Goal: Task Accomplishment & Management: Use online tool/utility

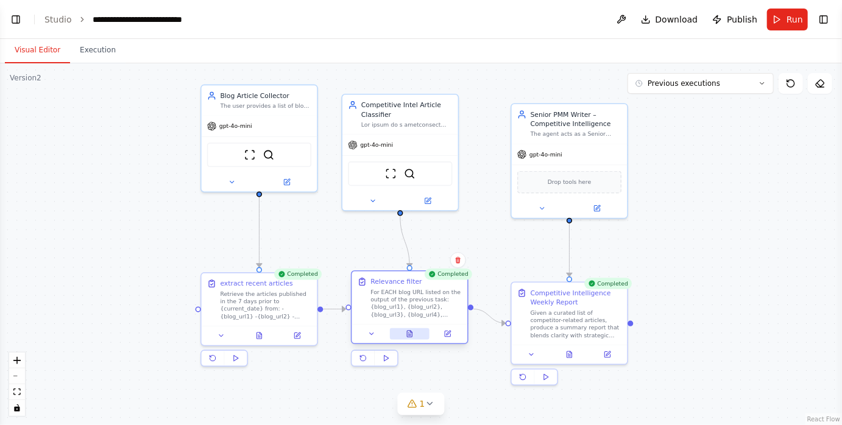
click at [408, 335] on icon at bounding box center [409, 334] width 5 height 6
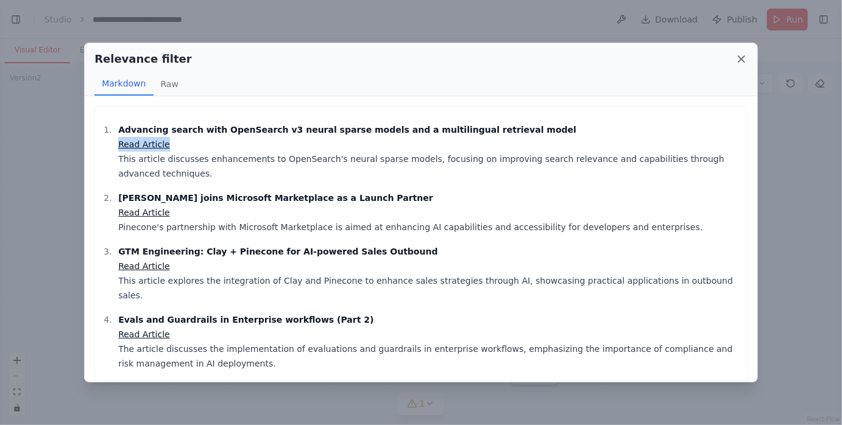
click at [742, 60] on icon at bounding box center [742, 59] width 6 height 6
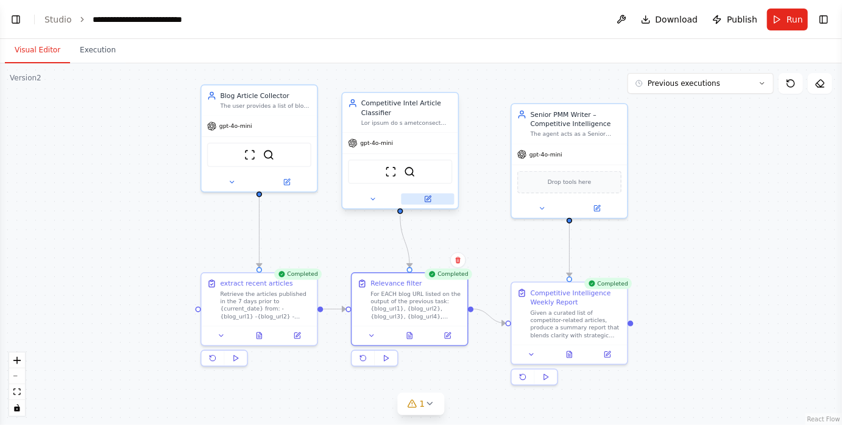
click at [432, 201] on button at bounding box center [428, 200] width 53 height 12
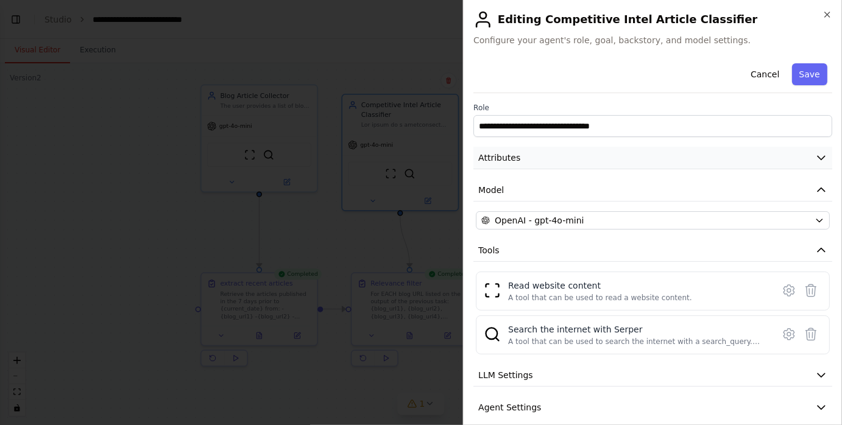
click at [539, 157] on button "Attributes" at bounding box center [652, 158] width 359 height 23
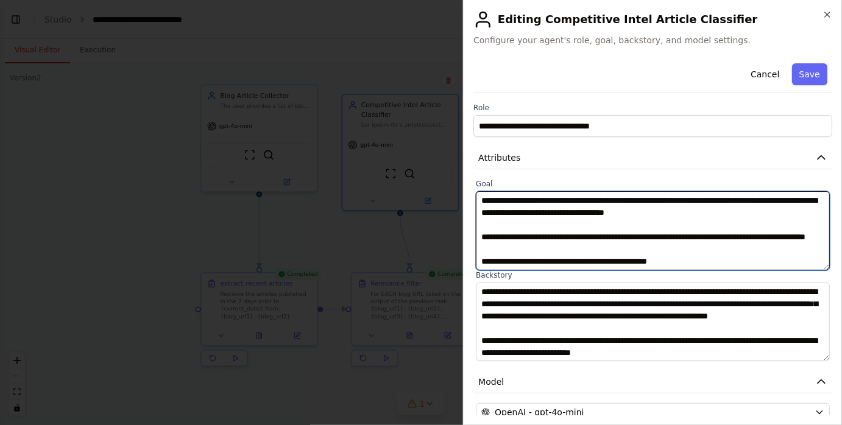
drag, startPoint x: 555, startPoint y: 252, endPoint x: 454, endPoint y: 181, distance: 122.9
click at [454, 181] on body "**********" at bounding box center [421, 212] width 842 height 425
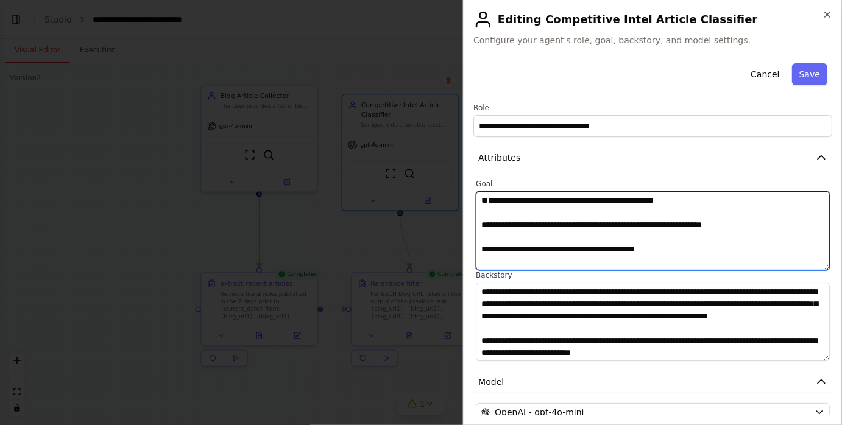
drag, startPoint x: 801, startPoint y: 250, endPoint x: 531, endPoint y: 194, distance: 275.6
click at [531, 194] on textarea at bounding box center [653, 230] width 354 height 79
drag, startPoint x: 683, startPoint y: 254, endPoint x: 477, endPoint y: 200, distance: 212.7
click at [477, 200] on textarea "**********" at bounding box center [653, 230] width 354 height 79
drag, startPoint x: 815, startPoint y: 256, endPoint x: 497, endPoint y: 144, distance: 337.7
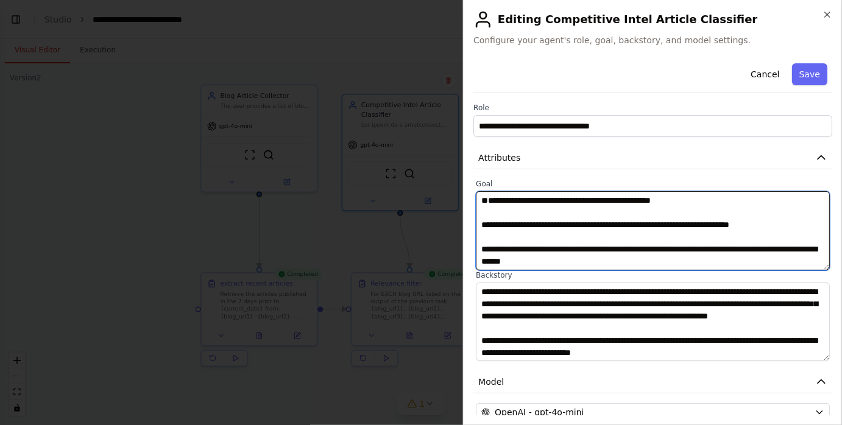
click at [497, 144] on div "**********" at bounding box center [652, 351] width 359 height 585
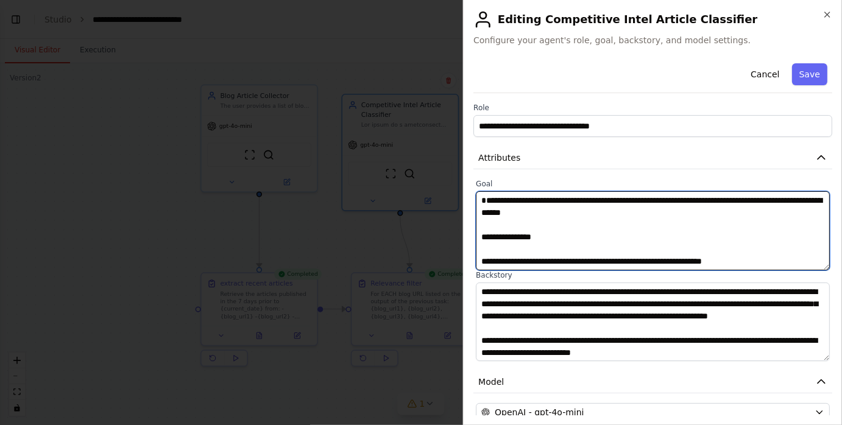
scroll to position [95, 0]
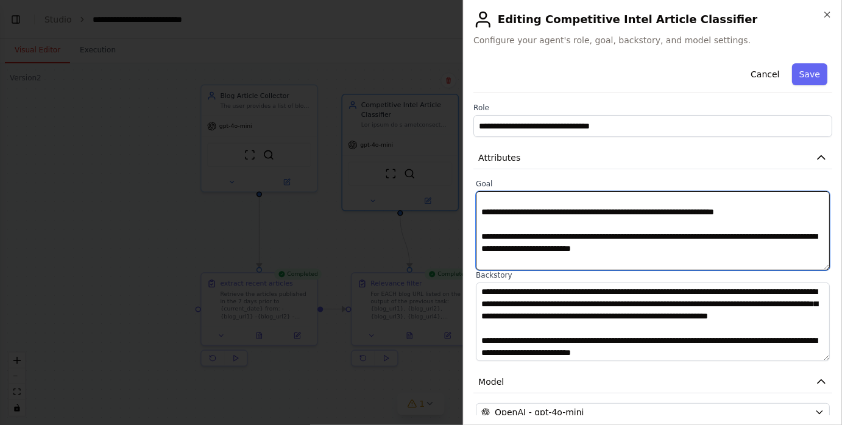
drag, startPoint x: 489, startPoint y: 197, endPoint x: 587, endPoint y: 275, distance: 125.3
click at [587, 275] on div "**********" at bounding box center [652, 270] width 359 height 182
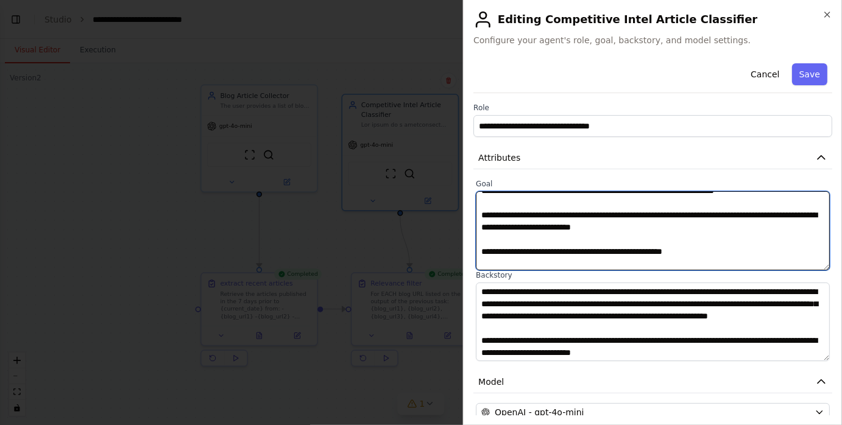
type textarea "**********"
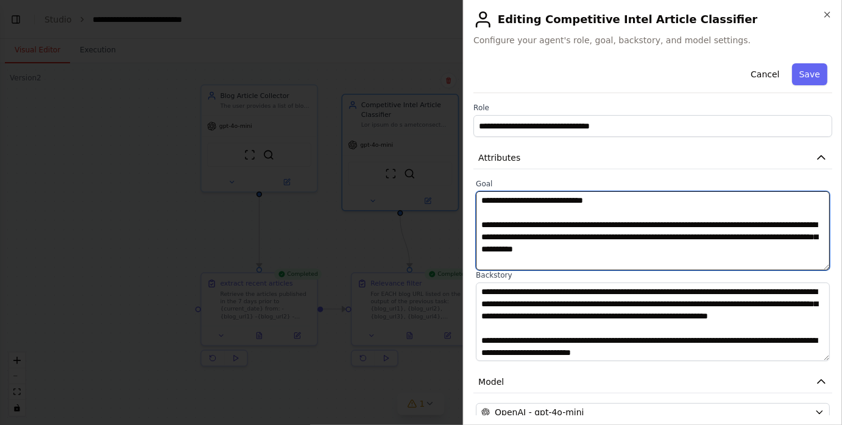
scroll to position [0, 0]
drag, startPoint x: 479, startPoint y: 205, endPoint x: 731, endPoint y: 293, distance: 266.5
click at [731, 293] on div "**********" at bounding box center [652, 270] width 359 height 182
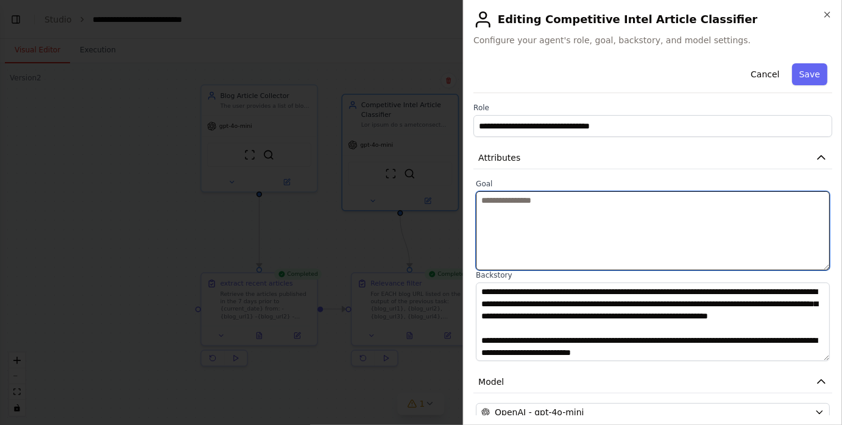
paste textarea "**********"
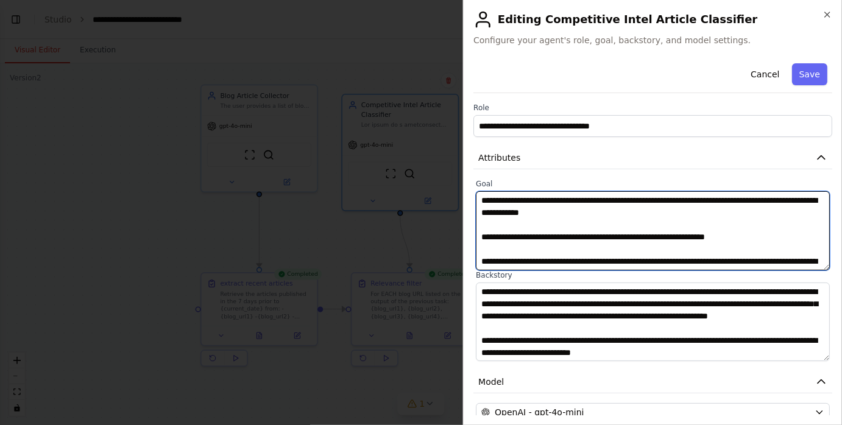
scroll to position [301, 0]
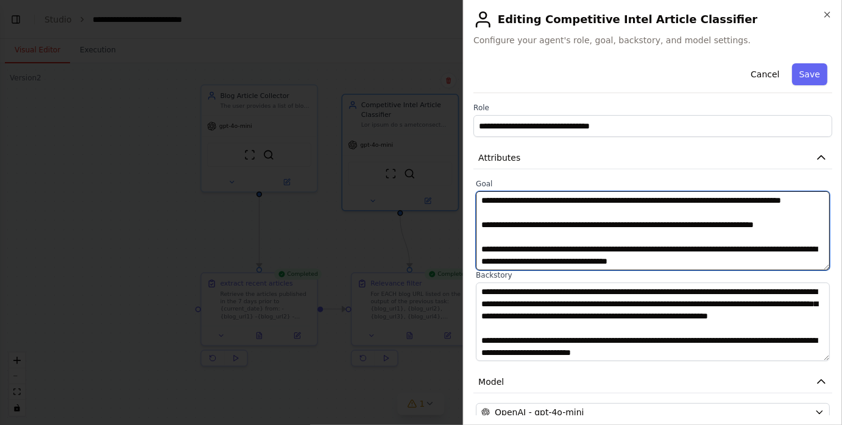
type textarea "**********"
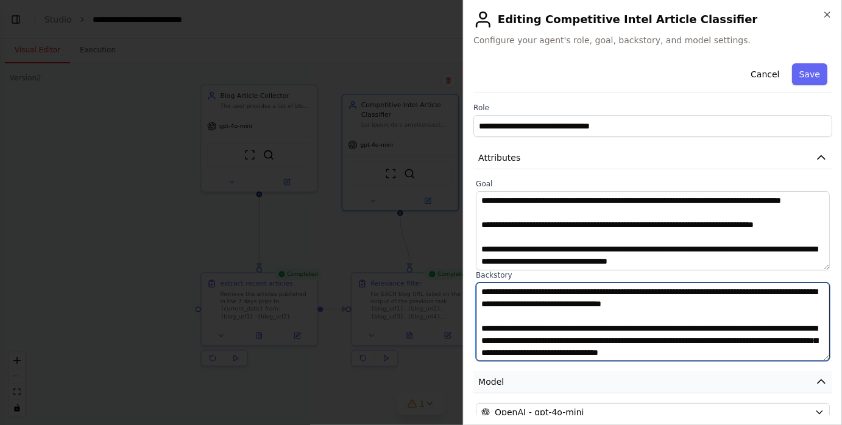
scroll to position [122, 0]
drag, startPoint x: 483, startPoint y: 291, endPoint x: 630, endPoint y: 385, distance: 174.5
click at [630, 385] on div "**********" at bounding box center [652, 351] width 359 height 585
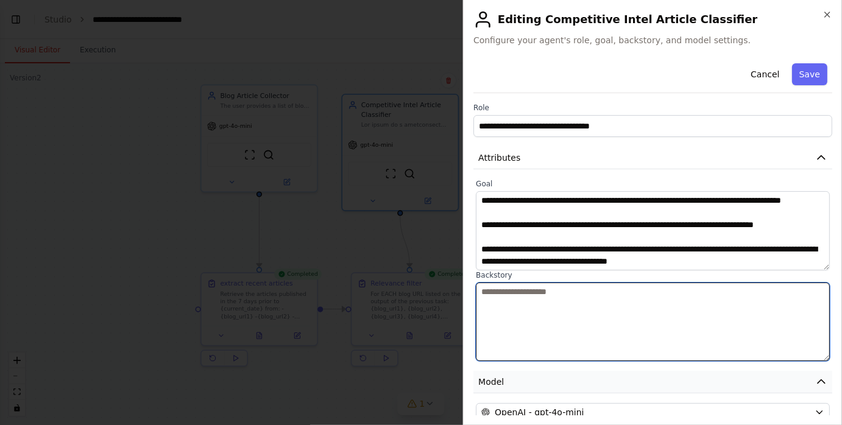
scroll to position [0, 0]
click at [511, 295] on textarea at bounding box center [653, 322] width 354 height 79
paste textarea "**********"
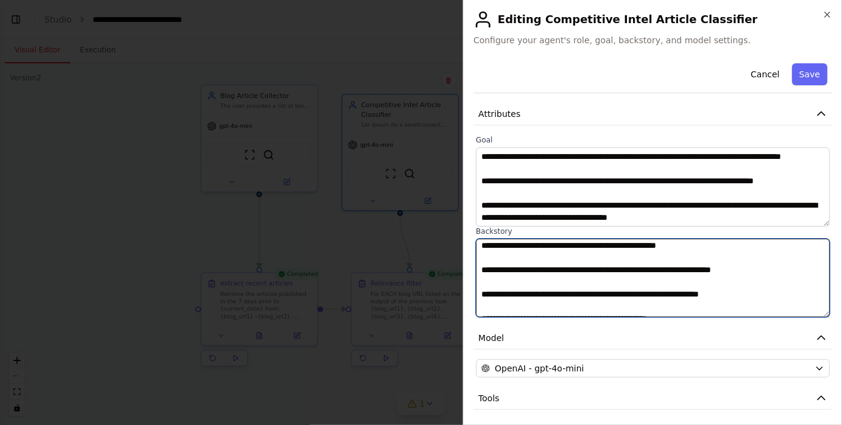
scroll to position [70, 0]
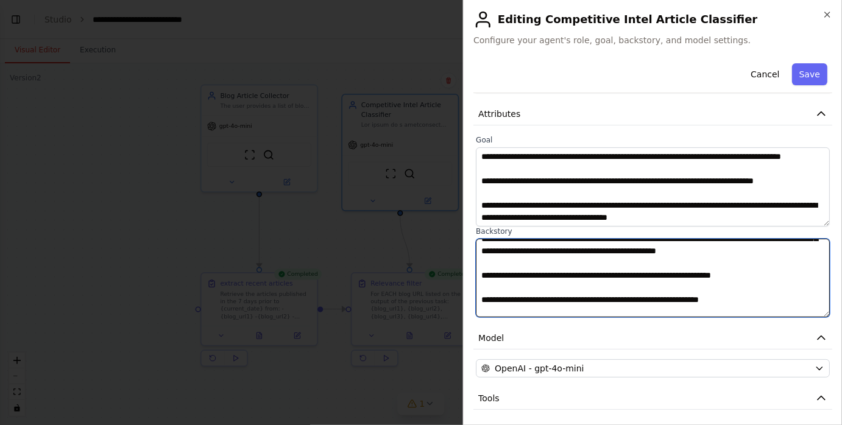
click at [617, 296] on textarea at bounding box center [653, 278] width 354 height 79
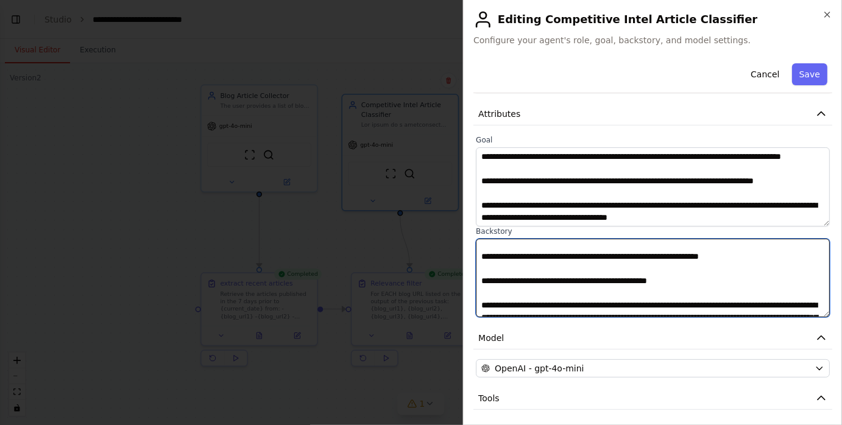
scroll to position [117, 0]
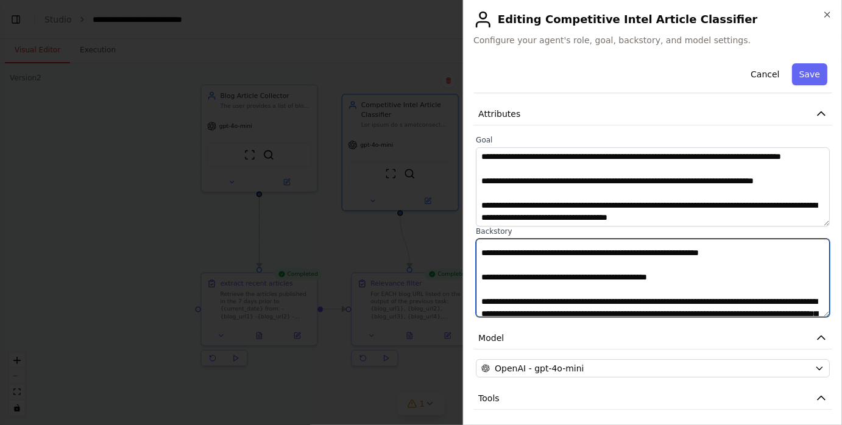
drag, startPoint x: 685, startPoint y: 300, endPoint x: 478, endPoint y: 271, distance: 209.2
click at [478, 271] on textarea at bounding box center [653, 278] width 354 height 79
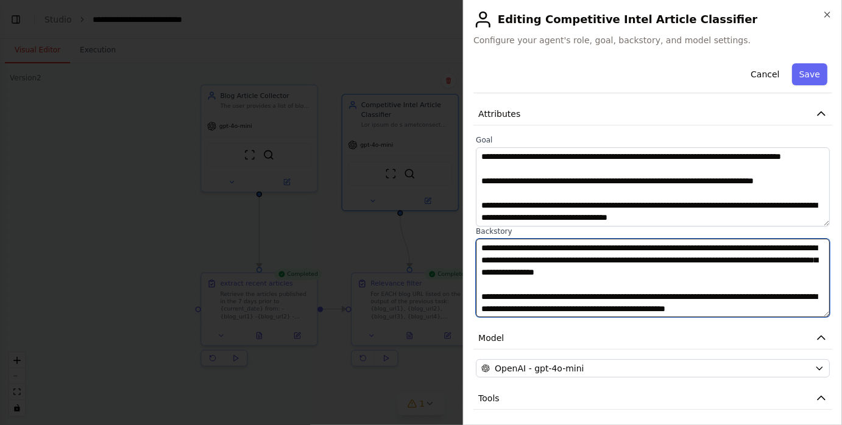
scroll to position [146, 0]
type textarea "**********"
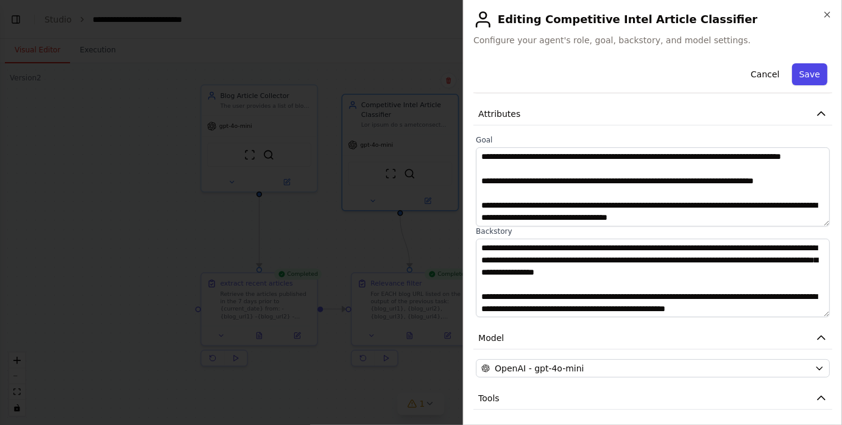
click at [812, 76] on button "Save" at bounding box center [809, 74] width 35 height 22
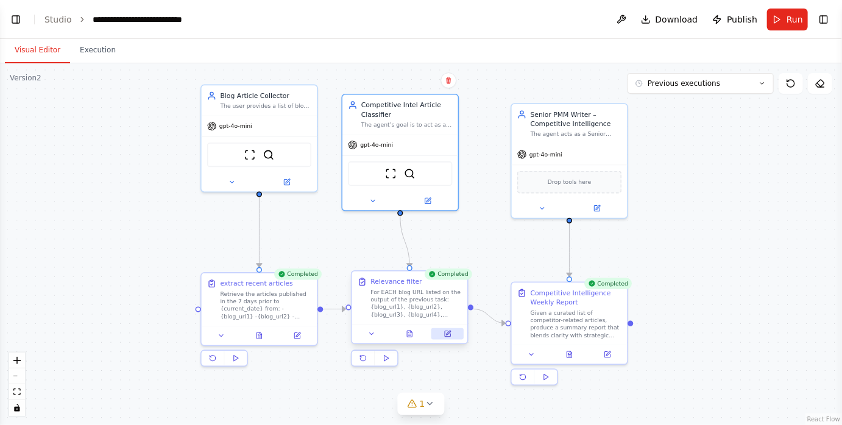
click at [453, 334] on button at bounding box center [447, 334] width 32 height 12
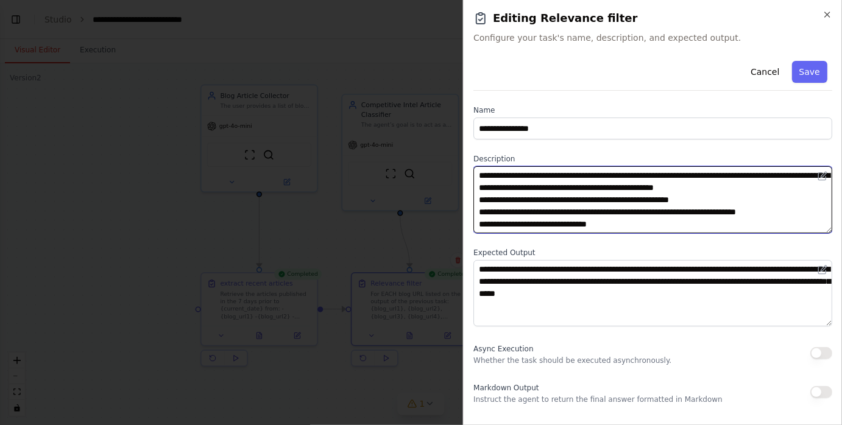
click at [739, 188] on textarea "**********" at bounding box center [652, 199] width 359 height 67
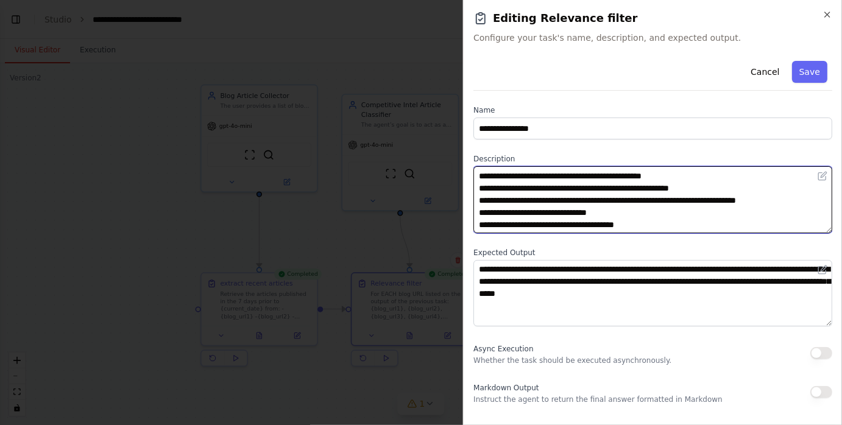
scroll to position [10, 0]
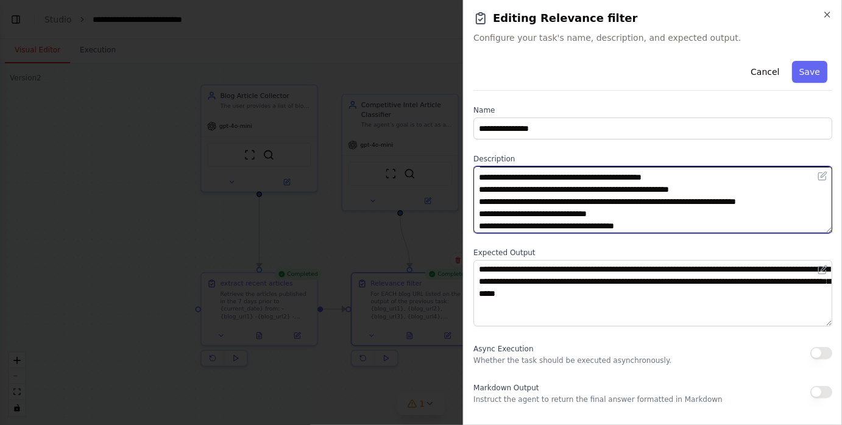
click at [646, 203] on textarea "**********" at bounding box center [652, 199] width 359 height 67
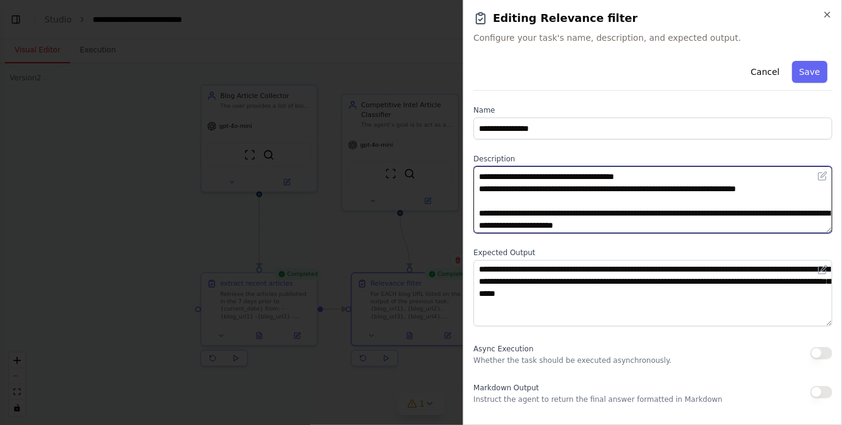
scroll to position [61, 0]
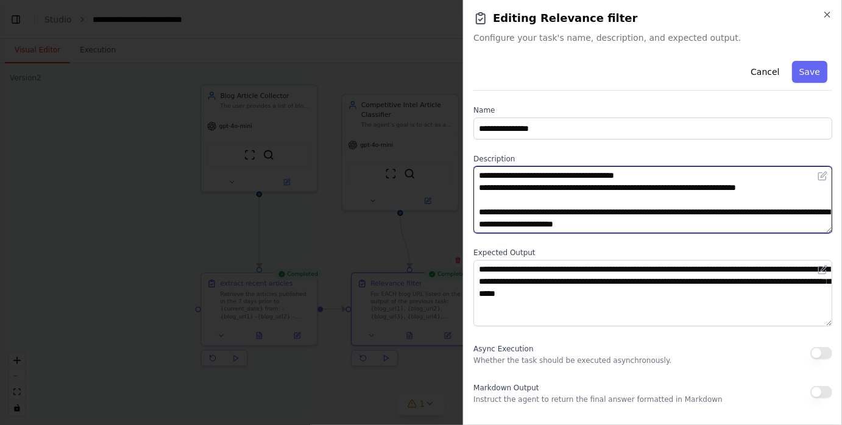
type textarea "**********"
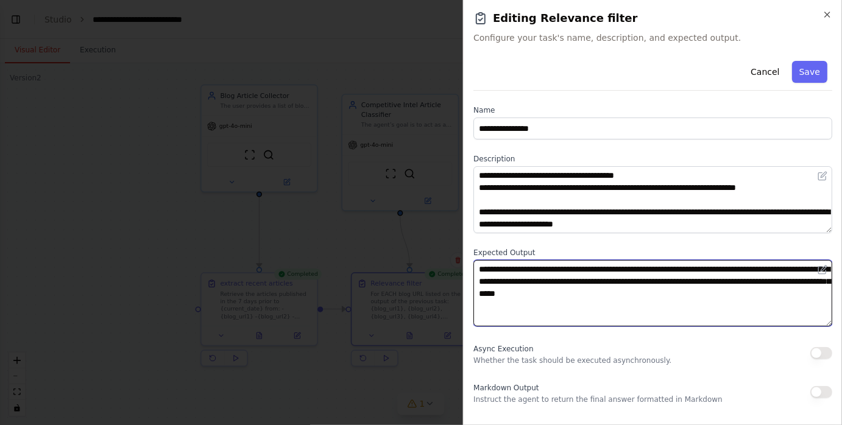
click at [538, 267] on textarea "**********" at bounding box center [652, 293] width 359 height 67
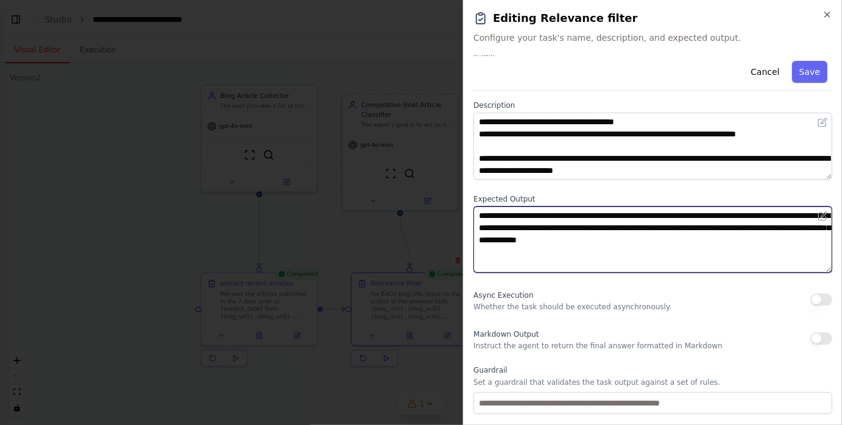
scroll to position [55, 0]
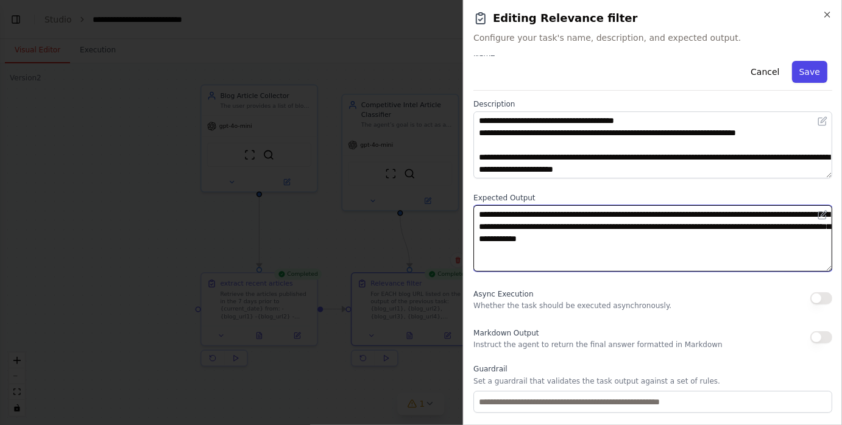
type textarea "**********"
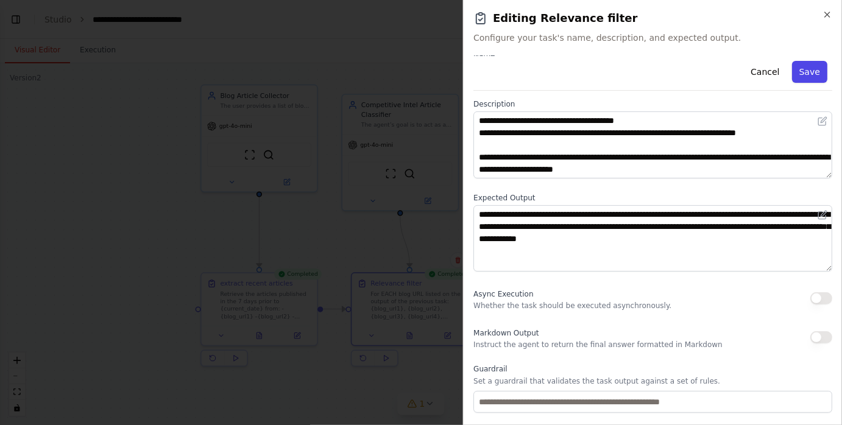
click at [810, 71] on button "Save" at bounding box center [809, 72] width 35 height 22
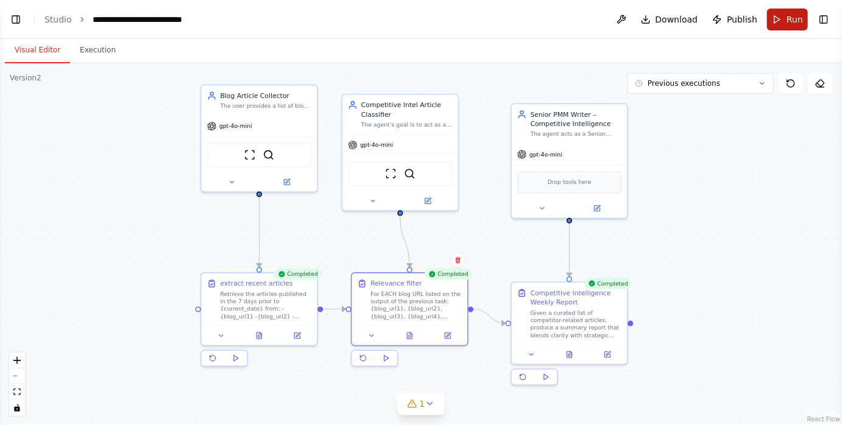
click at [781, 20] on button "Run" at bounding box center [787, 20] width 41 height 22
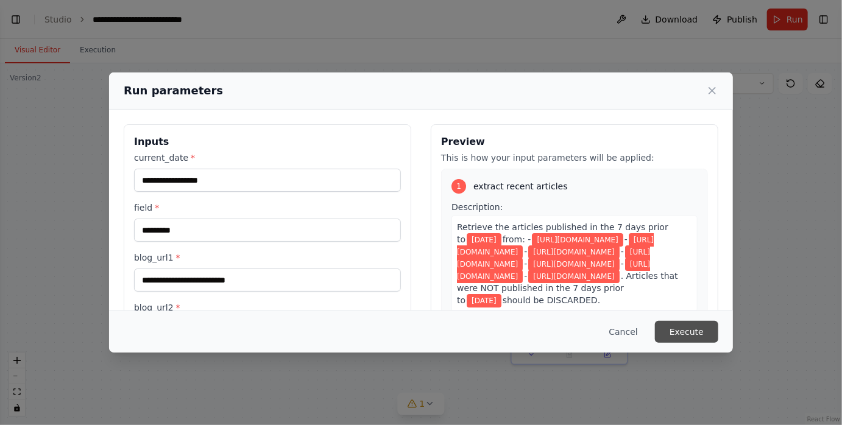
click at [690, 324] on button "Execute" at bounding box center [686, 332] width 63 height 22
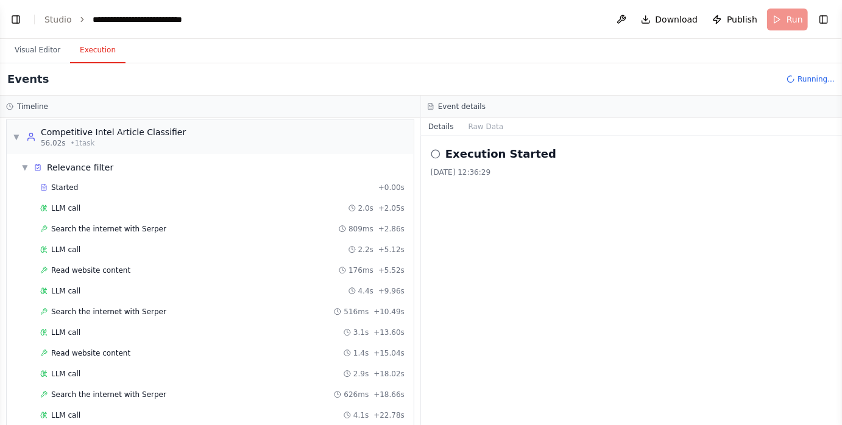
scroll to position [392, 0]
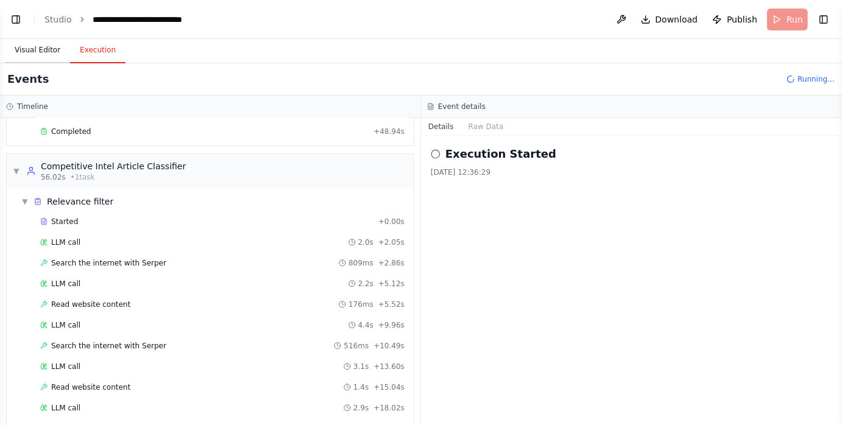
click at [46, 46] on button "Visual Editor" at bounding box center [37, 51] width 65 height 26
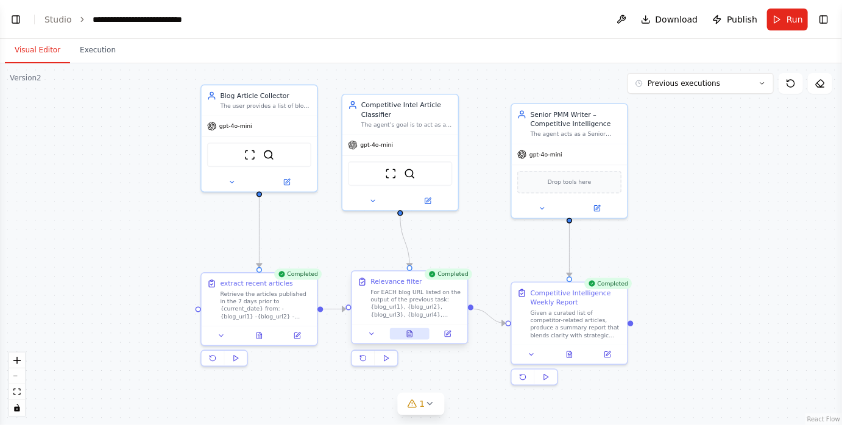
click at [418, 332] on button at bounding box center [410, 334] width 40 height 12
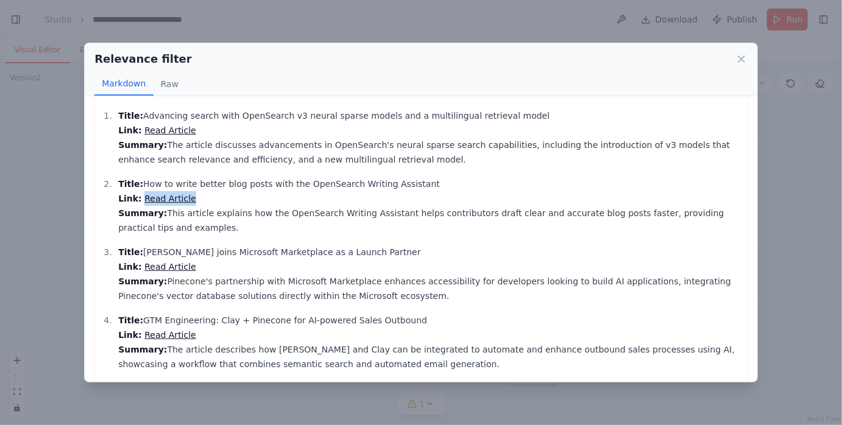
scroll to position [0, 0]
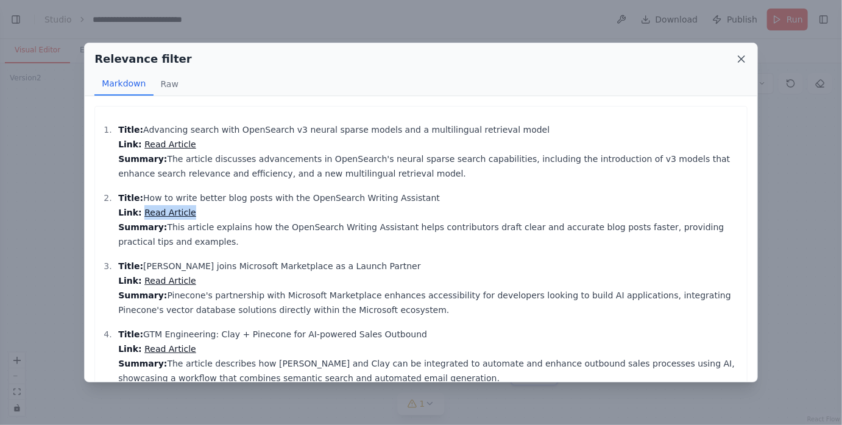
click at [739, 61] on icon at bounding box center [742, 59] width 6 height 6
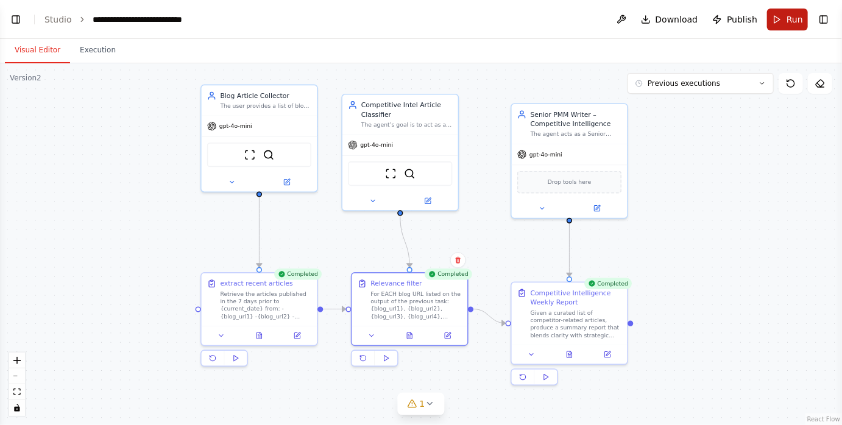
click at [777, 24] on button "Run" at bounding box center [787, 20] width 41 height 22
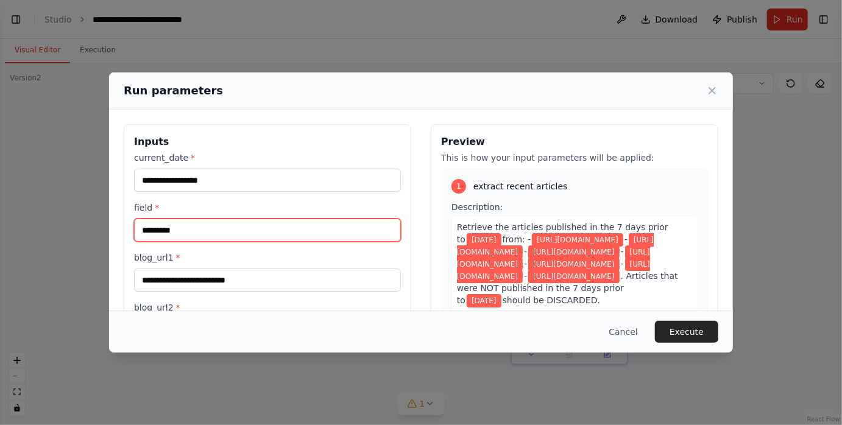
click at [144, 231] on input "*********" at bounding box center [267, 230] width 267 height 23
click at [184, 230] on input "**********" at bounding box center [267, 230] width 267 height 23
drag, startPoint x: 233, startPoint y: 231, endPoint x: 130, endPoint y: 229, distance: 102.4
click at [129, 230] on div "**********" at bounding box center [268, 363] width 288 height 478
type input "**********"
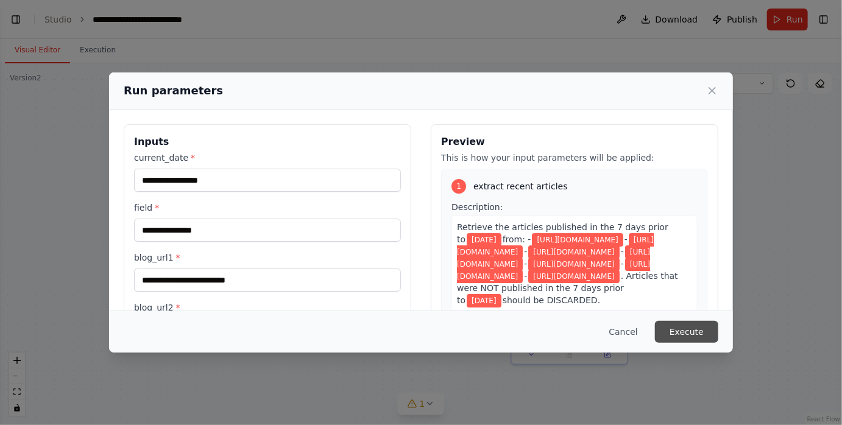
click at [693, 333] on button "Execute" at bounding box center [686, 332] width 63 height 22
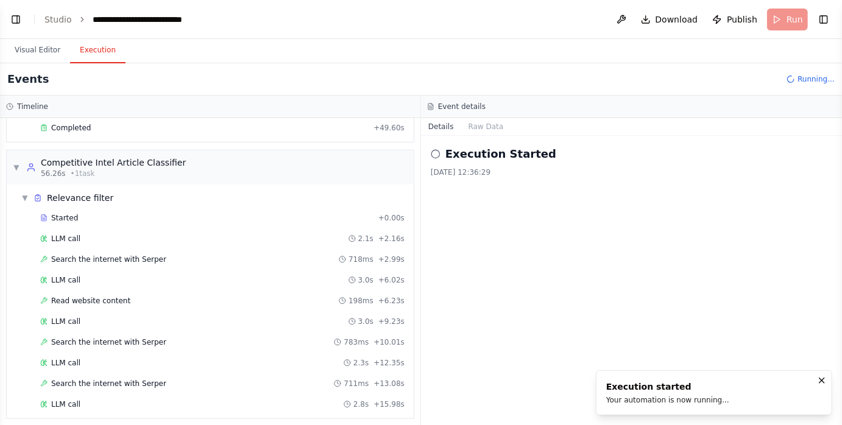
scroll to position [375, 0]
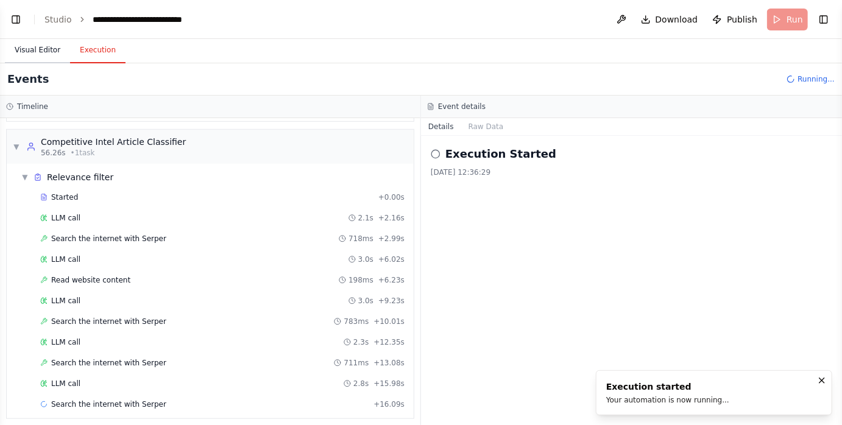
click at [44, 48] on button "Visual Editor" at bounding box center [37, 51] width 65 height 26
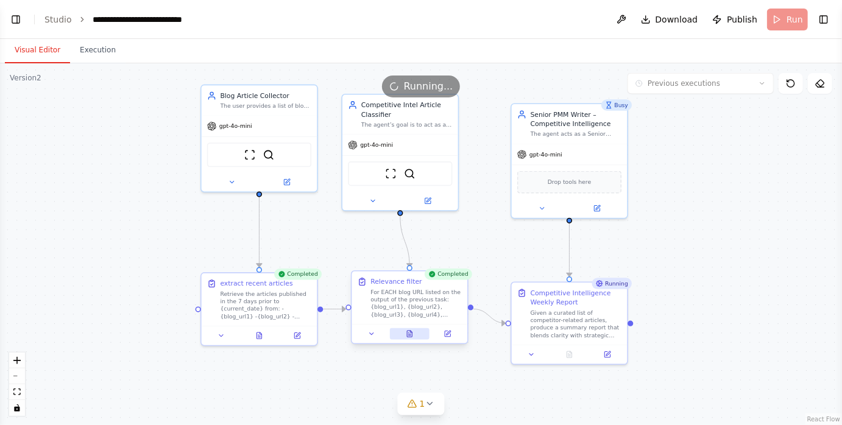
click at [409, 328] on button at bounding box center [410, 334] width 40 height 12
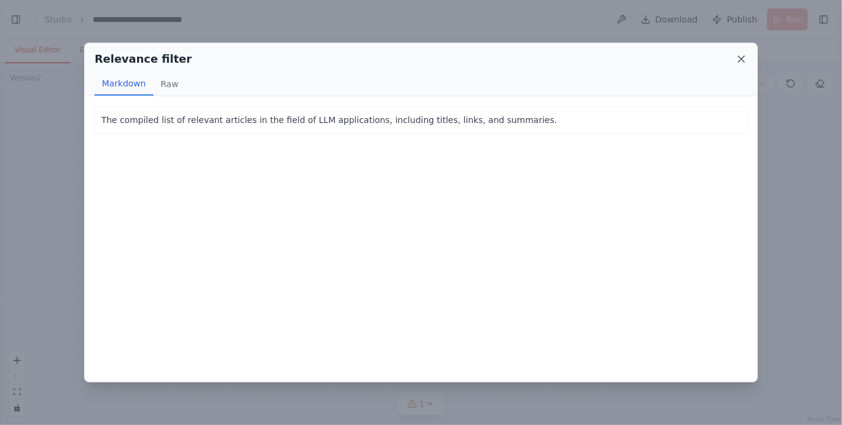
click at [740, 61] on icon at bounding box center [742, 59] width 12 height 12
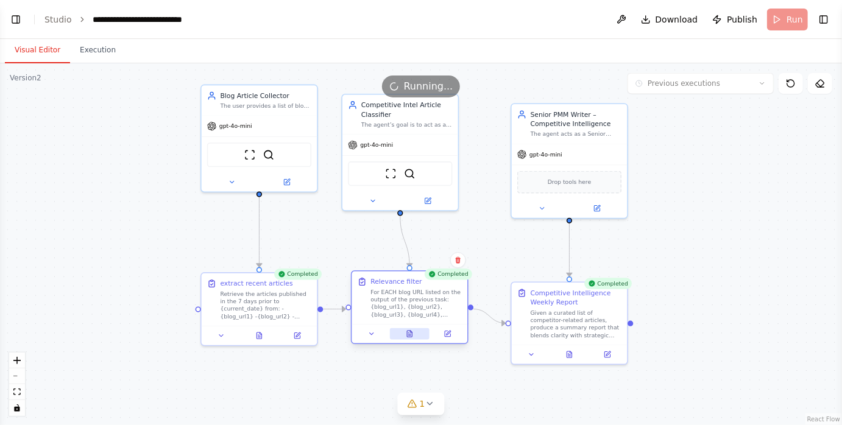
click at [413, 334] on icon at bounding box center [409, 333] width 7 height 7
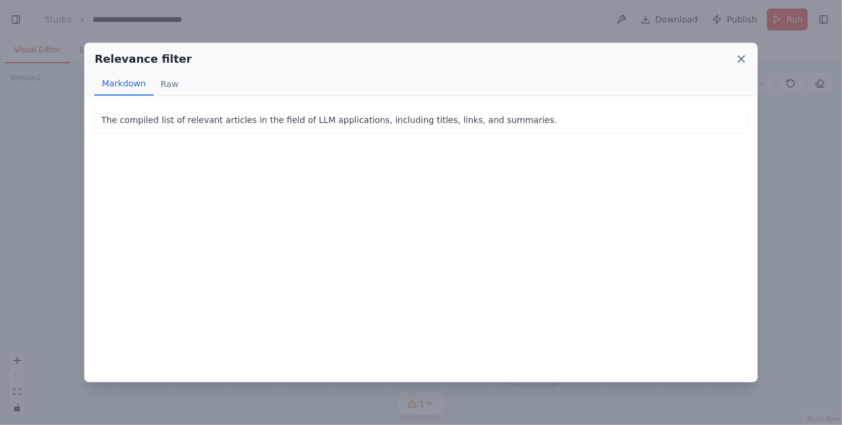
click at [740, 56] on icon at bounding box center [742, 59] width 6 height 6
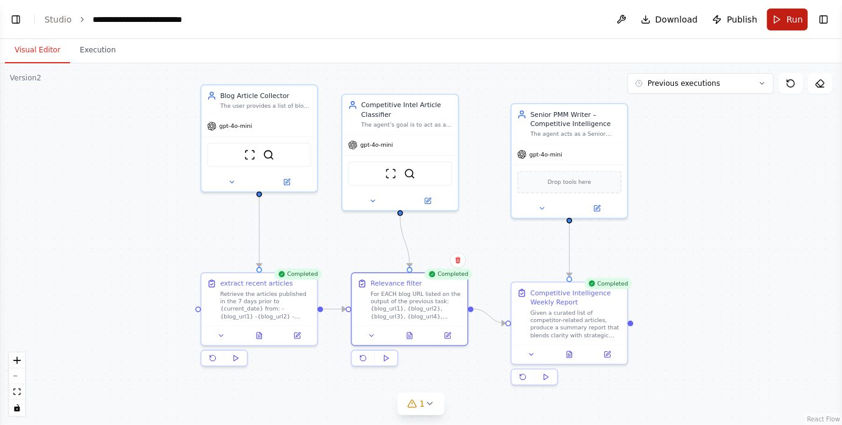
click at [780, 21] on button "Run" at bounding box center [787, 20] width 41 height 22
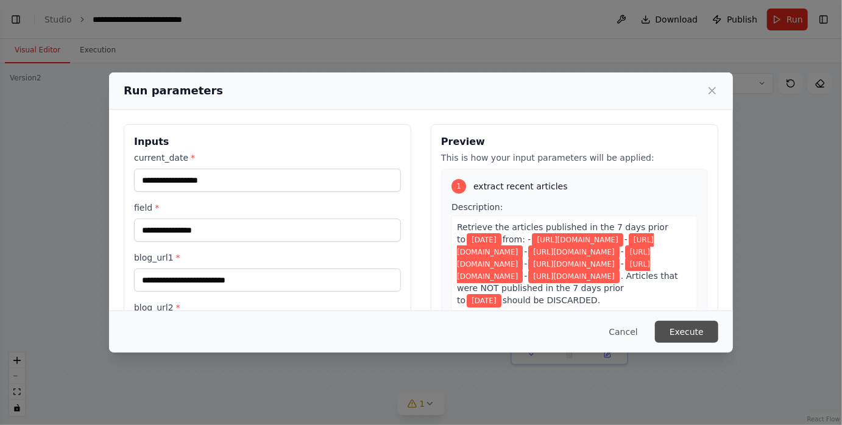
click at [687, 335] on button "Execute" at bounding box center [686, 332] width 63 height 22
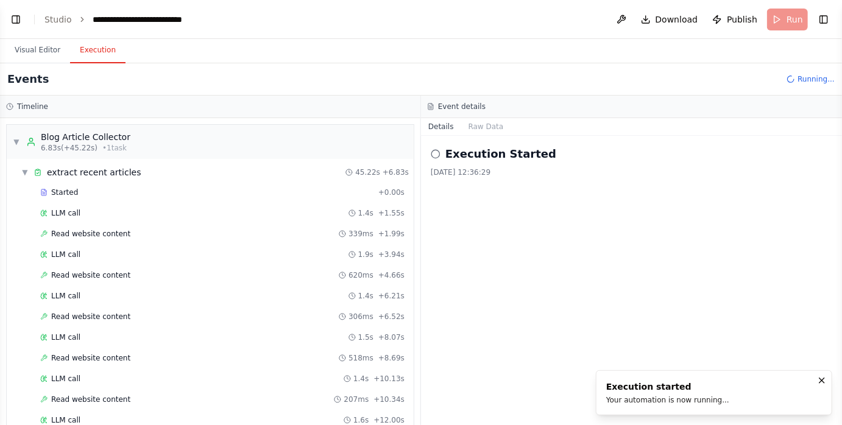
scroll to position [191, 0]
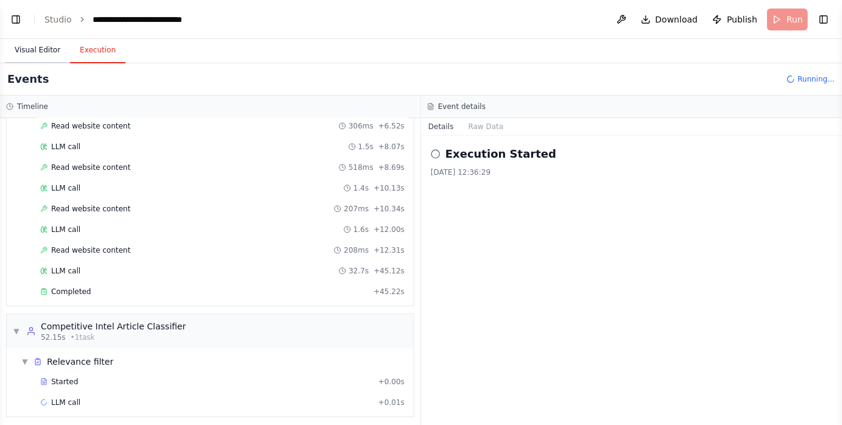
click at [41, 49] on button "Visual Editor" at bounding box center [37, 51] width 65 height 26
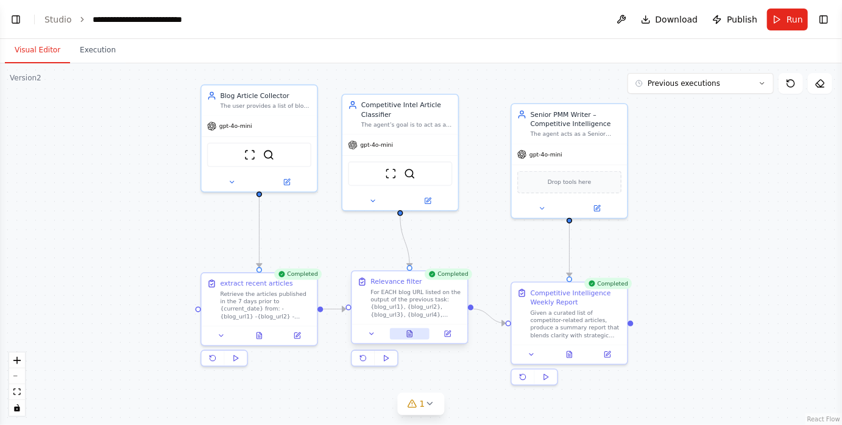
click at [408, 334] on icon at bounding box center [409, 334] width 5 height 6
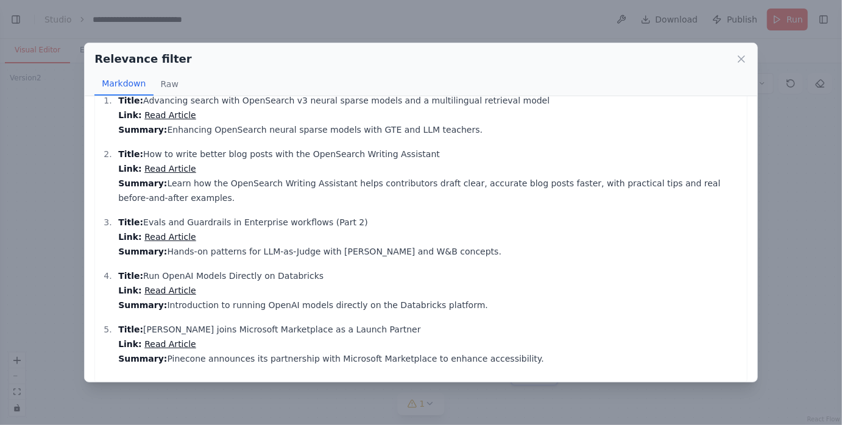
scroll to position [38, 0]
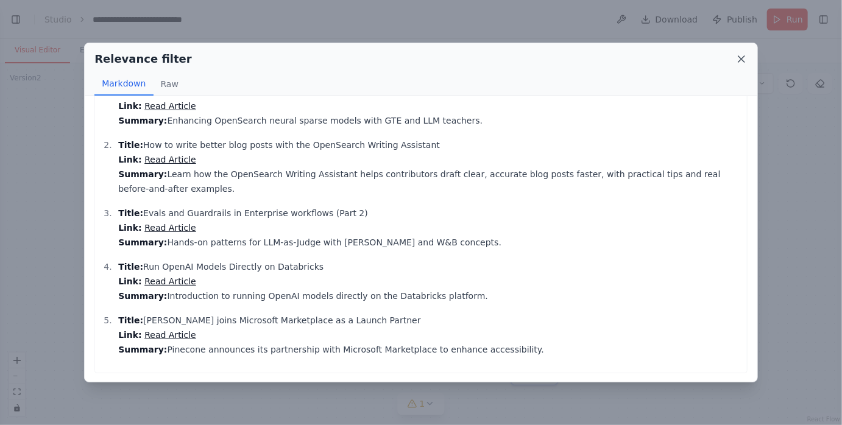
click at [740, 59] on icon at bounding box center [742, 59] width 6 height 6
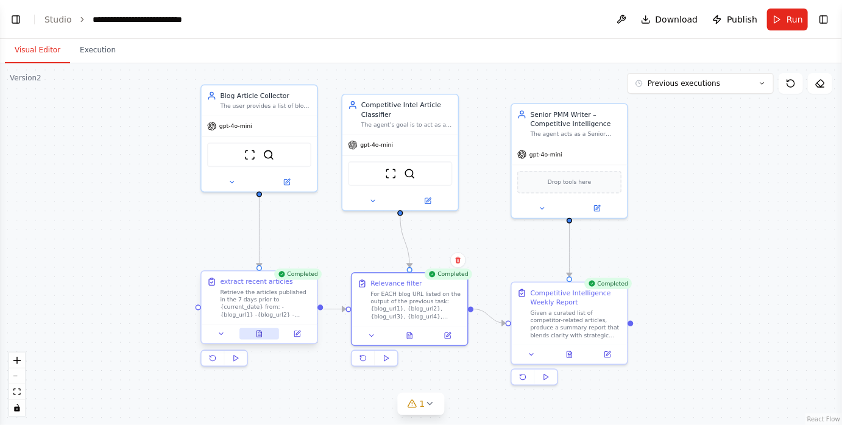
click at [255, 330] on button at bounding box center [259, 334] width 40 height 12
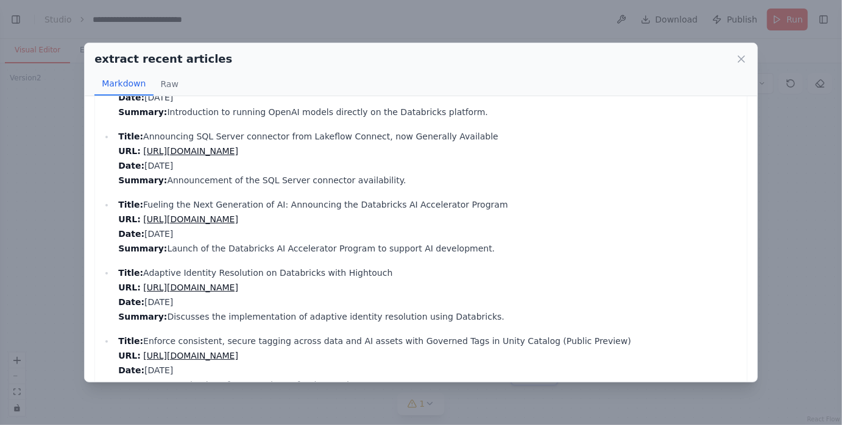
scroll to position [960, 0]
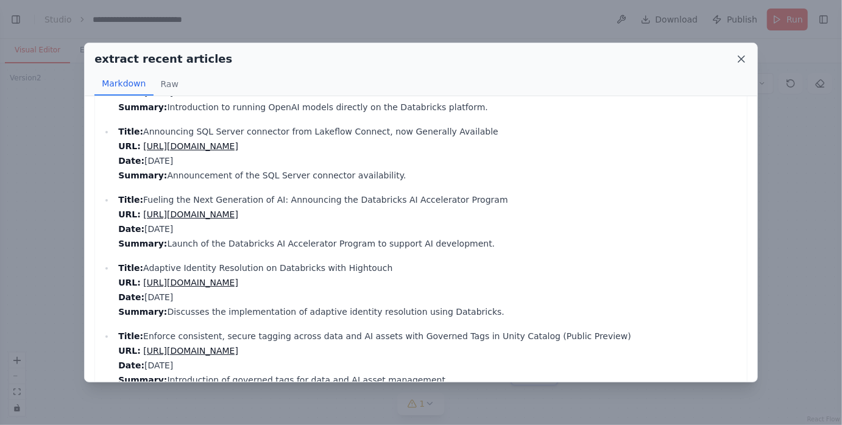
click at [739, 61] on icon at bounding box center [742, 59] width 12 height 12
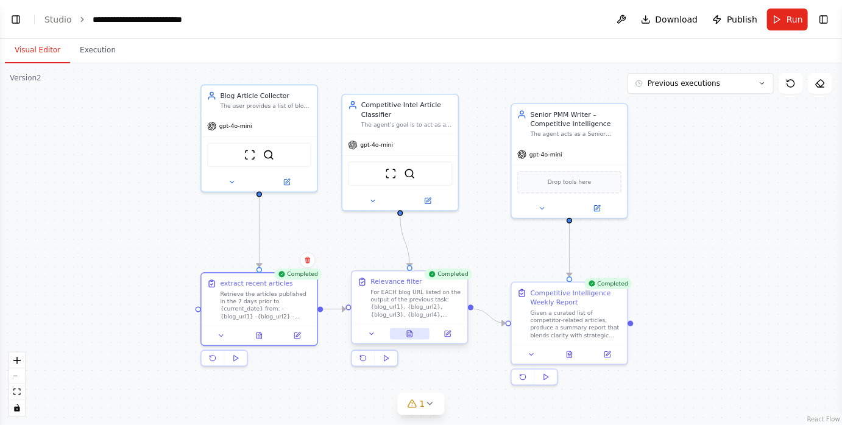
click at [409, 333] on icon at bounding box center [408, 333] width 1 height 0
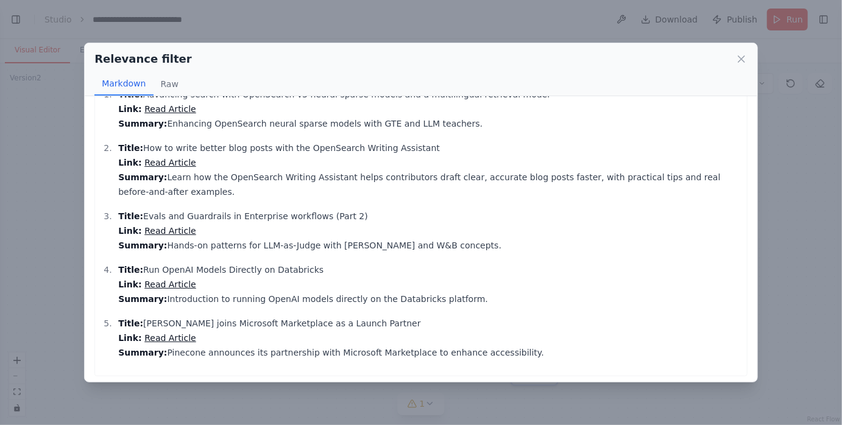
scroll to position [38, 0]
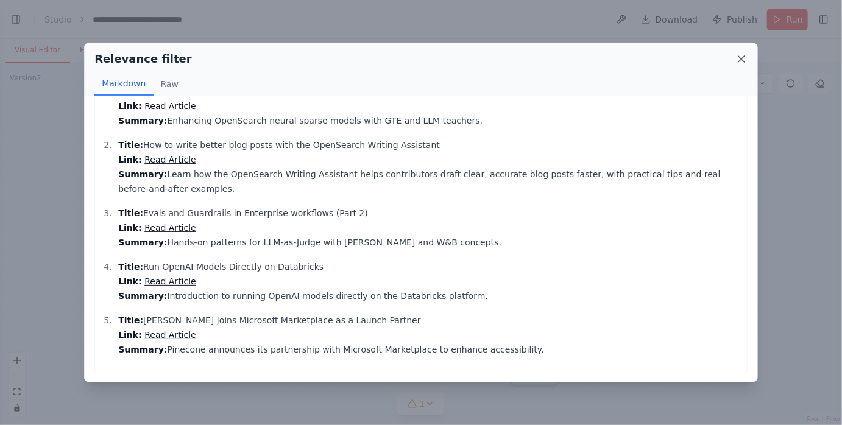
click at [740, 59] on icon at bounding box center [742, 59] width 12 height 12
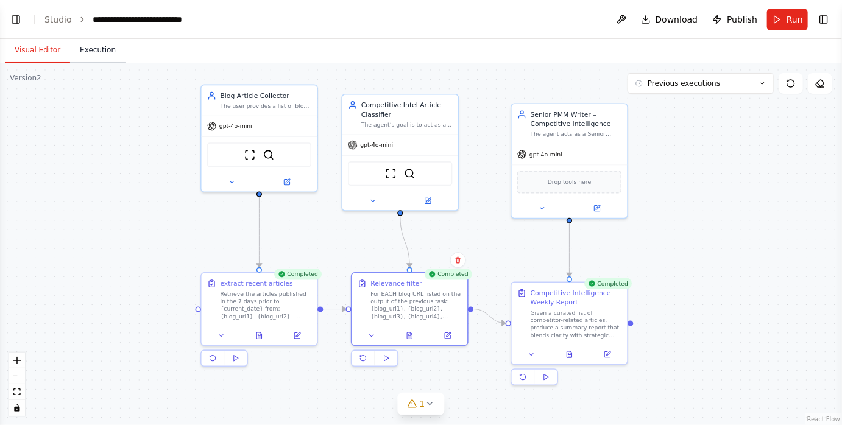
click at [105, 46] on button "Execution" at bounding box center [97, 51] width 55 height 26
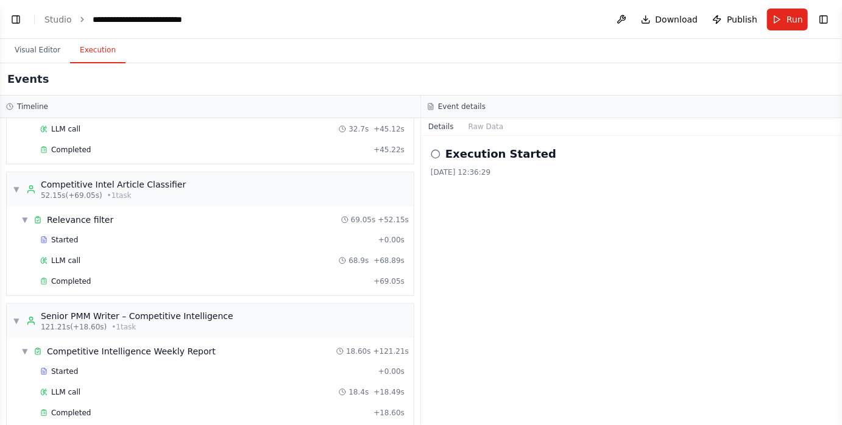
scroll to position [342, 0]
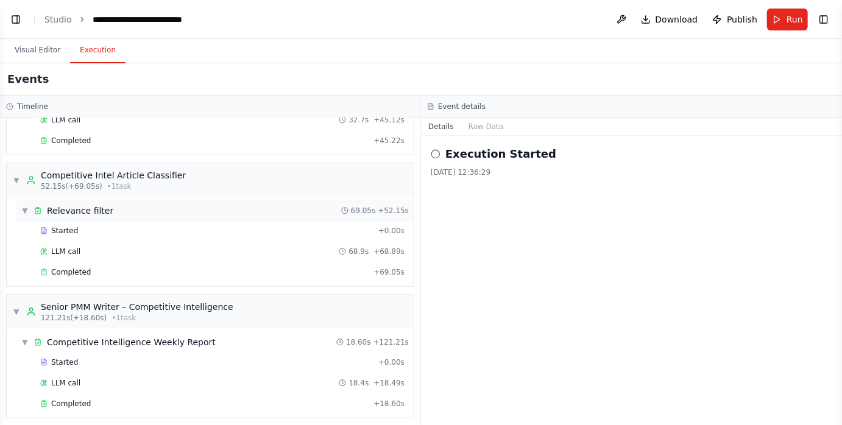
click at [91, 205] on span "Relevance filter" at bounding box center [80, 211] width 66 height 12
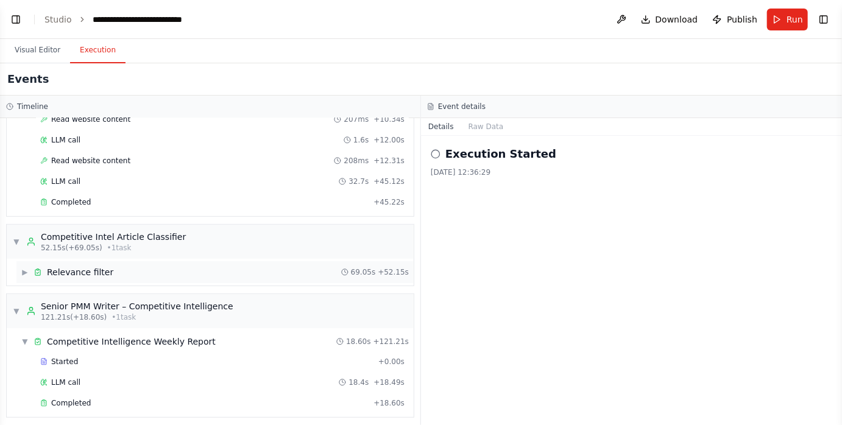
click at [79, 266] on span "Relevance filter" at bounding box center [80, 272] width 66 height 12
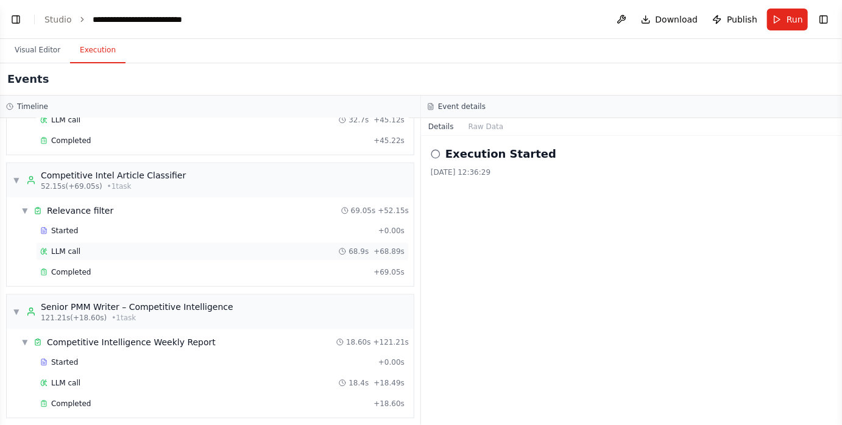
click at [112, 247] on div "LLM call 68.9s + 68.89s" at bounding box center [222, 252] width 364 height 10
click at [115, 227] on div "Started" at bounding box center [206, 231] width 333 height 10
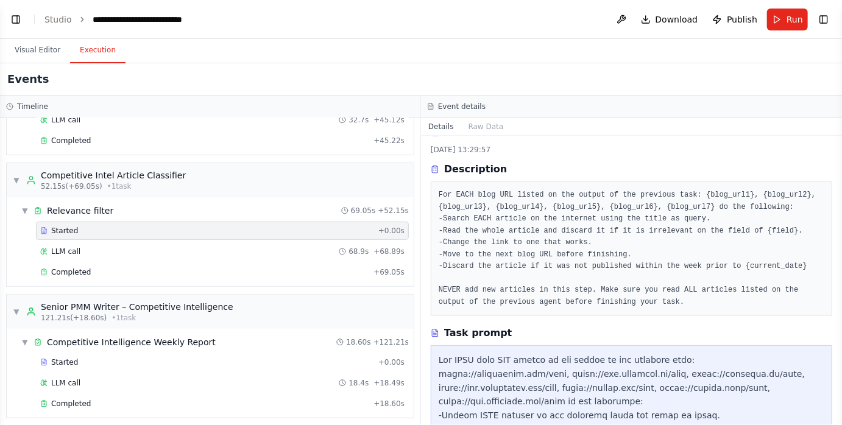
scroll to position [22, 0]
click at [30, 49] on button "Visual Editor" at bounding box center [37, 51] width 65 height 26
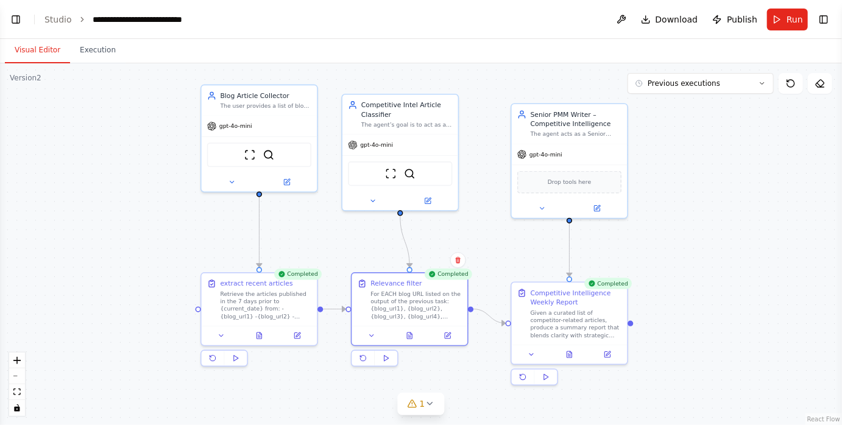
click at [494, 278] on div ".deletable-edge-delete-btn { width: 20px; height: 20px; border: 0px solid #ffff…" at bounding box center [421, 244] width 842 height 362
click at [450, 342] on div at bounding box center [410, 334] width 116 height 20
click at [449, 335] on icon at bounding box center [447, 334] width 5 height 5
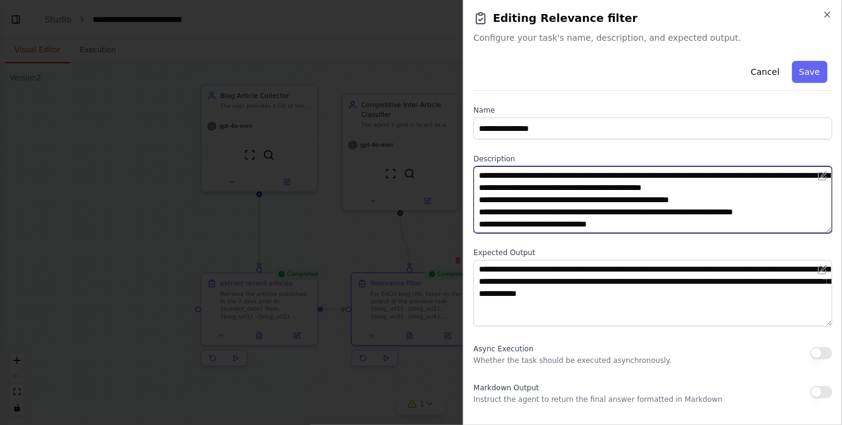
click at [490, 175] on textarea "**********" at bounding box center [652, 199] width 359 height 67
click at [711, 176] on textarea "**********" at bounding box center [652, 199] width 359 height 67
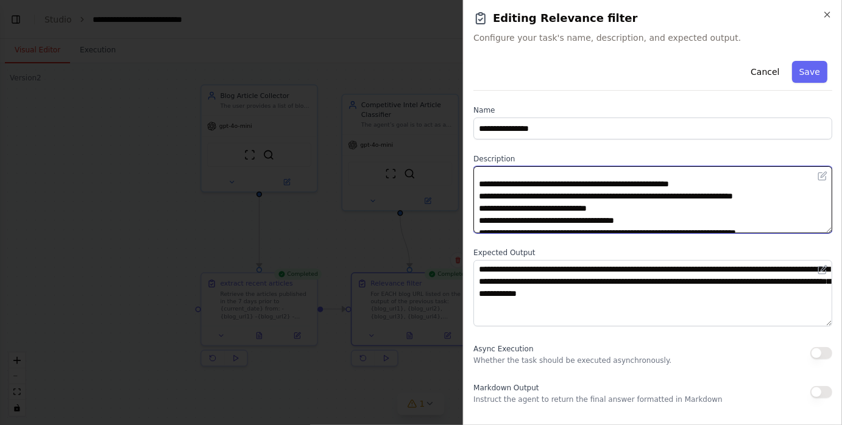
scroll to position [117, 0]
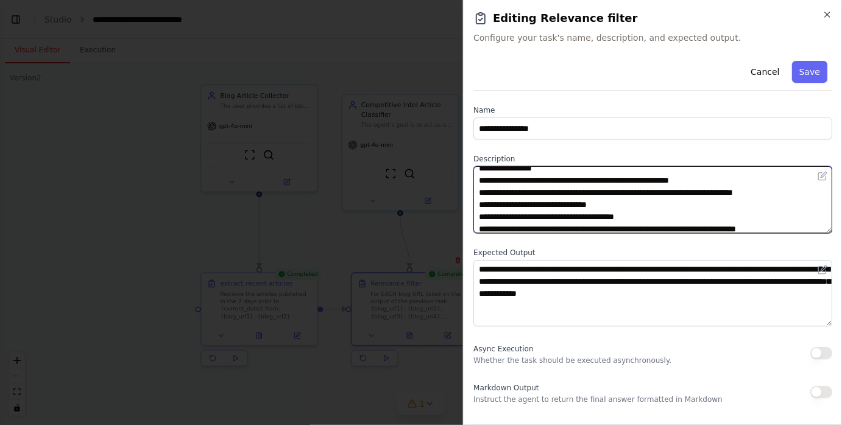
drag, startPoint x: 514, startPoint y: 194, endPoint x: 533, endPoint y: 194, distance: 19.5
click at [533, 194] on textarea "**********" at bounding box center [652, 199] width 359 height 67
click at [570, 207] on textarea "**********" at bounding box center [652, 199] width 359 height 67
click at [571, 207] on textarea "**********" at bounding box center [652, 199] width 359 height 67
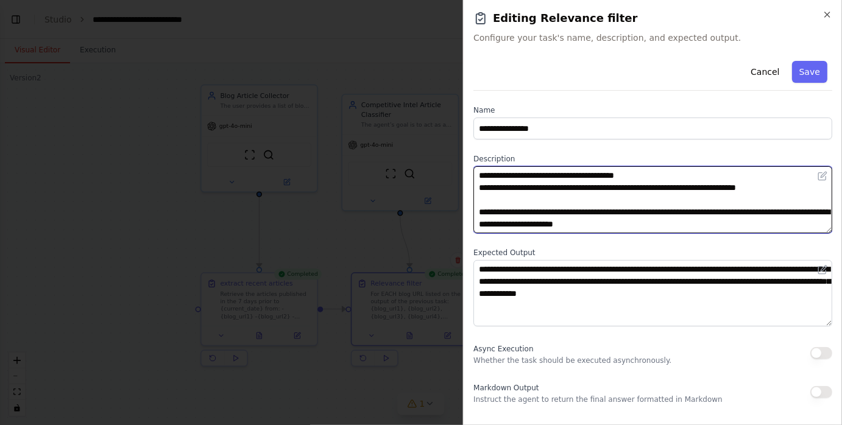
scroll to position [177, 0]
drag, startPoint x: 653, startPoint y: 182, endPoint x: 474, endPoint y: 182, distance: 178.6
click at [474, 182] on textarea "**********" at bounding box center [652, 199] width 359 height 67
type textarea "**********"
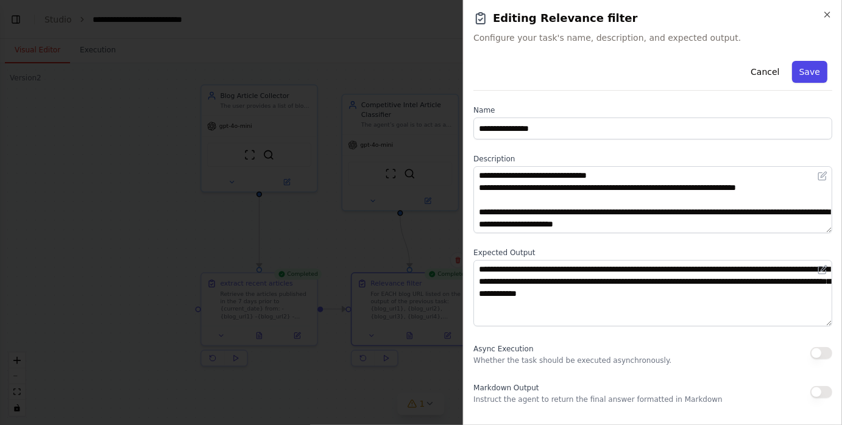
click at [807, 73] on button "Save" at bounding box center [809, 72] width 35 height 22
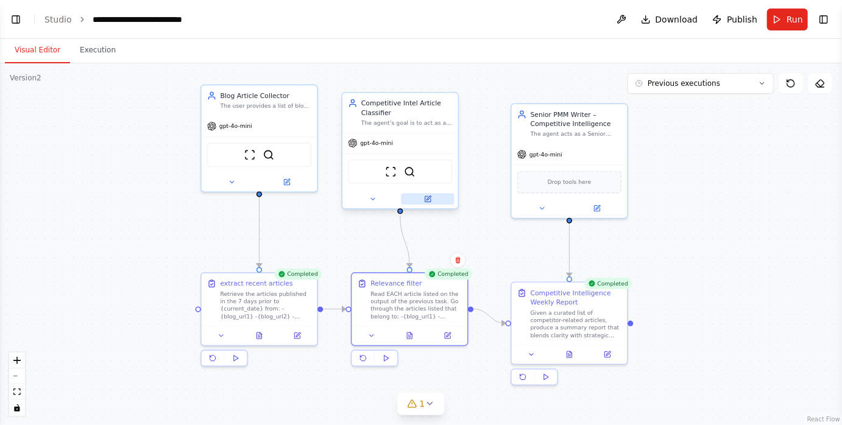
click at [427, 200] on icon at bounding box center [427, 198] width 5 height 5
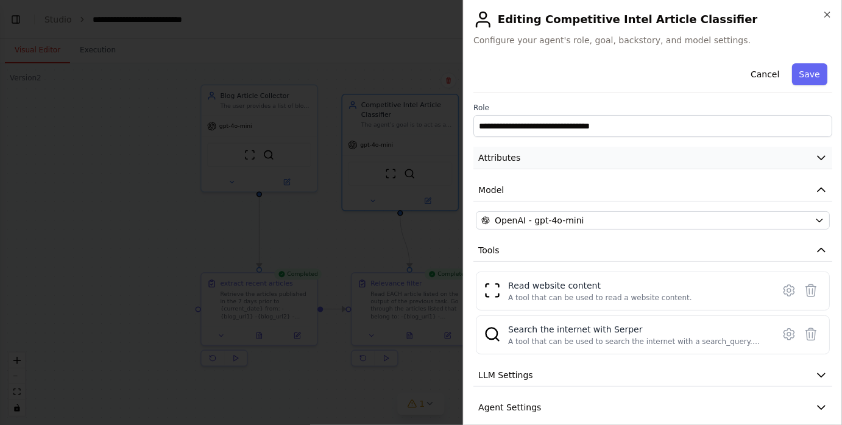
click at [568, 152] on button "Attributes" at bounding box center [652, 158] width 359 height 23
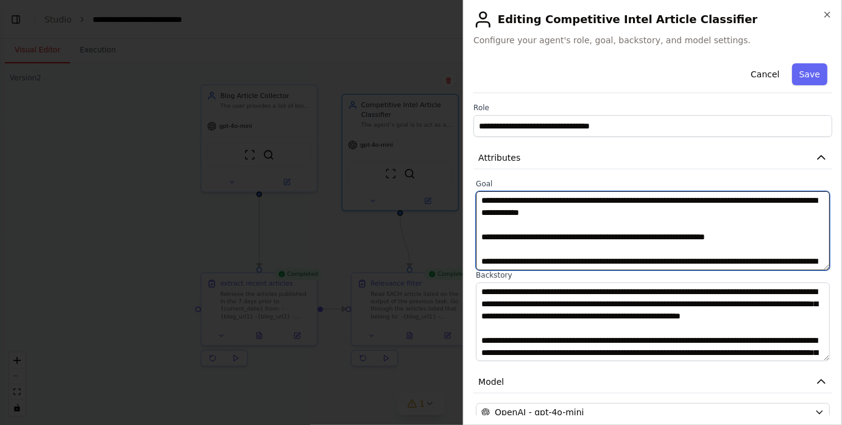
click at [553, 236] on textarea "**********" at bounding box center [653, 230] width 354 height 79
click at [480, 238] on textarea "**********" at bounding box center [653, 230] width 354 height 79
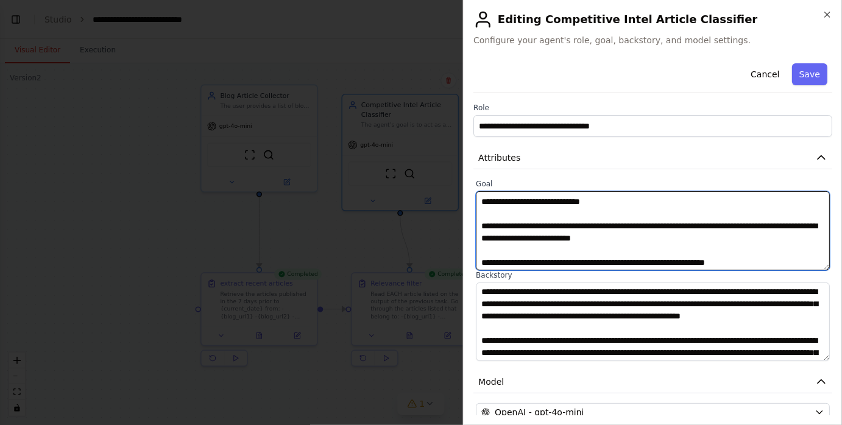
scroll to position [38, 0]
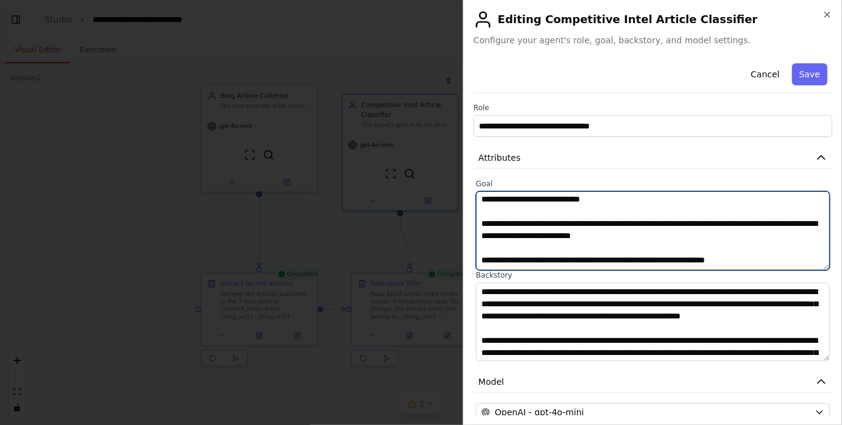
click at [480, 220] on textarea "**********" at bounding box center [653, 230] width 354 height 79
drag, startPoint x: 558, startPoint y: 222, endPoint x: 603, endPoint y: 223, distance: 45.1
click at [603, 223] on textarea "**********" at bounding box center [653, 230] width 354 height 79
drag, startPoint x: 589, startPoint y: 221, endPoint x: 567, endPoint y: 232, distance: 23.7
click at [567, 232] on textarea "**********" at bounding box center [653, 230] width 354 height 79
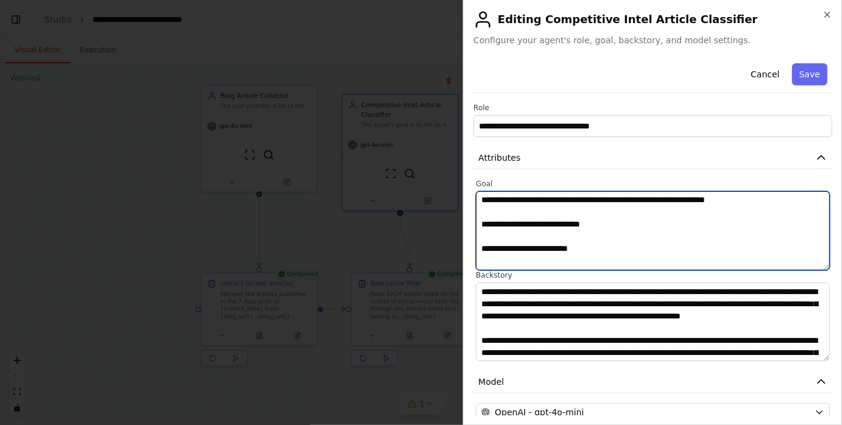
scroll to position [85, 0]
click at [483, 225] on textarea "**********" at bounding box center [653, 230] width 354 height 79
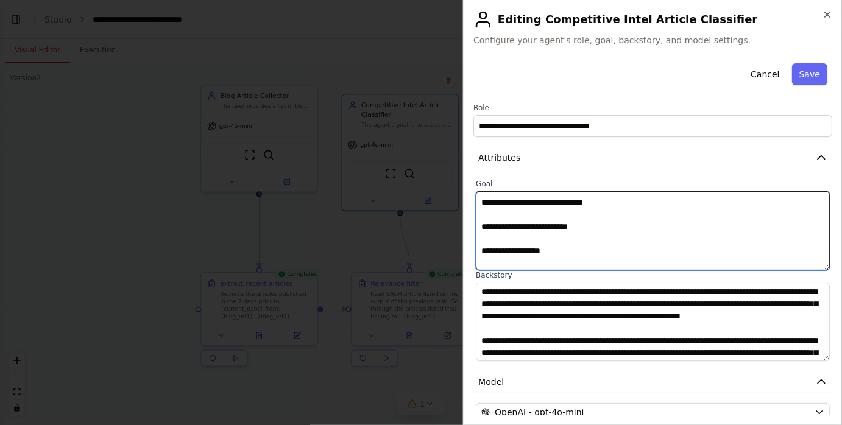
scroll to position [115, 0]
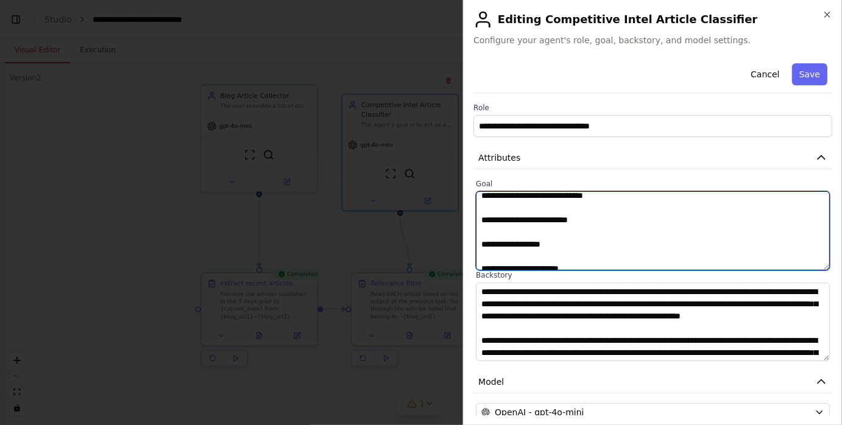
click at [481, 219] on textarea "**********" at bounding box center [653, 230] width 354 height 79
click at [480, 244] on textarea "**********" at bounding box center [653, 230] width 354 height 79
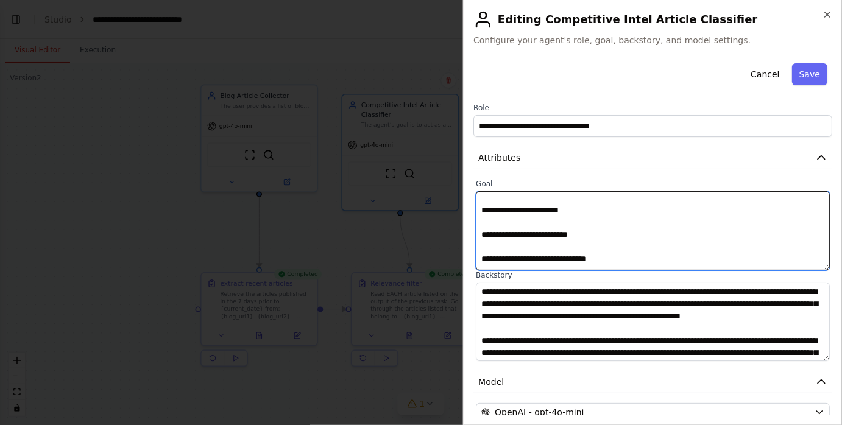
scroll to position [180, 0]
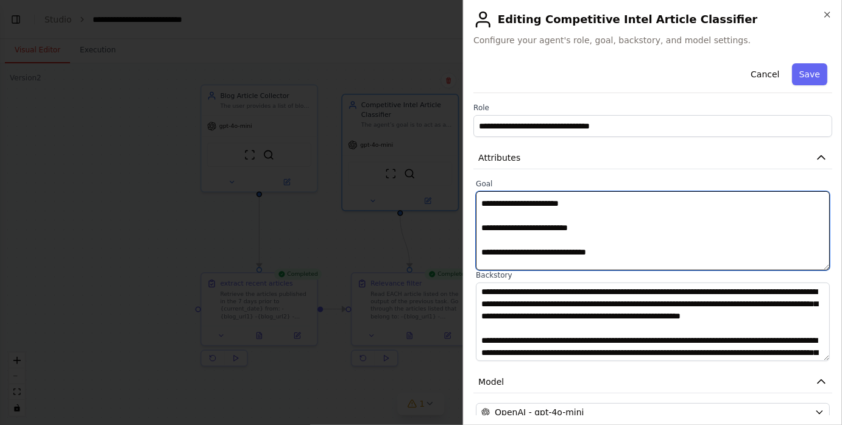
click at [479, 210] on textarea "**********" at bounding box center [653, 230] width 354 height 79
click at [479, 201] on textarea "**********" at bounding box center [653, 230] width 354 height 79
click at [479, 230] on textarea "**********" at bounding box center [653, 230] width 354 height 79
click at [480, 252] on textarea "**********" at bounding box center [653, 230] width 354 height 79
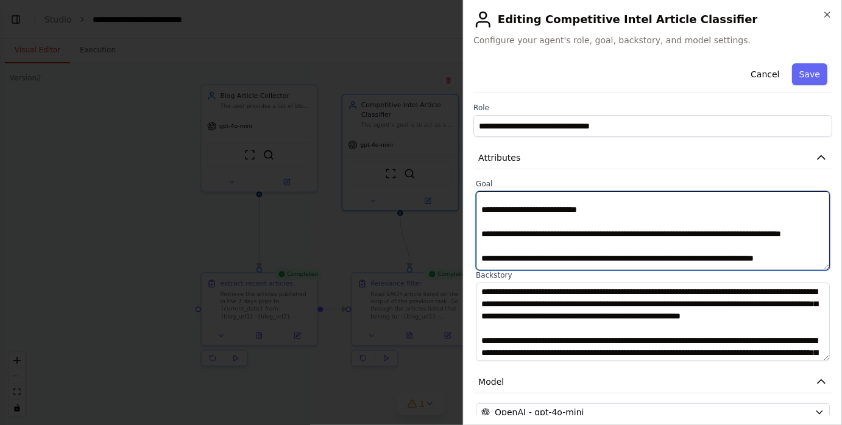
scroll to position [248, 0]
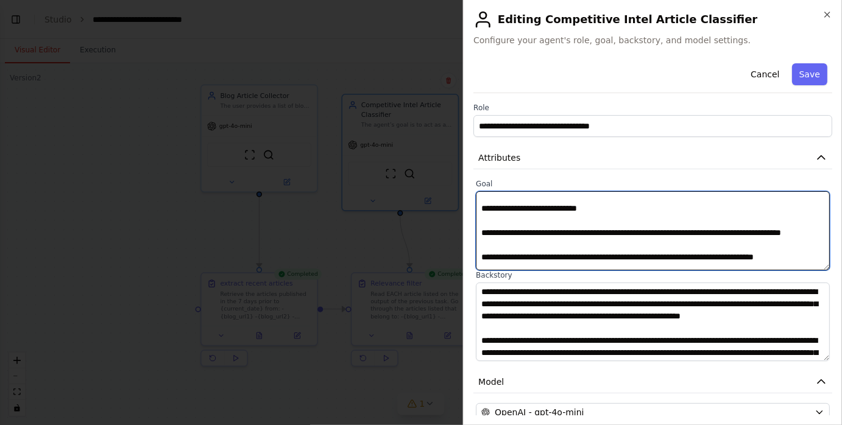
click at [483, 209] on textarea "**********" at bounding box center [653, 230] width 354 height 79
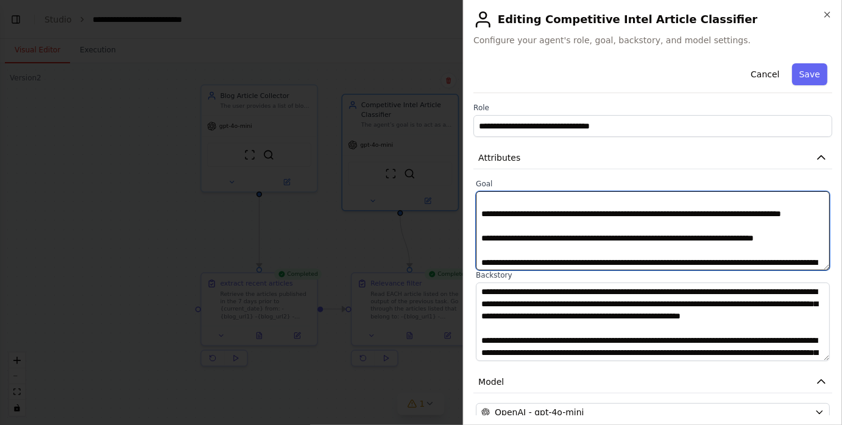
scroll to position [258, 0]
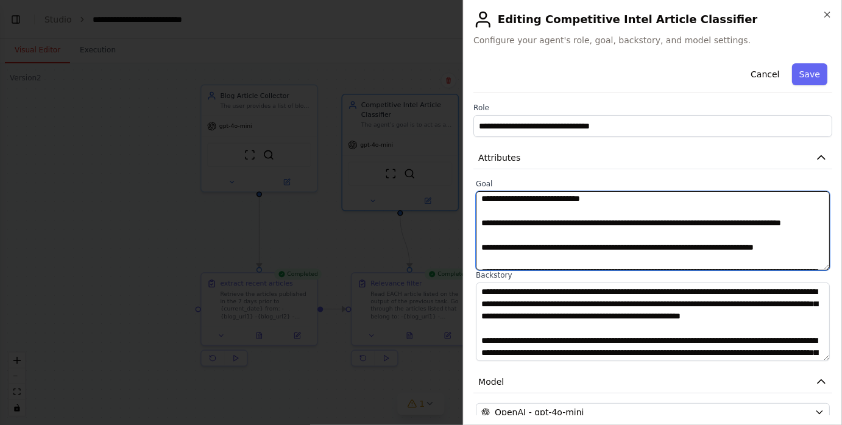
drag, startPoint x: 626, startPoint y: 223, endPoint x: 498, endPoint y: 232, distance: 128.3
click at [498, 232] on textarea "**********" at bounding box center [653, 230] width 354 height 79
drag, startPoint x: 509, startPoint y: 235, endPoint x: 501, endPoint y: 234, distance: 8.6
click at [501, 234] on textarea "**********" at bounding box center [653, 230] width 354 height 79
drag, startPoint x: 625, startPoint y: 222, endPoint x: 500, endPoint y: 233, distance: 125.4
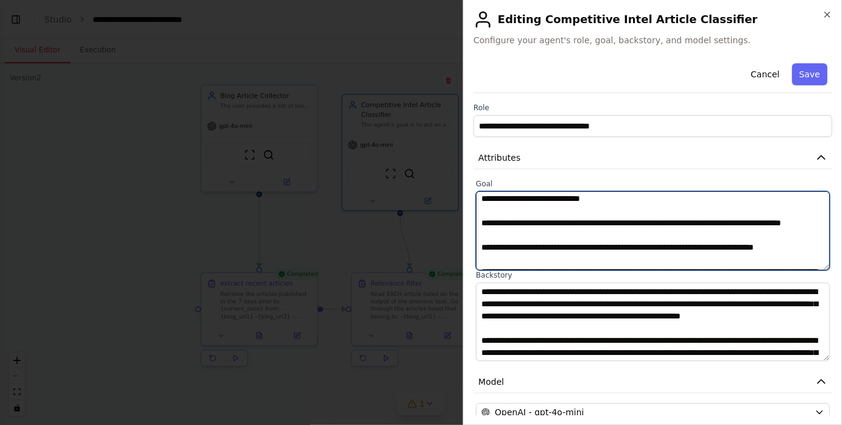
click at [500, 233] on textarea "**********" at bounding box center [653, 230] width 354 height 79
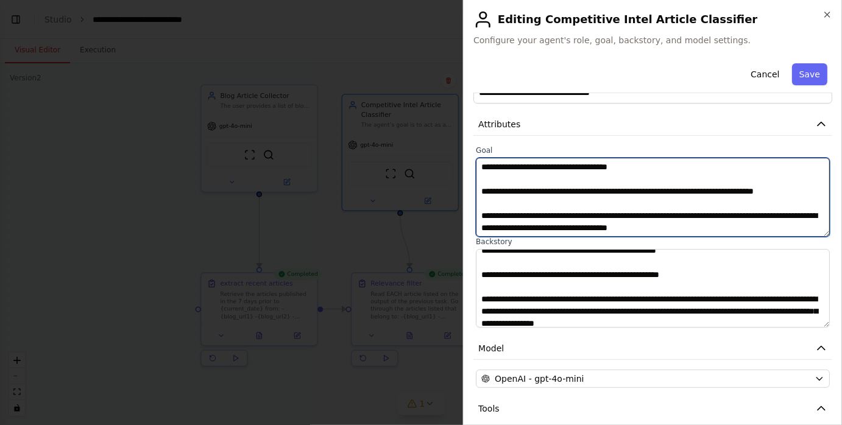
scroll to position [82, 0]
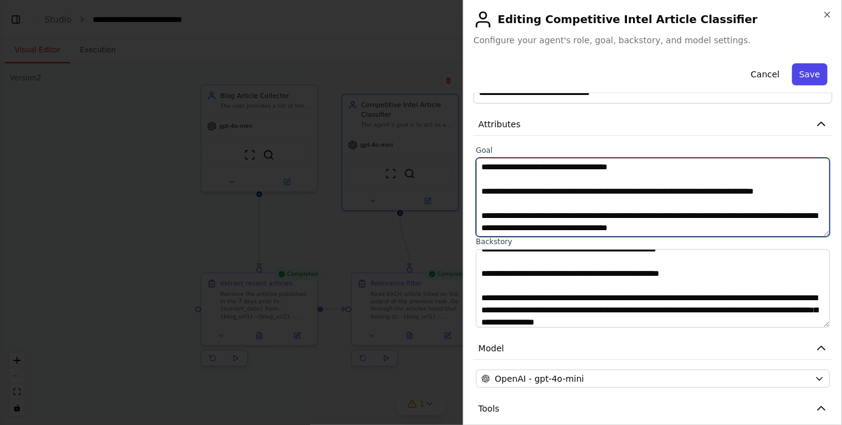
type textarea "**********"
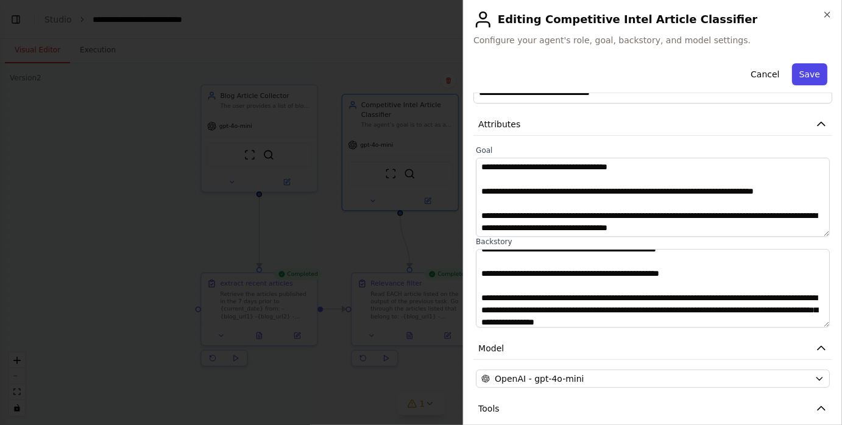
click at [814, 71] on button "Save" at bounding box center [809, 74] width 35 height 22
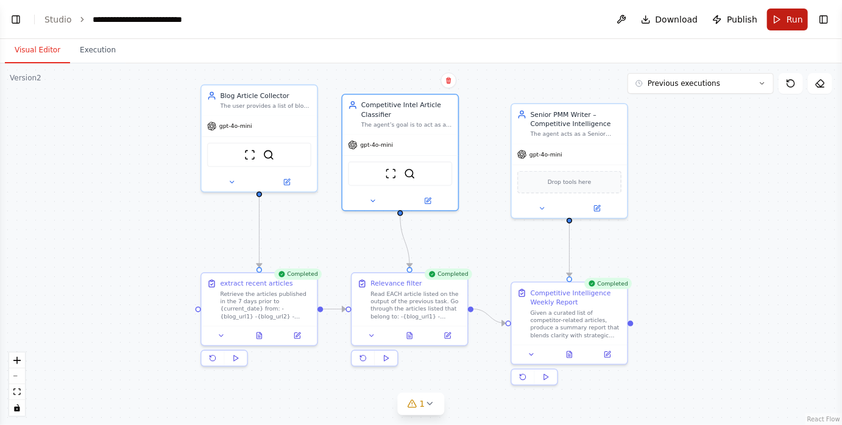
click at [790, 26] on button "Run" at bounding box center [787, 20] width 41 height 22
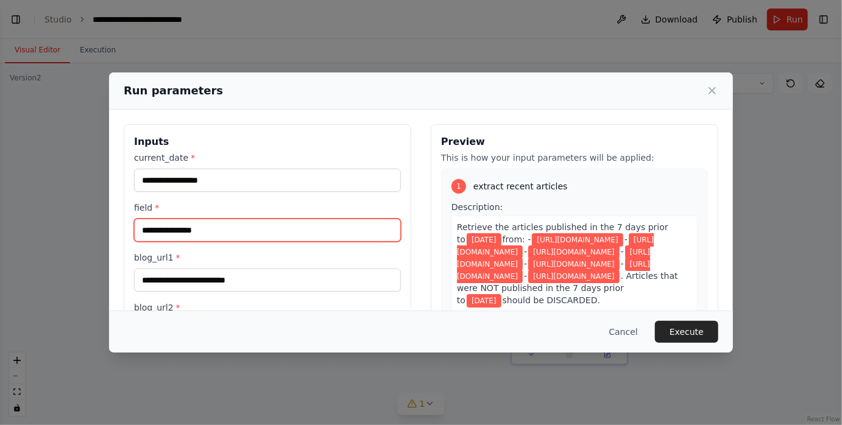
drag, startPoint x: 237, startPoint y: 229, endPoint x: 94, endPoint y: 225, distance: 142.6
click at [94, 225] on div "**********" at bounding box center [421, 212] width 842 height 425
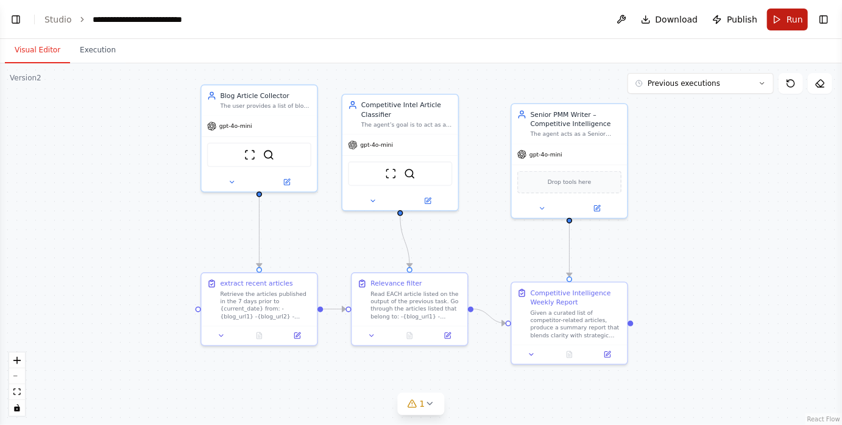
click at [771, 22] on button "Run" at bounding box center [787, 20] width 41 height 22
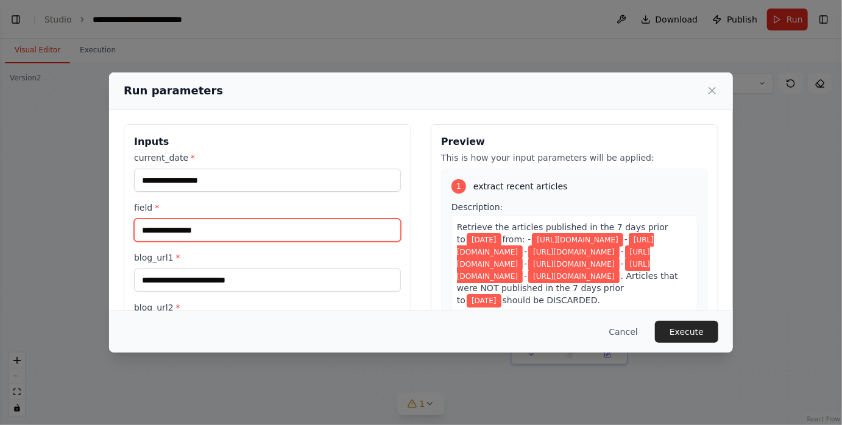
drag, startPoint x: 207, startPoint y: 234, endPoint x: 134, endPoint y: 234, distance: 72.5
click at [134, 234] on input "**********" at bounding box center [267, 230] width 267 height 23
type input "*********"
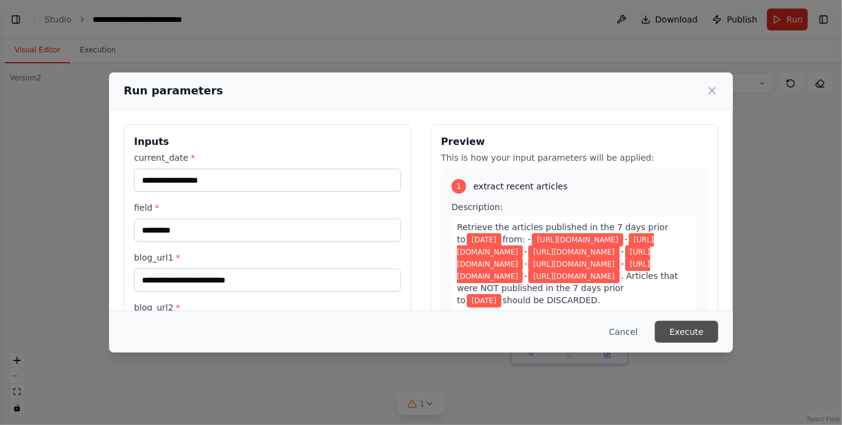
click at [678, 329] on button "Execute" at bounding box center [686, 332] width 63 height 22
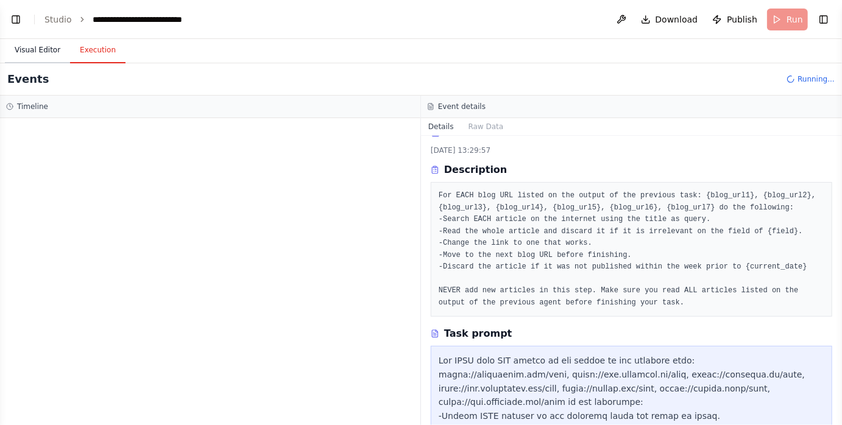
click at [49, 50] on button "Visual Editor" at bounding box center [37, 51] width 65 height 26
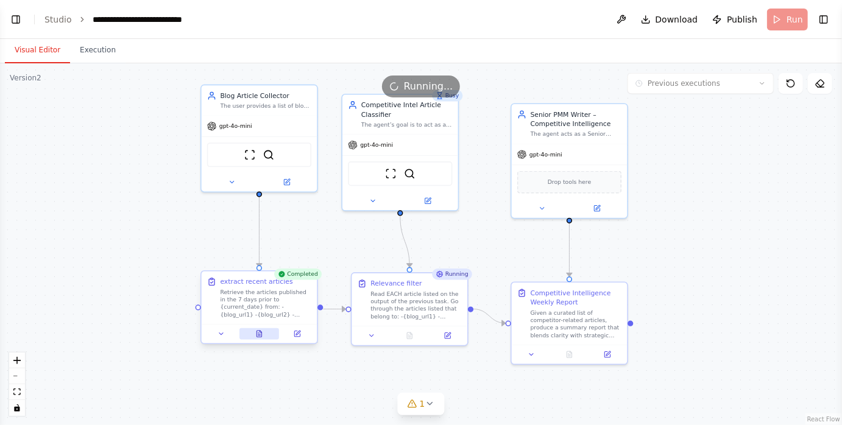
click at [266, 333] on button at bounding box center [259, 334] width 40 height 12
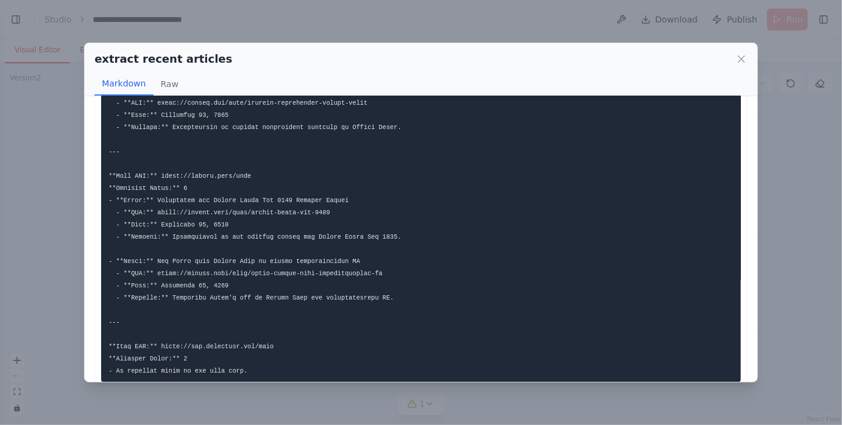
scroll to position [1255, 0]
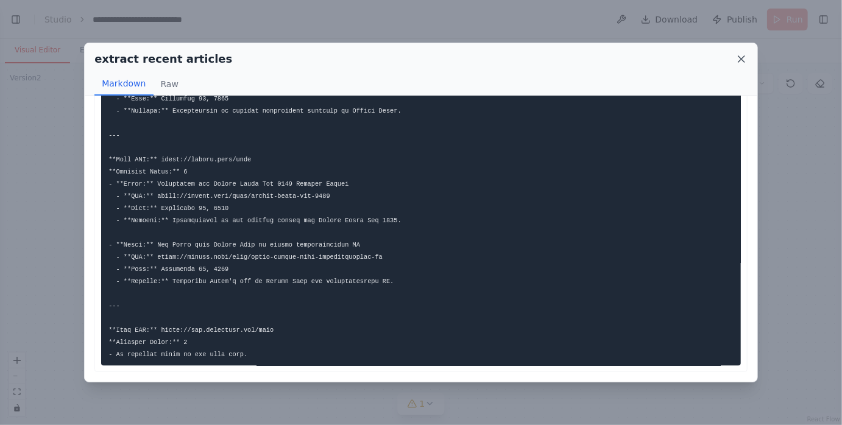
click at [743, 57] on icon at bounding box center [742, 59] width 6 height 6
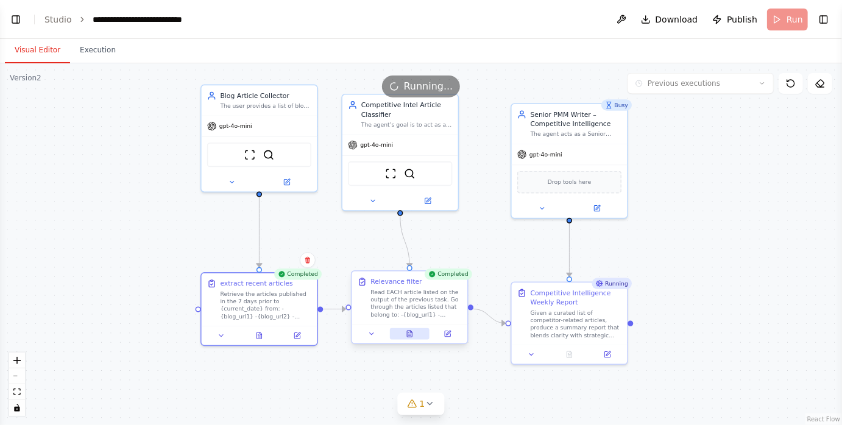
click at [413, 332] on button at bounding box center [410, 334] width 40 height 12
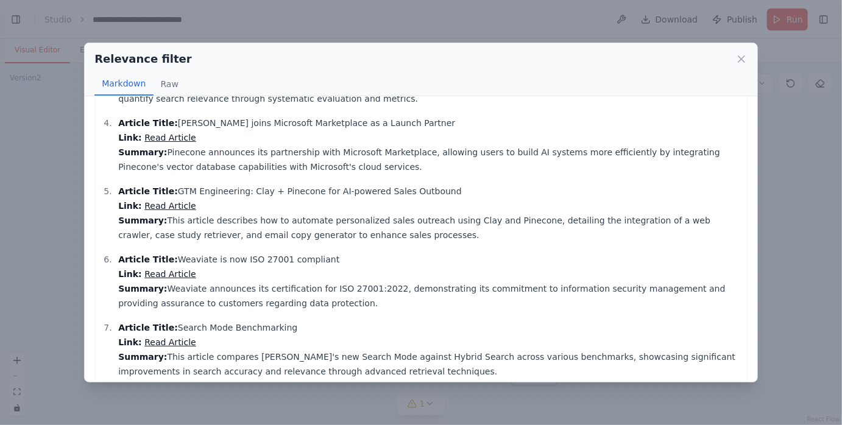
scroll to position [233, 0]
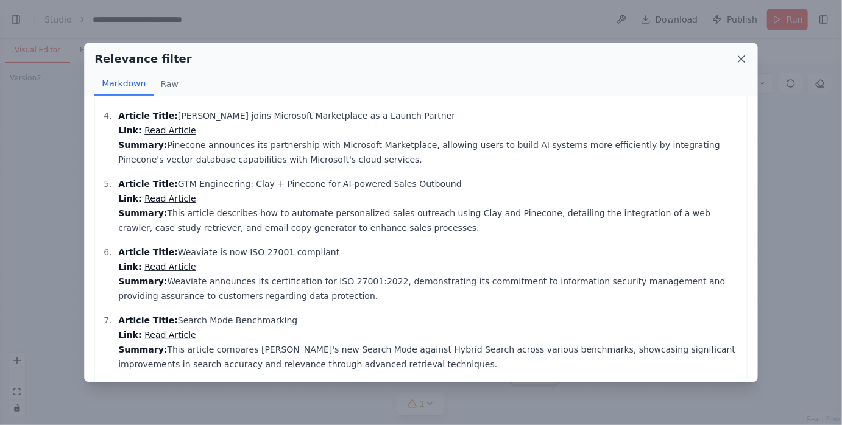
click at [743, 57] on icon at bounding box center [742, 59] width 6 height 6
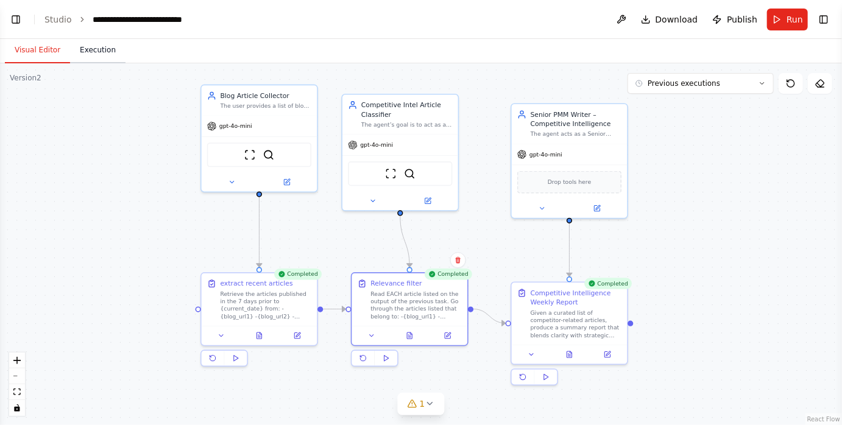
click at [105, 50] on button "Execution" at bounding box center [97, 51] width 55 height 26
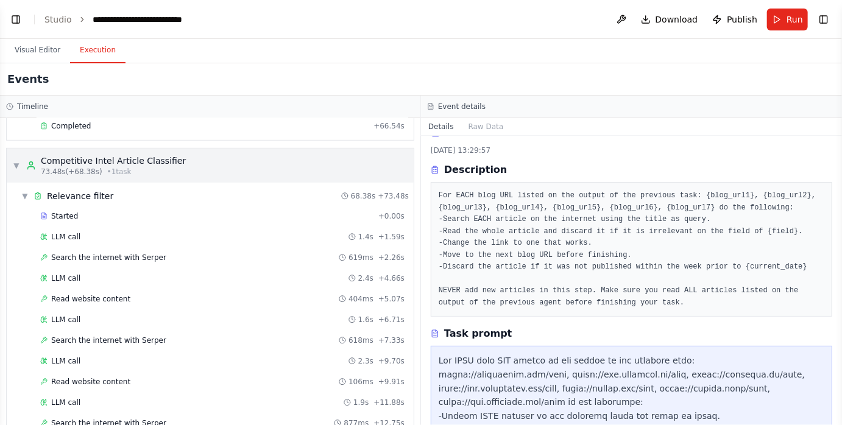
scroll to position [403, 0]
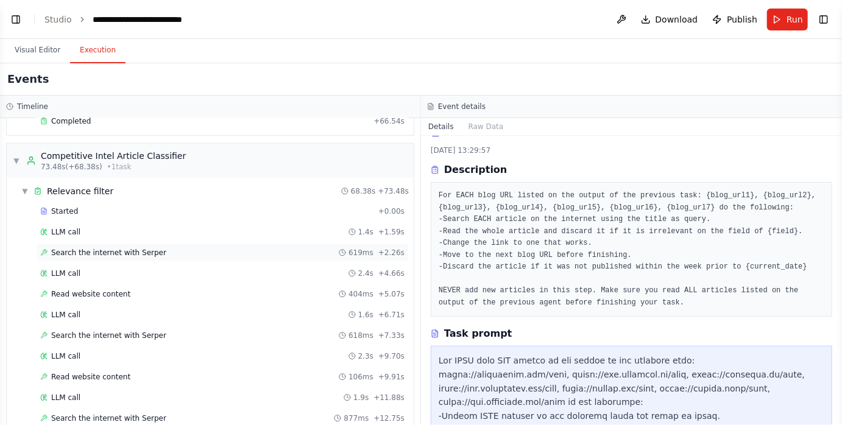
click at [164, 248] on div "Search the internet with Serper 619ms + 2.26s" at bounding box center [222, 253] width 364 height 10
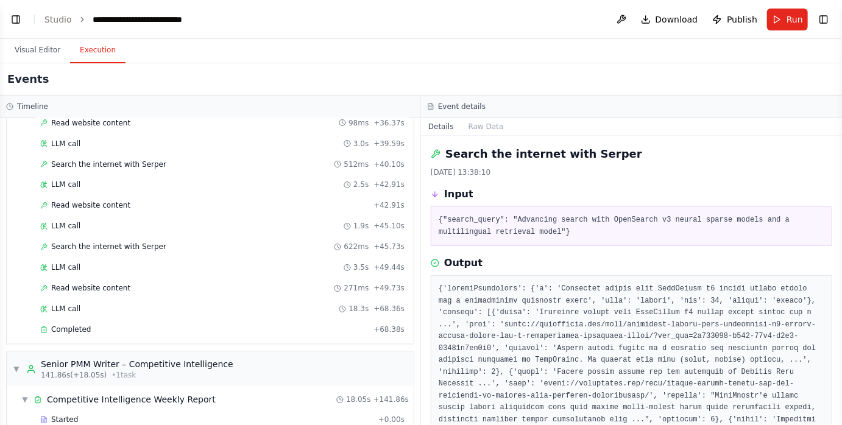
scroll to position [998, 0]
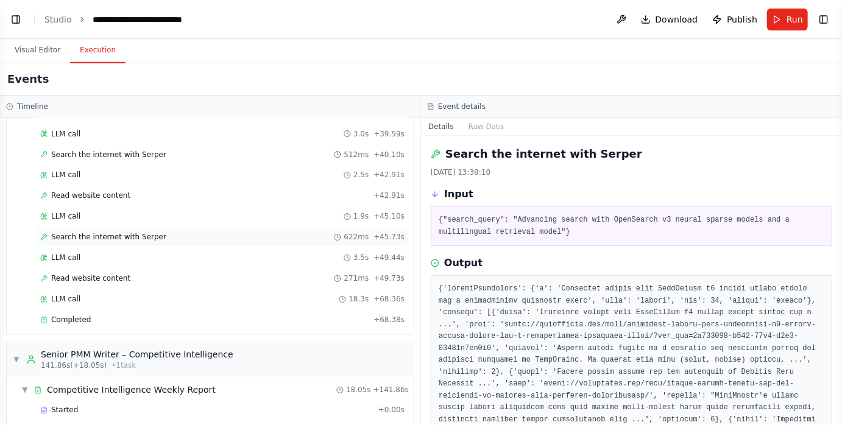
click at [150, 233] on span "Search the internet with Serper" at bounding box center [108, 238] width 115 height 10
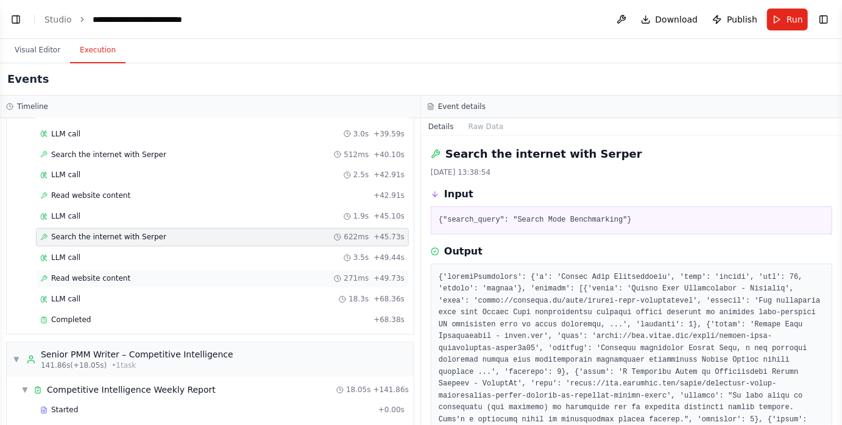
click at [144, 274] on div "Read website content 271ms + 49.73s" at bounding box center [222, 279] width 364 height 10
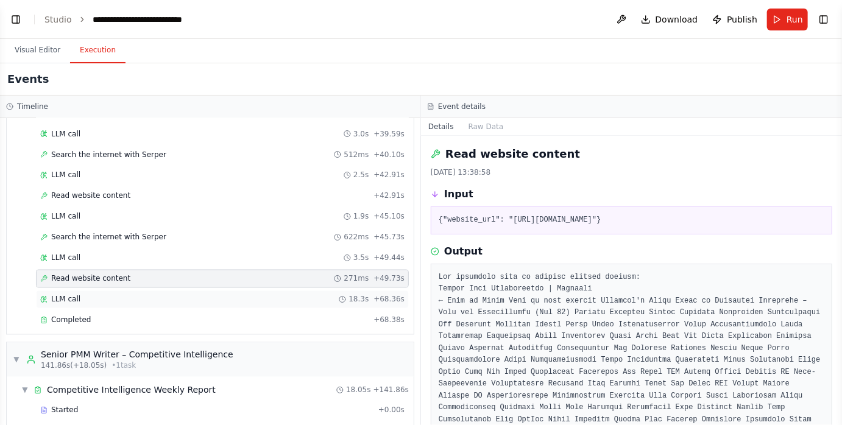
click at [144, 295] on div "LLM call 18.3s + 68.36s" at bounding box center [222, 300] width 364 height 10
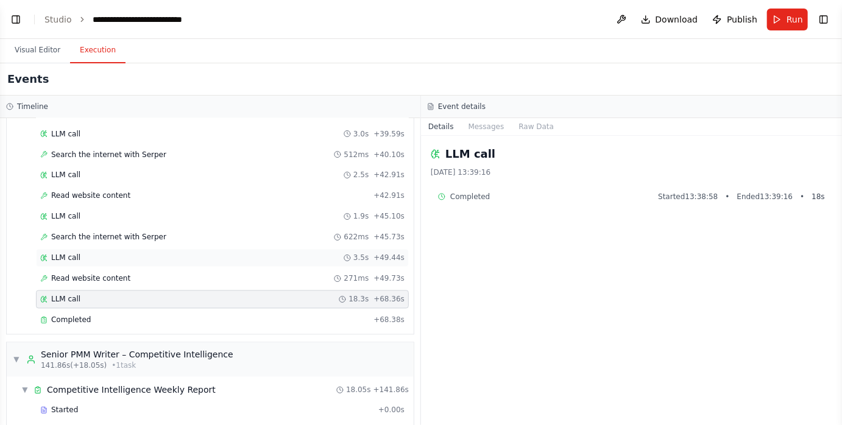
click at [143, 254] on div "LLM call 3.5s + 49.44s" at bounding box center [222, 259] width 364 height 10
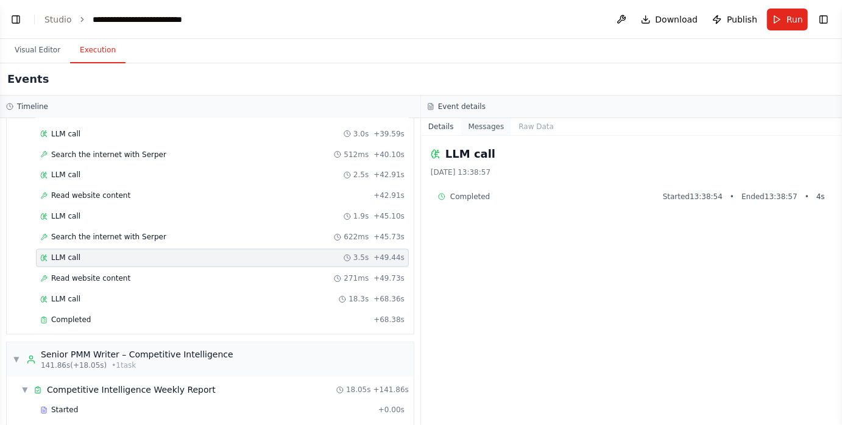
click at [487, 128] on button "Messages" at bounding box center [486, 126] width 51 height 17
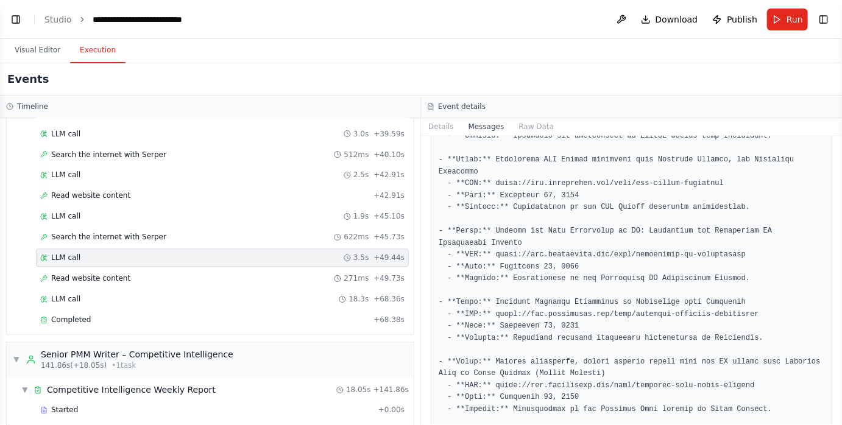
scroll to position [2358, 0]
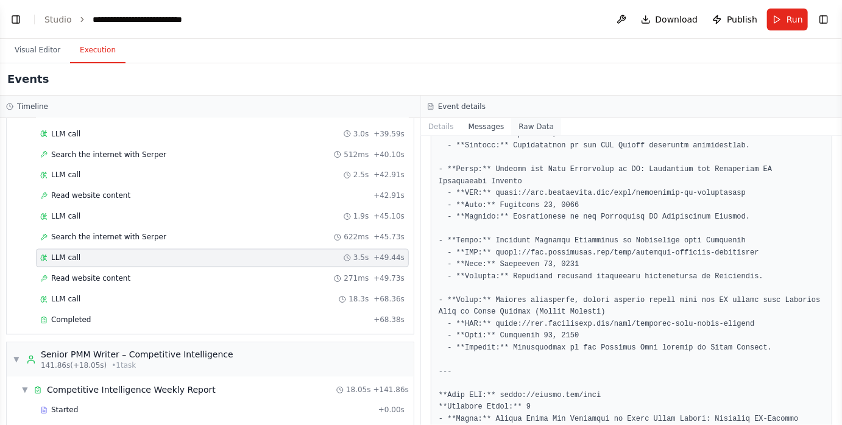
click at [530, 128] on button "Raw Data" at bounding box center [536, 126] width 50 height 17
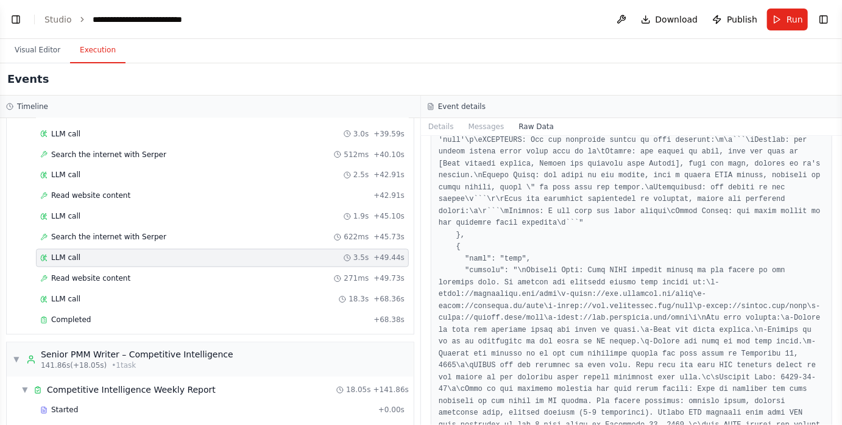
scroll to position [742, 0]
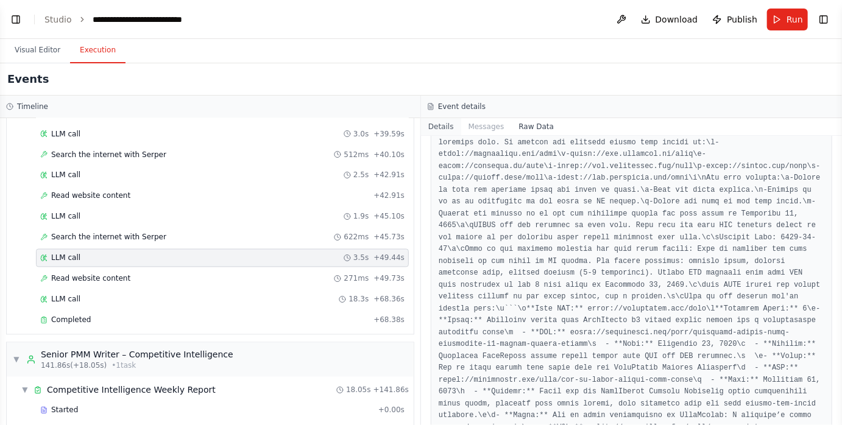
click at [446, 124] on button "Details" at bounding box center [441, 126] width 40 height 17
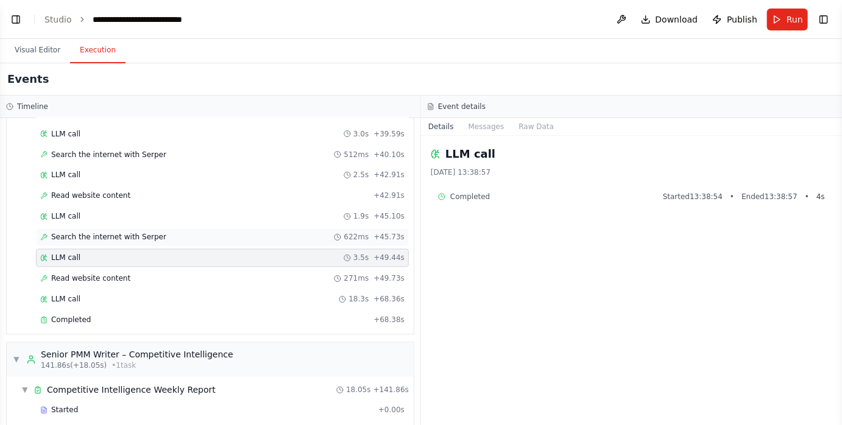
click at [183, 229] on div "Search the internet with Serper 622ms + 45.73s" at bounding box center [222, 238] width 373 height 18
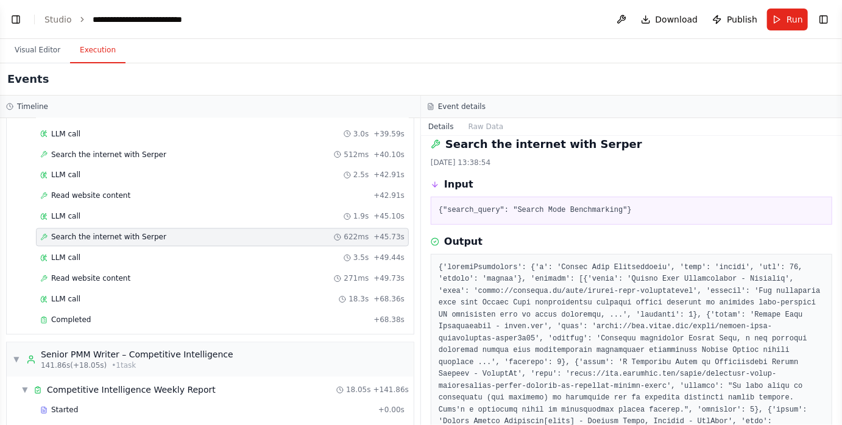
scroll to position [0, 0]
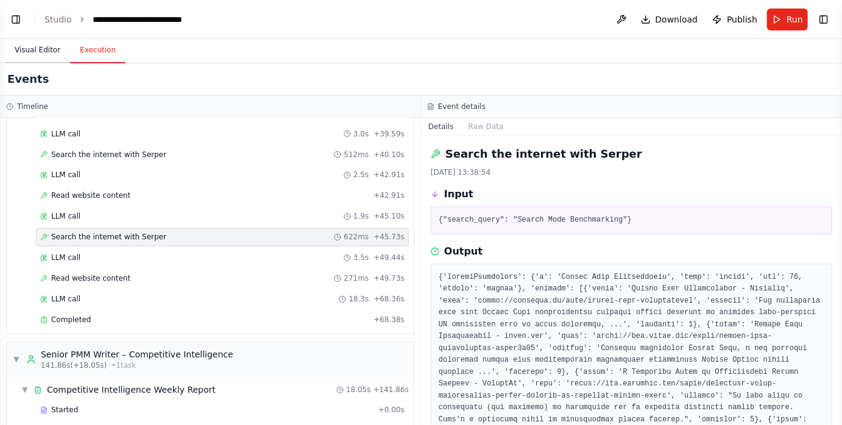
click at [49, 52] on button "Visual Editor" at bounding box center [37, 51] width 65 height 26
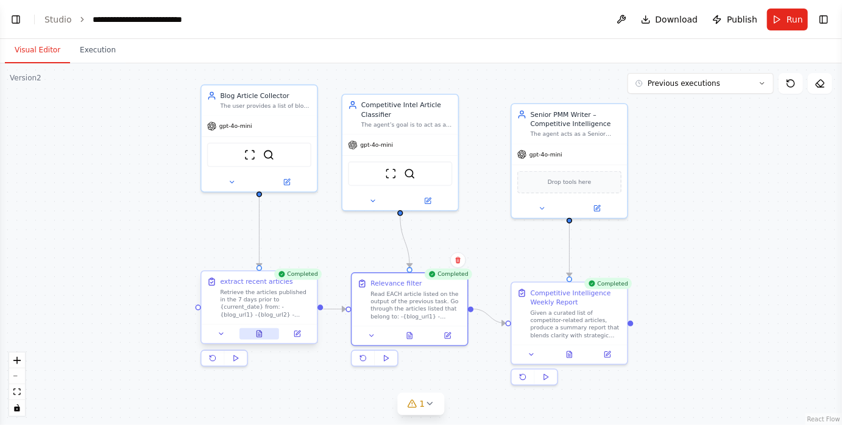
click at [257, 337] on icon at bounding box center [259, 334] width 5 height 6
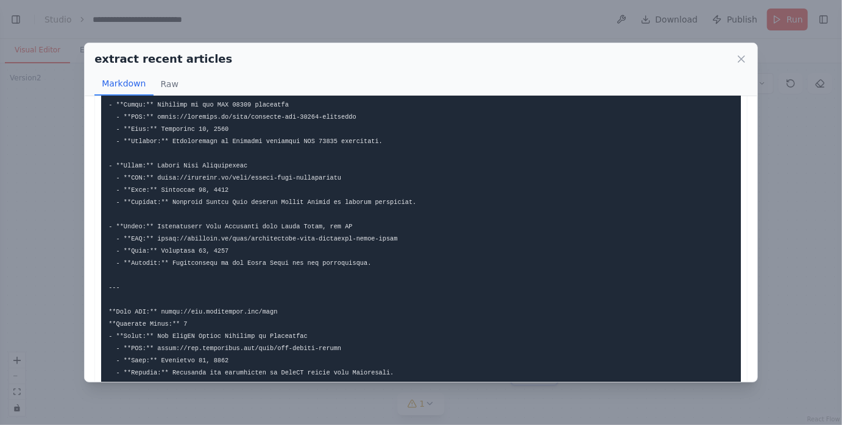
scroll to position [570, 0]
click at [743, 59] on icon at bounding box center [742, 59] width 12 height 12
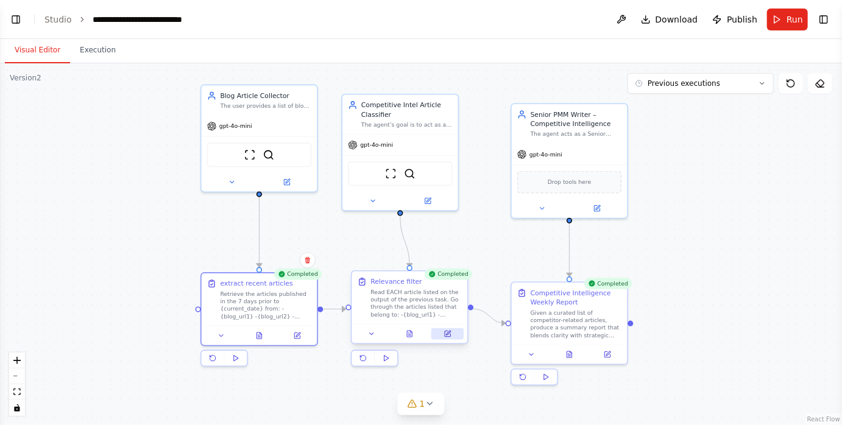
click at [445, 332] on icon at bounding box center [447, 334] width 5 height 5
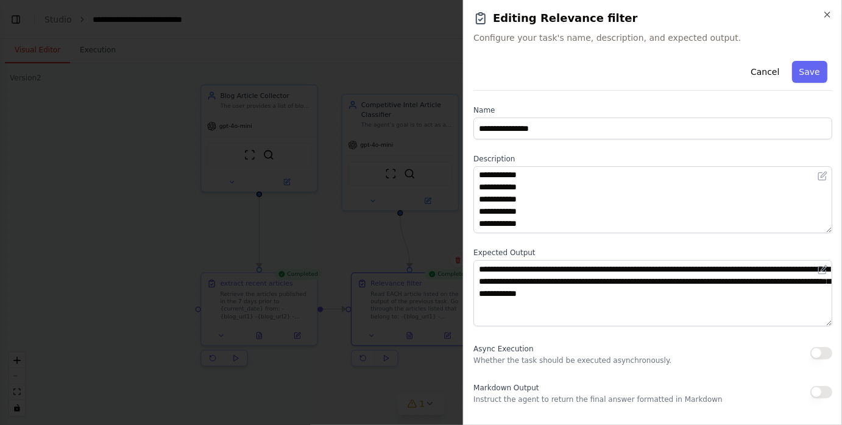
scroll to position [0, 0]
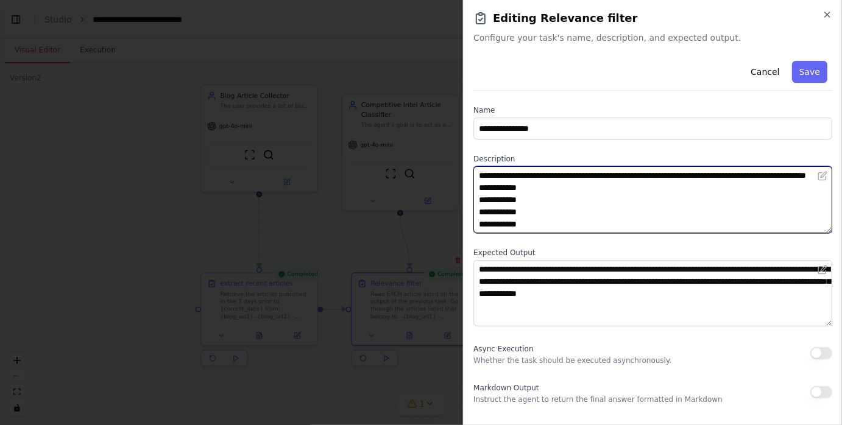
drag, startPoint x: 716, startPoint y: 174, endPoint x: 477, endPoint y: 174, distance: 238.9
click at [477, 174] on textarea "**********" at bounding box center [652, 199] width 359 height 67
click at [595, 174] on textarea "**********" at bounding box center [652, 199] width 359 height 67
drag, startPoint x: 545, startPoint y: 219, endPoint x: 482, endPoint y: 188, distance: 70.0
click at [482, 188] on textarea "**********" at bounding box center [652, 199] width 359 height 67
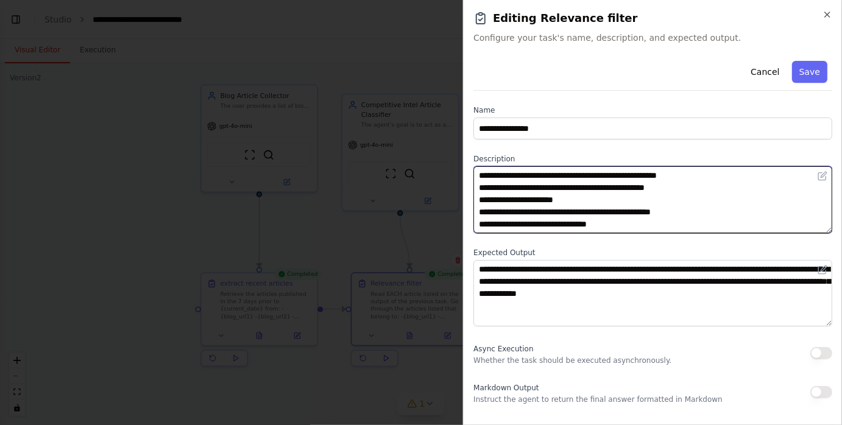
click at [508, 188] on textarea "**********" at bounding box center [652, 199] width 359 height 67
click at [686, 172] on textarea "**********" at bounding box center [652, 199] width 359 height 67
click at [531, 188] on textarea "**********" at bounding box center [652, 199] width 359 height 67
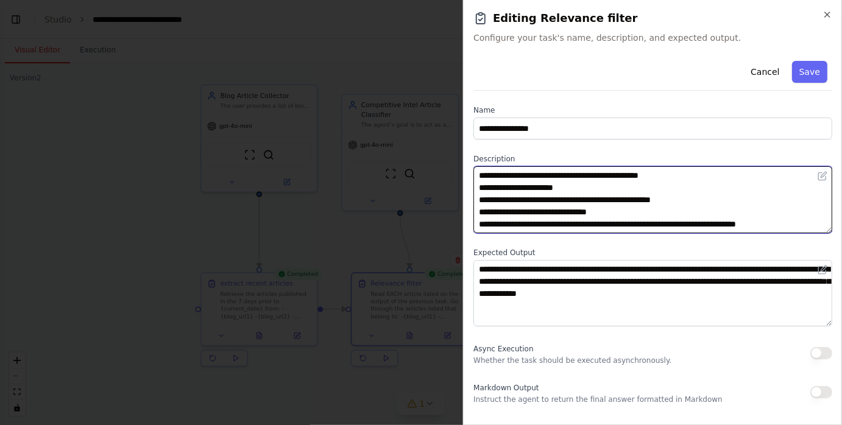
scroll to position [16, 0]
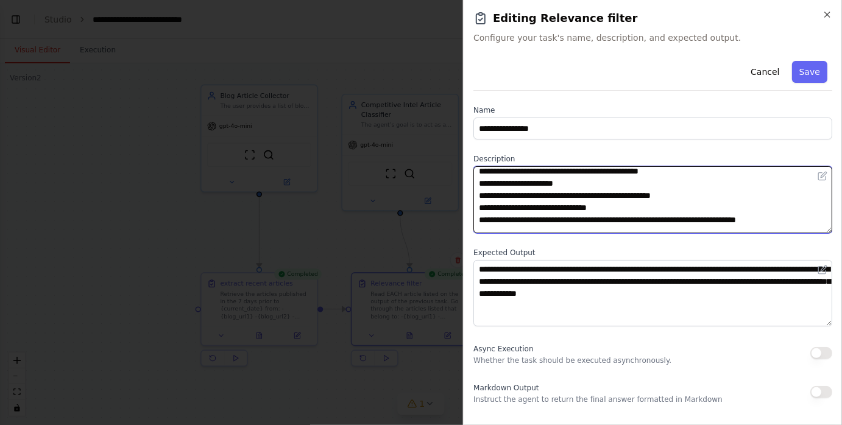
click at [485, 195] on textarea "**********" at bounding box center [652, 199] width 359 height 67
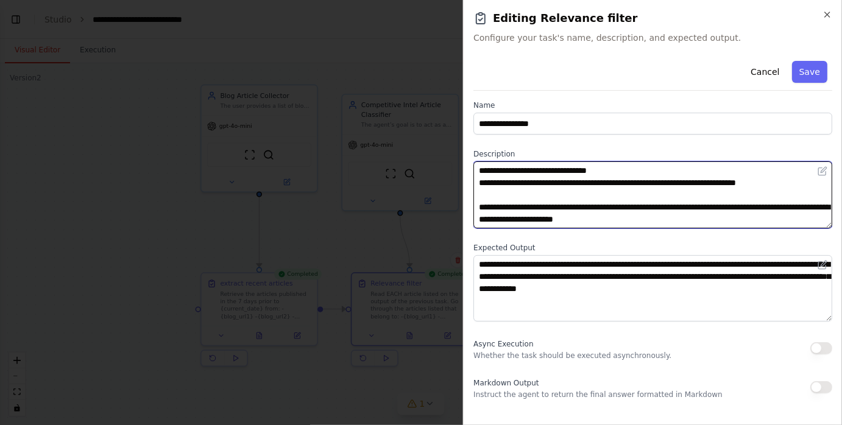
scroll to position [0, 0]
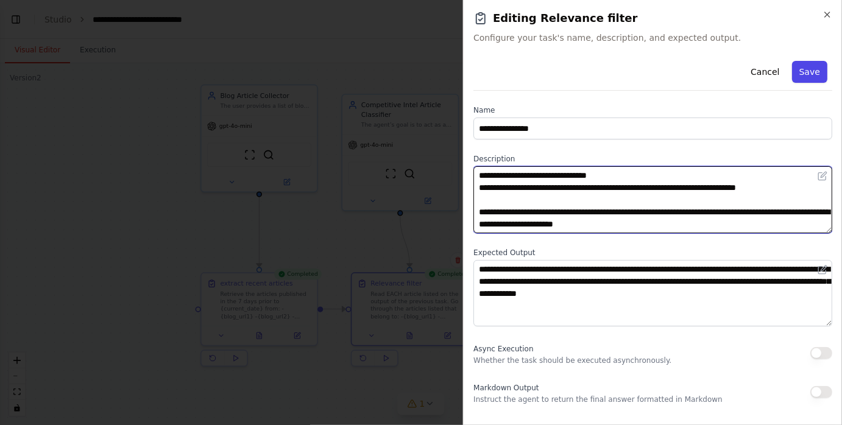
type textarea "**********"
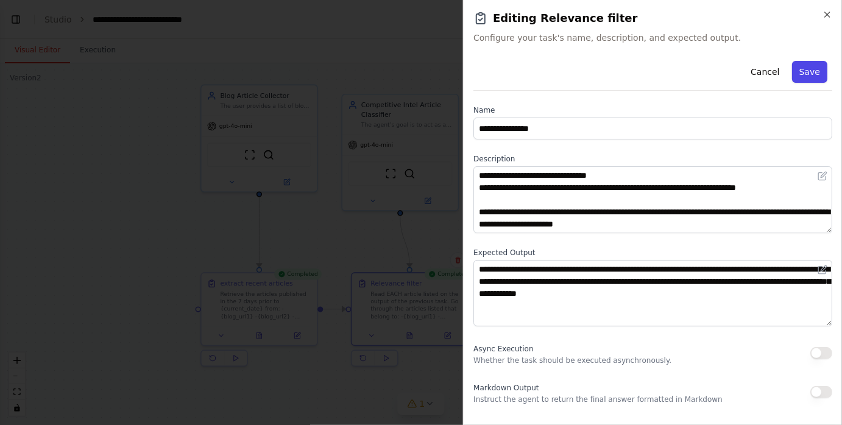
click at [806, 74] on button "Save" at bounding box center [809, 72] width 35 height 22
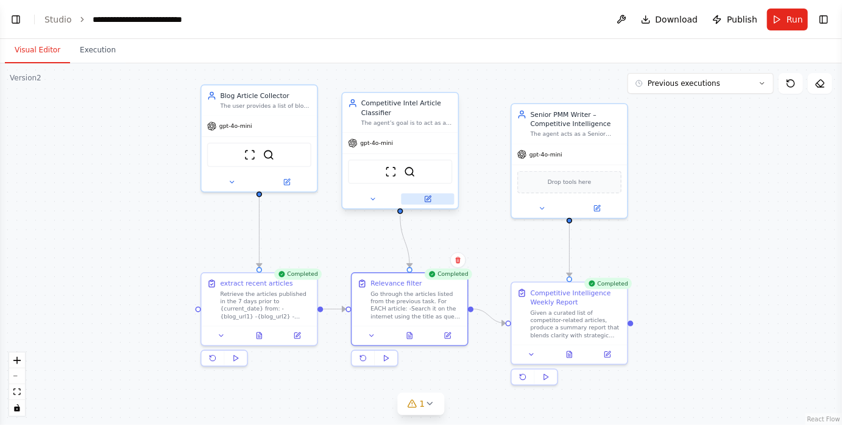
click at [427, 200] on icon at bounding box center [429, 198] width 4 height 4
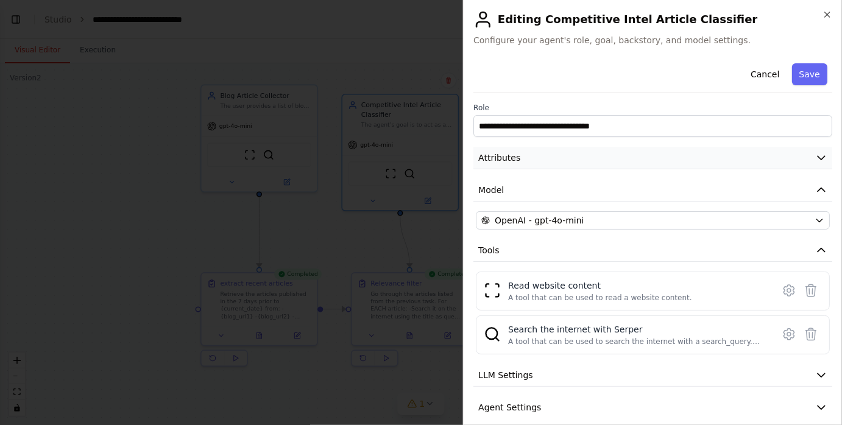
click at [555, 151] on button "Attributes" at bounding box center [652, 158] width 359 height 23
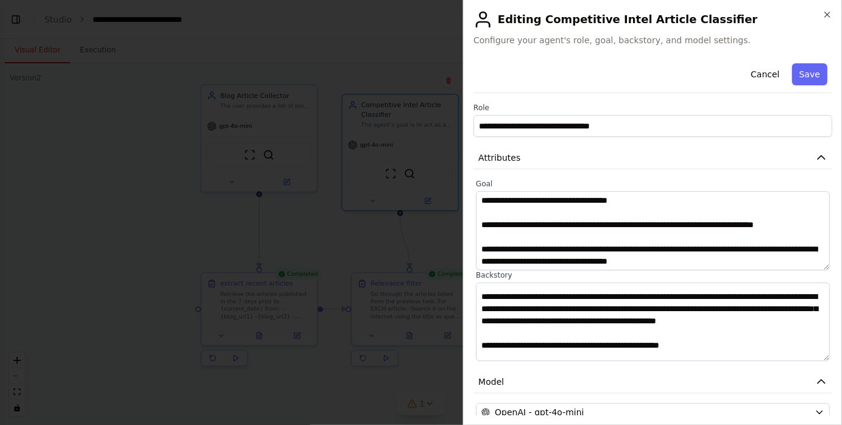
scroll to position [48, 0]
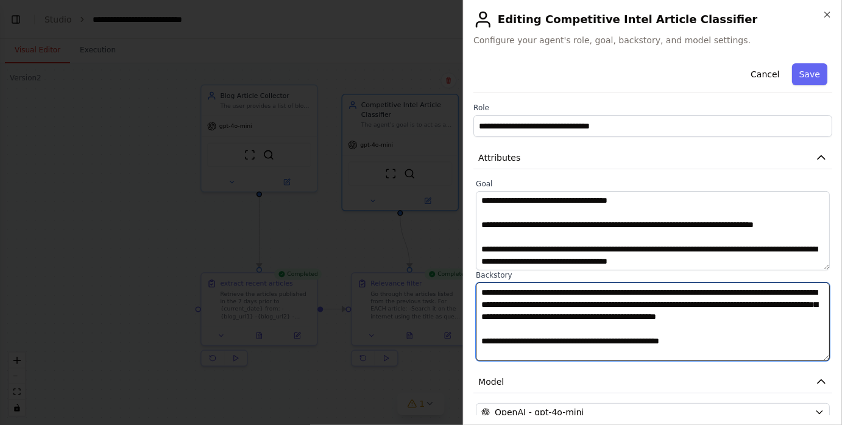
drag, startPoint x: 751, startPoint y: 303, endPoint x: 814, endPoint y: 305, distance: 62.8
click at [814, 305] on textarea at bounding box center [653, 322] width 354 height 79
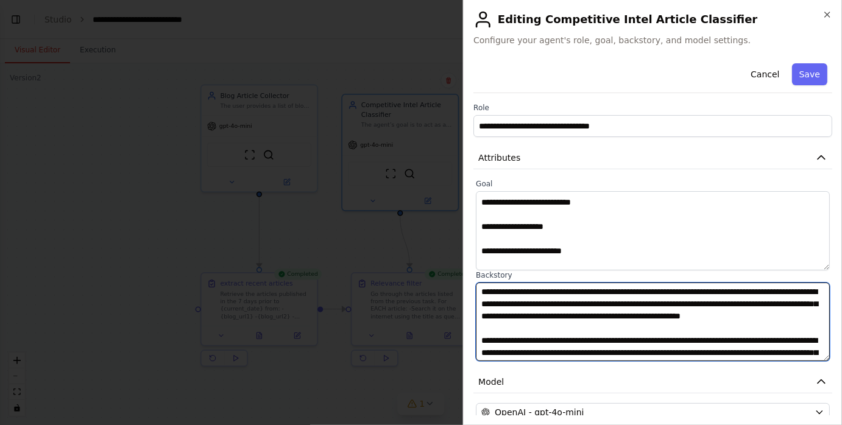
scroll to position [0, 0]
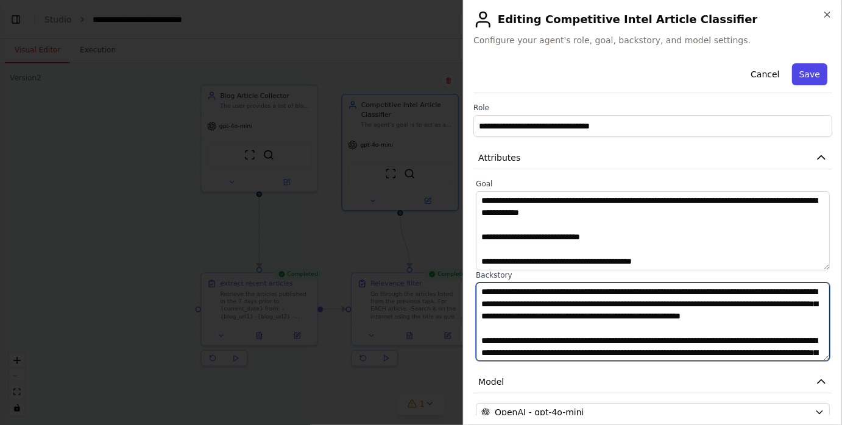
type textarea "**********"
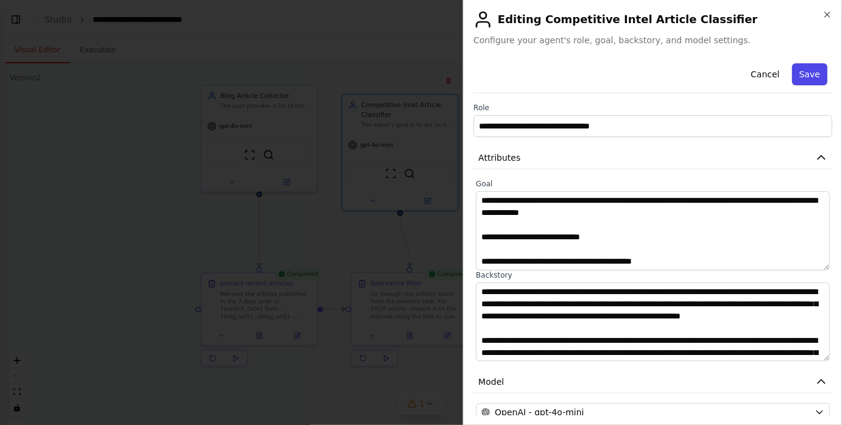
click at [810, 73] on button "Save" at bounding box center [809, 74] width 35 height 22
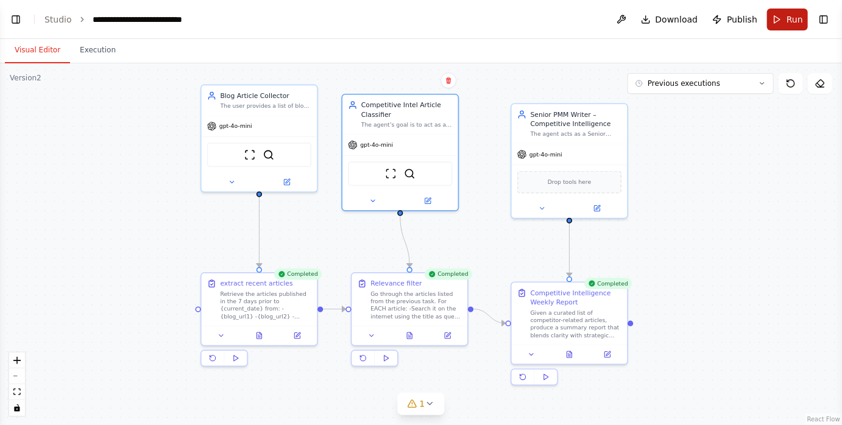
click at [779, 15] on button "Run" at bounding box center [787, 20] width 41 height 22
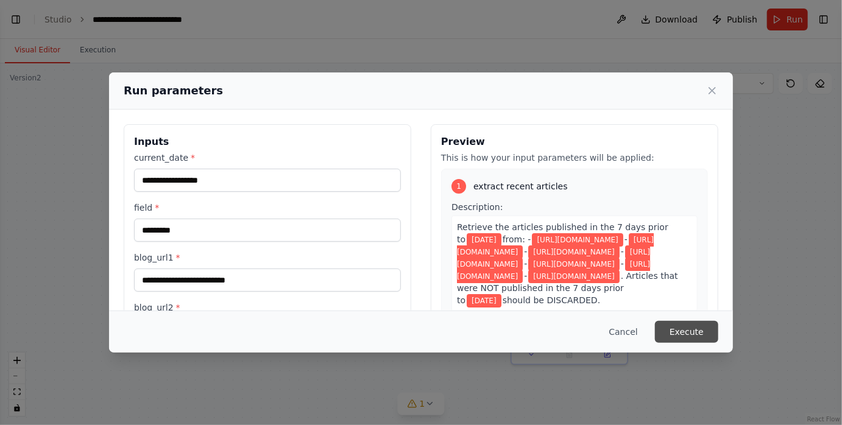
click at [682, 334] on button "Execute" at bounding box center [686, 332] width 63 height 22
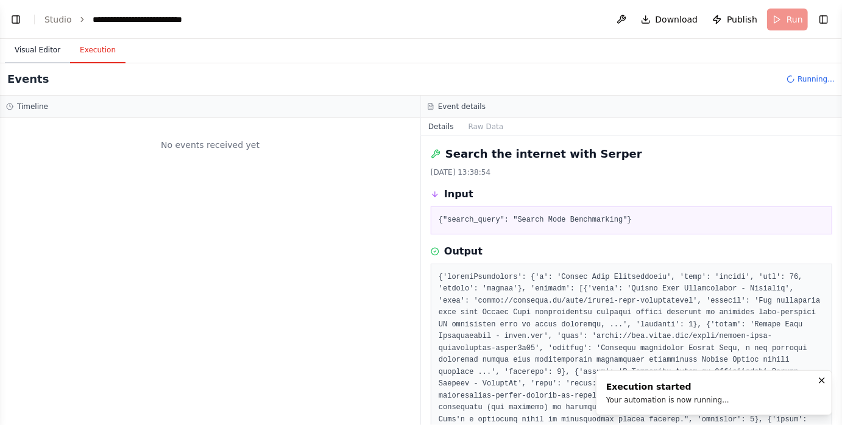
click at [47, 48] on button "Visual Editor" at bounding box center [37, 51] width 65 height 26
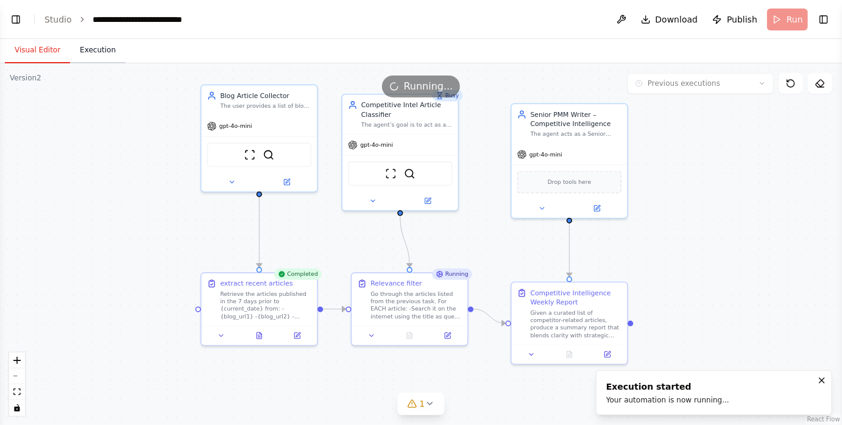
click at [107, 55] on button "Execution" at bounding box center [97, 51] width 55 height 26
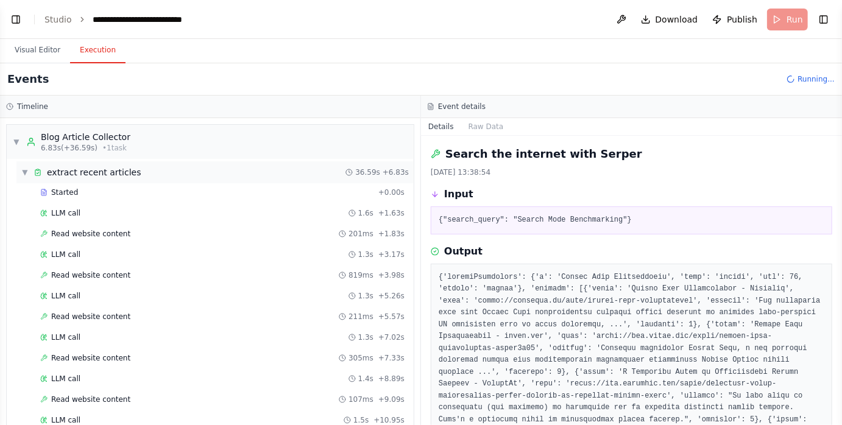
click at [44, 169] on div "extract recent articles" at bounding box center [88, 172] width 108 height 12
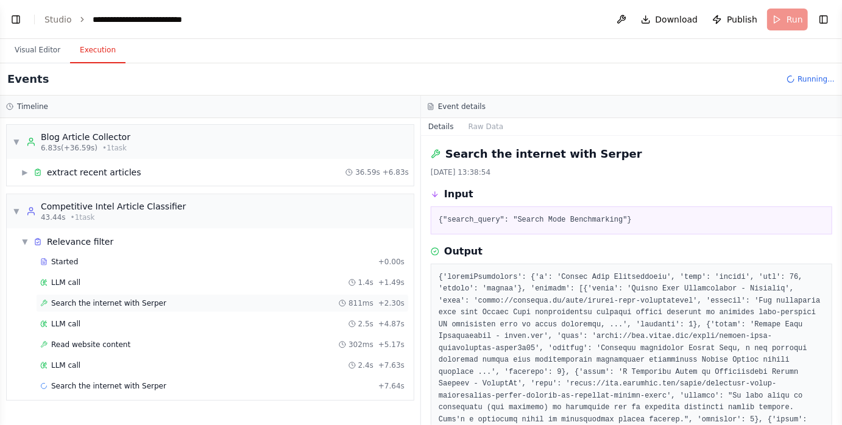
click at [127, 296] on div "Search the internet with Serper 811ms + 2.30s" at bounding box center [222, 303] width 373 height 18
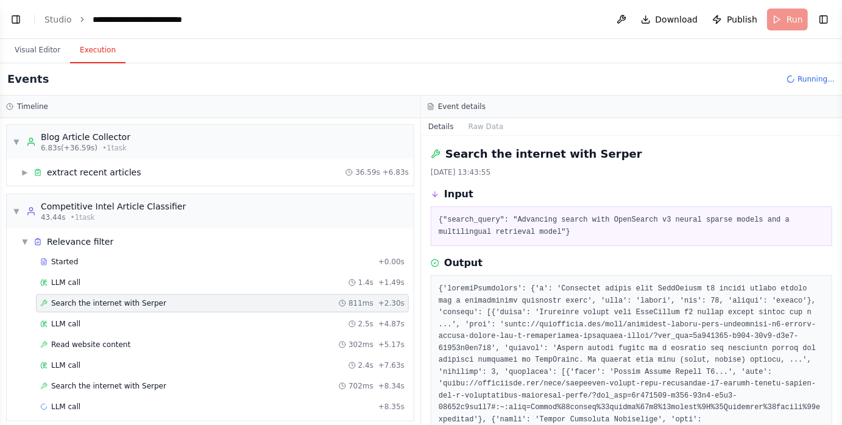
scroll to position [7, 0]
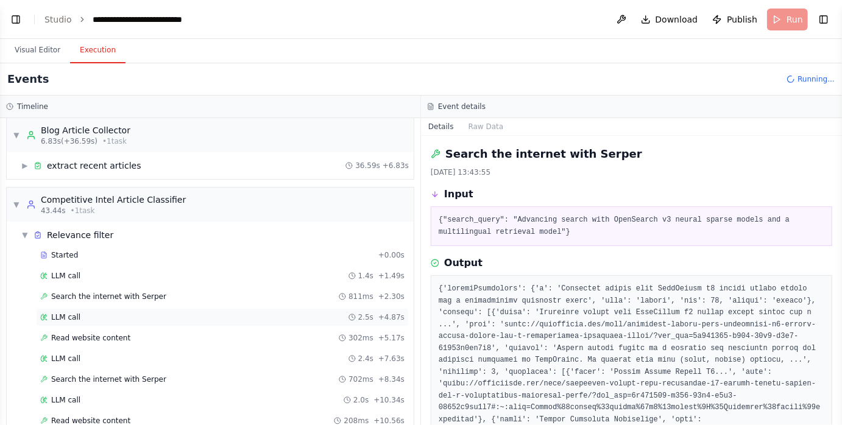
click at [267, 308] on div "LLM call 2.5s + 4.87s" at bounding box center [222, 317] width 373 height 18
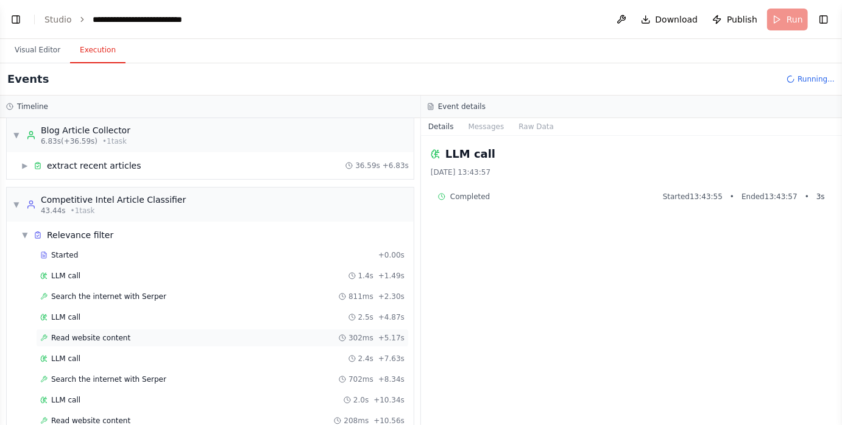
click at [245, 333] on div "Read website content 302ms + 5.17s" at bounding box center [222, 338] width 364 height 10
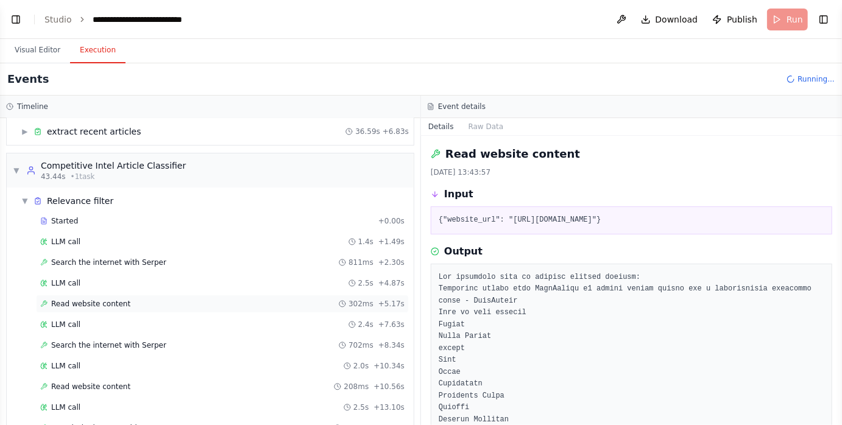
scroll to position [47, 0]
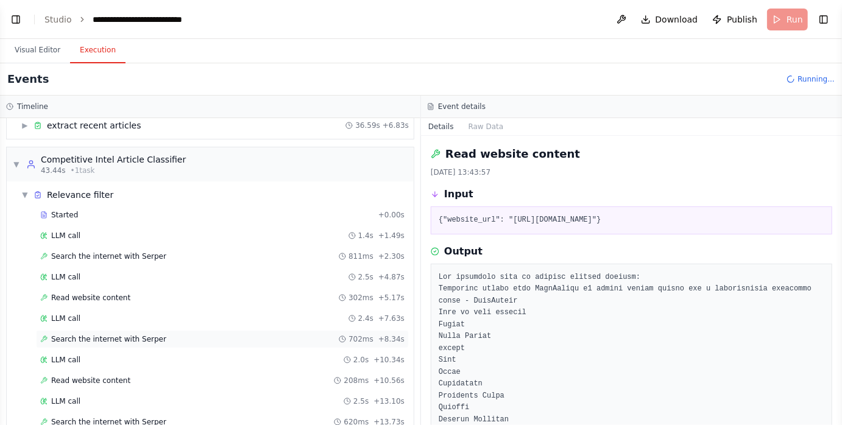
click at [238, 338] on div "Search the internet with Serper 702ms + 8.34s" at bounding box center [222, 340] width 364 height 10
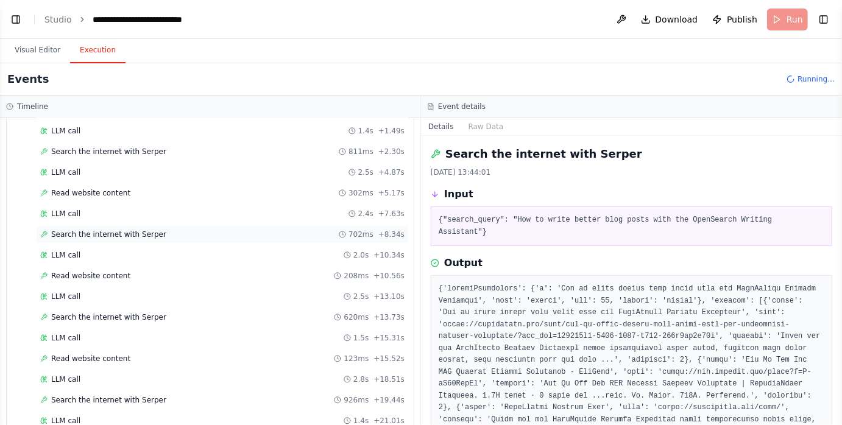
scroll to position [161, 0]
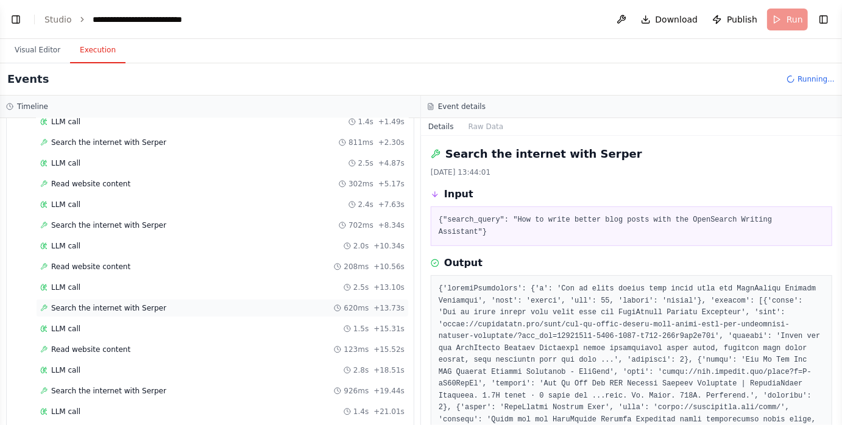
click at [221, 306] on div "Search the internet with Serper 620ms + 13.73s" at bounding box center [222, 308] width 364 height 10
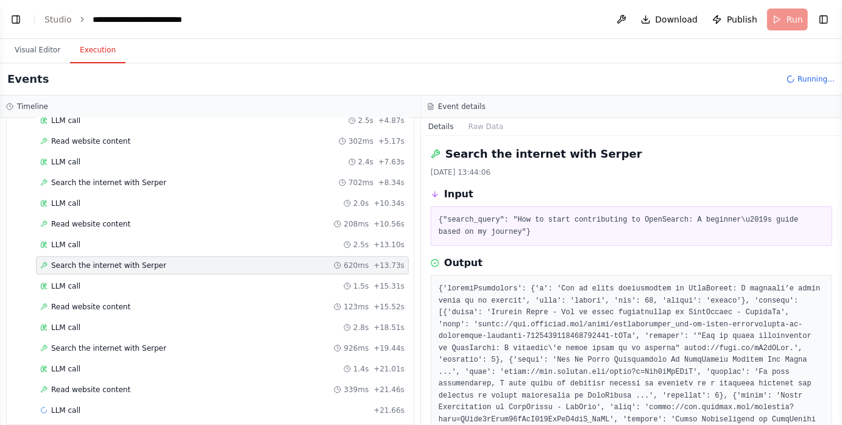
scroll to position [211, 0]
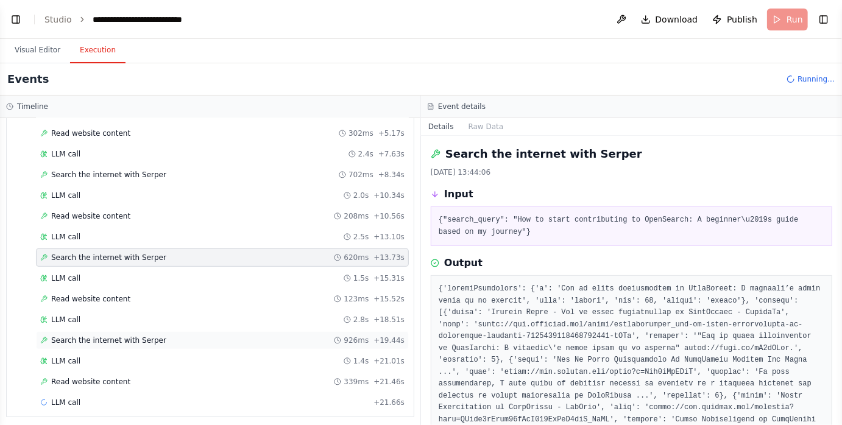
click at [204, 336] on div "Search the internet with Serper 926ms + 19.44s" at bounding box center [222, 341] width 364 height 10
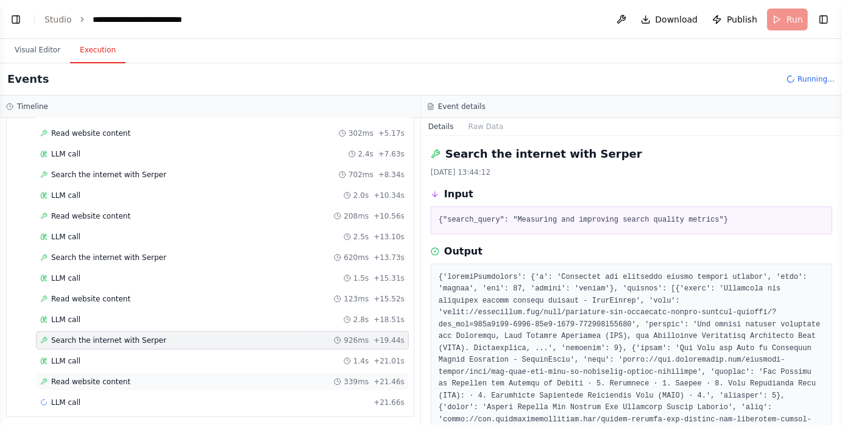
click at [194, 377] on div "Read website content 339ms + 21.46s" at bounding box center [222, 382] width 364 height 10
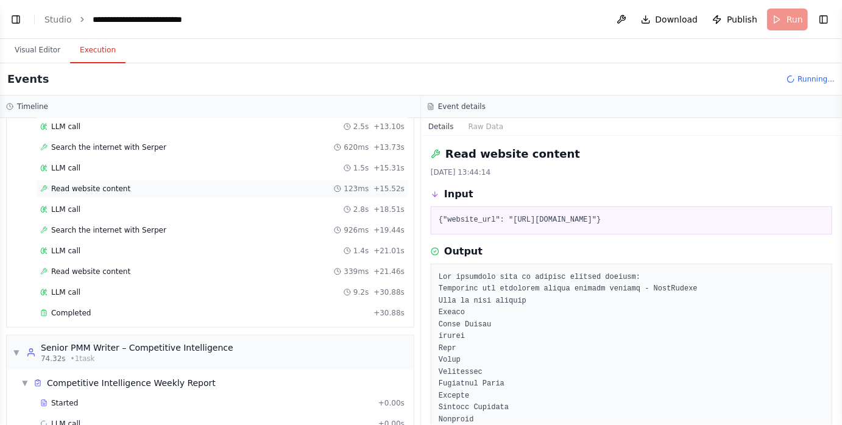
scroll to position [342, 0]
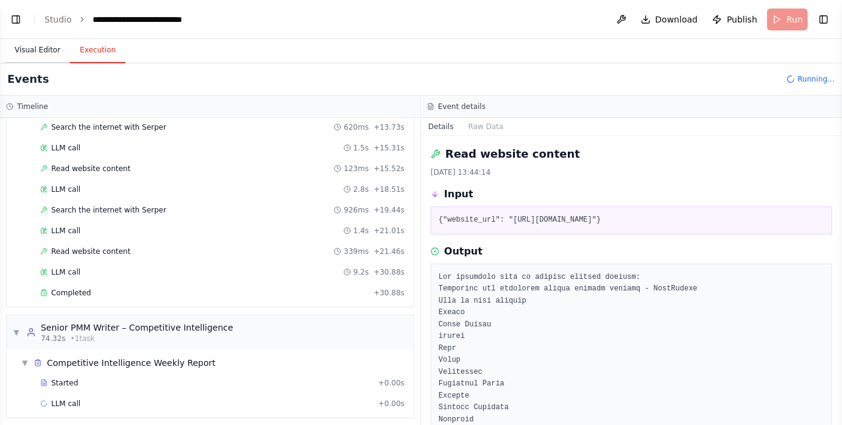
click at [45, 50] on button "Visual Editor" at bounding box center [37, 51] width 65 height 26
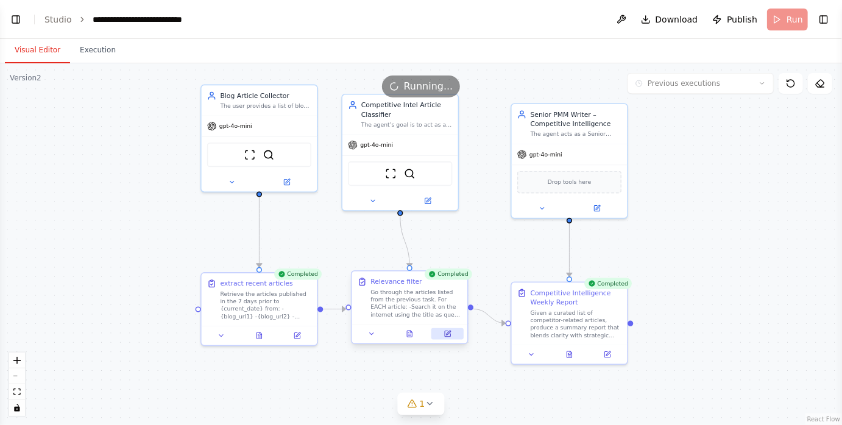
click at [449, 334] on icon at bounding box center [449, 333] width 4 height 4
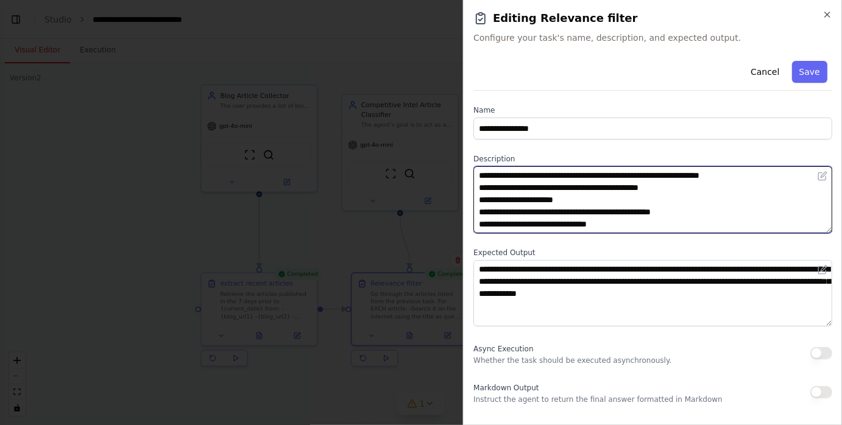
click at [689, 174] on textarea "**********" at bounding box center [652, 199] width 359 height 67
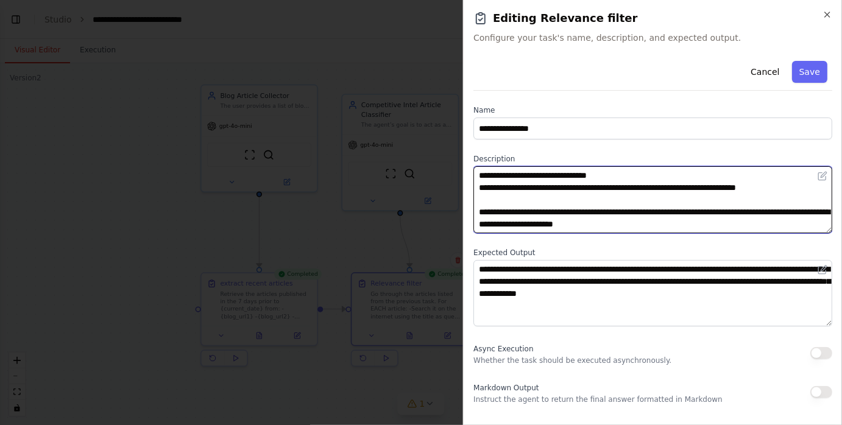
drag, startPoint x: 690, startPoint y: 177, endPoint x: 810, endPoint y: 188, distance: 120.6
click at [810, 188] on textarea "**********" at bounding box center [652, 199] width 359 height 67
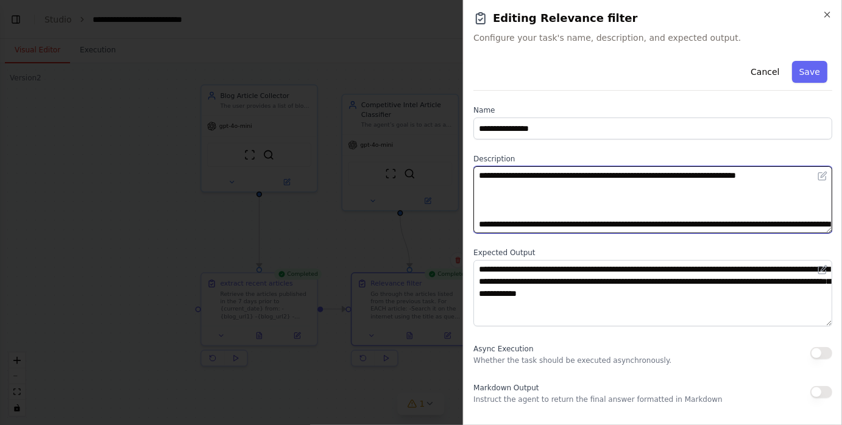
paste textarea "**********"
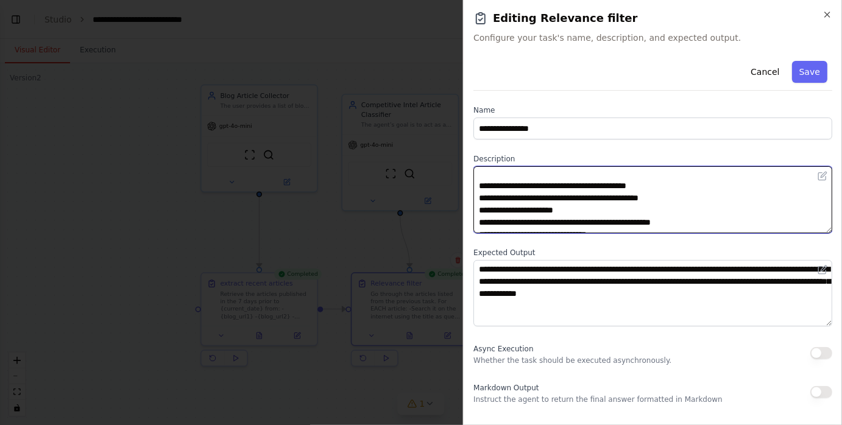
scroll to position [73, 0]
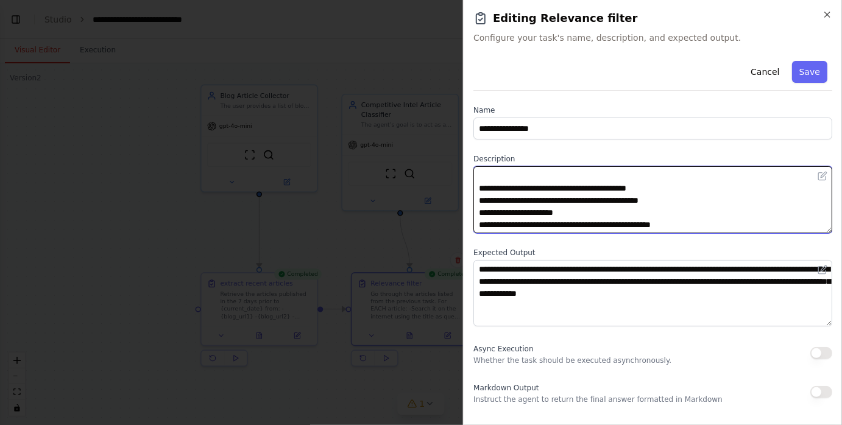
drag, startPoint x: 517, startPoint y: 200, endPoint x: 473, endPoint y: 199, distance: 43.9
click at [473, 199] on div "**********" at bounding box center [652, 212] width 379 height 425
click at [606, 199] on textarea "**********" at bounding box center [652, 199] width 359 height 67
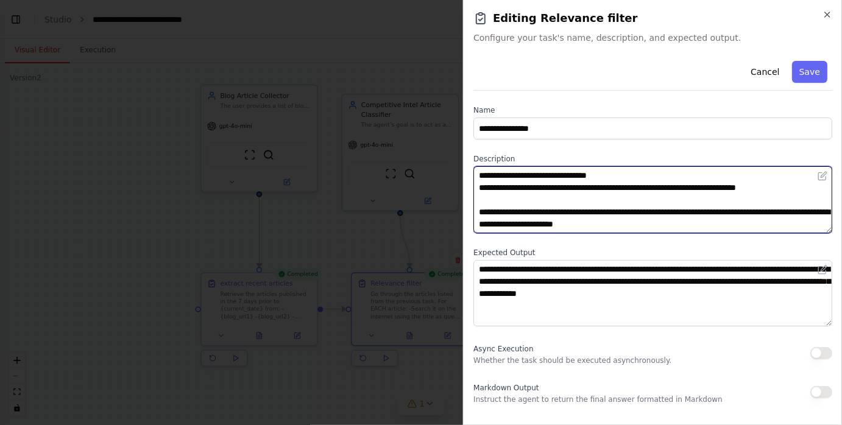
scroll to position [146, 0]
click at [806, 190] on textarea "**********" at bounding box center [652, 199] width 359 height 67
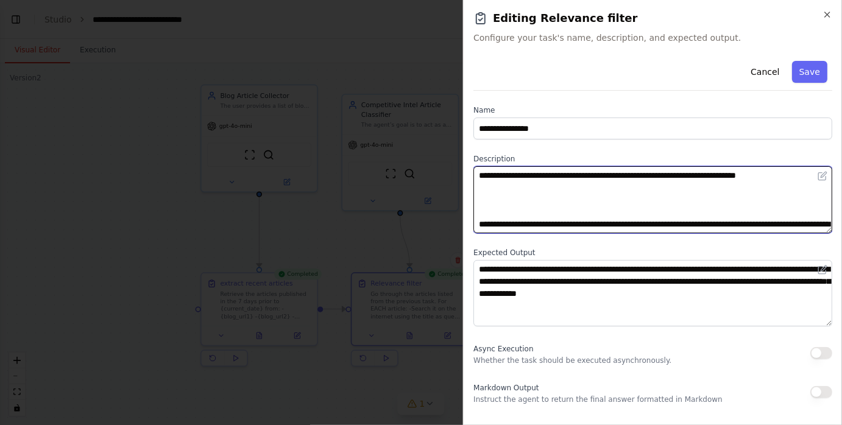
paste textarea "**********"
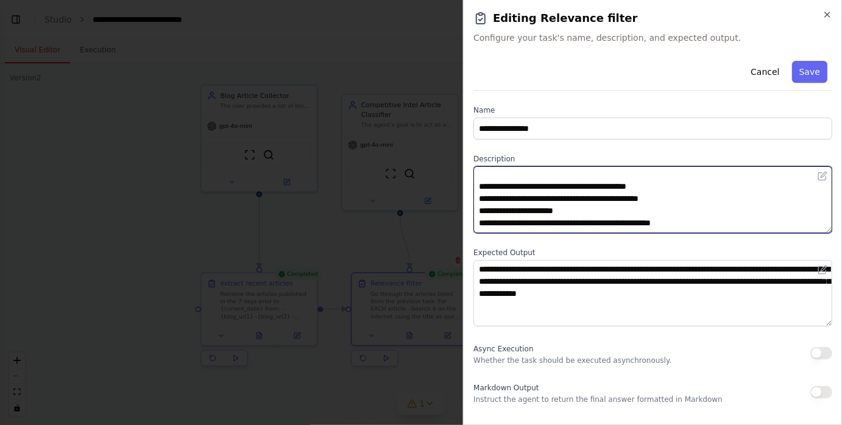
scroll to position [142, 0]
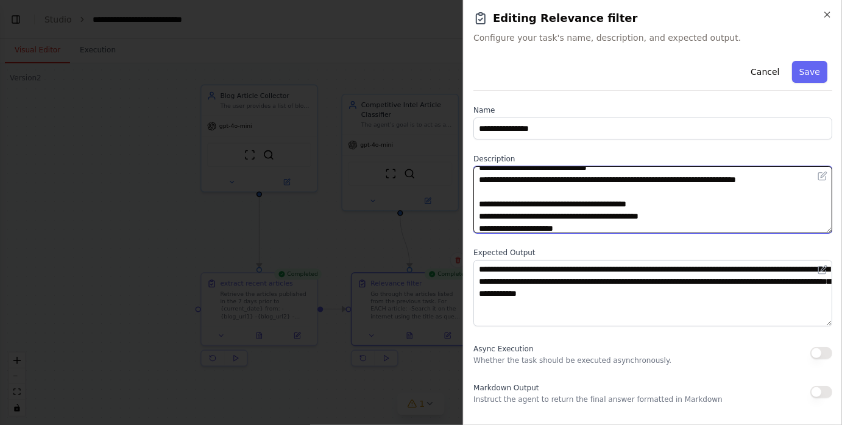
drag, startPoint x: 500, startPoint y: 215, endPoint x: 455, endPoint y: 213, distance: 45.7
click at [455, 213] on body "**********" at bounding box center [421, 212] width 842 height 425
click at [606, 216] on textarea at bounding box center [652, 199] width 359 height 67
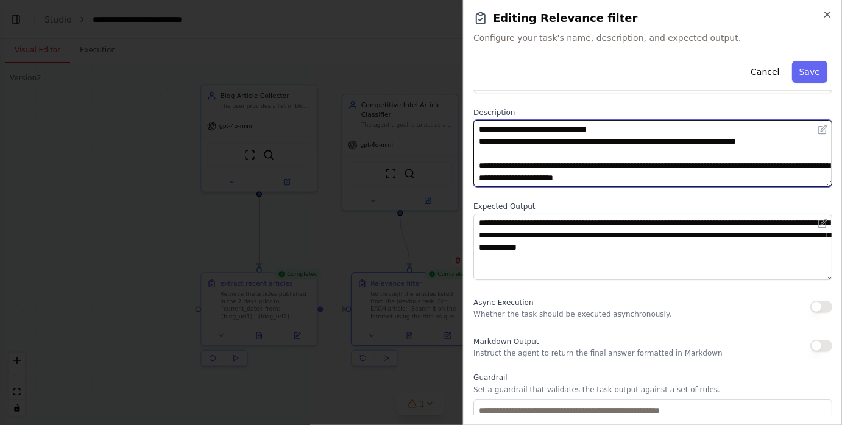
scroll to position [38, 0]
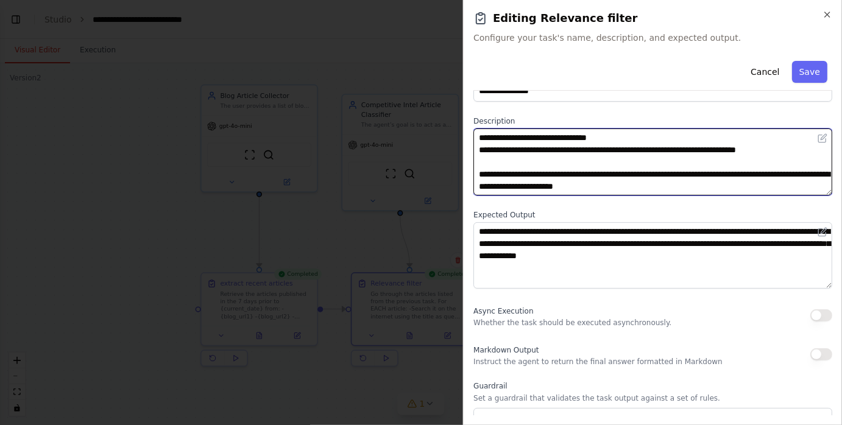
click at [804, 149] on textarea at bounding box center [652, 162] width 359 height 67
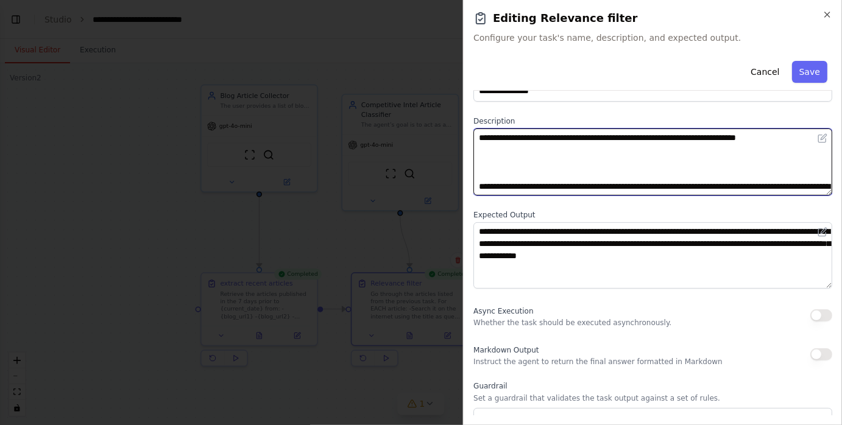
paste textarea "**********"
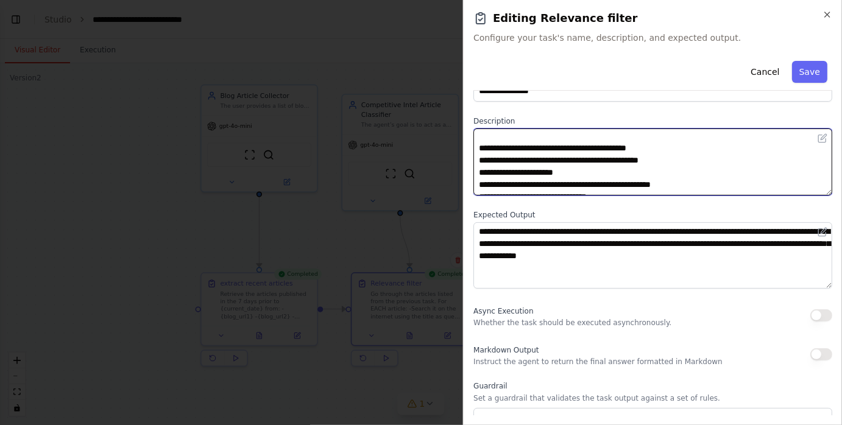
scroll to position [243, 0]
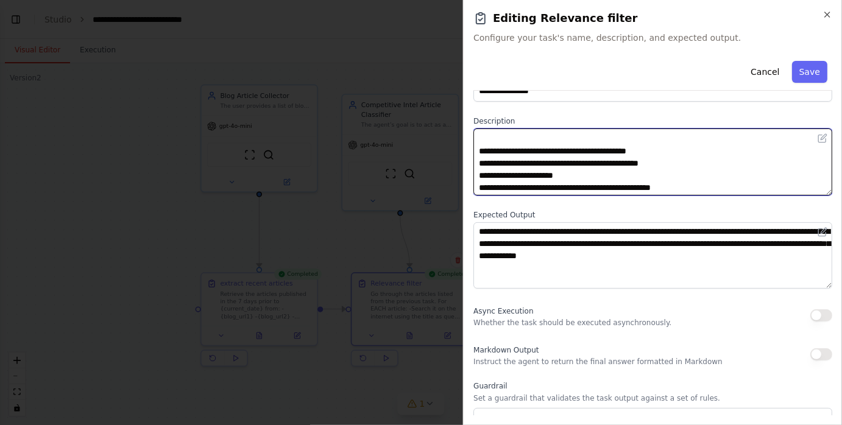
drag, startPoint x: 498, startPoint y: 163, endPoint x: 464, endPoint y: 162, distance: 34.8
click at [464, 163] on div "**********" at bounding box center [652, 212] width 379 height 425
click at [603, 163] on textarea at bounding box center [652, 162] width 359 height 67
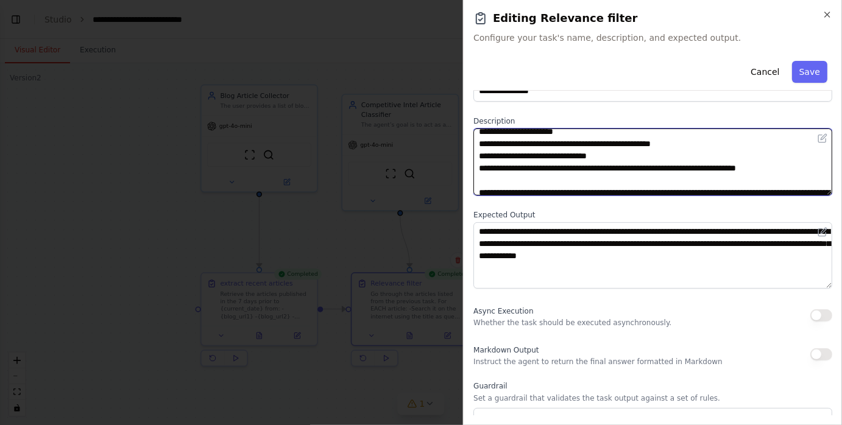
scroll to position [307, 0]
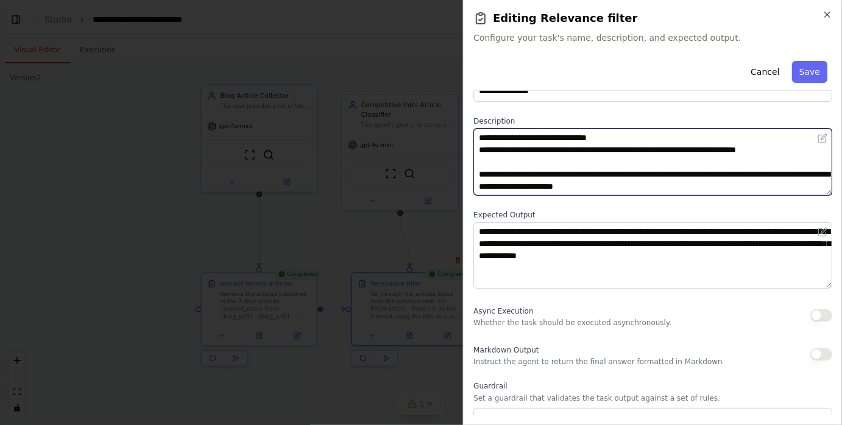
click at [806, 159] on textarea at bounding box center [652, 162] width 359 height 67
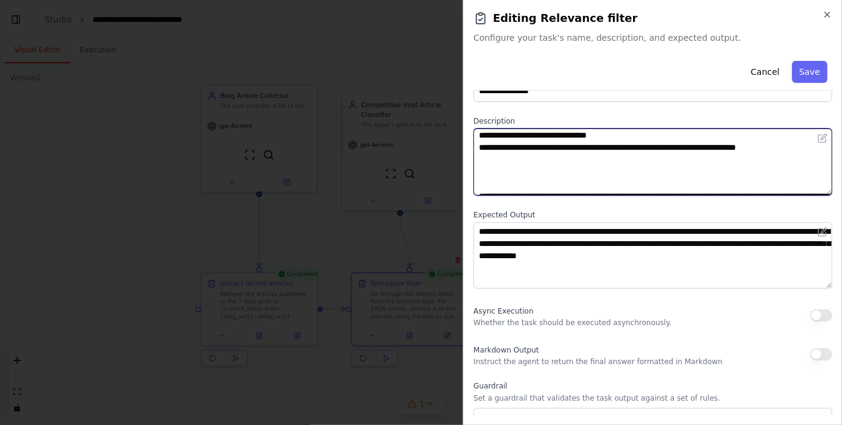
paste textarea "**********"
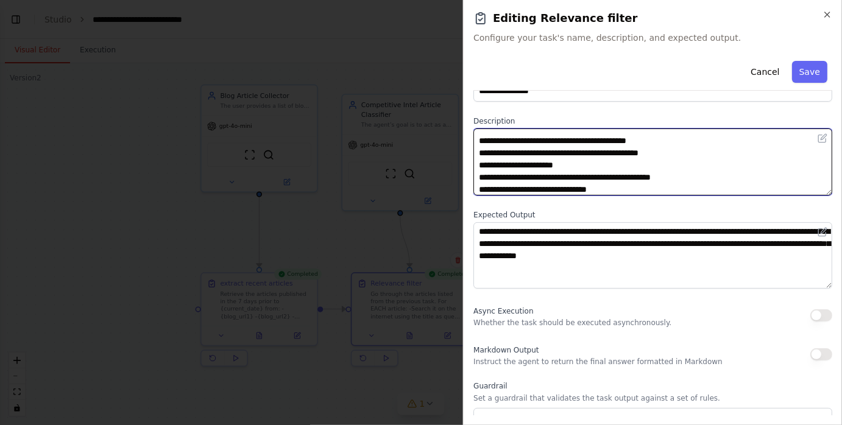
scroll to position [334, 0]
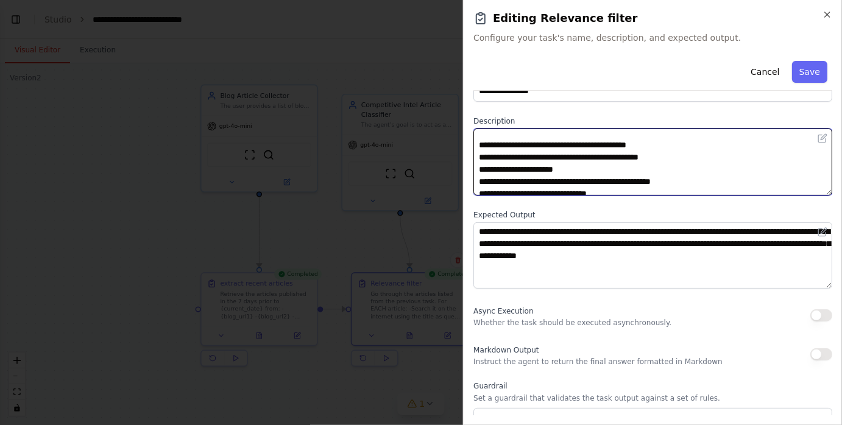
drag, startPoint x: 499, startPoint y: 158, endPoint x: 469, endPoint y: 157, distance: 29.9
click at [469, 158] on div "**********" at bounding box center [652, 212] width 379 height 425
click at [606, 155] on textarea at bounding box center [652, 162] width 359 height 67
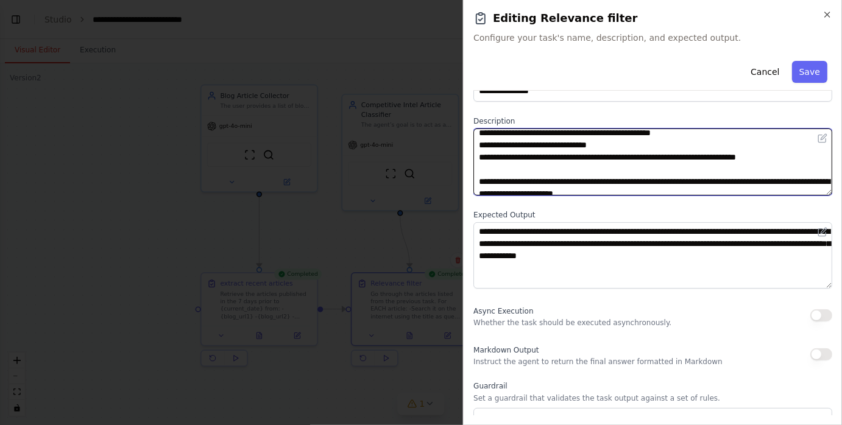
scroll to position [402, 0]
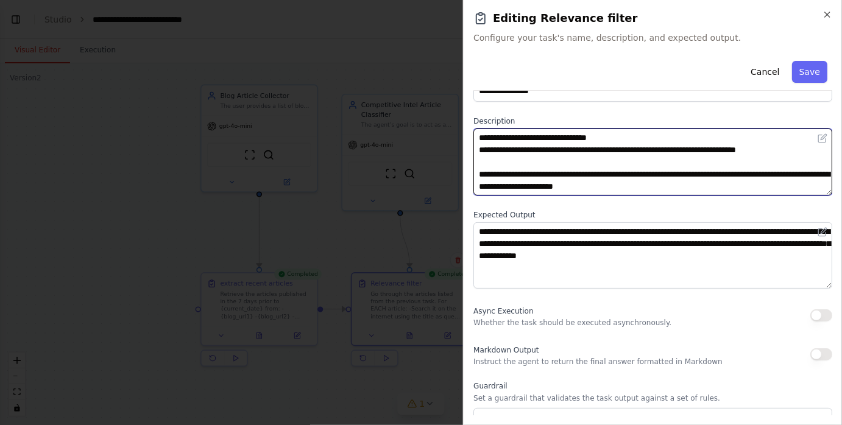
click at [814, 152] on textarea at bounding box center [652, 162] width 359 height 67
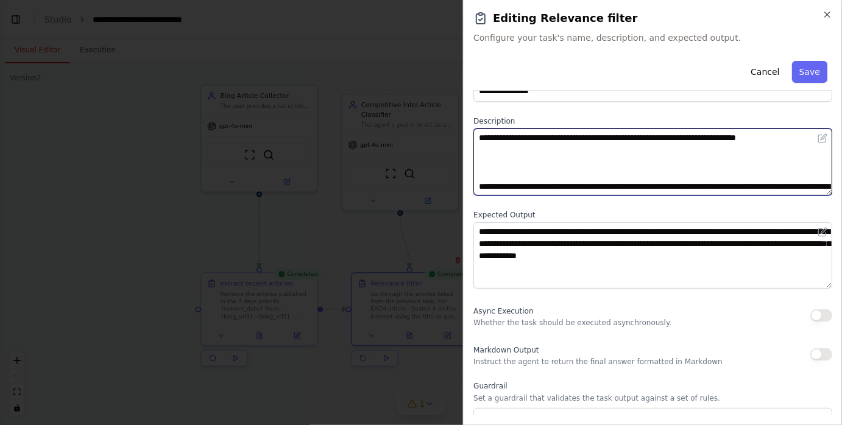
paste textarea "**********"
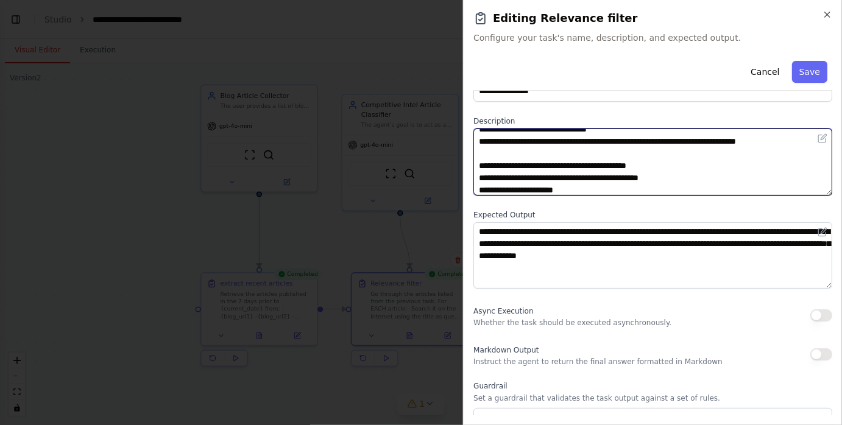
scroll to position [413, 0]
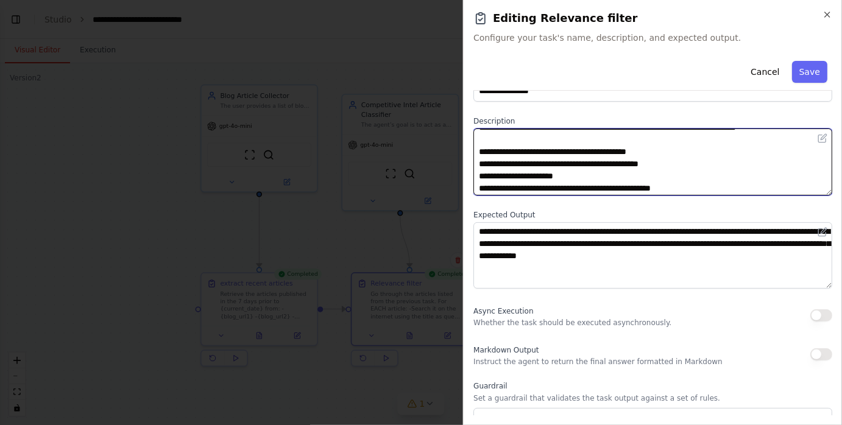
drag, startPoint x: 497, startPoint y: 160, endPoint x: 465, endPoint y: 160, distance: 32.3
click at [465, 160] on div "**********" at bounding box center [652, 212] width 379 height 425
click at [606, 164] on textarea at bounding box center [652, 162] width 359 height 67
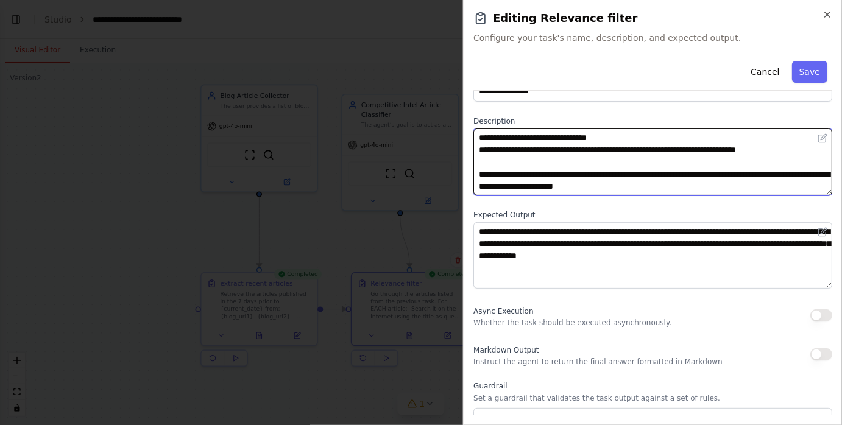
scroll to position [488, 0]
click at [801, 154] on textarea at bounding box center [652, 162] width 359 height 67
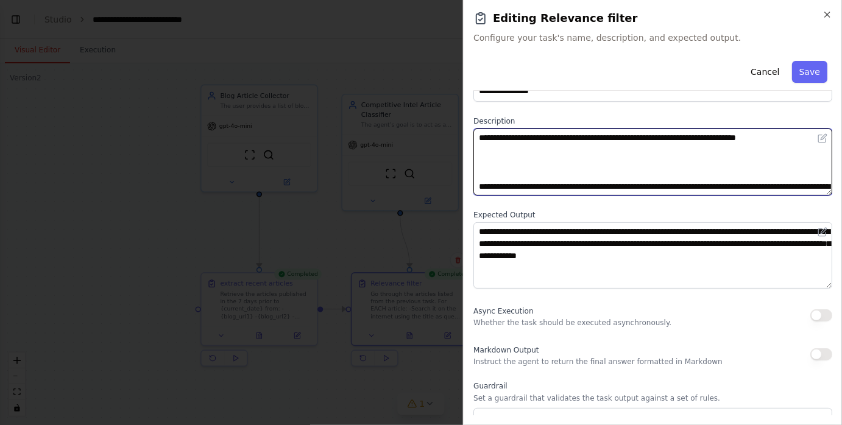
paste textarea "**********"
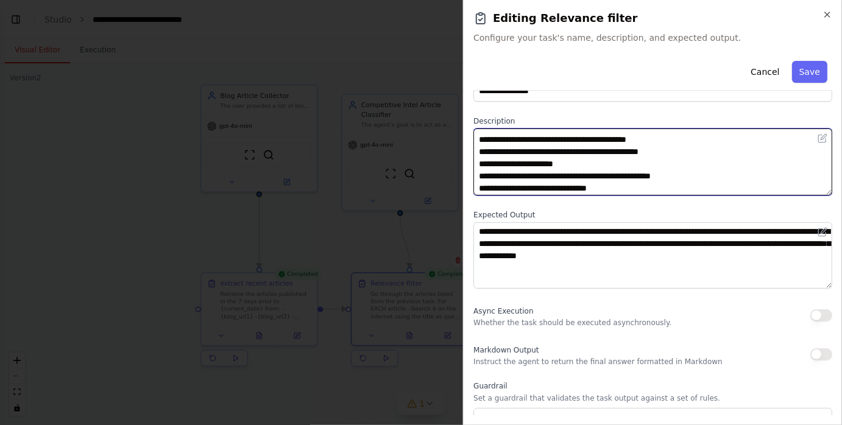
scroll to position [504, 0]
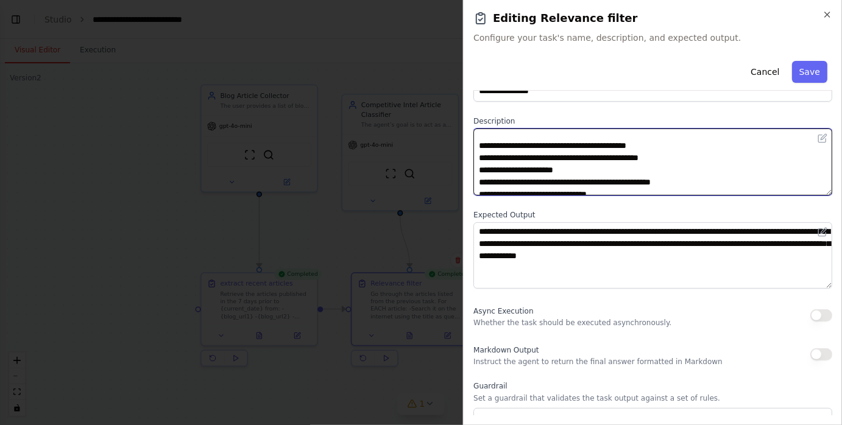
drag, startPoint x: 499, startPoint y: 157, endPoint x: 466, endPoint y: 157, distance: 32.9
click at [466, 157] on div "**********" at bounding box center [652, 212] width 379 height 425
click at [605, 157] on textarea at bounding box center [652, 162] width 359 height 67
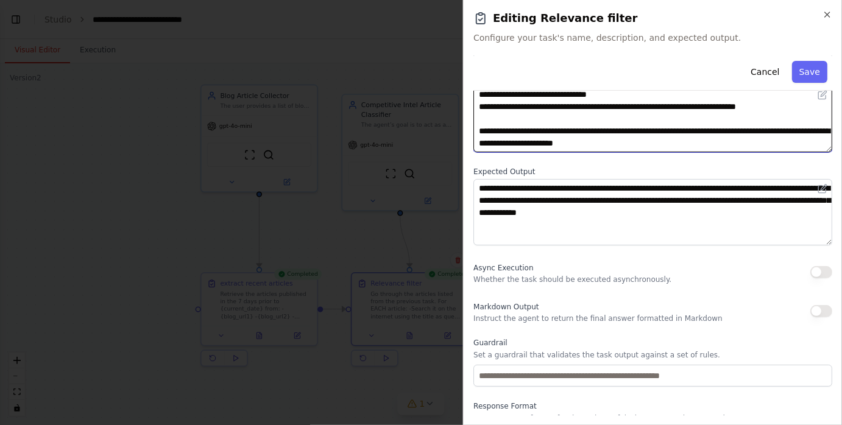
scroll to position [91, 0]
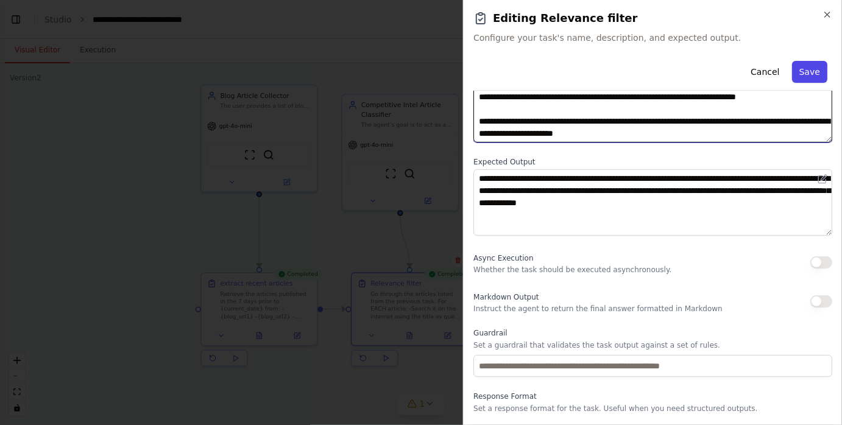
type textarea "**********"
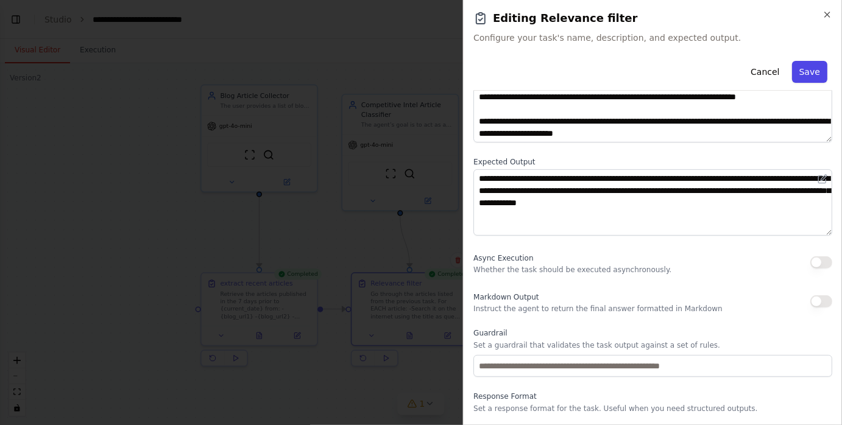
click at [800, 73] on button "Save" at bounding box center [809, 72] width 35 height 22
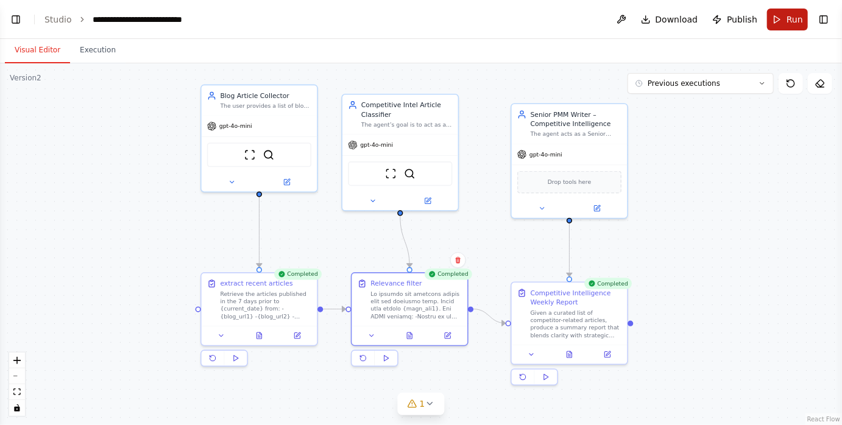
click at [778, 21] on button "Run" at bounding box center [787, 20] width 41 height 22
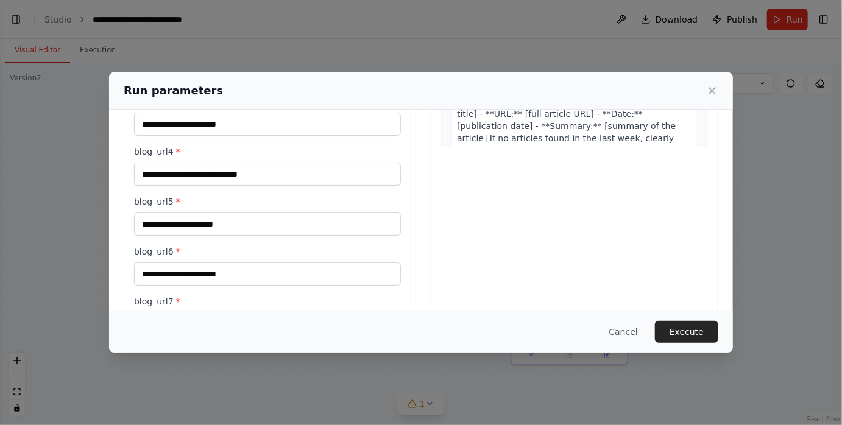
scroll to position [302, 0]
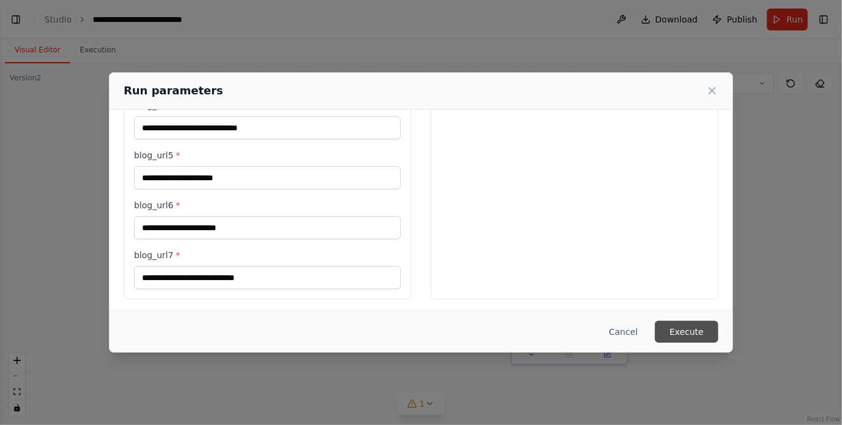
click at [680, 330] on button "Execute" at bounding box center [686, 332] width 63 height 22
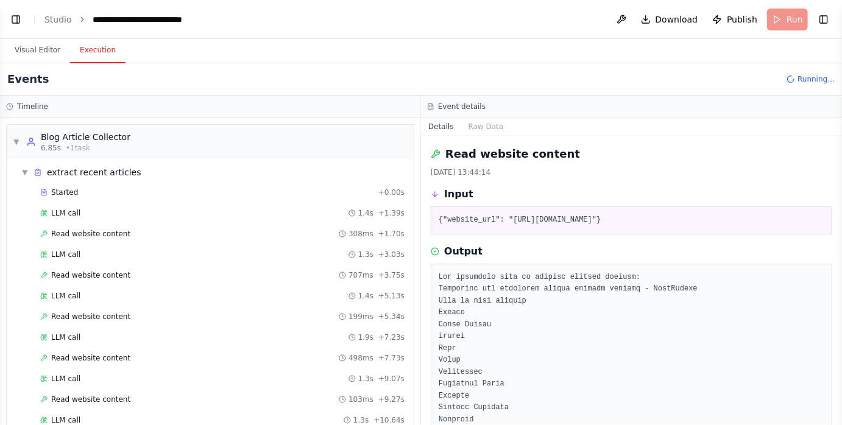
click at [176, 223] on div "Started + 0.00s LLM call 1.4s + 1.39s Read website content 308ms + 1.70s LLM ca…" at bounding box center [214, 328] width 397 height 290
click at [168, 229] on div "Read website content 308ms + 1.70s" at bounding box center [222, 234] width 364 height 10
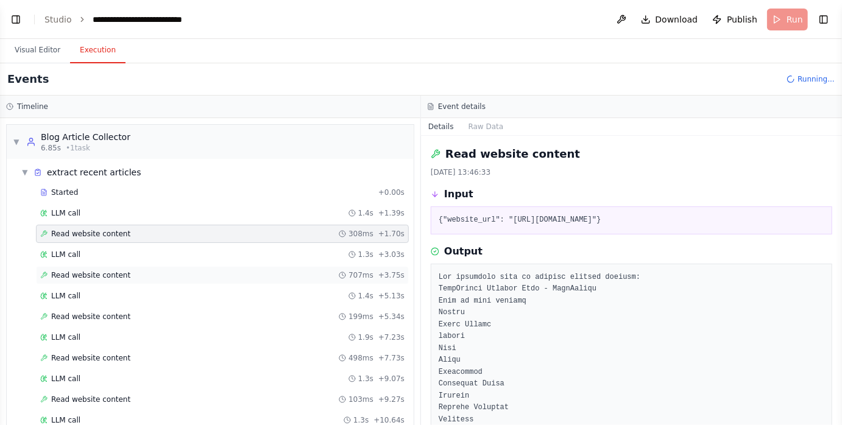
click at [143, 272] on div "Read website content 707ms + 3.75s" at bounding box center [222, 276] width 364 height 10
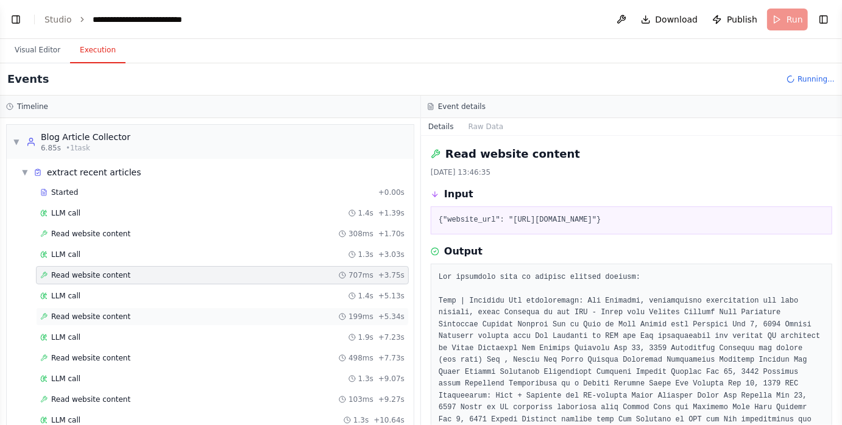
click at [133, 313] on div "Read website content 199ms + 5.34s" at bounding box center [222, 317] width 364 height 10
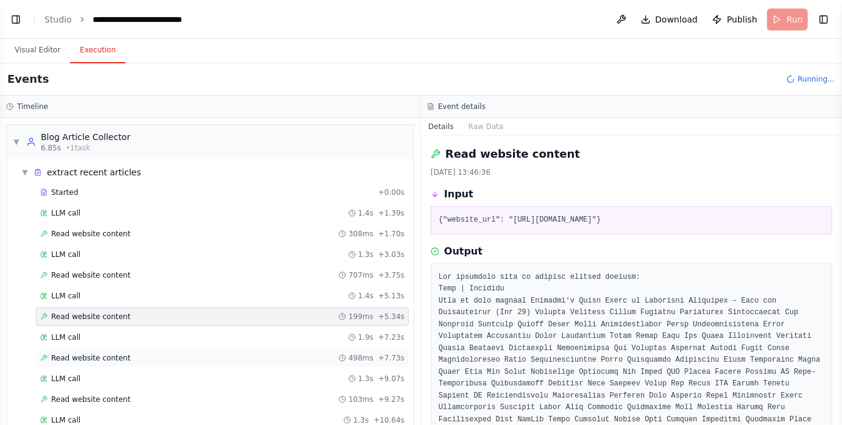
click at [133, 356] on div "Read website content 498ms + 7.73s" at bounding box center [222, 358] width 364 height 10
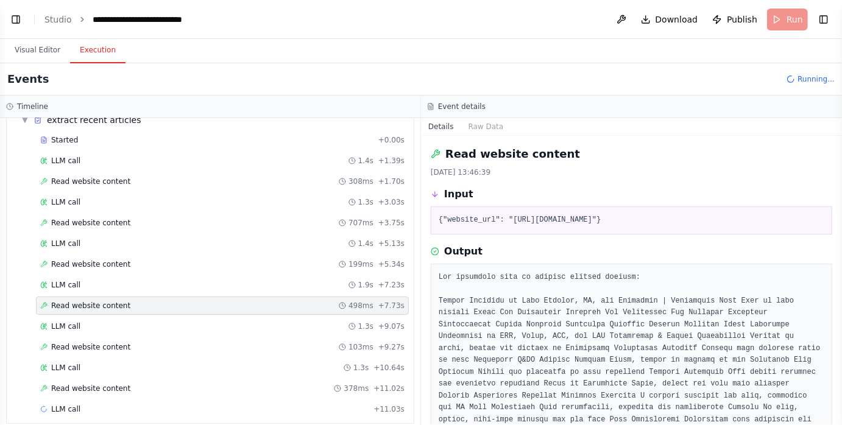
scroll to position [60, 0]
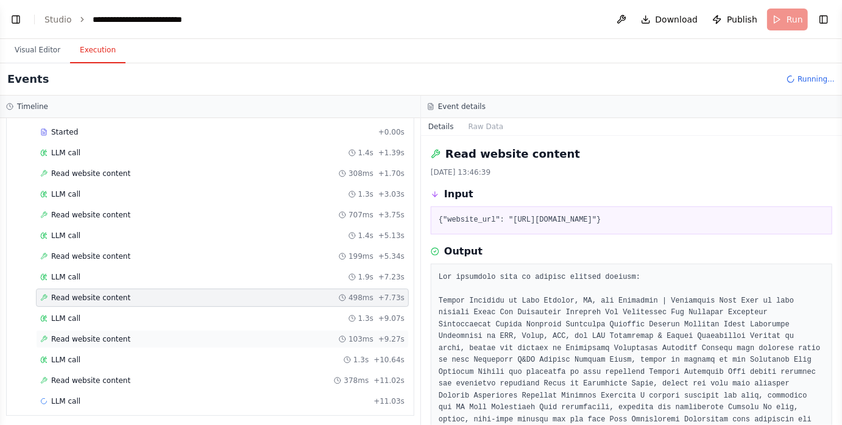
click at [132, 337] on div "Read website content 103ms + 9.27s" at bounding box center [222, 340] width 364 height 10
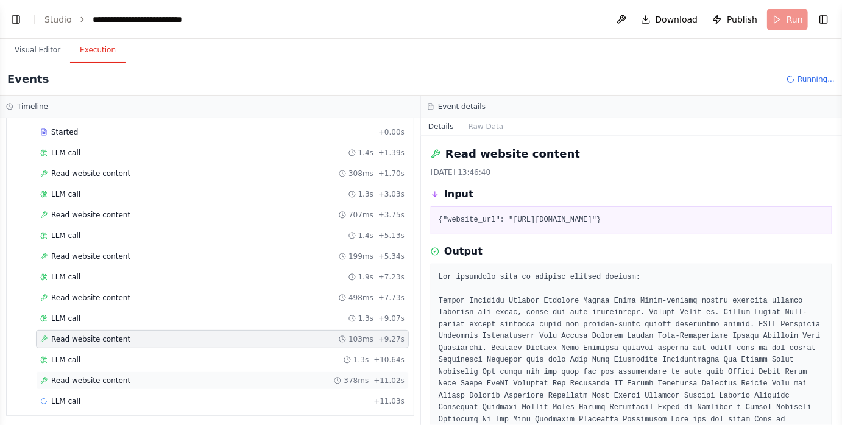
click at [130, 376] on div "Read website content 378ms + 11.02s" at bounding box center [222, 381] width 364 height 10
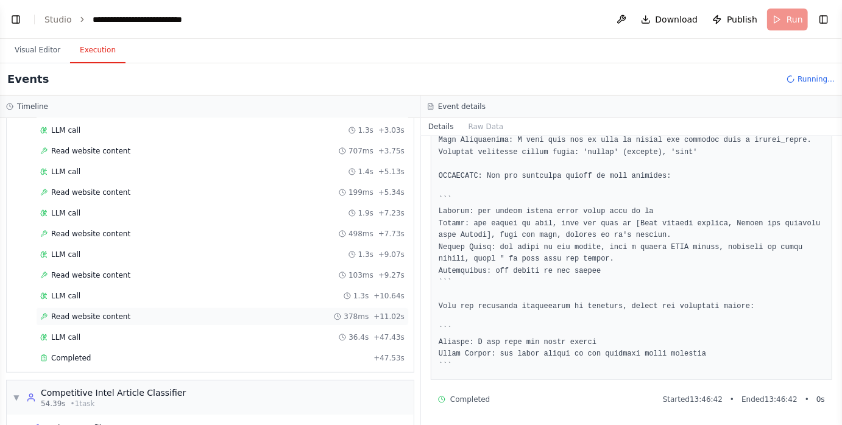
scroll to position [127, 0]
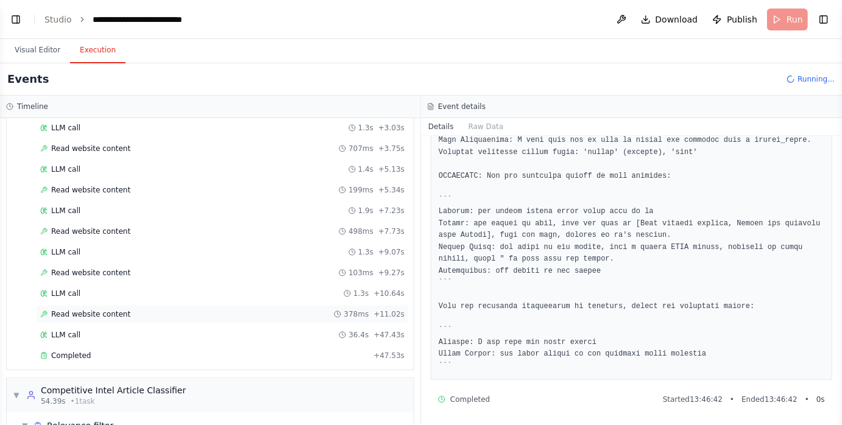
click at [166, 316] on div "Read website content 378ms + 11.02s" at bounding box center [222, 314] width 373 height 18
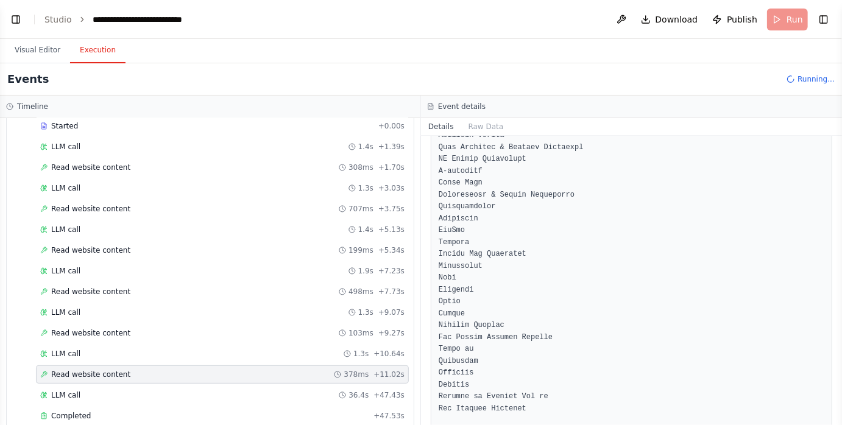
scroll to position [0, 0]
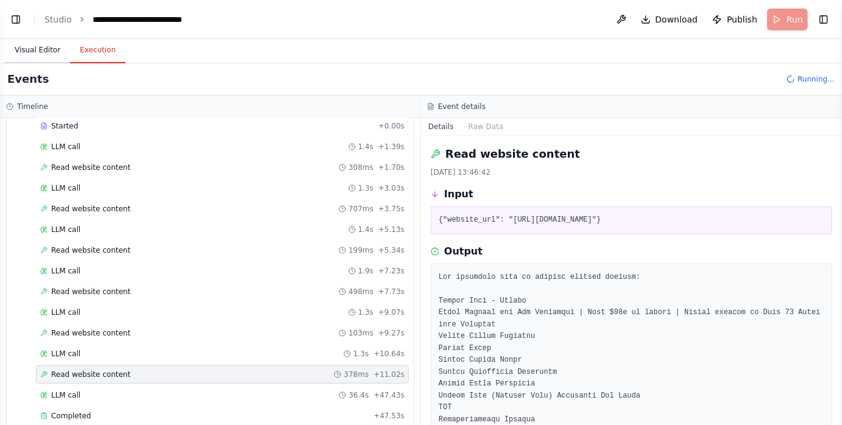
click at [49, 49] on button "Visual Editor" at bounding box center [37, 51] width 65 height 26
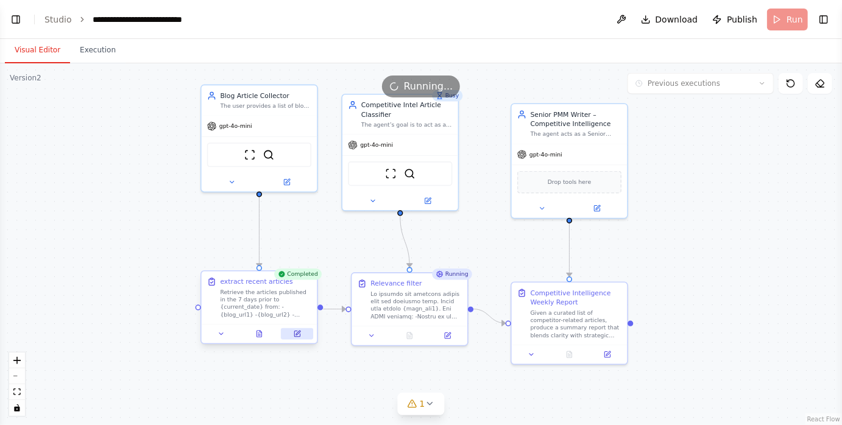
click at [300, 334] on icon at bounding box center [297, 333] width 7 height 7
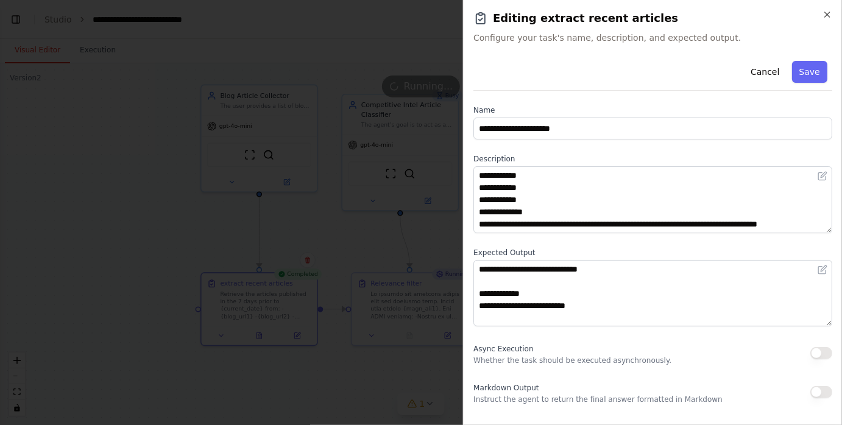
scroll to position [59, 0]
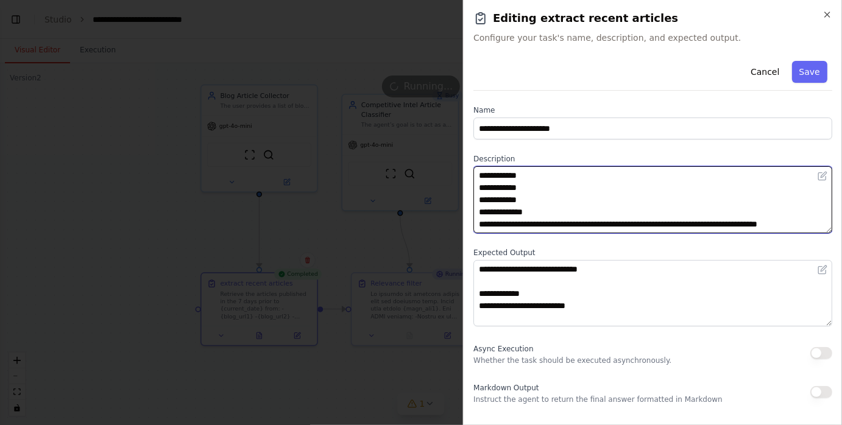
click at [564, 208] on textarea "**********" at bounding box center [652, 199] width 359 height 67
click at [554, 204] on textarea "**********" at bounding box center [652, 199] width 359 height 67
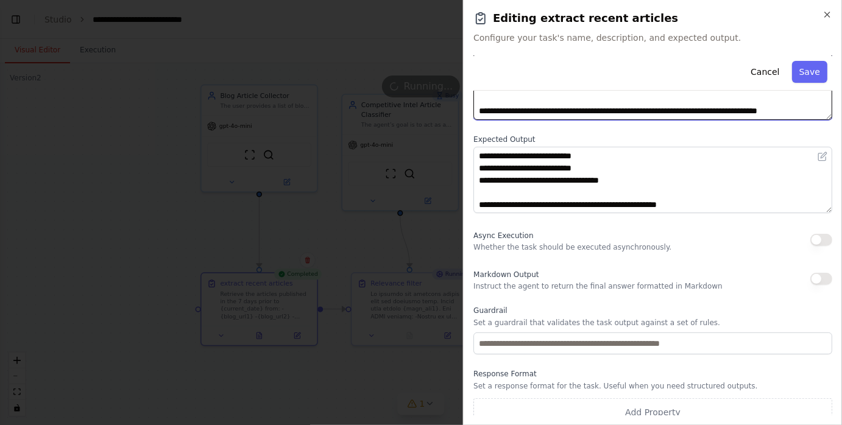
scroll to position [124, 0]
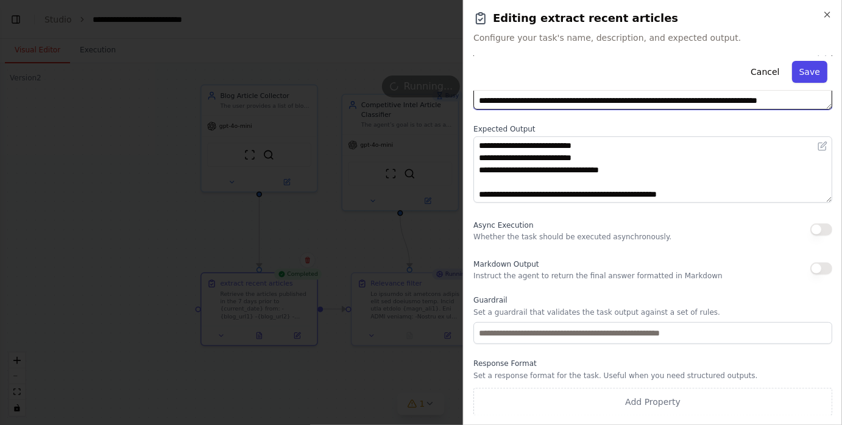
type textarea "**********"
click at [804, 74] on button "Save" at bounding box center [809, 72] width 35 height 22
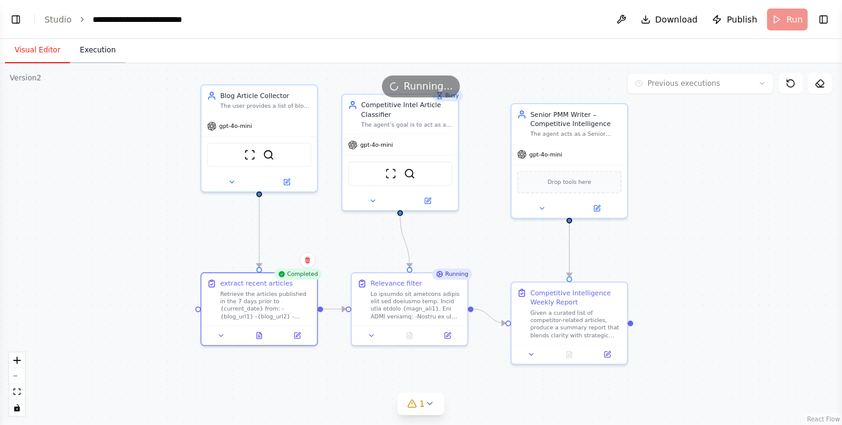
click at [88, 54] on button "Execution" at bounding box center [97, 51] width 55 height 26
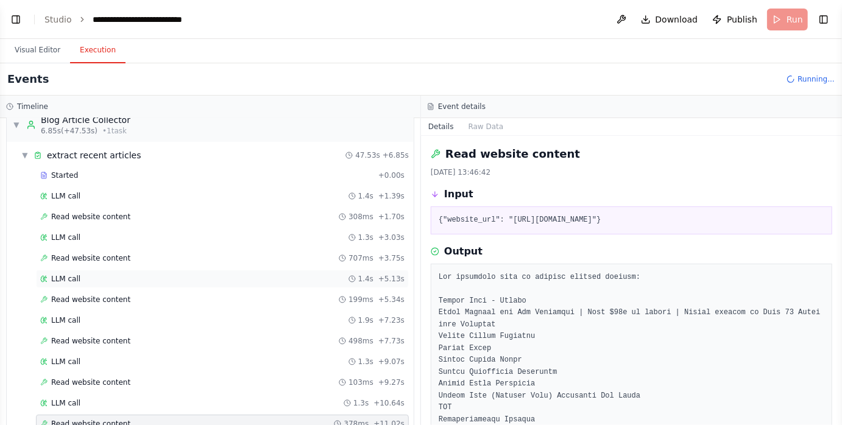
scroll to position [0, 0]
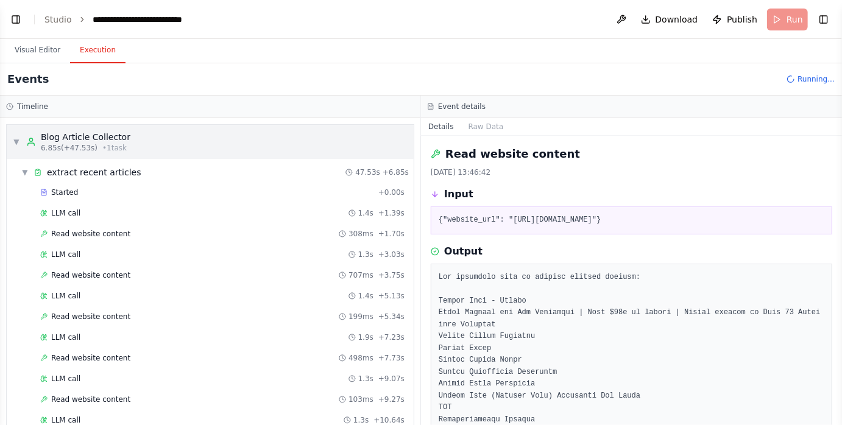
click at [20, 138] on div "▼ Blog Article Collector 6.85s (+47.53s) • 1 task" at bounding box center [72, 142] width 118 height 22
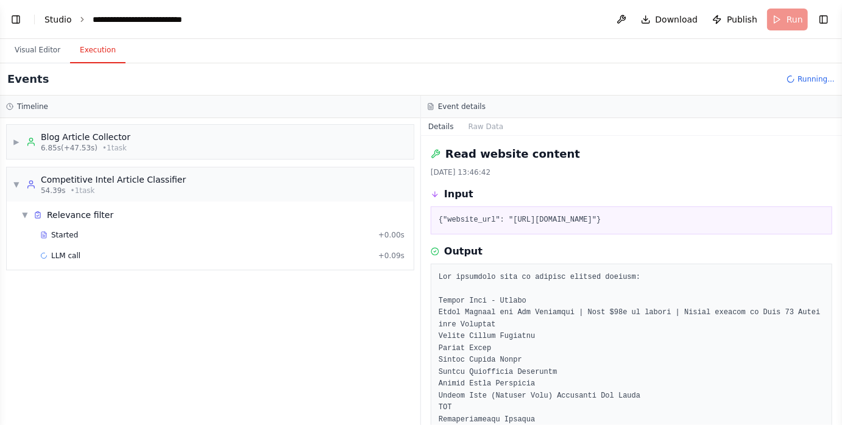
click at [59, 18] on link "Studio" at bounding box center [57, 20] width 27 height 10
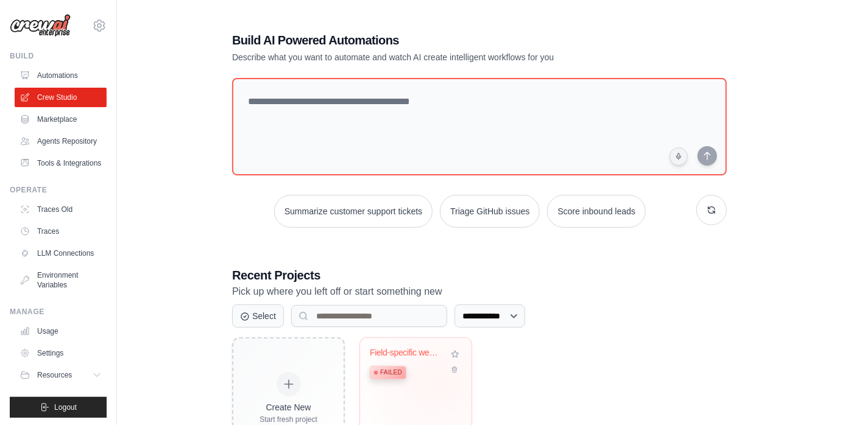
click at [434, 385] on div "Field-specific weekly summary Failed" at bounding box center [416, 386] width 112 height 96
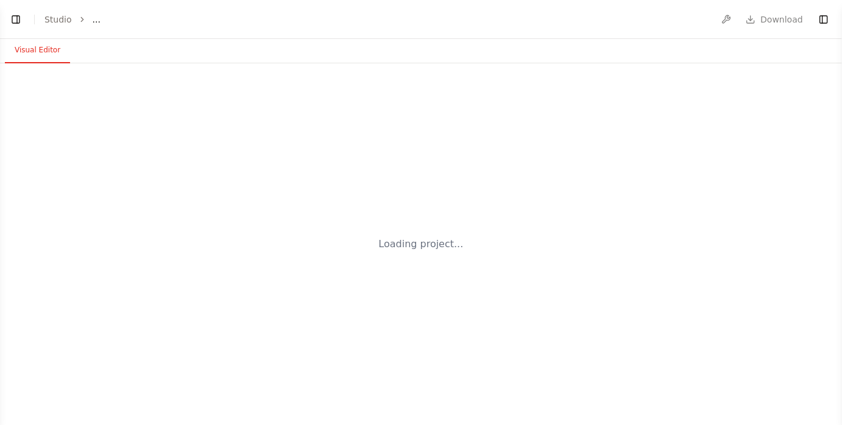
select select "****"
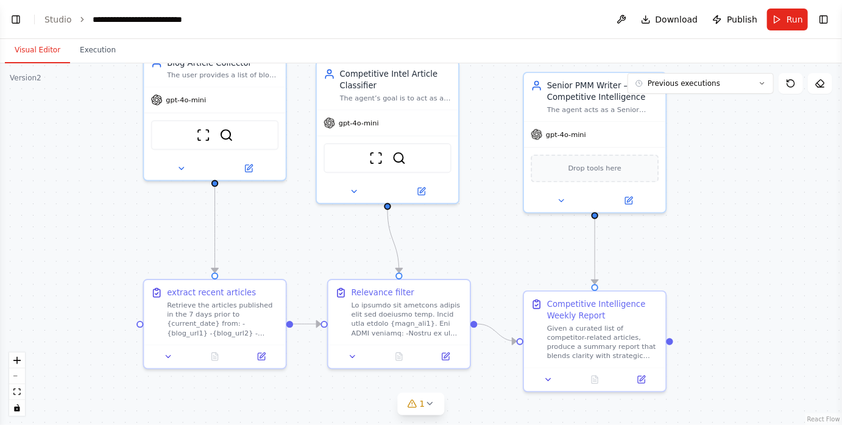
drag, startPoint x: 433, startPoint y: 336, endPoint x: 502, endPoint y: 242, distance: 117.3
click at [502, 242] on div ".deletable-edge-delete-btn { width: 20px; height: 20px; border: 0px solid #ffff…" at bounding box center [421, 244] width 842 height 362
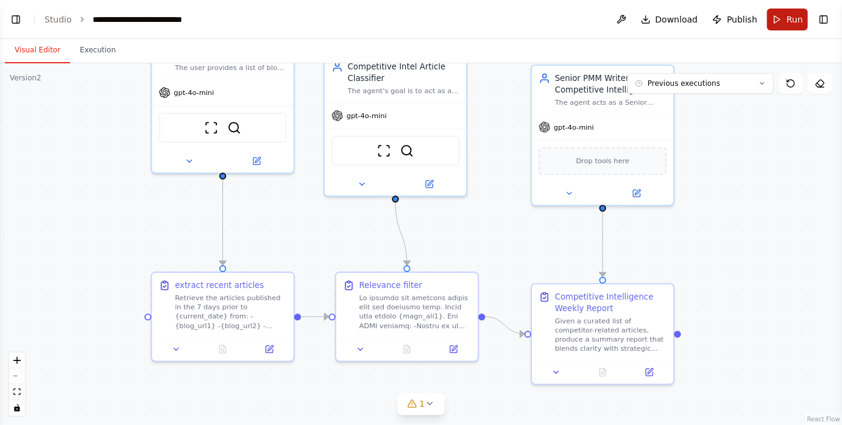
click at [782, 23] on button "Run" at bounding box center [787, 20] width 41 height 22
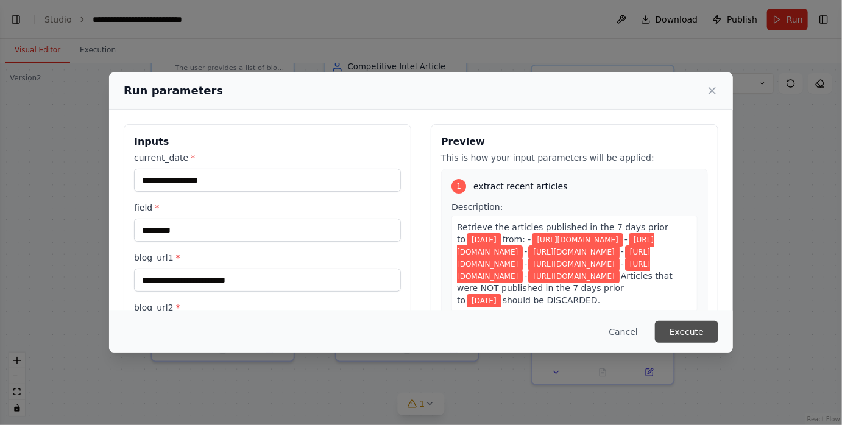
click at [690, 334] on button "Execute" at bounding box center [686, 332] width 63 height 22
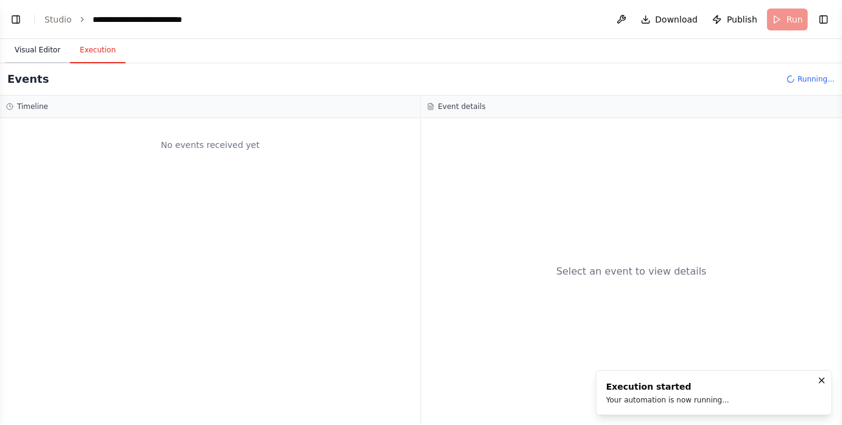
click at [53, 54] on button "Visual Editor" at bounding box center [37, 51] width 65 height 26
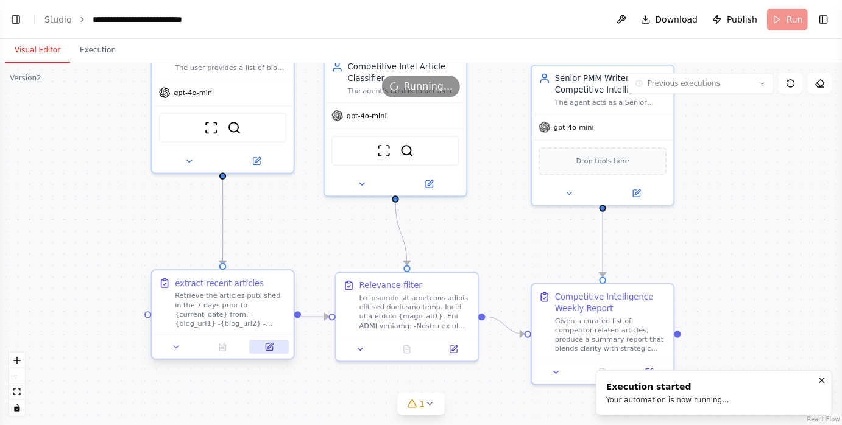
click at [270, 343] on icon at bounding box center [268, 346] width 9 height 9
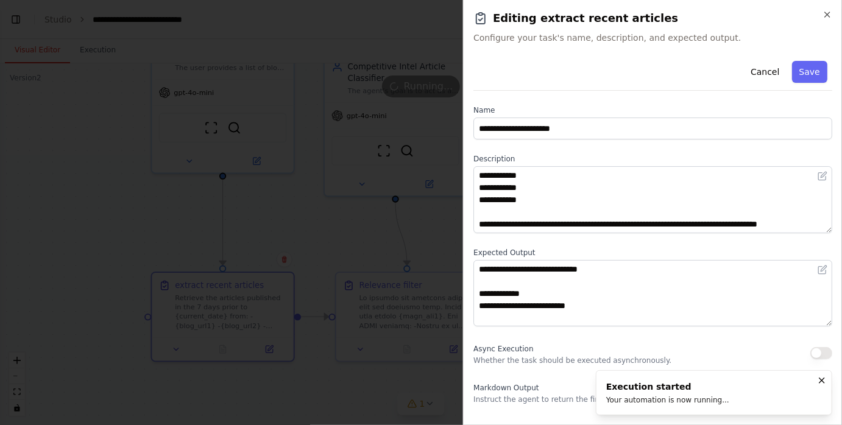
scroll to position [73, 0]
click at [825, 15] on icon "button" at bounding box center [828, 15] width 10 height 10
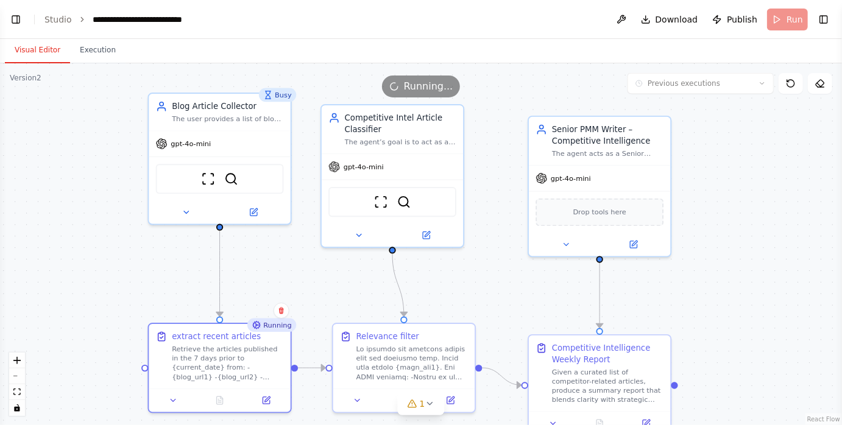
drag, startPoint x: 130, startPoint y: 200, endPoint x: 127, endPoint y: 252, distance: 51.3
click at [127, 252] on div ".deletable-edge-delete-btn { width: 20px; height: 20px; border: 0px solid #ffff…" at bounding box center [421, 244] width 842 height 362
click at [102, 51] on button "Execution" at bounding box center [97, 51] width 55 height 26
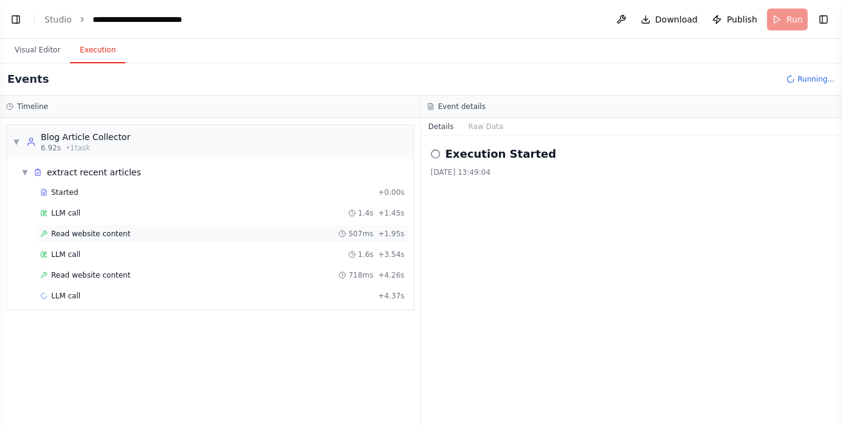
click at [130, 234] on div "Read website content 507ms + 1.95s" at bounding box center [222, 234] width 364 height 10
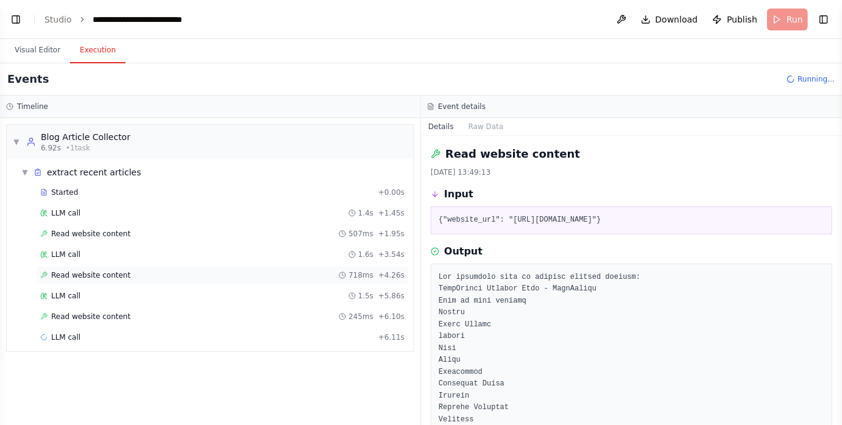
click at [142, 272] on div "Read website content 718ms + 4.26s" at bounding box center [222, 276] width 364 height 10
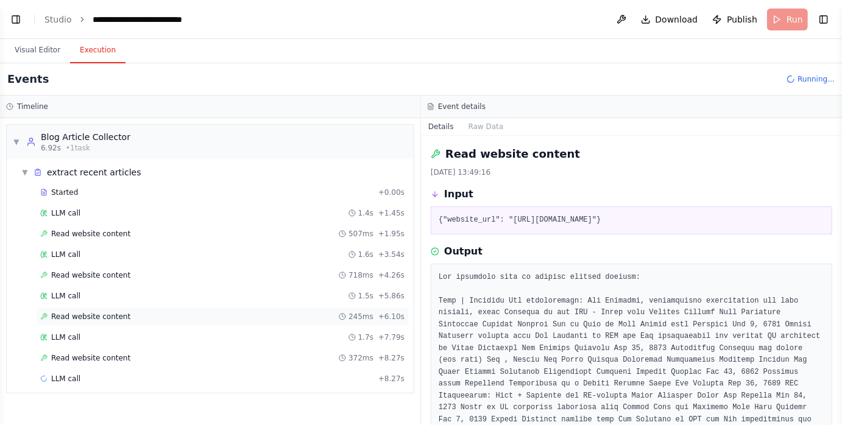
click at [137, 314] on div "Read website content 245ms + 6.10s" at bounding box center [222, 317] width 364 height 10
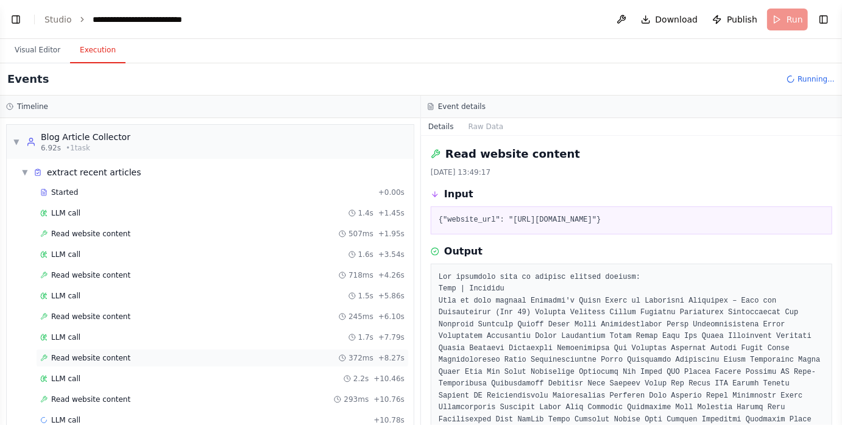
click at [136, 353] on div "Read website content 372ms + 8.27s" at bounding box center [222, 358] width 364 height 10
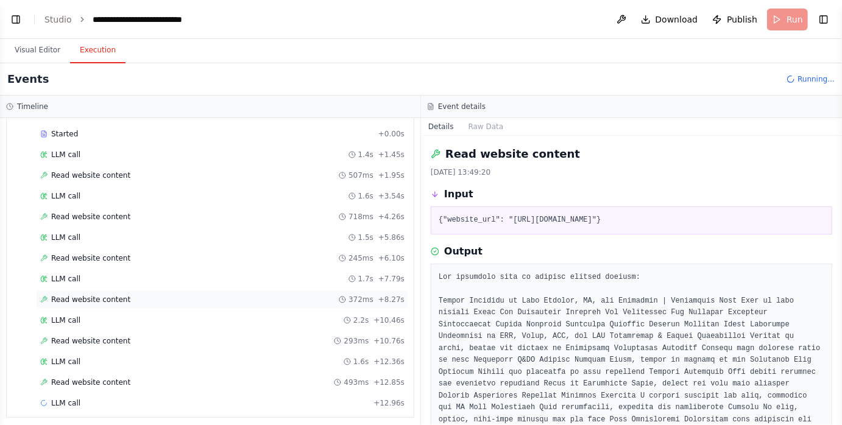
scroll to position [60, 0]
click at [137, 297] on div "Read website content 372ms + 8.27s" at bounding box center [222, 298] width 364 height 10
click at [137, 335] on div "Read website content 293ms + 10.76s" at bounding box center [222, 340] width 364 height 10
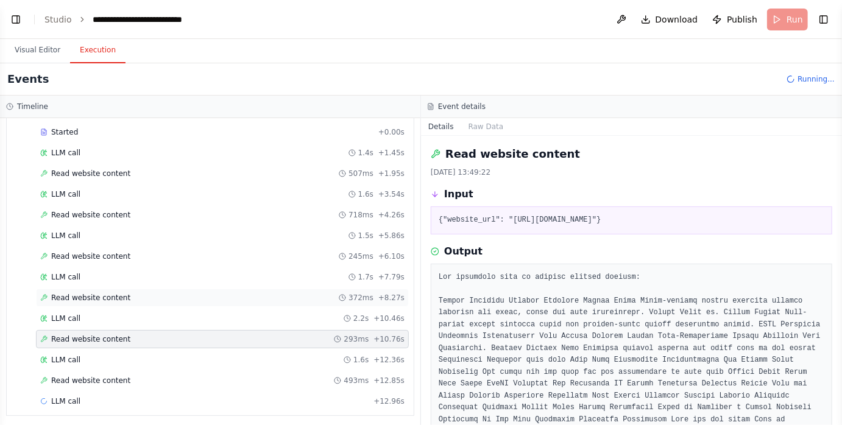
click at [139, 299] on div "Read website content 372ms + 8.27s" at bounding box center [222, 298] width 364 height 10
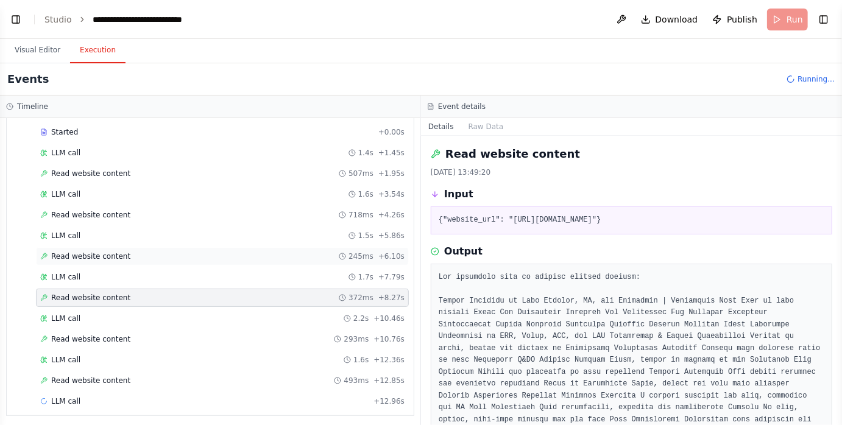
click at [146, 254] on div "Read website content 245ms + 6.10s" at bounding box center [222, 257] width 364 height 10
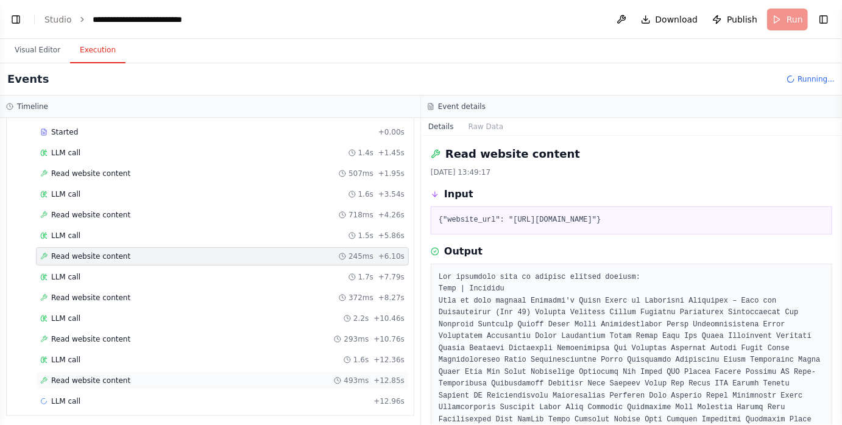
click at [135, 376] on div "Read website content 493ms + 12.85s" at bounding box center [222, 381] width 364 height 10
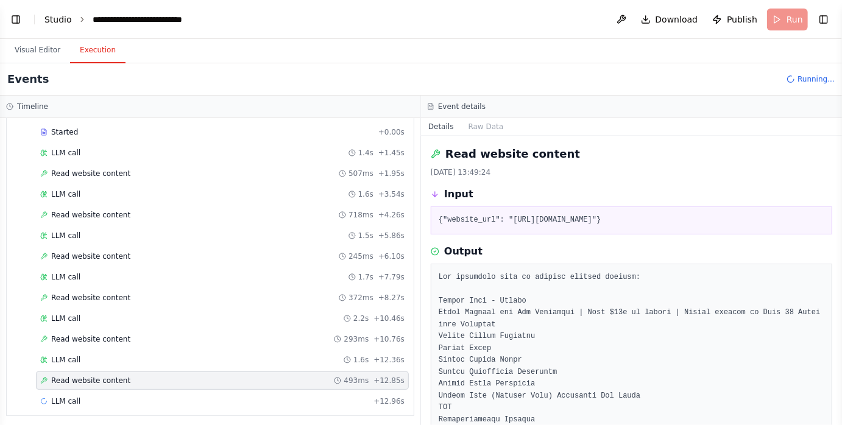
click at [62, 20] on link "Studio" at bounding box center [57, 20] width 27 height 10
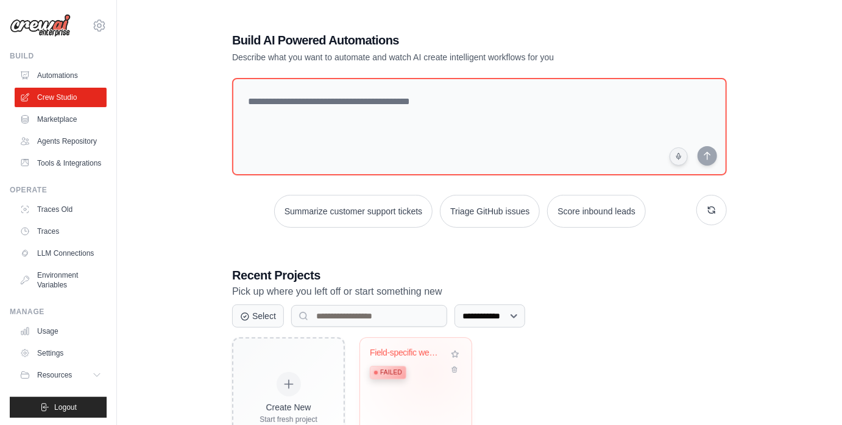
click at [430, 372] on div "Failed" at bounding box center [407, 372] width 74 height 16
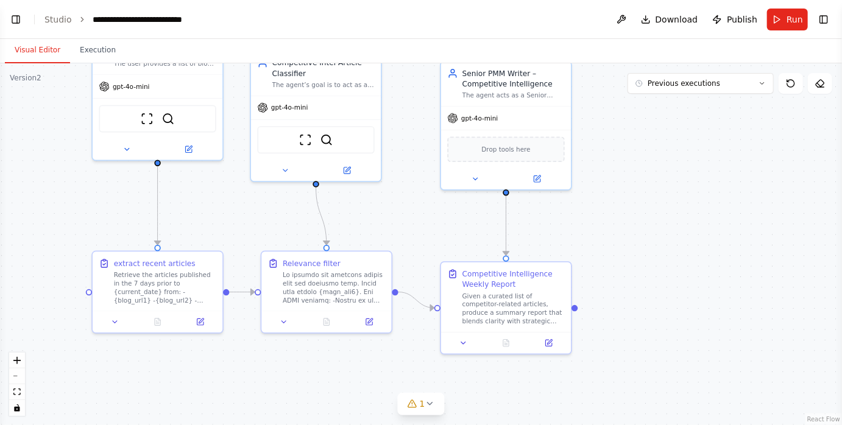
drag, startPoint x: 206, startPoint y: 302, endPoint x: 217, endPoint y: 196, distance: 106.6
click at [217, 196] on div ".deletable-edge-delete-btn { width: 20px; height: 20px; border: 0px solid #ffff…" at bounding box center [421, 244] width 842 height 362
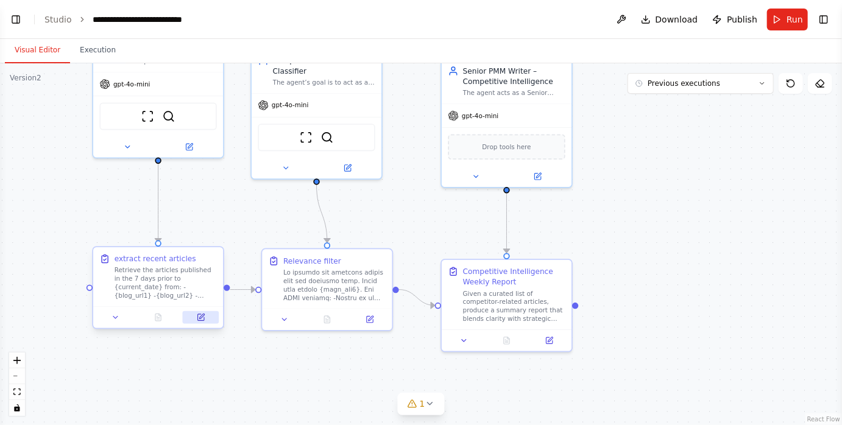
click at [205, 315] on button at bounding box center [201, 317] width 37 height 13
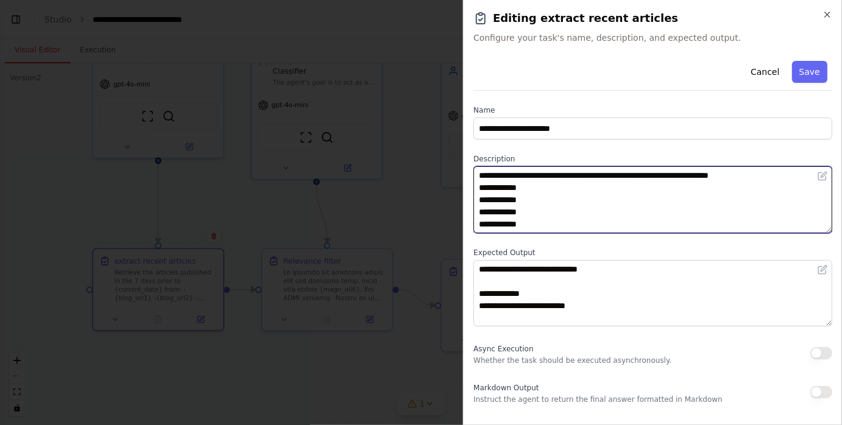
click at [547, 222] on textarea "**********" at bounding box center [652, 199] width 359 height 67
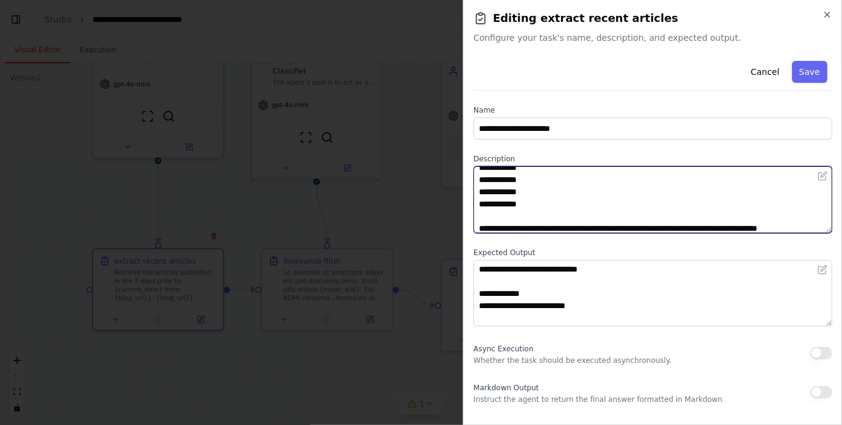
click at [544, 203] on textarea "**********" at bounding box center [652, 199] width 359 height 67
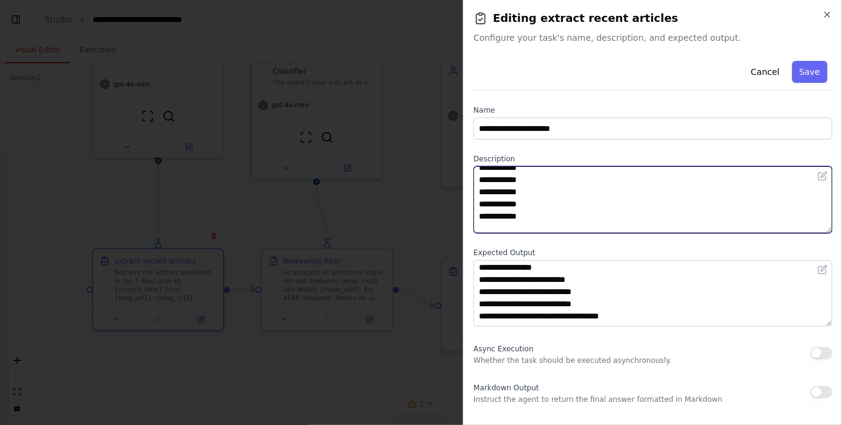
scroll to position [85, 0]
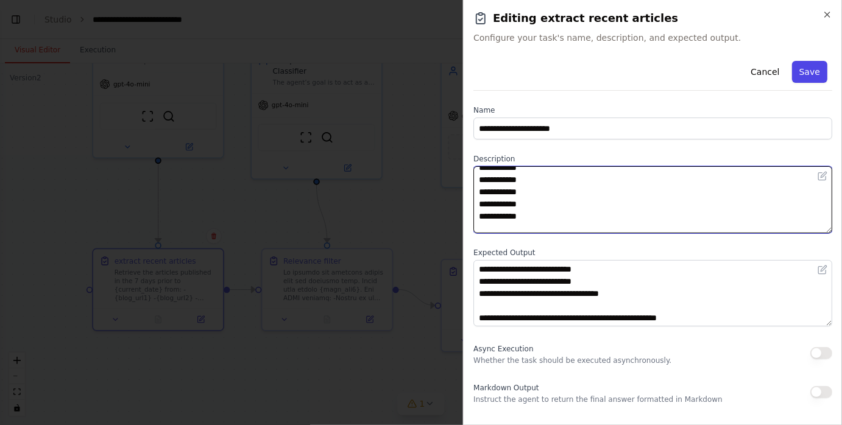
type textarea "**********"
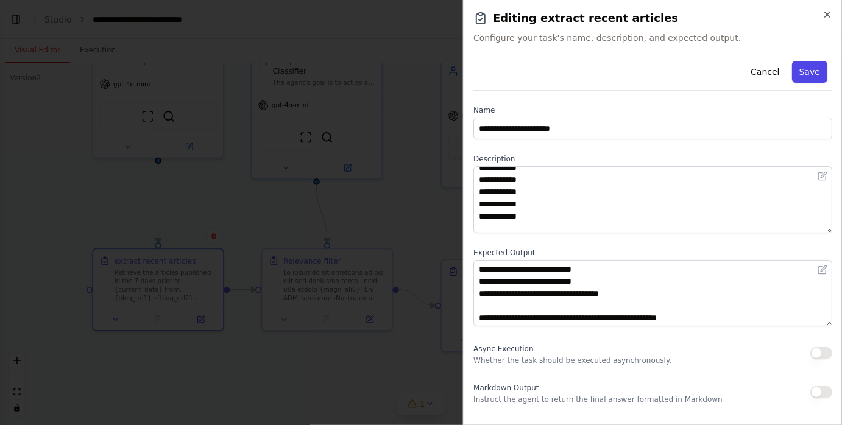
click at [815, 74] on button "Save" at bounding box center [809, 72] width 35 height 22
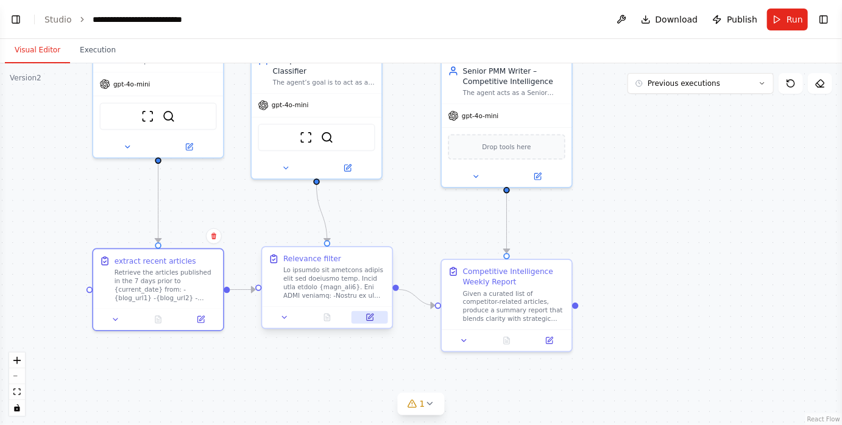
click at [376, 314] on button at bounding box center [370, 317] width 37 height 13
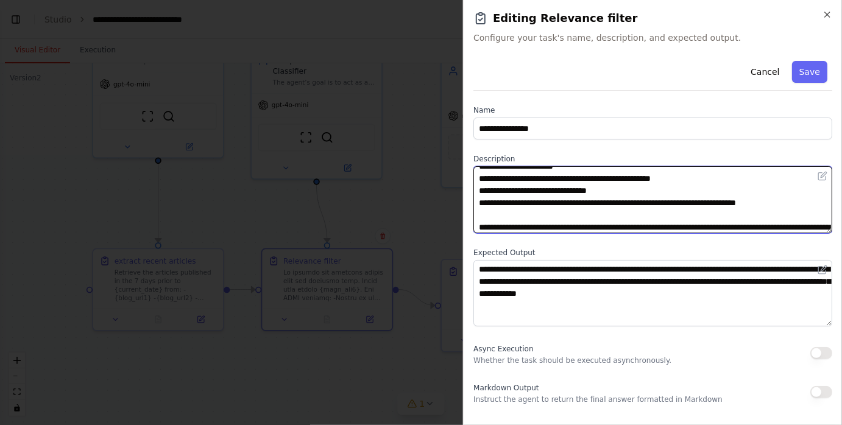
scroll to position [573, 0]
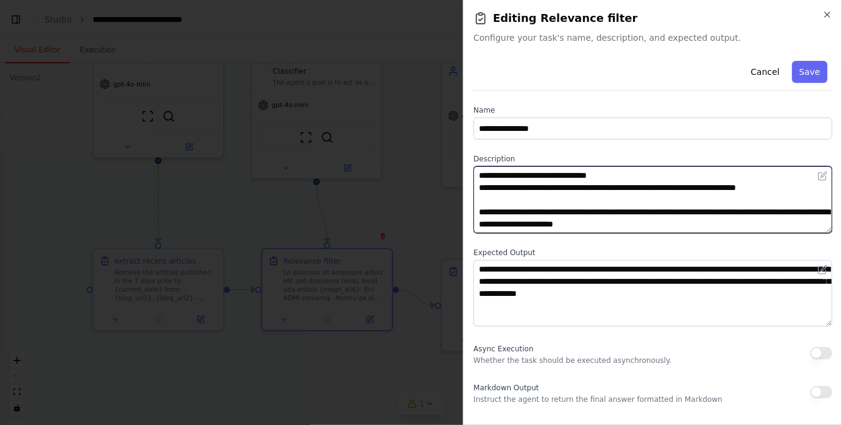
drag, startPoint x: 481, startPoint y: 192, endPoint x: 800, endPoint y: 185, distance: 319.4
click at [800, 185] on textarea at bounding box center [652, 199] width 359 height 67
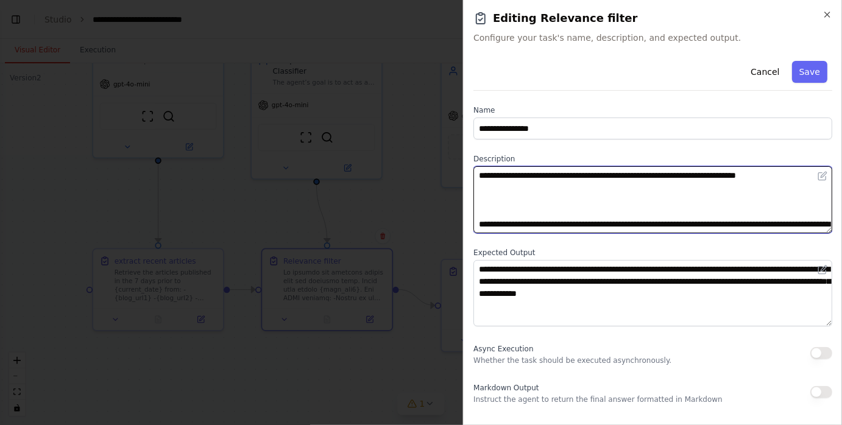
paste textarea "**********"
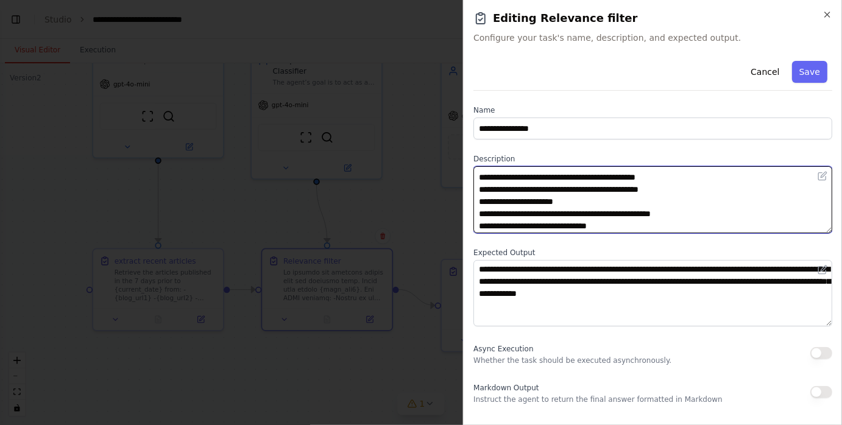
scroll to position [584, 0]
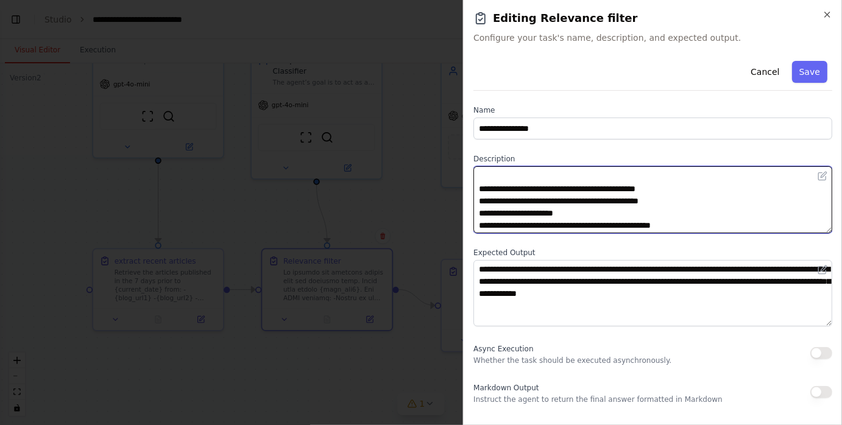
click at [606, 201] on textarea at bounding box center [652, 199] width 359 height 67
type textarea "**********"
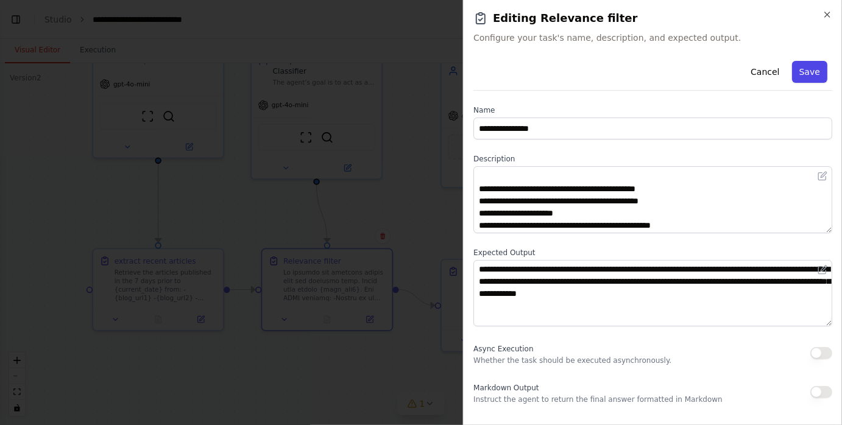
click at [815, 73] on button "Save" at bounding box center [809, 72] width 35 height 22
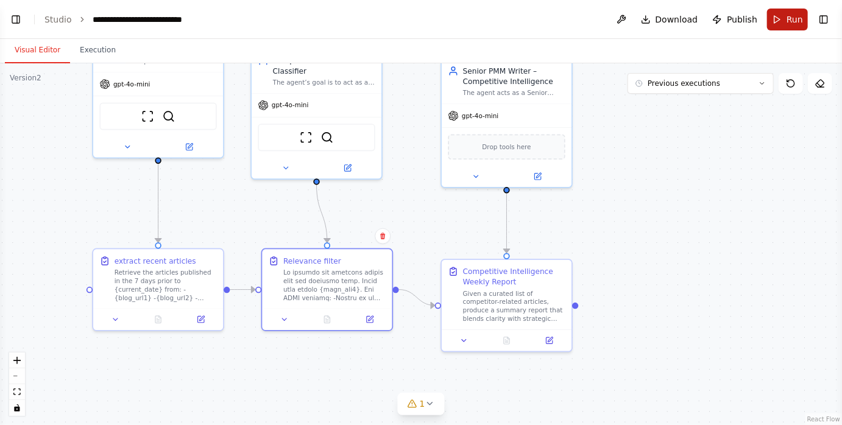
click at [776, 16] on button "Run" at bounding box center [787, 20] width 41 height 22
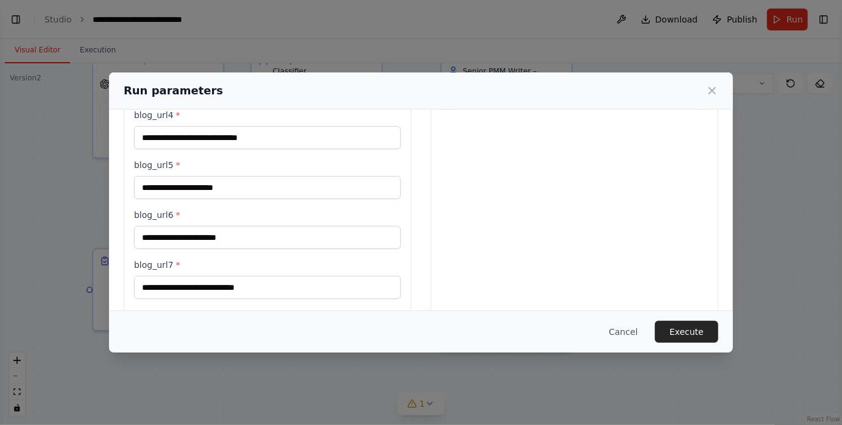
scroll to position [352, 0]
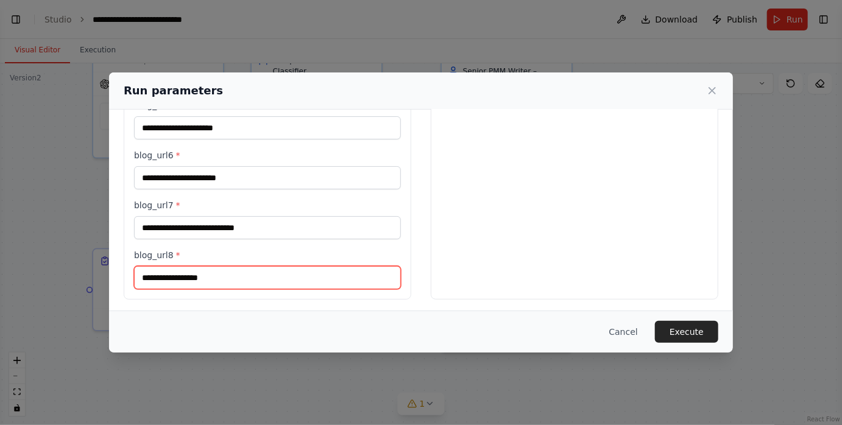
click at [215, 274] on input "blog_url8 *" at bounding box center [267, 277] width 267 height 23
paste input "**********"
type input "**********"
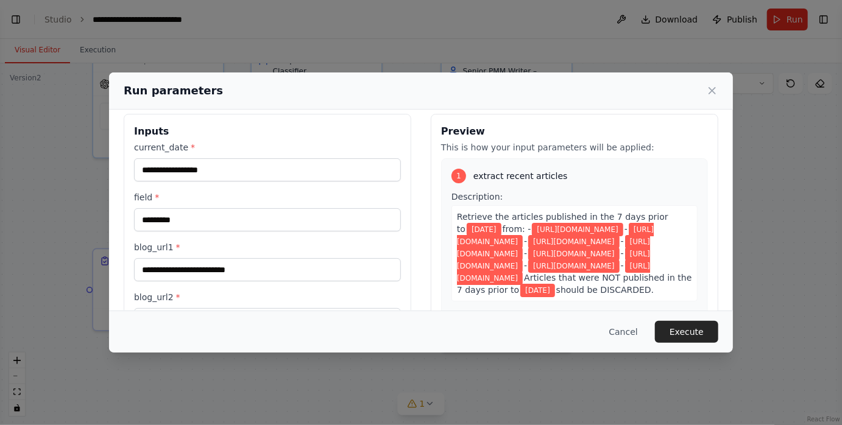
scroll to position [0, 0]
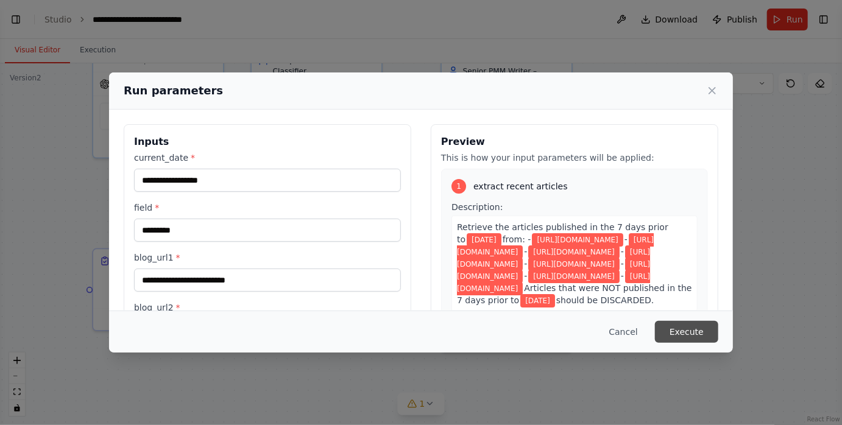
click at [677, 330] on button "Execute" at bounding box center [686, 332] width 63 height 22
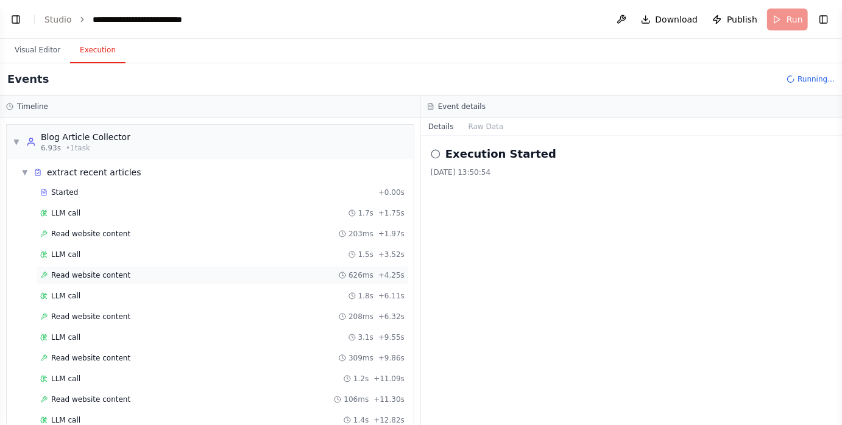
scroll to position [142, 0]
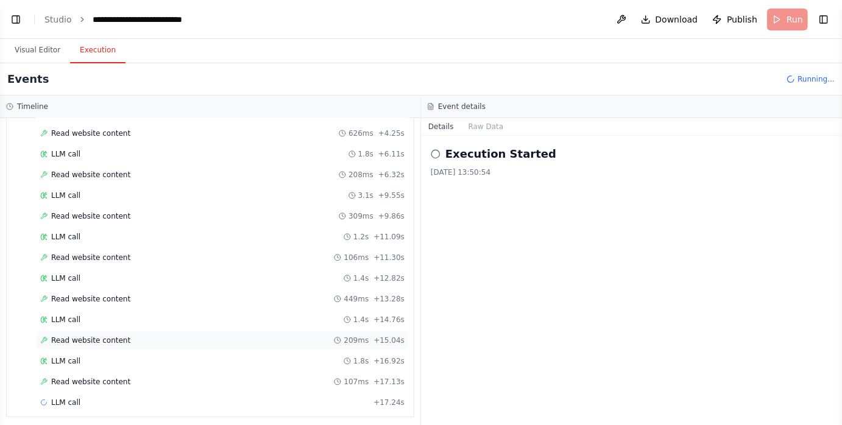
click at [139, 336] on div "Read website content 209ms + 15.04s" at bounding box center [222, 341] width 364 height 10
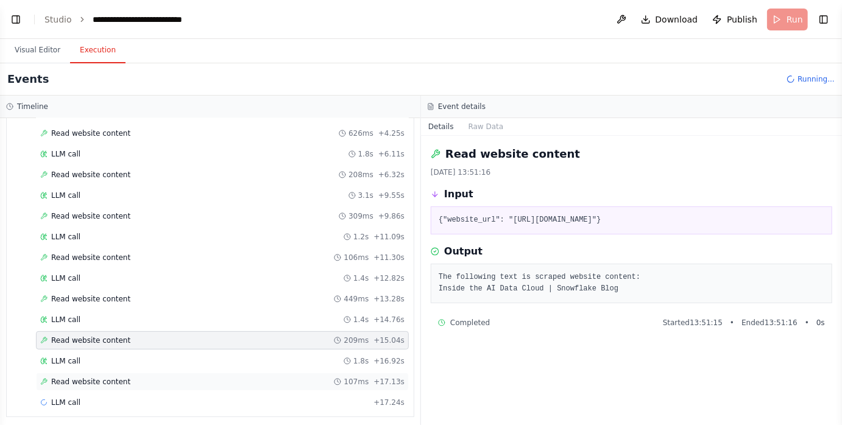
click at [134, 377] on div "Read website content 107ms + 17.13s" at bounding box center [222, 382] width 364 height 10
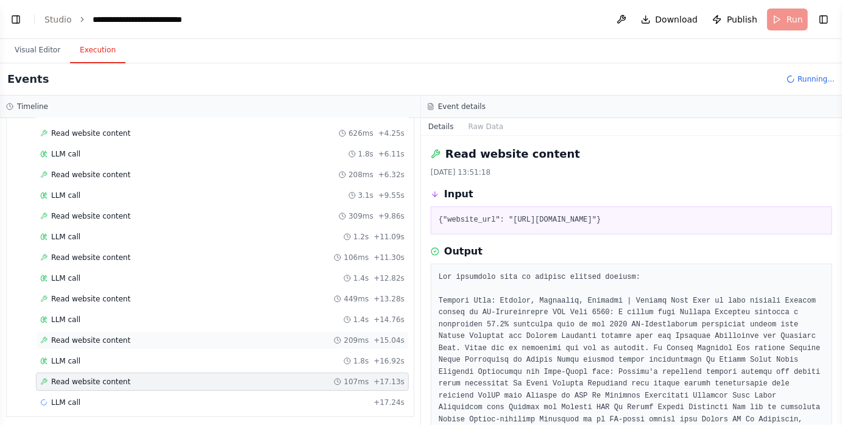
click at [130, 336] on div "Read website content 209ms + 15.04s" at bounding box center [222, 341] width 364 height 10
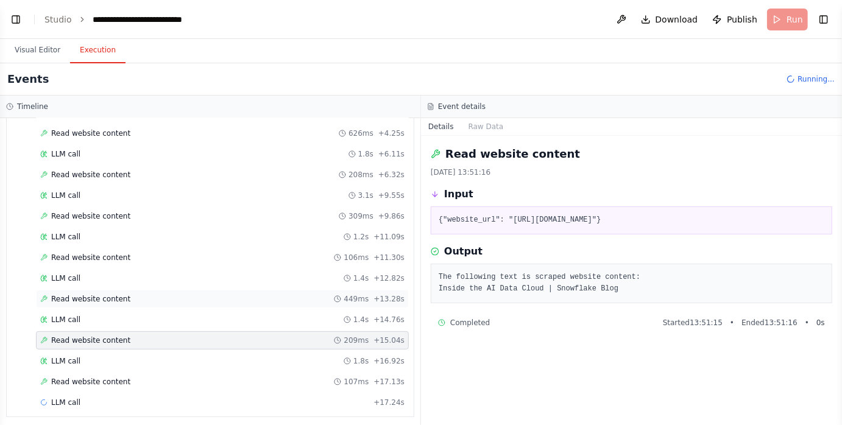
click at [135, 296] on div "Read website content 449ms + 13.28s" at bounding box center [222, 299] width 364 height 10
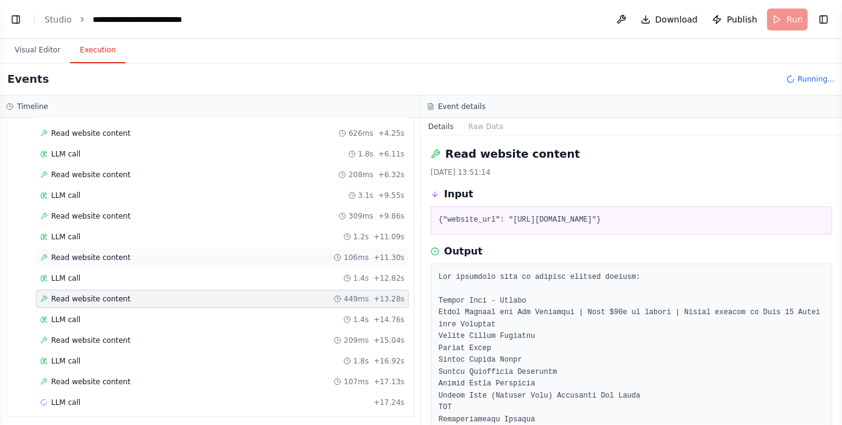
click at [135, 258] on div "Read website content 106ms + 11.30s" at bounding box center [222, 258] width 364 height 10
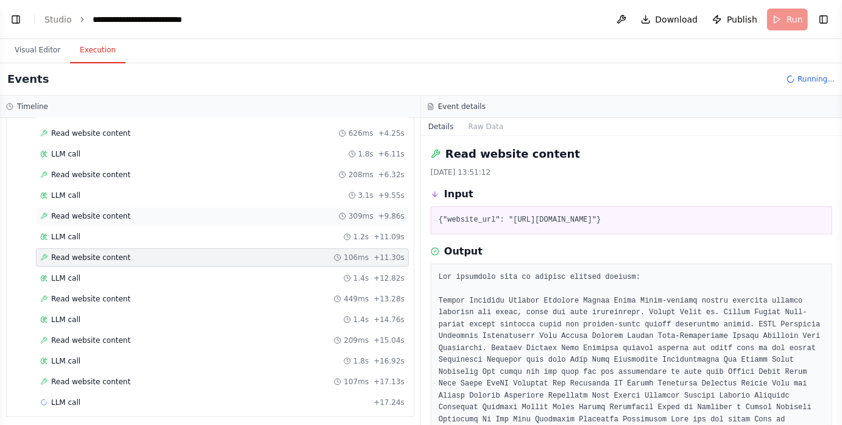
click at [135, 216] on div "Read website content 309ms + 9.86s" at bounding box center [222, 216] width 364 height 10
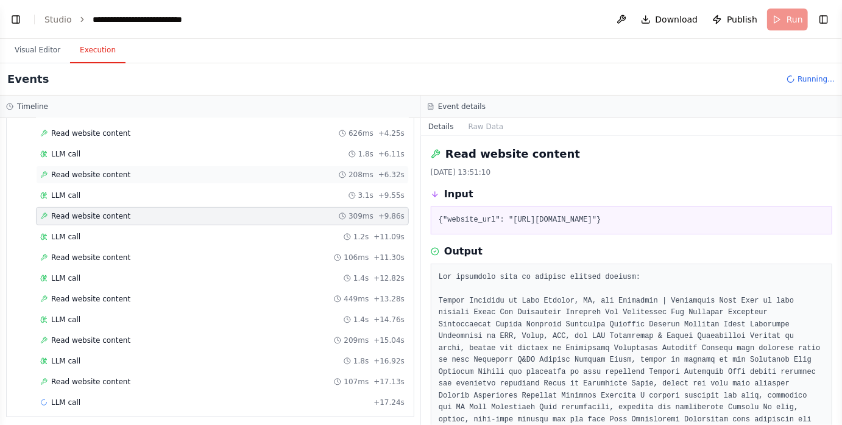
click at [136, 179] on div "Read website content 208ms + 6.32s" at bounding box center [222, 175] width 373 height 18
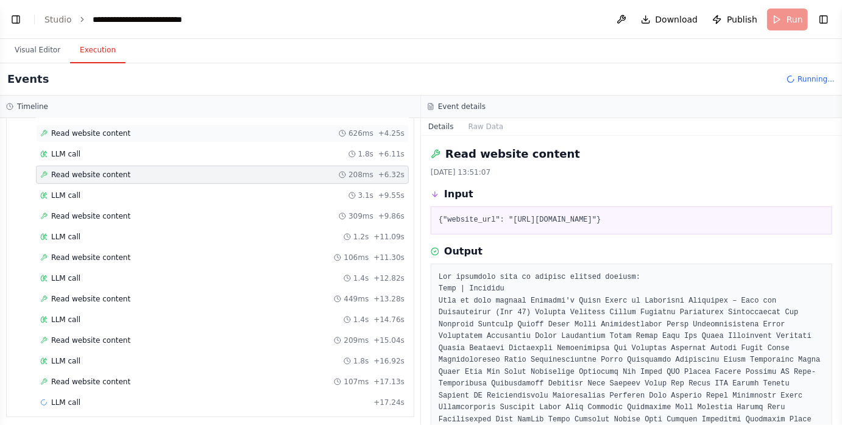
click at [138, 138] on div "Read website content 626ms + 4.25s" at bounding box center [222, 133] width 373 height 18
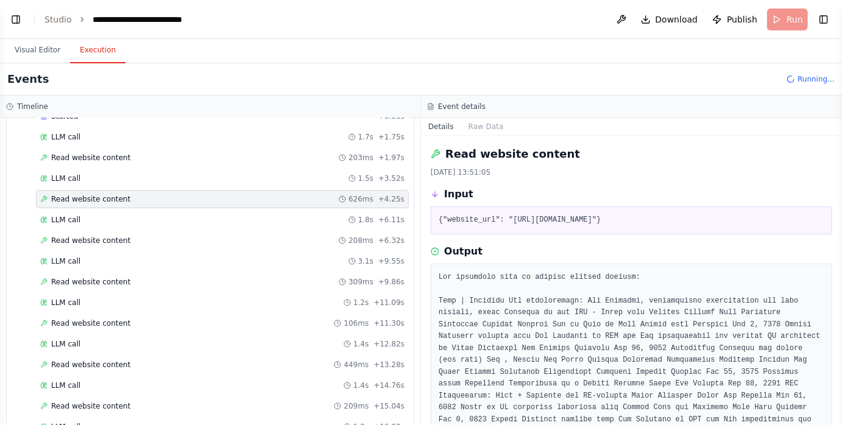
scroll to position [74, 0]
click at [133, 151] on div "Read website content 203ms + 1.97s" at bounding box center [222, 160] width 373 height 18
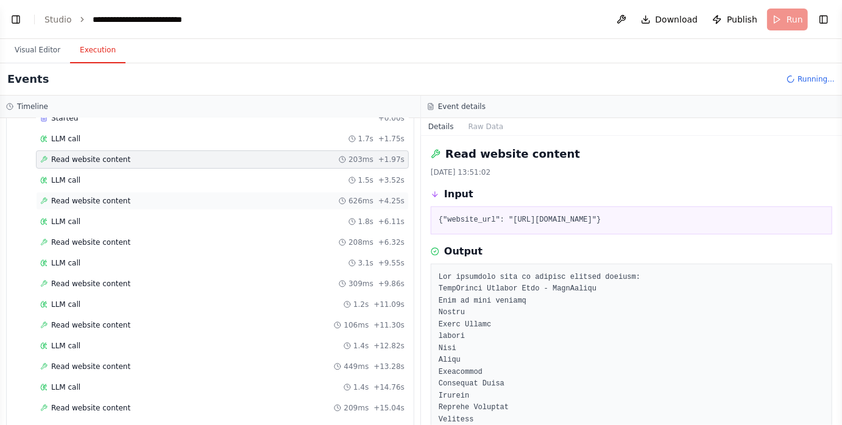
scroll to position [142, 0]
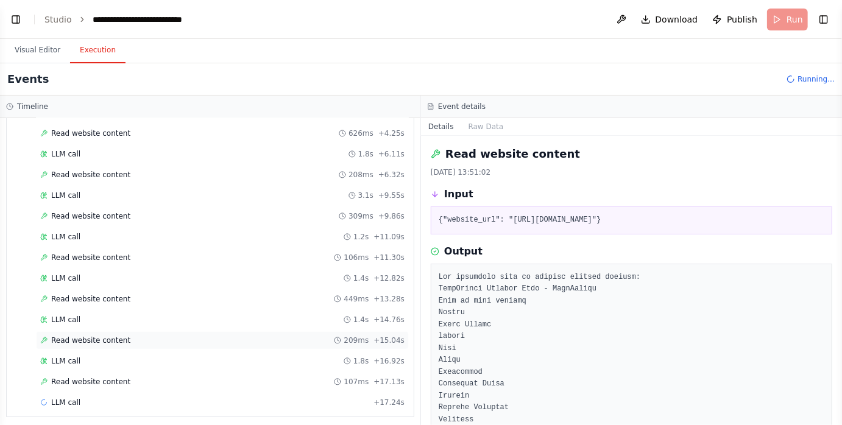
click at [133, 336] on div "Read website content 209ms + 15.04s" at bounding box center [222, 341] width 364 height 10
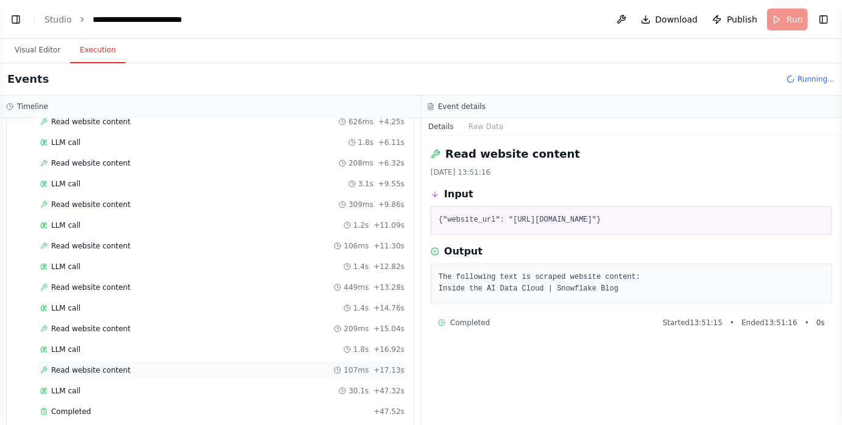
scroll to position [156, 0]
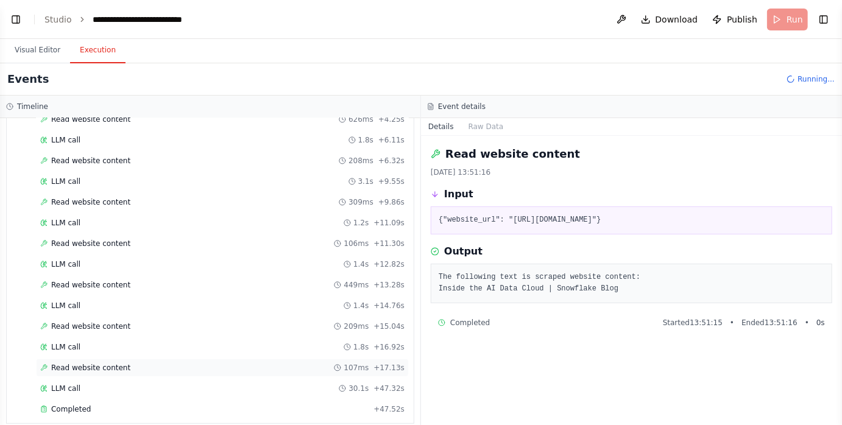
click at [182, 363] on div "Read website content 107ms + 17.13s" at bounding box center [222, 368] width 364 height 10
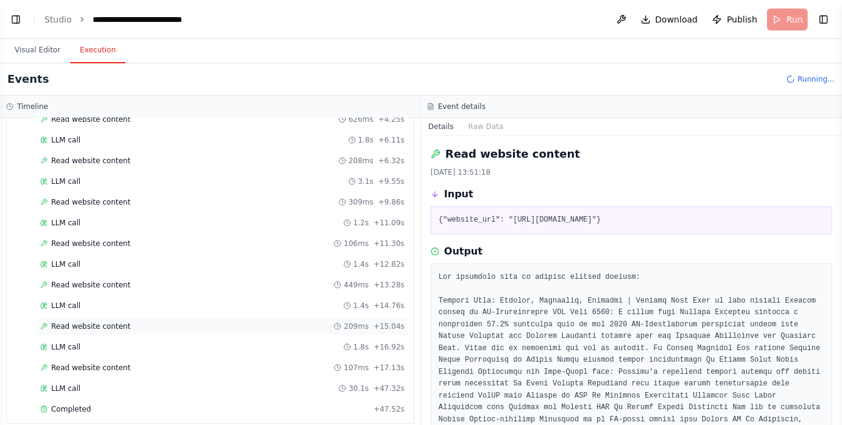
click at [172, 324] on div "Read website content 209ms + 15.04s" at bounding box center [222, 327] width 364 height 10
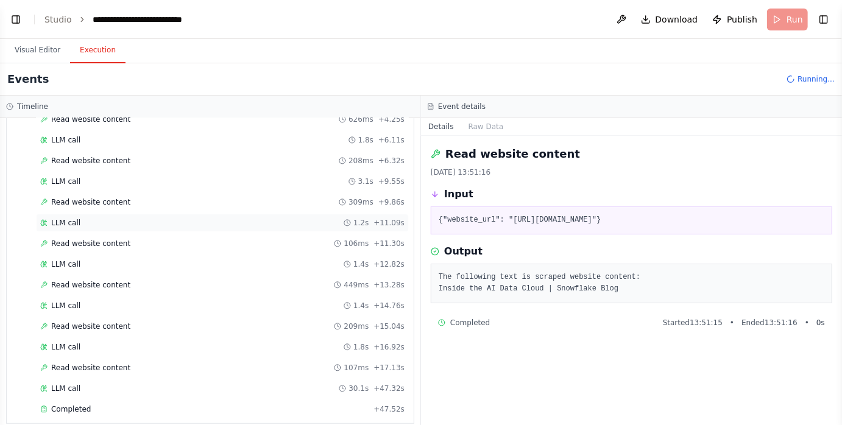
scroll to position [0, 0]
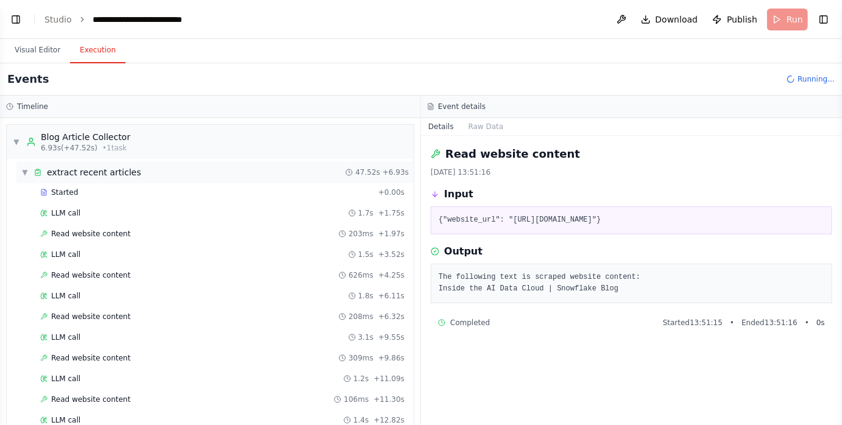
click at [101, 169] on span "extract recent articles" at bounding box center [94, 172] width 94 height 12
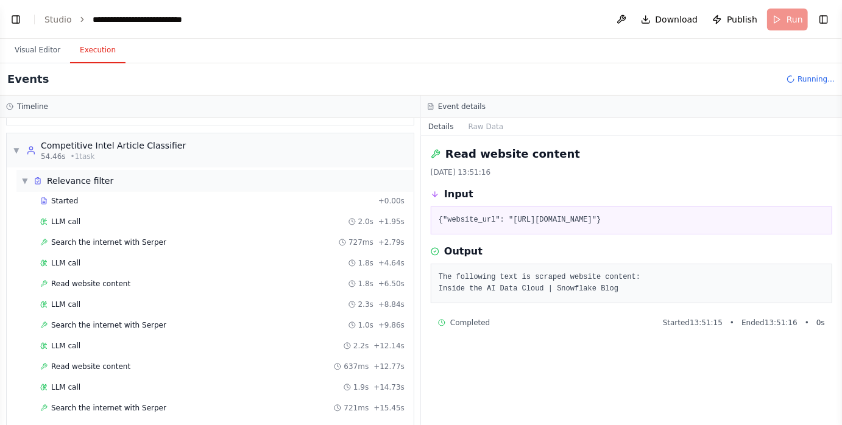
scroll to position [63, 0]
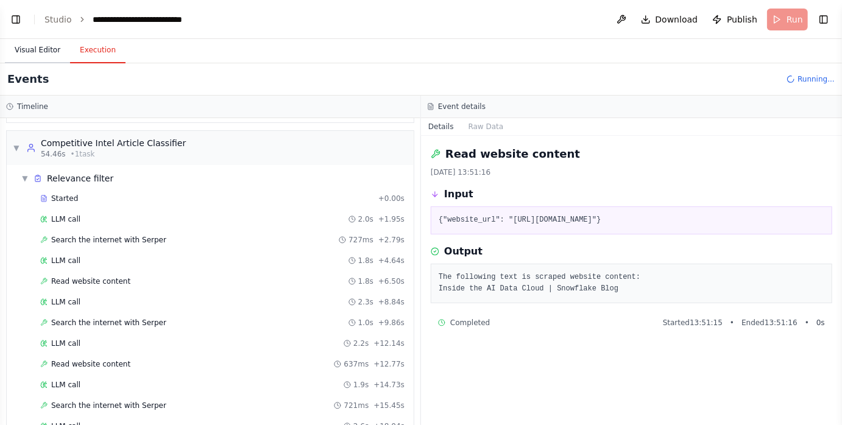
click at [47, 49] on button "Visual Editor" at bounding box center [37, 51] width 65 height 26
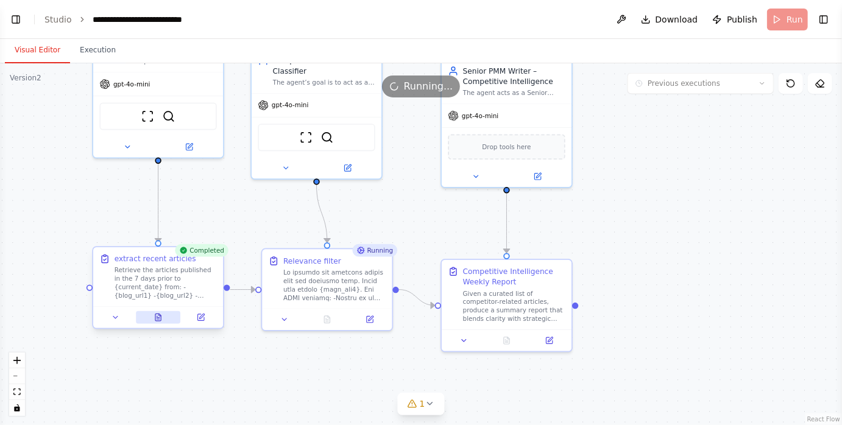
click at [161, 316] on icon at bounding box center [160, 315] width 2 height 2
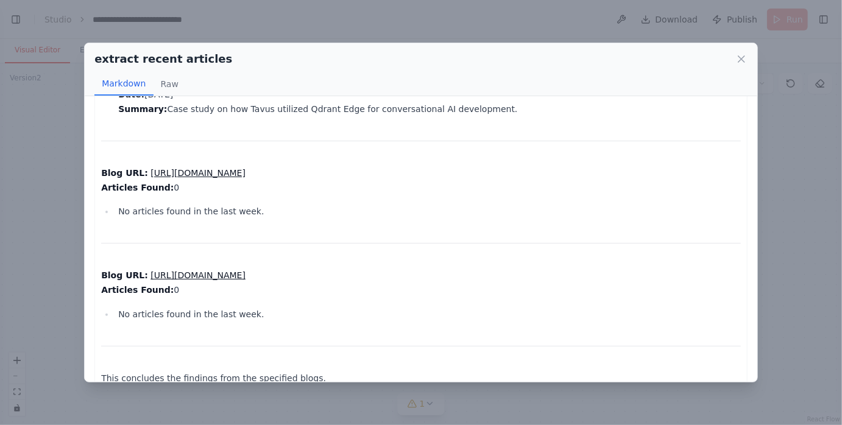
scroll to position [1748, 0]
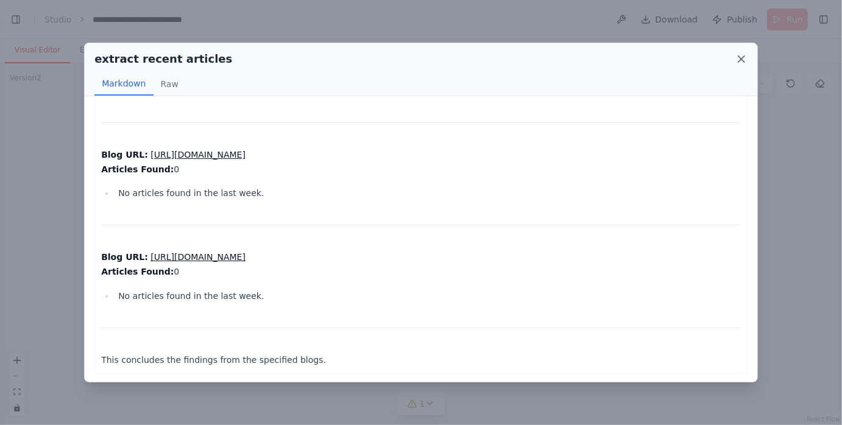
click at [739, 57] on icon at bounding box center [742, 59] width 12 height 12
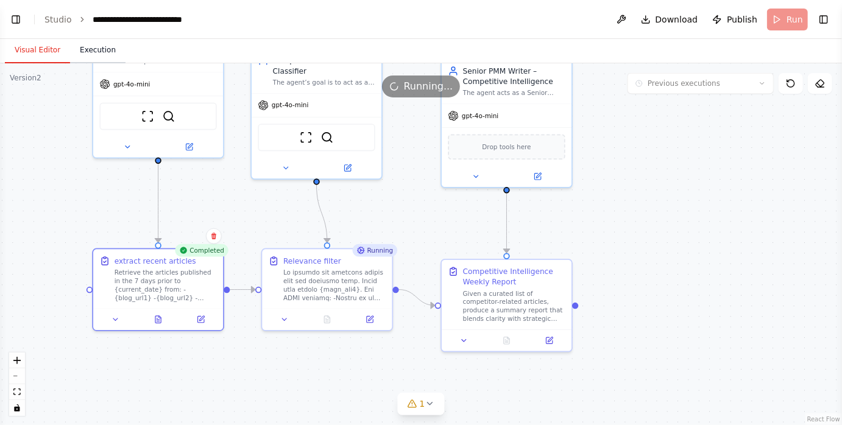
click at [107, 48] on button "Execution" at bounding box center [97, 51] width 55 height 26
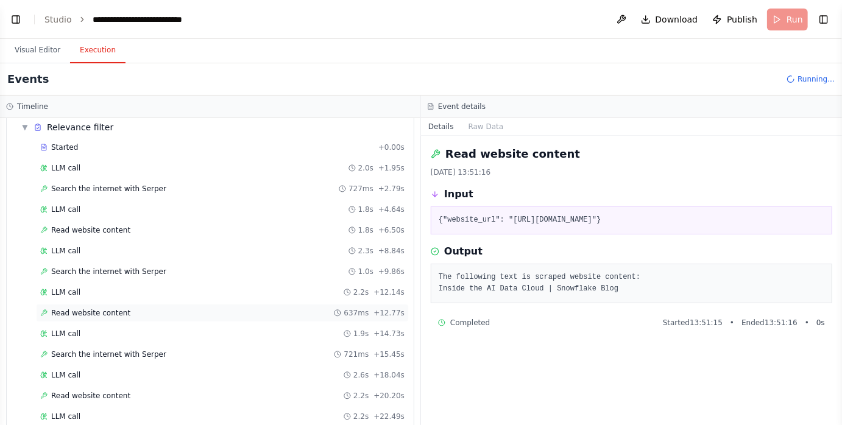
scroll to position [0, 0]
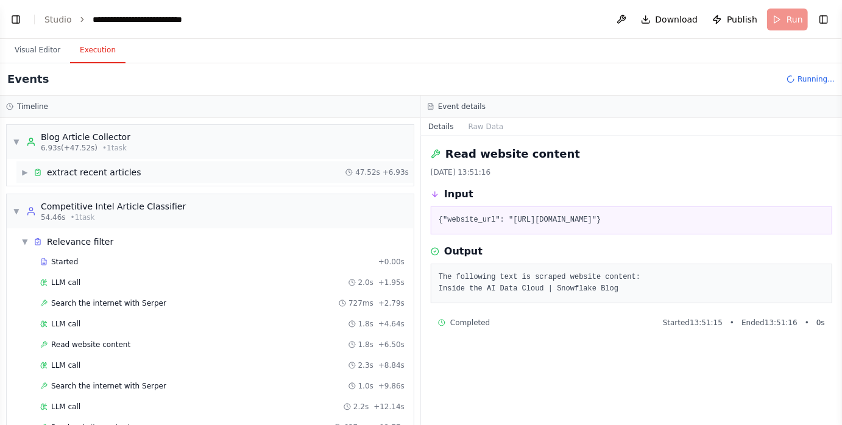
click at [83, 169] on span "extract recent articles" at bounding box center [94, 172] width 94 height 12
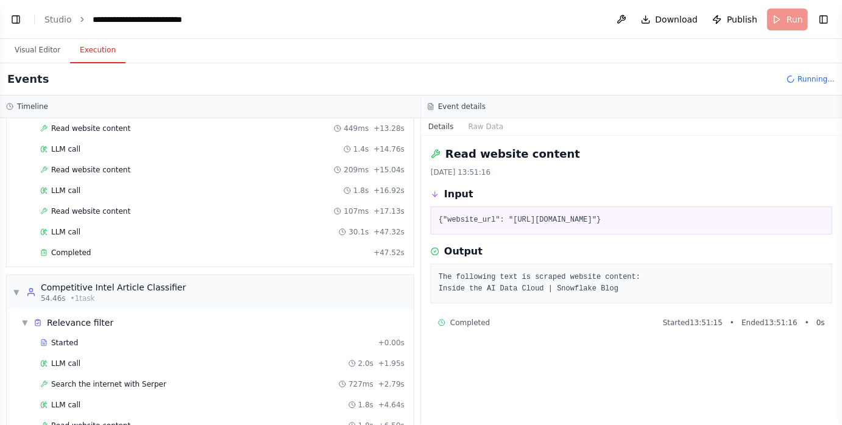
scroll to position [305, 0]
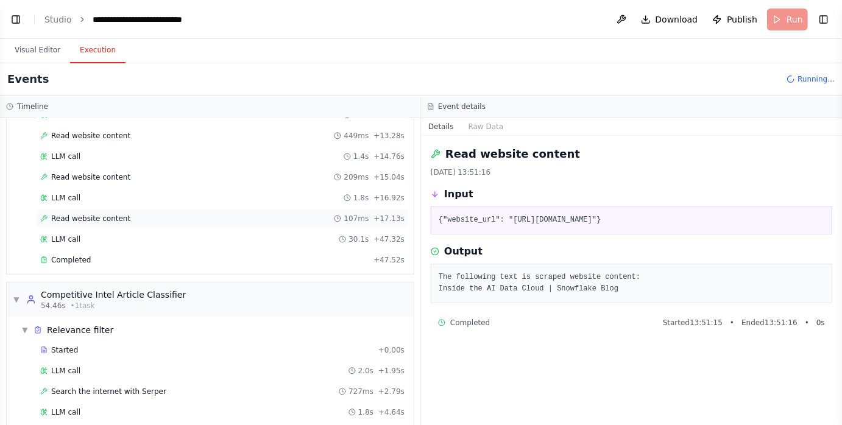
click at [119, 214] on span "Read website content" at bounding box center [90, 219] width 79 height 10
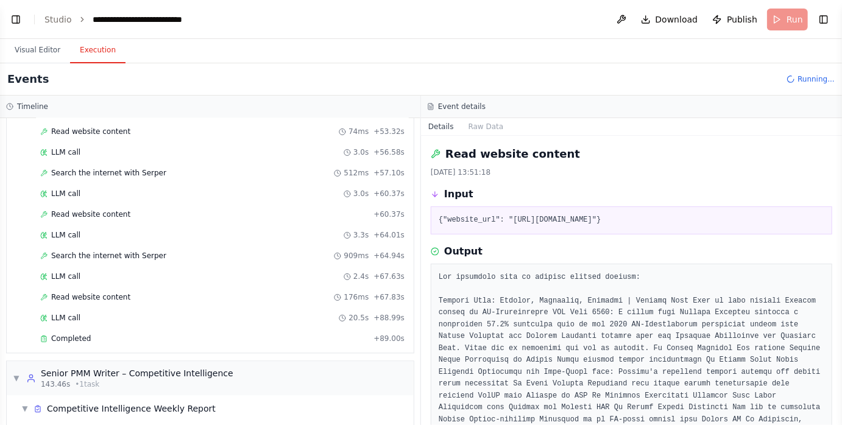
scroll to position [1187, 0]
click at [126, 313] on div "LLM call 20.5s + 88.99s" at bounding box center [222, 318] width 364 height 10
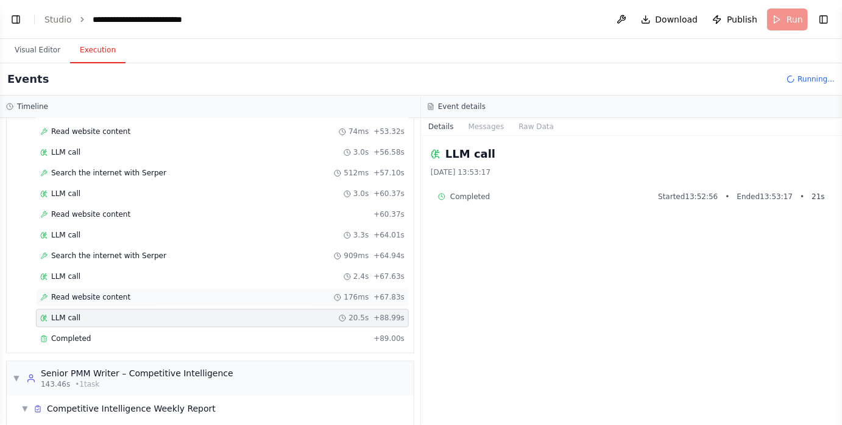
click at [133, 293] on div "Read website content 176ms + 67.83s" at bounding box center [222, 298] width 364 height 10
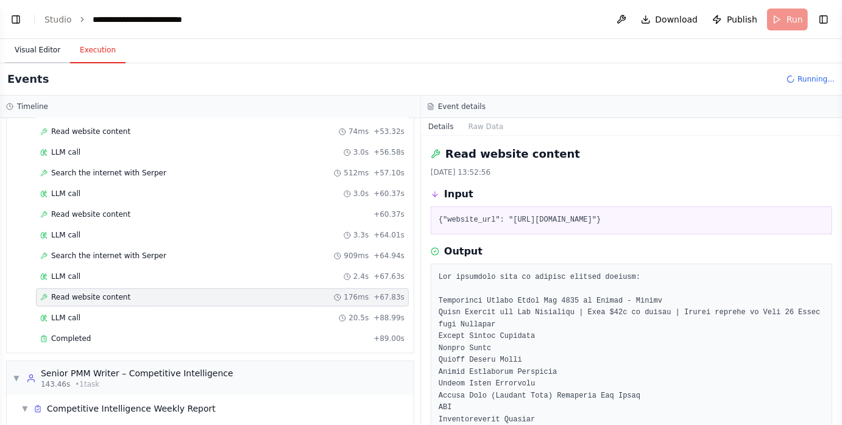
click at [51, 47] on button "Visual Editor" at bounding box center [37, 51] width 65 height 26
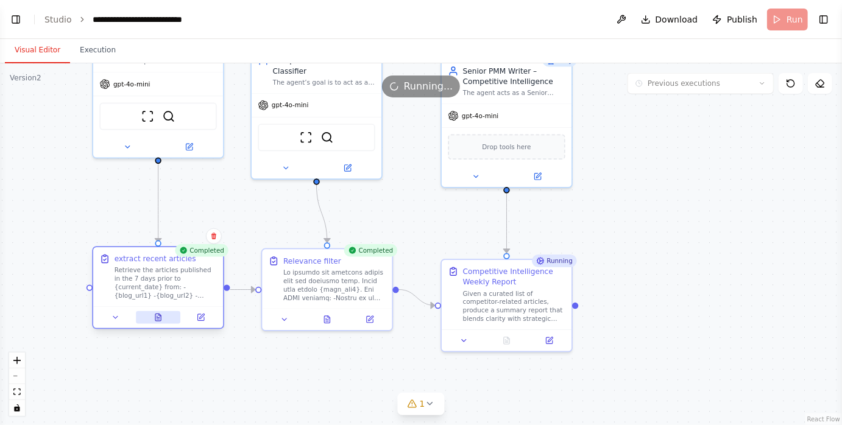
click at [165, 316] on button at bounding box center [158, 317] width 44 height 13
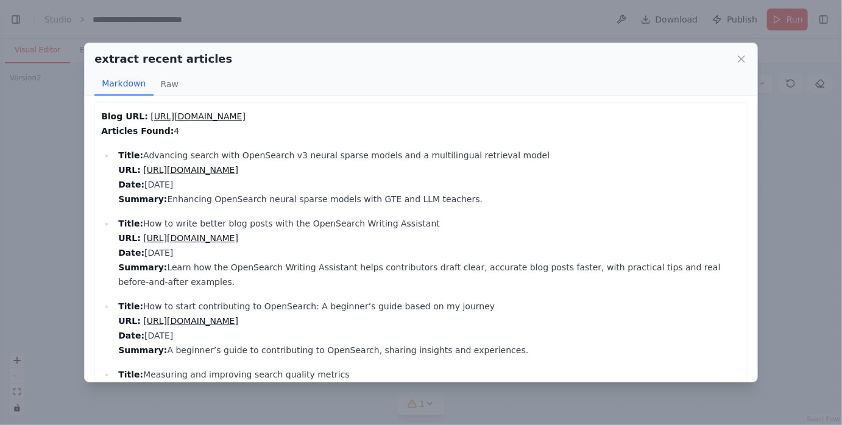
scroll to position [0, 0]
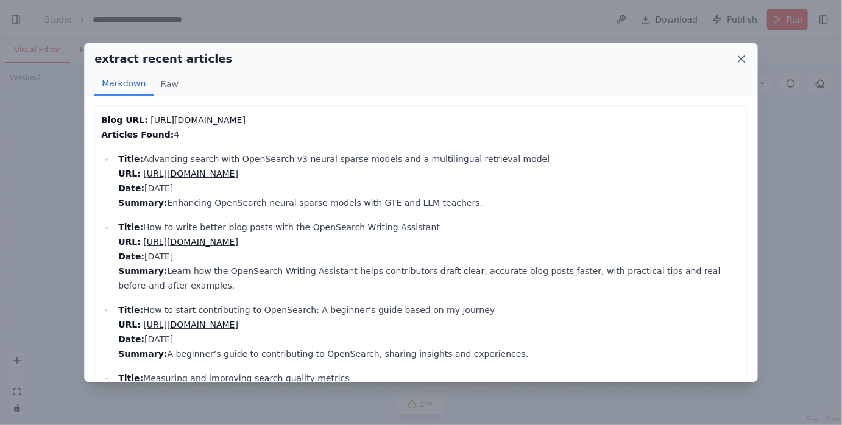
click at [740, 57] on icon at bounding box center [742, 59] width 6 height 6
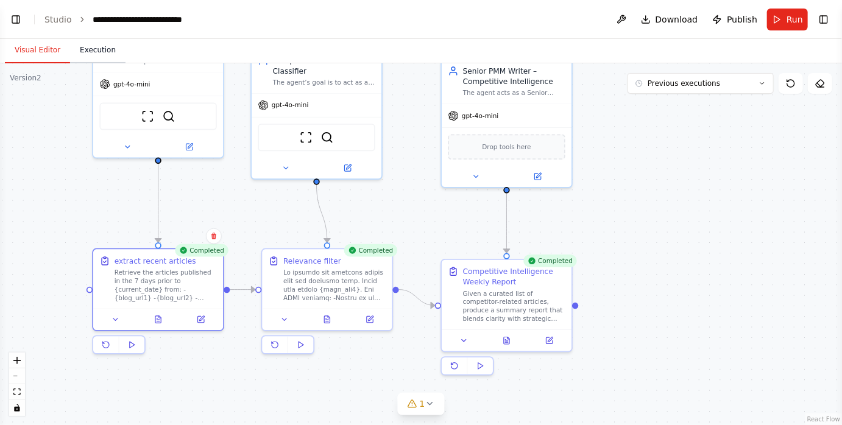
click at [107, 52] on button "Execution" at bounding box center [97, 51] width 55 height 26
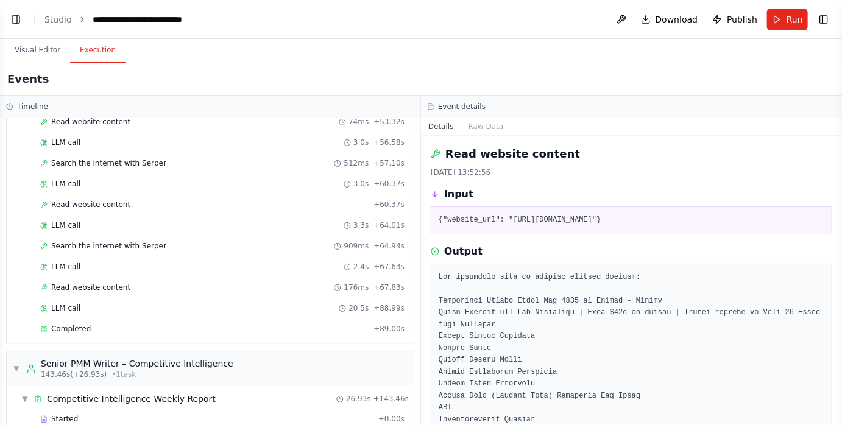
scroll to position [1211, 0]
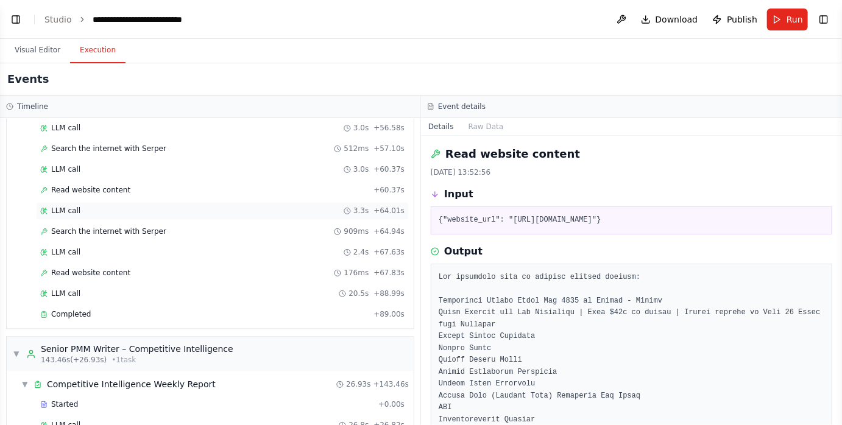
click at [128, 206] on div "LLM call 3.3s + 64.01s" at bounding box center [222, 211] width 364 height 10
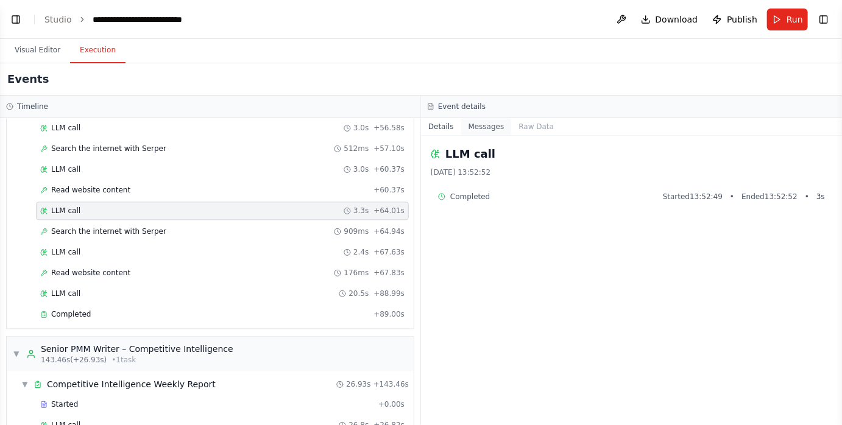
click at [477, 124] on button "Messages" at bounding box center [486, 126] width 51 height 17
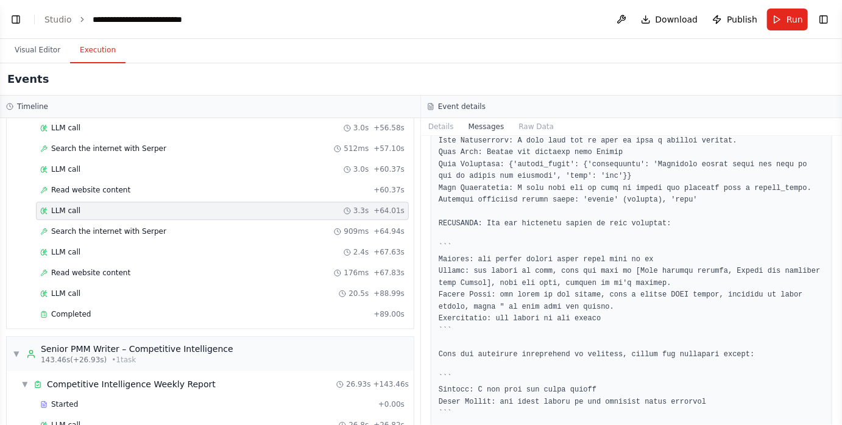
scroll to position [41710, 0]
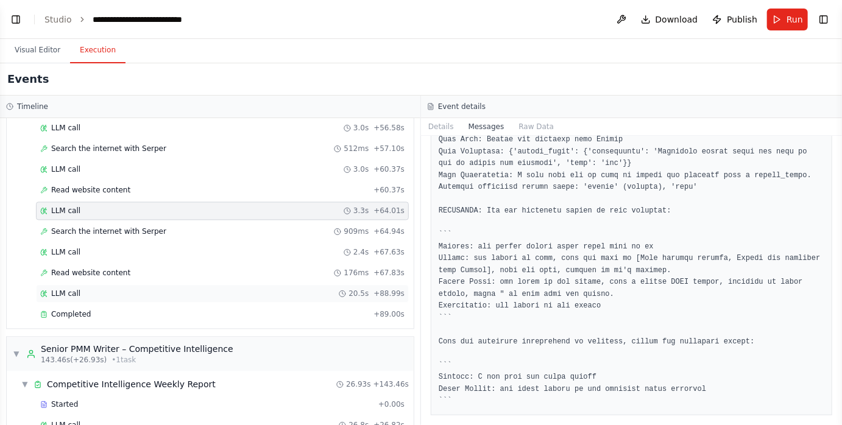
click at [175, 289] on div "LLM call 20.5s + 88.99s" at bounding box center [222, 294] width 364 height 10
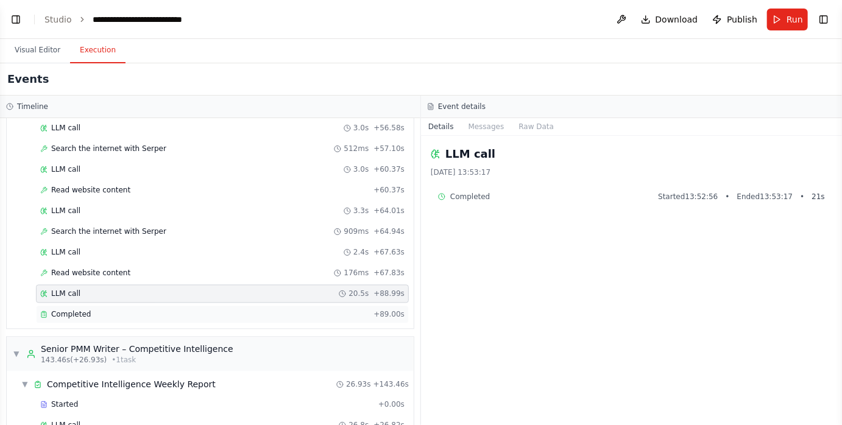
click at [178, 310] on div "Completed" at bounding box center [204, 315] width 328 height 10
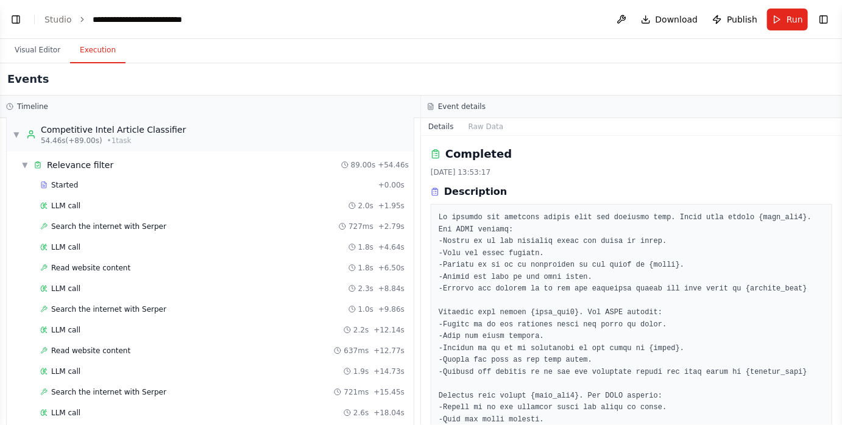
scroll to position [470, 0]
click at [240, 181] on div "Started" at bounding box center [206, 186] width 333 height 10
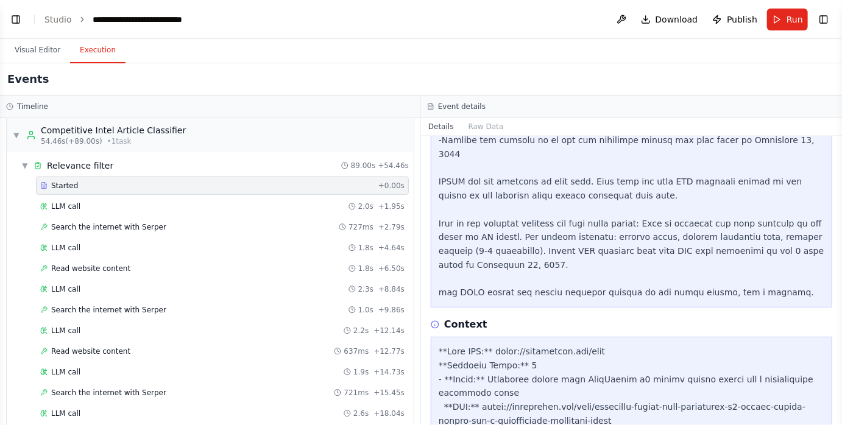
scroll to position [1630, 0]
click at [434, 320] on icon at bounding box center [435, 324] width 9 height 9
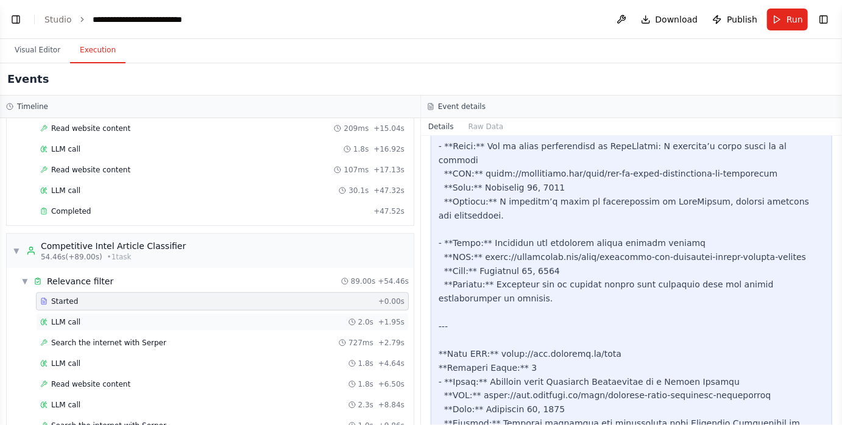
scroll to position [353, 0]
click at [48, 46] on button "Visual Editor" at bounding box center [37, 51] width 65 height 26
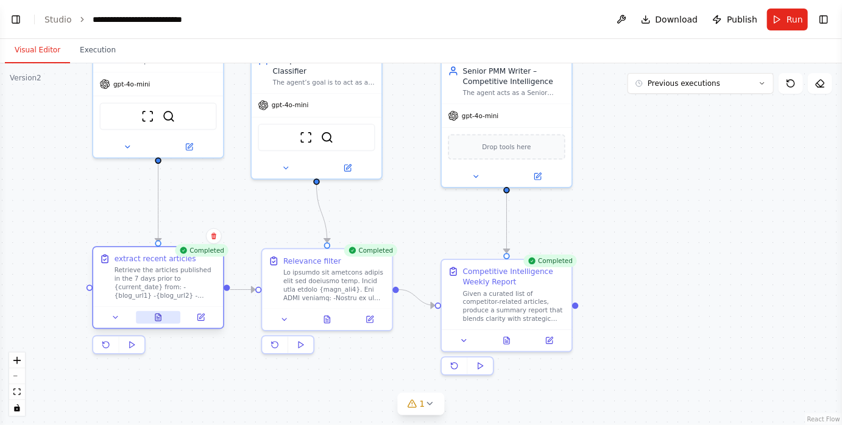
click at [164, 317] on button at bounding box center [158, 317] width 44 height 13
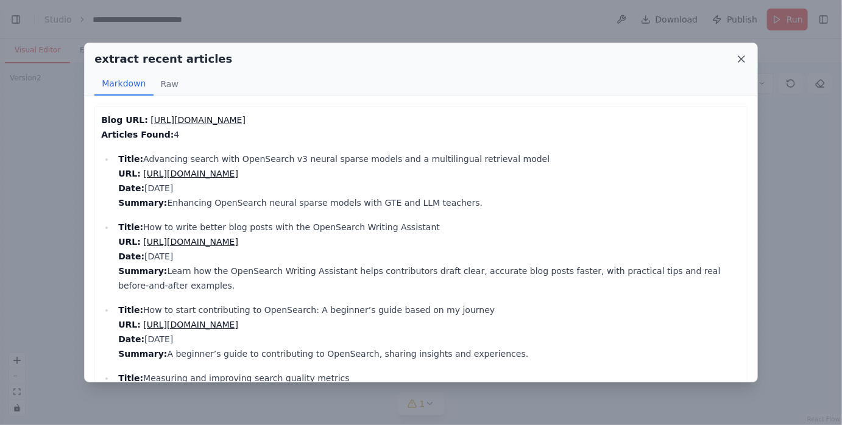
click at [737, 56] on icon at bounding box center [742, 59] width 12 height 12
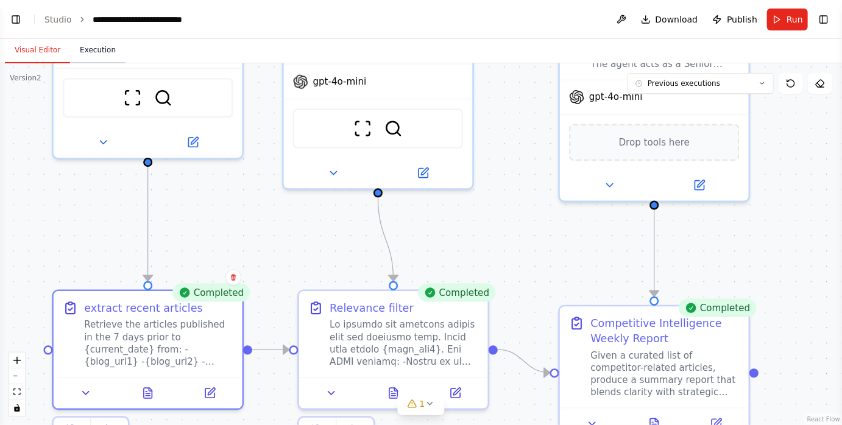
click at [104, 52] on button "Execution" at bounding box center [97, 51] width 55 height 26
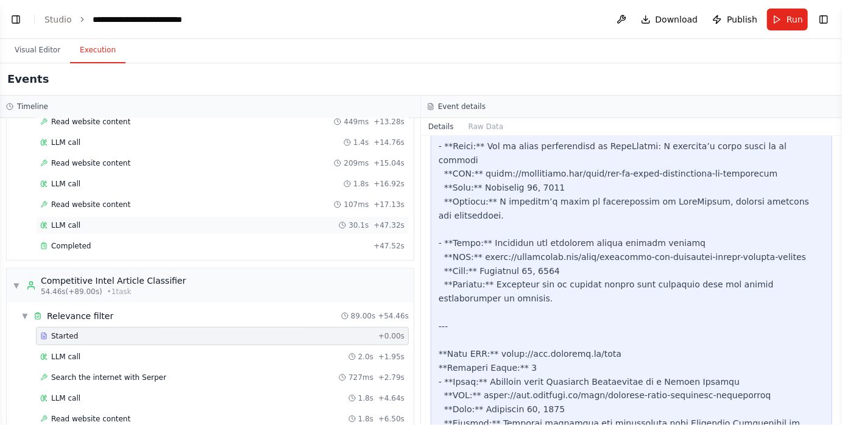
scroll to position [305, 0]
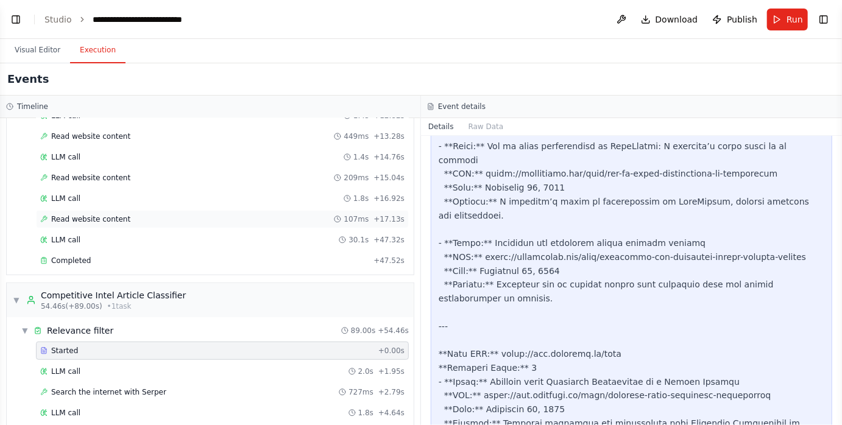
click at [133, 218] on div "Read website content 107ms + 17.13s" at bounding box center [222, 220] width 364 height 10
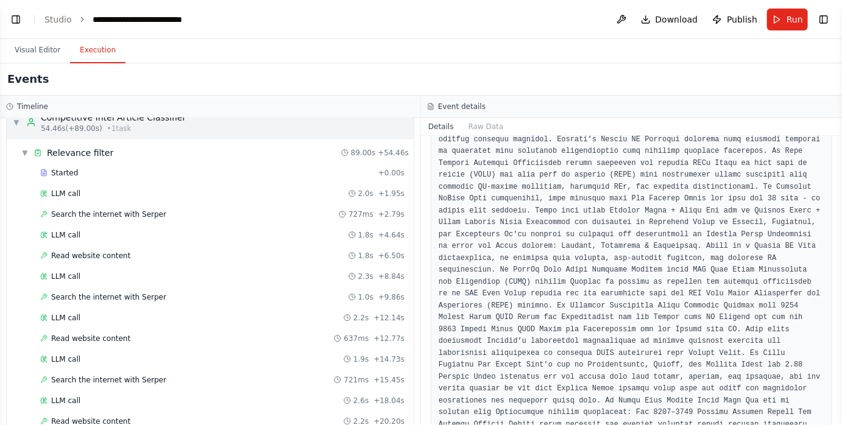
scroll to position [483, 0]
click at [43, 47] on button "Visual Editor" at bounding box center [37, 51] width 65 height 26
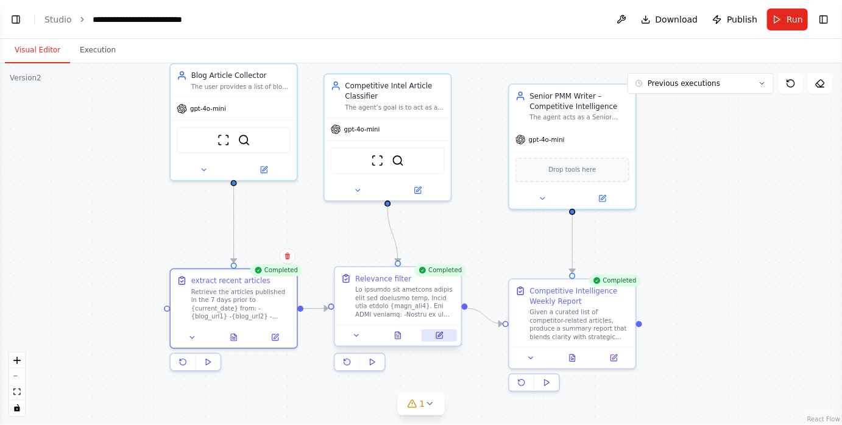
click at [439, 339] on icon at bounding box center [439, 336] width 6 height 6
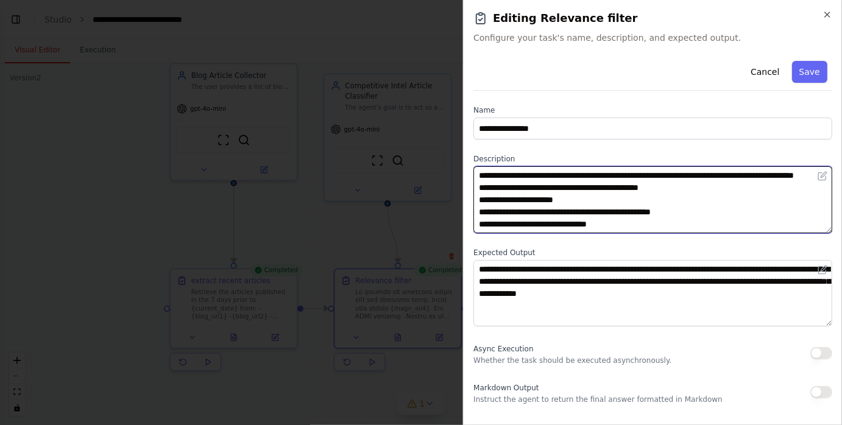
click at [542, 175] on textarea at bounding box center [652, 199] width 359 height 67
click at [480, 176] on textarea at bounding box center [652, 199] width 359 height 67
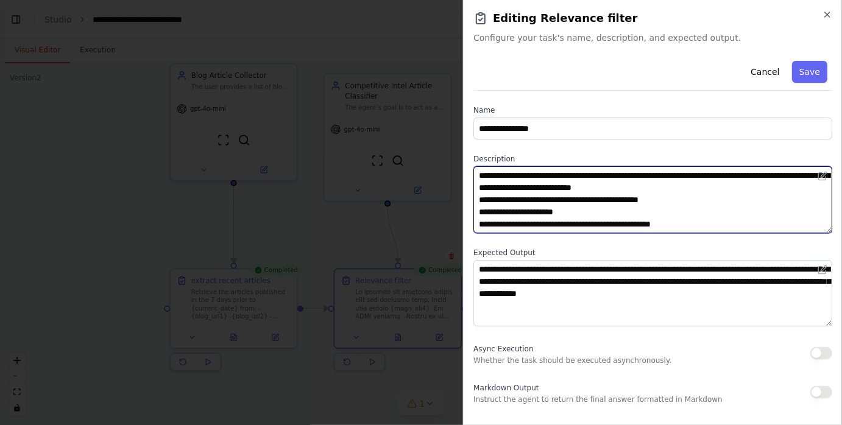
drag, startPoint x: 729, startPoint y: 174, endPoint x: 683, endPoint y: 186, distance: 47.7
click at [683, 186] on textarea at bounding box center [652, 199] width 359 height 67
click at [679, 176] on textarea at bounding box center [652, 199] width 359 height 67
drag, startPoint x: 722, startPoint y: 176, endPoint x: 684, endPoint y: 183, distance: 39.2
click at [684, 183] on textarea at bounding box center [652, 199] width 359 height 67
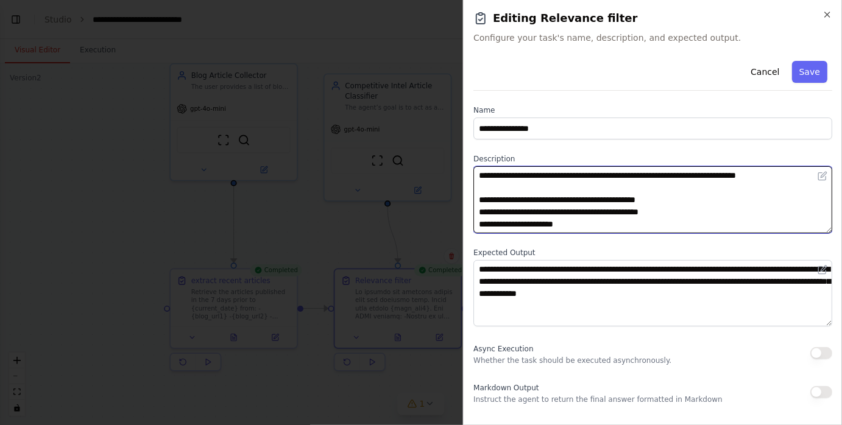
scroll to position [646, 0]
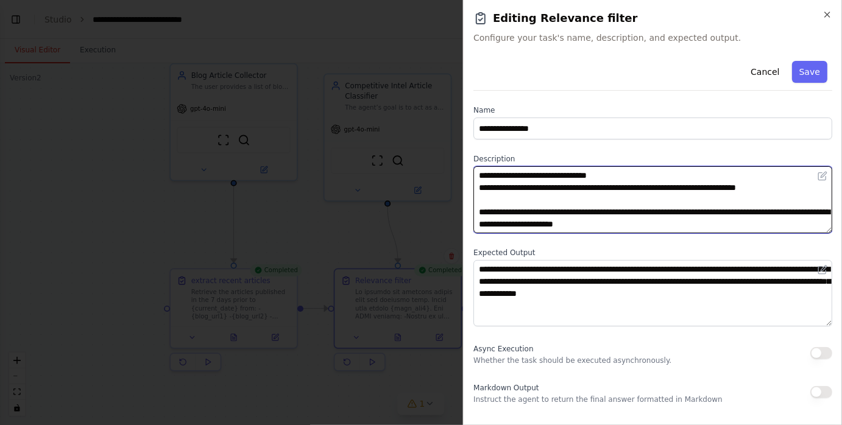
drag, startPoint x: 478, startPoint y: 199, endPoint x: 797, endPoint y: 187, distance: 319.6
click at [797, 187] on textarea at bounding box center [652, 199] width 359 height 67
click at [809, 177] on textarea "**********" at bounding box center [652, 199] width 359 height 67
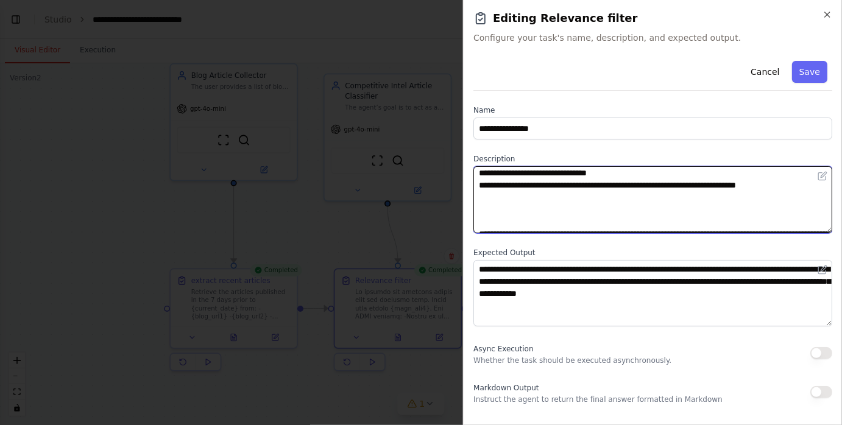
scroll to position [49, 0]
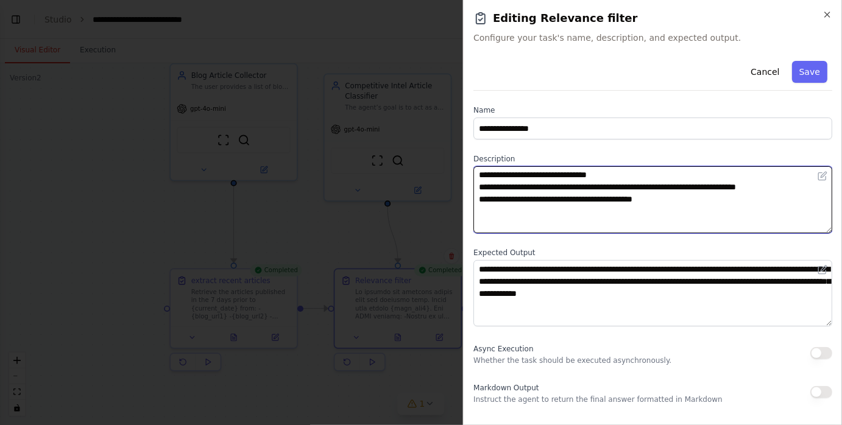
click at [509, 197] on textarea "**********" at bounding box center [652, 199] width 359 height 67
type textarea "**********"
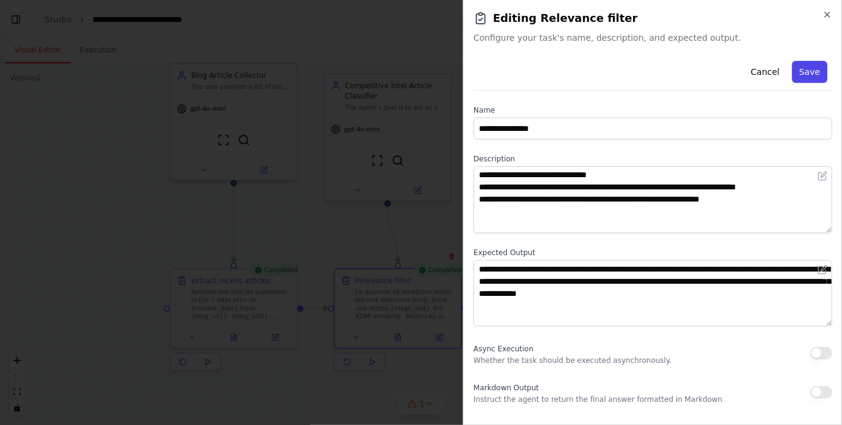
click at [818, 65] on button "Save" at bounding box center [809, 72] width 35 height 22
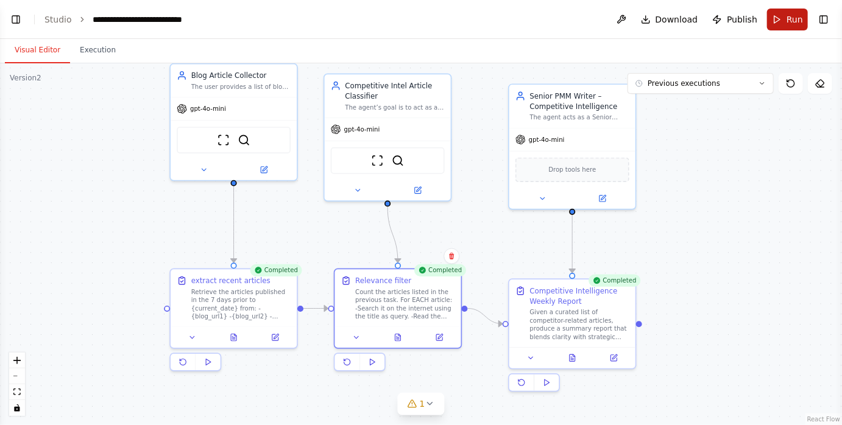
click at [779, 20] on button "Run" at bounding box center [787, 20] width 41 height 22
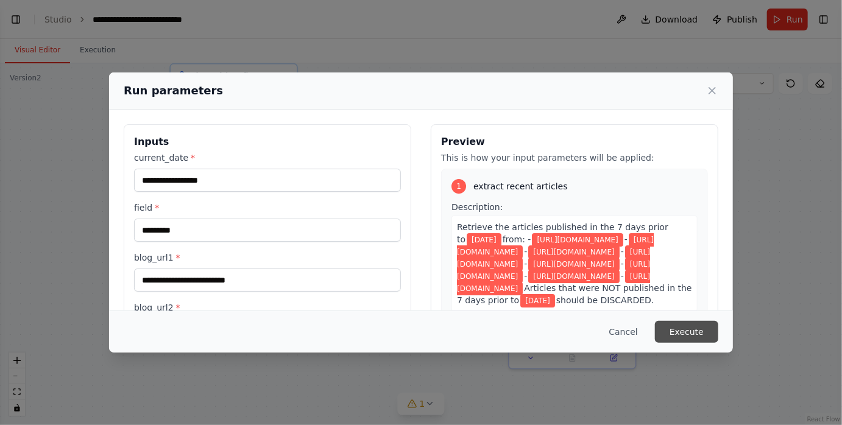
click at [667, 328] on button "Execute" at bounding box center [686, 332] width 63 height 22
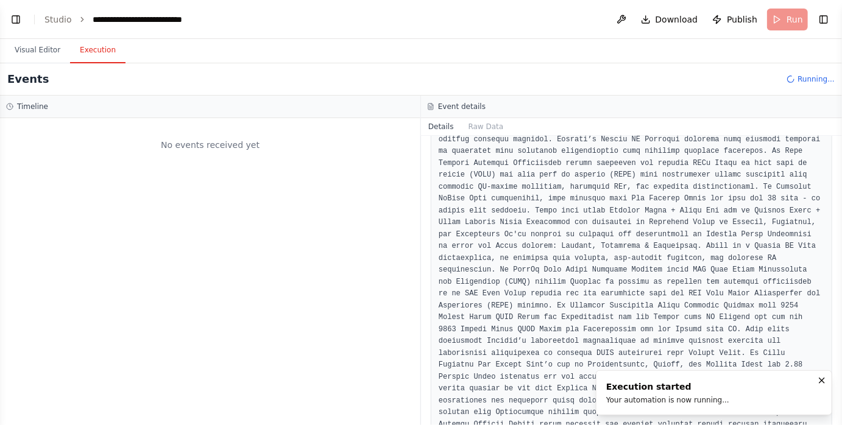
scroll to position [0, 0]
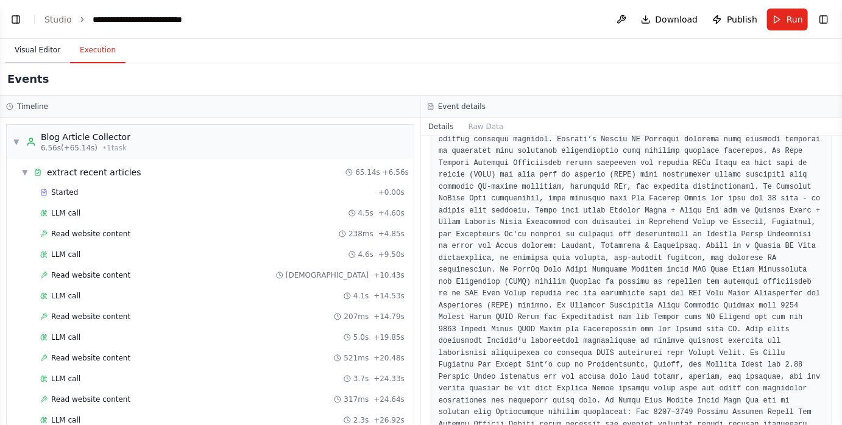
click at [38, 46] on button "Visual Editor" at bounding box center [37, 51] width 65 height 26
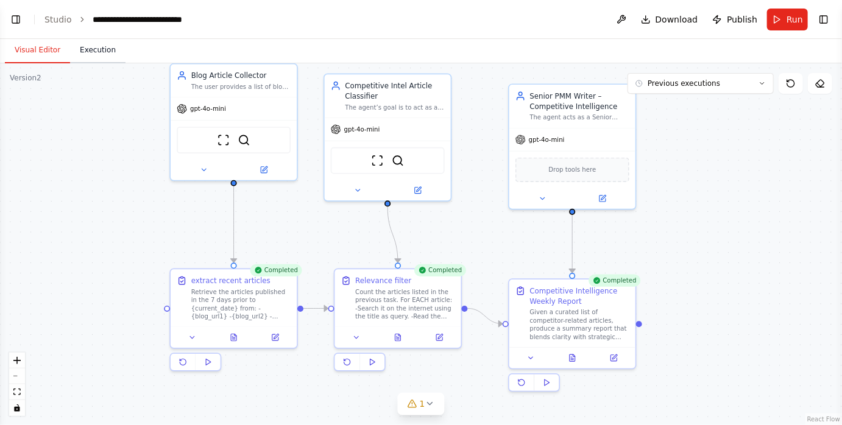
click at [113, 48] on button "Execution" at bounding box center [97, 51] width 55 height 26
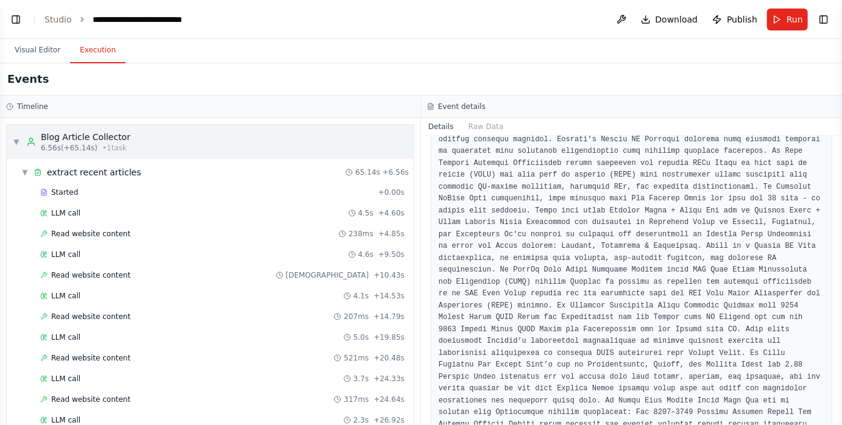
click at [56, 135] on div "Blog Article Collector" at bounding box center [86, 137] width 90 height 12
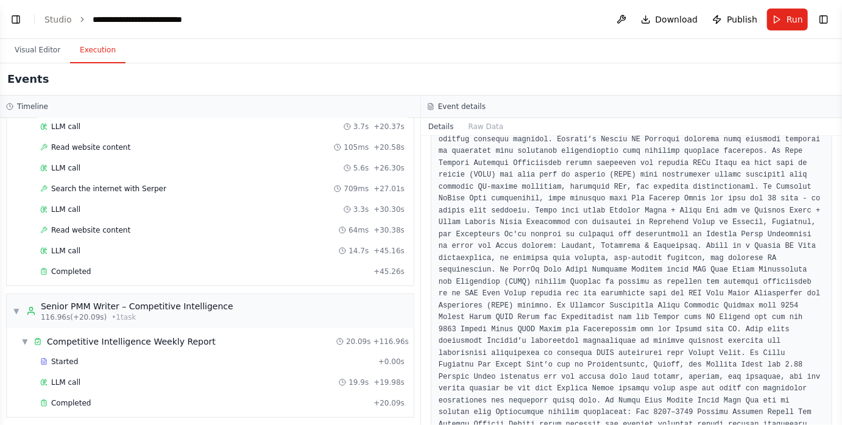
scroll to position [254, 0]
click at [53, 49] on button "Visual Editor" at bounding box center [37, 51] width 65 height 26
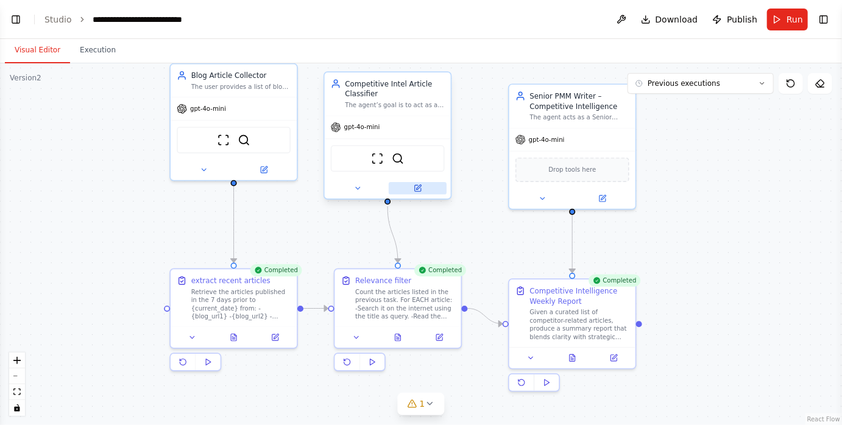
click at [433, 190] on button at bounding box center [418, 188] width 58 height 12
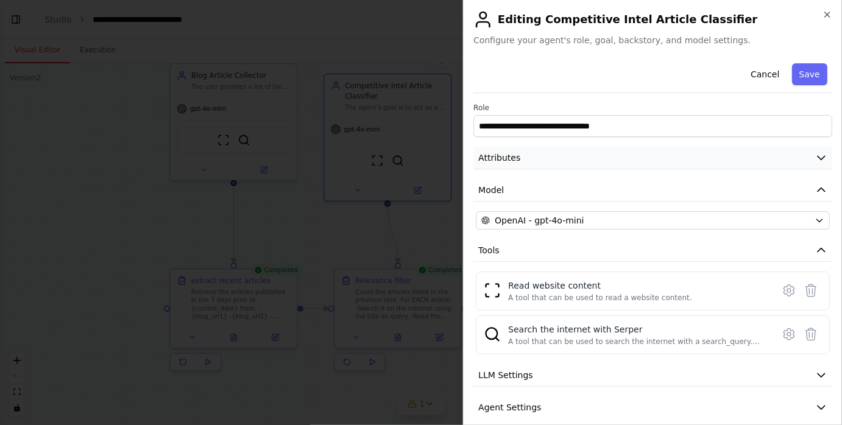
click at [529, 167] on button "Attributes" at bounding box center [652, 158] width 359 height 23
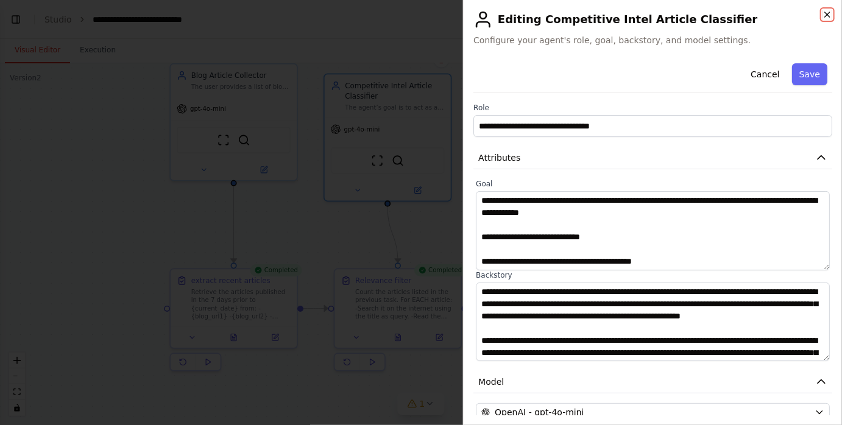
click at [828, 12] on icon "button" at bounding box center [828, 15] width 10 height 10
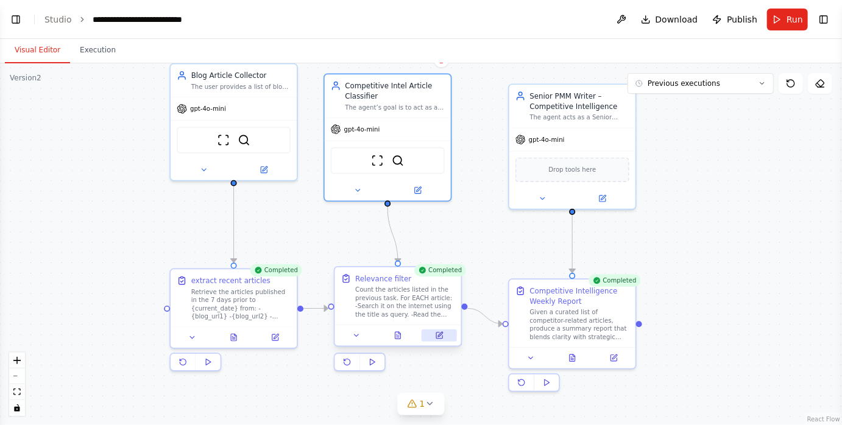
click at [439, 333] on icon at bounding box center [439, 336] width 6 height 6
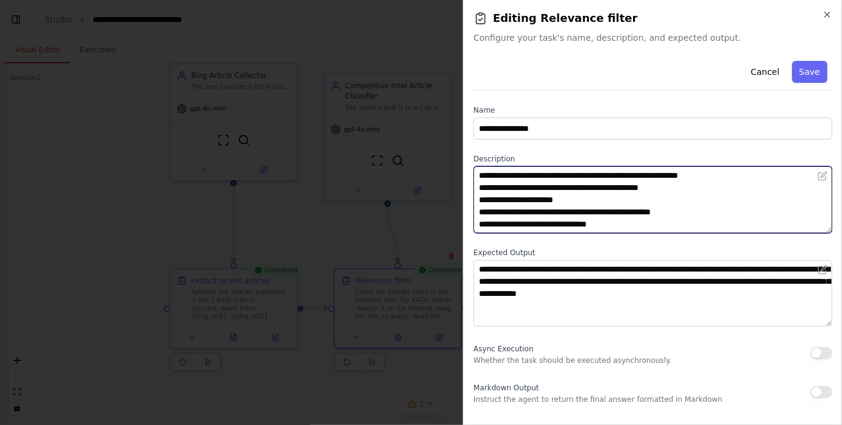
click at [481, 176] on textarea "**********" at bounding box center [652, 199] width 359 height 67
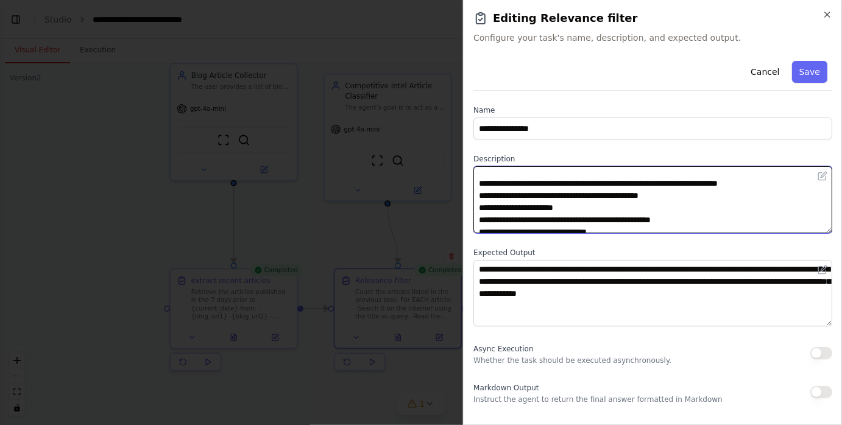
scroll to position [17, 0]
click at [481, 183] on textarea "**********" at bounding box center [652, 199] width 359 height 67
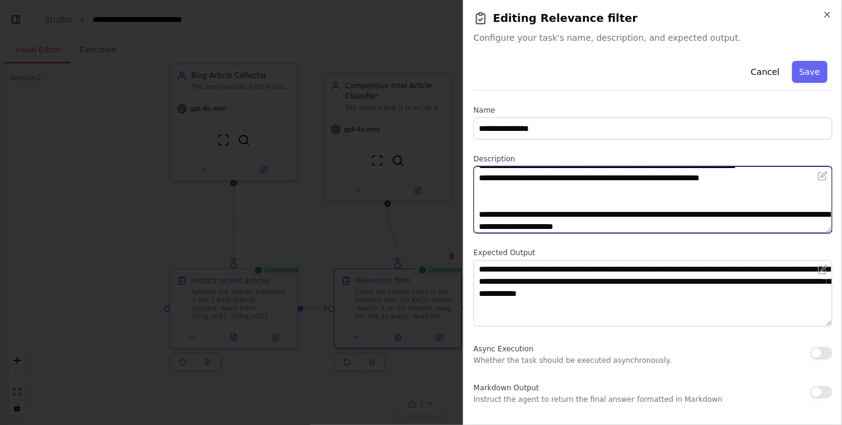
scroll to position [98, 0]
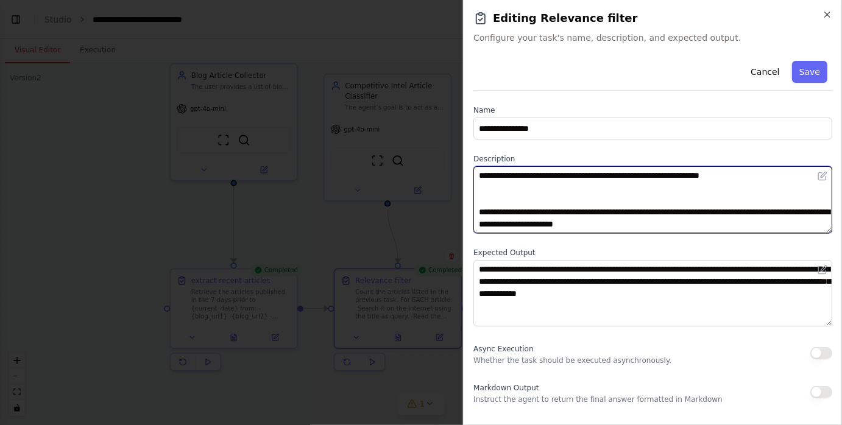
click at [508, 189] on textarea "**********" at bounding box center [652, 199] width 359 height 67
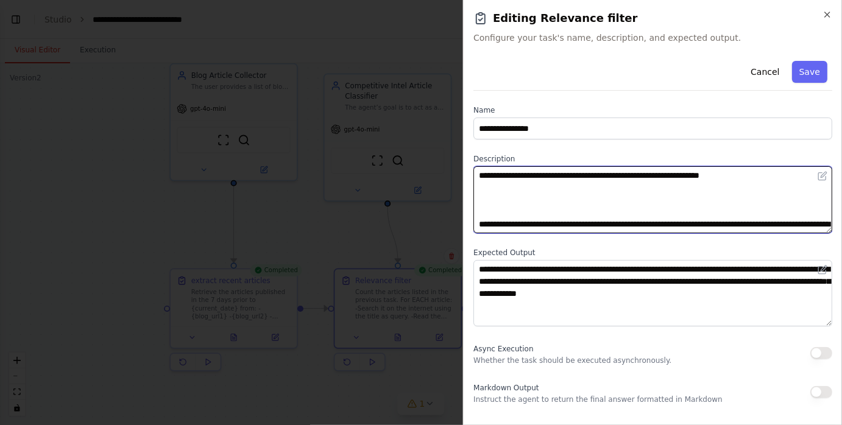
paste textarea "**********"
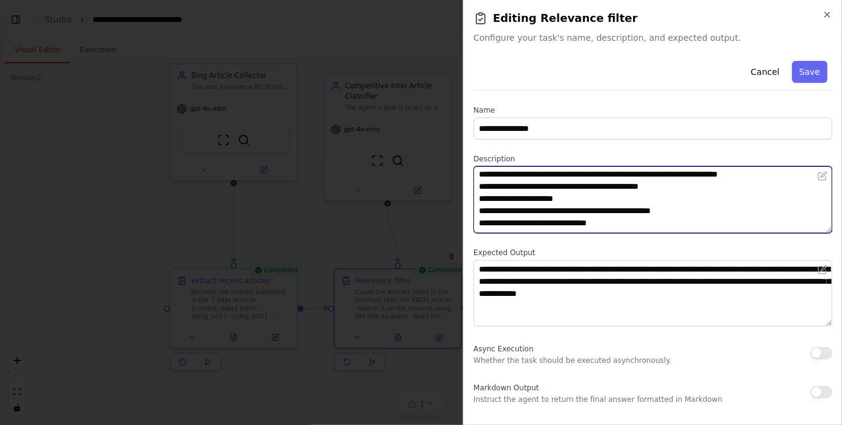
scroll to position [107, 0]
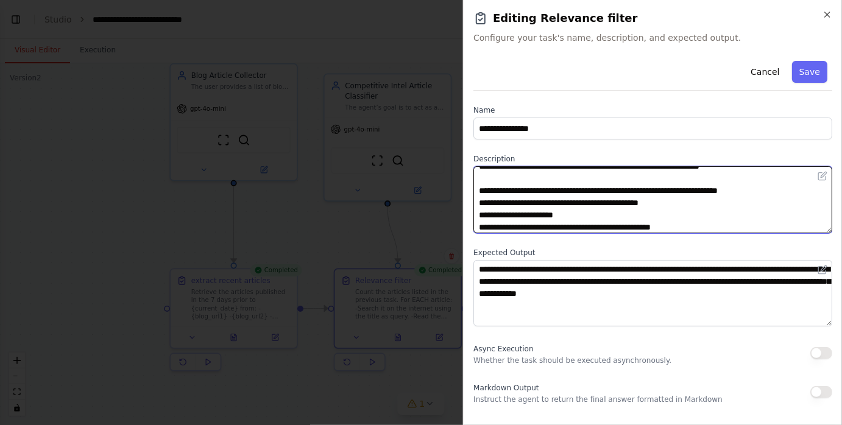
click at [644, 188] on textarea "**********" at bounding box center [652, 199] width 359 height 67
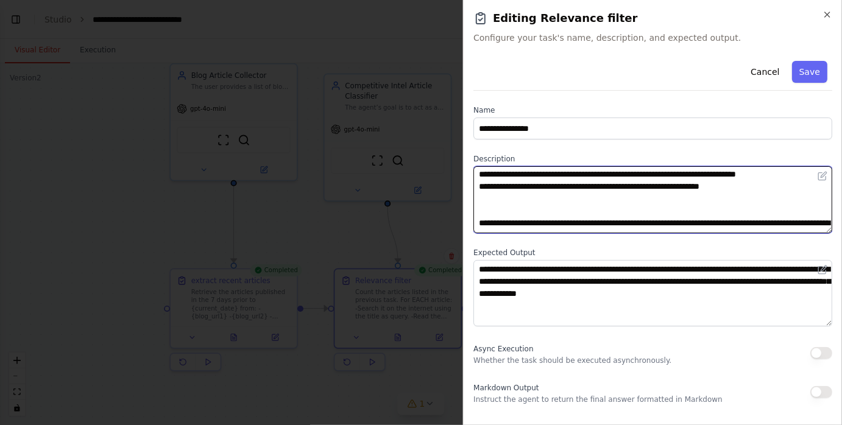
scroll to position [195, 0]
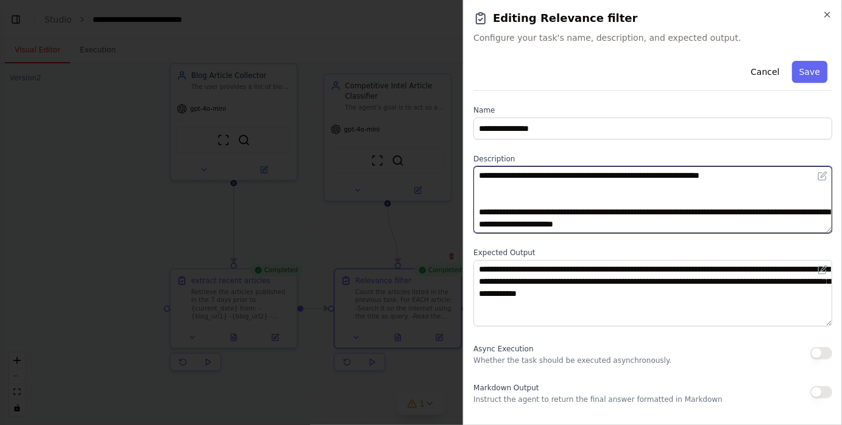
click at [558, 193] on textarea "**********" at bounding box center [652, 199] width 359 height 67
paste textarea "**********"
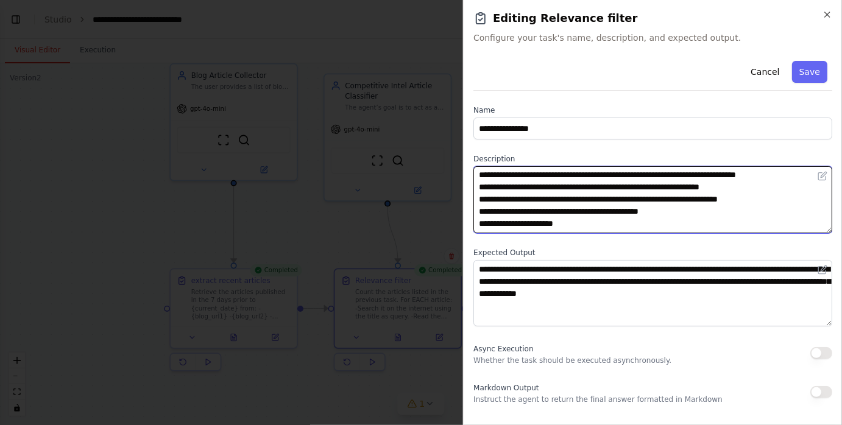
scroll to position [190, 0]
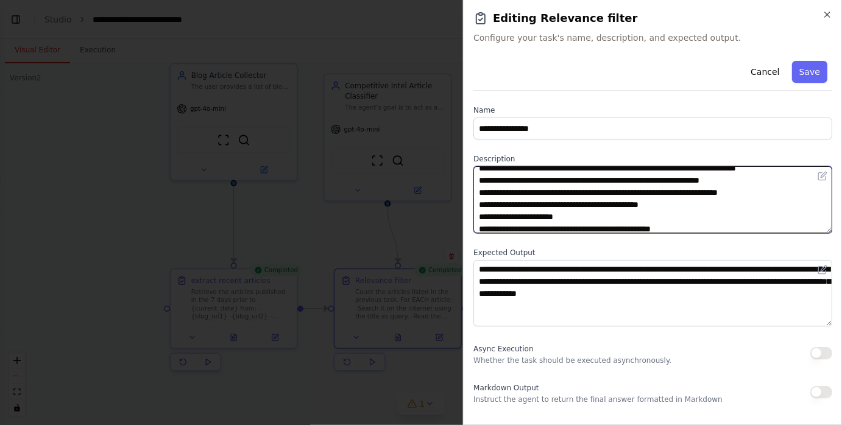
click at [478, 191] on textarea at bounding box center [652, 199] width 359 height 67
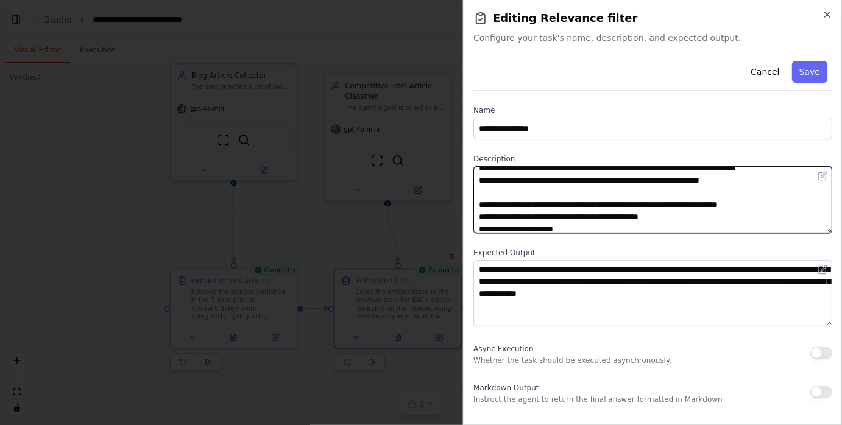
click at [646, 206] on textarea at bounding box center [652, 199] width 359 height 67
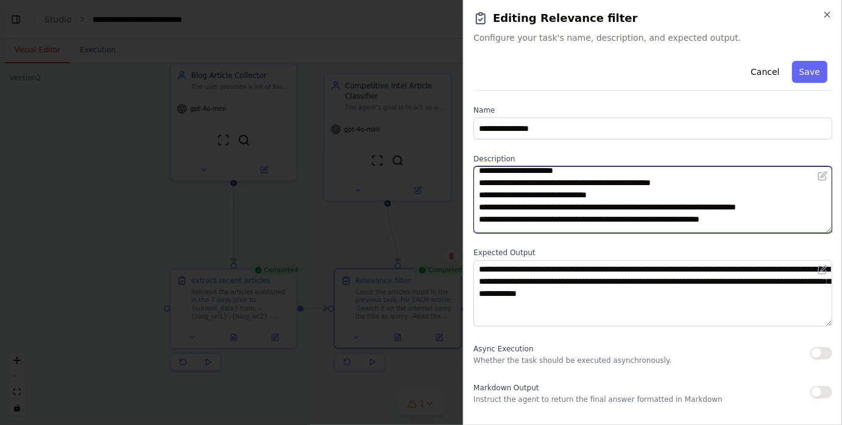
scroll to position [293, 0]
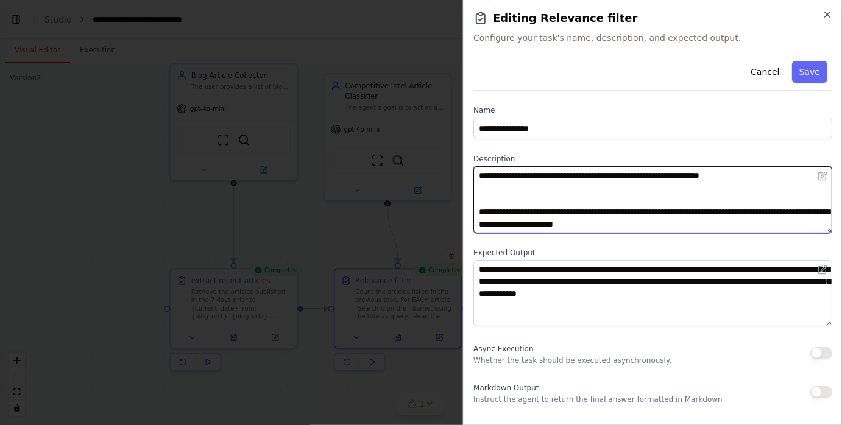
click at [576, 198] on textarea at bounding box center [652, 199] width 359 height 67
paste textarea "**********"
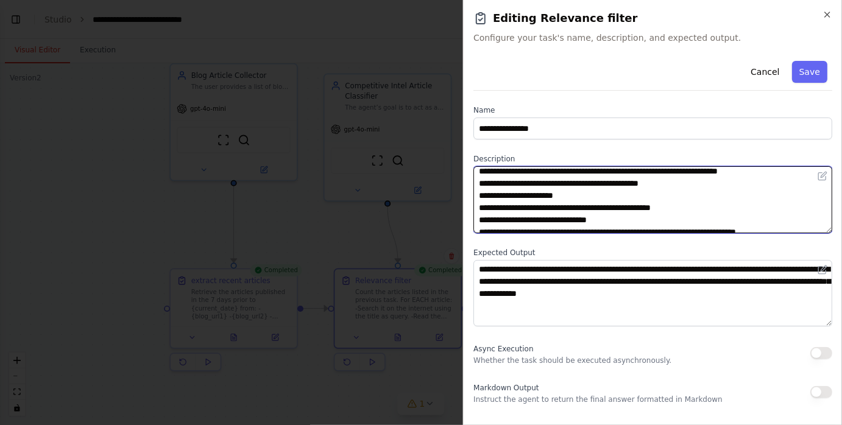
scroll to position [311, 0]
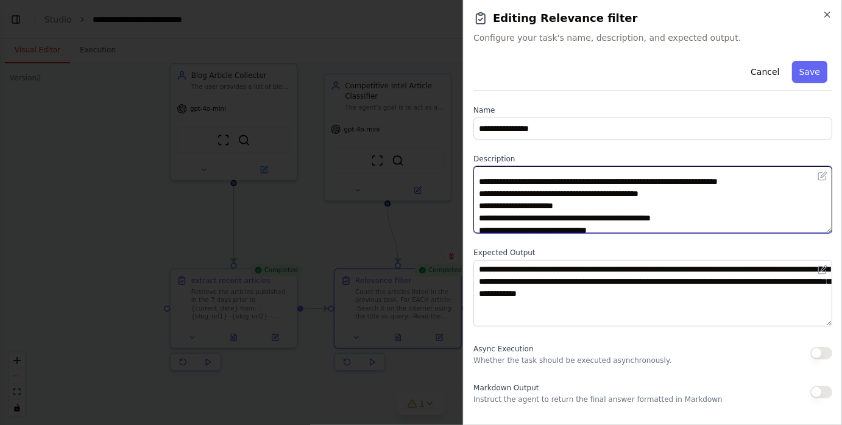
click at [644, 183] on textarea at bounding box center [652, 199] width 359 height 67
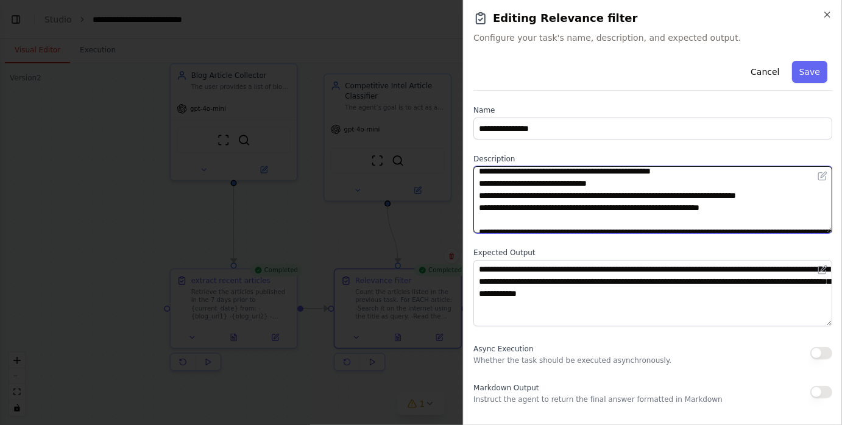
scroll to position [378, 0]
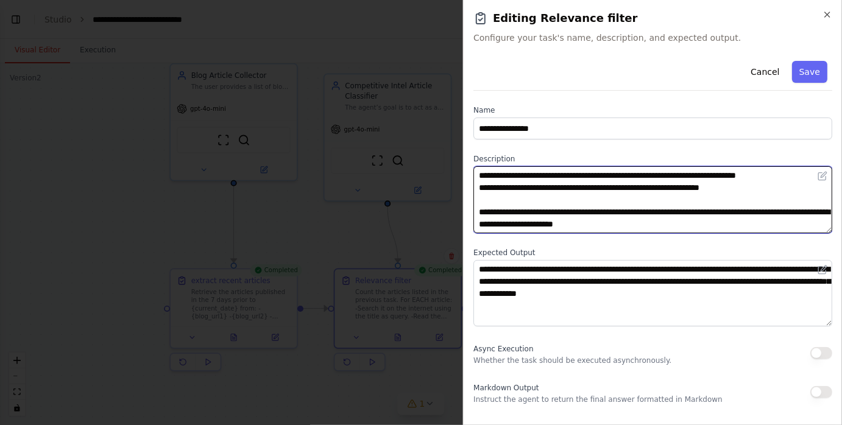
click at [579, 202] on textarea at bounding box center [652, 199] width 359 height 67
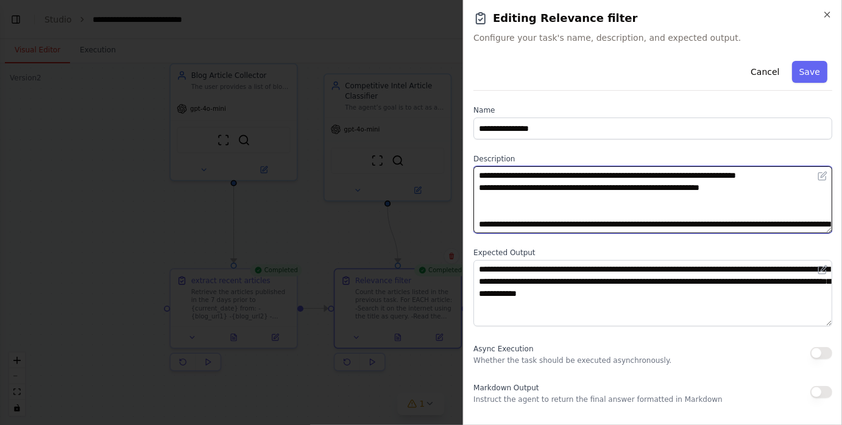
paste textarea "**********"
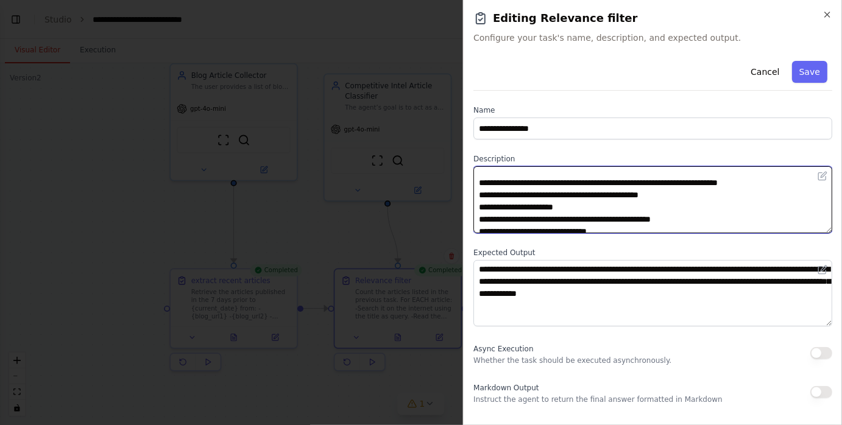
scroll to position [399, 0]
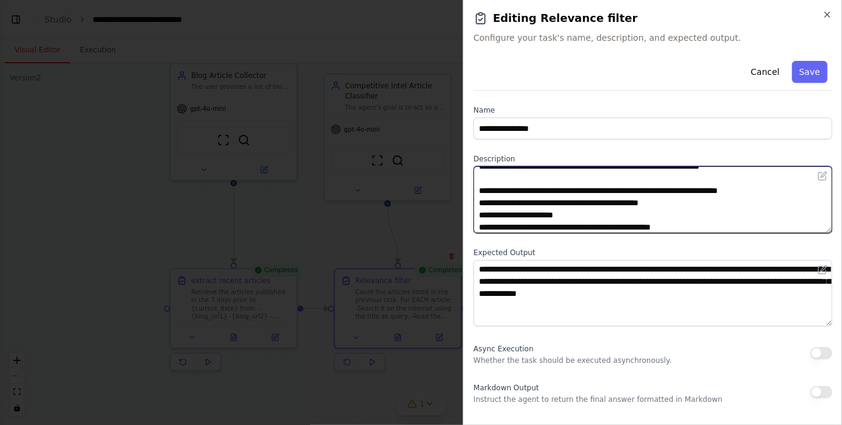
click at [644, 190] on textarea at bounding box center [652, 199] width 359 height 67
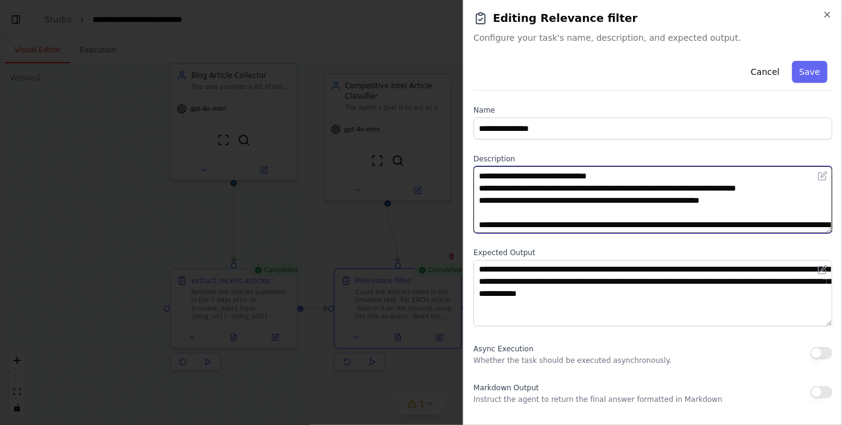
scroll to position [467, 0]
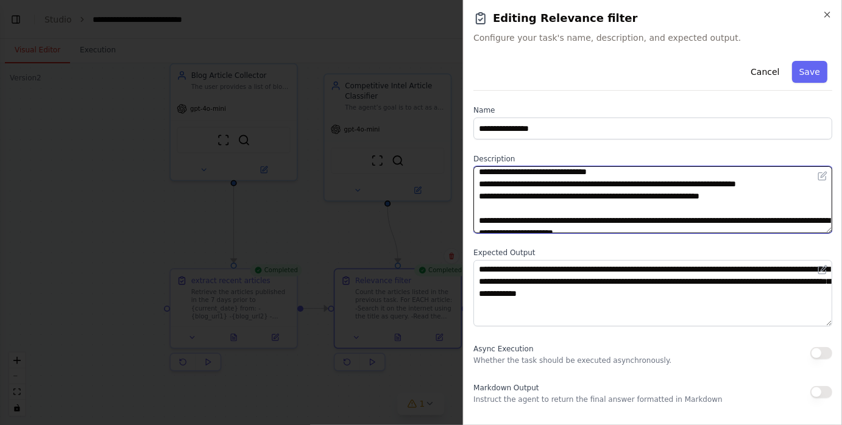
click at [598, 210] on textarea at bounding box center [652, 199] width 359 height 67
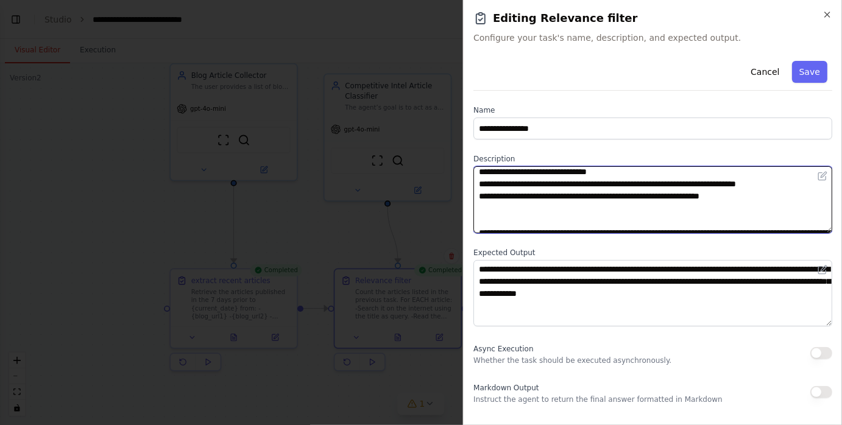
paste textarea "**********"
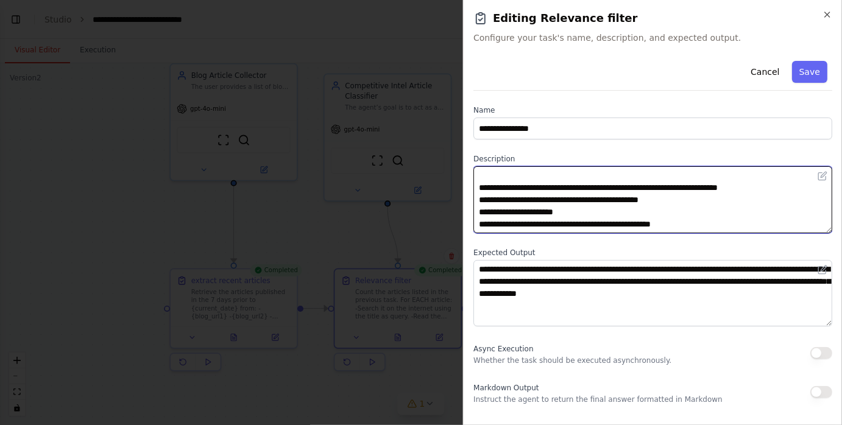
scroll to position [498, 0]
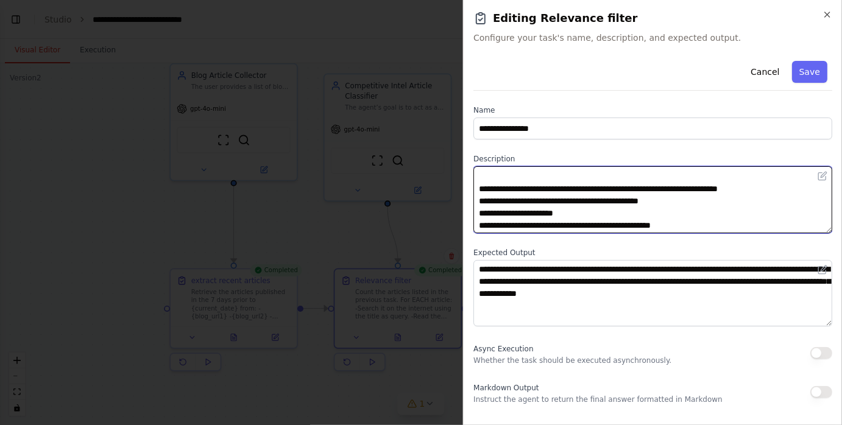
click at [645, 189] on textarea at bounding box center [652, 199] width 359 height 67
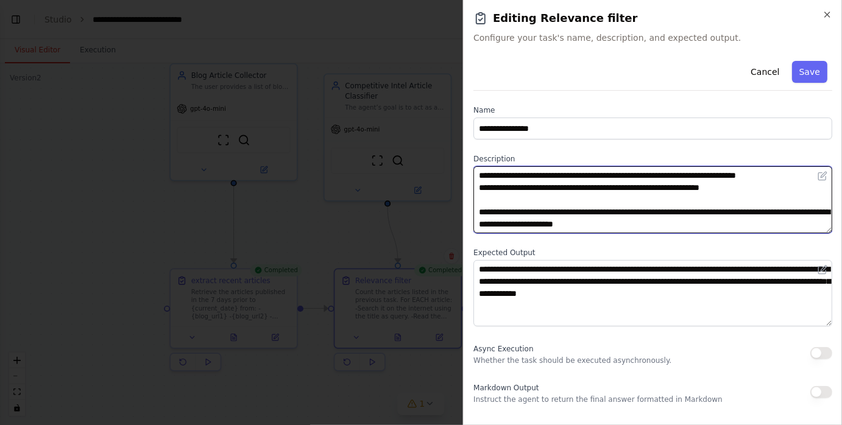
scroll to position [10, 0]
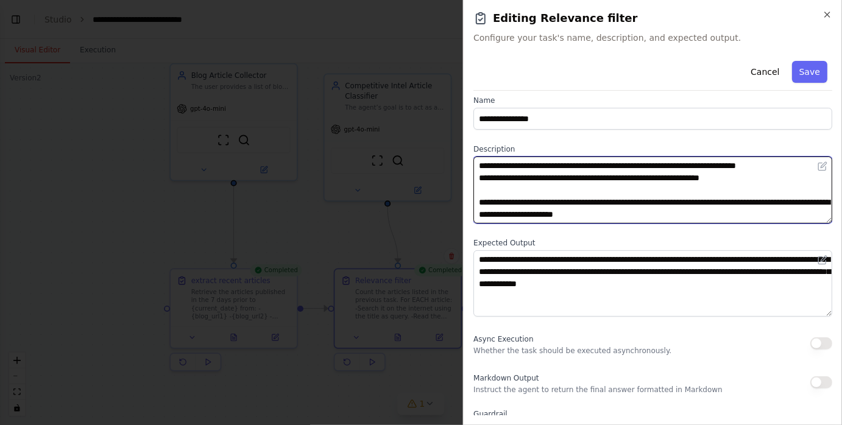
click at [603, 194] on textarea at bounding box center [652, 190] width 359 height 67
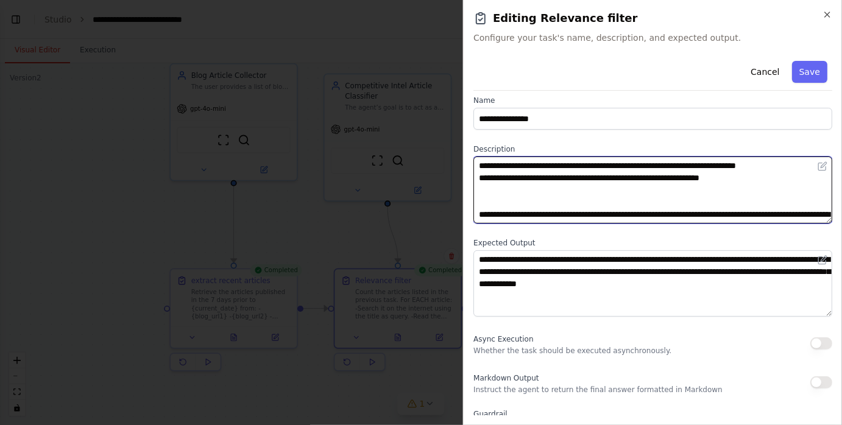
paste textarea "**********"
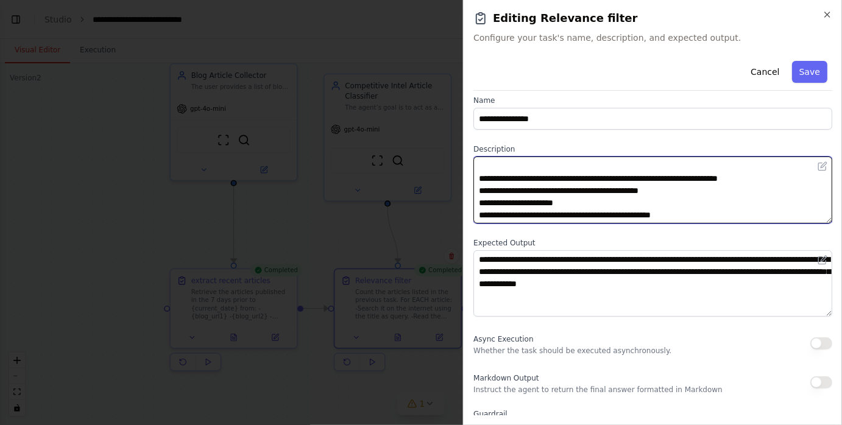
scroll to position [591, 0]
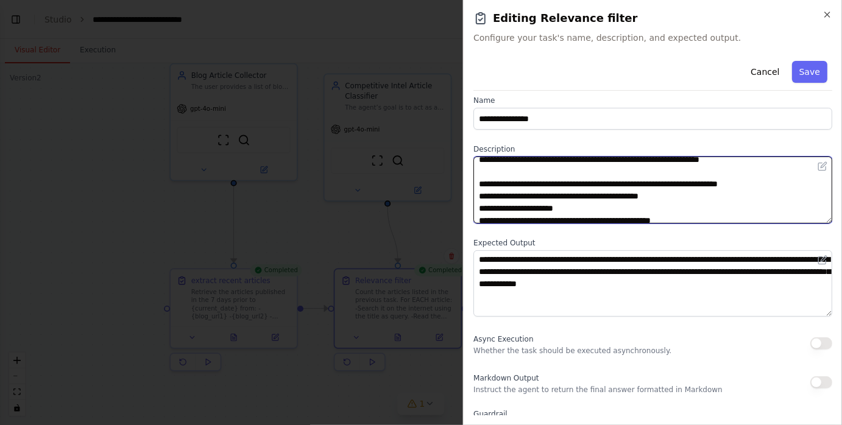
click at [646, 184] on textarea at bounding box center [652, 190] width 359 height 67
type textarea "**********"
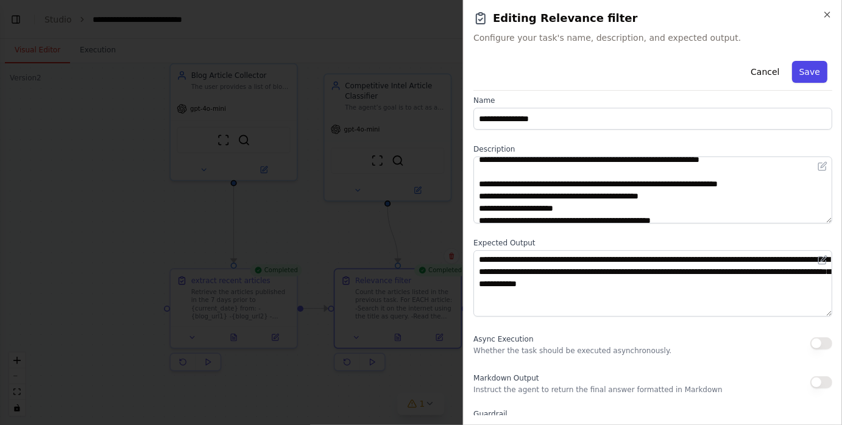
click at [803, 77] on button "Save" at bounding box center [809, 72] width 35 height 22
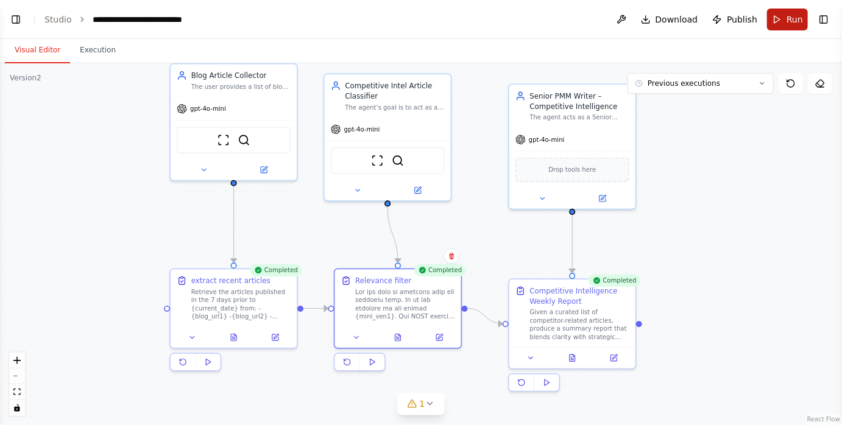
click at [775, 20] on button "Run" at bounding box center [787, 20] width 41 height 22
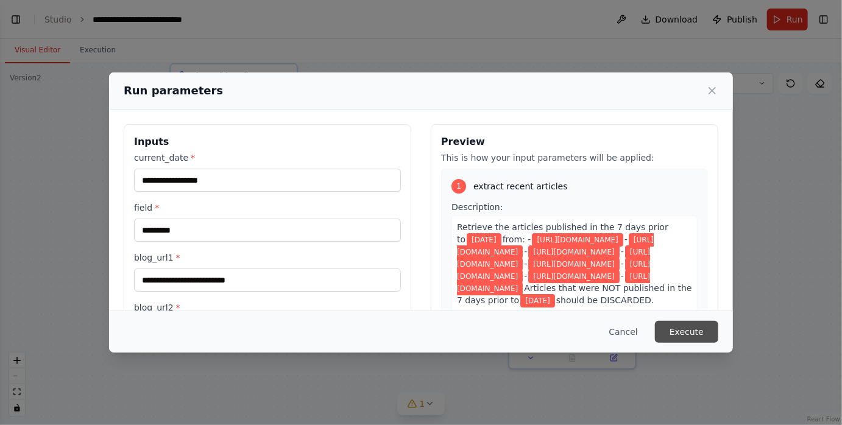
click at [689, 333] on button "Execute" at bounding box center [686, 332] width 63 height 22
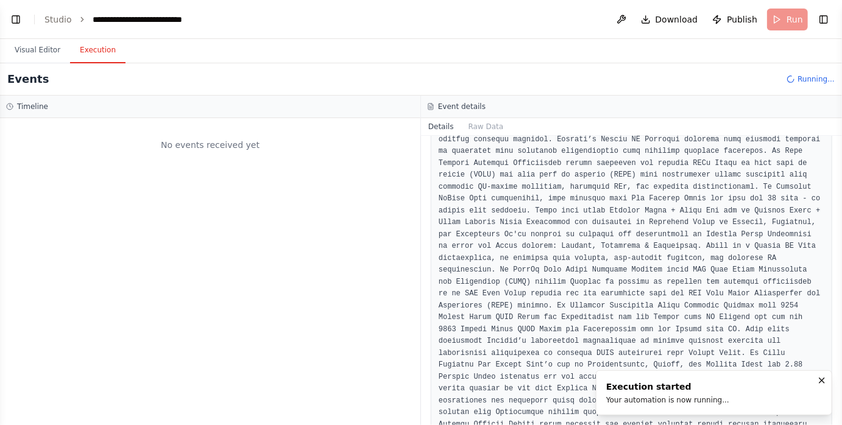
scroll to position [0, 0]
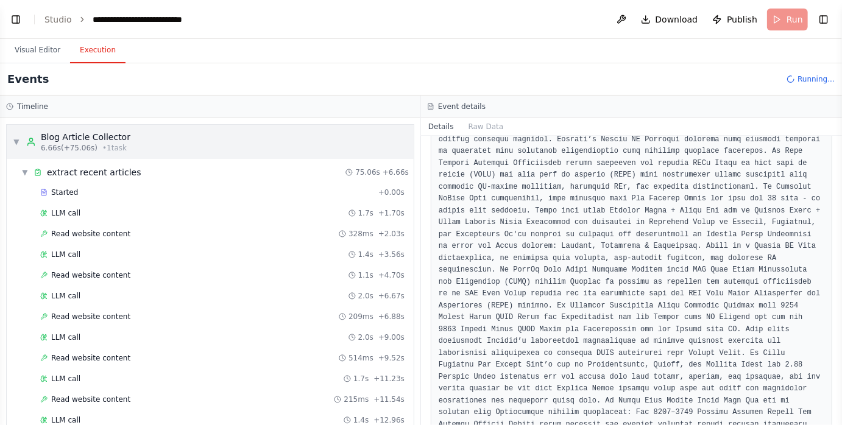
click at [71, 135] on div "Blog Article Collector" at bounding box center [86, 137] width 90 height 12
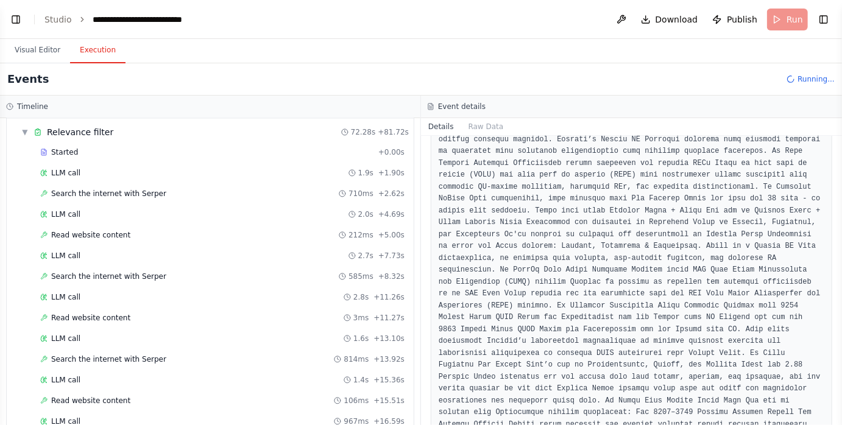
scroll to position [85, 0]
click at [153, 229] on div "Read website content 212ms + 5.00s" at bounding box center [222, 234] width 364 height 10
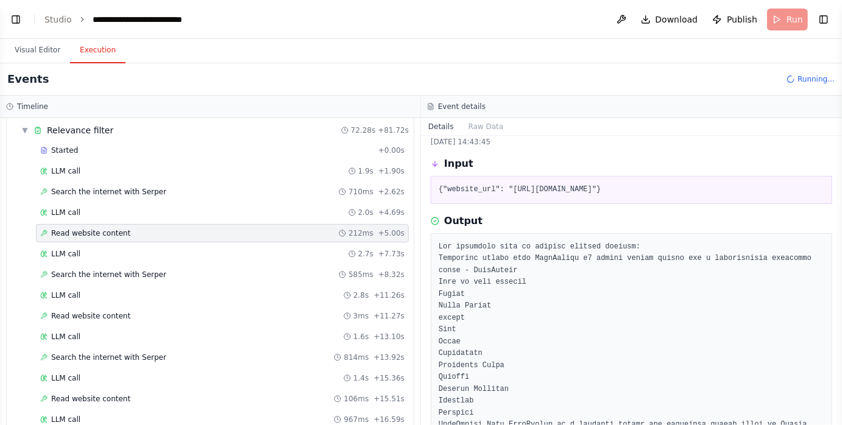
scroll to position [0, 0]
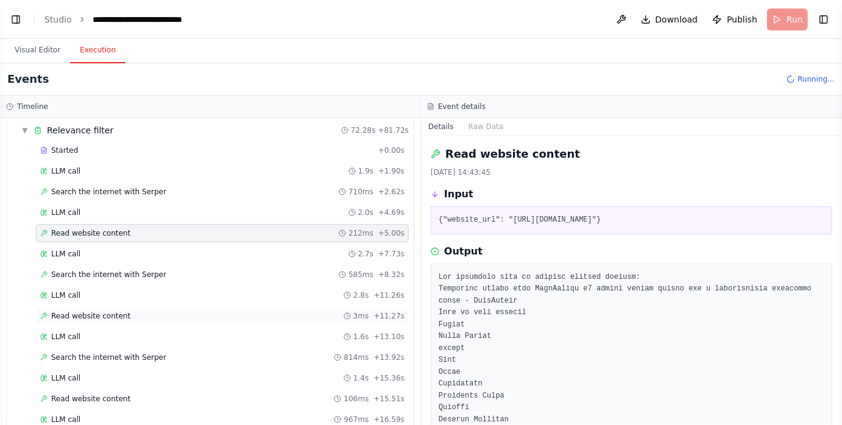
click at [163, 311] on div "Read website content 3ms + 11.27s" at bounding box center [222, 316] width 364 height 10
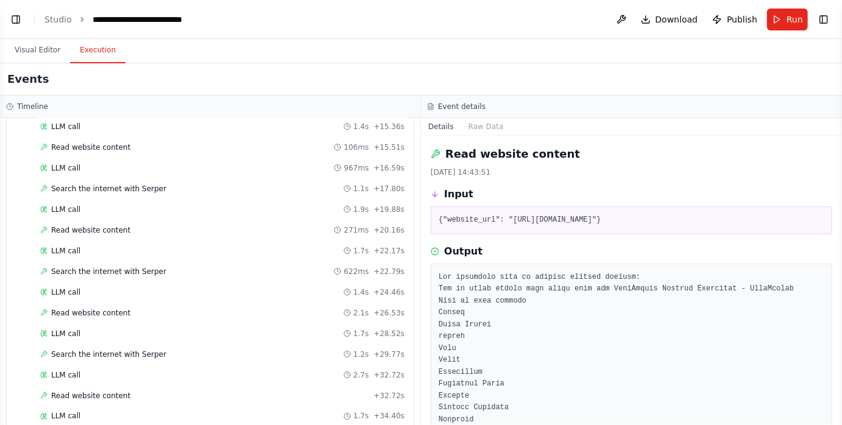
scroll to position [756, 0]
click at [46, 51] on button "Visual Editor" at bounding box center [37, 51] width 65 height 26
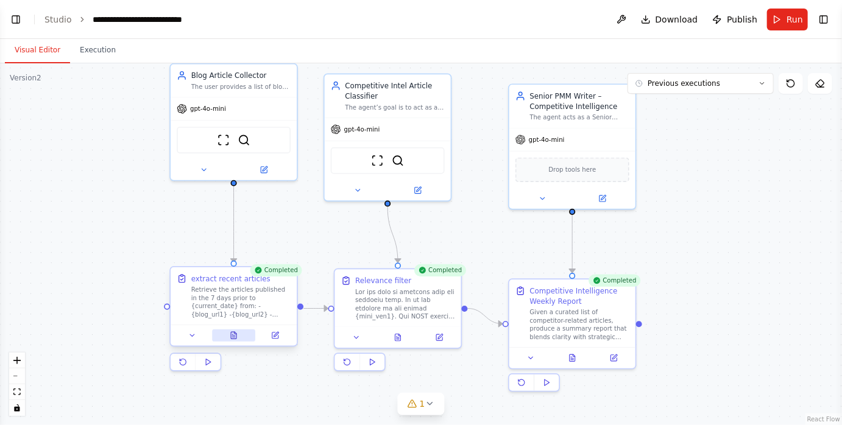
click at [235, 333] on icon at bounding box center [236, 333] width 2 height 2
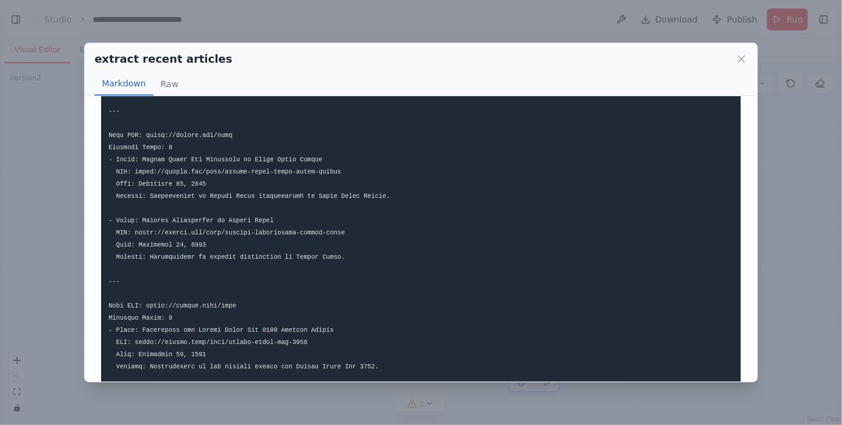
scroll to position [1098, 0]
click at [743, 62] on icon at bounding box center [742, 59] width 12 height 12
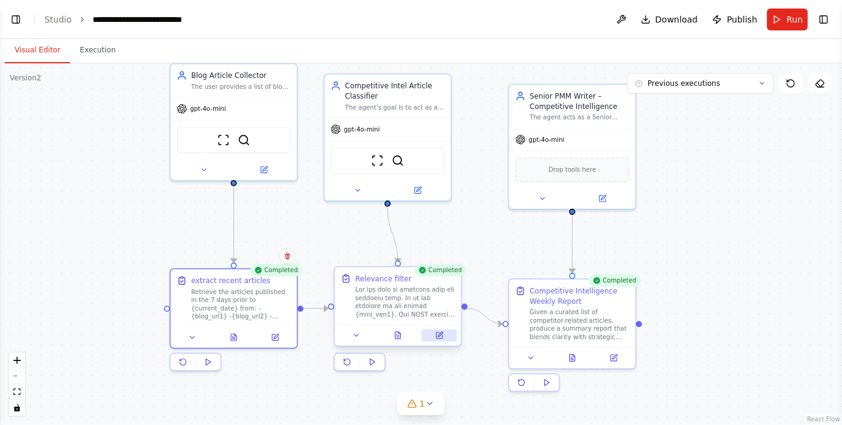
click at [441, 330] on button at bounding box center [439, 336] width 35 height 12
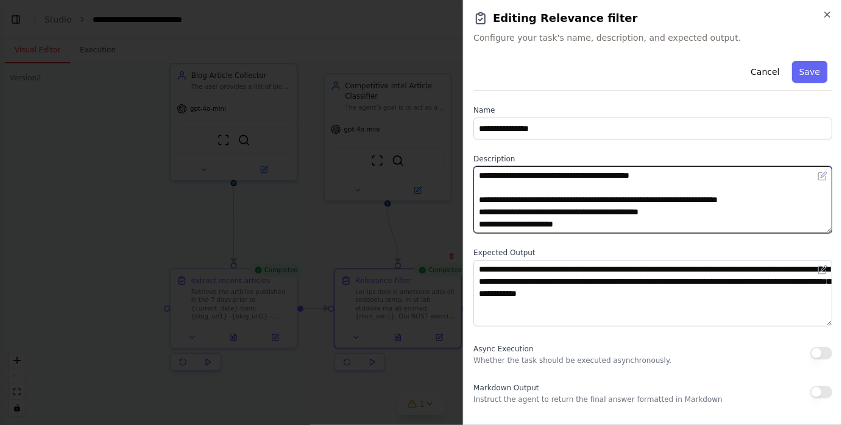
drag, startPoint x: 519, startPoint y: 200, endPoint x: 601, endPoint y: 197, distance: 82.3
click at [601, 197] on textarea at bounding box center [652, 199] width 359 height 67
drag, startPoint x: 697, startPoint y: 200, endPoint x: 724, endPoint y: 199, distance: 27.4
click at [724, 199] on textarea at bounding box center [652, 199] width 359 height 67
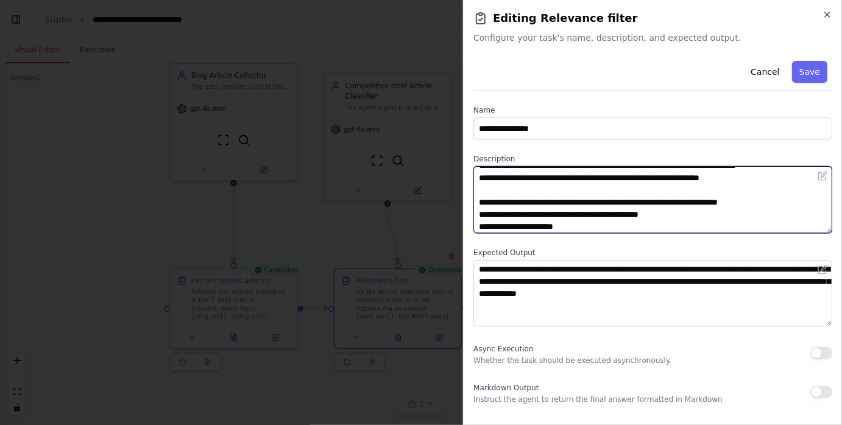
scroll to position [104, 0]
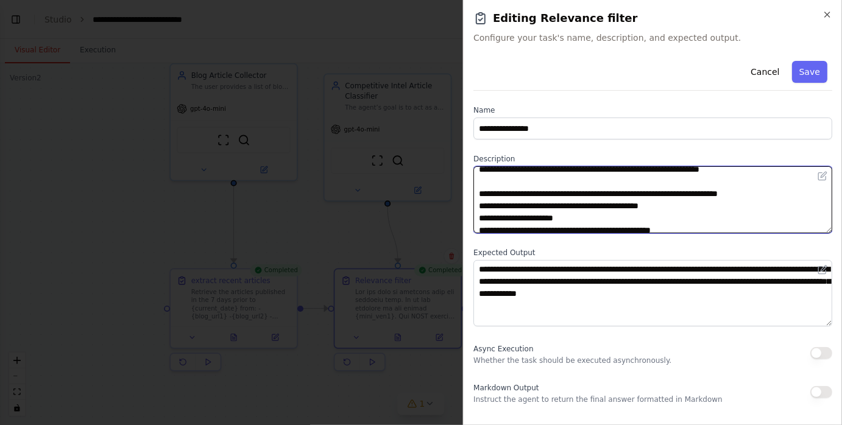
drag, startPoint x: 559, startPoint y: 192, endPoint x: 601, endPoint y: 189, distance: 42.2
click at [601, 189] on textarea at bounding box center [652, 199] width 359 height 67
paste textarea
click at [742, 192] on textarea at bounding box center [652, 199] width 359 height 67
drag, startPoint x: 742, startPoint y: 193, endPoint x: 768, endPoint y: 191, distance: 26.3
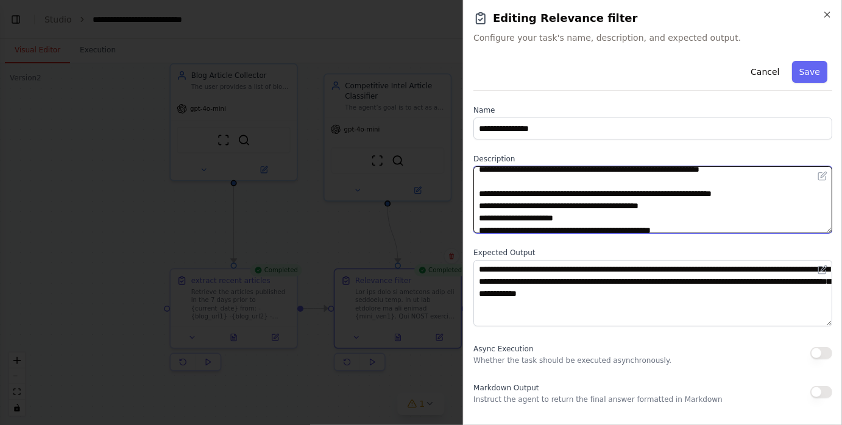
click at [768, 191] on textarea at bounding box center [652, 199] width 359 height 67
paste textarea "**"
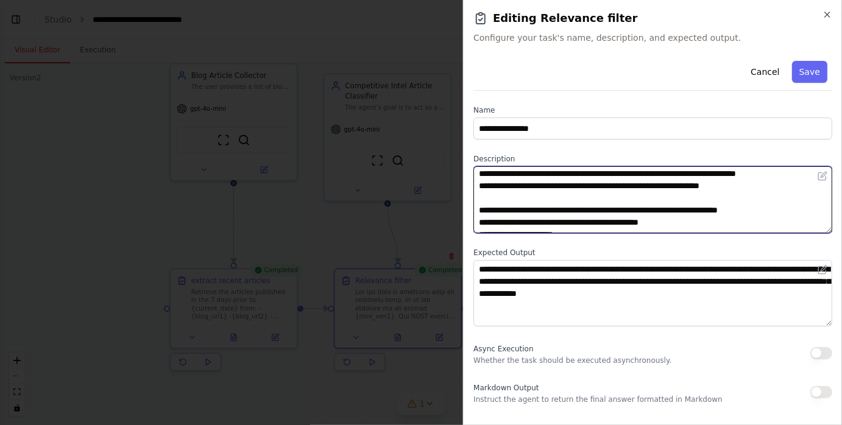
scroll to position [202, 0]
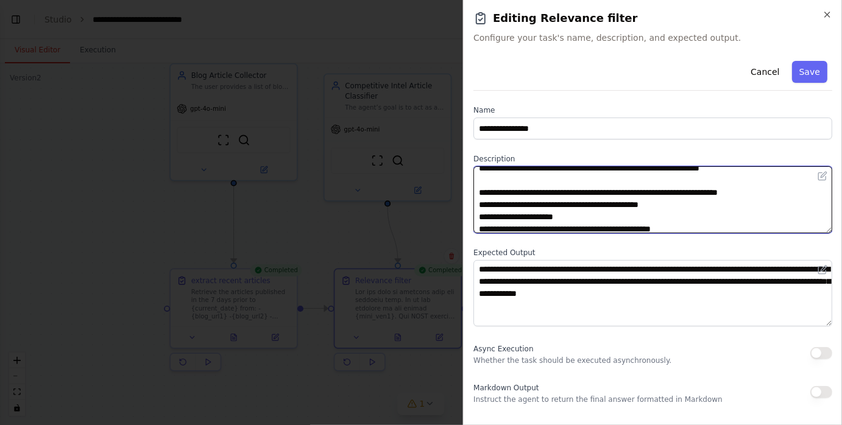
drag, startPoint x: 560, startPoint y: 192, endPoint x: 601, endPoint y: 192, distance: 41.4
click at [601, 192] on textarea at bounding box center [652, 199] width 359 height 67
paste textarea
drag, startPoint x: 741, startPoint y: 192, endPoint x: 767, endPoint y: 191, distance: 25.6
click at [767, 191] on textarea at bounding box center [652, 199] width 359 height 67
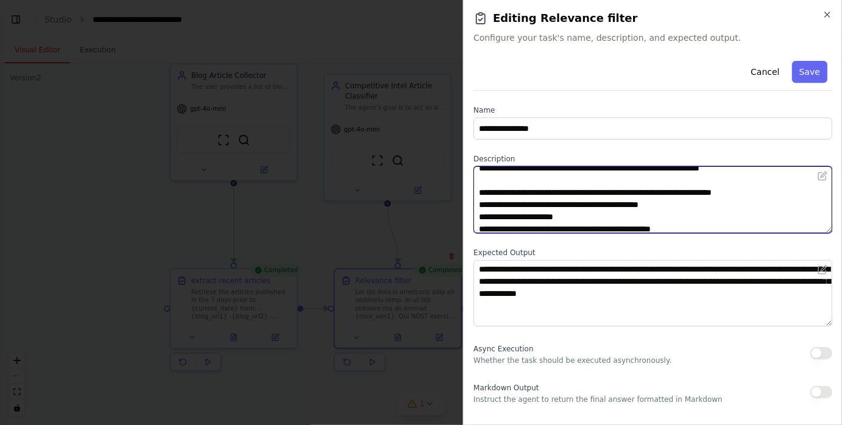
paste textarea "**"
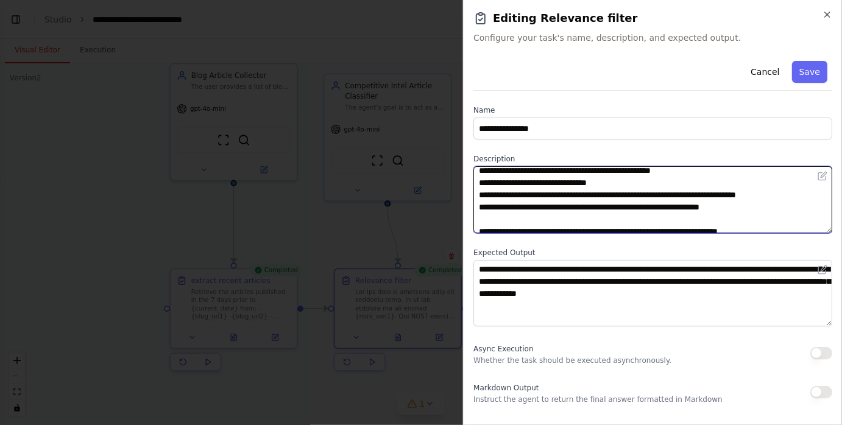
scroll to position [272, 0]
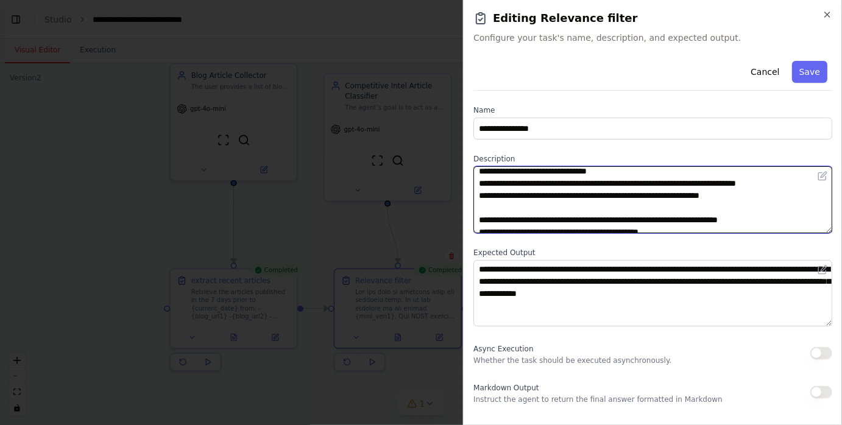
drag, startPoint x: 559, startPoint y: 218, endPoint x: 601, endPoint y: 216, distance: 42.1
click at [601, 216] on textarea at bounding box center [652, 199] width 359 height 67
paste textarea
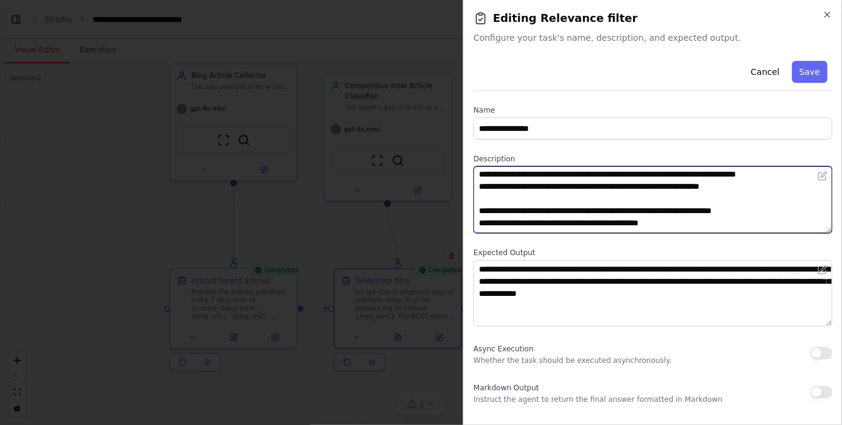
scroll to position [283, 0]
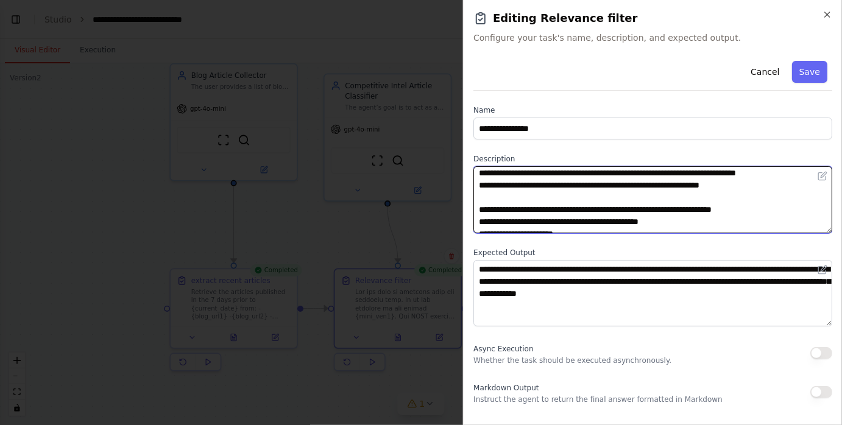
drag, startPoint x: 740, startPoint y: 207, endPoint x: 767, endPoint y: 207, distance: 26.8
click at [767, 207] on textarea at bounding box center [652, 199] width 359 height 67
paste textarea "**"
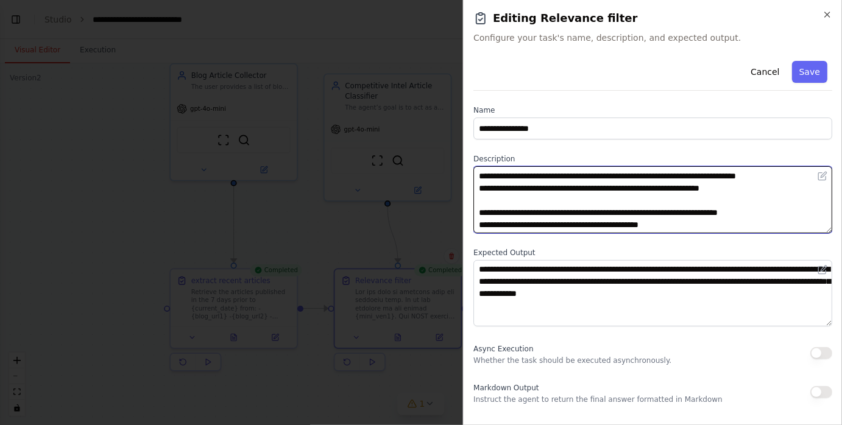
scroll to position [380, 0]
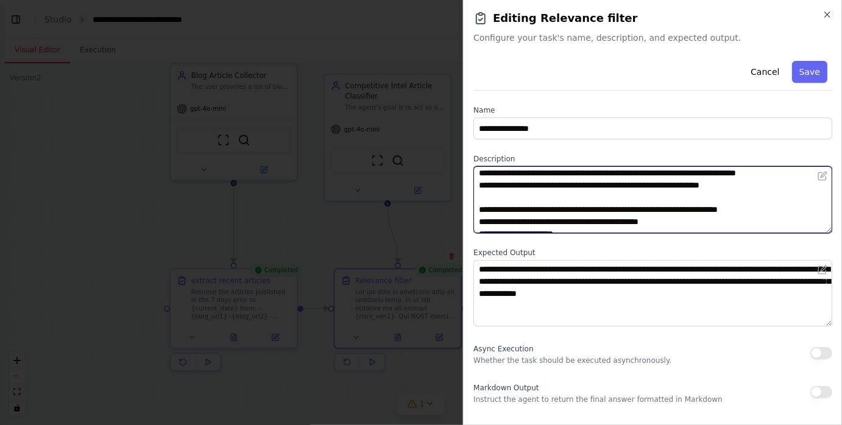
drag, startPoint x: 559, startPoint y: 207, endPoint x: 603, endPoint y: 205, distance: 43.9
click at [603, 205] on textarea at bounding box center [652, 199] width 359 height 67
paste textarea
drag, startPoint x: 743, startPoint y: 210, endPoint x: 767, endPoint y: 208, distance: 23.8
click at [767, 208] on textarea at bounding box center [652, 199] width 359 height 67
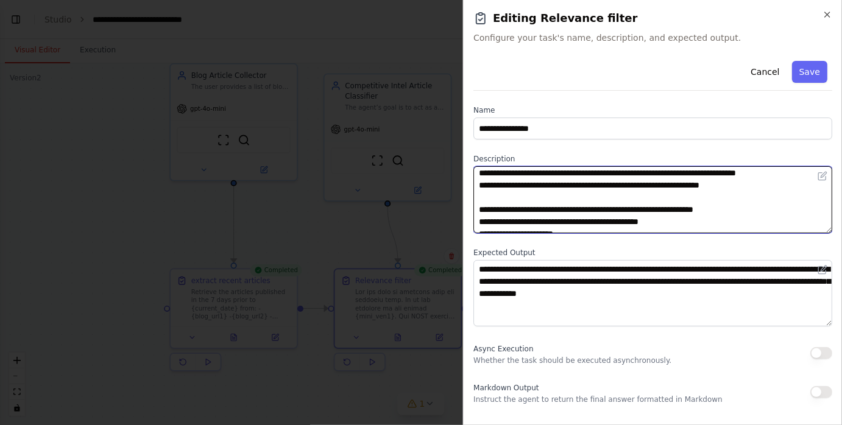
paste textarea "********"
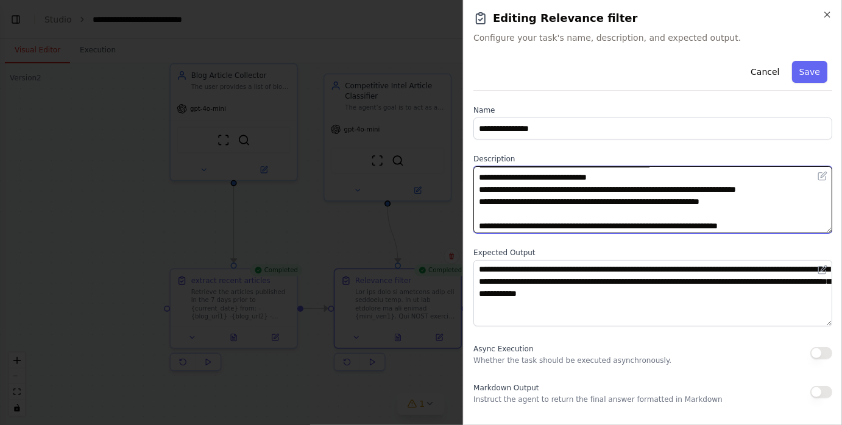
scroll to position [477, 0]
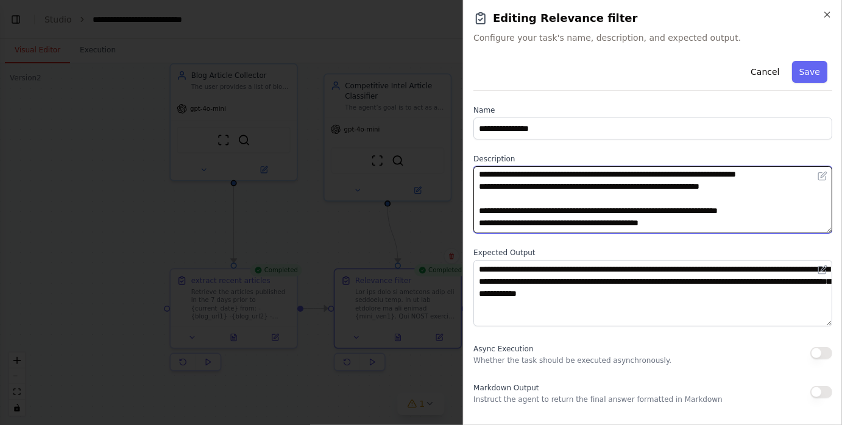
drag, startPoint x: 559, startPoint y: 209, endPoint x: 603, endPoint y: 208, distance: 43.9
click at [603, 208] on textarea at bounding box center [652, 199] width 359 height 67
paste textarea
drag, startPoint x: 740, startPoint y: 211, endPoint x: 767, endPoint y: 208, distance: 26.3
click at [767, 208] on textarea at bounding box center [652, 199] width 359 height 67
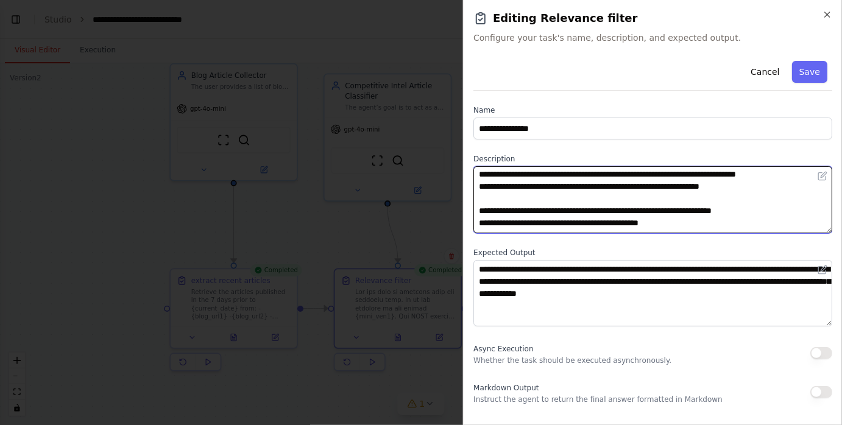
paste textarea "**"
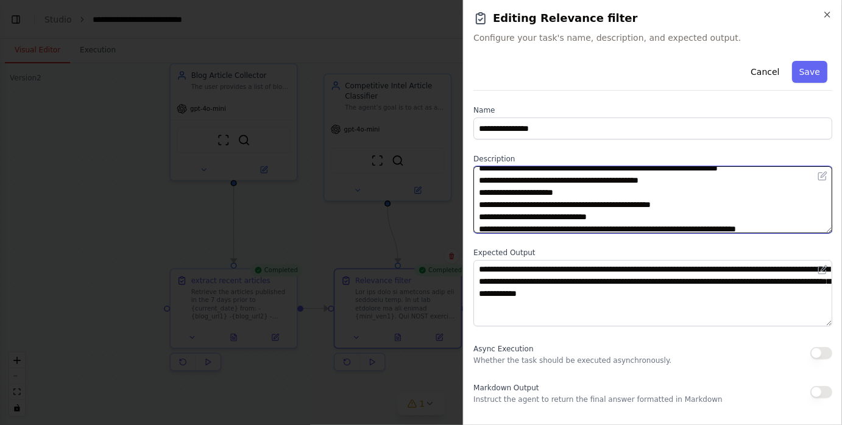
scroll to position [609, 0]
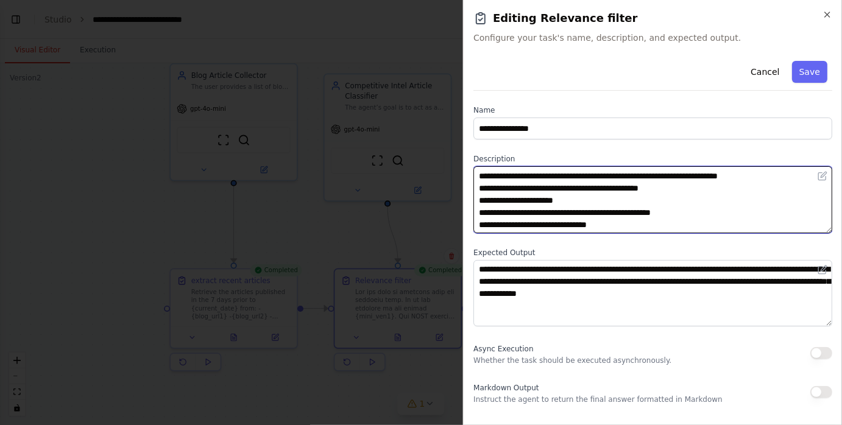
drag, startPoint x: 559, startPoint y: 175, endPoint x: 601, endPoint y: 173, distance: 42.1
click at [601, 173] on textarea at bounding box center [652, 199] width 359 height 67
paste textarea
drag, startPoint x: 740, startPoint y: 176, endPoint x: 767, endPoint y: 177, distance: 27.5
click at [767, 177] on textarea at bounding box center [652, 199] width 359 height 67
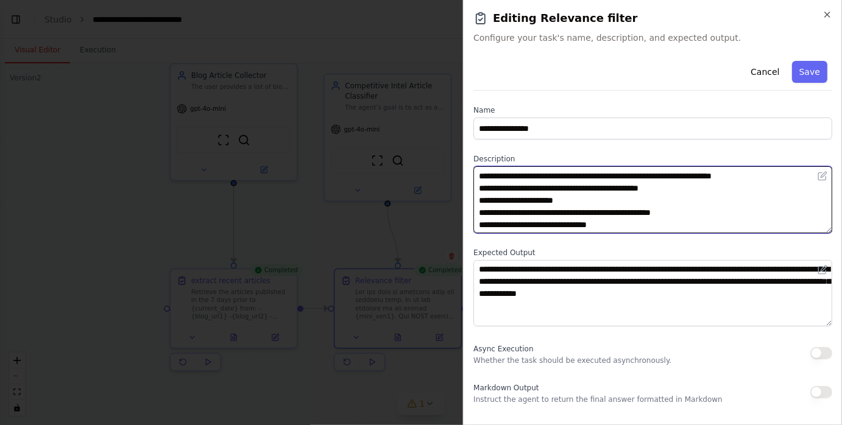
paste textarea "**"
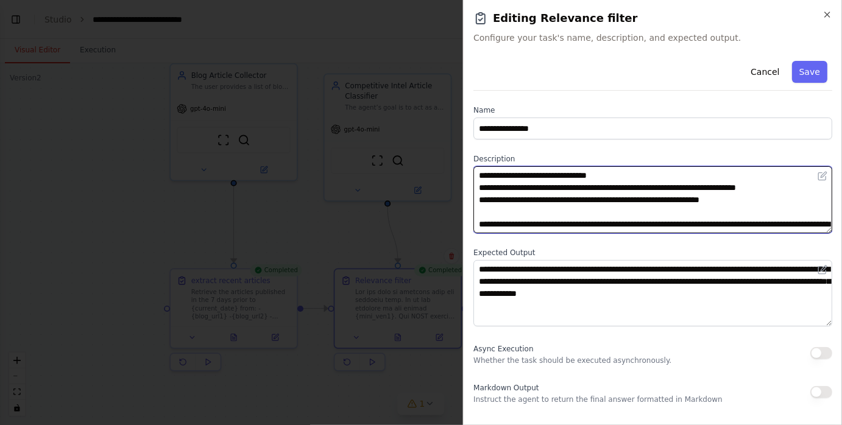
scroll to position [670, 0]
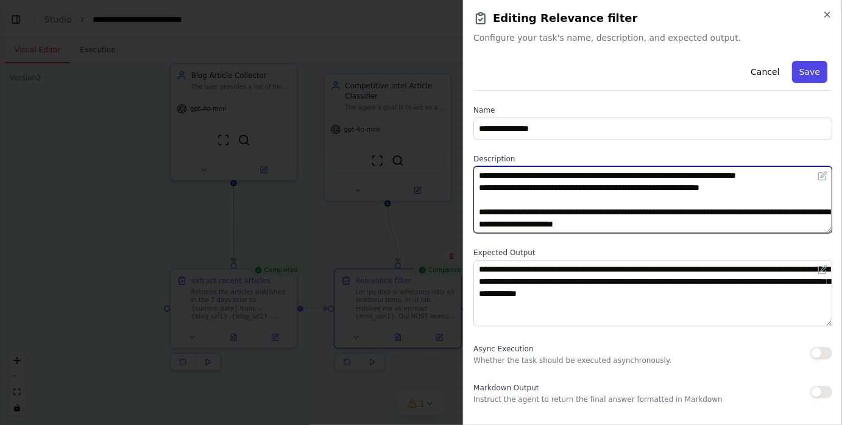
type textarea "**********"
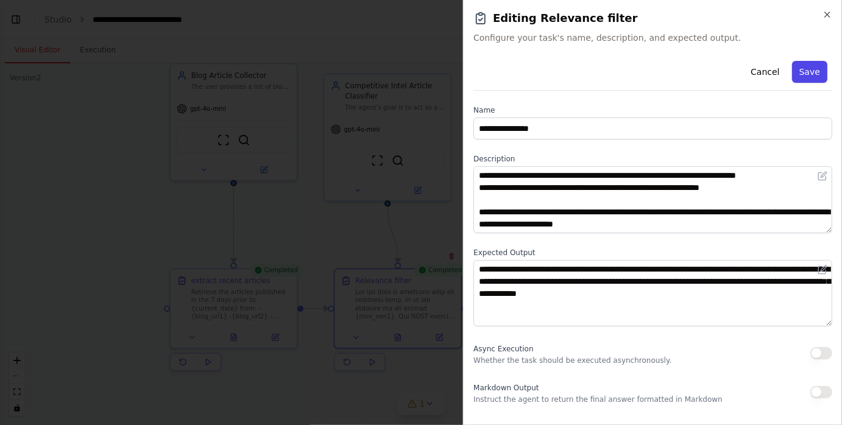
click at [811, 73] on button "Save" at bounding box center [809, 72] width 35 height 22
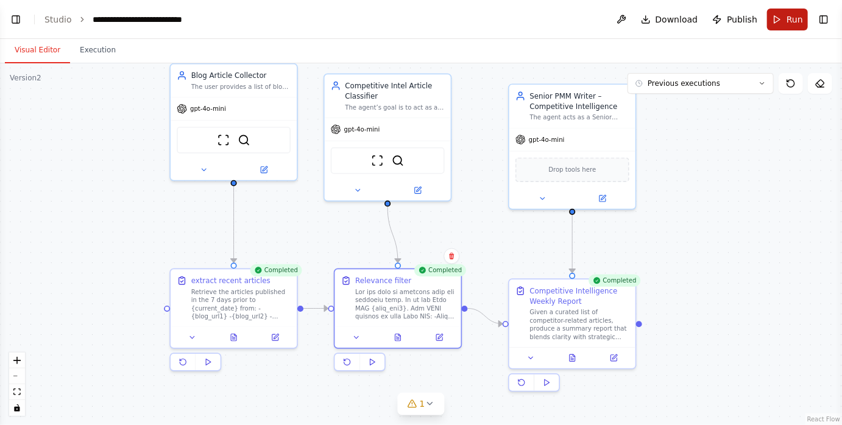
click at [778, 16] on button "Run" at bounding box center [787, 20] width 41 height 22
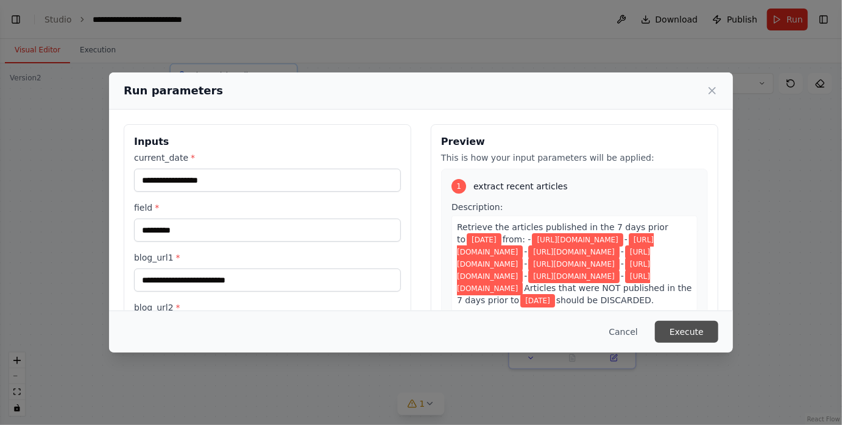
click at [678, 325] on button "Execute" at bounding box center [686, 332] width 63 height 22
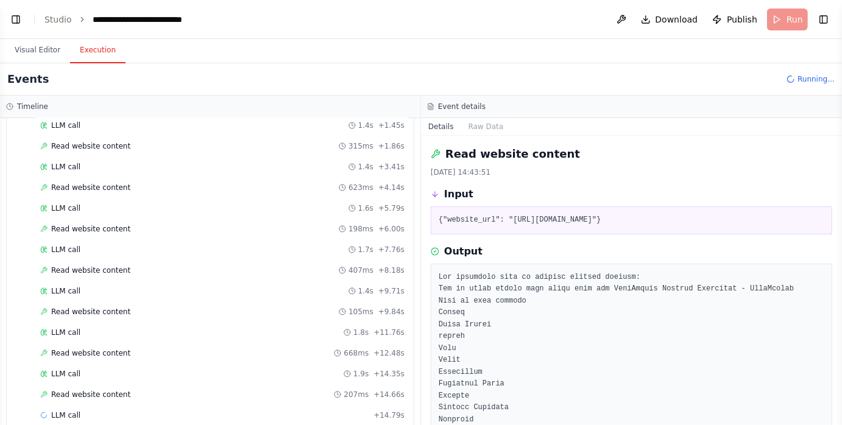
scroll to position [101, 0]
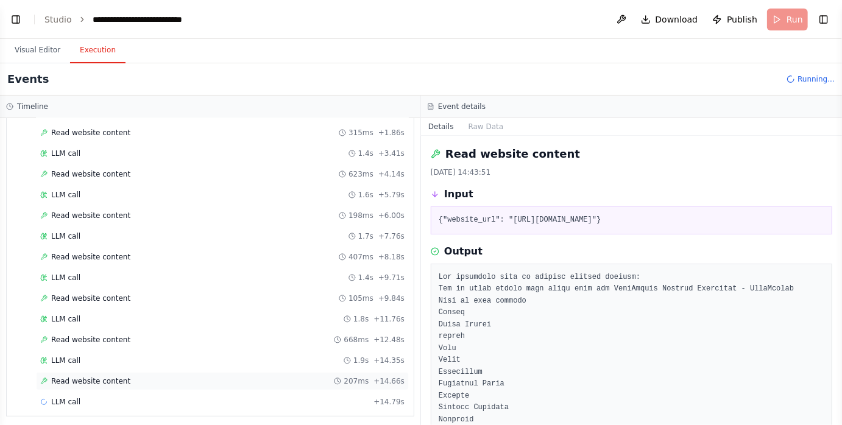
click at [110, 377] on span "Read website content" at bounding box center [90, 382] width 79 height 10
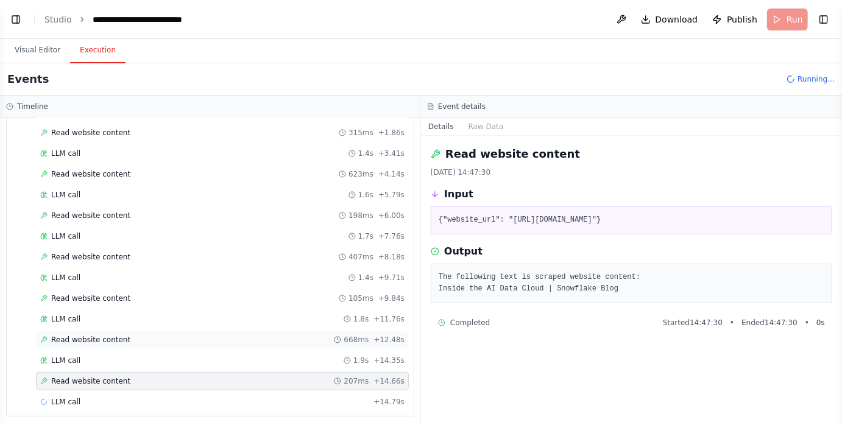
click at [185, 340] on div "Read website content 668ms + 12.48s" at bounding box center [222, 340] width 364 height 10
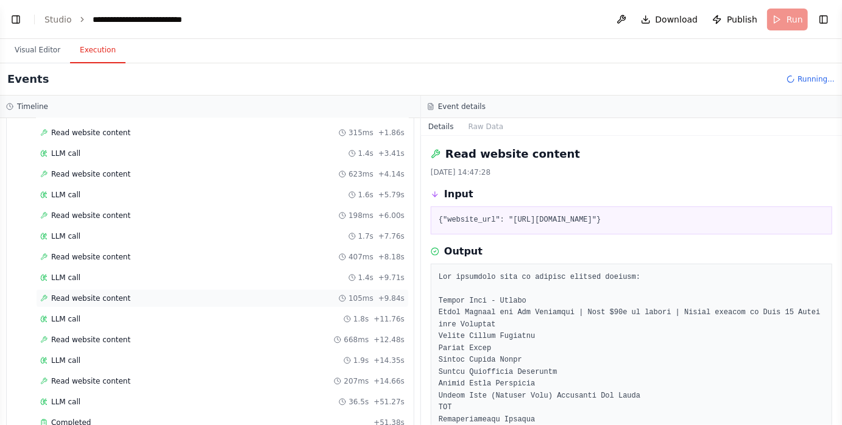
click at [178, 294] on div "Read website content 105ms + 9.84s" at bounding box center [222, 299] width 364 height 10
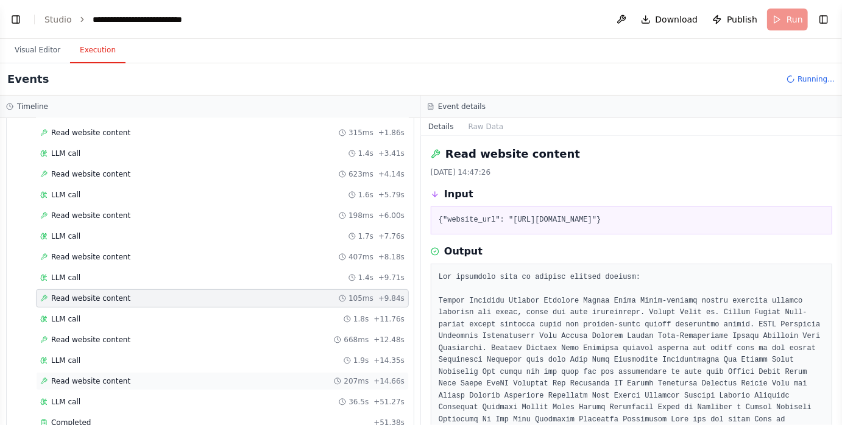
click at [158, 381] on div "Read website content 207ms + 14.66s" at bounding box center [222, 382] width 364 height 10
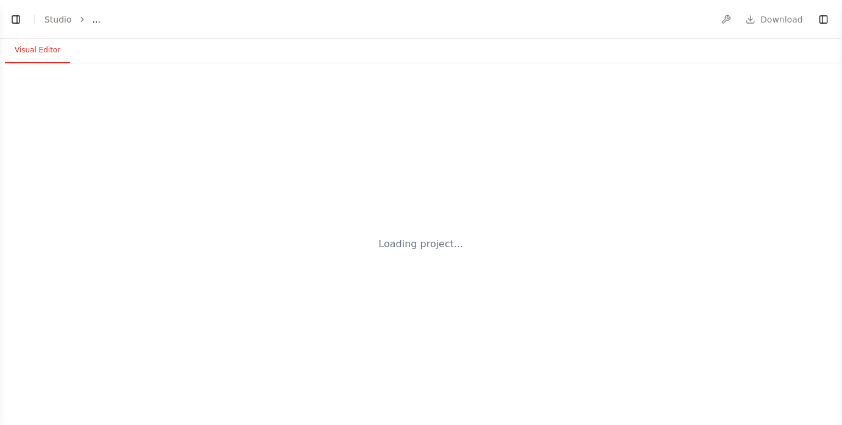
select select "****"
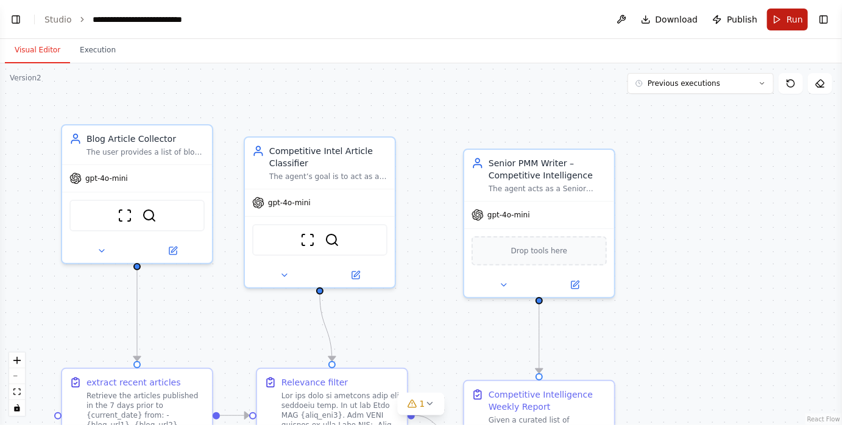
click at [779, 18] on button "Run" at bounding box center [787, 20] width 41 height 22
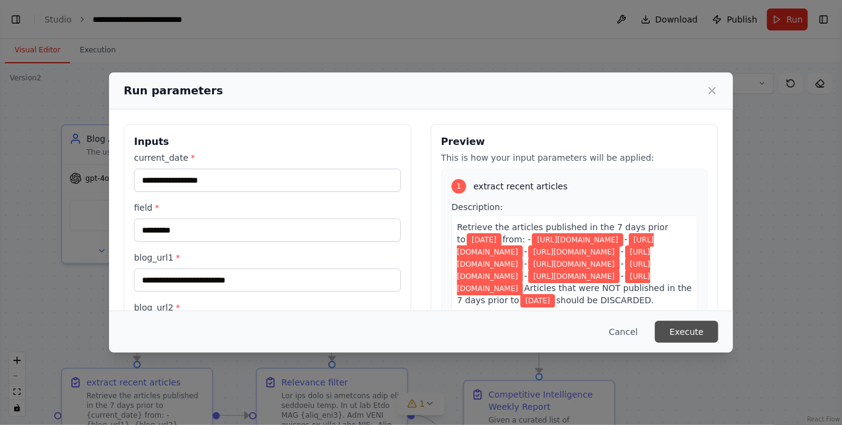
click at [692, 327] on button "Execute" at bounding box center [686, 332] width 63 height 22
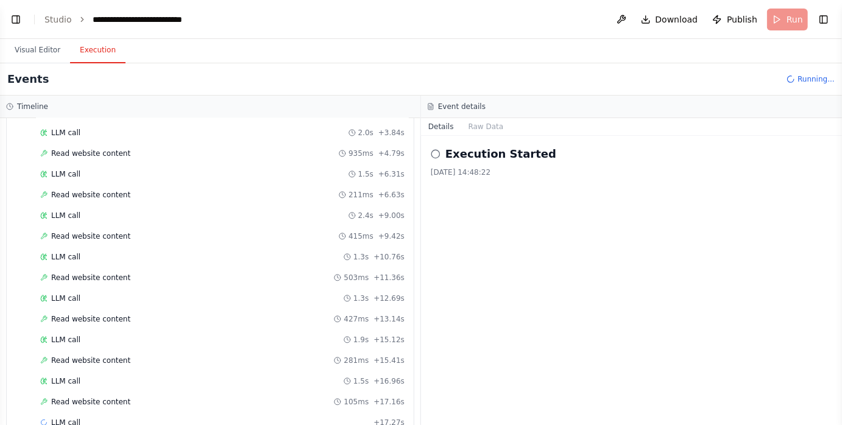
scroll to position [142, 0]
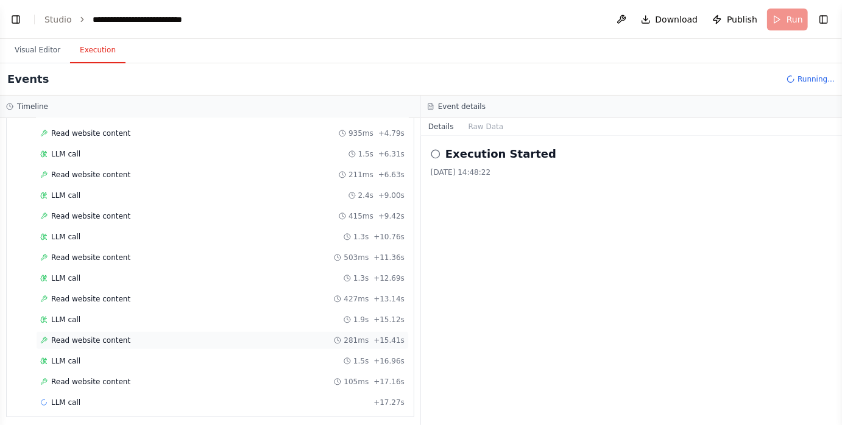
click at [162, 337] on div "Read website content 281ms + 15.41s" at bounding box center [222, 341] width 364 height 10
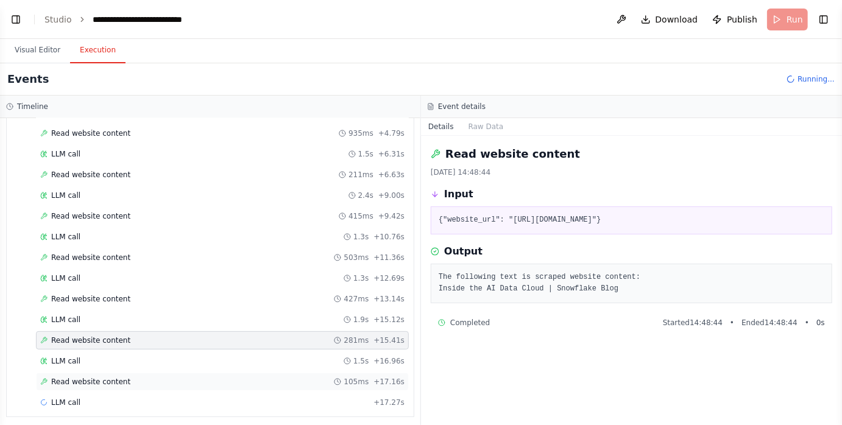
click at [157, 377] on div "Read website content 105ms + 17.16s" at bounding box center [222, 382] width 364 height 10
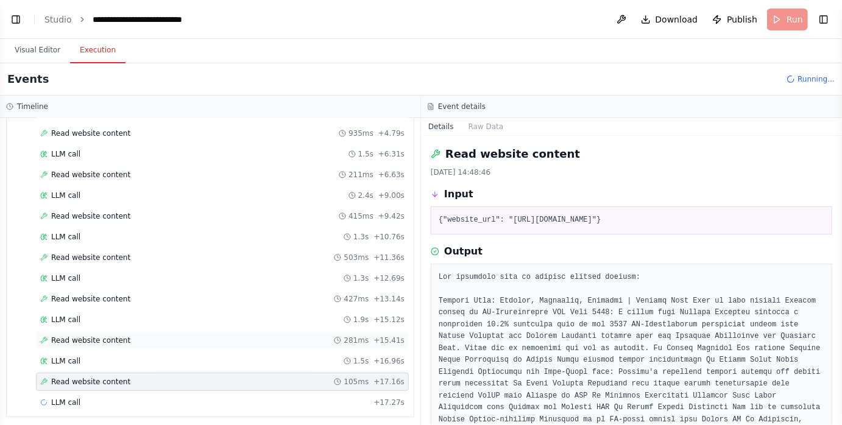
click at [147, 336] on div "Read website content 281ms + 15.41s" at bounding box center [222, 341] width 364 height 10
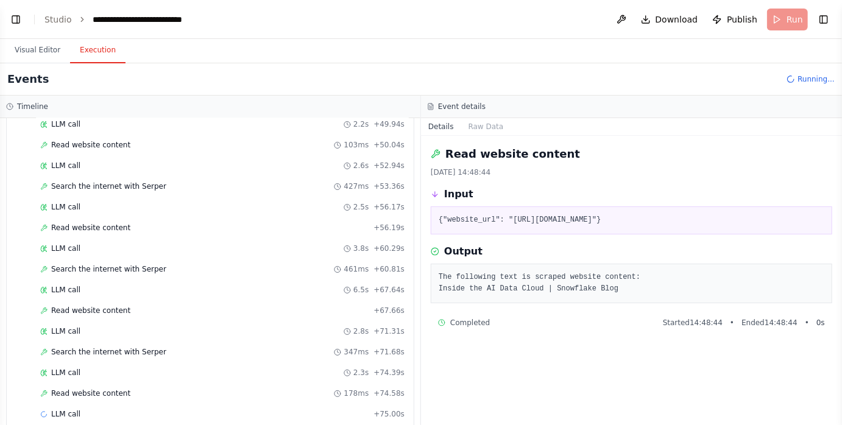
scroll to position [1092, 0]
click at [160, 346] on div "Search the internet with [PERSON_NAME] 347ms + 71.68s" at bounding box center [222, 351] width 364 height 10
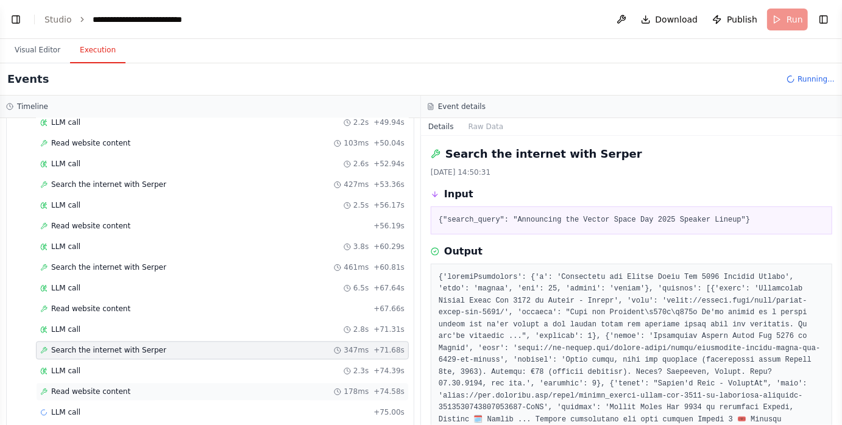
click at [158, 388] on div "Read website content 178ms + 74.58s" at bounding box center [222, 393] width 364 height 10
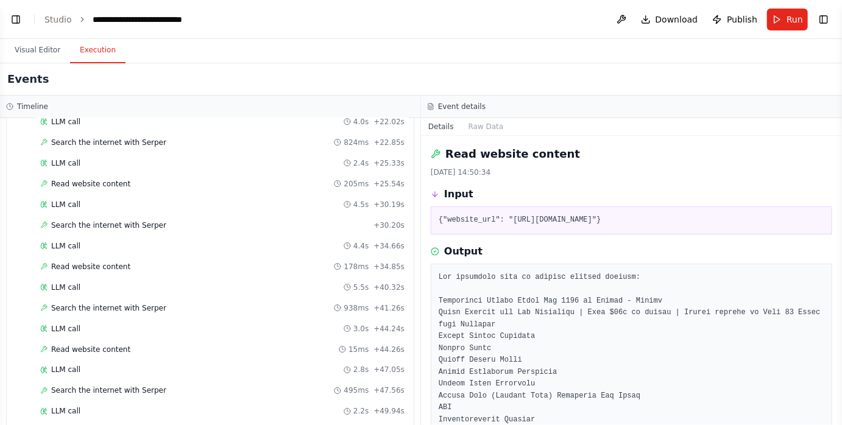
scroll to position [775, 0]
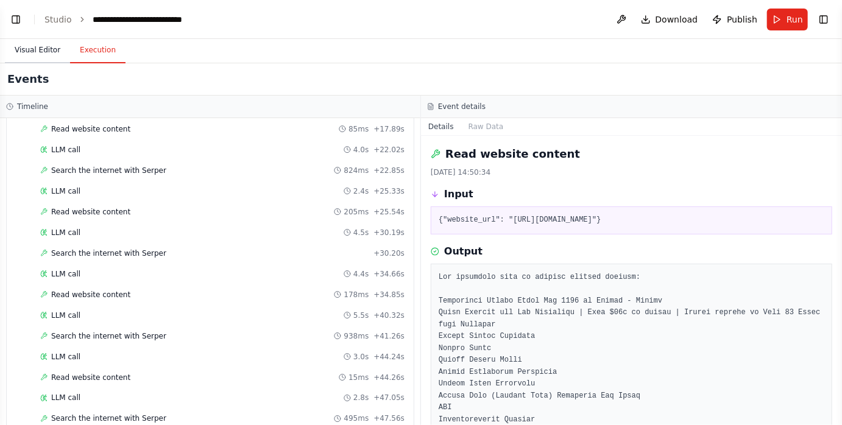
click at [37, 52] on button "Visual Editor" at bounding box center [37, 51] width 65 height 26
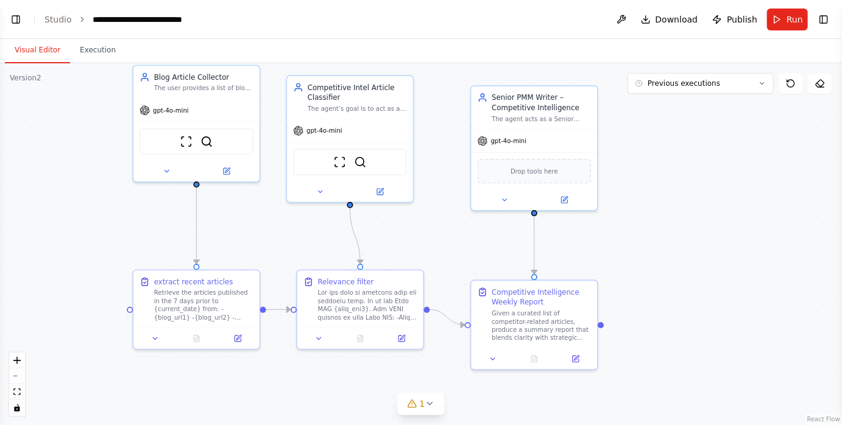
drag, startPoint x: 268, startPoint y: 334, endPoint x: 300, endPoint y: 253, distance: 87.0
click at [300, 253] on div ".deletable-edge-delete-btn { width: 20px; height: 20px; border: 0px solid #ffff…" at bounding box center [421, 244] width 842 height 362
click at [398, 333] on icon at bounding box center [402, 336] width 8 height 8
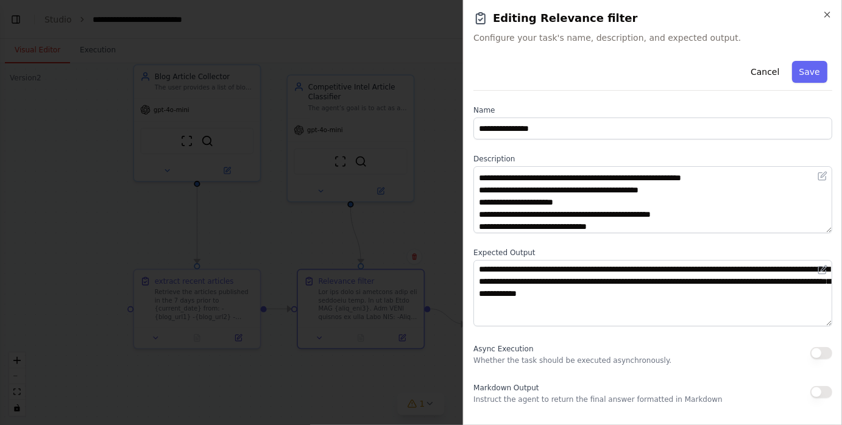
scroll to position [23, 0]
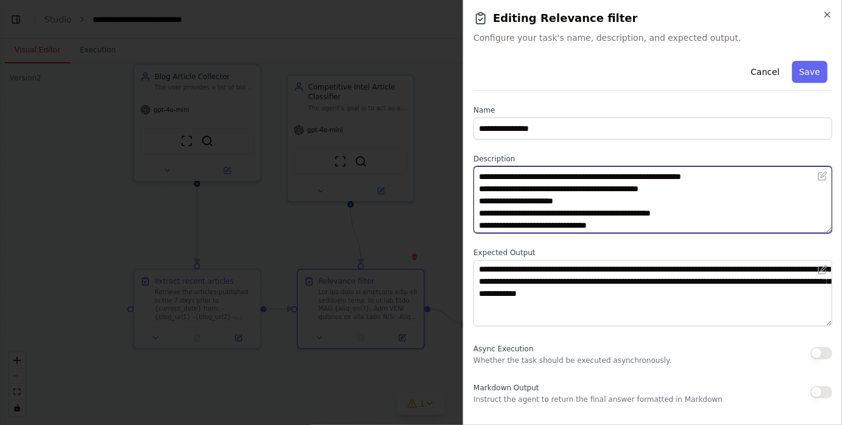
click at [503, 175] on textarea at bounding box center [652, 199] width 359 height 67
type textarea "**********"
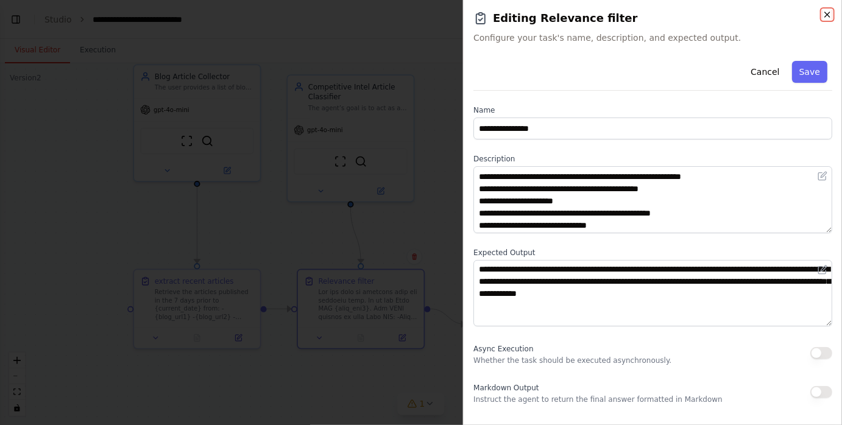
click at [825, 11] on icon "button" at bounding box center [828, 15] width 10 height 10
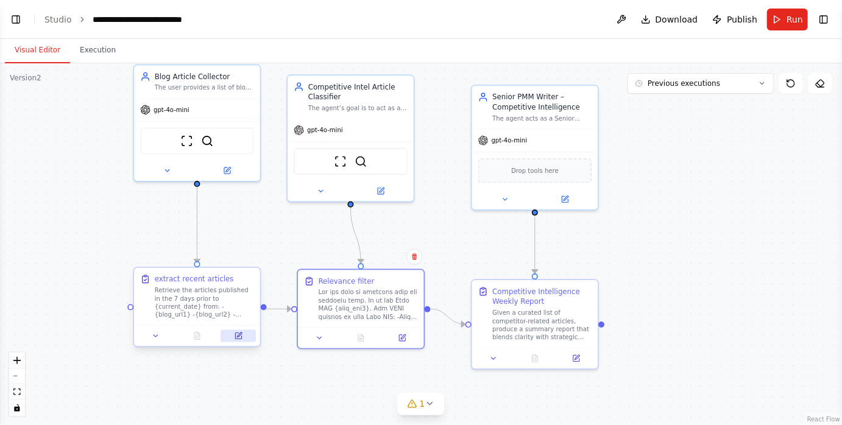
click at [242, 336] on icon at bounding box center [239, 336] width 8 height 8
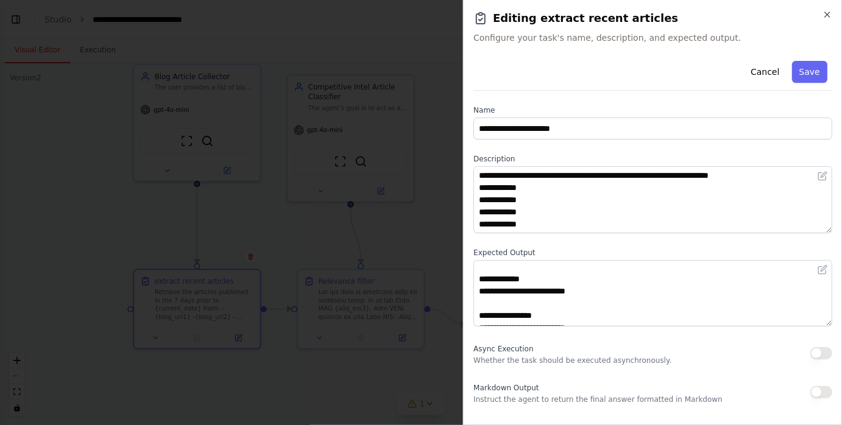
scroll to position [15, 0]
click at [825, 16] on icon "button" at bounding box center [828, 15] width 10 height 10
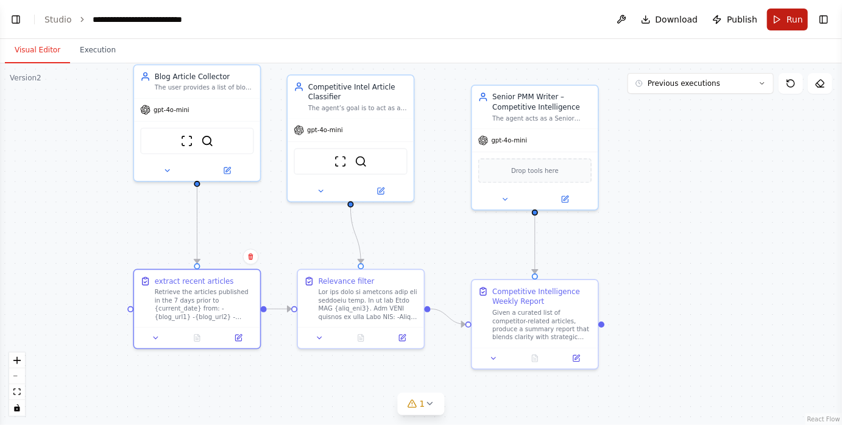
click at [775, 20] on button "Run" at bounding box center [787, 20] width 41 height 22
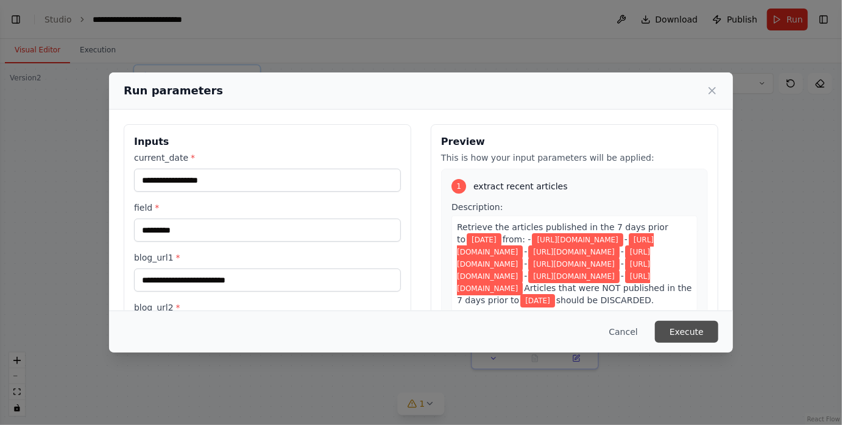
click at [698, 332] on button "Execute" at bounding box center [686, 332] width 63 height 22
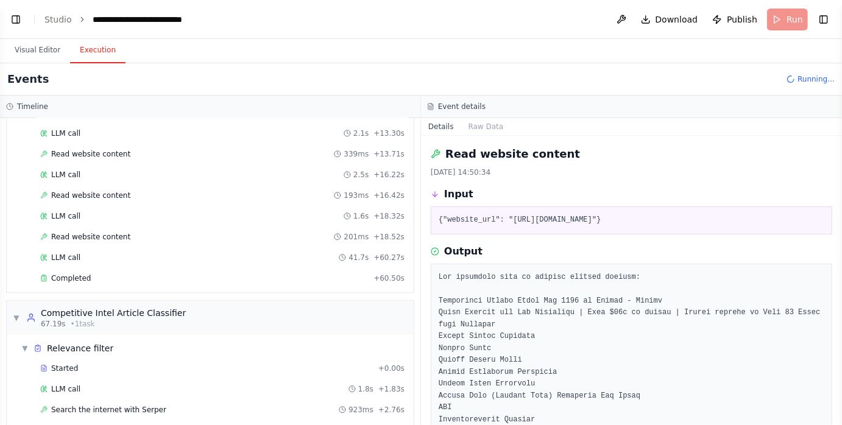
scroll to position [288, 0]
click at [202, 232] on div "Read website content 201ms + 18.52s" at bounding box center [222, 237] width 364 height 10
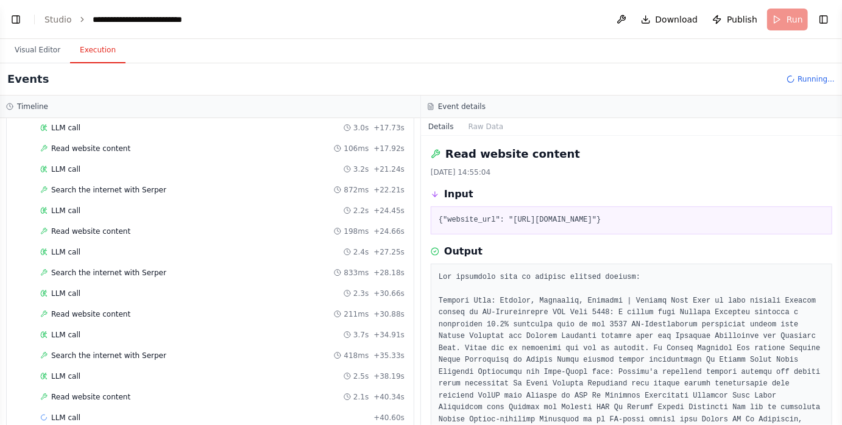
scroll to position [683, 0]
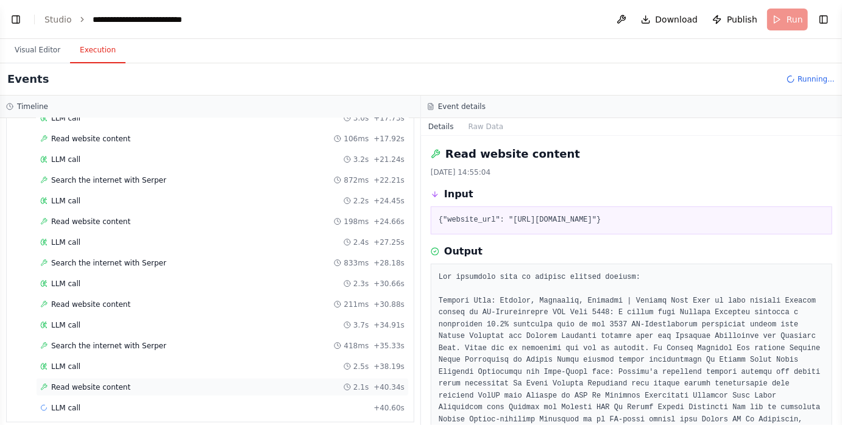
click at [139, 383] on div "Read website content 2.1s + 40.34s" at bounding box center [222, 388] width 364 height 10
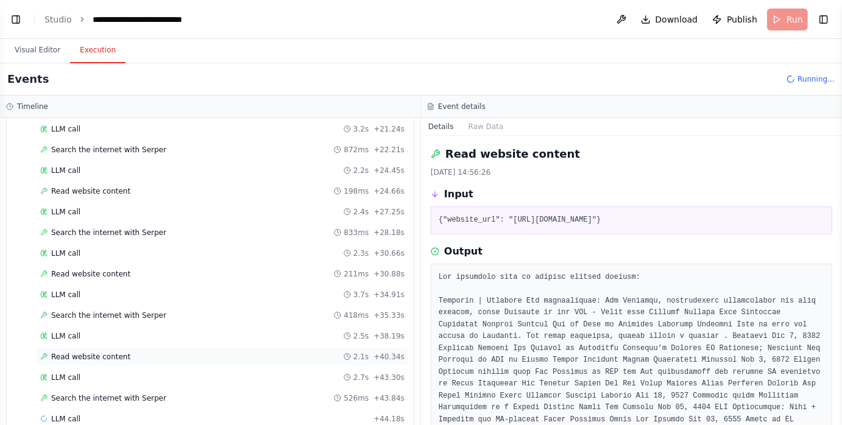
scroll to position [723, 0]
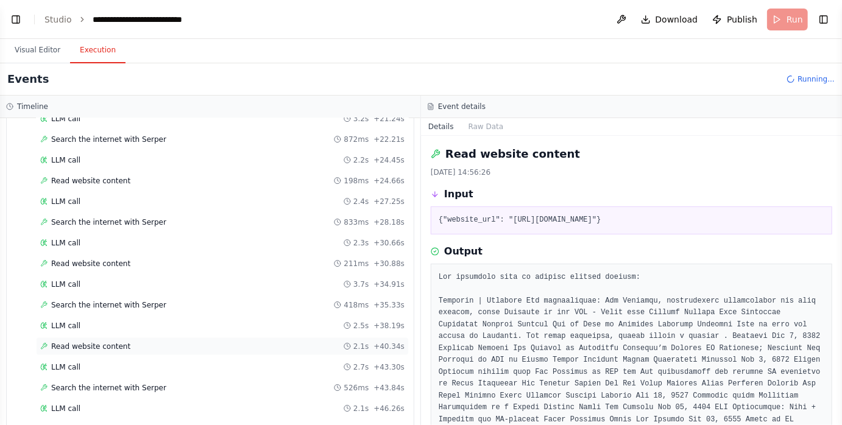
click at [141, 342] on div "Read website content 2.1s + 40.34s" at bounding box center [222, 347] width 364 height 10
click at [143, 259] on div "Read website content 211ms + 30.88s" at bounding box center [222, 264] width 364 height 10
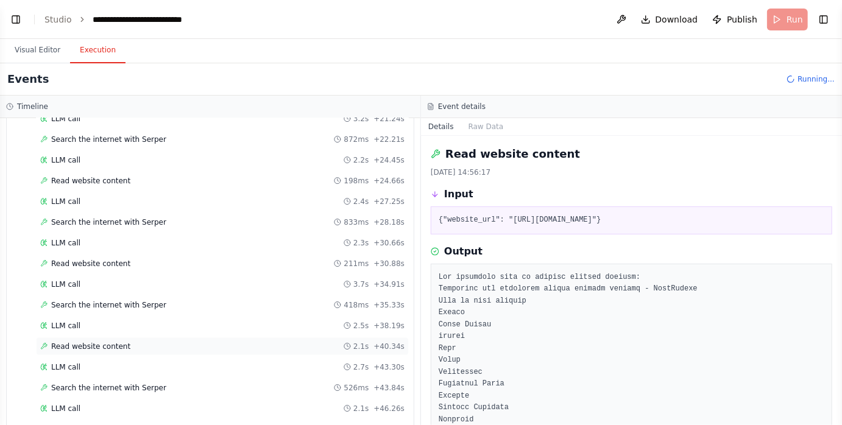
click at [145, 342] on div "Read website content 2.1s + 40.34s" at bounding box center [222, 347] width 364 height 10
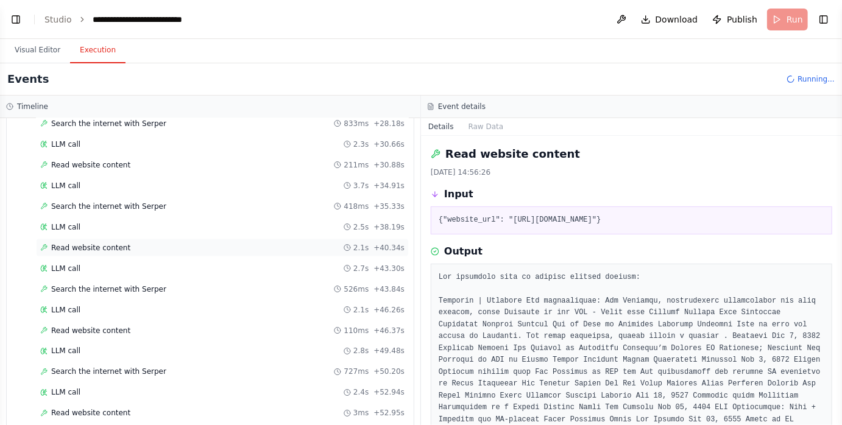
scroll to position [826, 0]
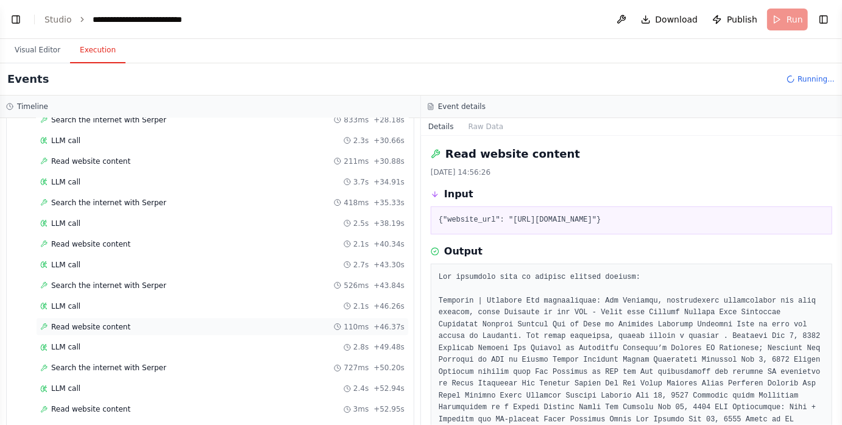
click at [140, 322] on div "Read website content 110ms + 46.37s" at bounding box center [222, 327] width 364 height 10
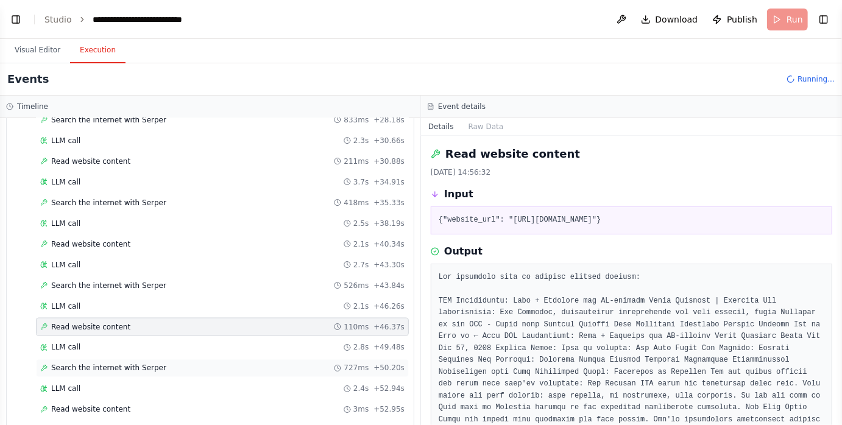
scroll to position [846, 0]
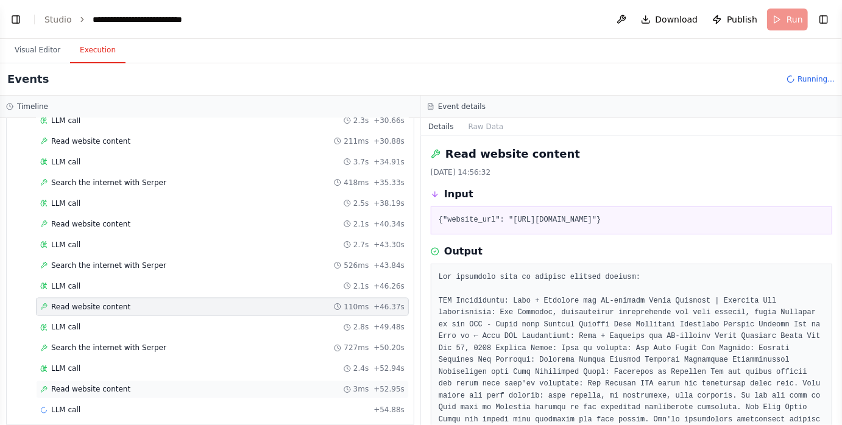
click at [144, 385] on div "Read website content 3ms + 52.95s" at bounding box center [222, 390] width 364 height 10
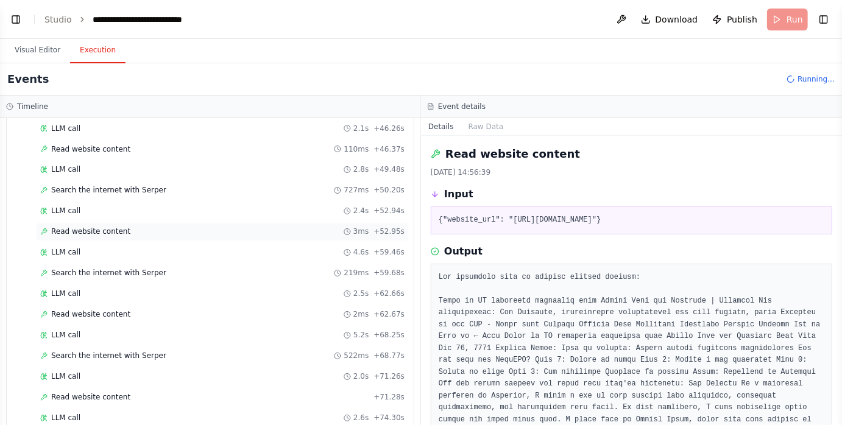
scroll to position [1004, 0]
click at [124, 310] on span "Read website content" at bounding box center [90, 315] width 79 height 10
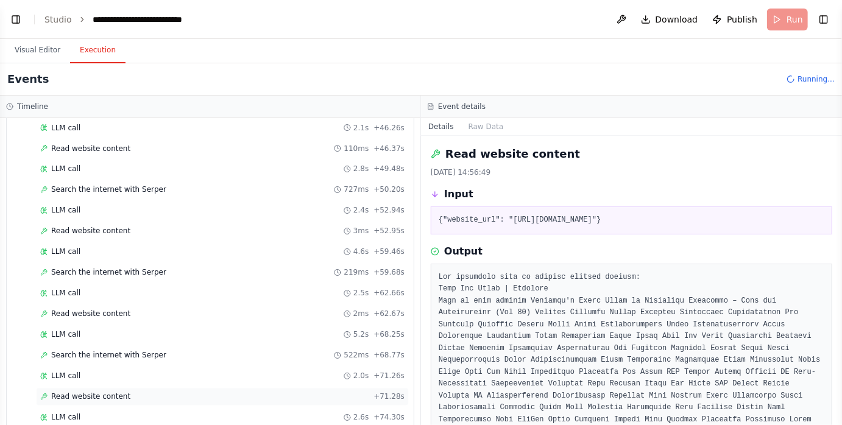
click at [131, 392] on div "Read website content + 71.28s" at bounding box center [222, 397] width 364 height 10
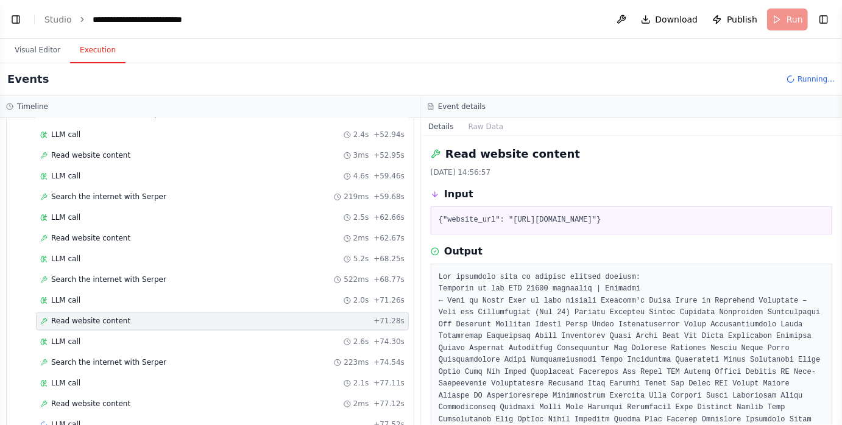
scroll to position [1092, 0]
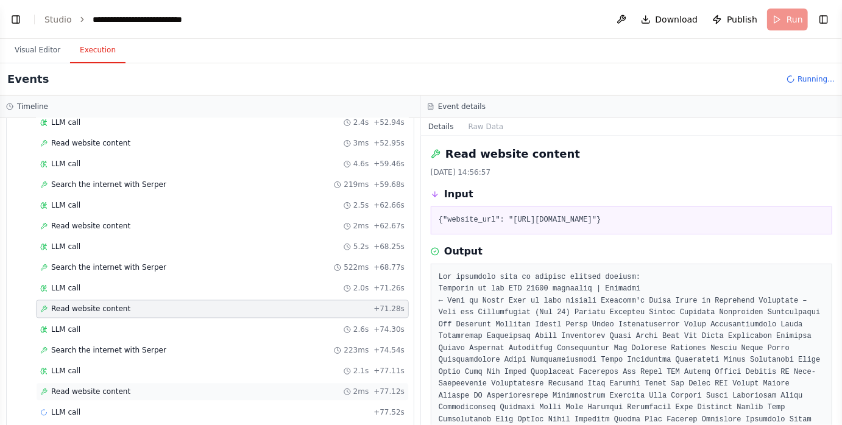
click at [130, 388] on div "Read website content 2ms + 77.12s" at bounding box center [222, 393] width 364 height 10
click at [140, 305] on div "Read website content + 71.28s" at bounding box center [222, 310] width 364 height 10
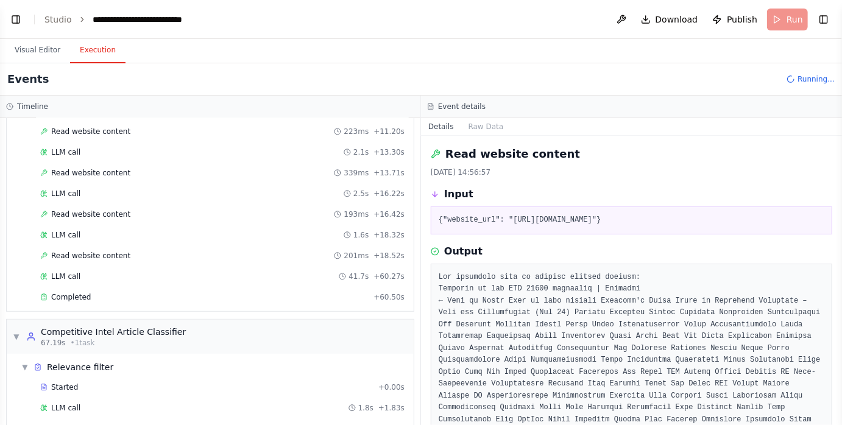
scroll to position [268, 0]
click at [149, 254] on div "Read website content 201ms + 18.52s" at bounding box center [222, 256] width 364 height 10
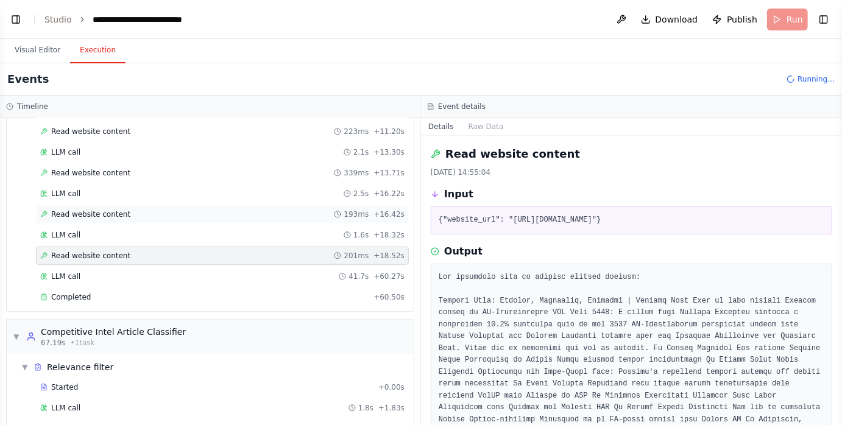
click at [158, 210] on div "Read website content 193ms + 16.42s" at bounding box center [222, 215] width 364 height 10
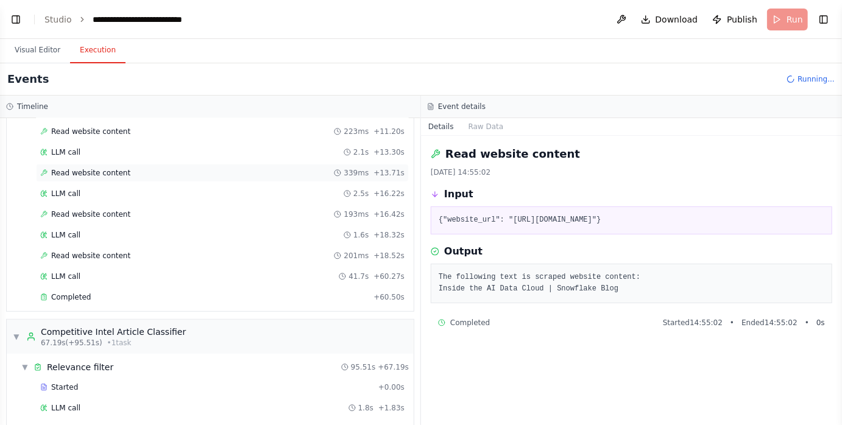
click at [158, 169] on div "Read website content 339ms + 13.71s" at bounding box center [222, 173] width 364 height 10
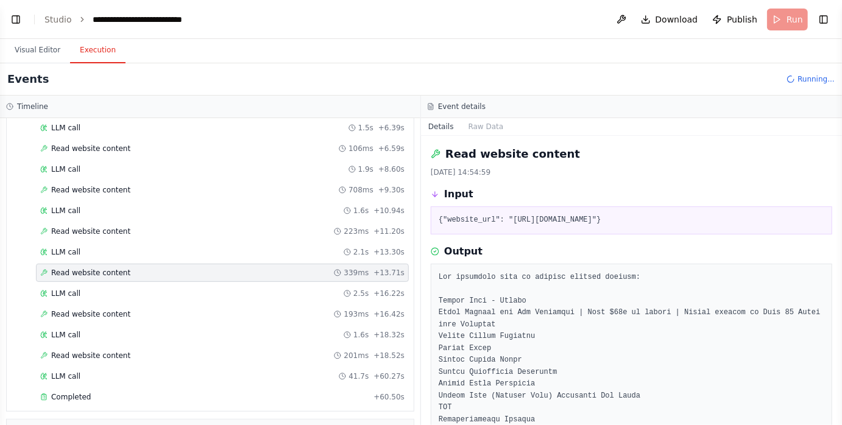
scroll to position [167, 0]
click at [144, 228] on div "Read website content 223ms + 11.20s" at bounding box center [222, 233] width 364 height 10
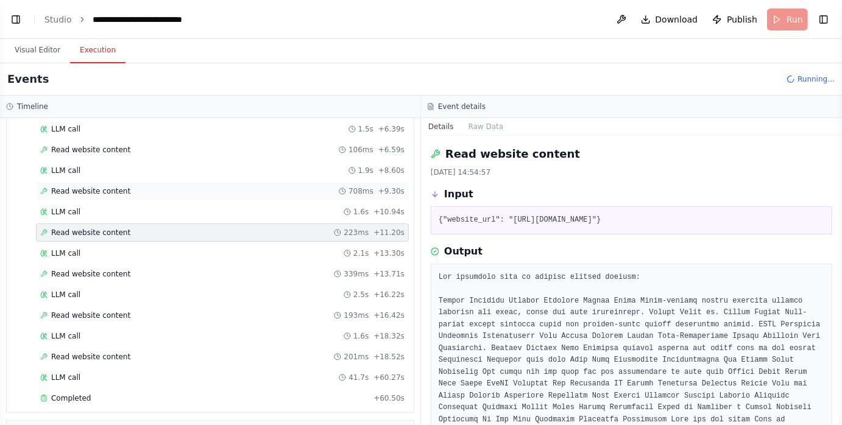
click at [153, 188] on div "Read website content 708ms + 9.30s" at bounding box center [222, 191] width 364 height 10
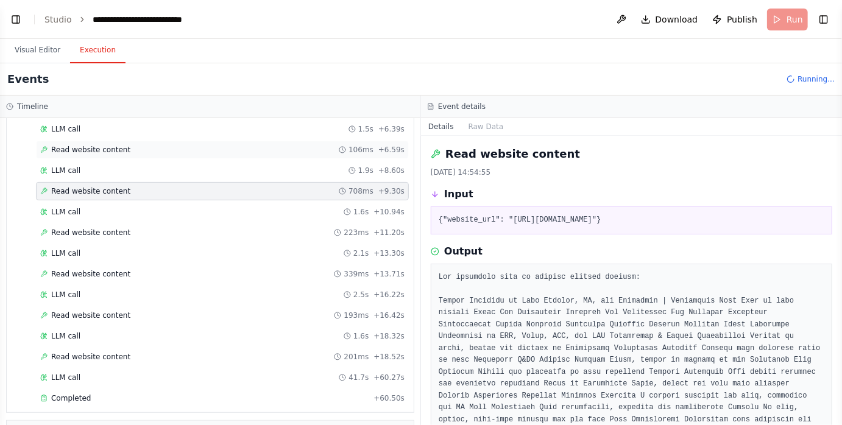
click at [172, 145] on div "Read website content 106ms + 6.59s" at bounding box center [222, 150] width 364 height 10
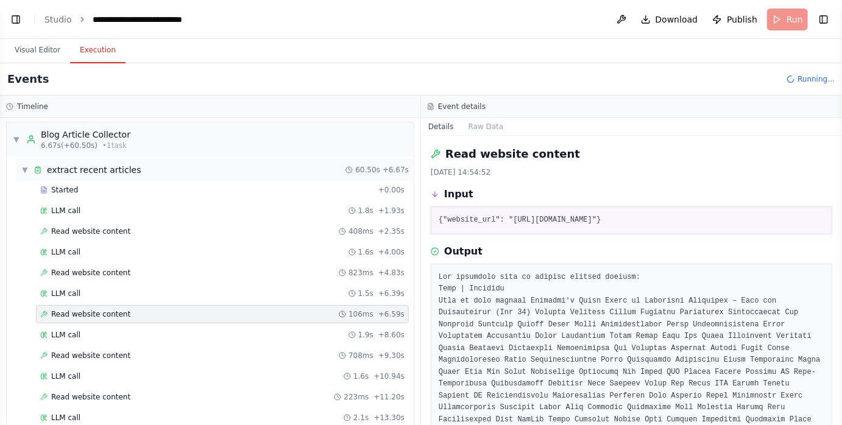
scroll to position [0, 0]
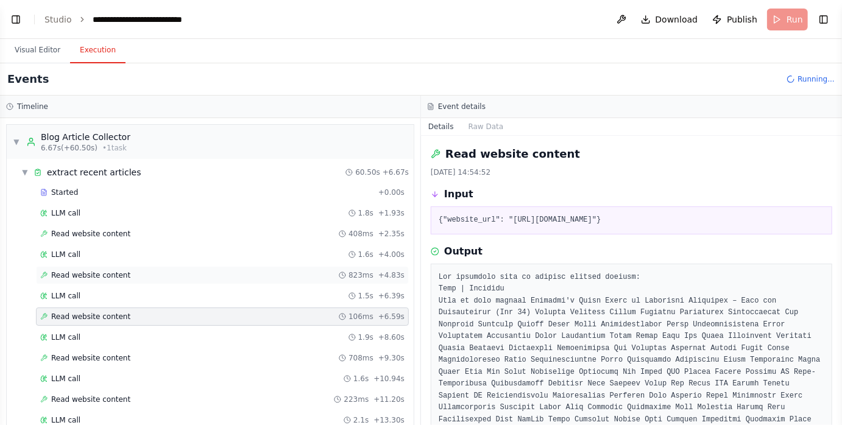
click at [152, 271] on div "Read website content 823ms + 4.83s" at bounding box center [222, 276] width 364 height 10
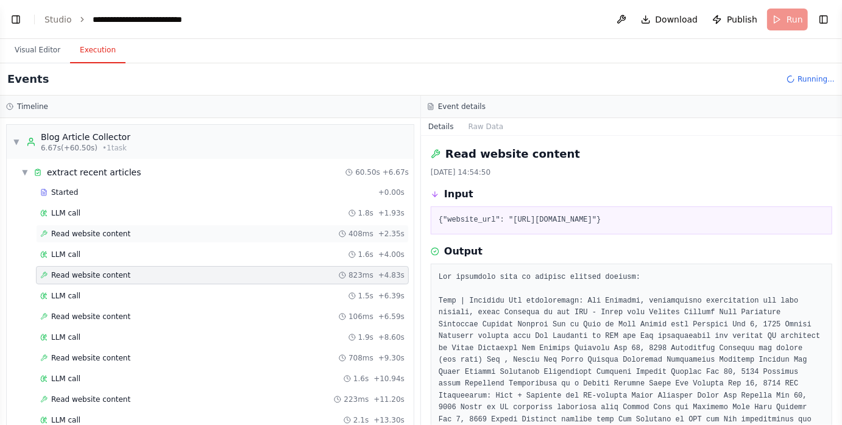
click at [152, 229] on div "Read website content 408ms + 2.35s" at bounding box center [222, 234] width 364 height 10
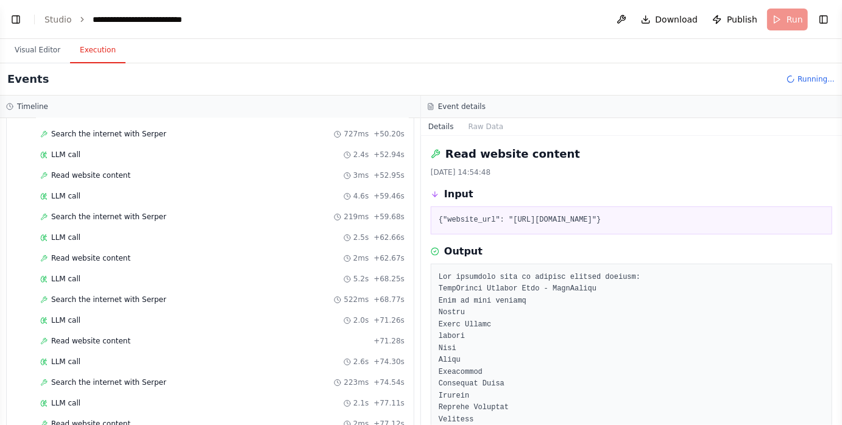
scroll to position [1061, 0]
click at [135, 253] on div "Read website content 2ms + 62.67s" at bounding box center [222, 258] width 364 height 10
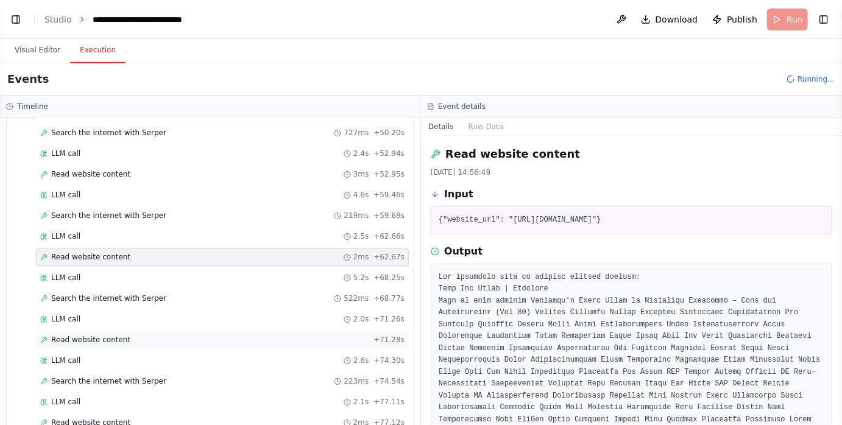
click at [137, 332] on div "Read website content + 71.28s" at bounding box center [222, 341] width 373 height 18
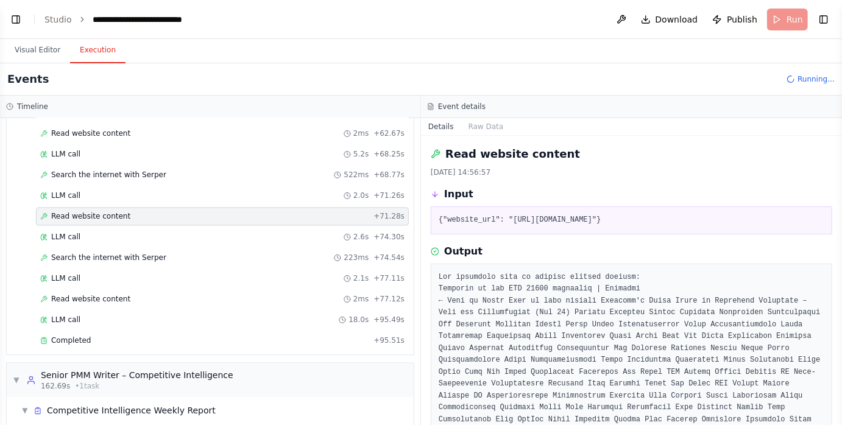
scroll to position [1202, 0]
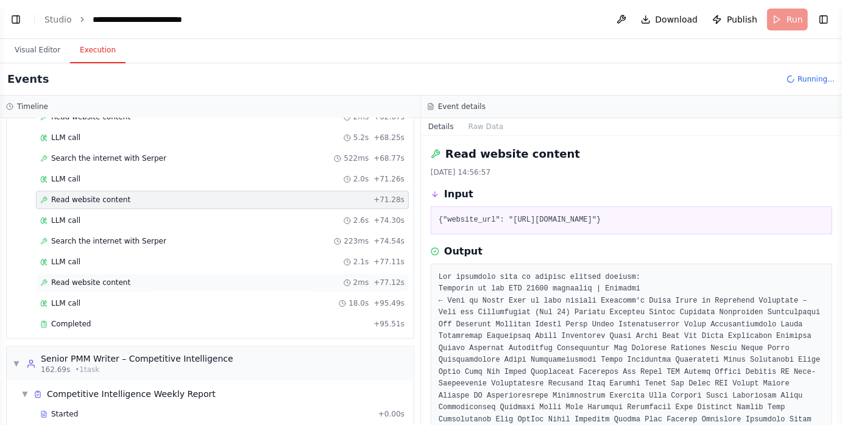
click at [132, 278] on div "Read website content 2ms + 77.12s" at bounding box center [222, 283] width 364 height 10
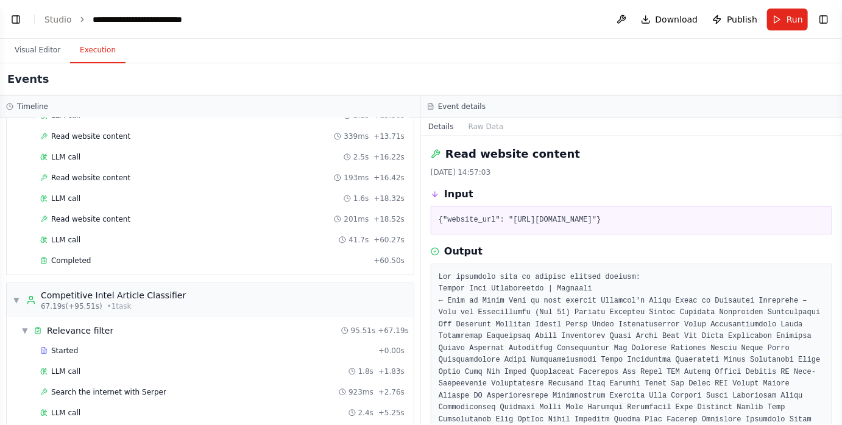
scroll to position [0, 0]
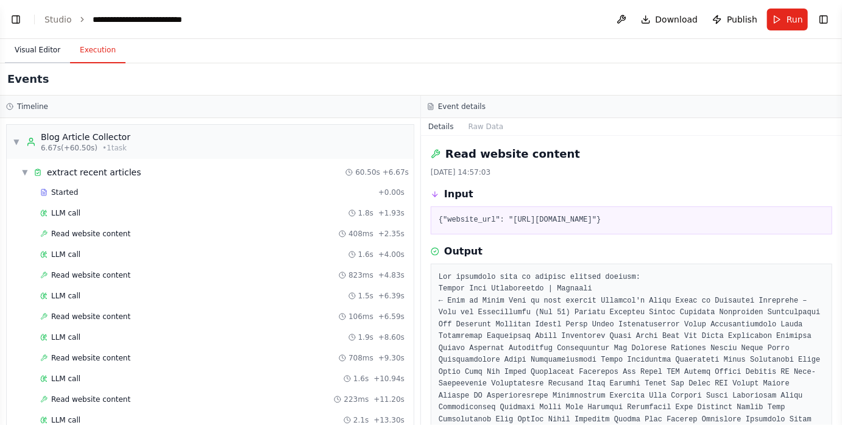
click at [51, 46] on button "Visual Editor" at bounding box center [37, 51] width 65 height 26
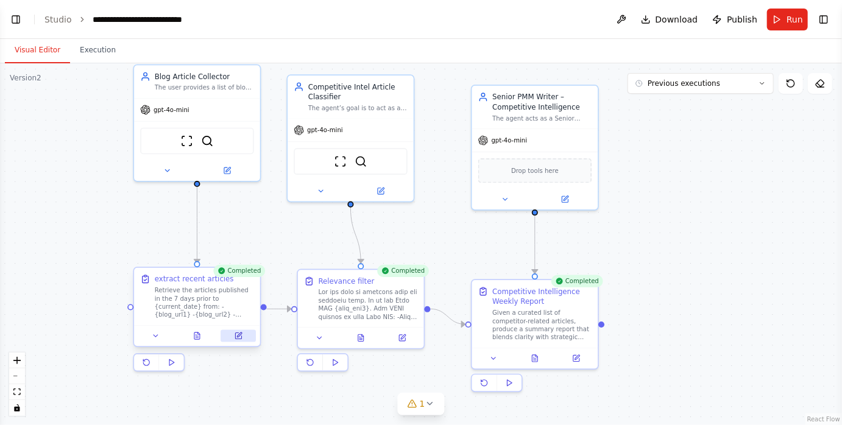
click at [242, 339] on icon at bounding box center [239, 336] width 8 height 8
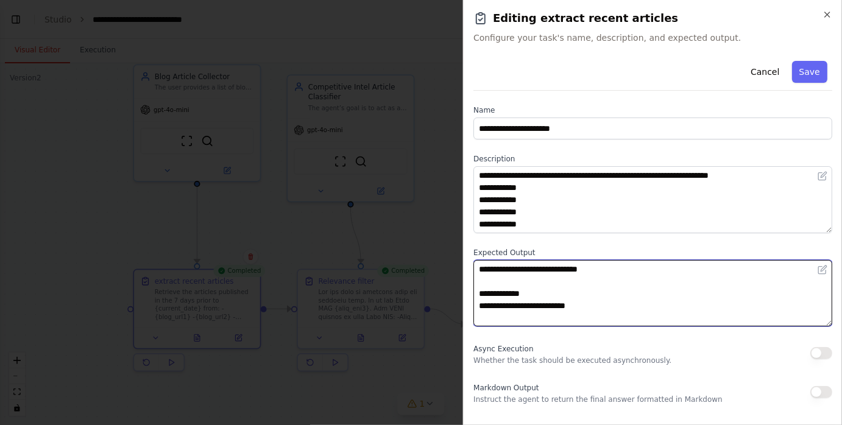
drag, startPoint x: 604, startPoint y: 308, endPoint x: 484, endPoint y: 284, distance: 122.4
click at [484, 284] on textarea "**********" at bounding box center [652, 293] width 359 height 67
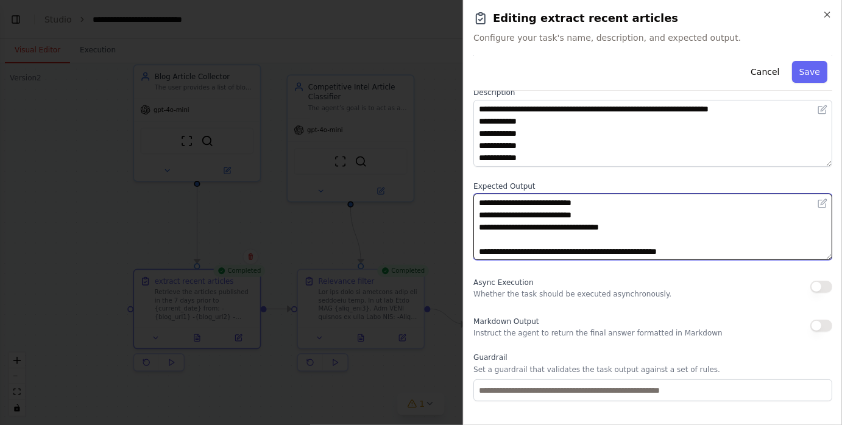
scroll to position [80, 0]
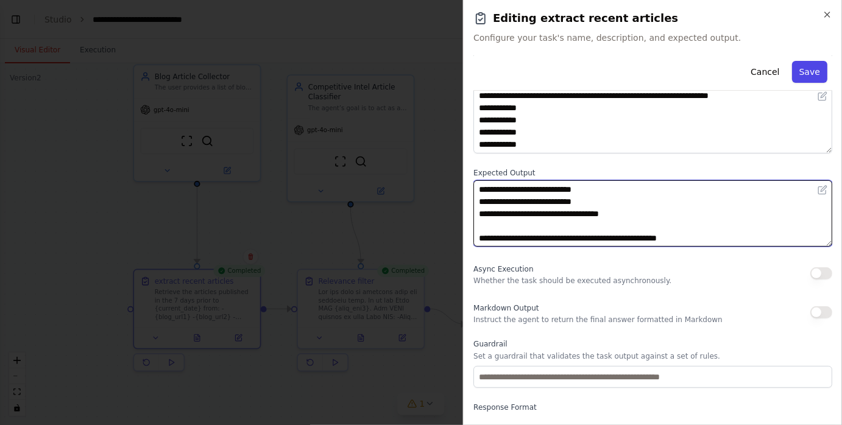
type textarea "**********"
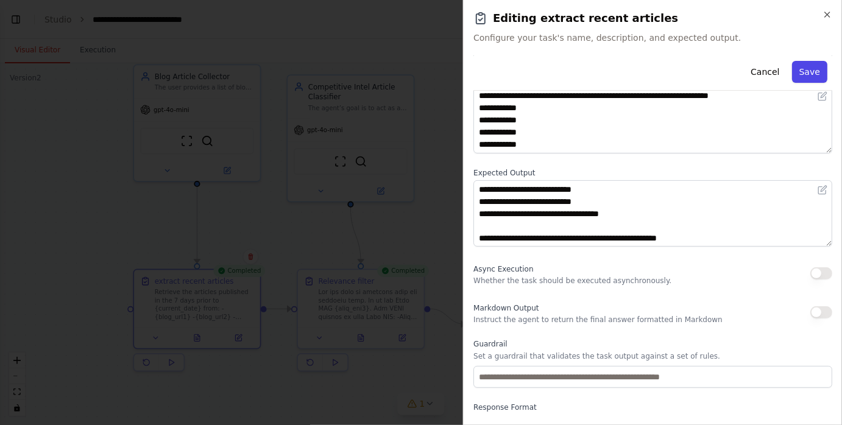
click at [809, 73] on button "Save" at bounding box center [809, 72] width 35 height 22
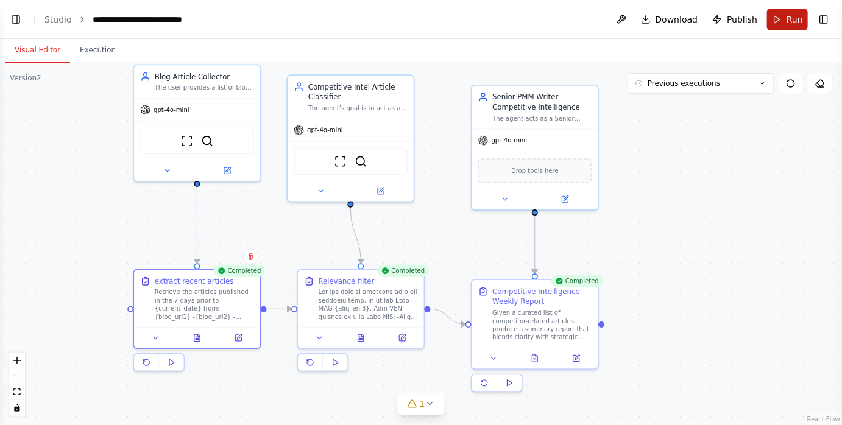
click at [779, 17] on button "Run" at bounding box center [787, 20] width 41 height 22
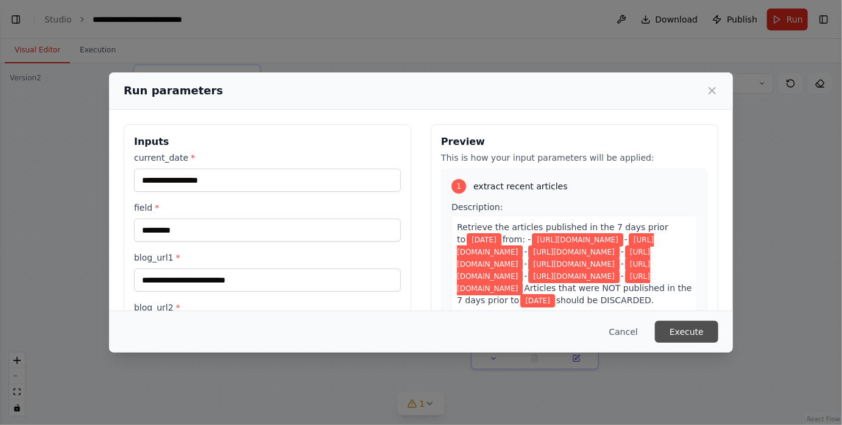
click at [669, 331] on button "Execute" at bounding box center [686, 332] width 63 height 22
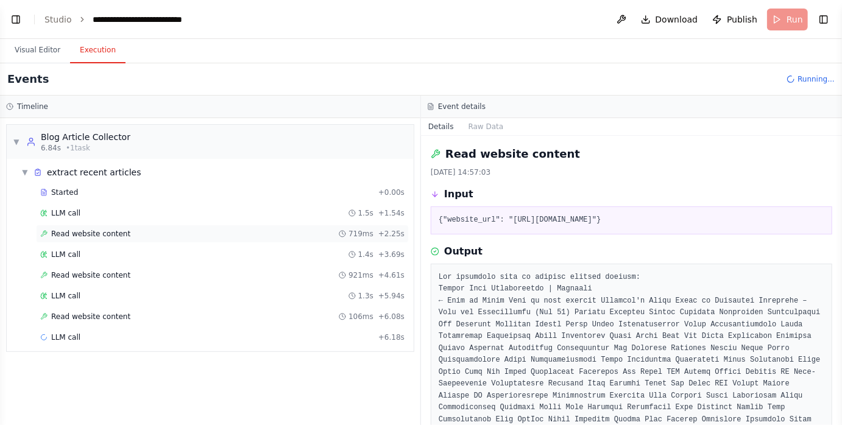
click at [247, 235] on div "Read website content 719ms + 2.25s" at bounding box center [222, 234] width 364 height 10
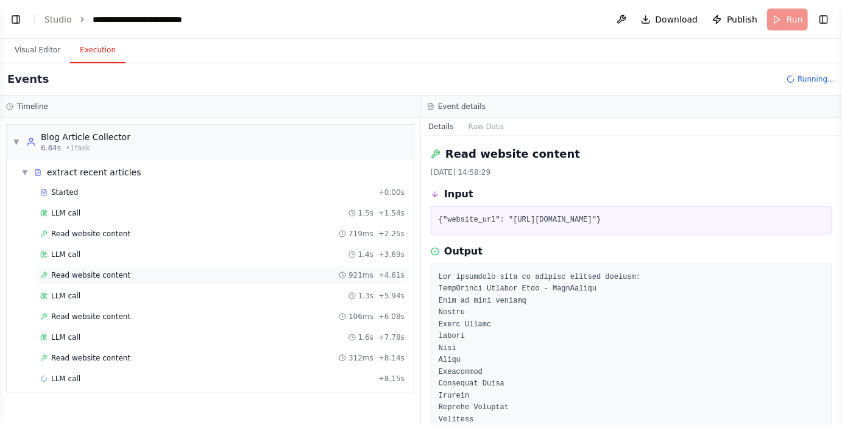
click at [232, 271] on div "Read website content 921ms + 4.61s" at bounding box center [222, 276] width 364 height 10
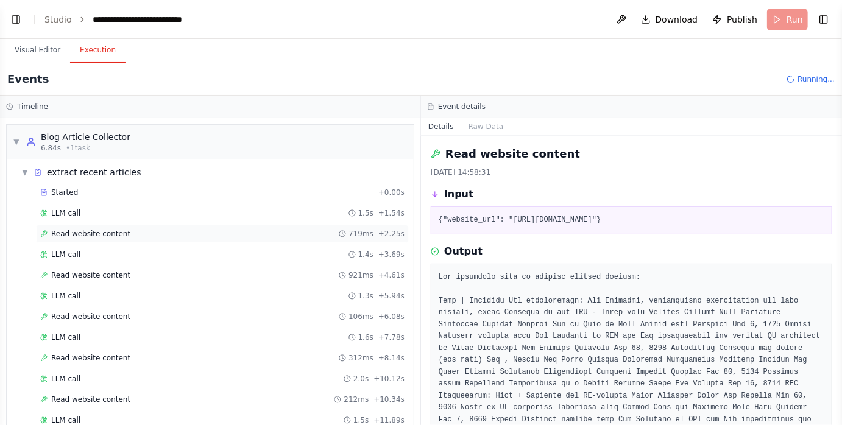
click at [216, 236] on div "Read website content 719ms + 2.25s" at bounding box center [222, 234] width 364 height 10
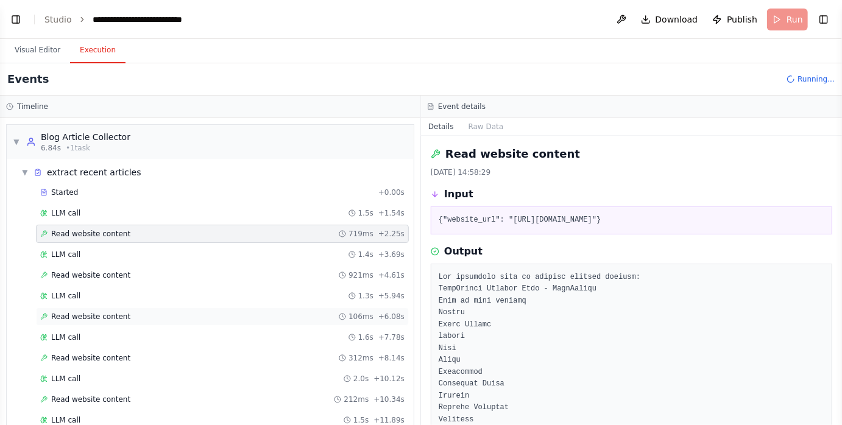
click at [169, 313] on div "Read website content 106ms + 6.08s" at bounding box center [222, 317] width 364 height 10
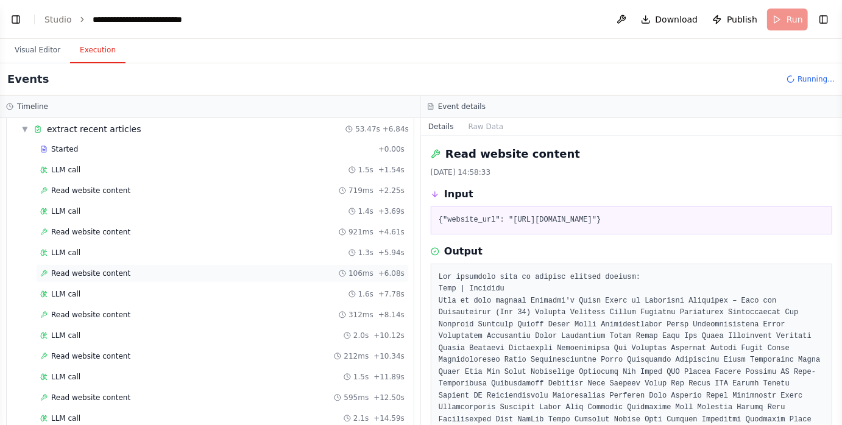
scroll to position [46, 0]
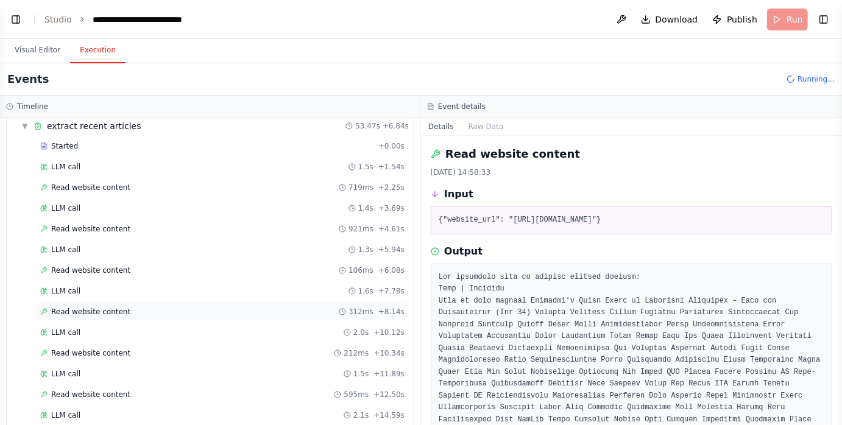
click at [161, 307] on div "Read website content 312ms + 8.14s" at bounding box center [222, 312] width 364 height 10
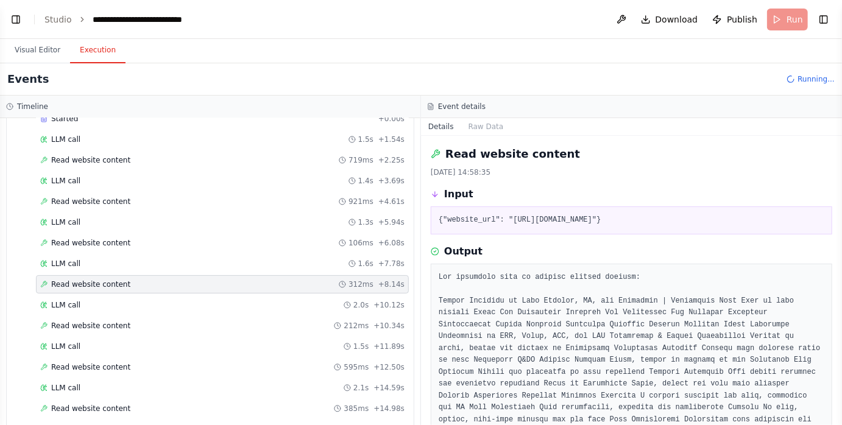
scroll to position [80, 0]
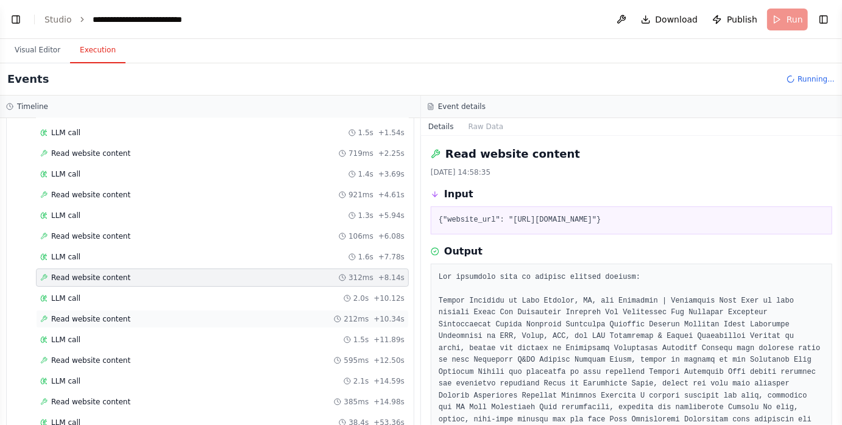
click at [152, 314] on div "Read website content 212ms + 10.34s" at bounding box center [222, 319] width 364 height 10
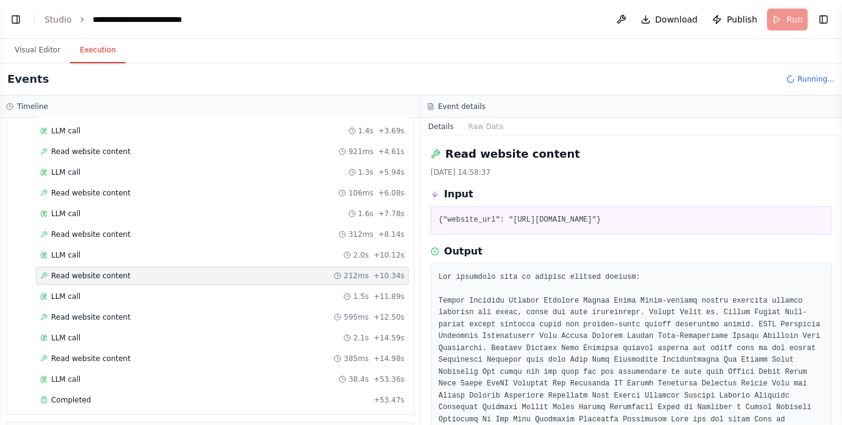
scroll to position [124, 0]
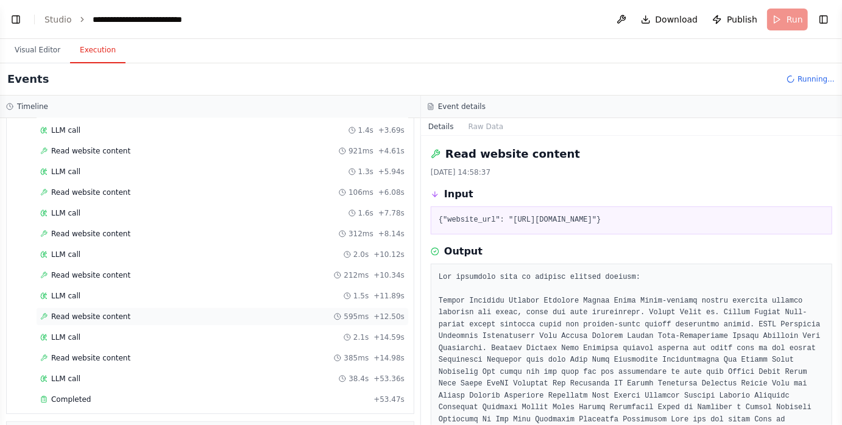
click at [152, 312] on div "Read website content 595ms + 12.50s" at bounding box center [222, 317] width 364 height 10
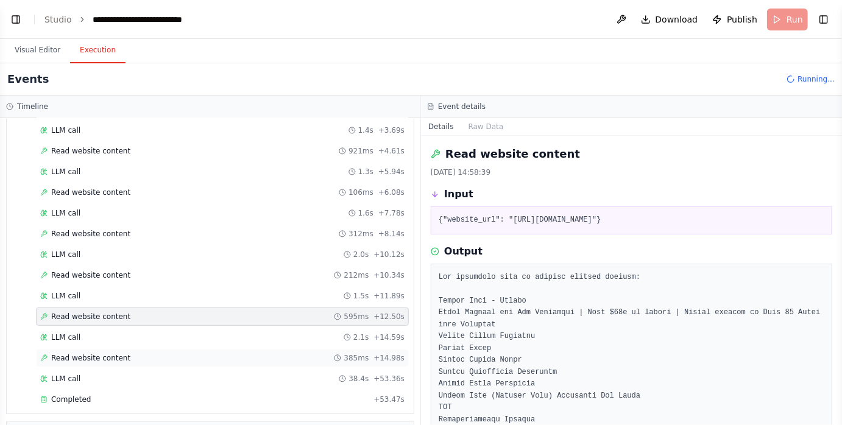
click at [147, 353] on div "Read website content 385ms + 14.98s" at bounding box center [222, 358] width 364 height 10
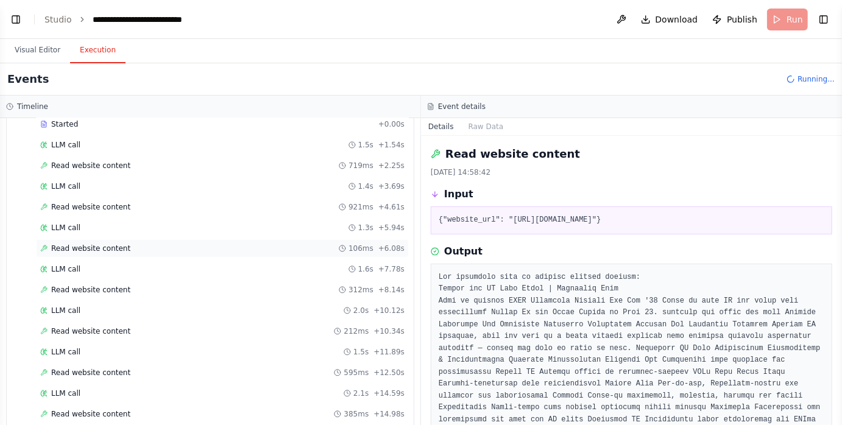
scroll to position [0, 0]
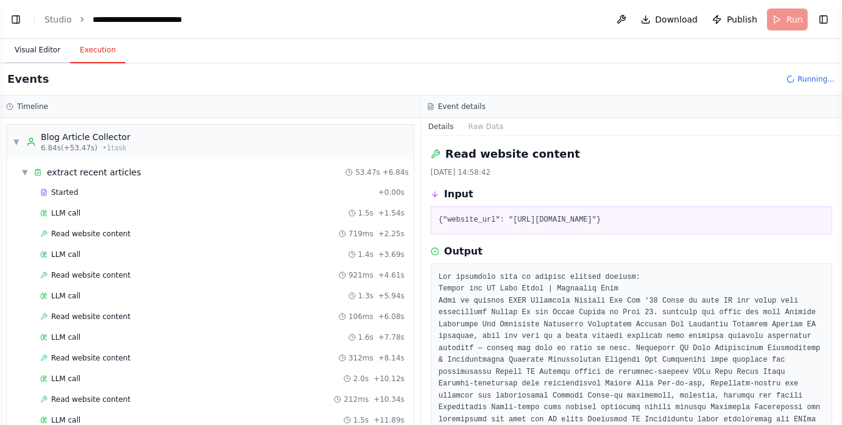
click at [45, 52] on button "Visual Editor" at bounding box center [37, 51] width 65 height 26
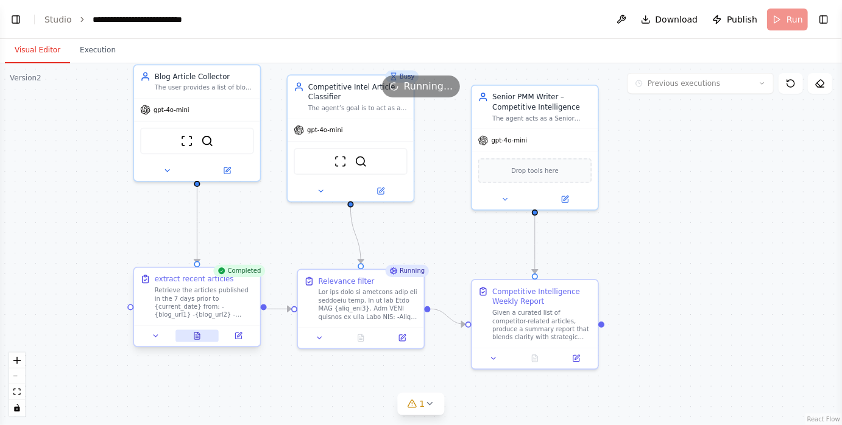
click at [198, 334] on icon at bounding box center [199, 334] width 2 height 2
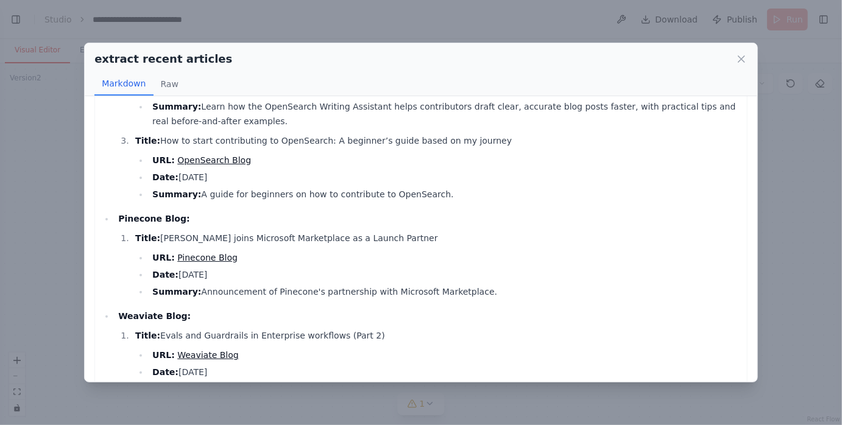
scroll to position [171, 0]
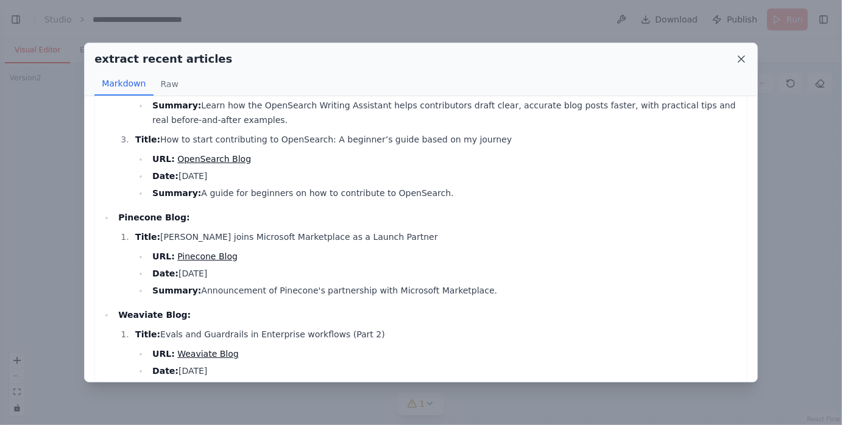
click at [739, 60] on icon at bounding box center [742, 59] width 12 height 12
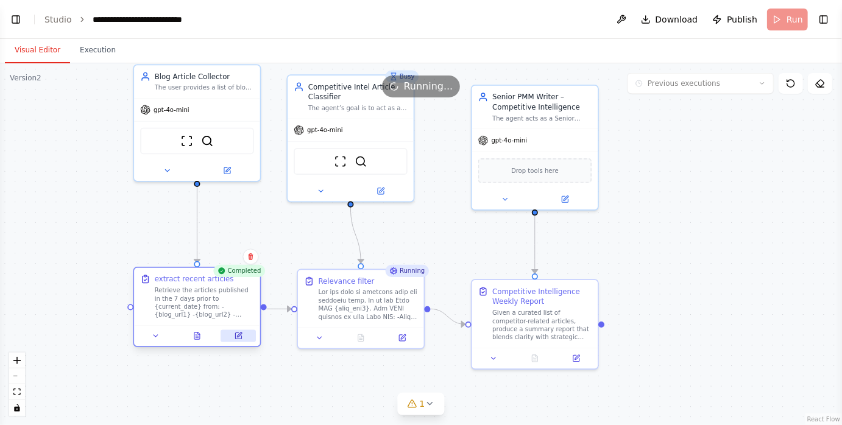
click at [244, 335] on button at bounding box center [238, 336] width 35 height 12
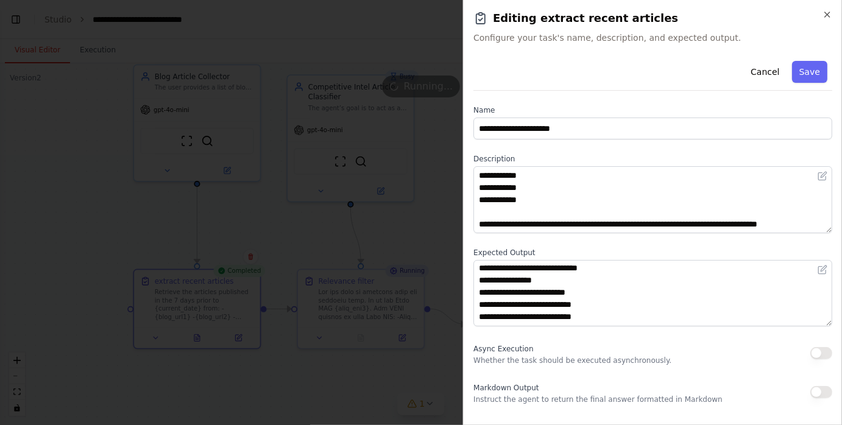
scroll to position [0, 0]
click at [825, 12] on icon "button" at bounding box center [827, 14] width 5 height 5
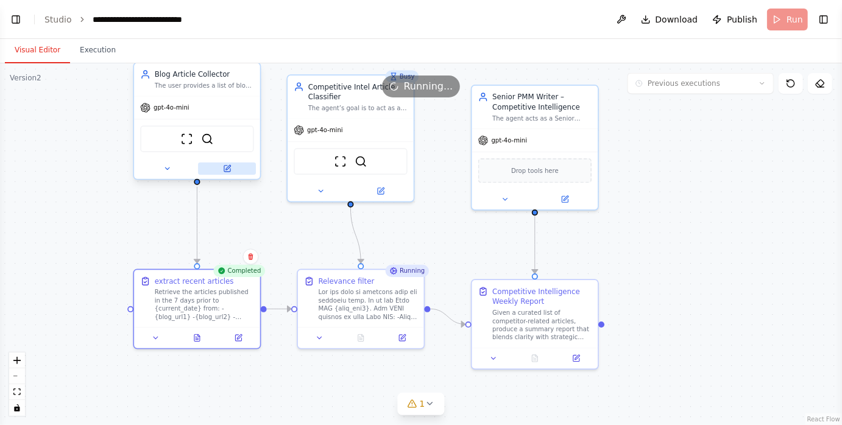
click at [232, 169] on button at bounding box center [227, 169] width 58 height 12
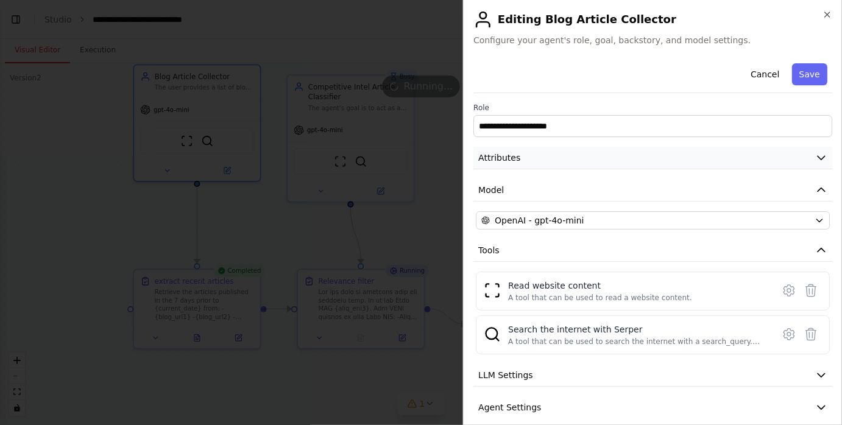
click at [612, 163] on button "Attributes" at bounding box center [652, 158] width 359 height 23
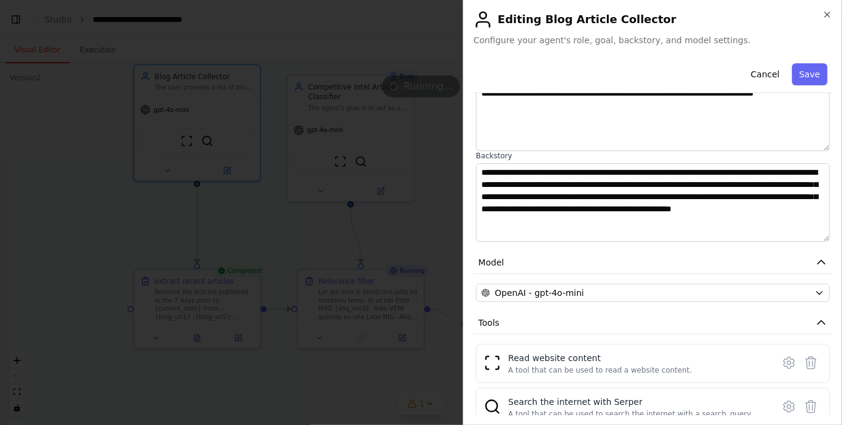
scroll to position [121, 0]
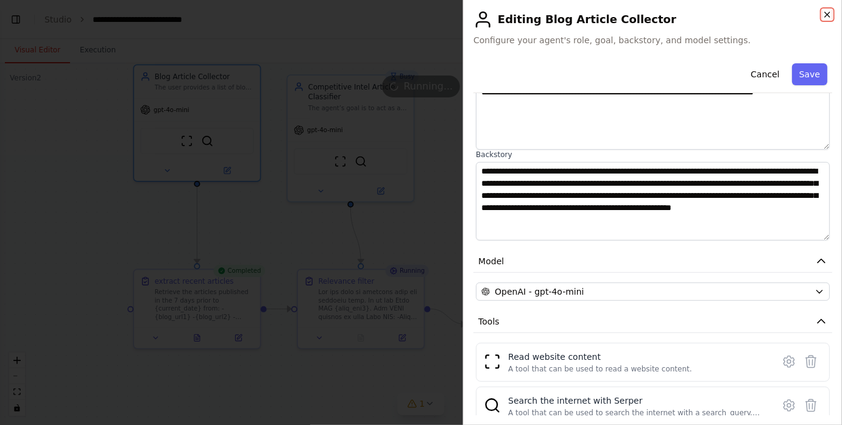
click at [825, 13] on icon "button" at bounding box center [828, 15] width 10 height 10
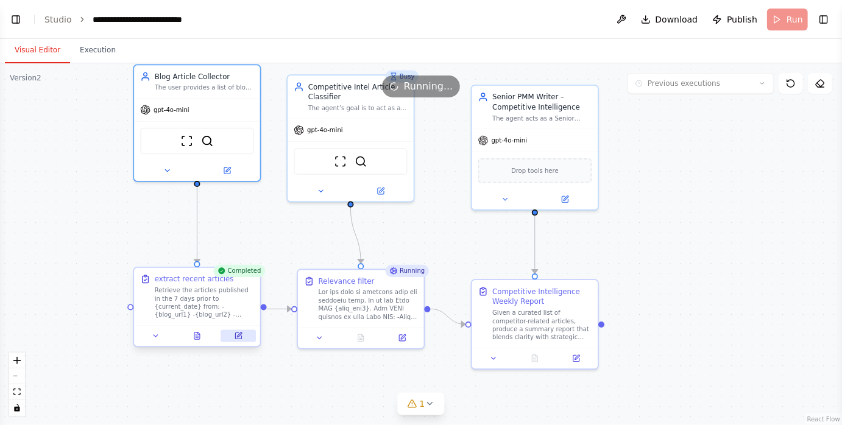
click at [241, 339] on icon at bounding box center [239, 336] width 8 height 8
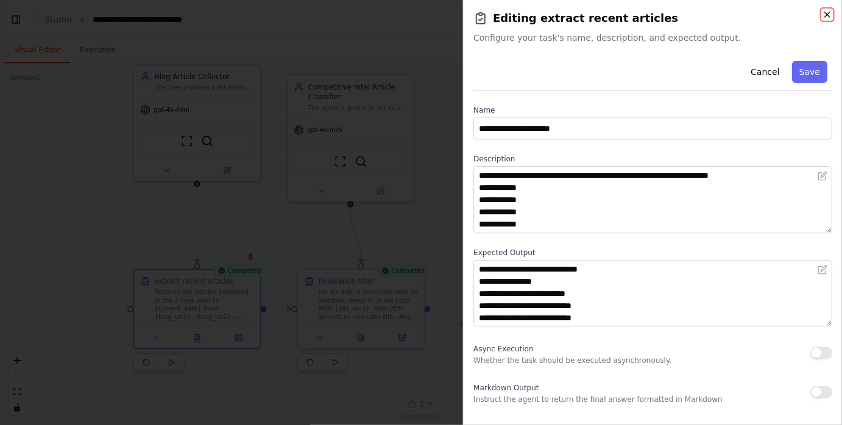
click at [829, 11] on icon "button" at bounding box center [828, 15] width 10 height 10
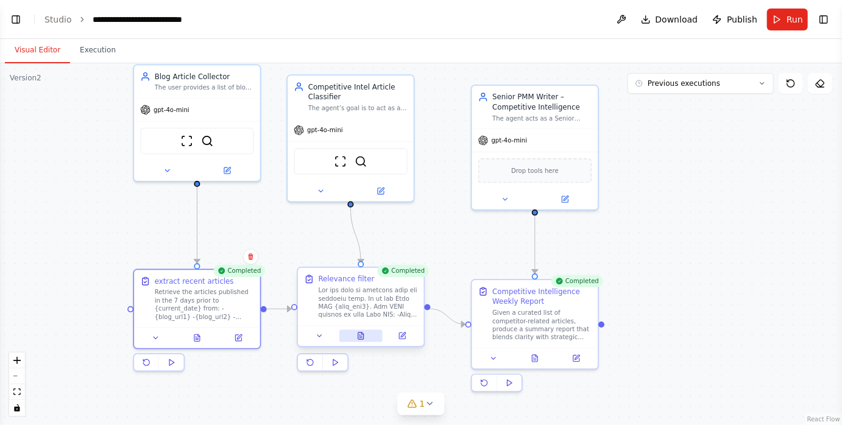
click at [355, 335] on button at bounding box center [360, 336] width 43 height 12
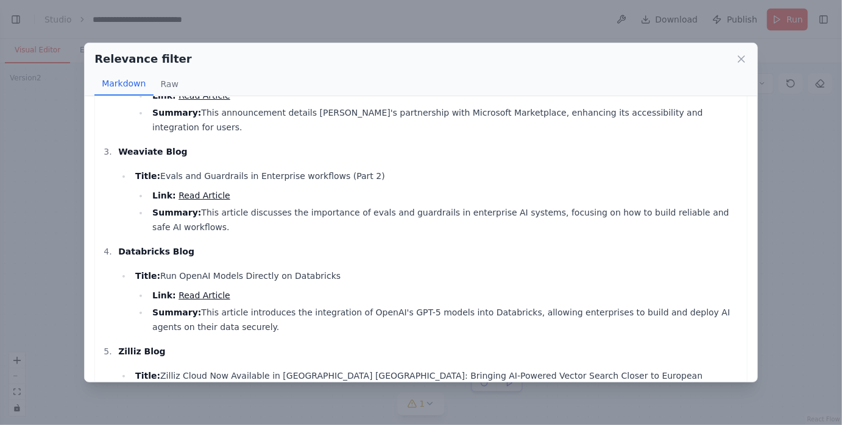
scroll to position [321, 0]
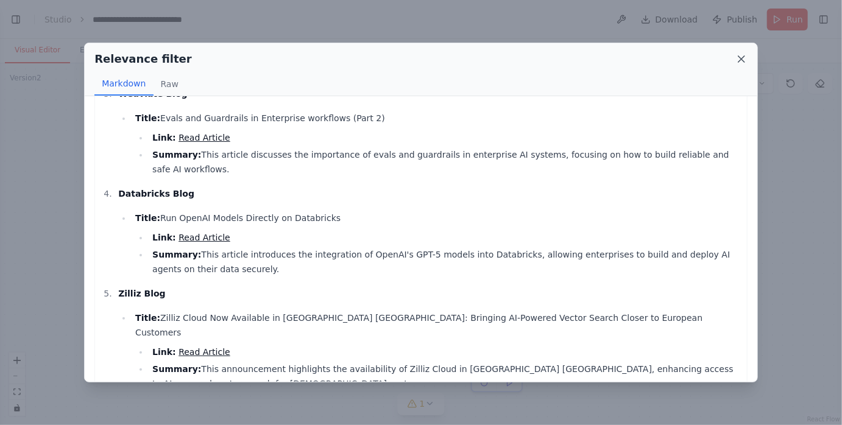
click at [741, 59] on icon at bounding box center [742, 59] width 6 height 6
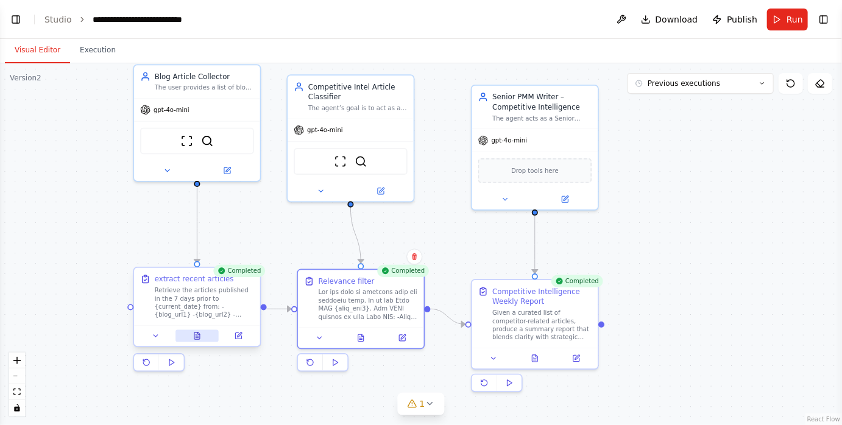
click at [204, 336] on button at bounding box center [197, 336] width 43 height 12
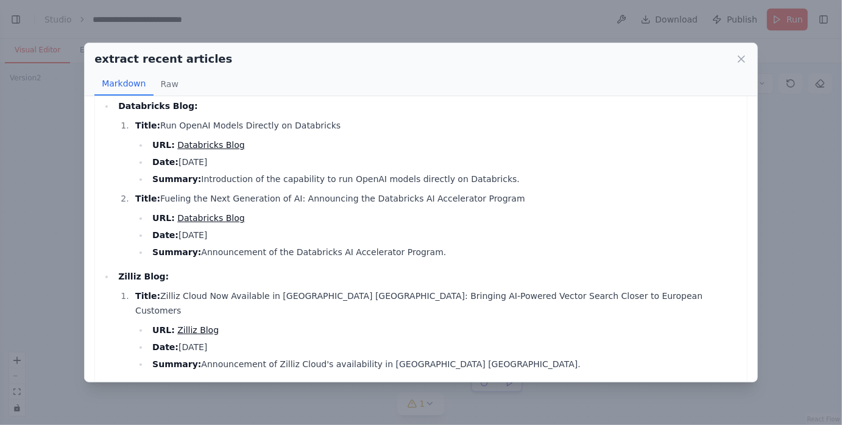
scroll to position [716, 0]
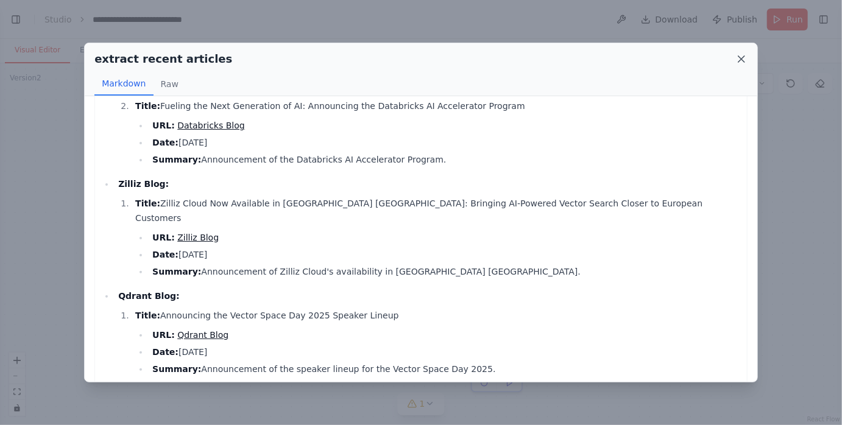
click at [740, 60] on icon at bounding box center [742, 59] width 6 height 6
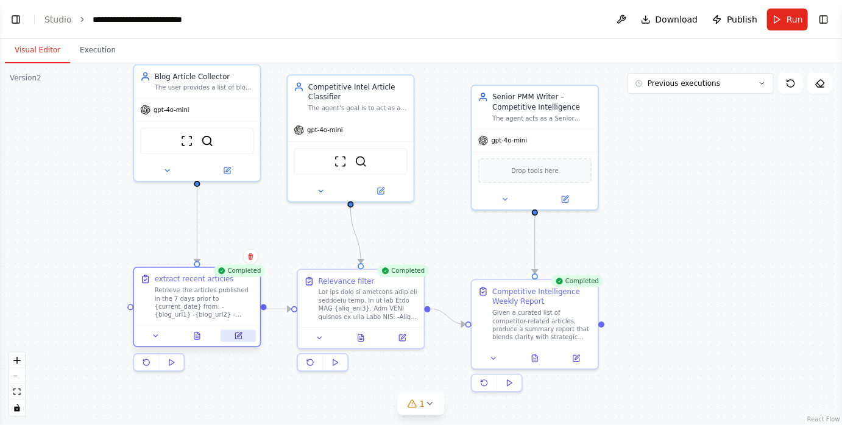
click at [243, 338] on button at bounding box center [238, 336] width 35 height 12
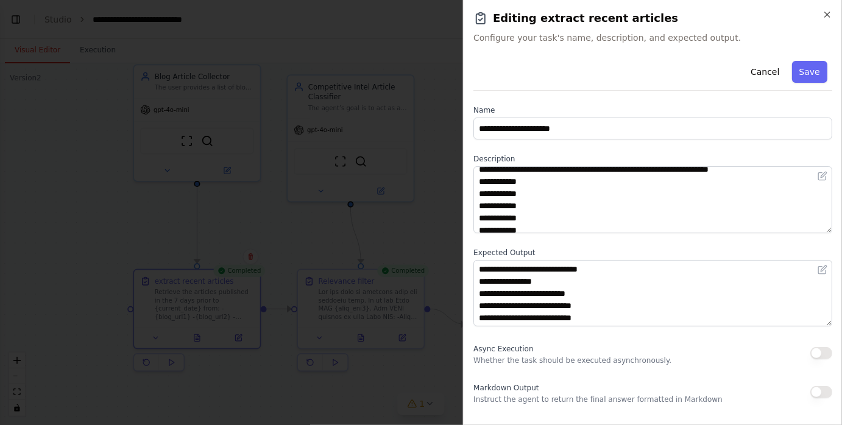
scroll to position [4, 0]
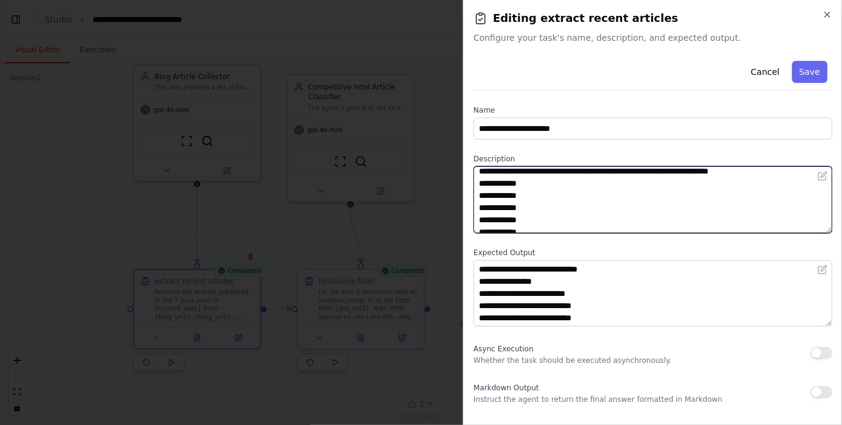
click at [483, 188] on textarea "**********" at bounding box center [652, 199] width 359 height 67
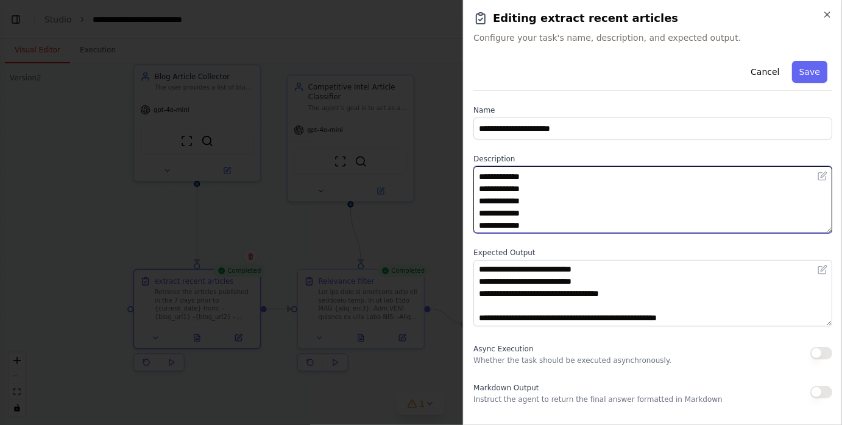
scroll to position [0, 0]
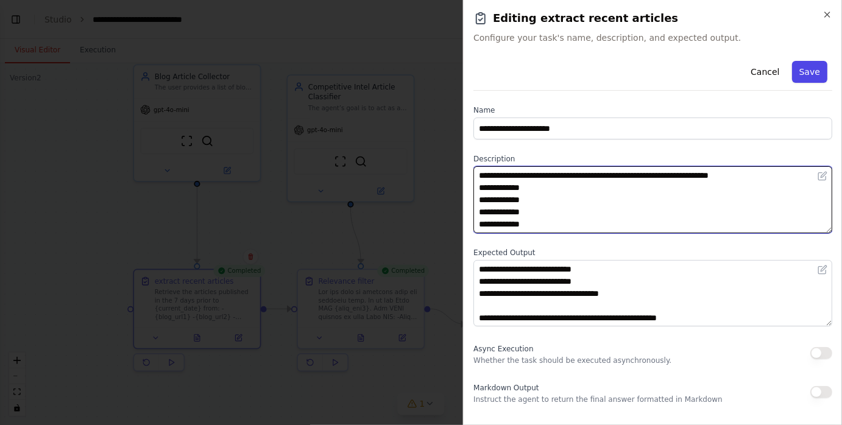
type textarea "**********"
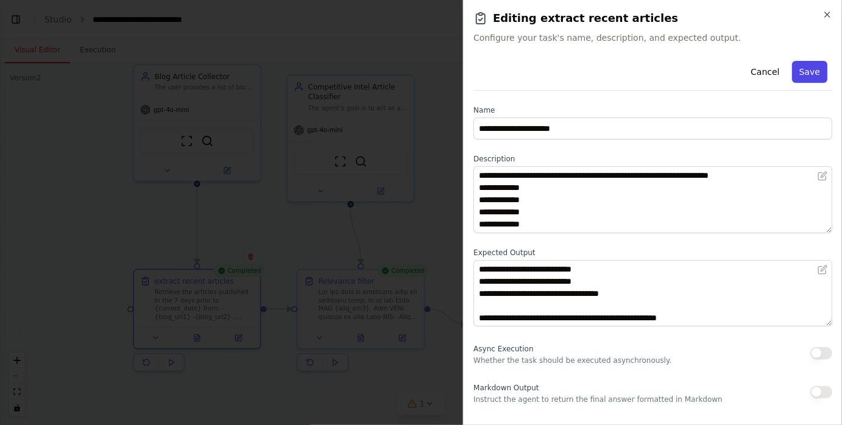
click at [808, 76] on button "Save" at bounding box center [809, 72] width 35 height 22
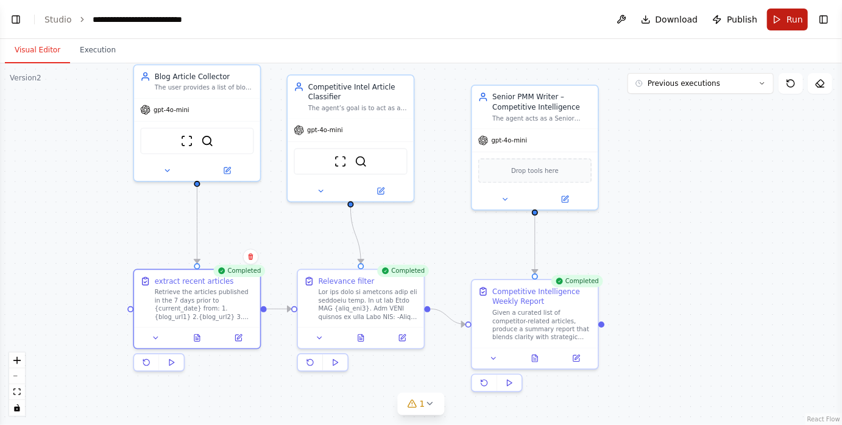
click at [777, 19] on button "Run" at bounding box center [787, 20] width 41 height 22
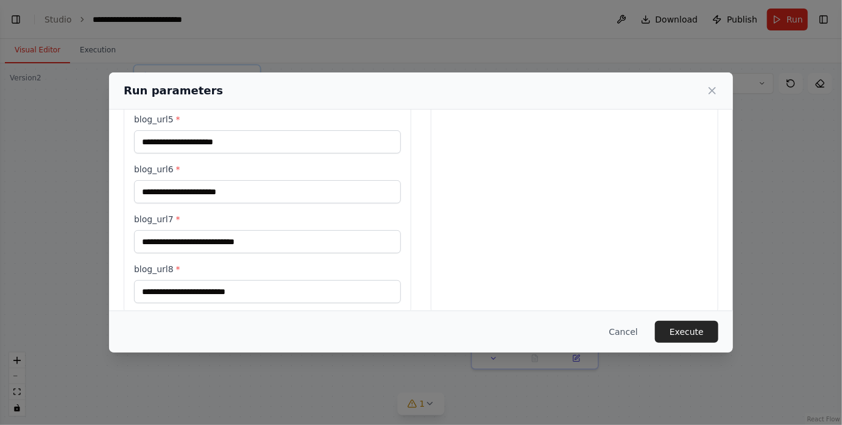
scroll to position [352, 0]
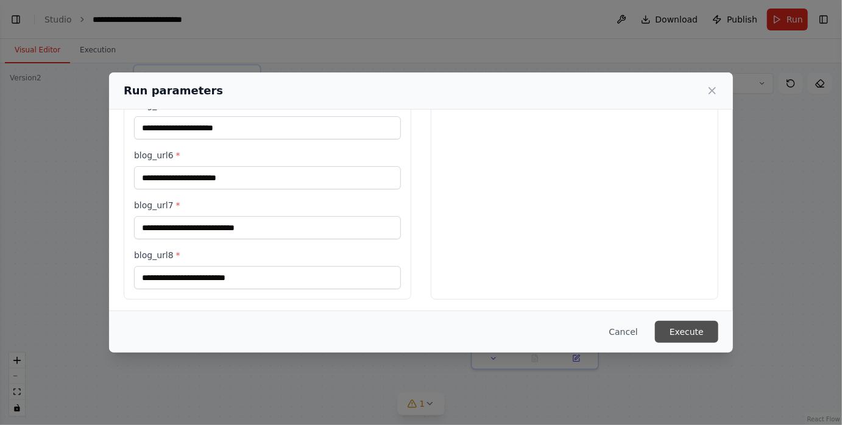
click at [670, 330] on button "Execute" at bounding box center [686, 332] width 63 height 22
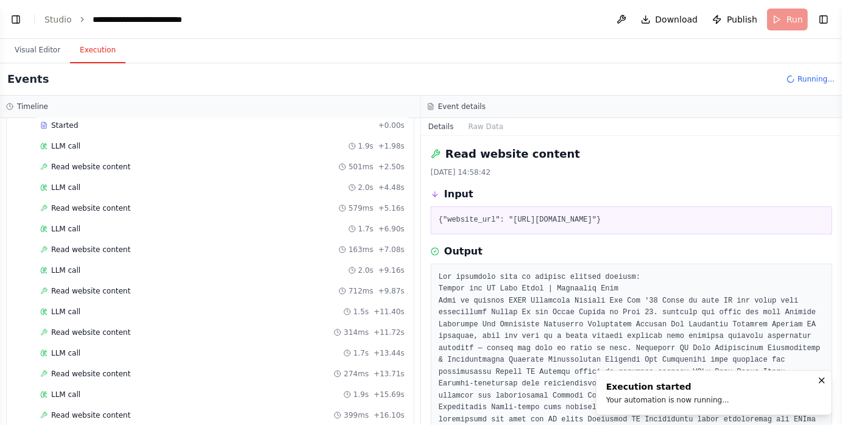
scroll to position [74, 0]
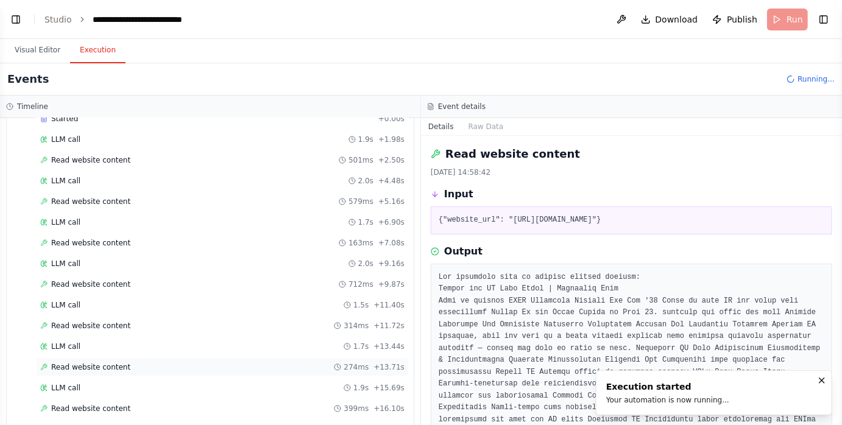
click at [161, 358] on div "Read website content 274ms + 13.71s" at bounding box center [222, 367] width 373 height 18
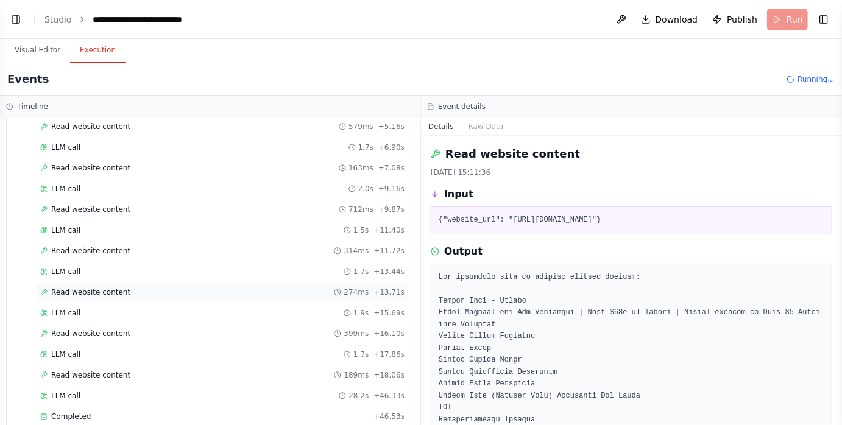
scroll to position [155, 0]
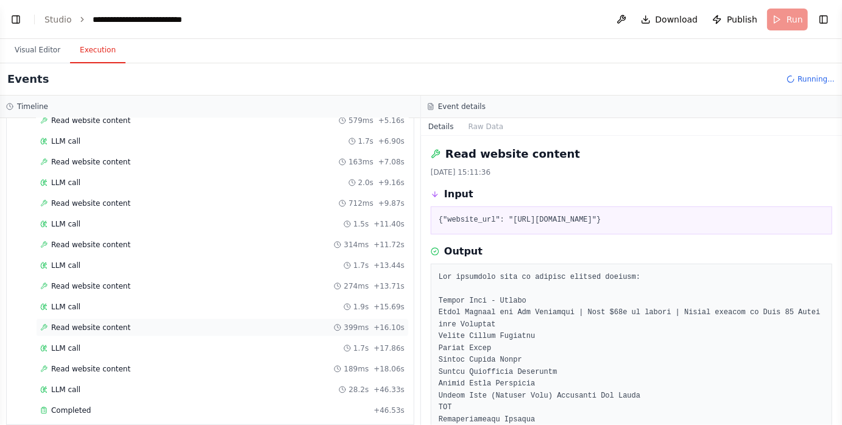
click at [151, 325] on div "Read website content 399ms + 16.10s" at bounding box center [222, 328] width 364 height 10
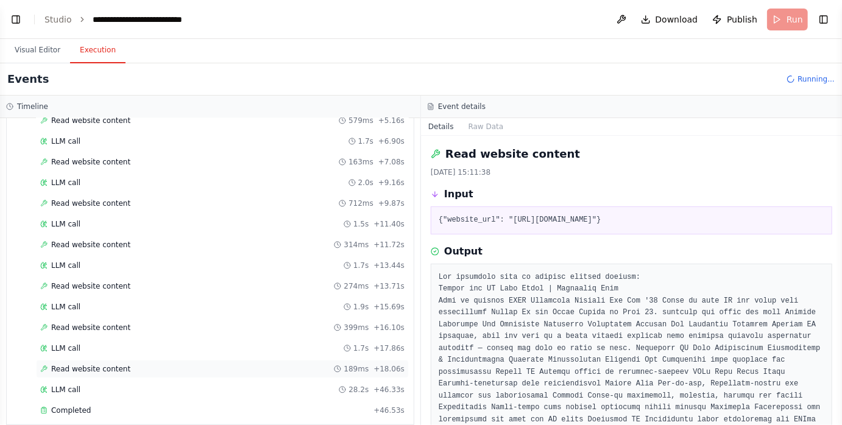
click at [144, 360] on div "Read website content 189ms + 18.06s" at bounding box center [222, 369] width 373 height 18
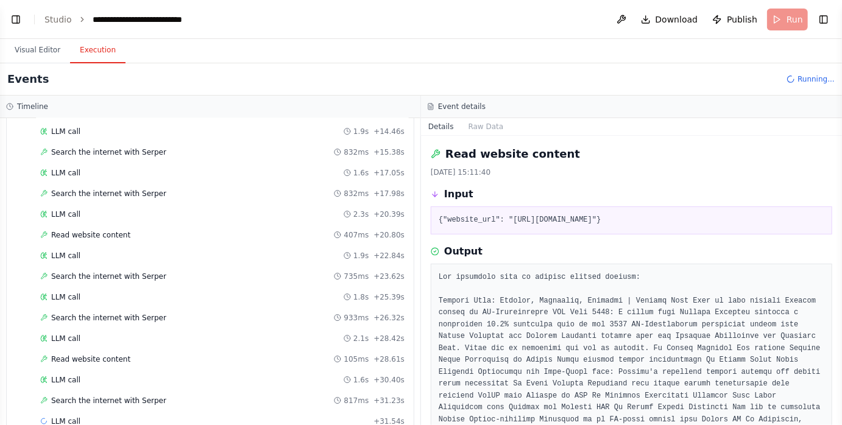
scroll to position [723, 0]
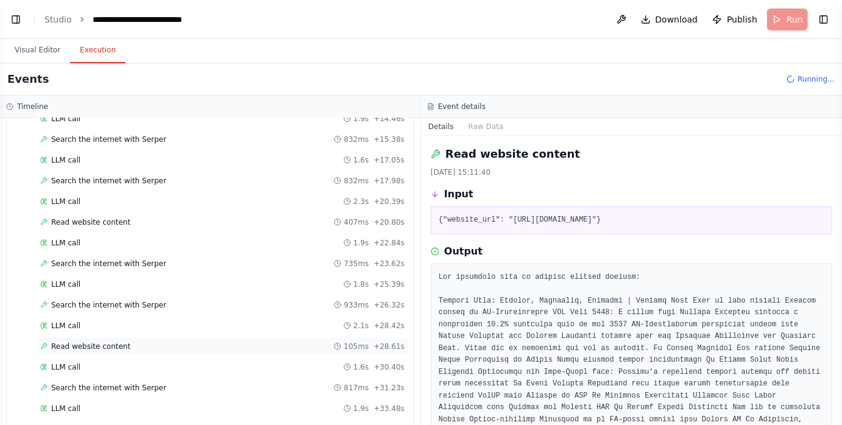
click at [136, 342] on div "Read website content 105ms + 28.61s" at bounding box center [222, 347] width 364 height 10
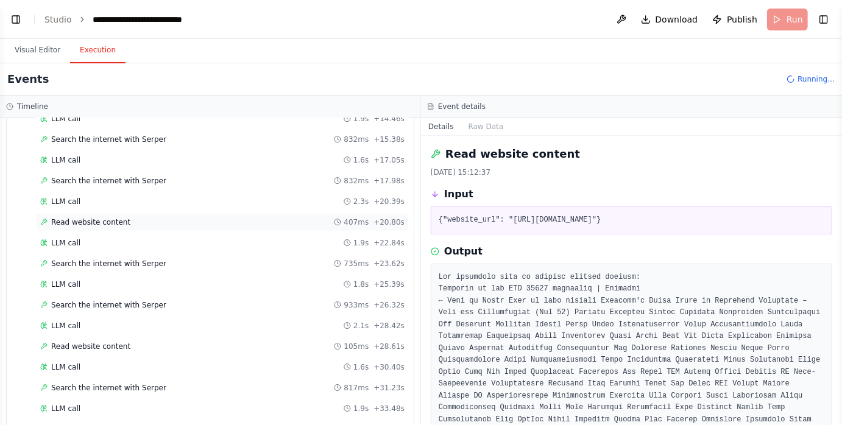
click at [140, 218] on div "Read website content 407ms + 20.80s" at bounding box center [222, 223] width 364 height 10
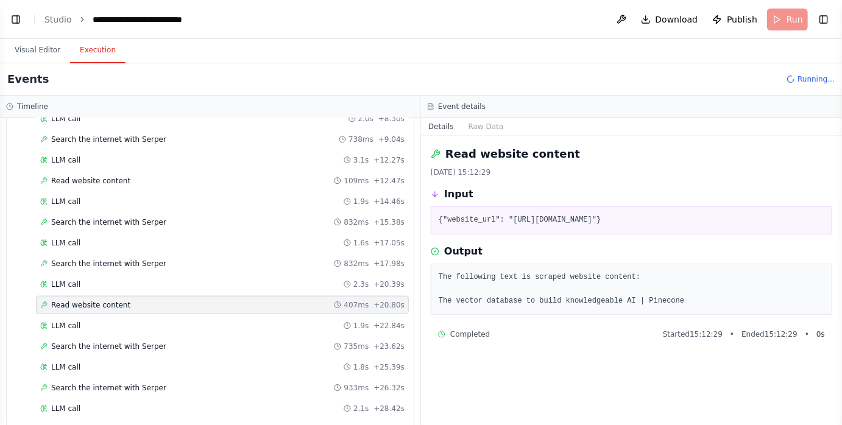
scroll to position [639, 0]
click at [132, 177] on div "Read website content 109ms + 12.47s" at bounding box center [222, 182] width 364 height 10
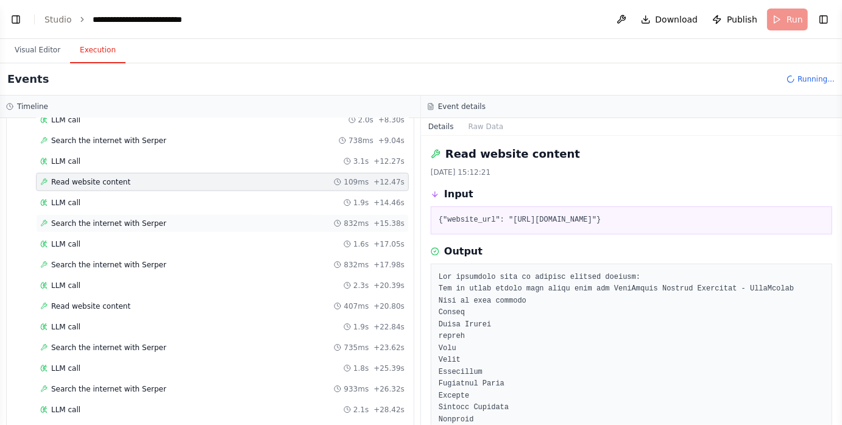
click at [150, 215] on div "Search the internet with [PERSON_NAME] 832ms + 15.38s" at bounding box center [222, 224] width 373 height 18
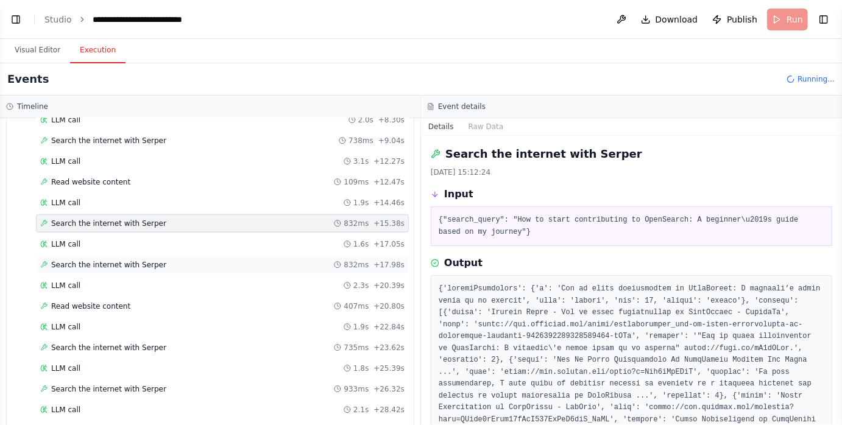
click at [149, 260] on span "Search the internet with Serper" at bounding box center [108, 265] width 115 height 10
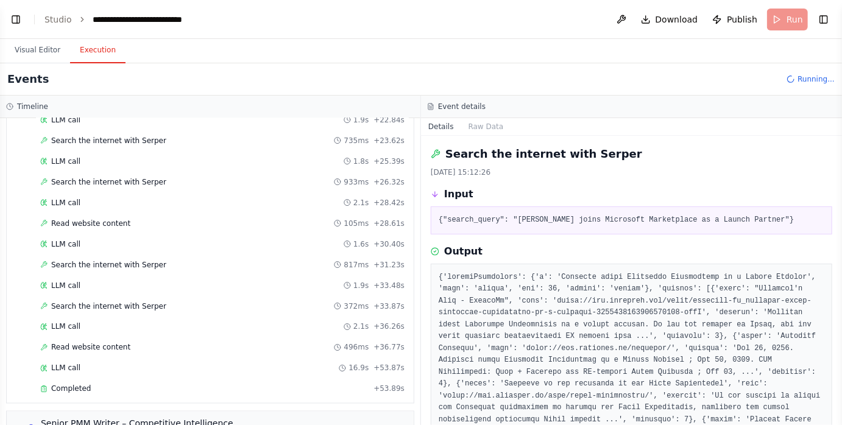
scroll to position [848, 0]
click at [125, 341] on span "Read website content" at bounding box center [90, 346] width 79 height 10
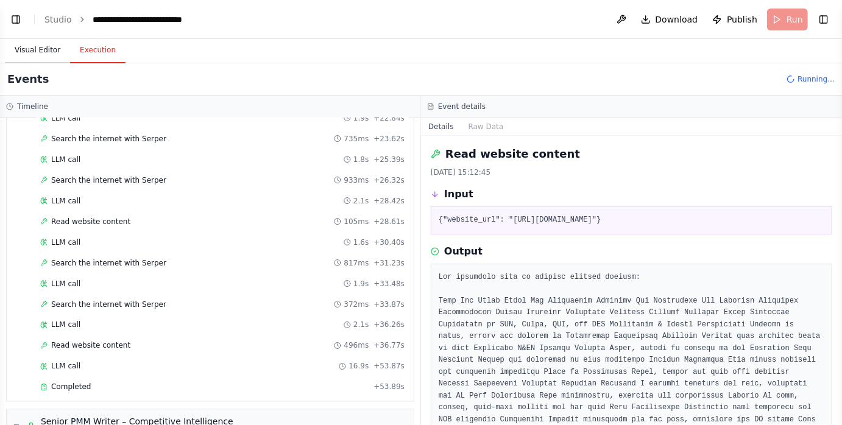
click at [49, 46] on button "Visual Editor" at bounding box center [37, 51] width 65 height 26
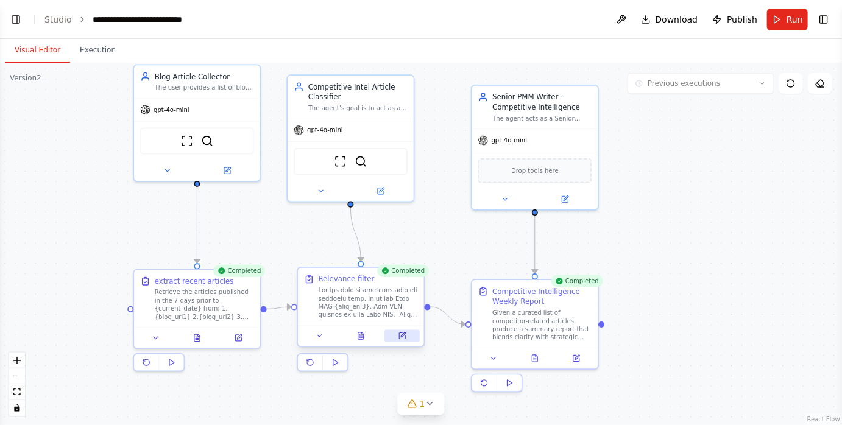
click at [403, 337] on icon at bounding box center [402, 336] width 6 height 6
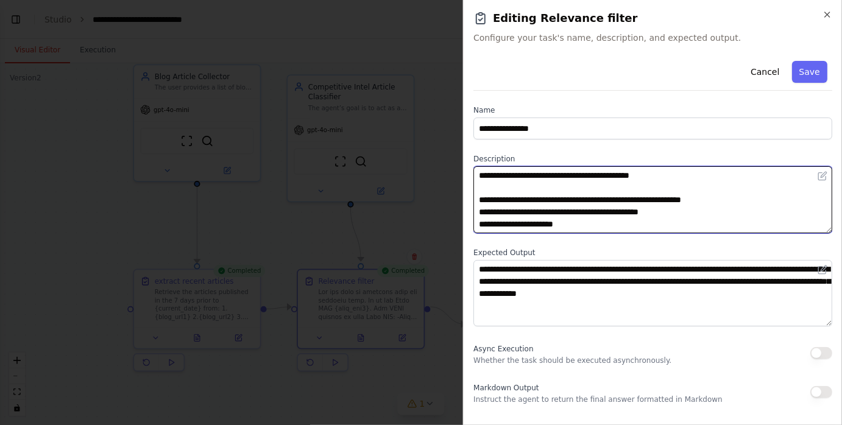
click at [480, 197] on textarea at bounding box center [652, 199] width 359 height 67
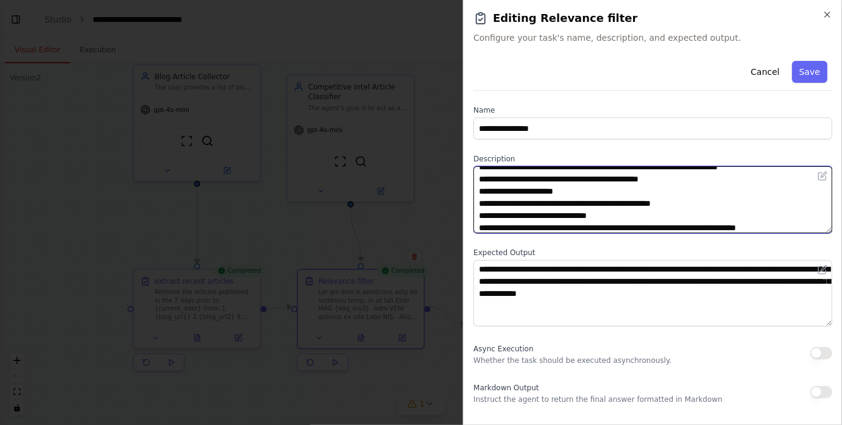
scroll to position [171, 0]
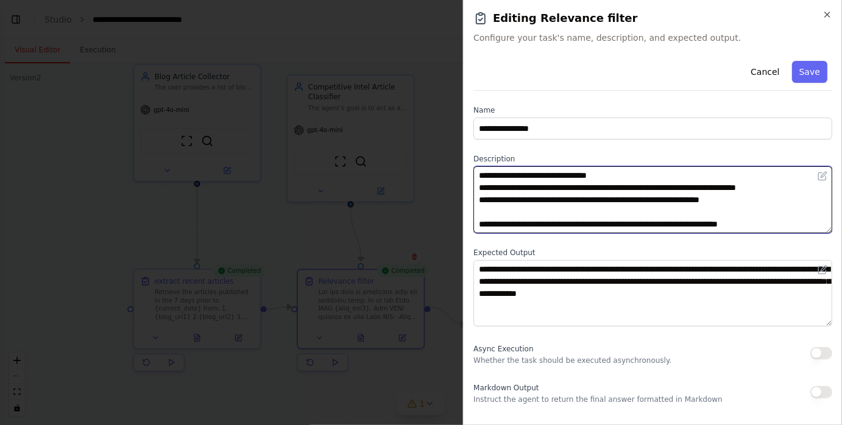
drag, startPoint x: 479, startPoint y: 197, endPoint x: 768, endPoint y: 199, distance: 288.9
click at [768, 199] on textarea at bounding box center [652, 199] width 359 height 67
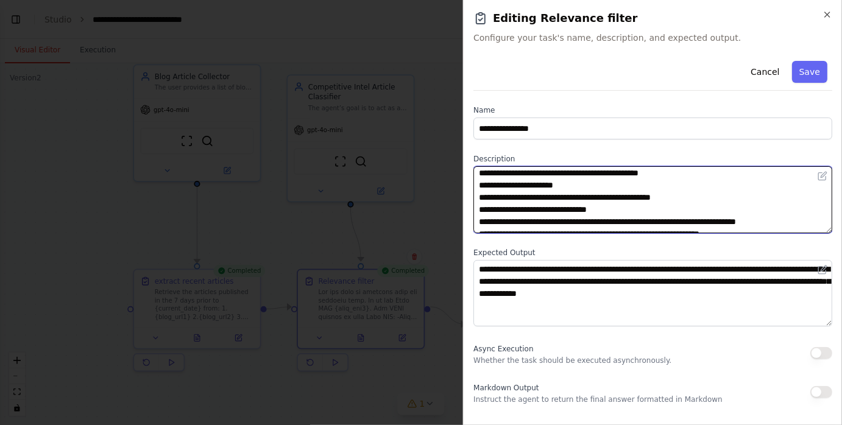
scroll to position [139, 0]
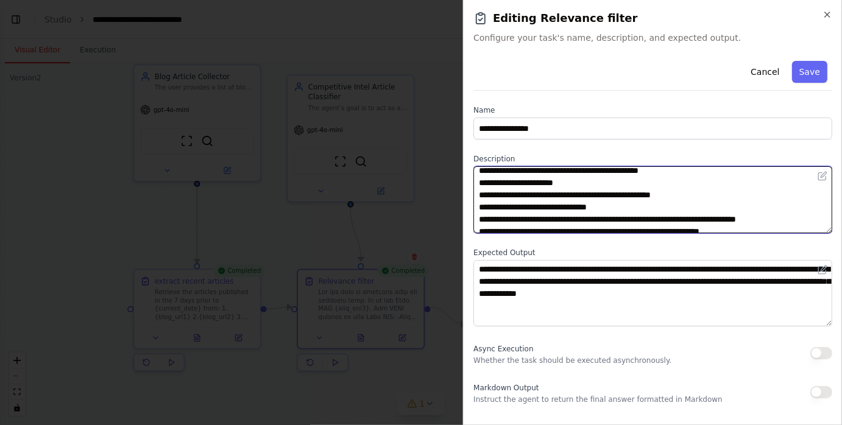
click at [672, 195] on textarea at bounding box center [652, 199] width 359 height 67
drag, startPoint x: 672, startPoint y: 195, endPoint x: 477, endPoint y: 198, distance: 195.6
click at [477, 198] on textarea at bounding box center [652, 199] width 359 height 67
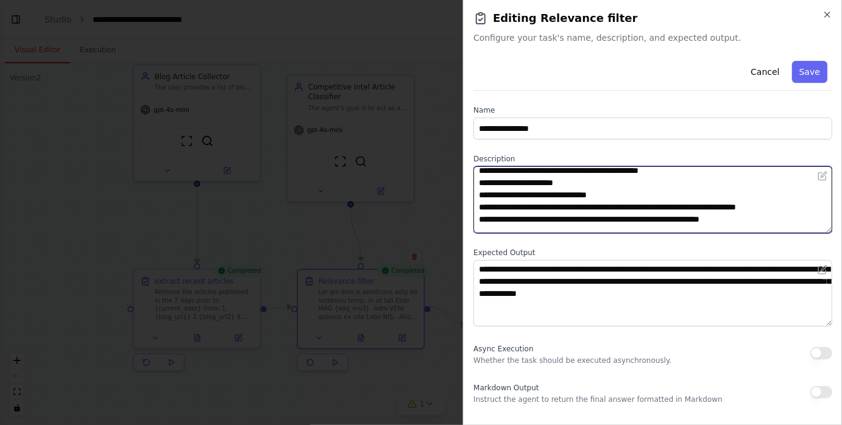
drag, startPoint x: 799, startPoint y: 207, endPoint x: 477, endPoint y: 210, distance: 321.8
click at [477, 210] on textarea at bounding box center [652, 199] width 359 height 67
drag, startPoint x: 770, startPoint y: 208, endPoint x: 464, endPoint y: 205, distance: 305.9
click at [463, 206] on div "**********" at bounding box center [652, 212] width 379 height 425
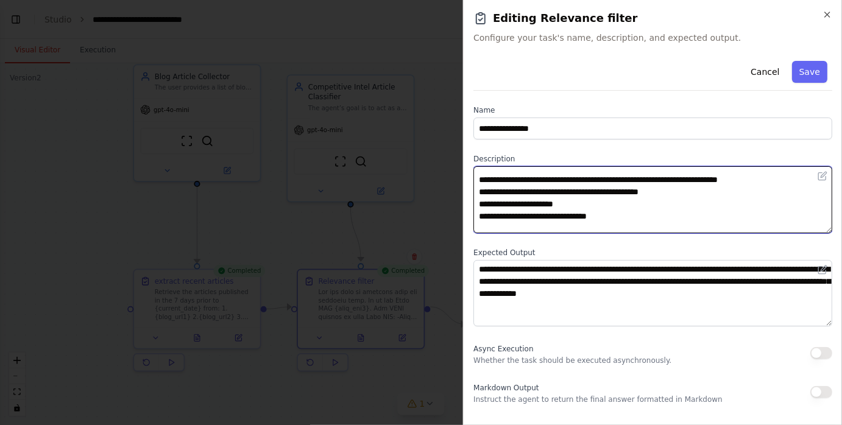
scroll to position [114, 0]
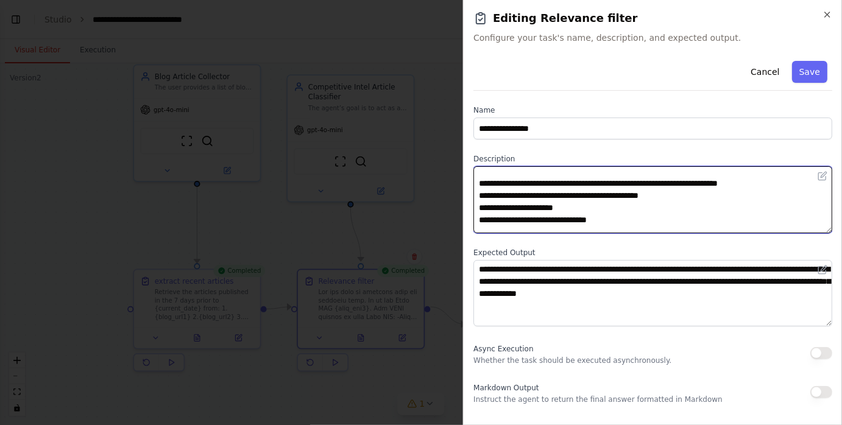
drag, startPoint x: 479, startPoint y: 185, endPoint x: 611, endPoint y: 221, distance: 136.9
click at [611, 221] on textarea at bounding box center [652, 199] width 359 height 67
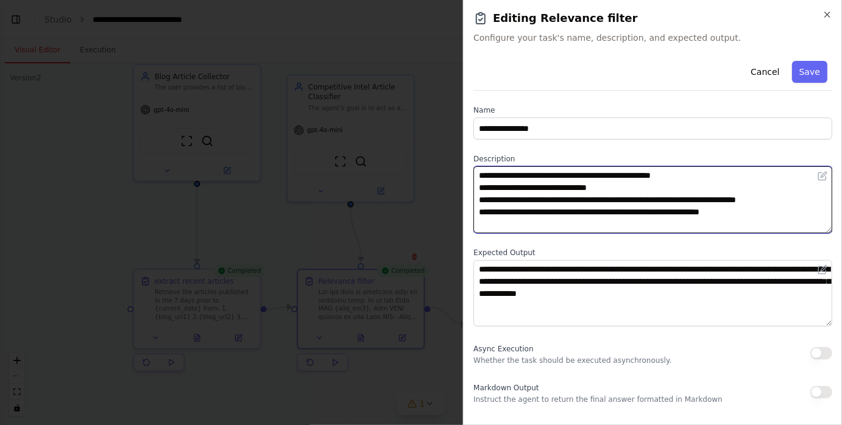
scroll to position [59, 0]
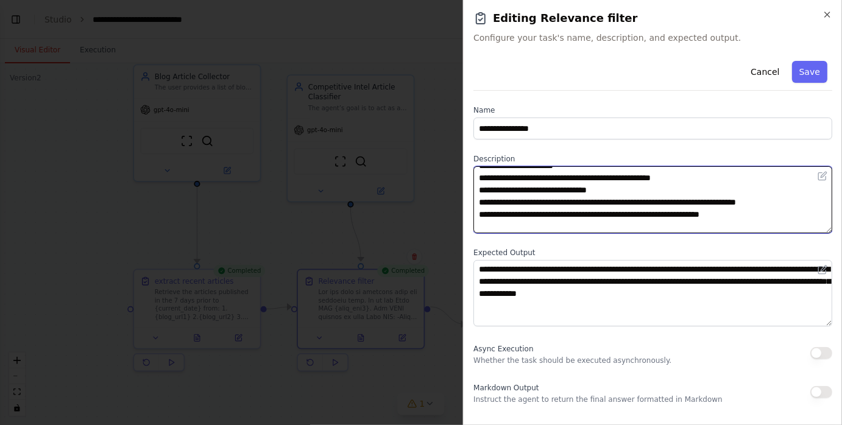
drag, startPoint x: 776, startPoint y: 215, endPoint x: 467, endPoint y: 204, distance: 308.5
click at [467, 204] on div "**********" at bounding box center [652, 212] width 379 height 425
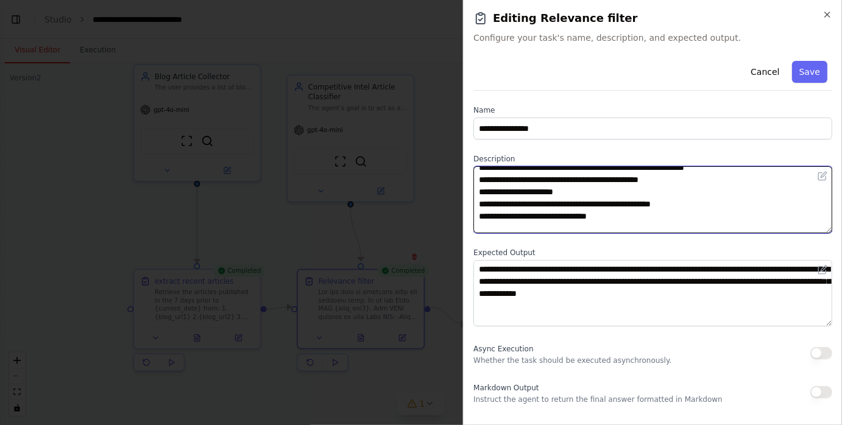
scroll to position [23, 0]
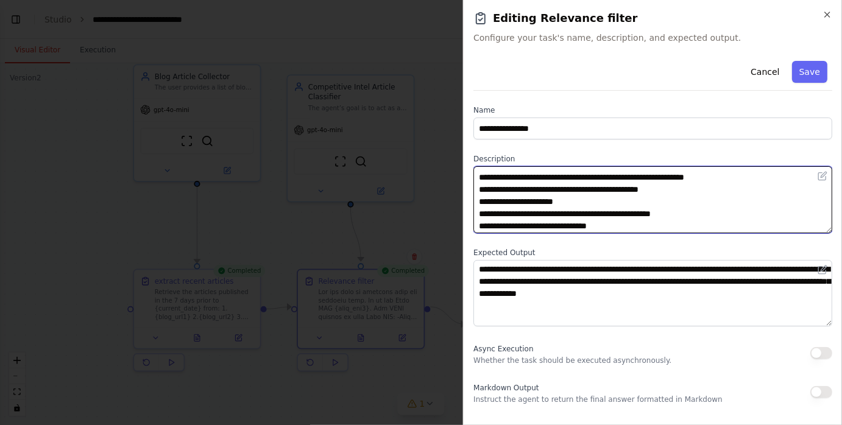
drag, startPoint x: 676, startPoint y: 213, endPoint x: 473, endPoint y: 211, distance: 203.5
click at [473, 211] on div "**********" at bounding box center [652, 212] width 379 height 425
drag, startPoint x: 618, startPoint y: 214, endPoint x: 474, endPoint y: 175, distance: 149.0
click at [474, 175] on textarea at bounding box center [652, 199] width 359 height 67
click at [633, 213] on textarea at bounding box center [652, 199] width 359 height 67
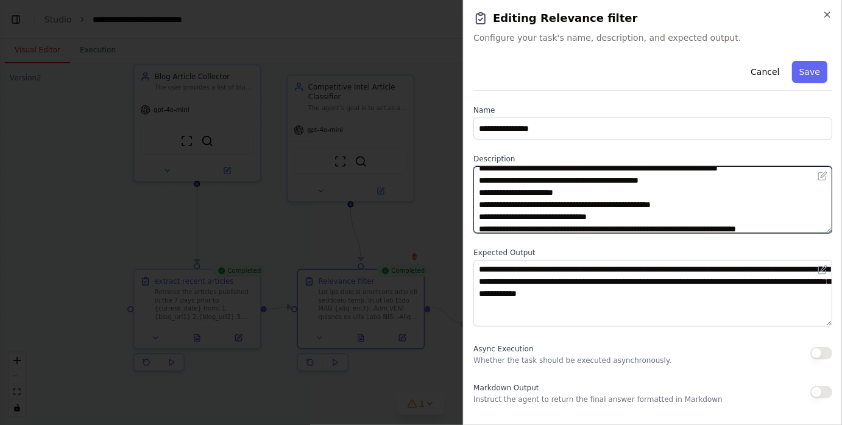
scroll to position [609, 0]
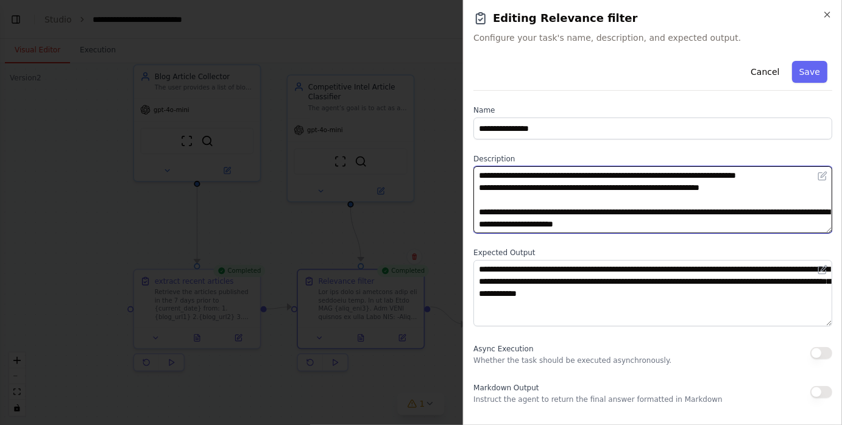
drag, startPoint x: 633, startPoint y: 213, endPoint x: 649, endPoint y: 256, distance: 46.1
click at [649, 256] on div "**********" at bounding box center [652, 298] width 359 height 484
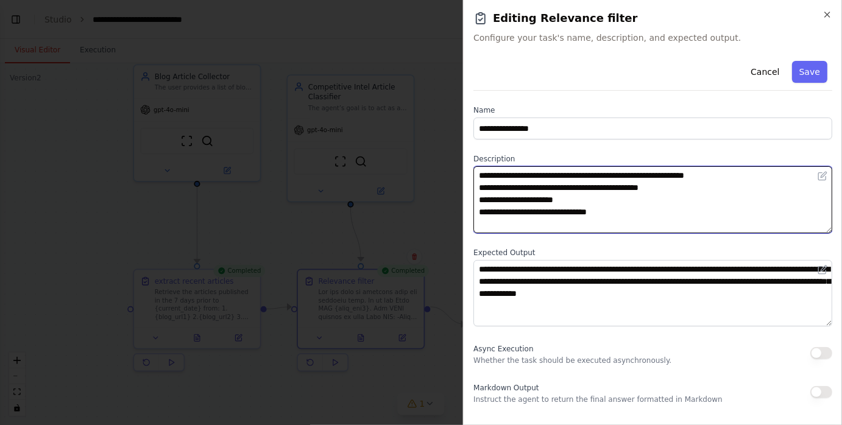
click at [683, 200] on textarea at bounding box center [652, 199] width 359 height 67
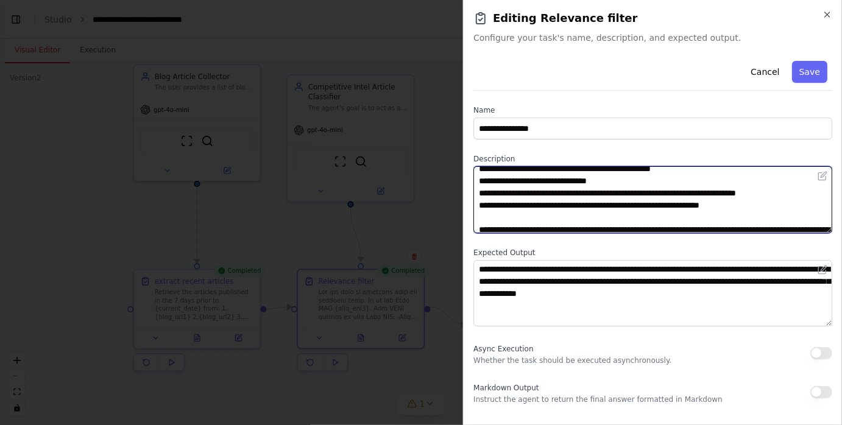
scroll to position [609, 0]
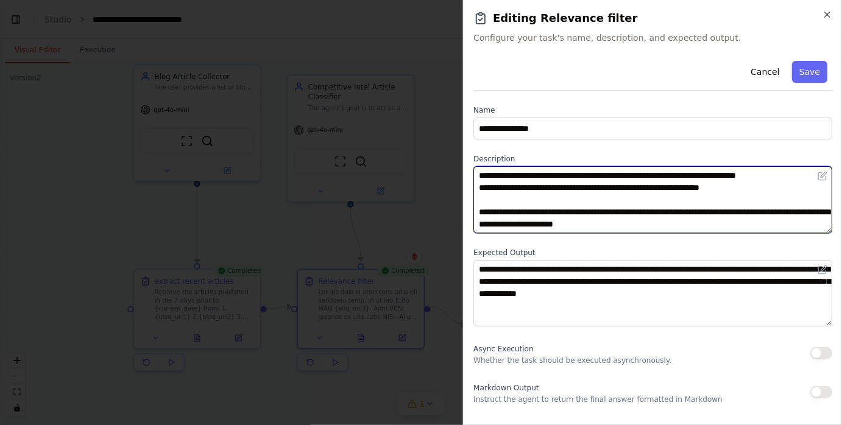
drag, startPoint x: 479, startPoint y: 174, endPoint x: 779, endPoint y: 188, distance: 300.8
click at [779, 188] on textarea at bounding box center [652, 199] width 359 height 67
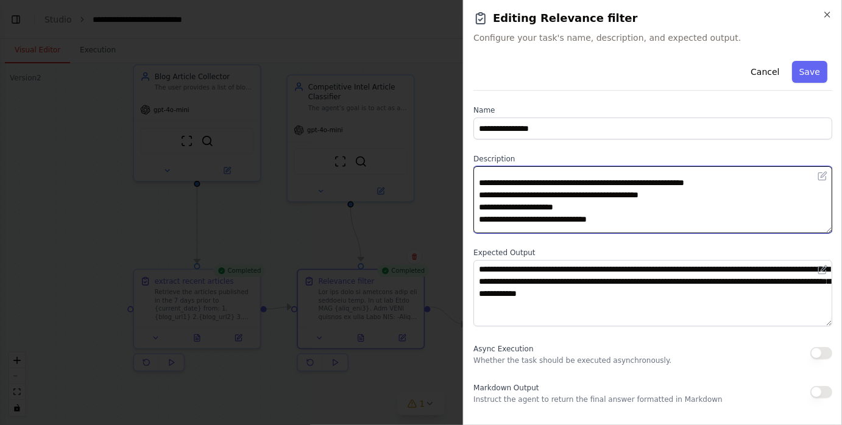
scroll to position [22, 0]
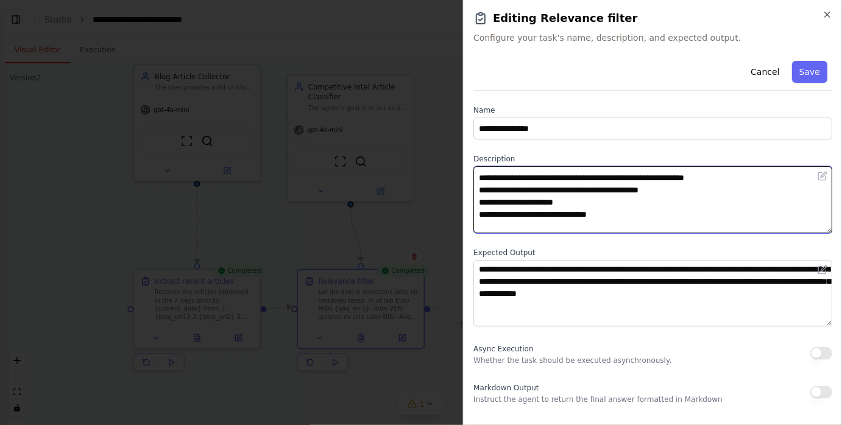
drag, startPoint x: 478, startPoint y: 176, endPoint x: 620, endPoint y: 211, distance: 145.7
click at [620, 211] on textarea "**********" at bounding box center [652, 199] width 359 height 67
click at [626, 215] on textarea "**********" at bounding box center [652, 199] width 359 height 67
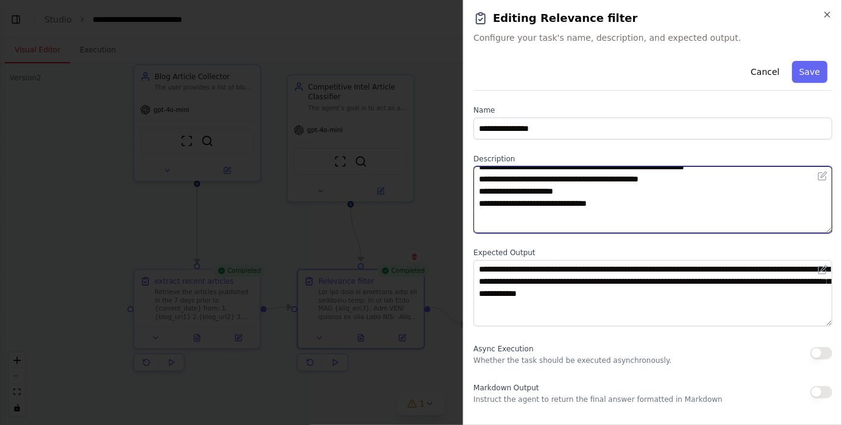
paste textarea "**********"
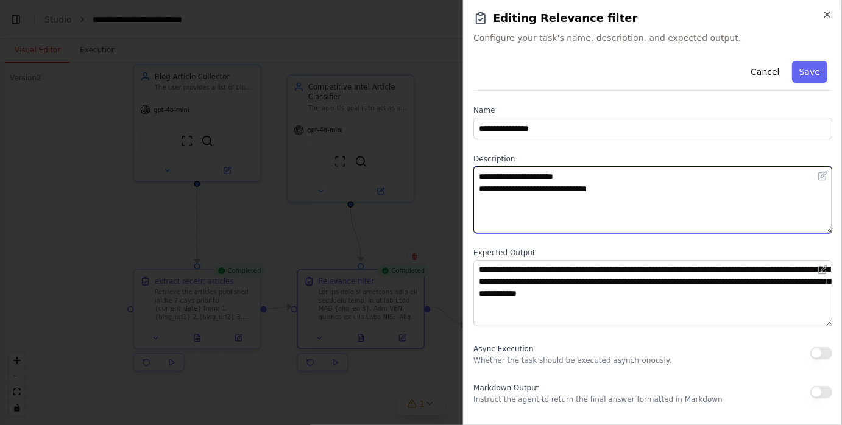
paste textarea "**********"
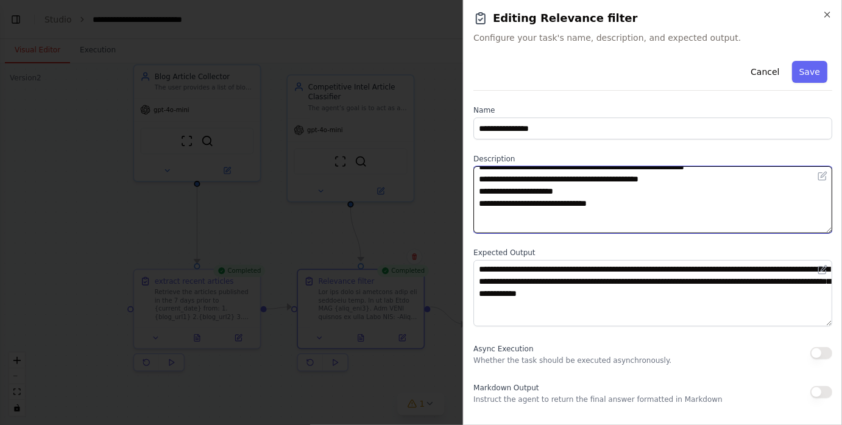
paste textarea "**********"
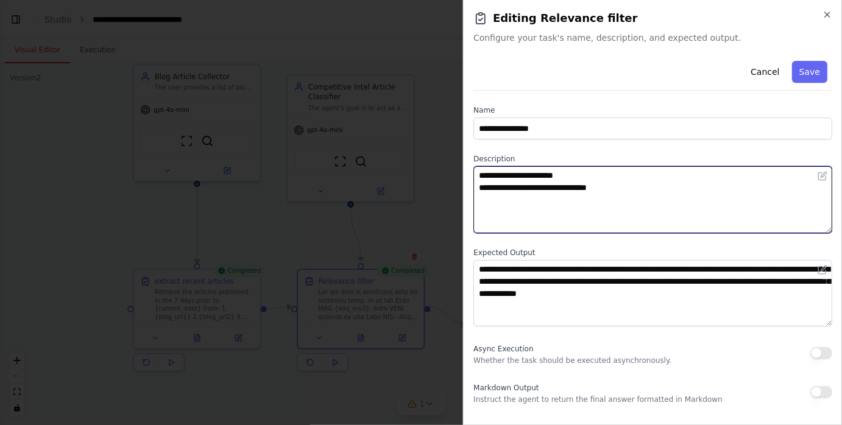
paste textarea "**********"
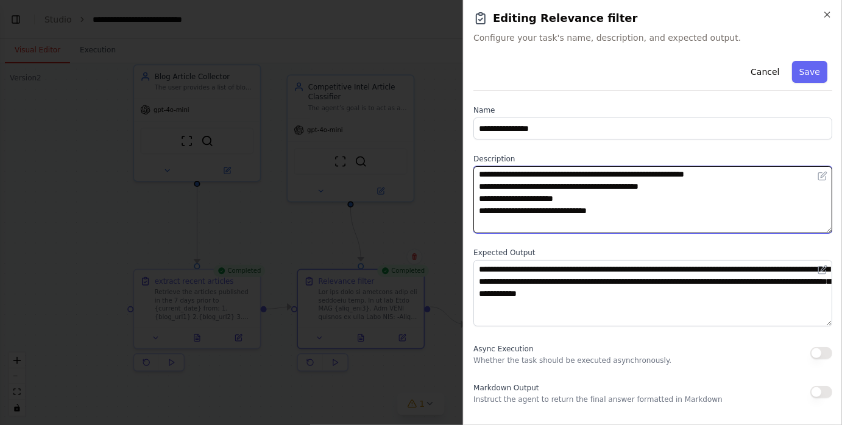
scroll to position [447, 0]
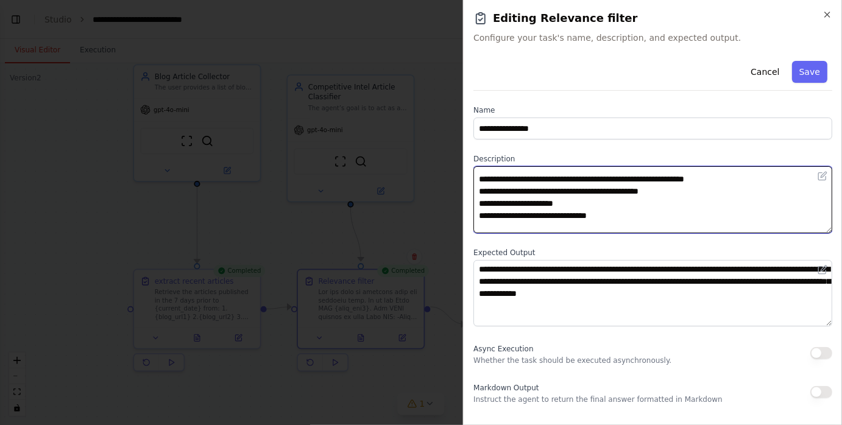
click at [483, 177] on textarea at bounding box center [652, 199] width 359 height 67
click at [592, 179] on textarea at bounding box center [652, 199] width 359 height 67
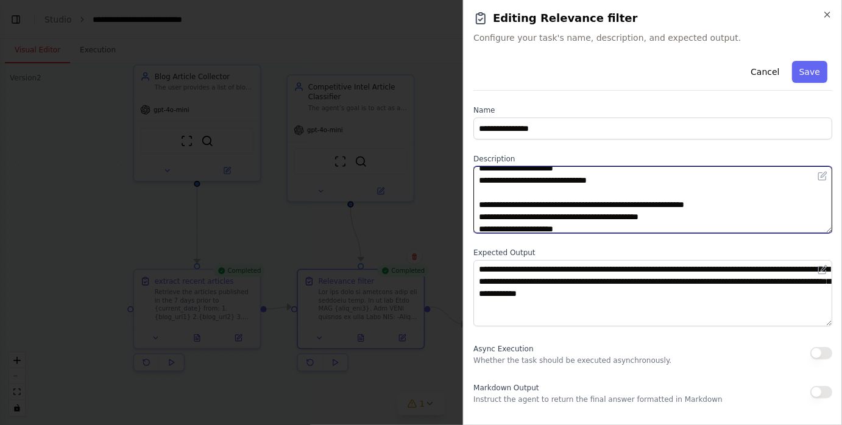
scroll to position [360, 0]
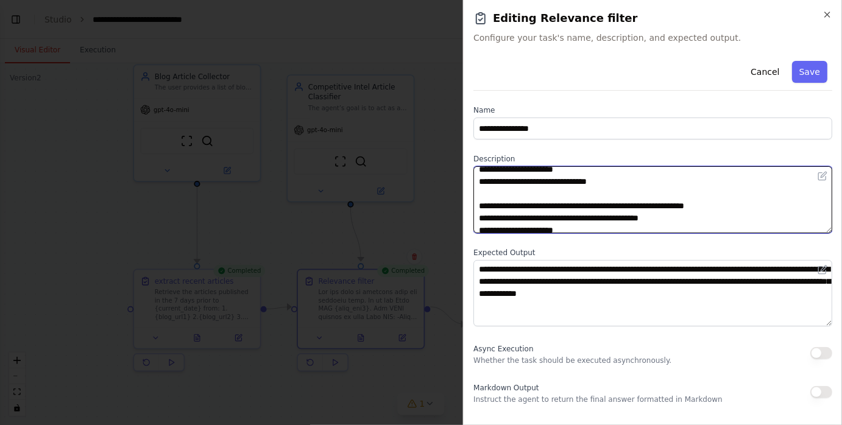
click at [590, 204] on textarea at bounding box center [652, 199] width 359 height 67
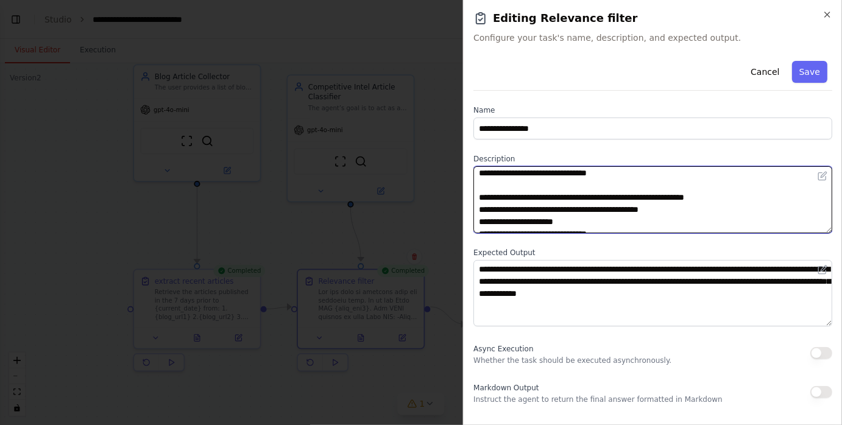
scroll to position [306, 0]
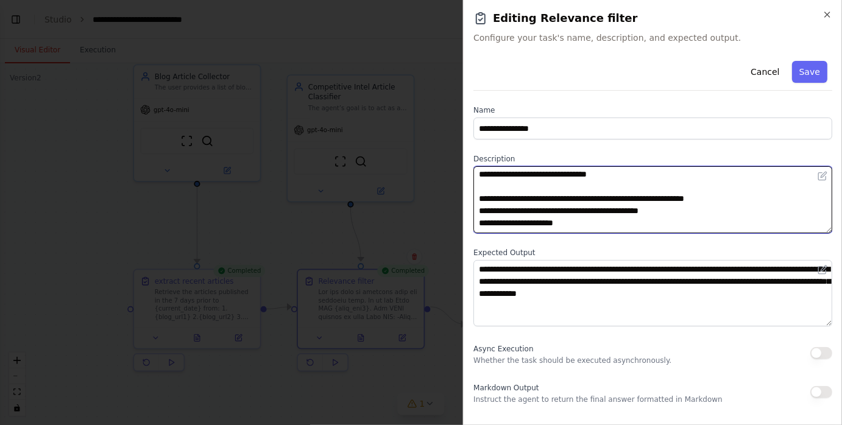
click at [480, 197] on textarea at bounding box center [652, 199] width 359 height 67
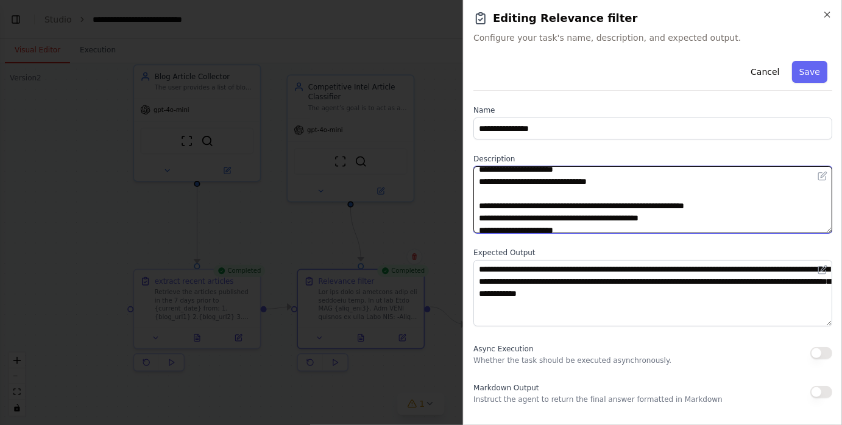
scroll to position [236, 0]
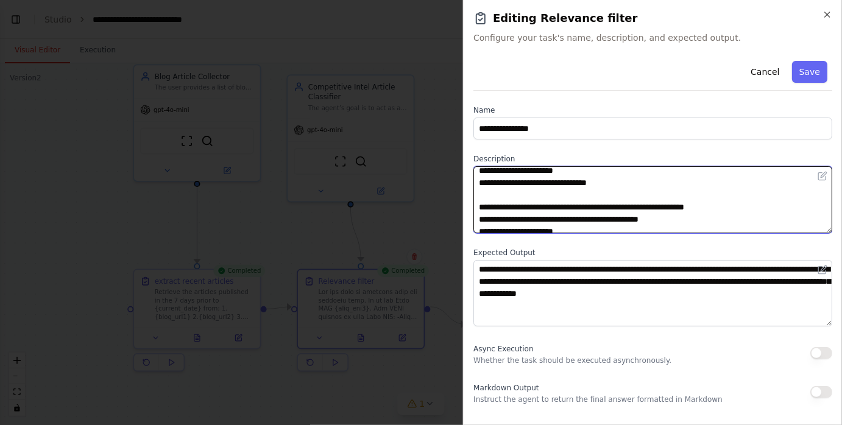
click at [478, 206] on textarea at bounding box center [652, 199] width 359 height 67
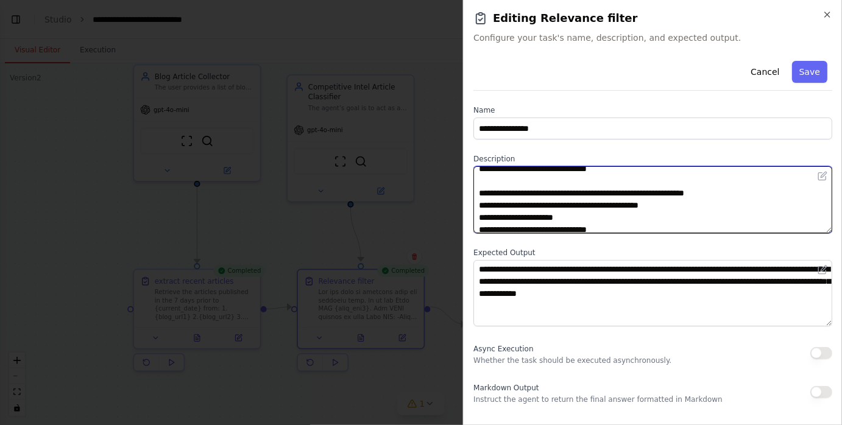
scroll to position [188, 0]
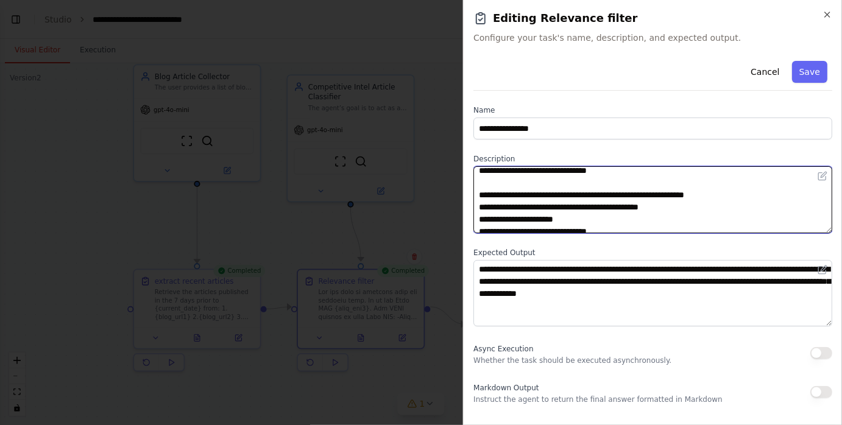
click at [589, 196] on textarea at bounding box center [652, 199] width 359 height 67
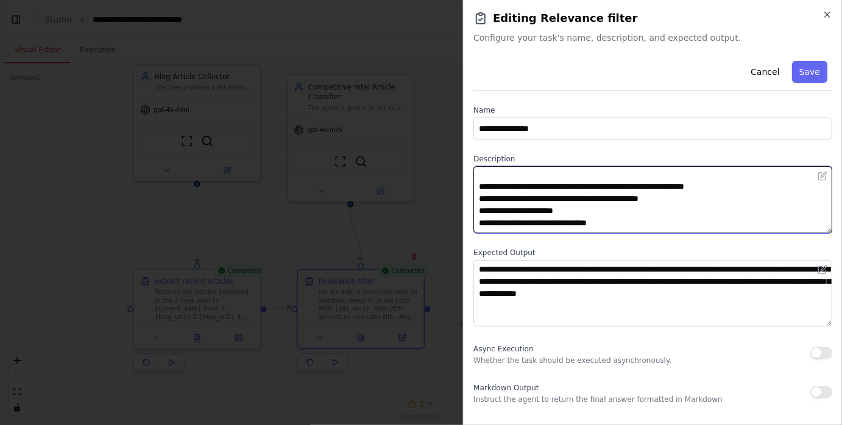
scroll to position [119, 0]
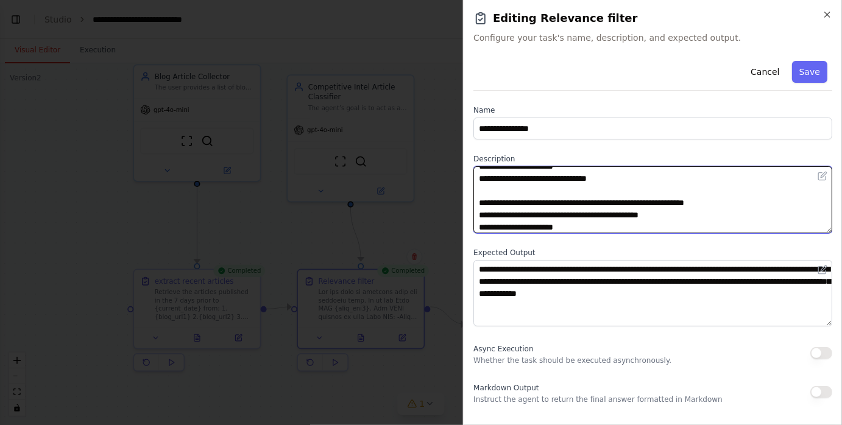
click at [590, 200] on textarea at bounding box center [652, 199] width 359 height 67
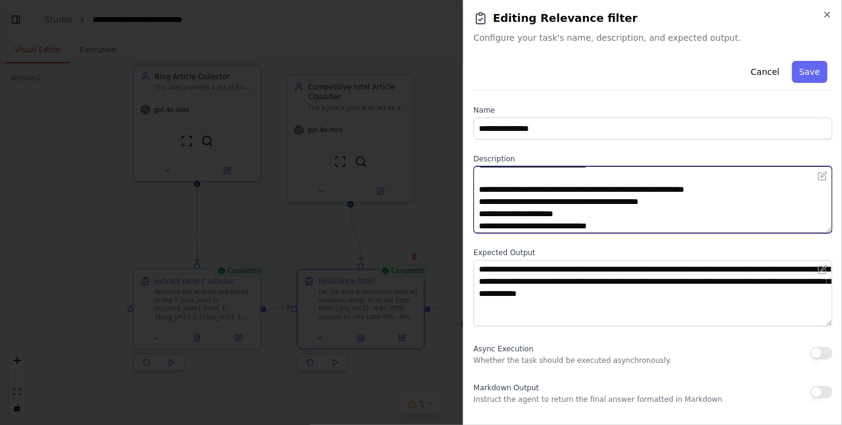
scroll to position [66, 0]
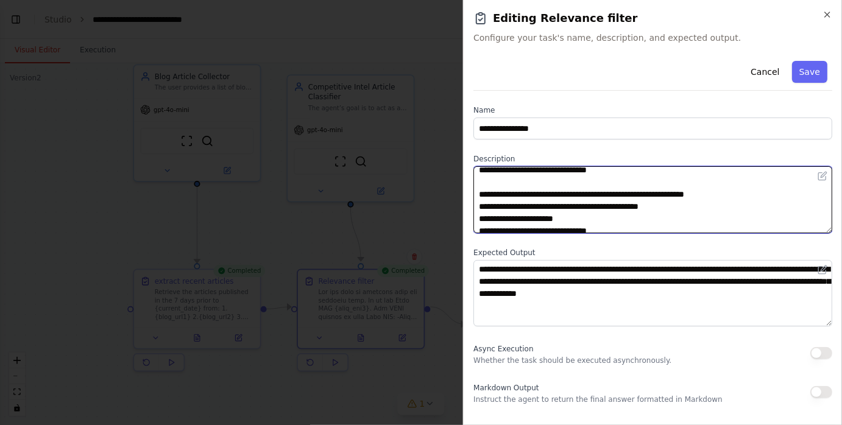
click at [481, 194] on textarea at bounding box center [652, 199] width 359 height 67
click at [591, 195] on textarea at bounding box center [652, 199] width 359 height 67
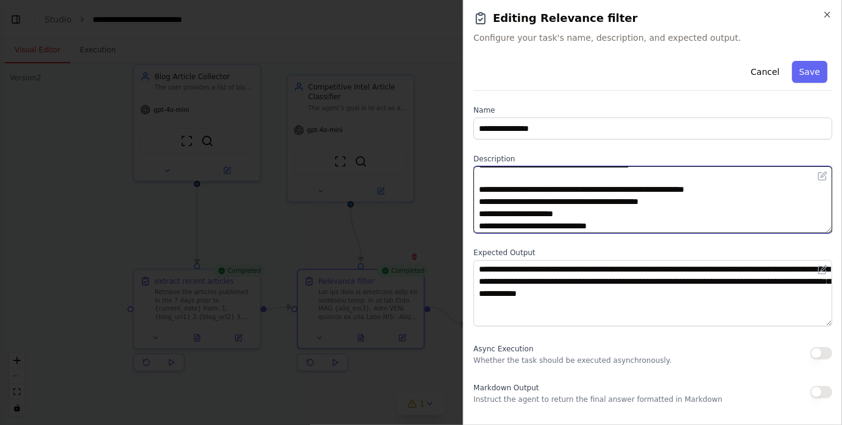
scroll to position [0, 0]
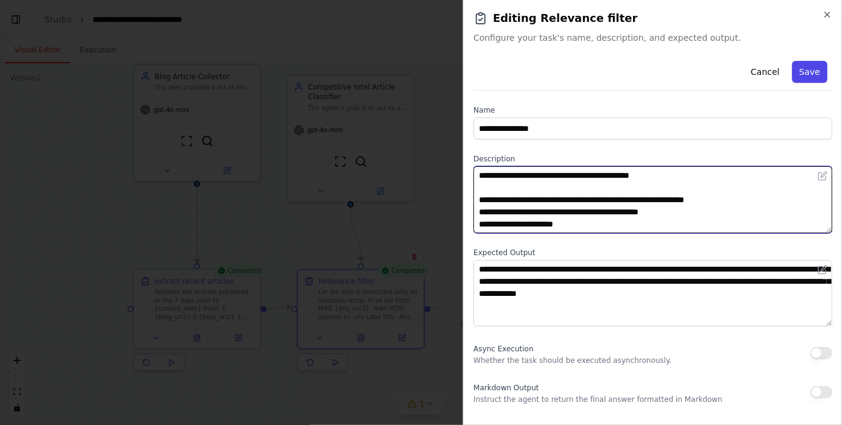
type textarea "**********"
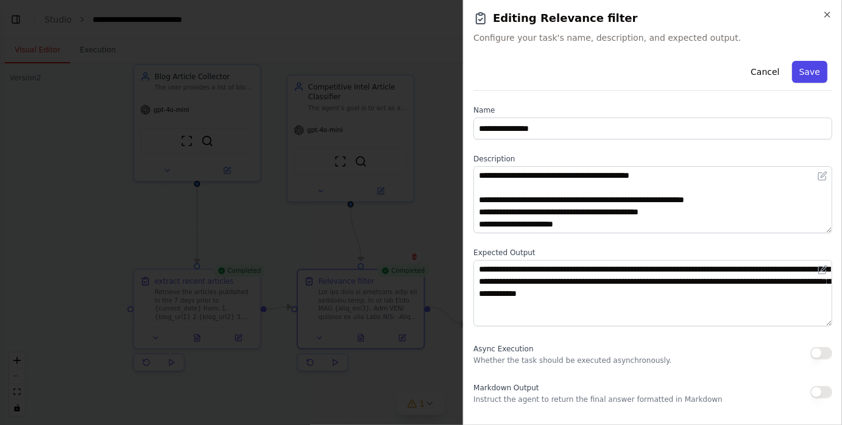
click at [806, 71] on button "Save" at bounding box center [809, 72] width 35 height 22
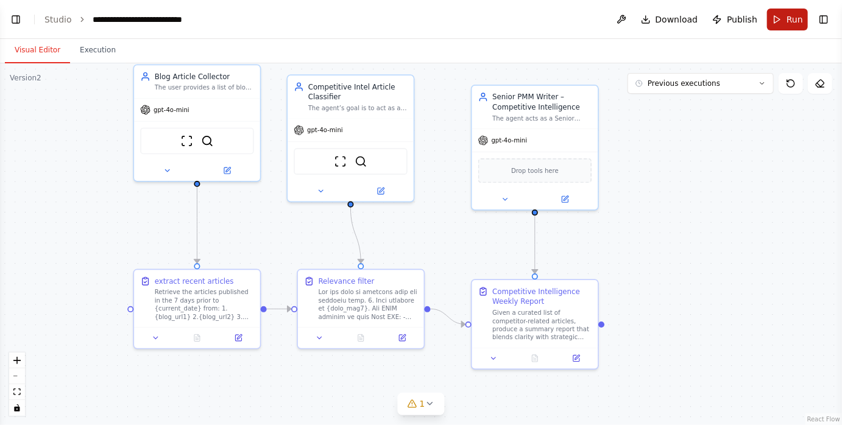
click at [778, 16] on button "Run" at bounding box center [787, 20] width 41 height 22
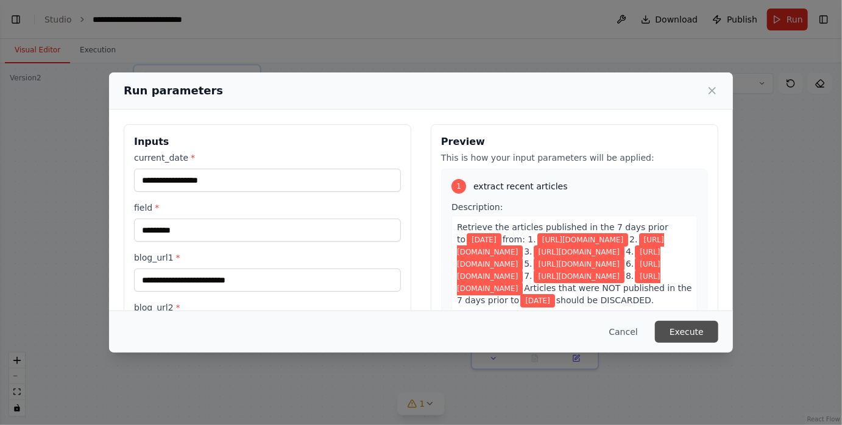
click at [676, 330] on button "Execute" at bounding box center [686, 332] width 63 height 22
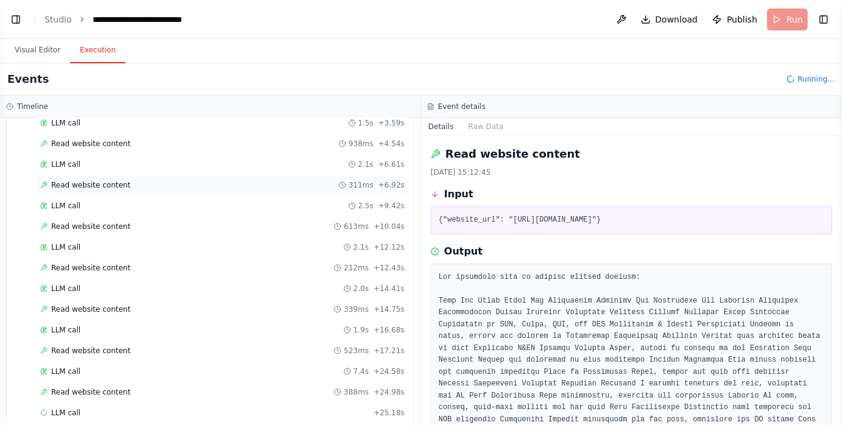
scroll to position [142, 0]
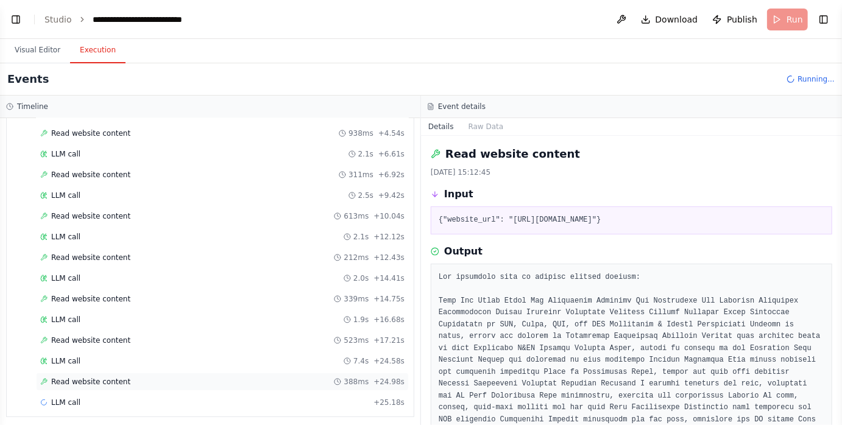
click at [195, 377] on div "Read website content 388ms + 24.98s" at bounding box center [222, 382] width 364 height 10
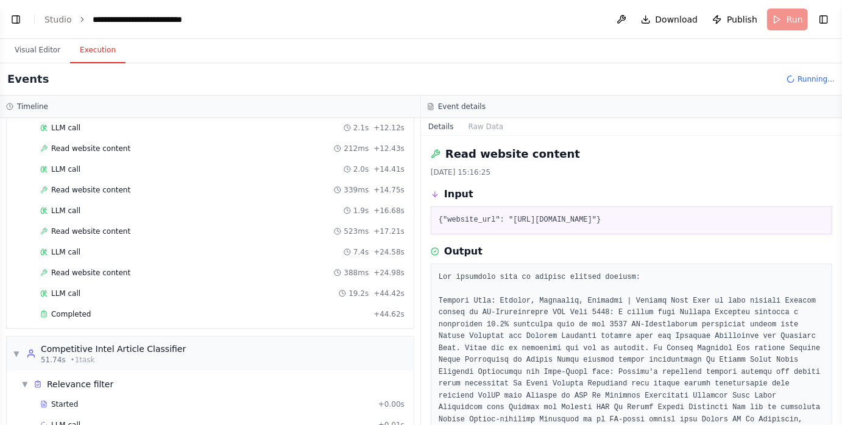
scroll to position [256, 0]
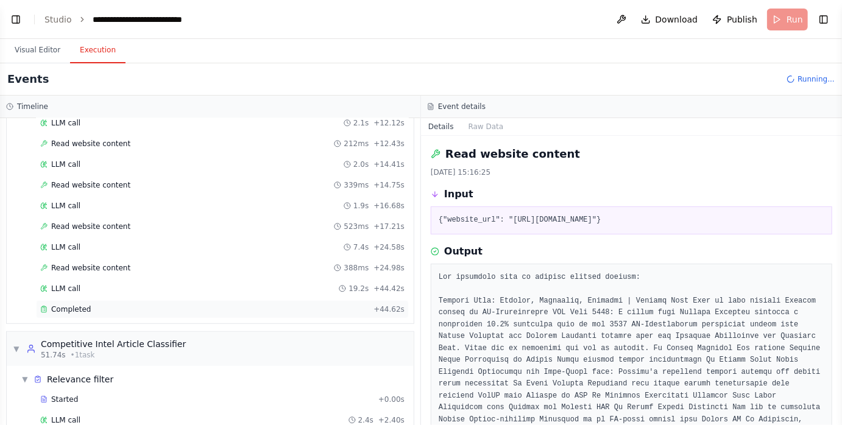
click at [187, 305] on div "Completed" at bounding box center [204, 310] width 328 height 10
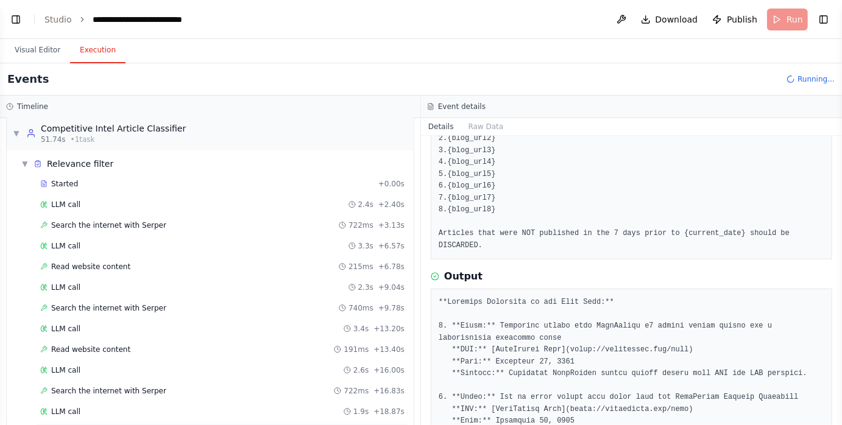
scroll to position [475, 0]
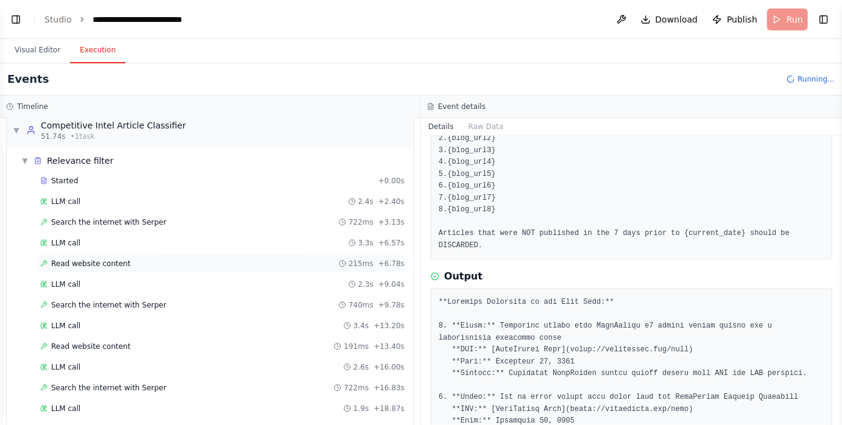
click at [177, 259] on div "Read website content 215ms + 6.78s" at bounding box center [222, 264] width 364 height 10
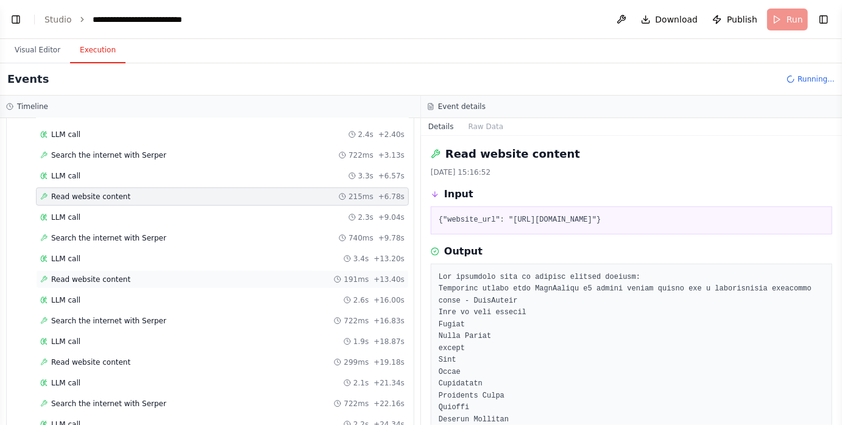
click at [167, 275] on div "Read website content 191ms + 13.40s" at bounding box center [222, 280] width 364 height 10
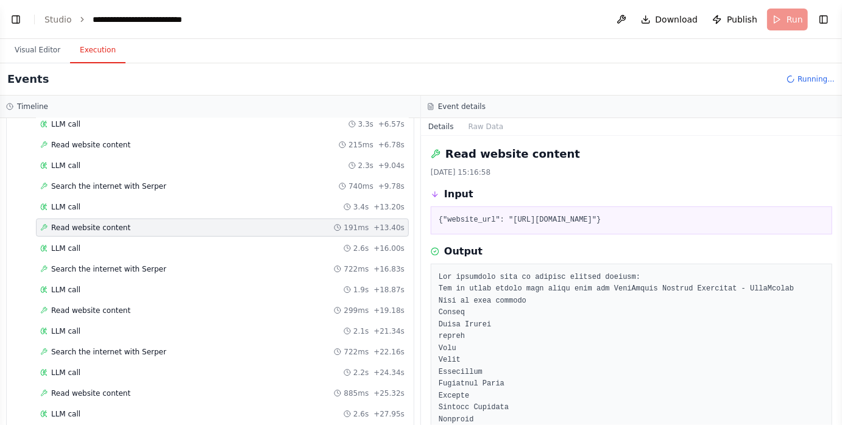
scroll to position [648, 0]
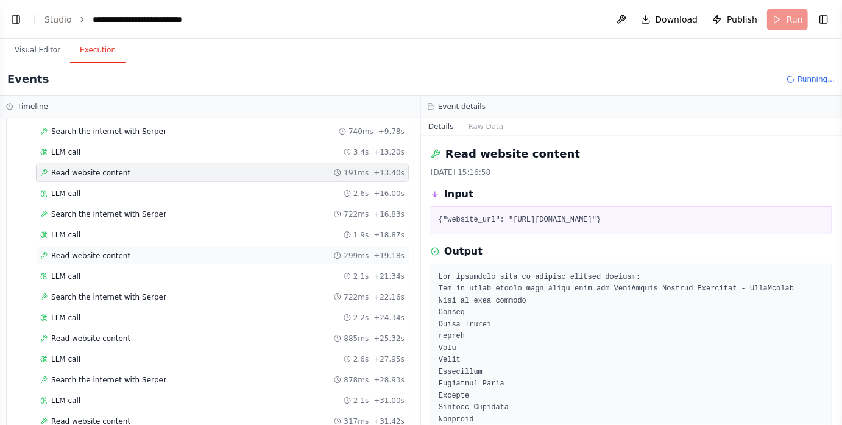
click at [157, 251] on div "Read website content 299ms + 19.18s" at bounding box center [222, 256] width 364 height 10
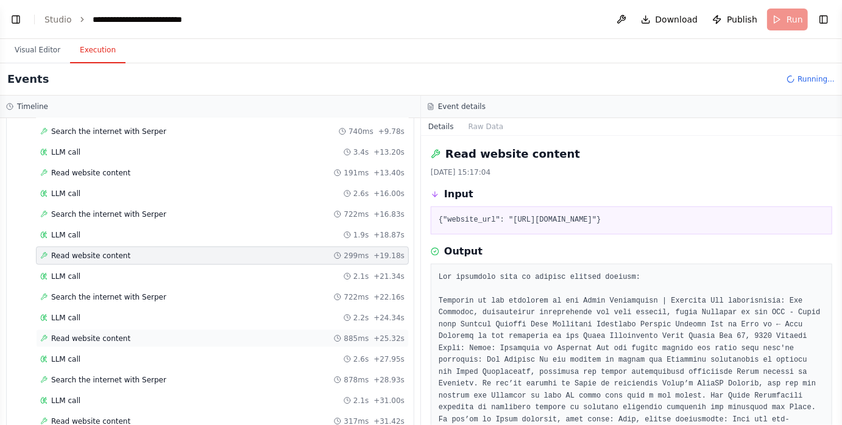
click at [150, 334] on div "Read website content 885ms + 25.32s" at bounding box center [222, 339] width 364 height 10
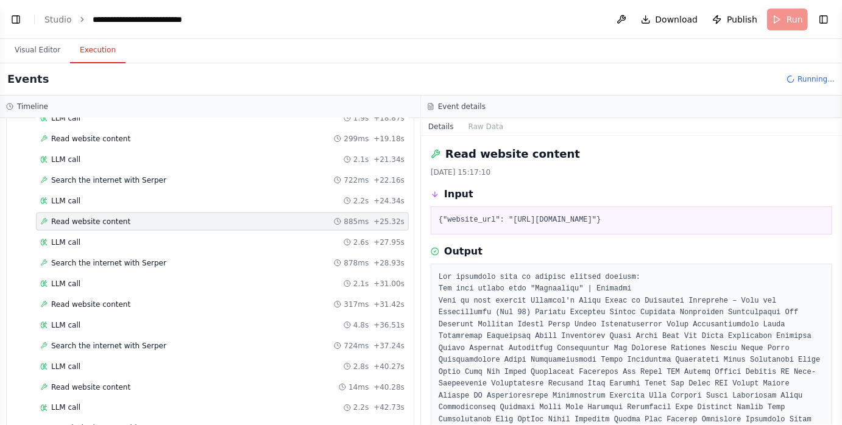
scroll to position [775, 0]
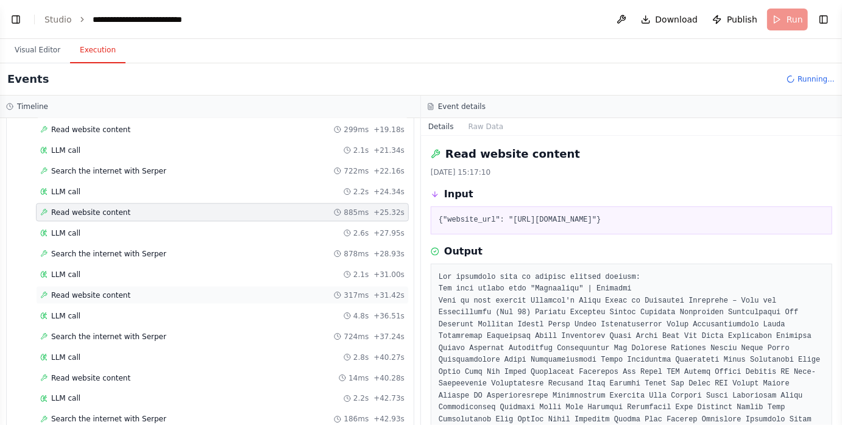
click at [149, 291] on div "Read website content 317ms + 31.42s" at bounding box center [222, 296] width 364 height 10
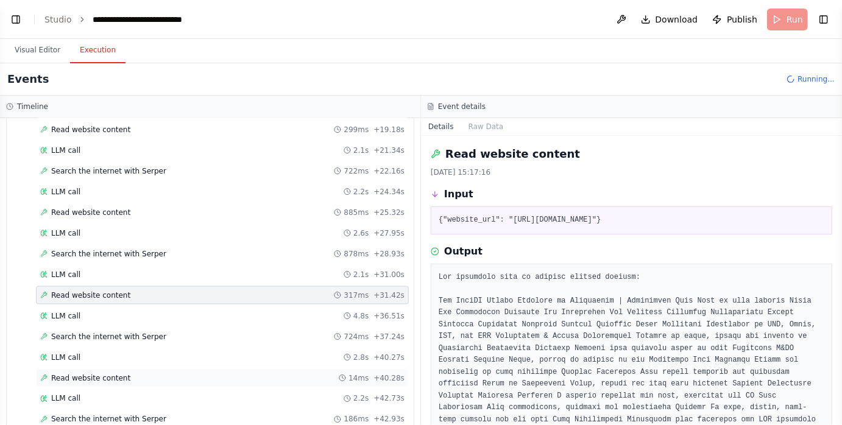
click at [142, 374] on div "Read website content 14ms + 40.28s" at bounding box center [222, 379] width 364 height 10
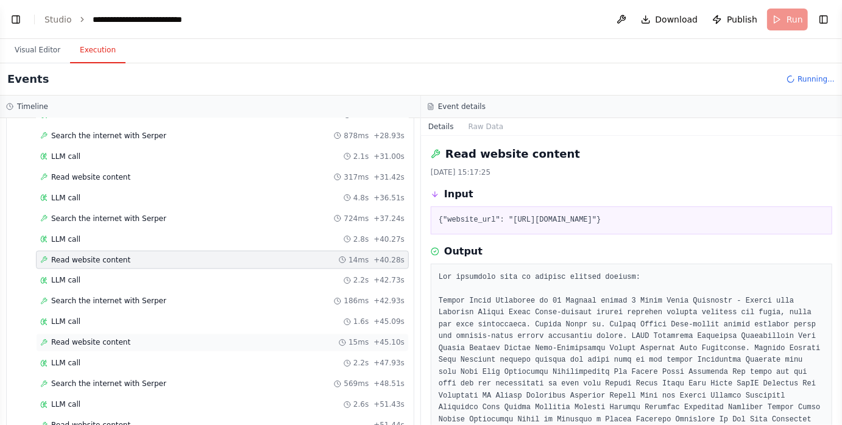
click at [143, 338] on div "Read website content 15ms + 45.10s" at bounding box center [222, 343] width 364 height 10
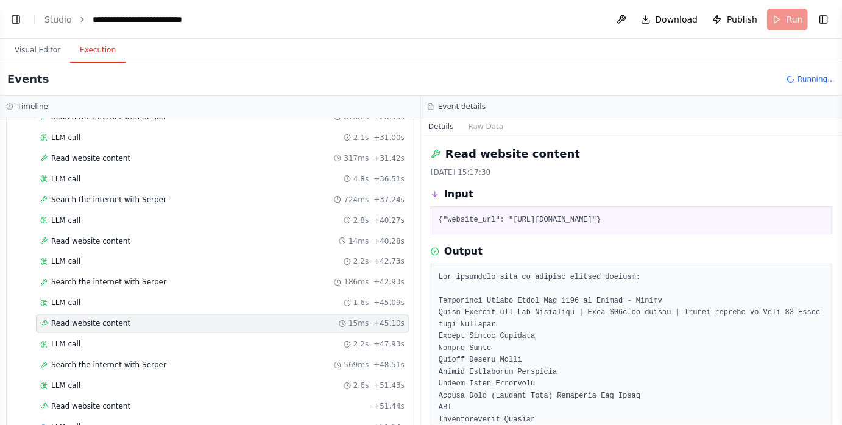
scroll to position [928, 0]
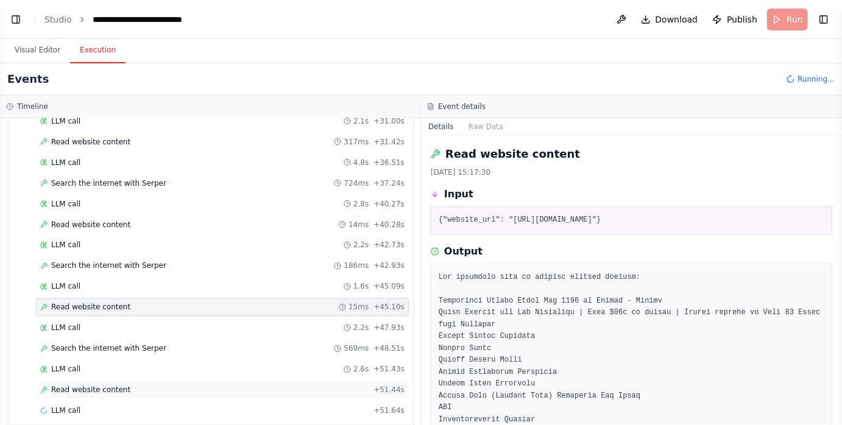
click at [138, 386] on div "Read website content + 51.44s" at bounding box center [222, 391] width 364 height 10
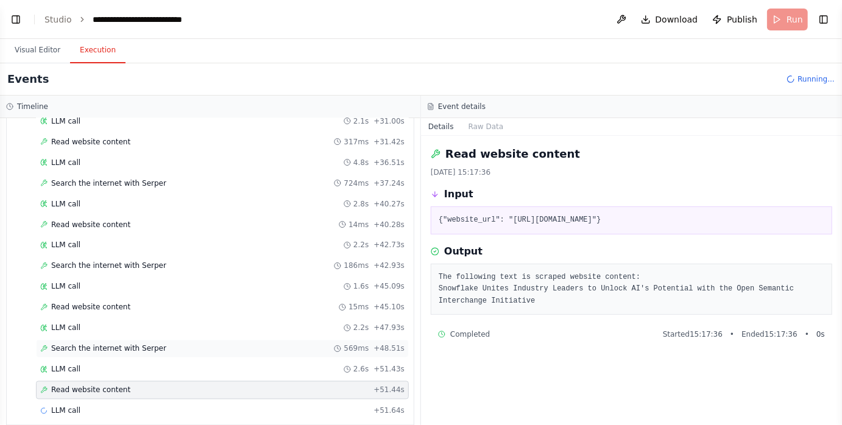
click at [133, 344] on span "Search the internet with Serper" at bounding box center [108, 349] width 115 height 10
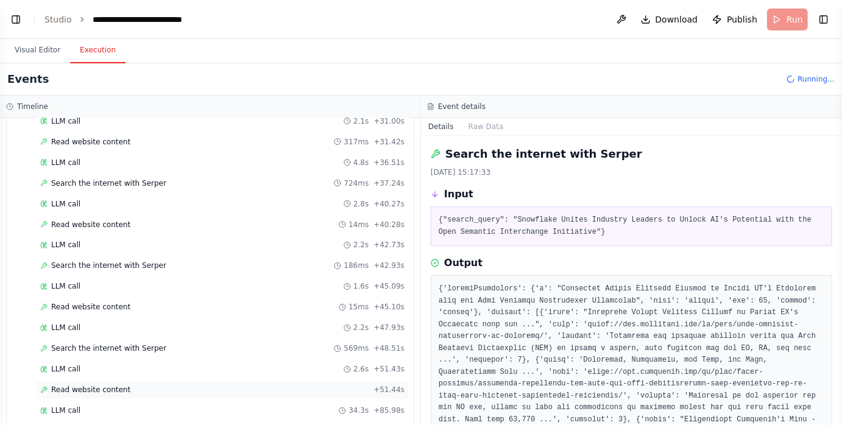
click at [124, 386] on span "Read website content" at bounding box center [90, 391] width 79 height 10
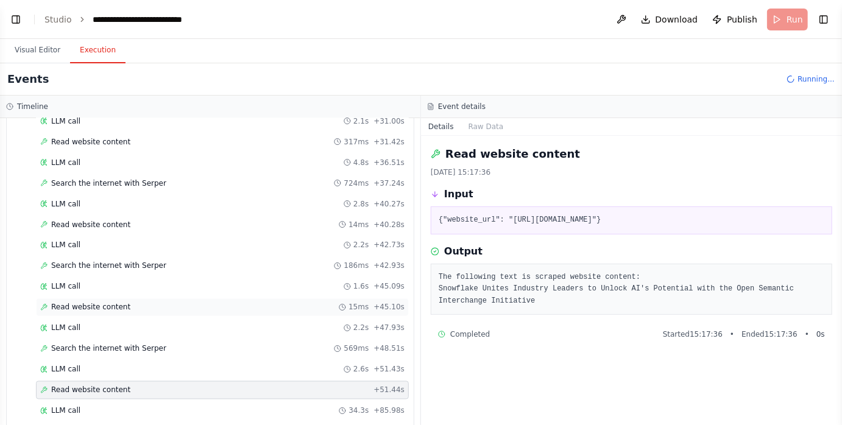
click at [129, 303] on div "Read website content 15ms + 45.10s" at bounding box center [222, 308] width 364 height 10
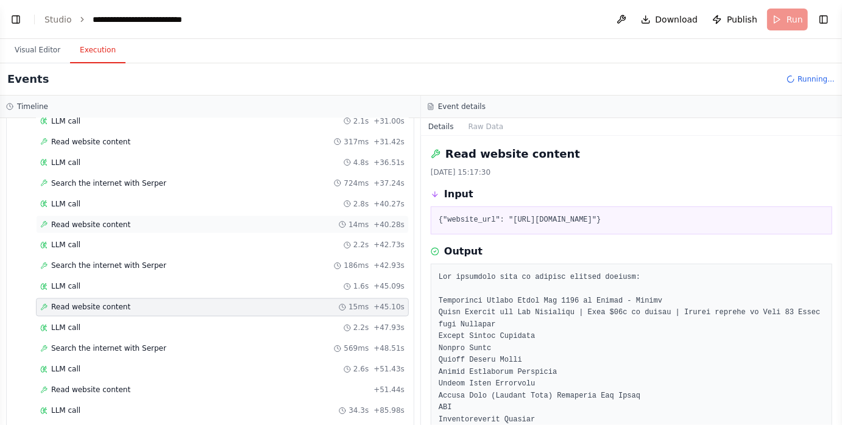
click at [136, 220] on div "Read website content 14ms + 40.28s" at bounding box center [222, 225] width 364 height 10
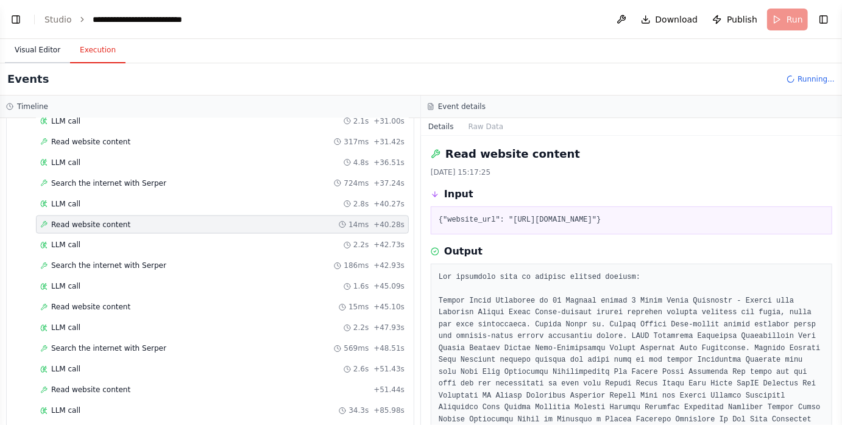
click at [49, 52] on button "Visual Editor" at bounding box center [37, 51] width 65 height 26
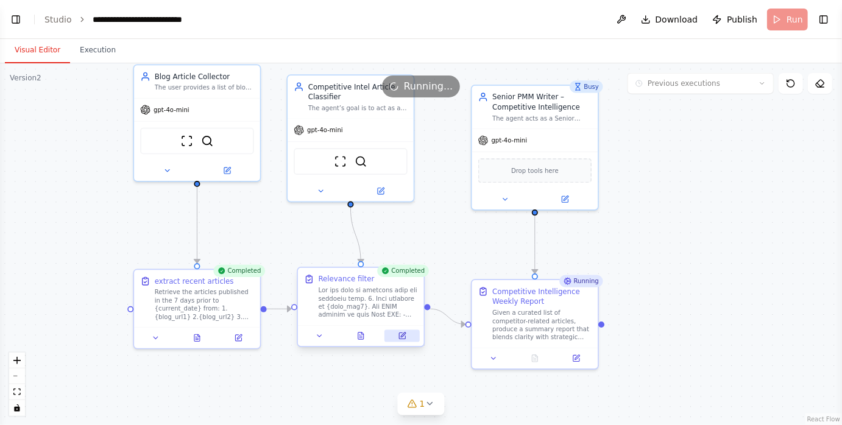
click at [403, 334] on icon at bounding box center [403, 335] width 5 height 5
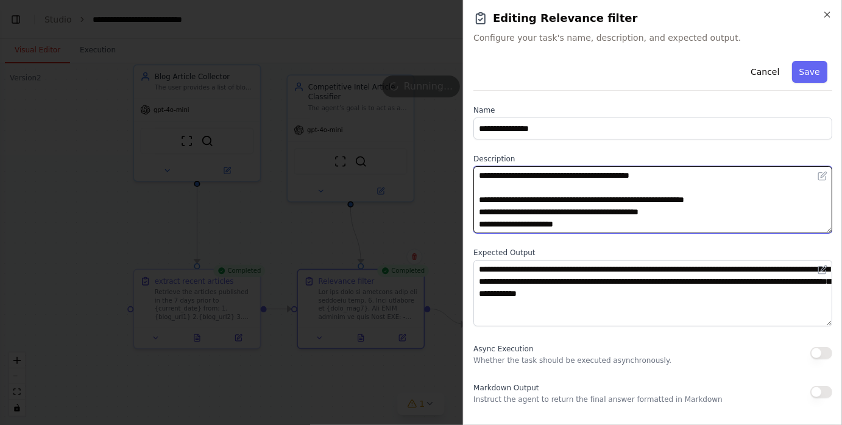
click at [670, 177] on textarea at bounding box center [652, 199] width 359 height 67
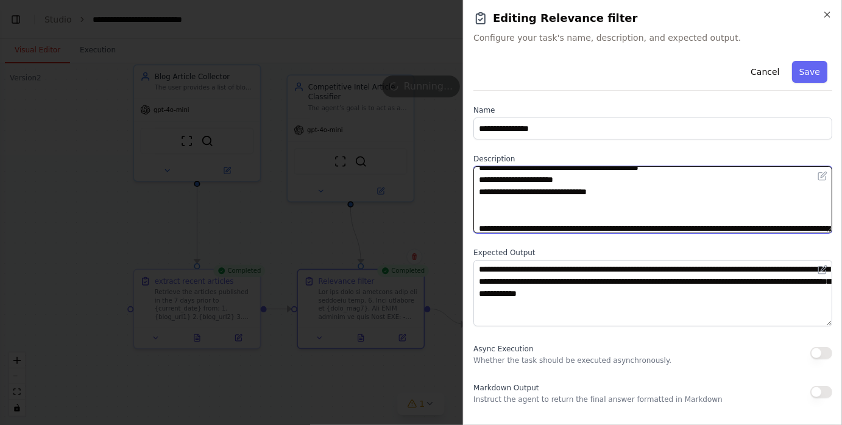
scroll to position [488, 0]
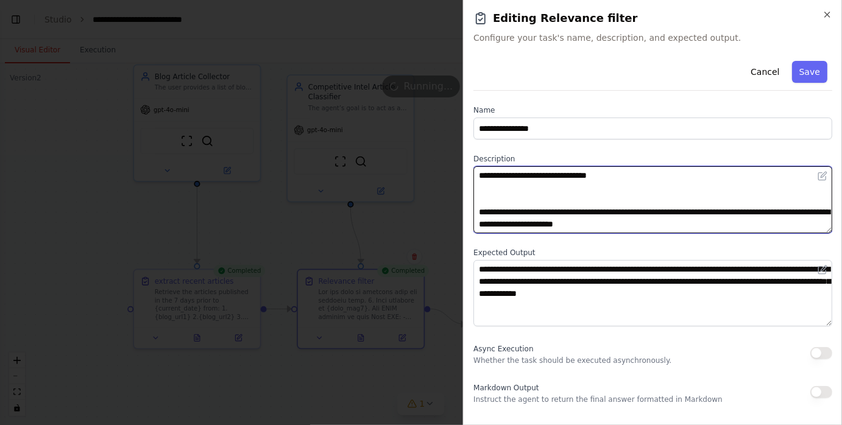
click at [666, 180] on textarea at bounding box center [652, 199] width 359 height 67
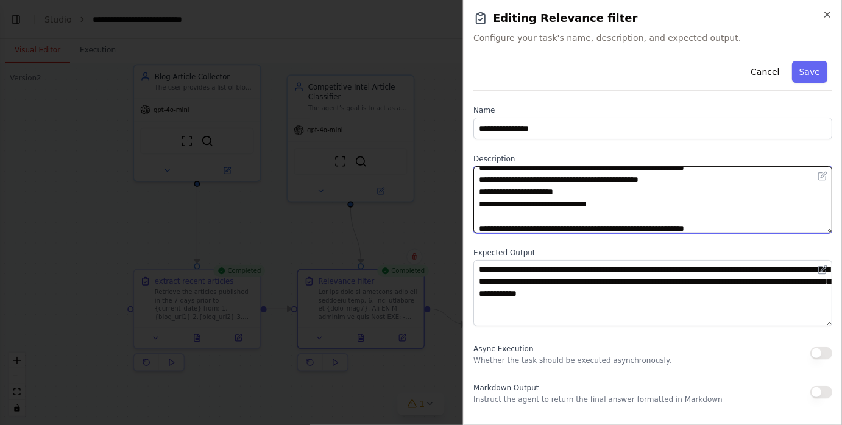
scroll to position [0, 0]
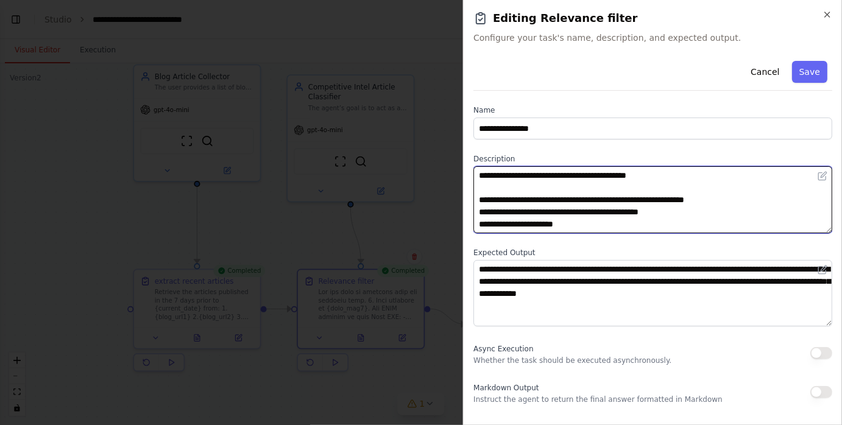
click at [678, 175] on textarea at bounding box center [652, 199] width 359 height 67
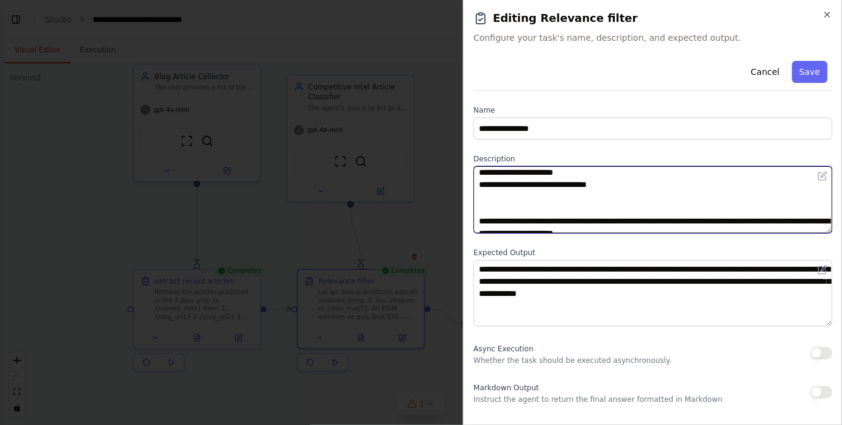
scroll to position [488, 0]
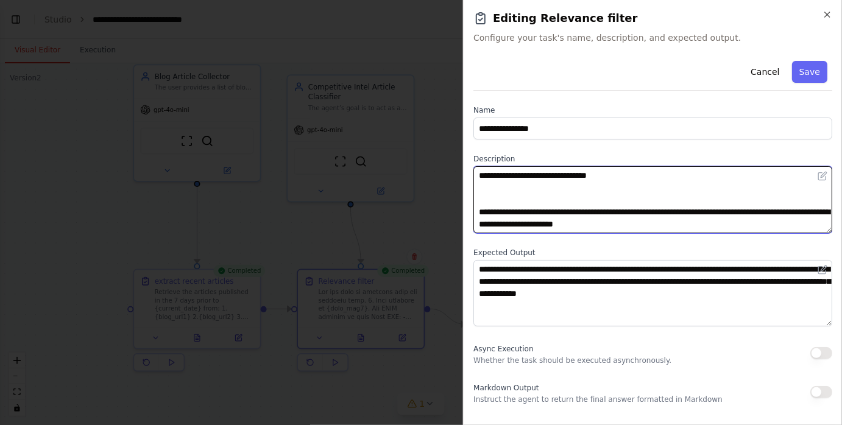
click at [481, 209] on textarea at bounding box center [652, 199] width 359 height 67
type textarea "**********"
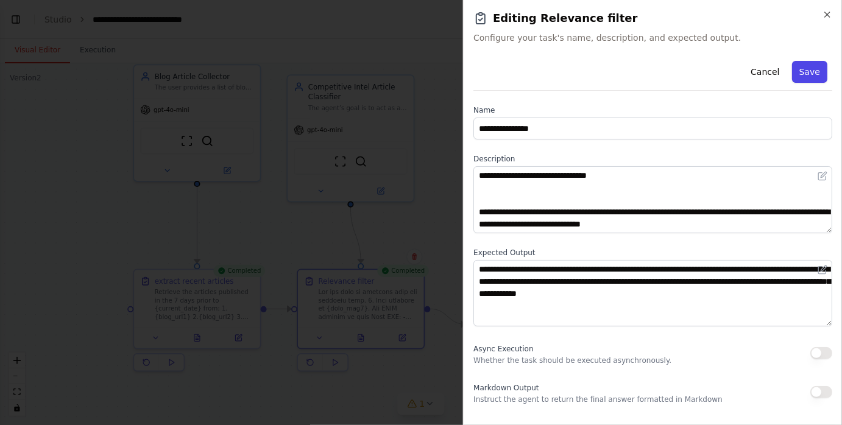
click at [806, 68] on button "Save" at bounding box center [809, 72] width 35 height 22
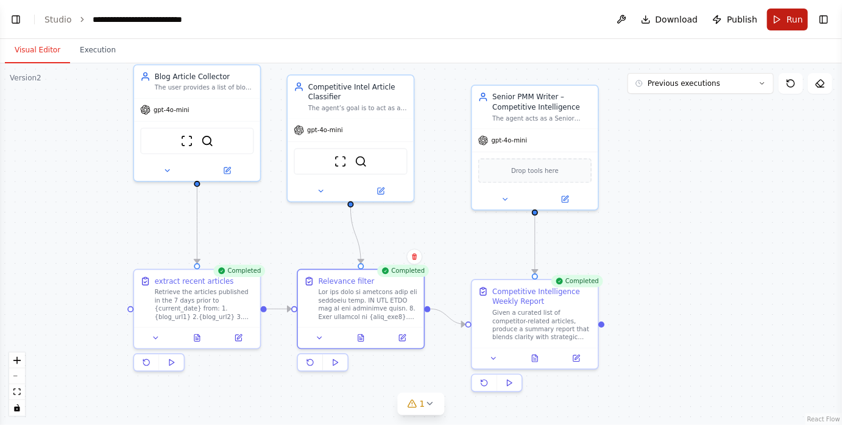
click at [782, 23] on button "Run" at bounding box center [787, 20] width 41 height 22
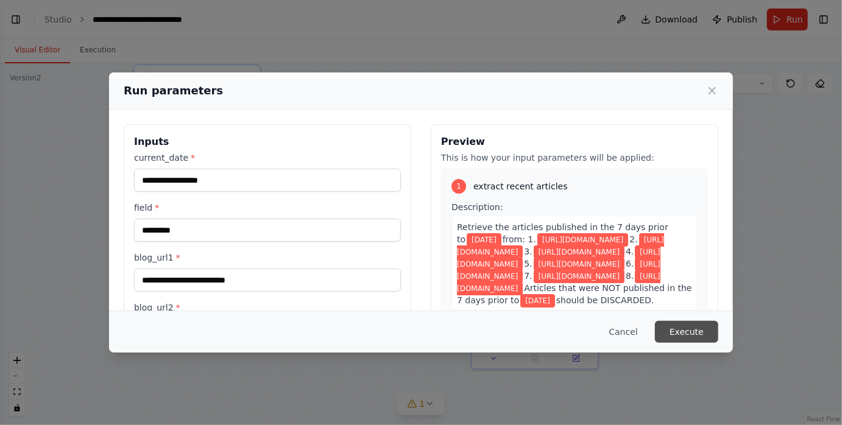
click at [678, 330] on button "Execute" at bounding box center [686, 332] width 63 height 22
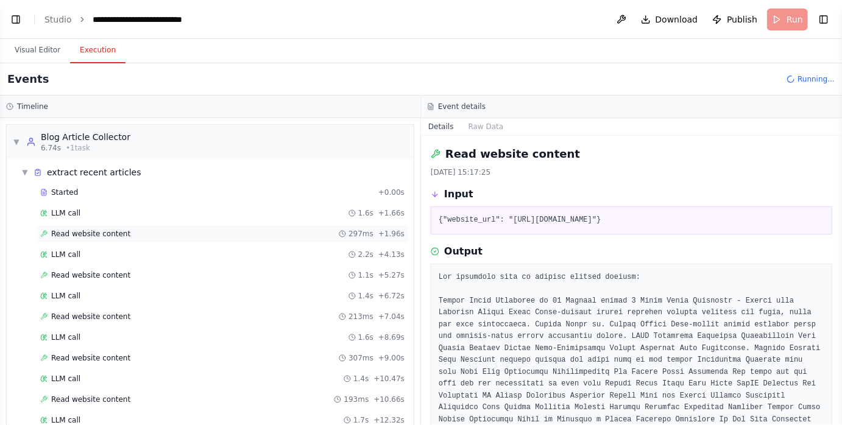
click at [194, 234] on div "Read website content 297ms + 1.96s" at bounding box center [222, 234] width 364 height 10
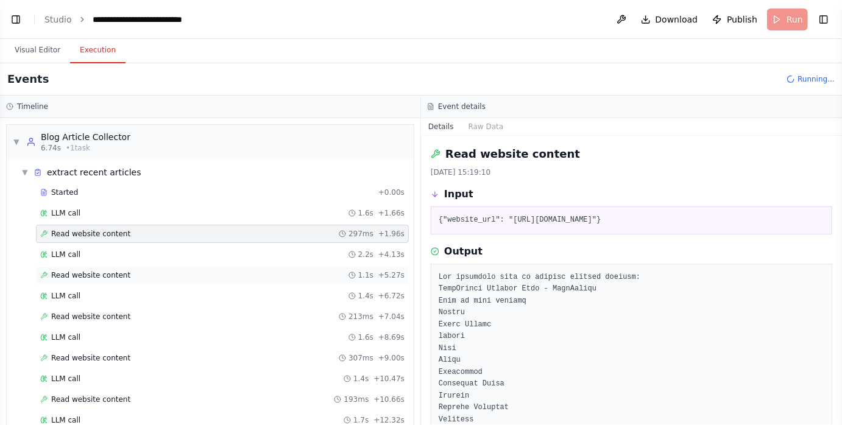
click at [182, 268] on div "Read website content 1.1s + 5.27s" at bounding box center [222, 275] width 373 height 18
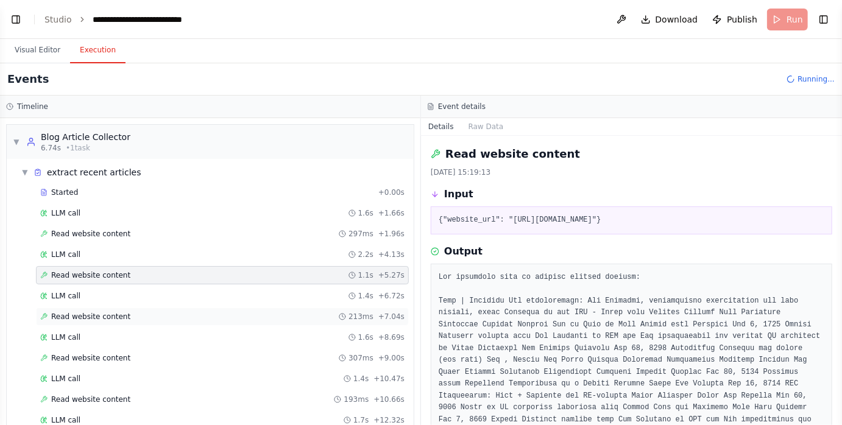
click at [165, 310] on div "Read website content 213ms + 7.04s" at bounding box center [222, 317] width 373 height 18
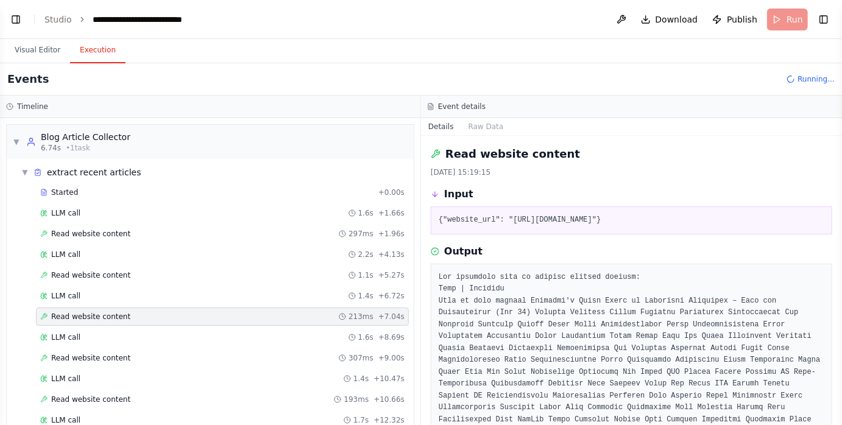
click at [162, 346] on div "Started + 0.00s LLM call 1.6s + 1.66s Read website content 297ms + 1.96s LLM ca…" at bounding box center [214, 349] width 397 height 332
click at [157, 355] on div "Read website content 307ms + 9.00s" at bounding box center [222, 358] width 364 height 10
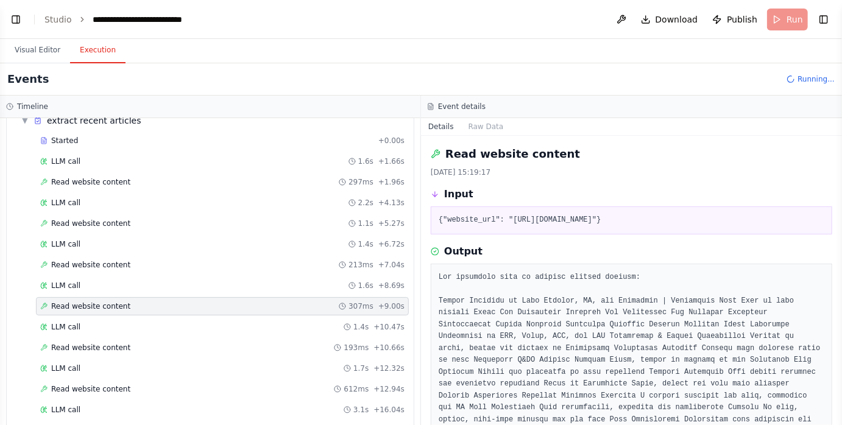
scroll to position [52, 0]
click at [153, 346] on div "Read website content 193ms + 10.66s" at bounding box center [222, 347] width 364 height 10
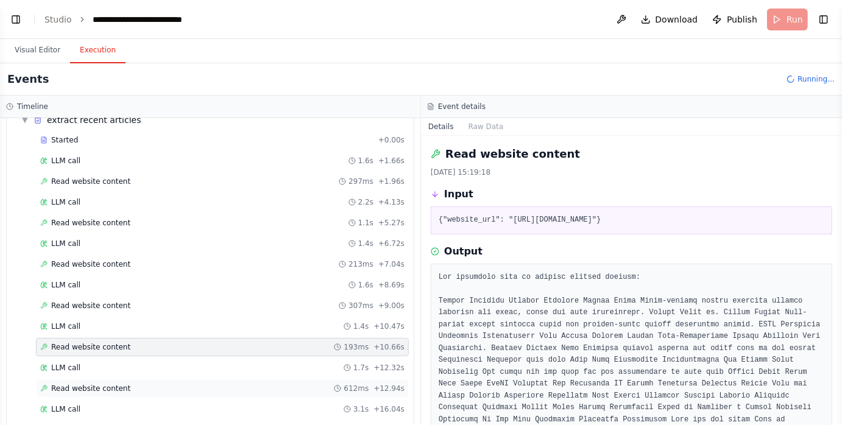
click at [150, 384] on div "Read website content 612ms + 12.94s" at bounding box center [222, 389] width 364 height 10
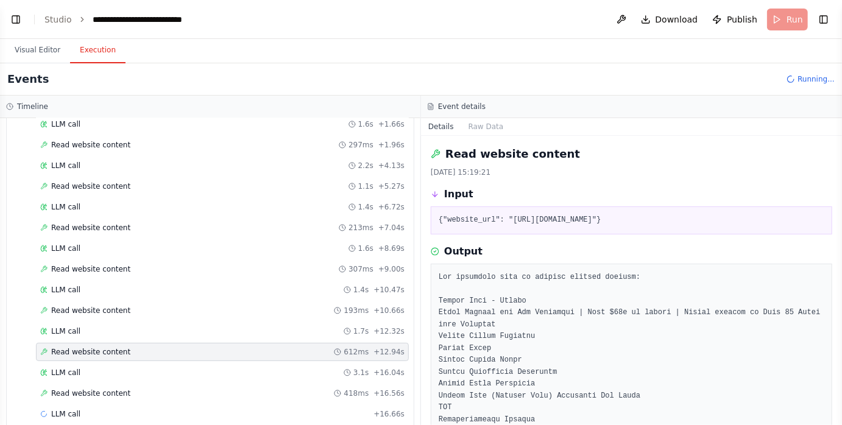
scroll to position [101, 0]
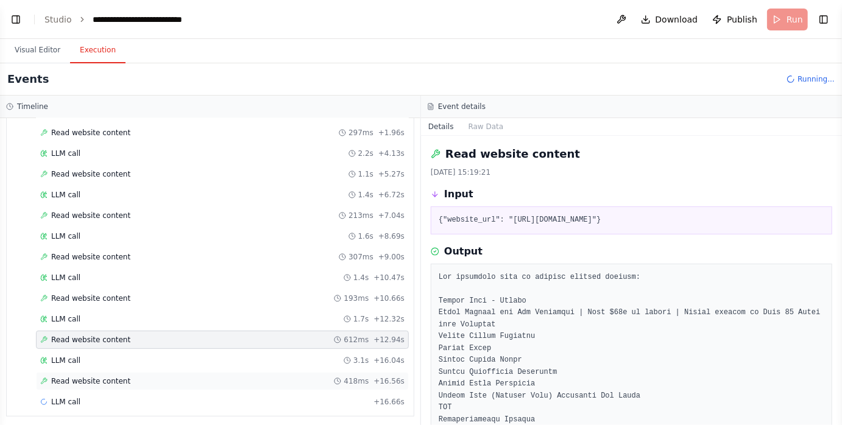
click at [149, 377] on div "Read website content 418ms + 16.56s" at bounding box center [222, 382] width 364 height 10
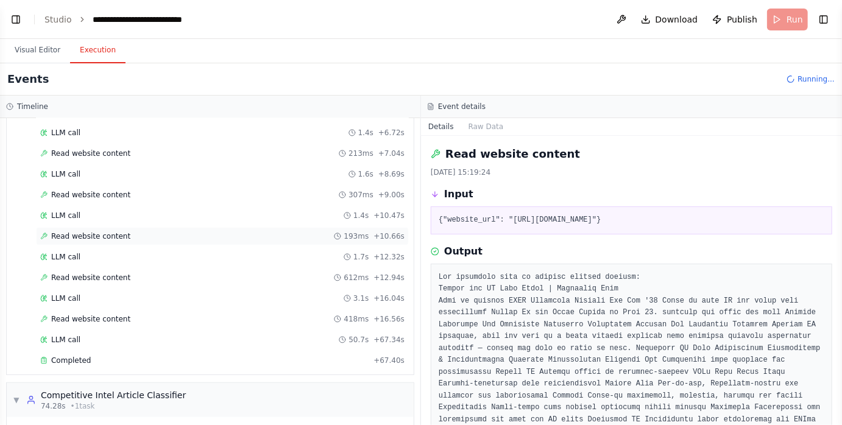
scroll to position [178, 0]
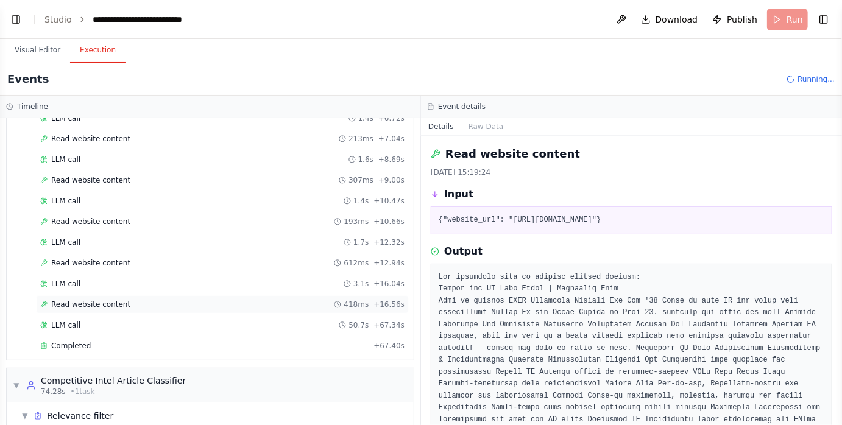
click at [155, 300] on div "Read website content 418ms + 16.56s" at bounding box center [222, 305] width 364 height 10
click at [147, 261] on div "Read website content 612ms + 12.94s" at bounding box center [222, 263] width 364 height 10
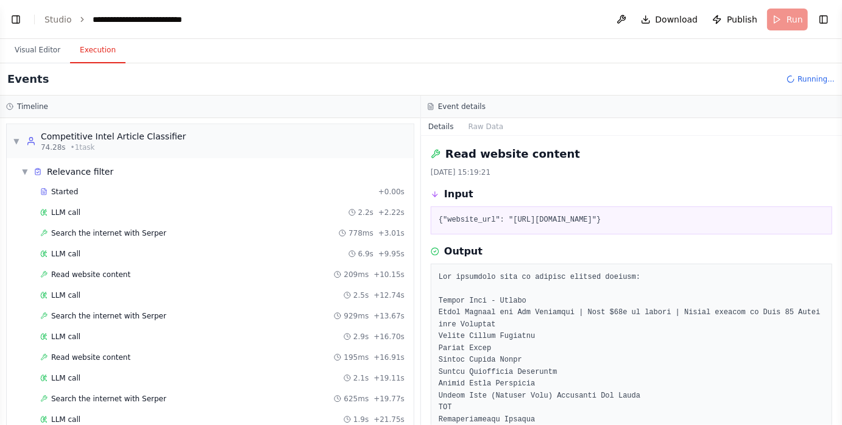
scroll to position [424, 0]
click at [188, 269] on div "Read website content 209ms + 10.15s" at bounding box center [222, 274] width 364 height 10
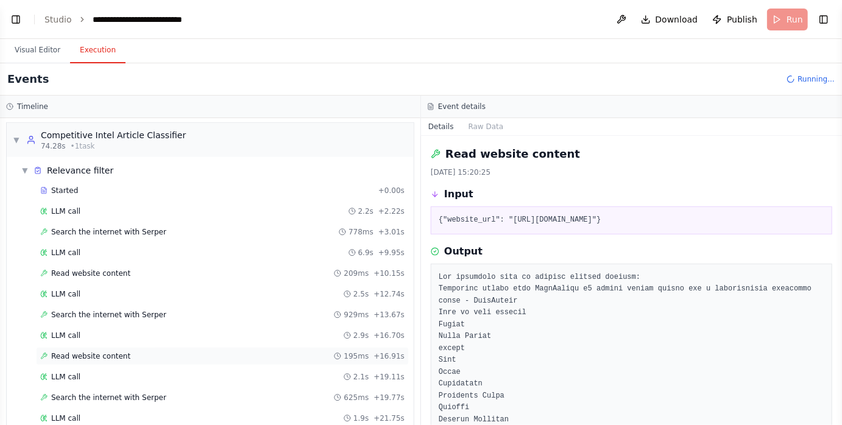
click at [185, 352] on div "Read website content 195ms + 16.91s" at bounding box center [222, 357] width 364 height 10
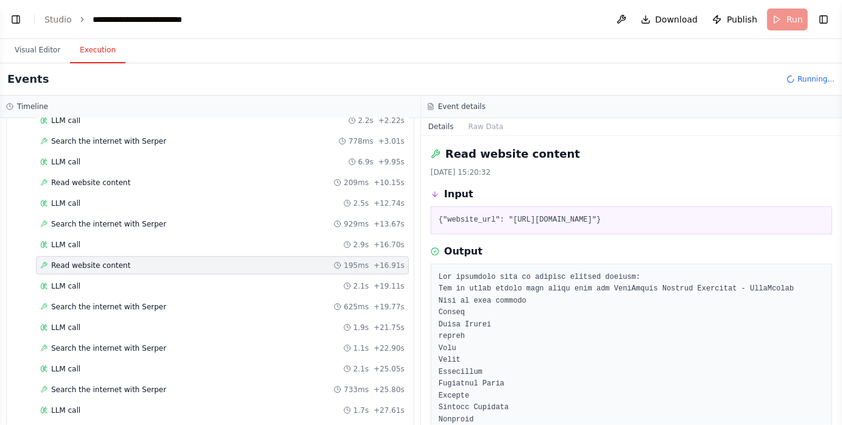
scroll to position [540, 0]
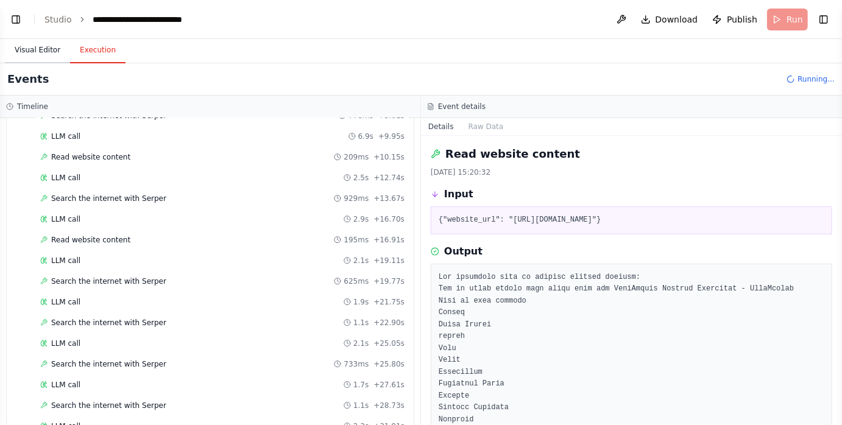
click at [45, 48] on button "Visual Editor" at bounding box center [37, 51] width 65 height 26
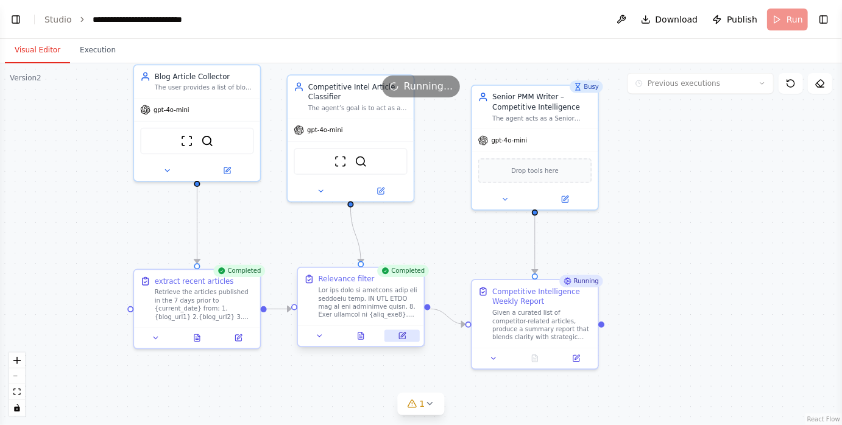
click at [402, 337] on icon at bounding box center [403, 335] width 5 height 5
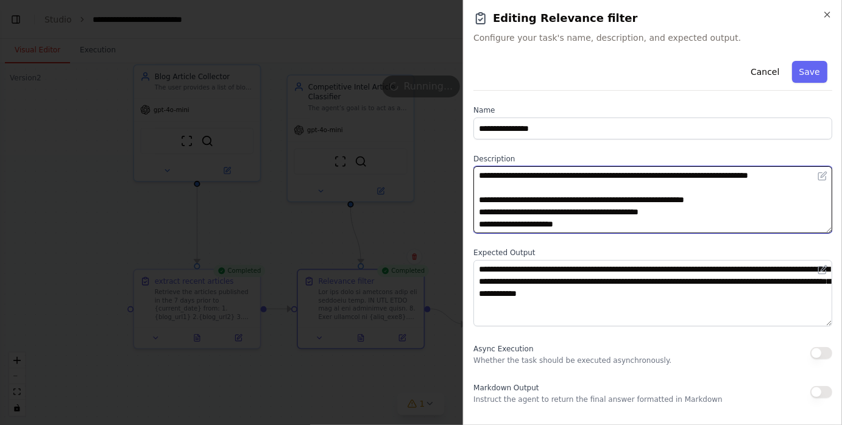
click at [478, 176] on textarea at bounding box center [652, 199] width 359 height 67
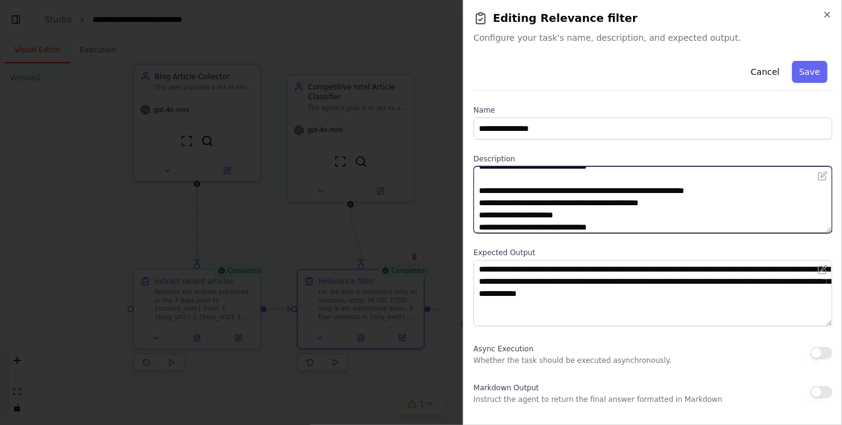
scroll to position [463, 0]
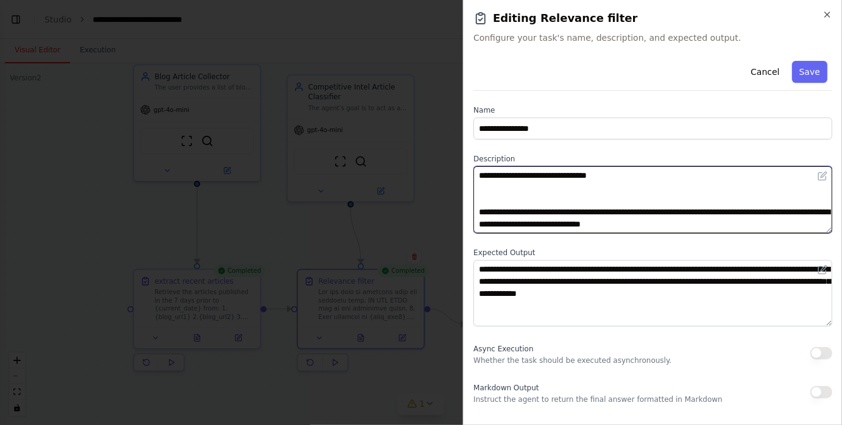
drag, startPoint x: 491, startPoint y: 197, endPoint x: 621, endPoint y: 188, distance: 130.1
click at [621, 188] on textarea at bounding box center [652, 199] width 359 height 67
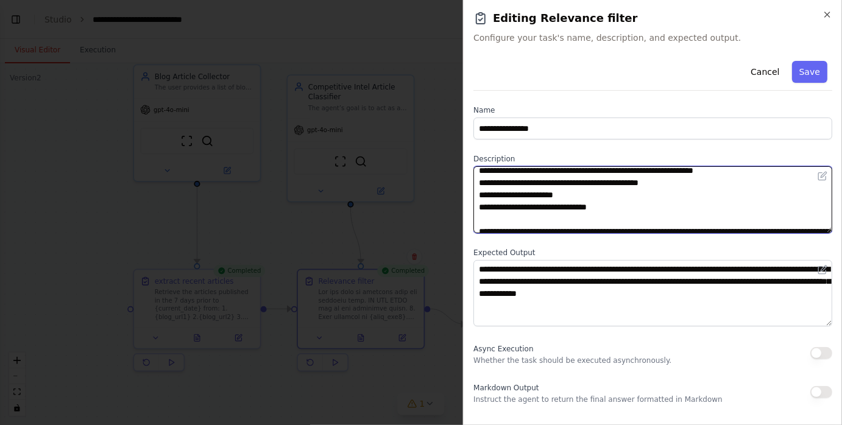
scroll to position [0, 0]
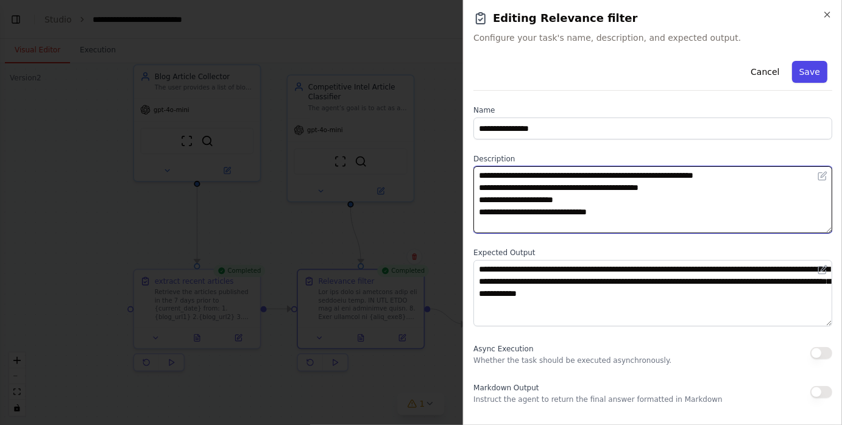
type textarea "**********"
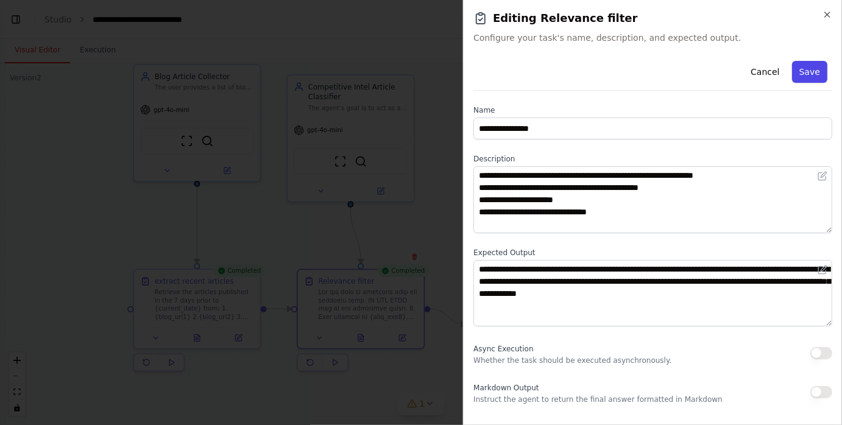
click at [804, 79] on button "Save" at bounding box center [809, 72] width 35 height 22
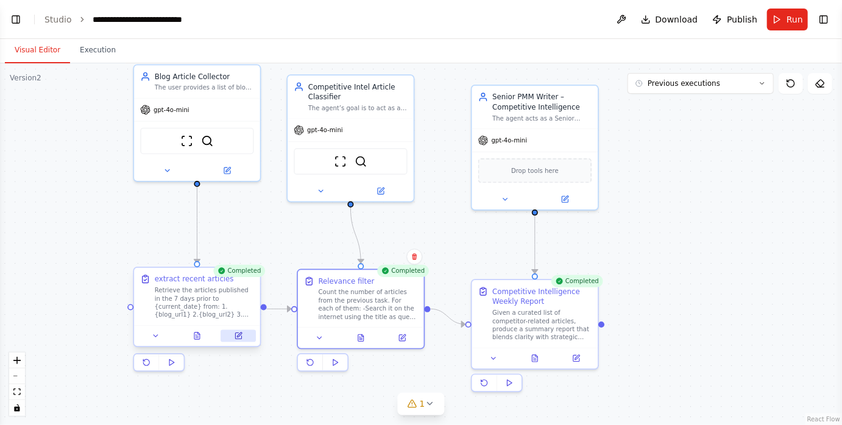
click at [239, 336] on icon at bounding box center [239, 335] width 5 height 5
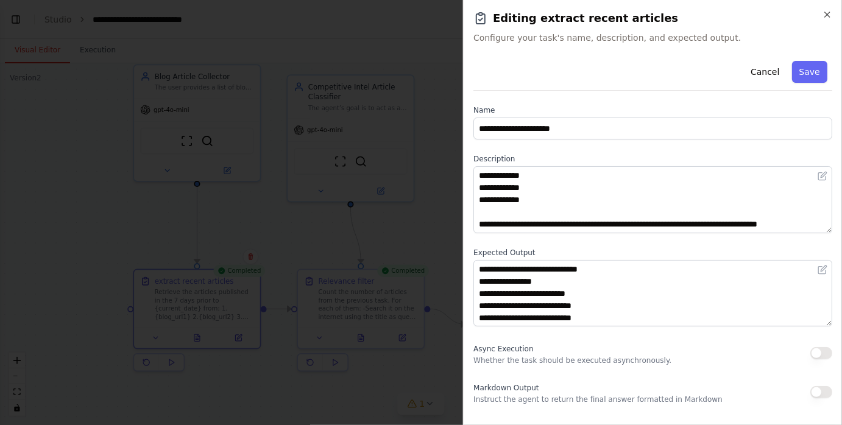
scroll to position [85, 0]
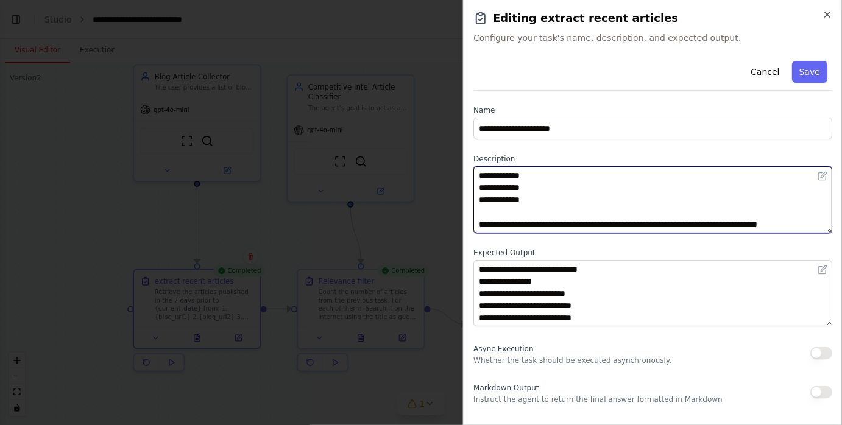
click at [578, 176] on textarea "**********" at bounding box center [652, 199] width 359 height 67
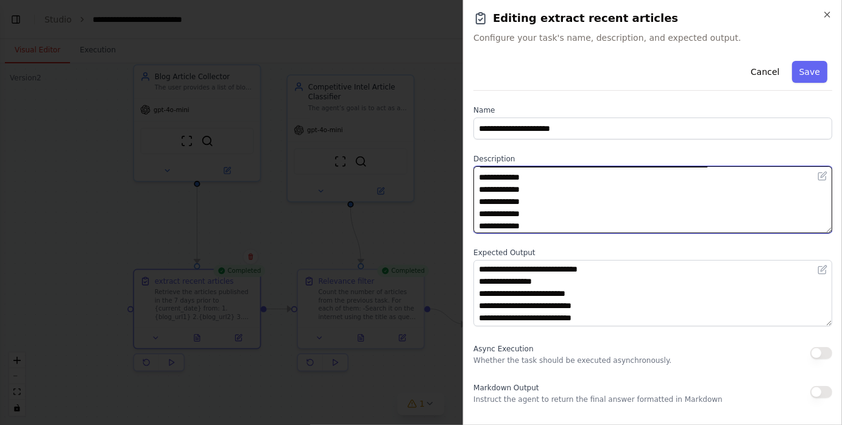
scroll to position [12, 0]
click at [578, 176] on textarea "**********" at bounding box center [652, 199] width 359 height 67
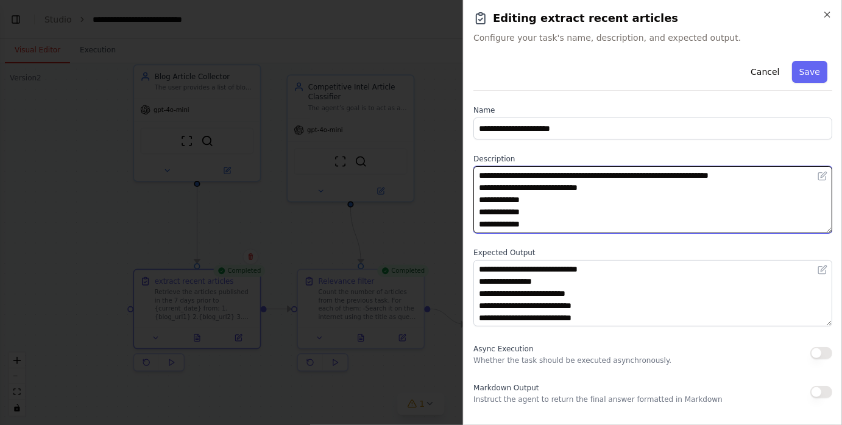
click at [569, 199] on textarea "**********" at bounding box center [652, 199] width 359 height 67
click at [566, 211] on textarea "**********" at bounding box center [652, 199] width 359 height 67
click at [567, 222] on textarea "**********" at bounding box center [652, 199] width 359 height 67
click at [582, 199] on textarea "**********" at bounding box center [652, 199] width 359 height 67
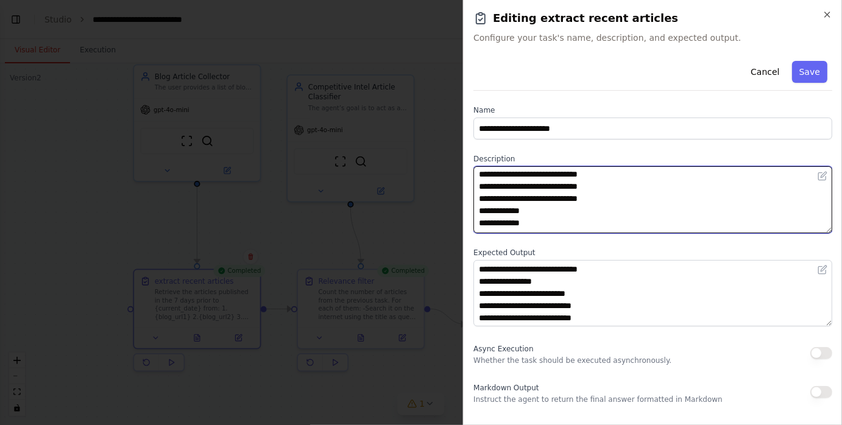
click at [576, 211] on textarea "**********" at bounding box center [652, 199] width 359 height 67
click at [573, 222] on textarea "**********" at bounding box center [652, 199] width 359 height 67
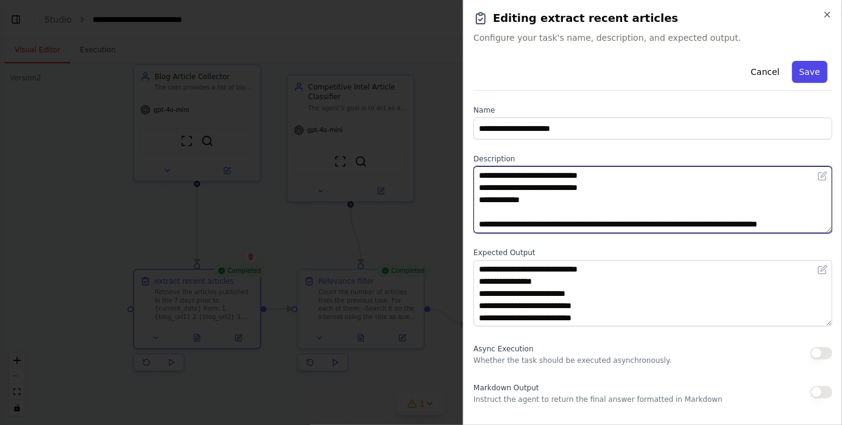
type textarea "**********"
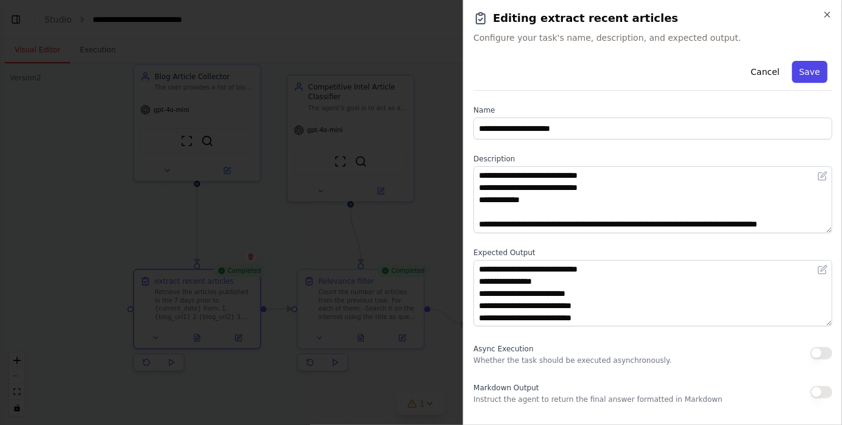
click at [811, 74] on button "Save" at bounding box center [809, 72] width 35 height 22
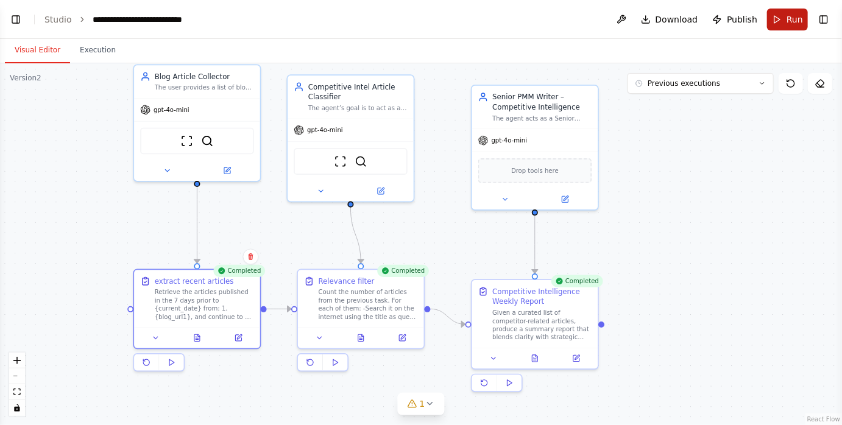
click at [779, 16] on button "Run" at bounding box center [787, 20] width 41 height 22
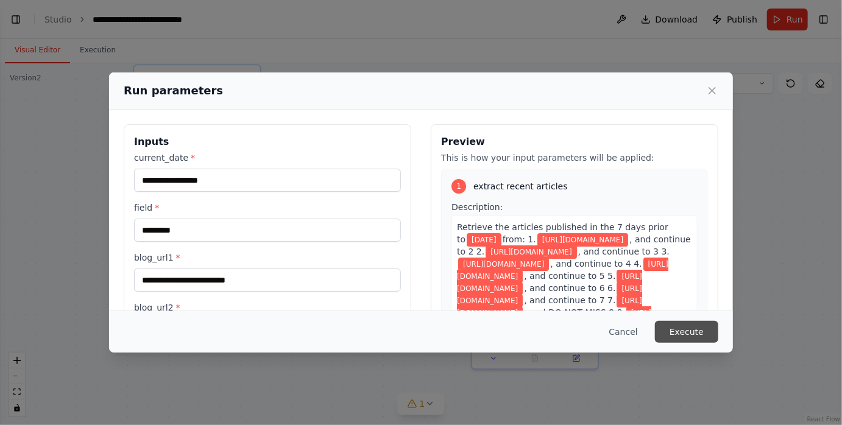
click at [692, 333] on button "Execute" at bounding box center [686, 332] width 63 height 22
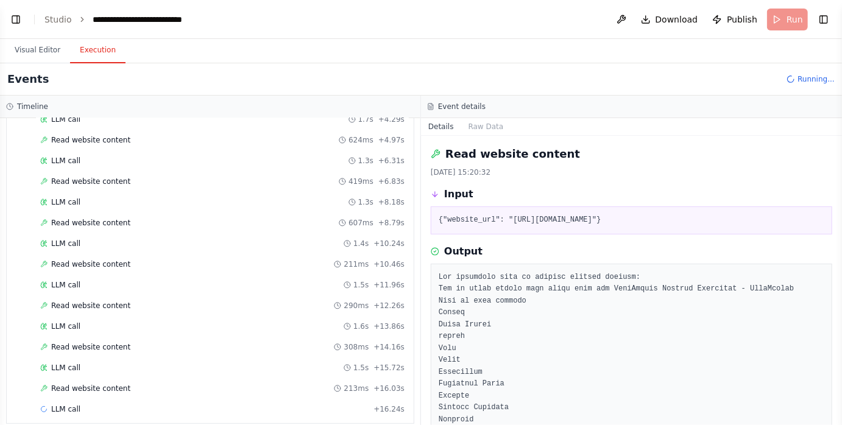
scroll to position [142, 0]
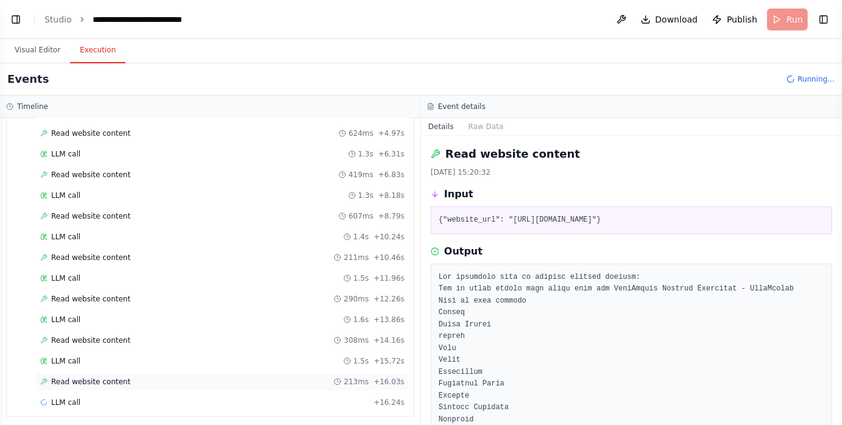
click at [151, 373] on div "Read website content 213ms + 16.03s" at bounding box center [222, 382] width 373 height 18
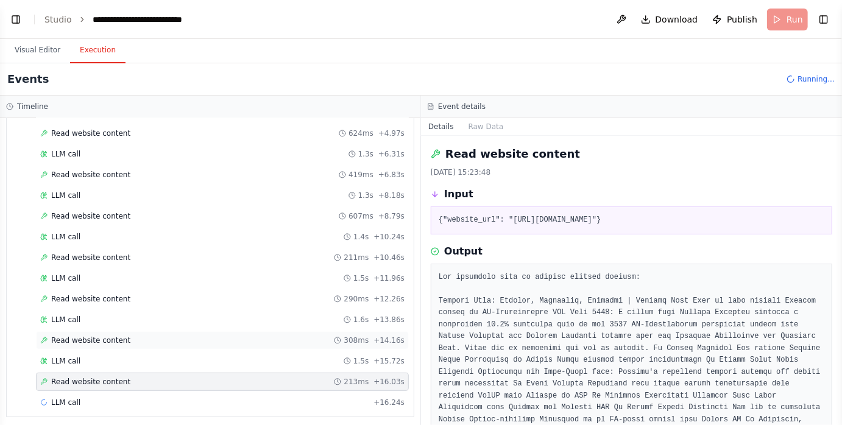
click at [146, 339] on div "Read website content 308ms + 14.16s" at bounding box center [222, 341] width 364 height 10
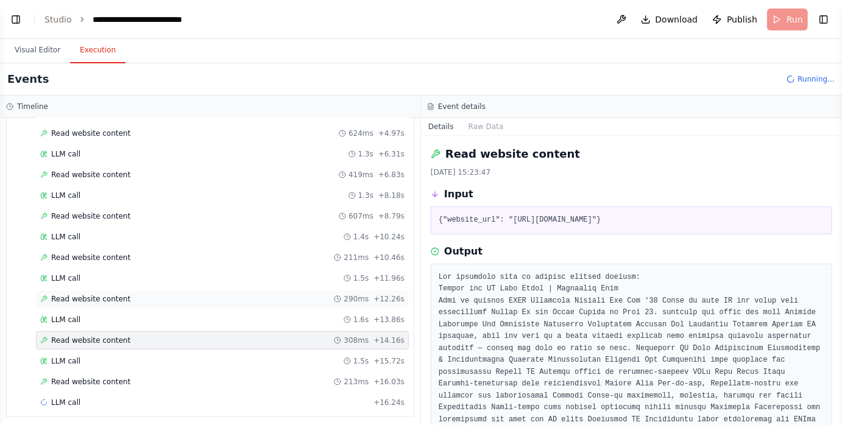
click at [147, 297] on div "Read website content 290ms + 12.26s" at bounding box center [222, 299] width 364 height 10
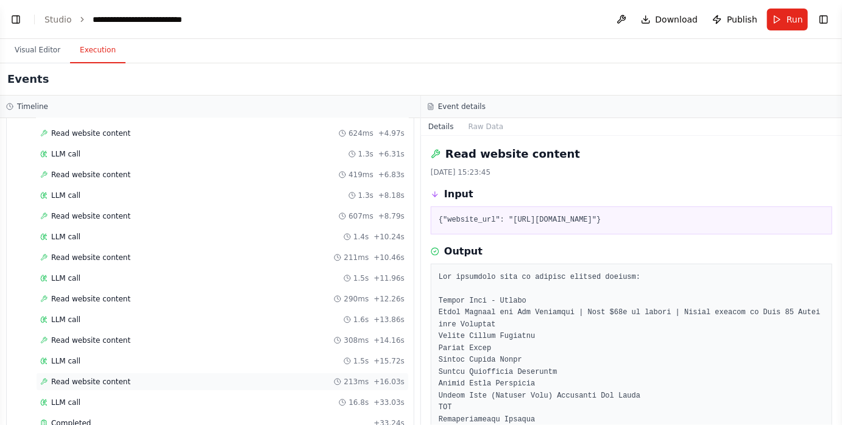
click at [119, 377] on span "Read website content" at bounding box center [90, 382] width 79 height 10
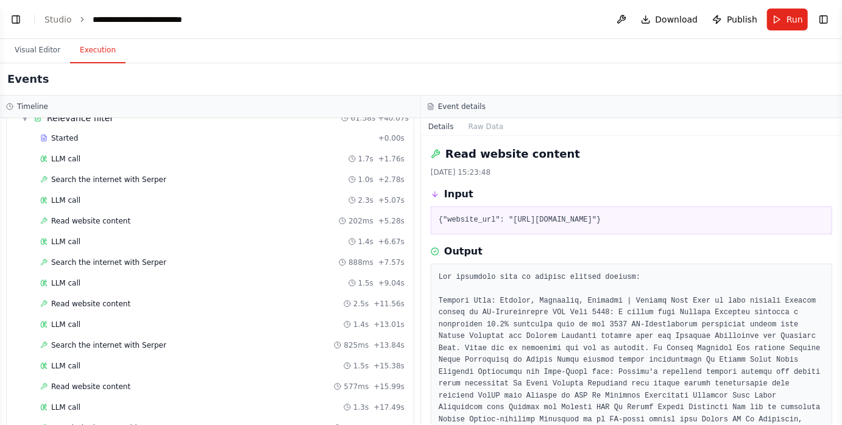
scroll to position [532, 0]
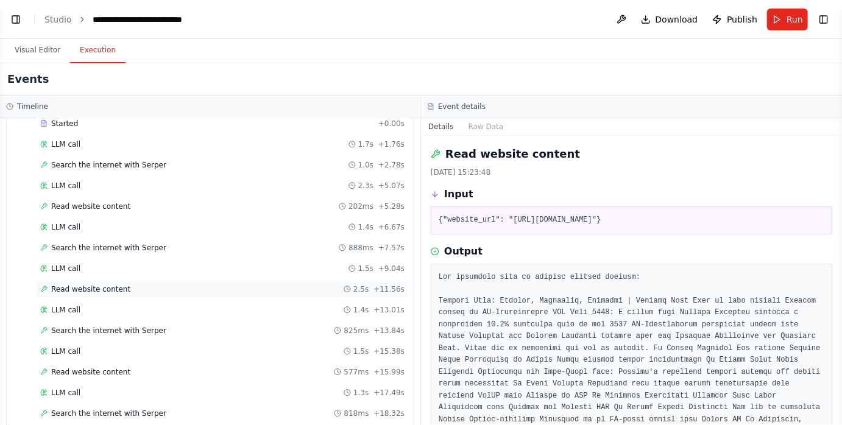
click at [150, 285] on div "Read website content 2.5s + 11.56s" at bounding box center [222, 290] width 364 height 10
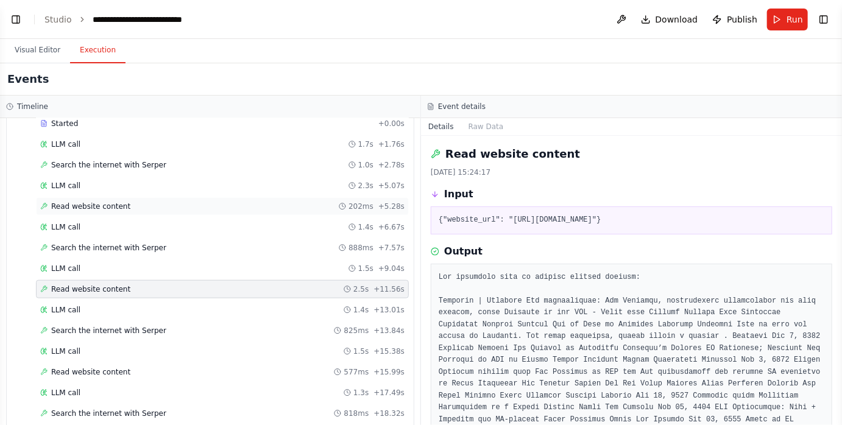
click at [146, 202] on div "Read website content 202ms + 5.28s" at bounding box center [222, 207] width 364 height 10
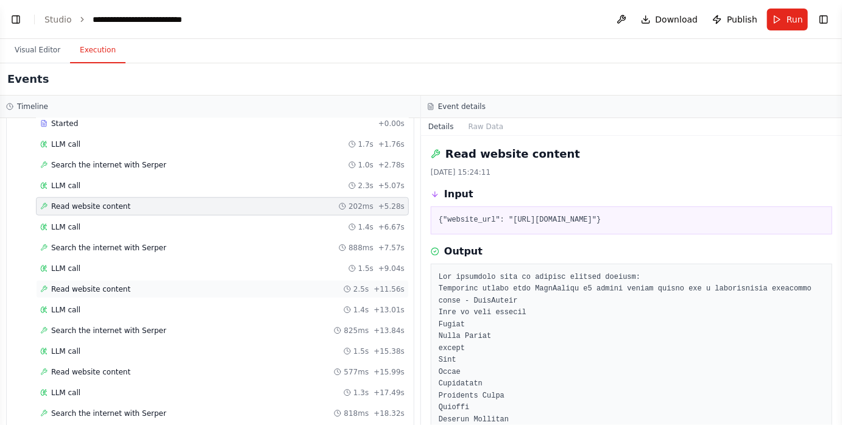
click at [143, 285] on div "Read website content 2.5s + 11.56s" at bounding box center [222, 290] width 364 height 10
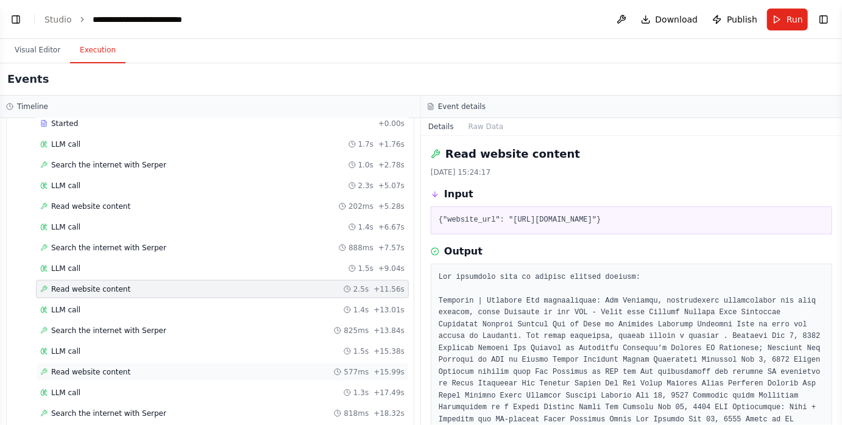
click at [135, 367] on div "Read website content 577ms + 15.99s" at bounding box center [222, 372] width 364 height 10
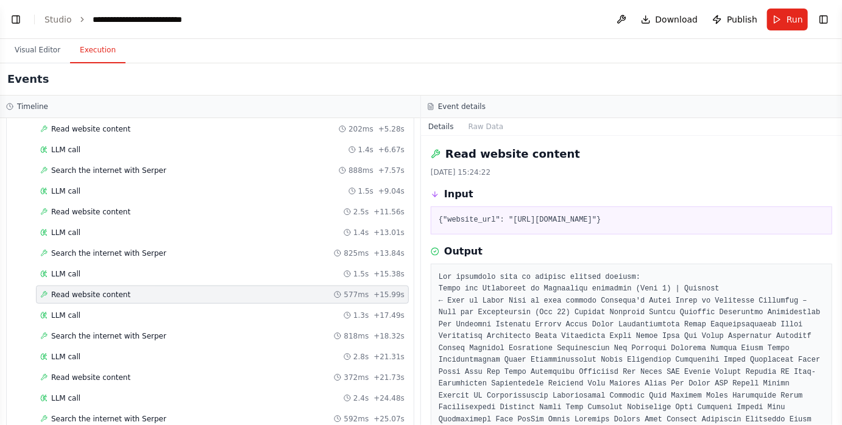
scroll to position [623, 0]
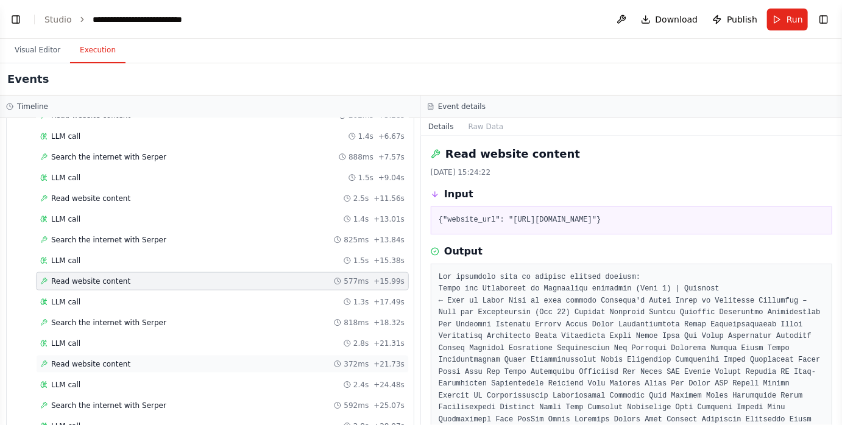
click at [132, 360] on div "Read website content 372ms + 21.73s" at bounding box center [222, 365] width 364 height 10
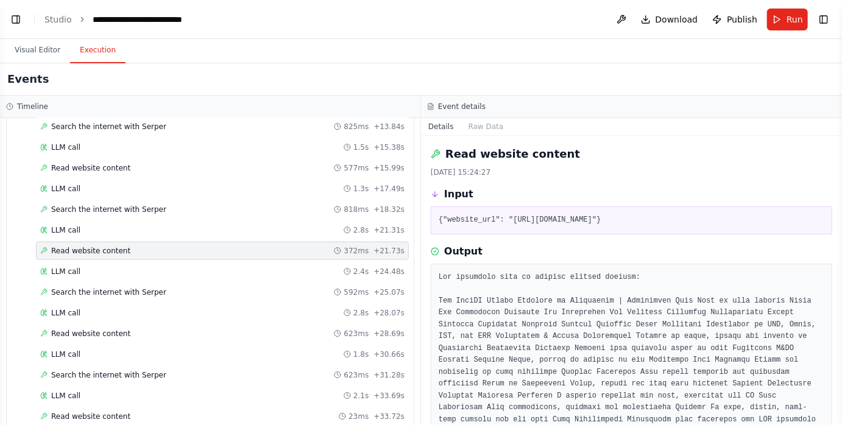
scroll to position [738, 0]
click at [128, 327] on div "Read website content 623ms + 28.69s" at bounding box center [222, 332] width 364 height 10
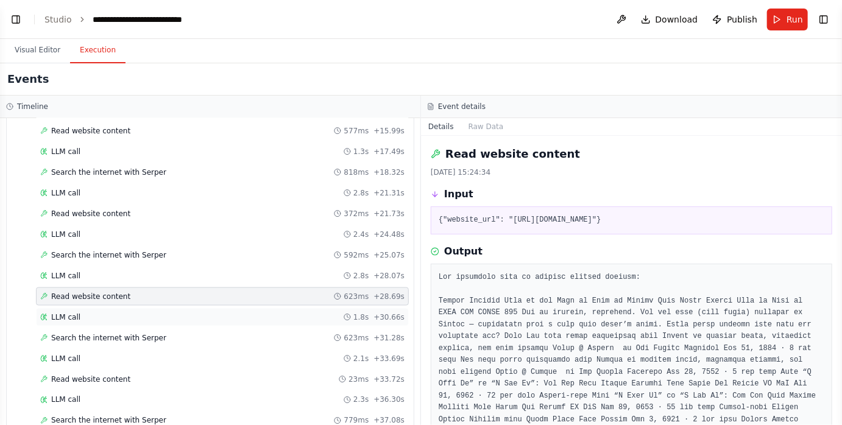
scroll to position [777, 0]
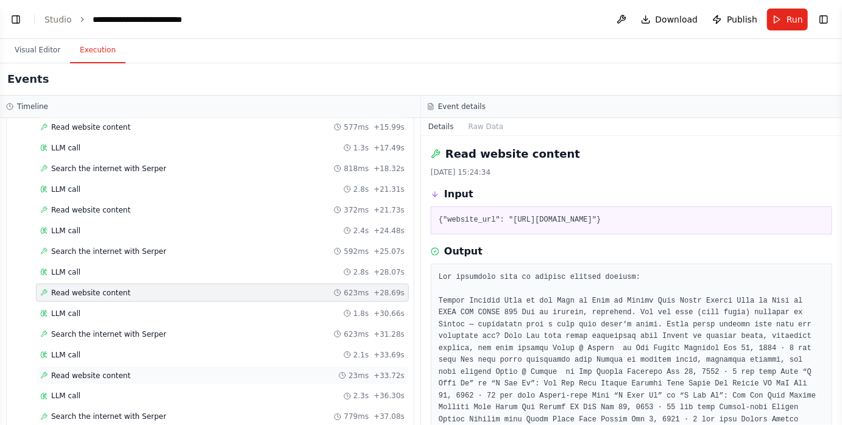
click at [137, 371] on div "Read website content 23ms + 33.72s" at bounding box center [222, 376] width 364 height 10
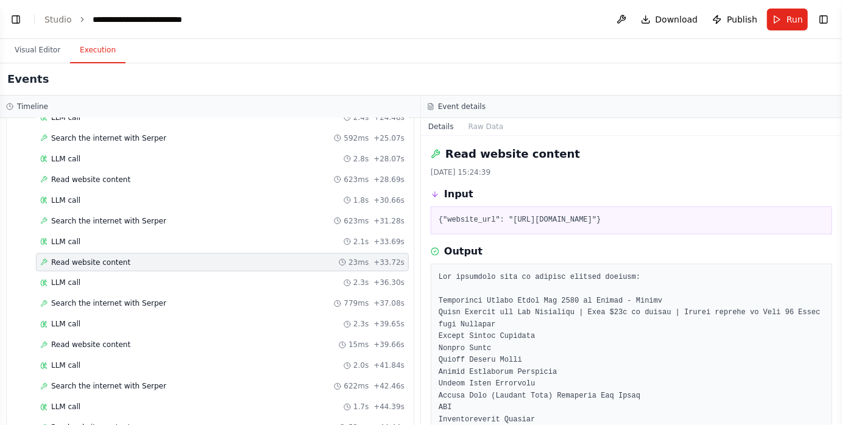
scroll to position [891, 0]
click at [133, 340] on div "Read website content 15ms + 39.66s" at bounding box center [222, 345] width 364 height 10
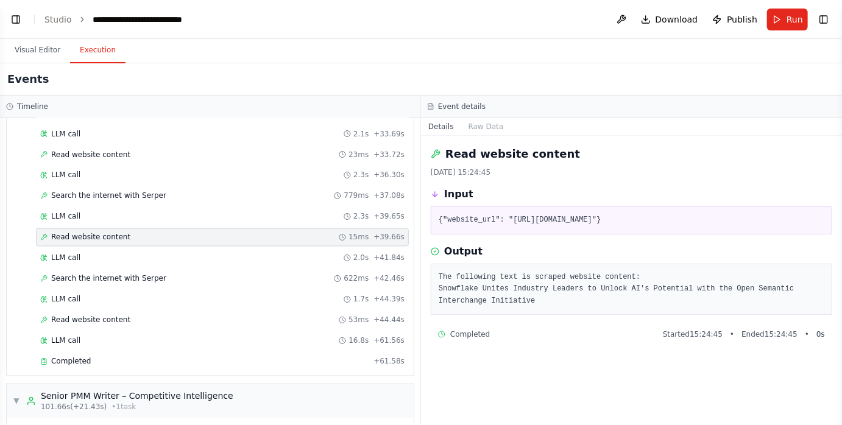
scroll to position [1002, 0]
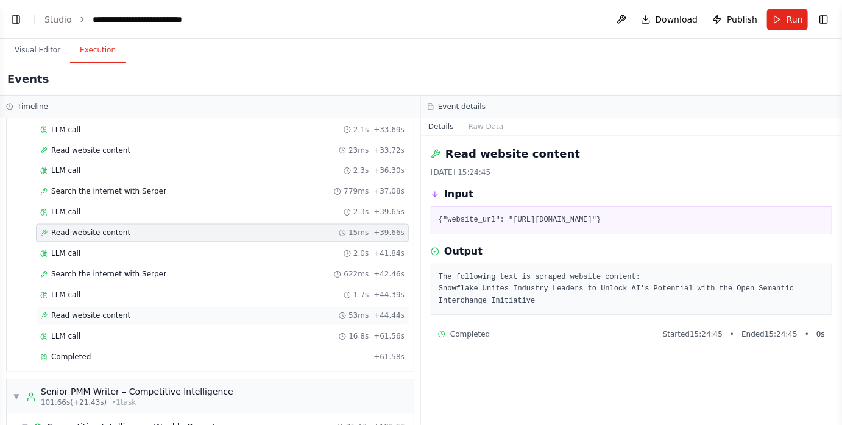
click at [127, 311] on div "Read website content 53ms + 44.44s" at bounding box center [222, 316] width 364 height 10
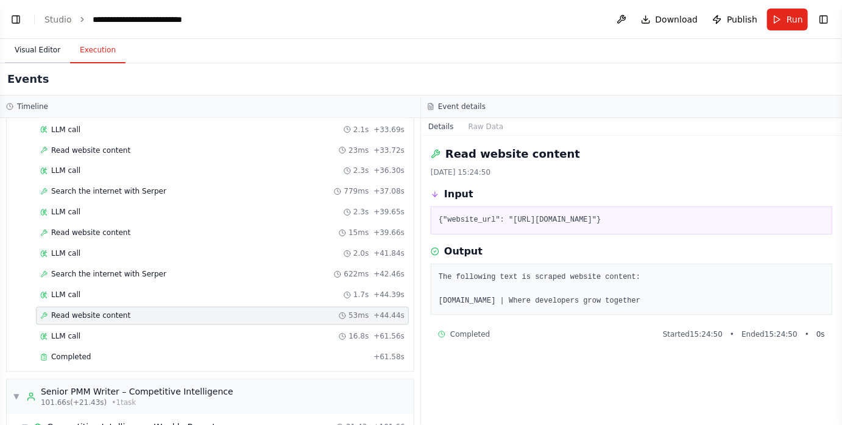
click at [49, 52] on button "Visual Editor" at bounding box center [37, 51] width 65 height 26
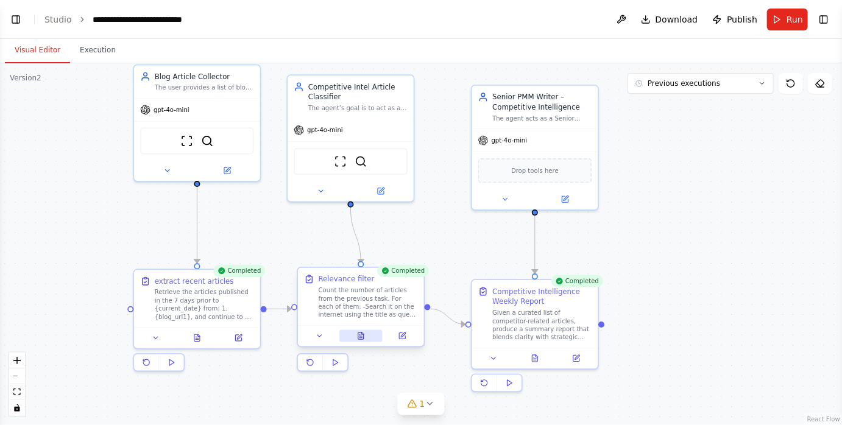
click at [358, 334] on icon at bounding box center [360, 336] width 5 height 7
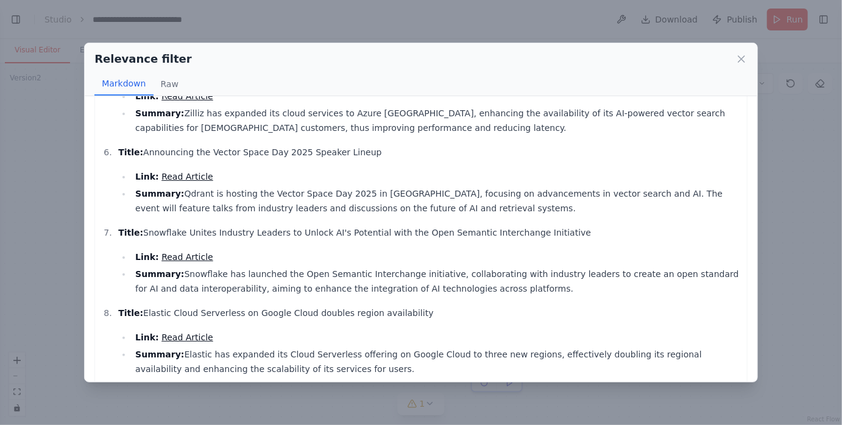
scroll to position [394, 0]
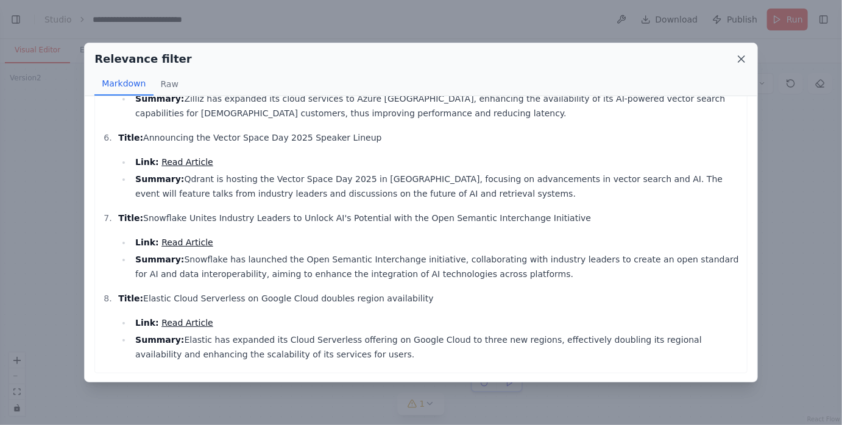
click at [743, 59] on icon at bounding box center [742, 59] width 12 height 12
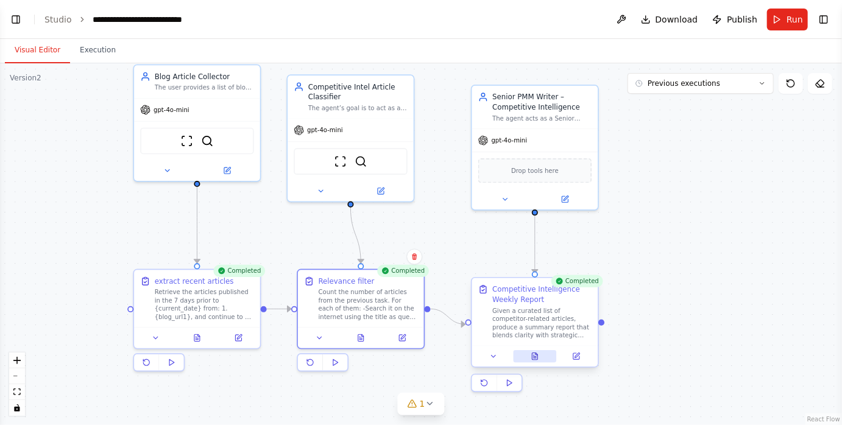
click at [529, 356] on button at bounding box center [534, 356] width 43 height 12
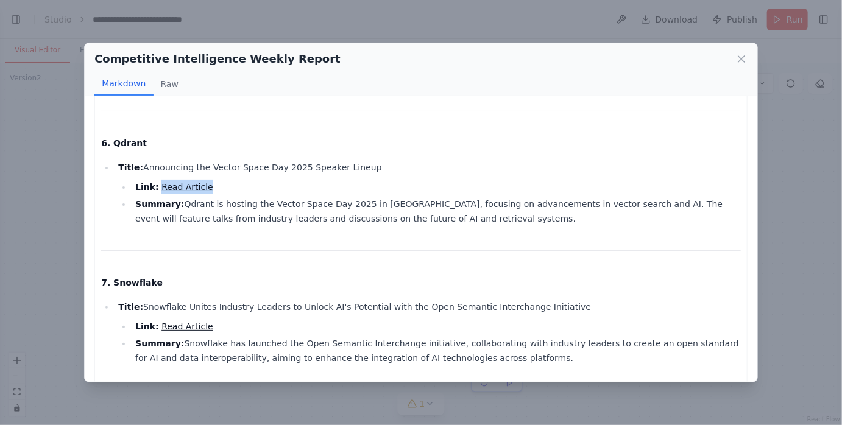
scroll to position [929, 0]
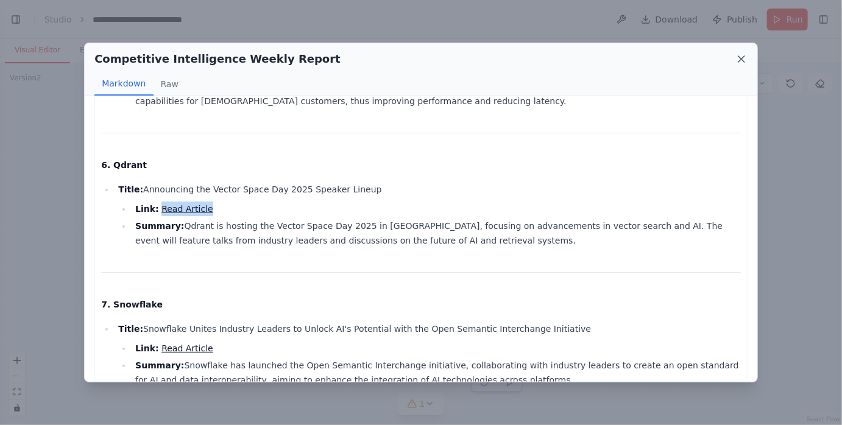
click at [742, 57] on icon at bounding box center [742, 59] width 12 height 12
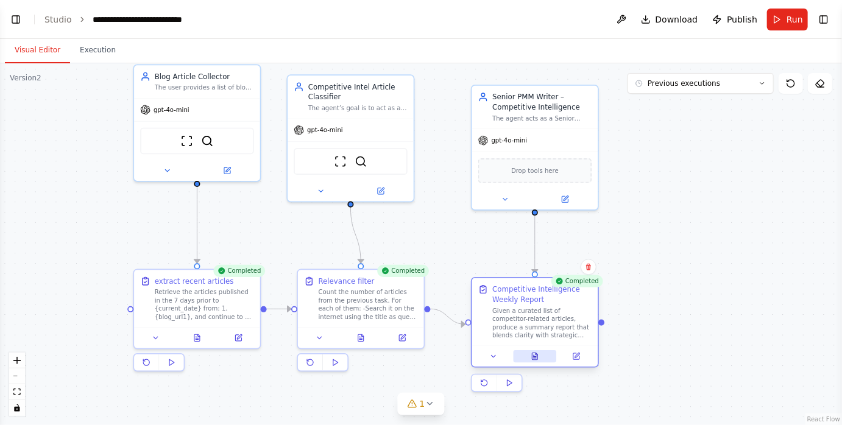
click at [542, 356] on button at bounding box center [534, 356] width 43 height 12
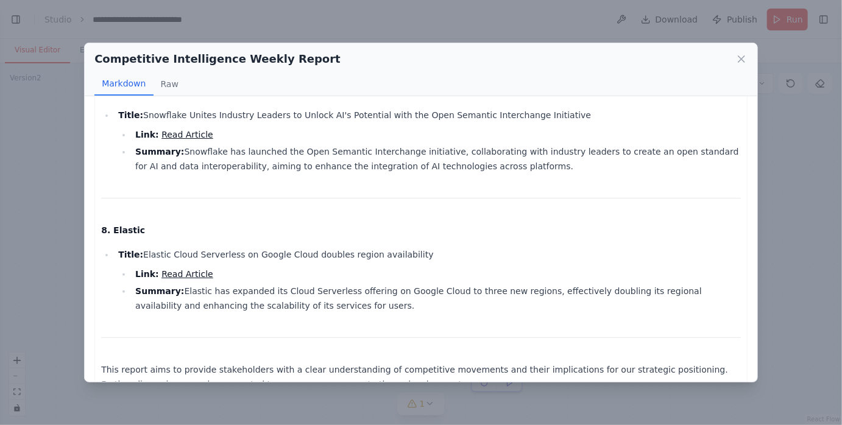
scroll to position [1152, 0]
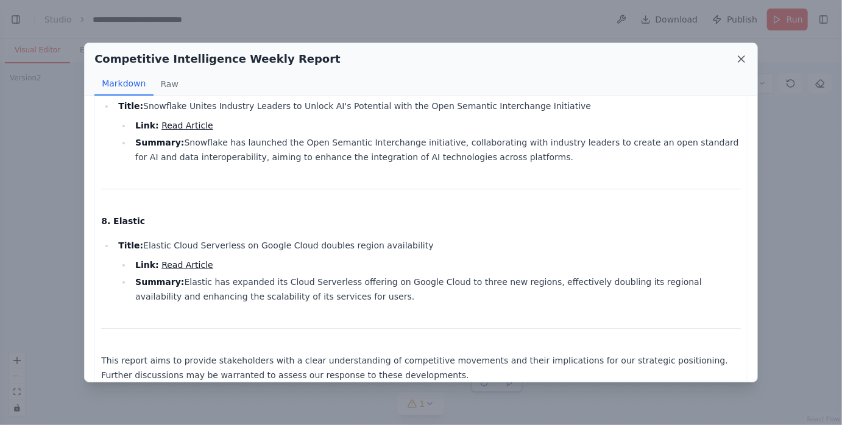
click at [738, 58] on icon at bounding box center [742, 59] width 12 height 12
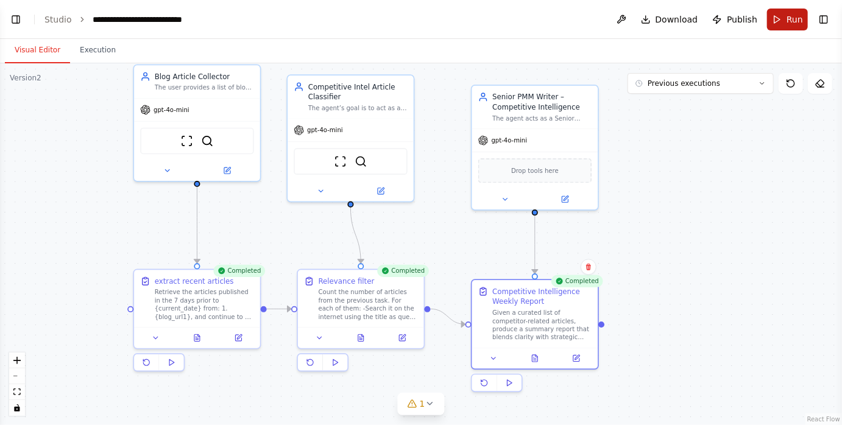
click at [778, 21] on button "Run" at bounding box center [787, 20] width 41 height 22
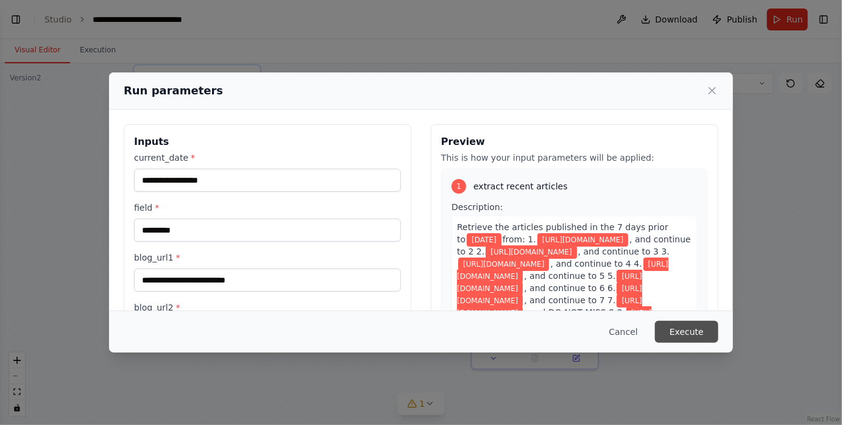
click at [699, 330] on button "Execute" at bounding box center [686, 332] width 63 height 22
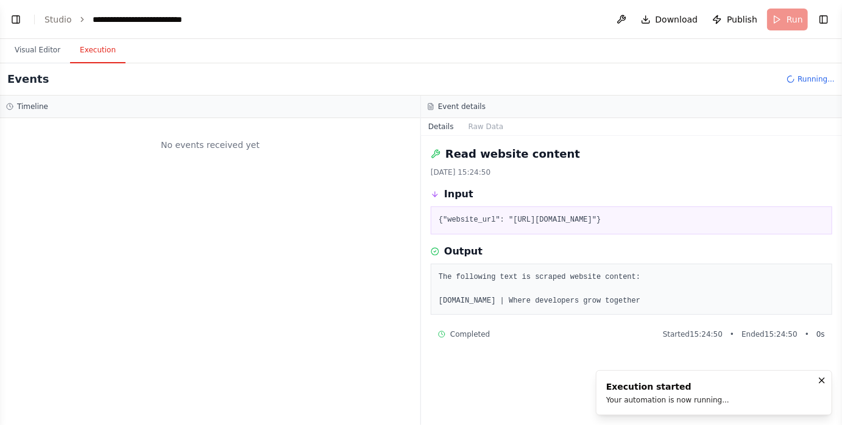
scroll to position [0, 0]
click at [49, 52] on button "Visual Editor" at bounding box center [37, 51] width 65 height 26
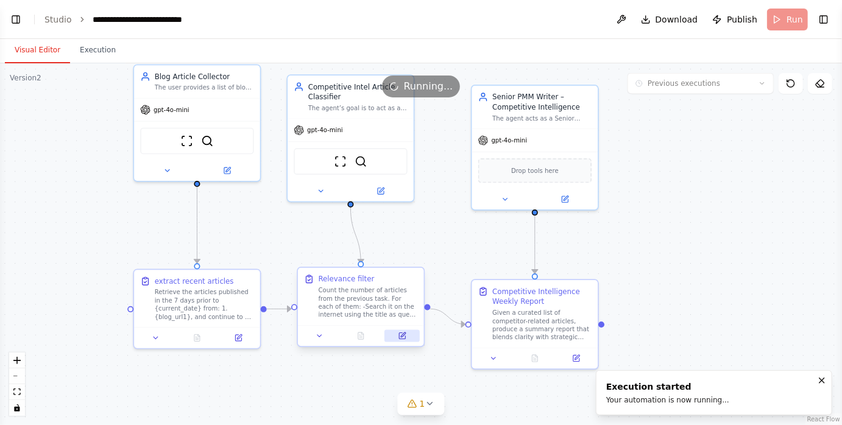
click at [396, 336] on button at bounding box center [402, 336] width 35 height 12
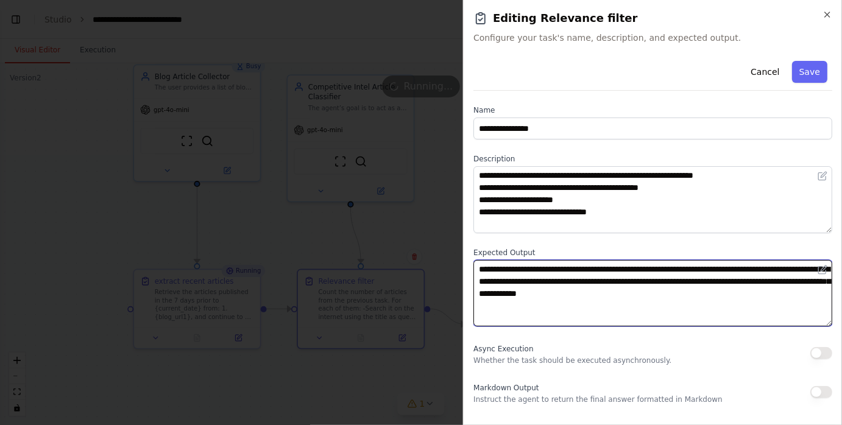
click at [681, 269] on textarea "**********" at bounding box center [652, 293] width 359 height 67
paste textarea "**********"
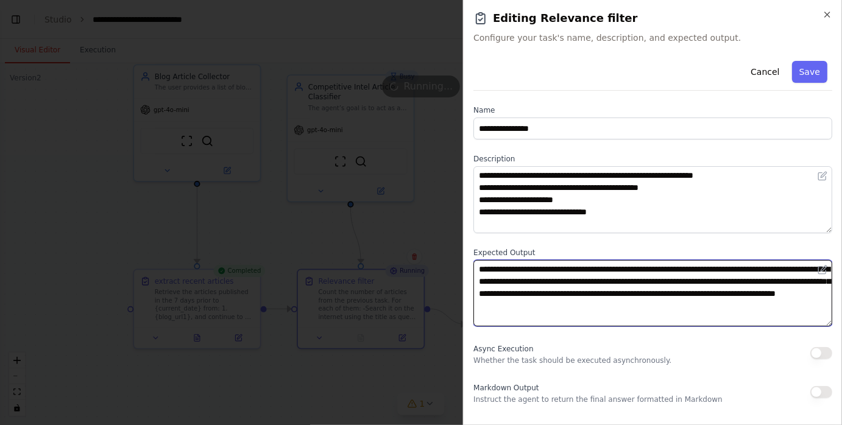
paste textarea "**********"
type textarea "**********"
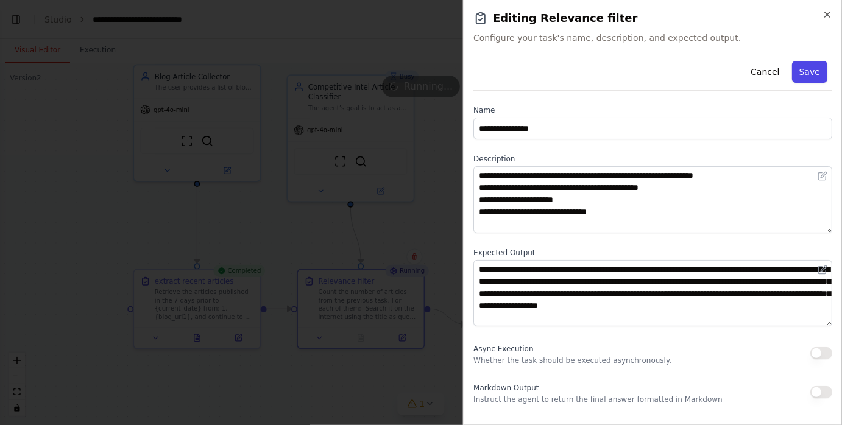
click at [814, 75] on button "Save" at bounding box center [809, 72] width 35 height 22
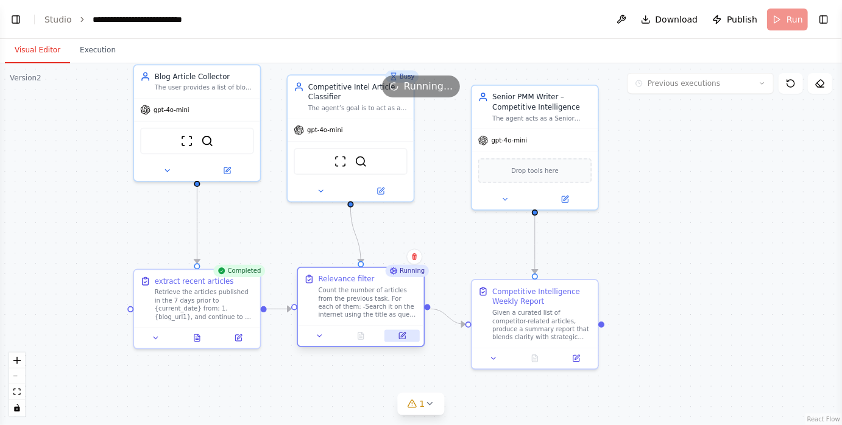
click at [406, 336] on button at bounding box center [402, 336] width 35 height 12
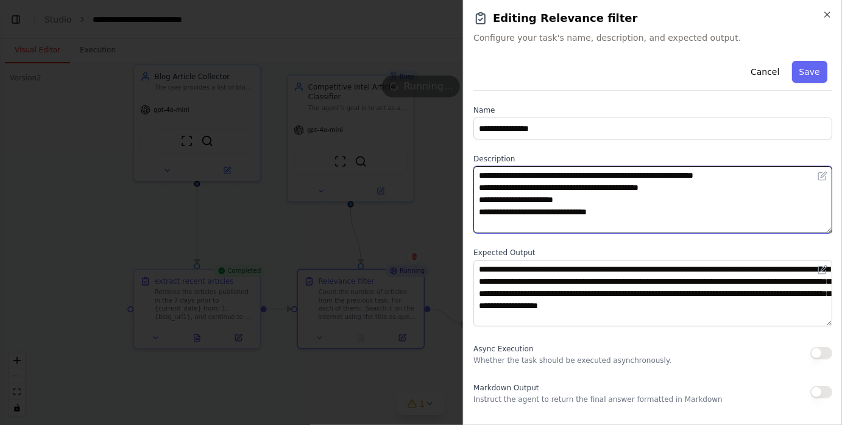
click at [732, 176] on textarea "**********" at bounding box center [652, 199] width 359 height 67
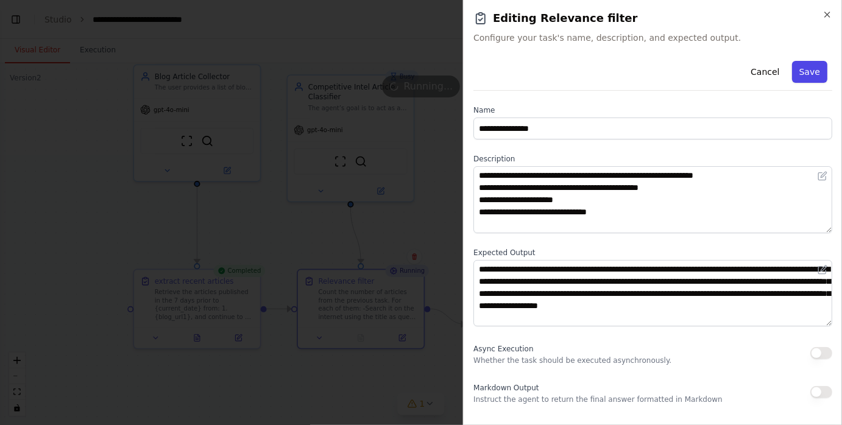
click at [818, 72] on button "Save" at bounding box center [809, 72] width 35 height 22
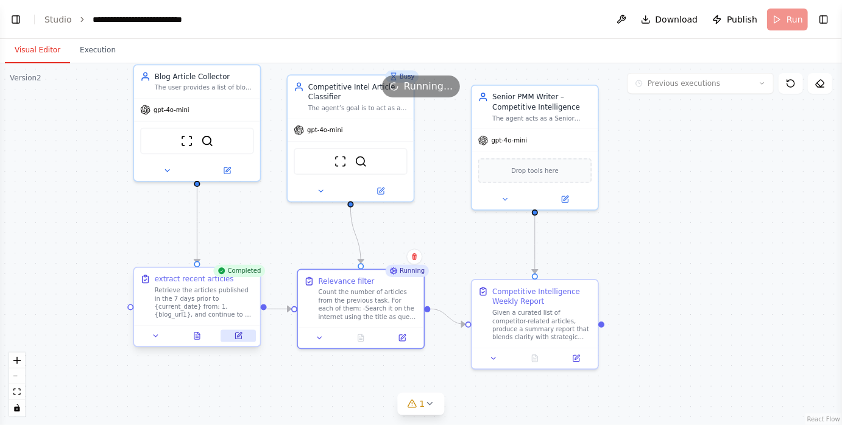
click at [242, 340] on button at bounding box center [238, 336] width 35 height 12
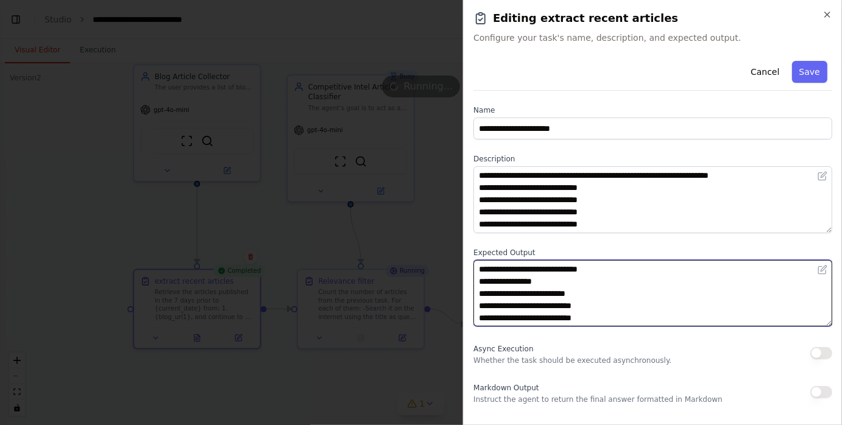
click at [600, 268] on textarea "**********" at bounding box center [652, 293] width 359 height 67
click at [516, 280] on textarea "**********" at bounding box center [652, 293] width 359 height 67
click at [494, 293] on textarea "**********" at bounding box center [652, 293] width 359 height 67
click at [494, 307] on textarea "**********" at bounding box center [652, 293] width 359 height 67
click at [494, 318] on textarea "**********" at bounding box center [652, 293] width 359 height 67
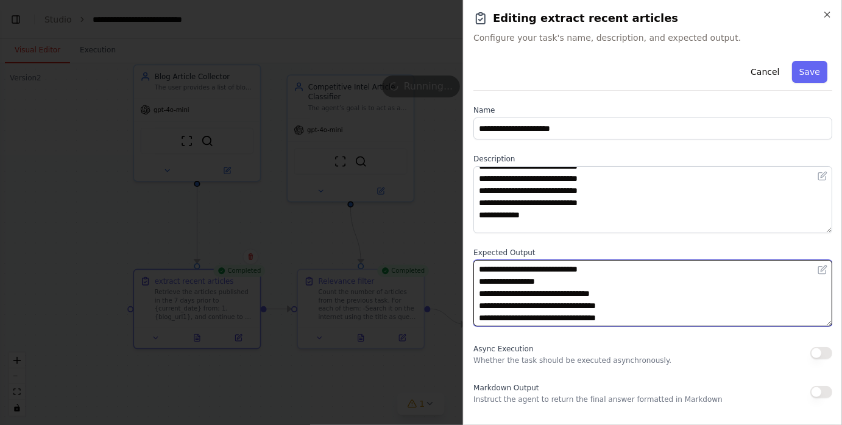
scroll to position [85, 0]
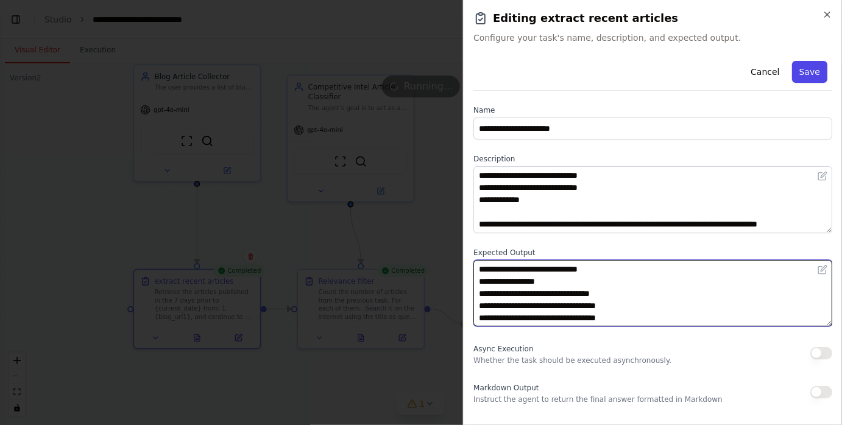
type textarea "**********"
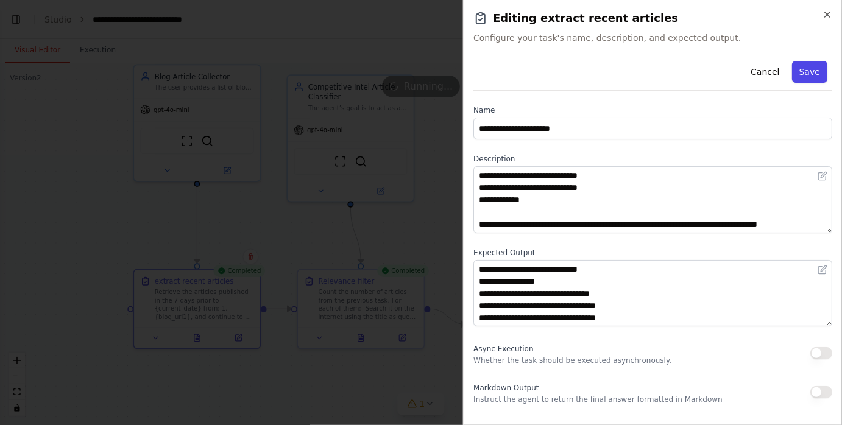
click at [800, 73] on button "Save" at bounding box center [809, 72] width 35 height 22
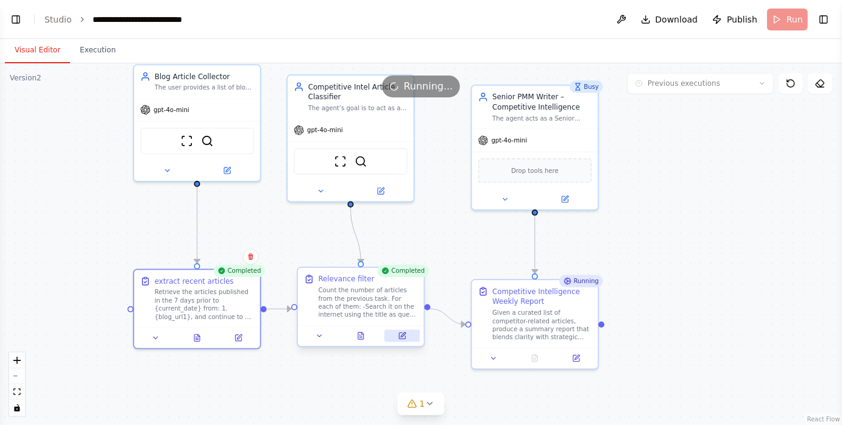
click at [402, 338] on icon at bounding box center [402, 336] width 6 height 6
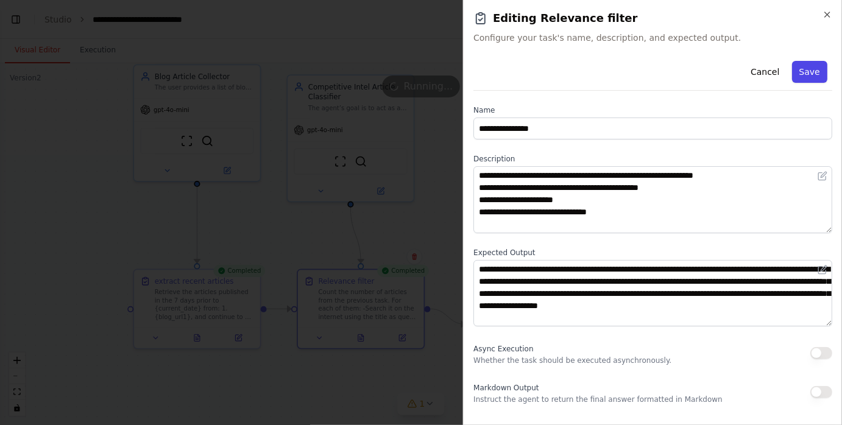
click at [807, 74] on button "Save" at bounding box center [809, 72] width 35 height 22
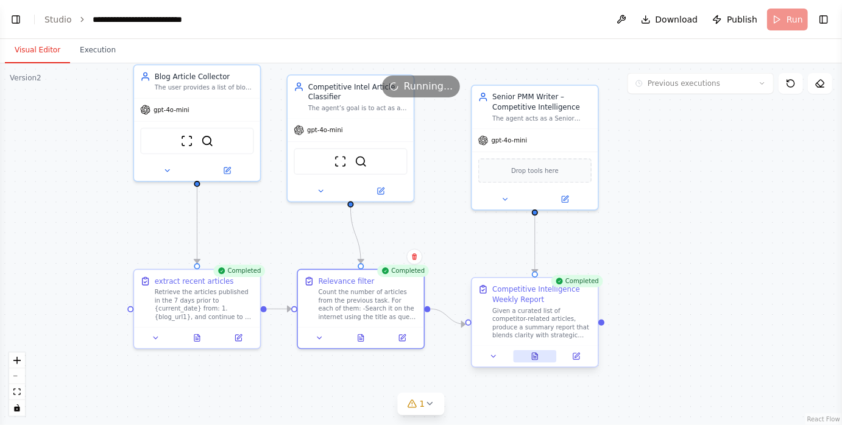
click at [537, 355] on icon at bounding box center [537, 354] width 2 height 2
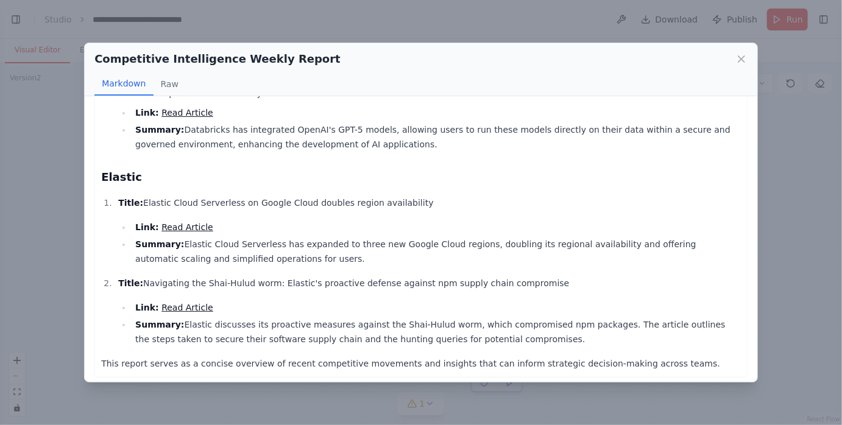
scroll to position [765, 0]
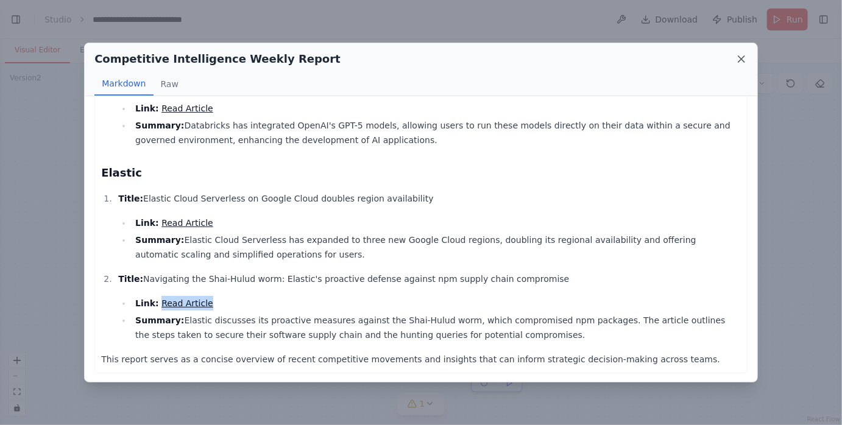
click at [741, 57] on icon at bounding box center [742, 59] width 6 height 6
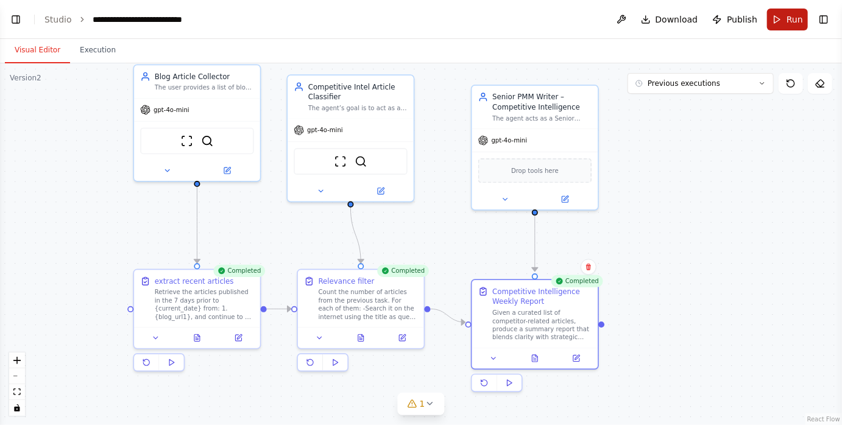
click at [779, 21] on button "Run" at bounding box center [787, 20] width 41 height 22
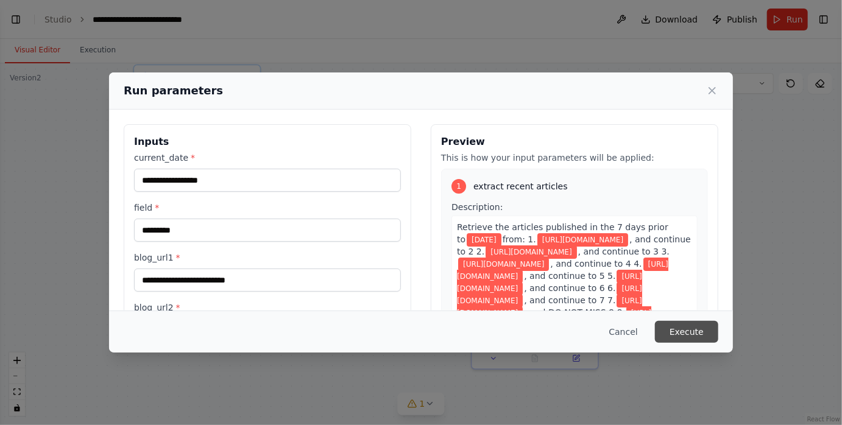
click at [692, 328] on button "Execute" at bounding box center [686, 332] width 63 height 22
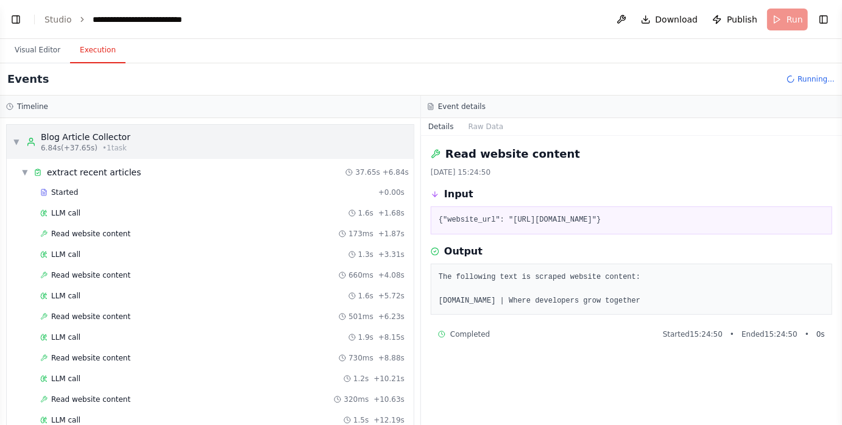
click at [66, 137] on div "Blog Article Collector" at bounding box center [86, 137] width 90 height 12
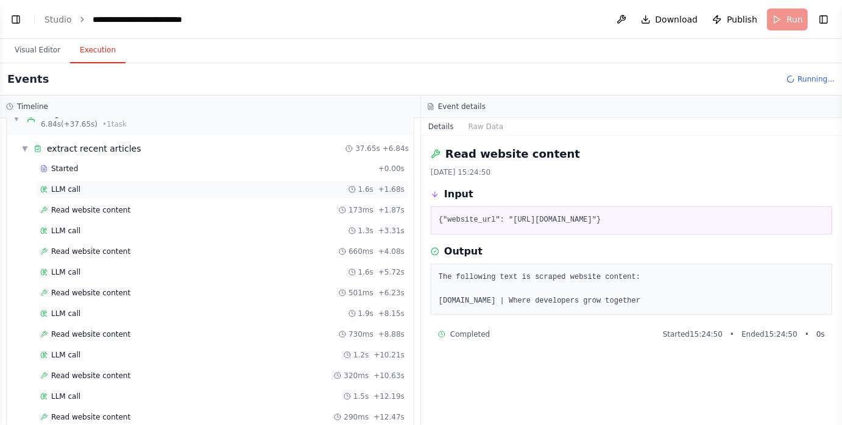
scroll to position [30, 0]
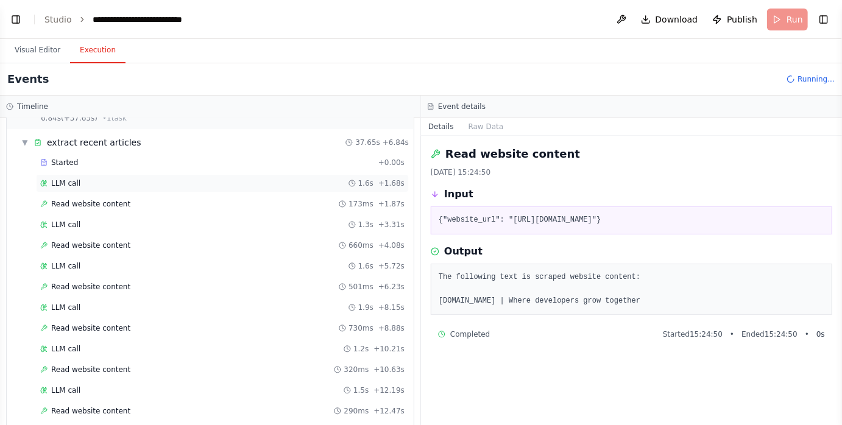
click at [144, 183] on div "LLM call 1.6s + 1.68s" at bounding box center [222, 184] width 364 height 10
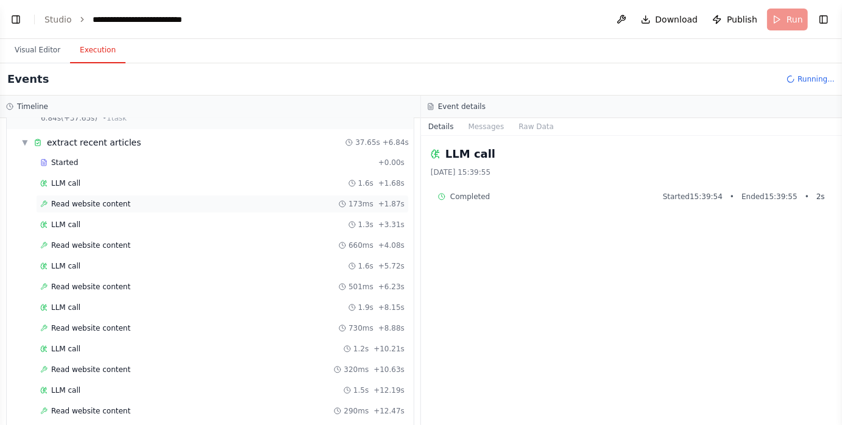
click at [144, 199] on div "Read website content 173ms + 1.87s" at bounding box center [222, 204] width 364 height 10
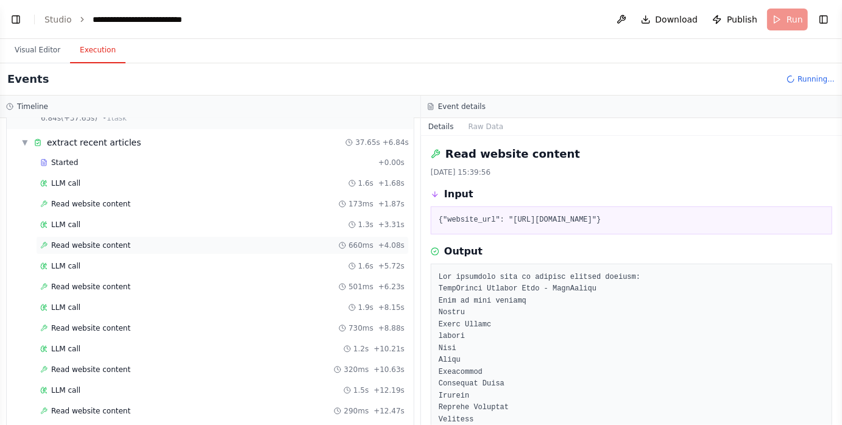
click at [136, 241] on div "Read website content 660ms + 4.08s" at bounding box center [222, 246] width 364 height 10
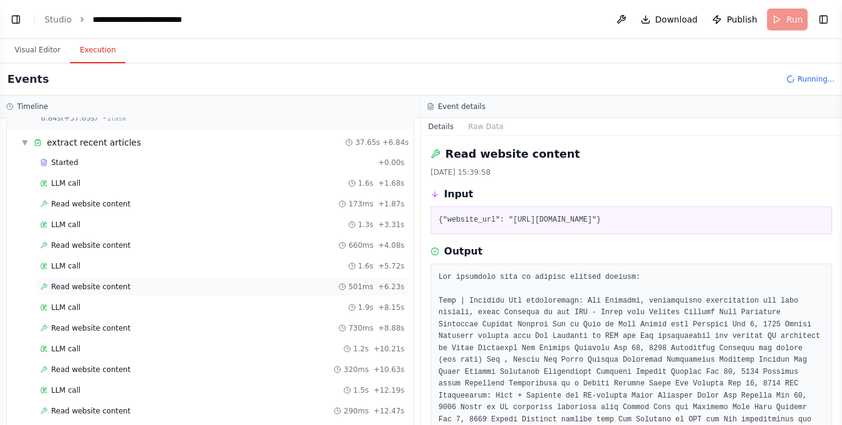
click at [133, 282] on div "Read website content 501ms + 6.23s" at bounding box center [222, 287] width 364 height 10
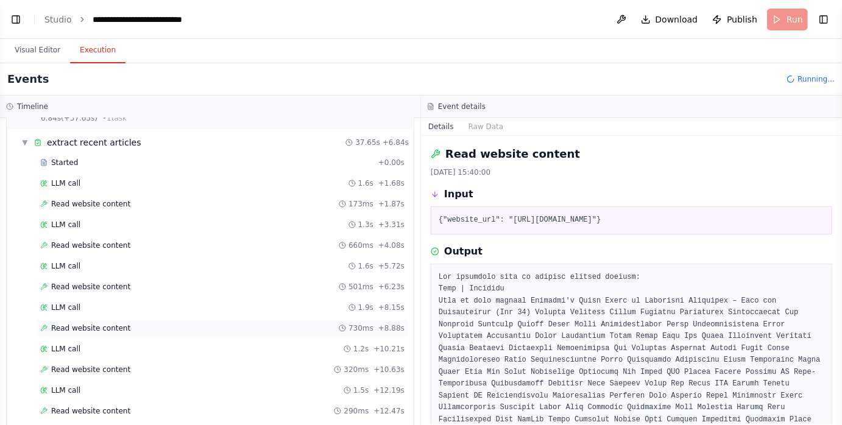
click at [128, 324] on div "Read website content 730ms + 8.88s" at bounding box center [222, 329] width 364 height 10
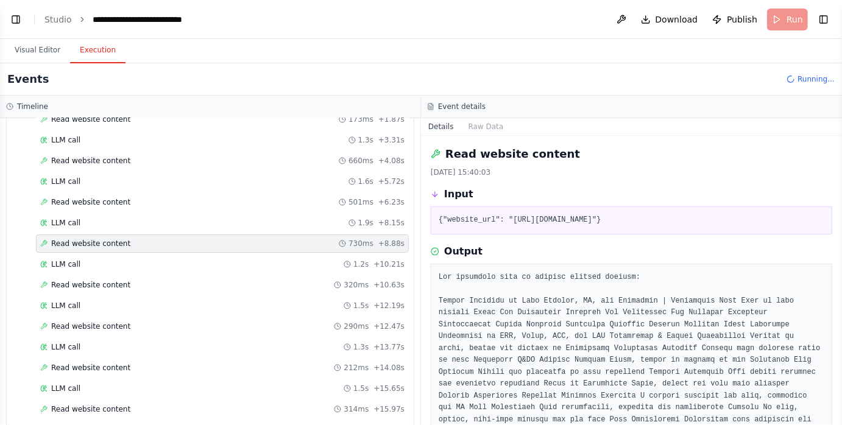
scroll to position [119, 0]
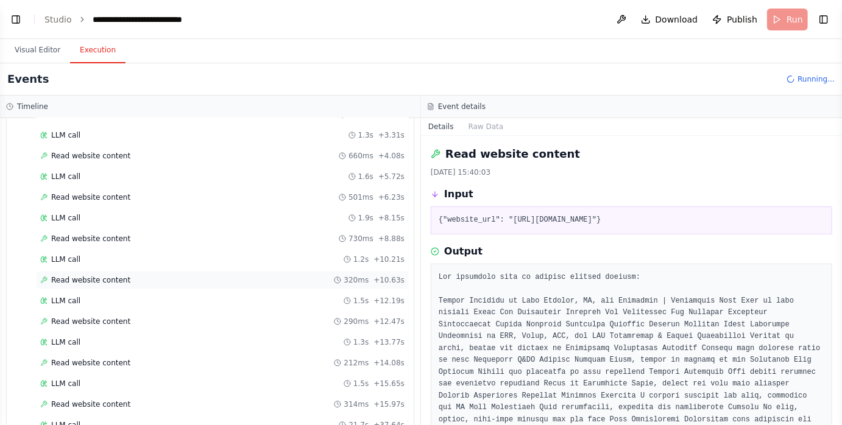
click at [129, 278] on div "Read website content 320ms + 10.63s" at bounding box center [222, 280] width 364 height 10
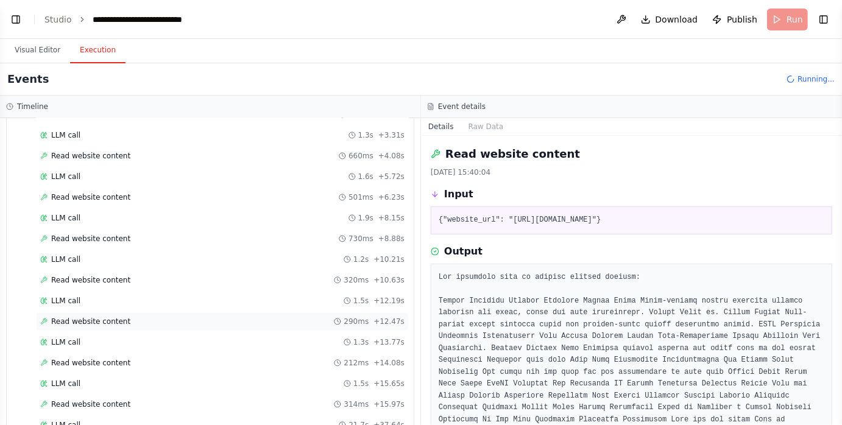
click at [133, 317] on div "Read website content 290ms + 12.47s" at bounding box center [222, 322] width 364 height 10
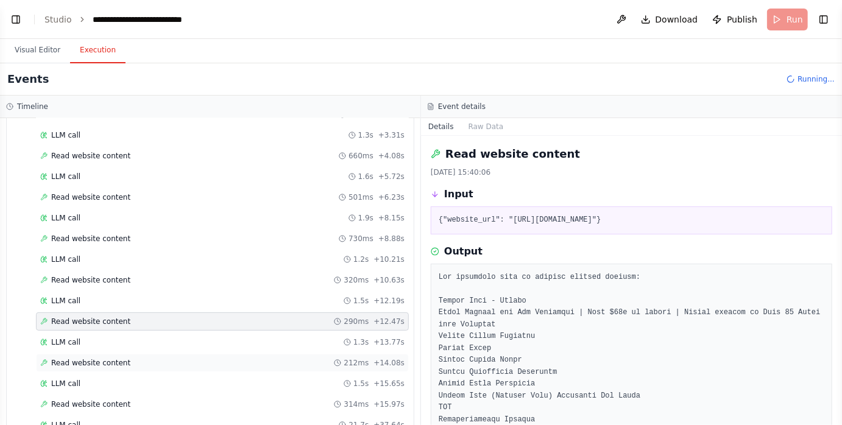
click at [138, 365] on div "Read website content 212ms + 14.08s" at bounding box center [222, 363] width 373 height 18
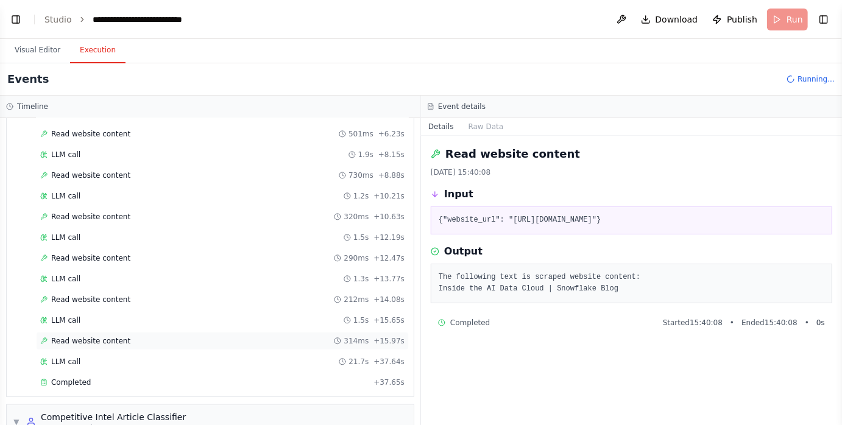
click at [132, 336] on div "Read website content 314ms + 15.97s" at bounding box center [222, 341] width 364 height 10
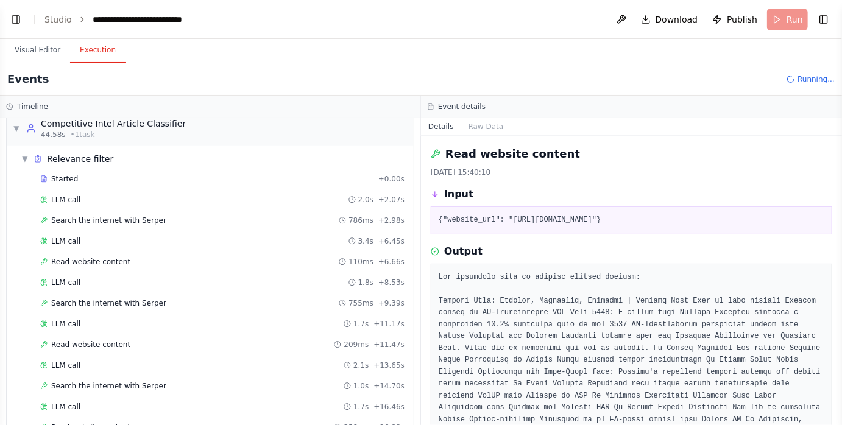
scroll to position [478, 0]
click at [54, 46] on button "Visual Editor" at bounding box center [37, 51] width 65 height 26
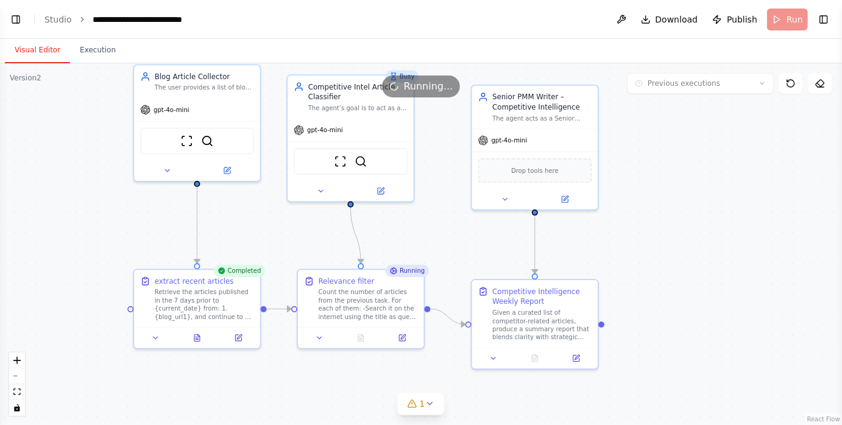
click at [408, 240] on div ".deletable-edge-delete-btn { width: 20px; height: 20px; border: 0px solid #ffff…" at bounding box center [421, 244] width 842 height 362
click at [360, 335] on icon at bounding box center [360, 336] width 5 height 7
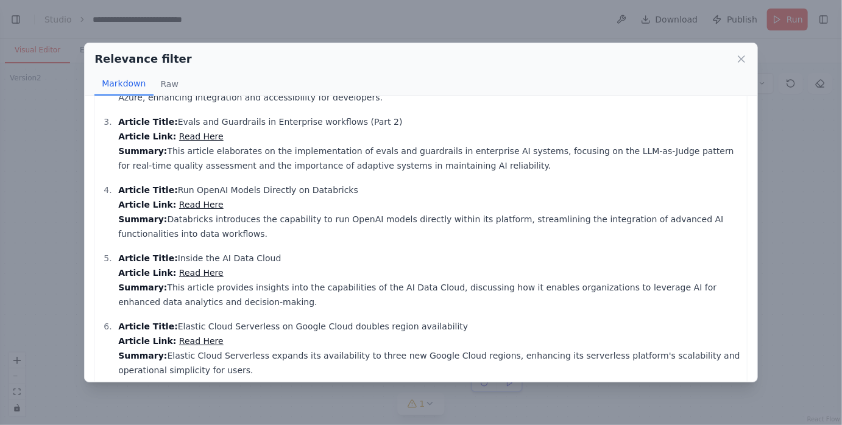
scroll to position [165, 0]
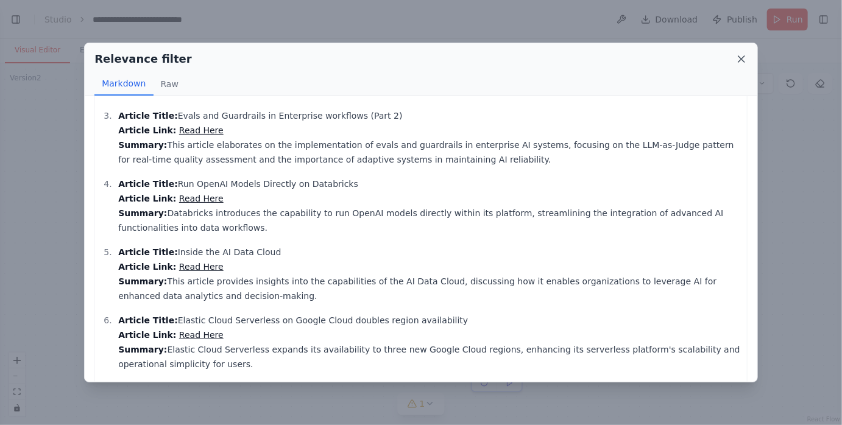
click at [741, 56] on icon at bounding box center [742, 59] width 12 height 12
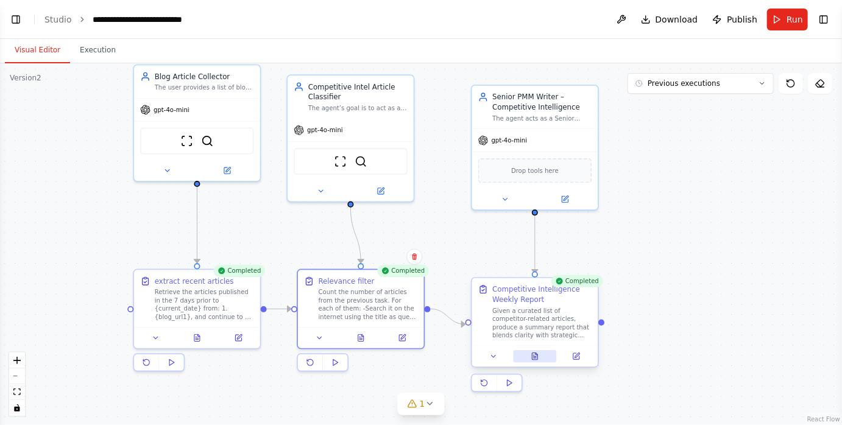
click at [537, 353] on icon at bounding box center [535, 357] width 8 height 8
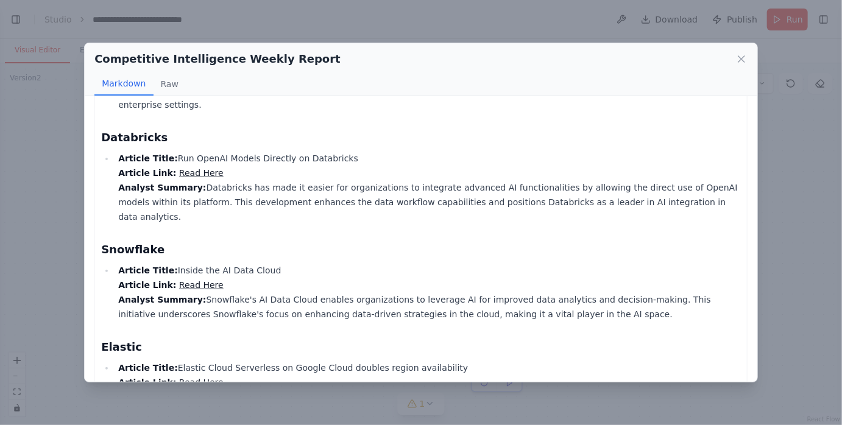
scroll to position [581, 0]
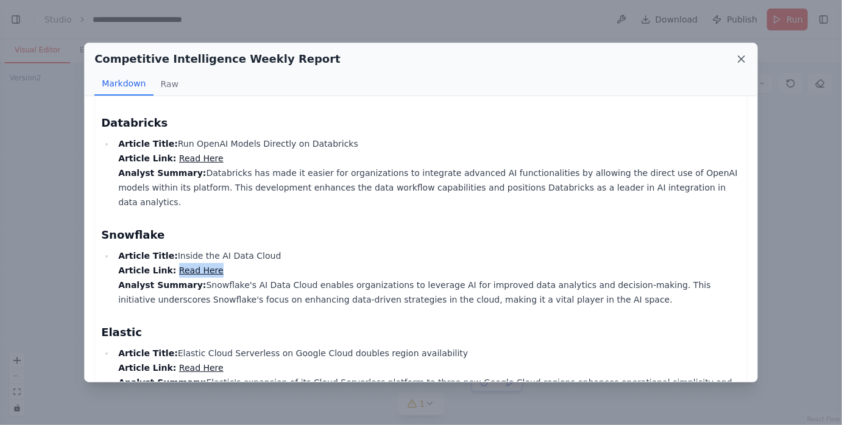
click at [740, 62] on icon at bounding box center [742, 59] width 12 height 12
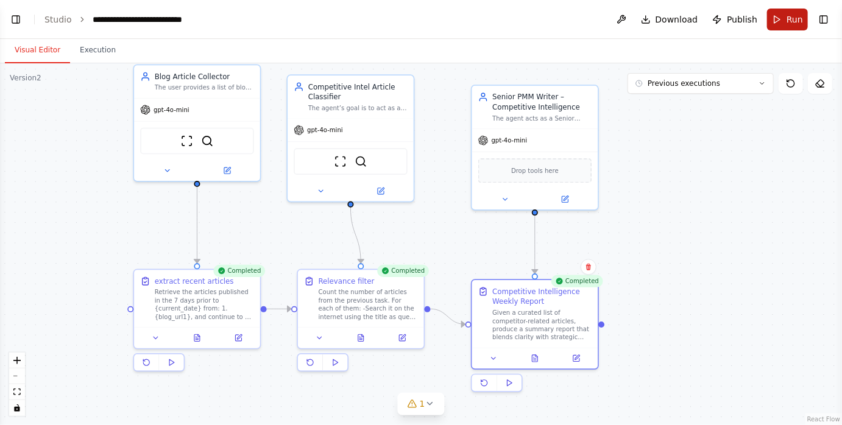
click at [777, 19] on button "Run" at bounding box center [787, 20] width 41 height 22
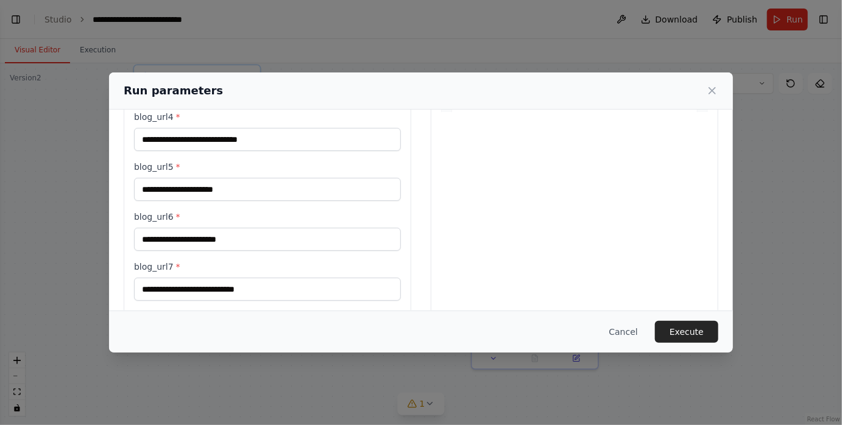
scroll to position [352, 0]
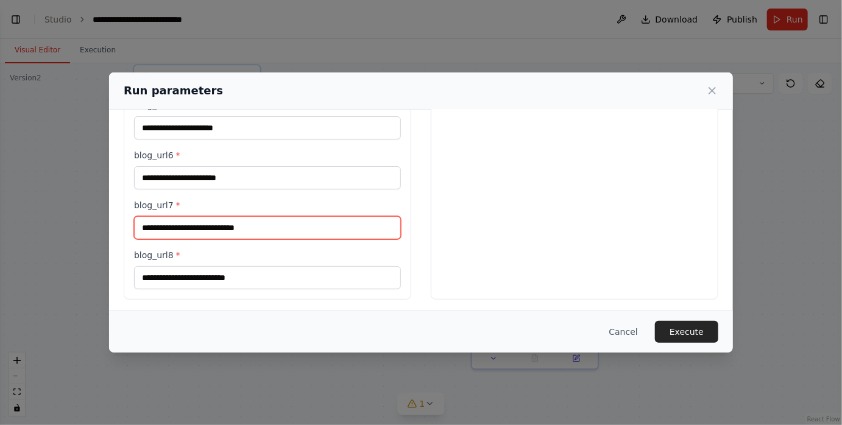
drag, startPoint x: 284, startPoint y: 226, endPoint x: 131, endPoint y: 224, distance: 153.0
click at [131, 224] on div "**********" at bounding box center [268, 36] width 288 height 528
paste input "**********"
type input "**********"
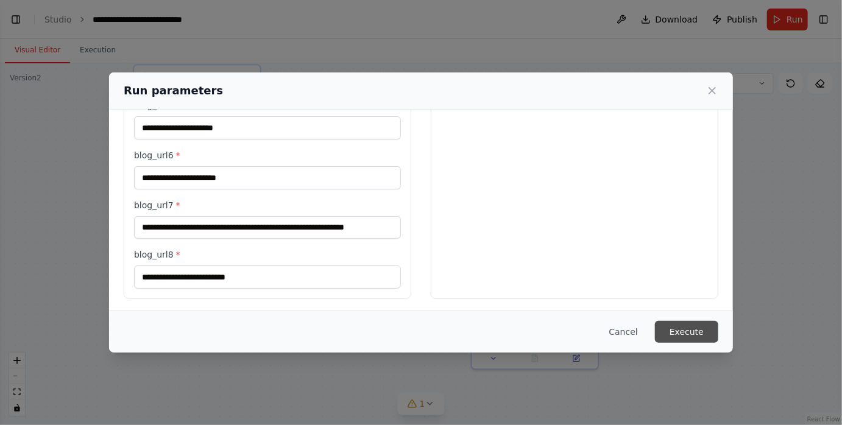
click at [683, 330] on button "Execute" at bounding box center [686, 332] width 63 height 22
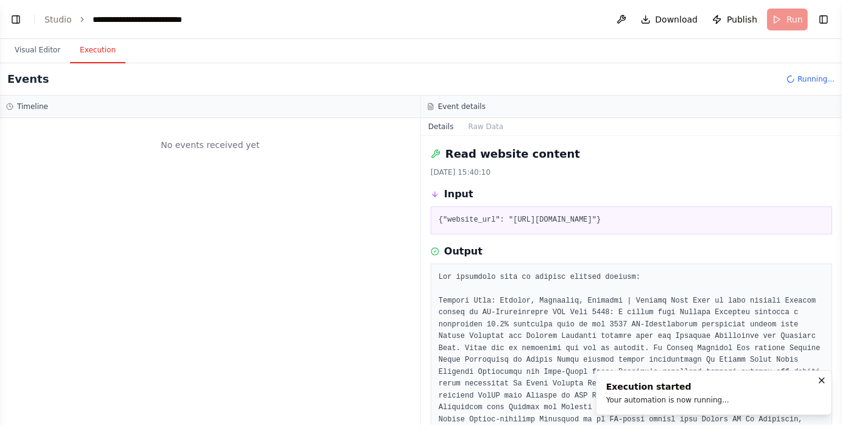
scroll to position [0, 0]
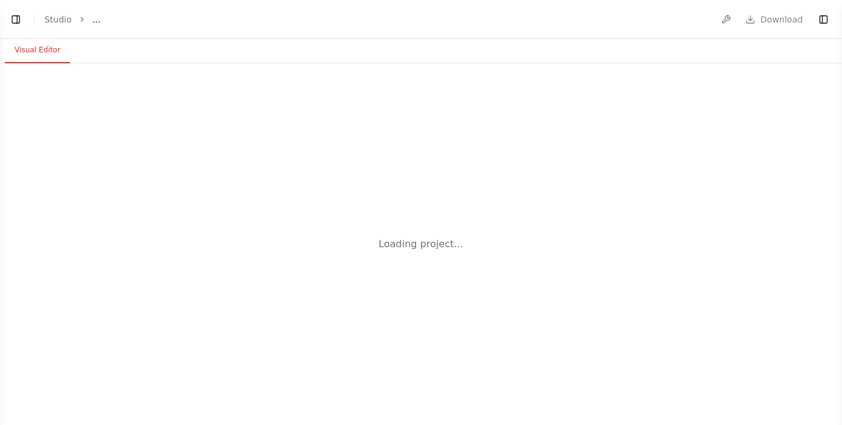
select select "****"
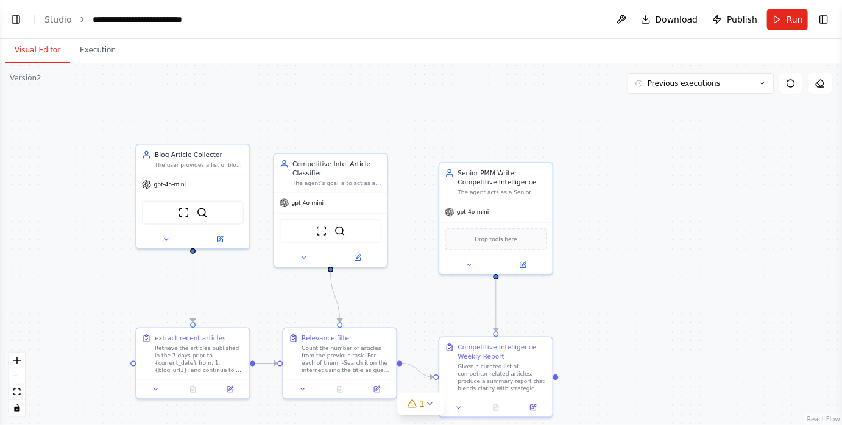
drag, startPoint x: 425, startPoint y: 336, endPoint x: 424, endPoint y: 266, distance: 70.1
click at [424, 266] on div ".deletable-edge-delete-btn { width: 20px; height: 20px; border: 0px solid #ffff…" at bounding box center [421, 244] width 842 height 362
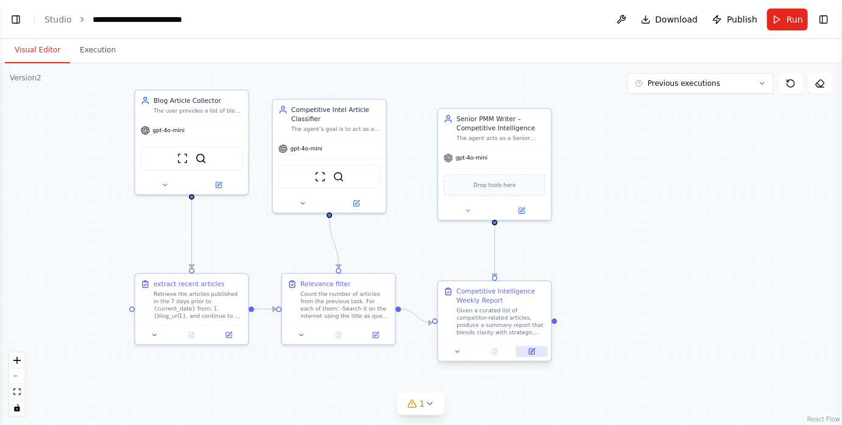
click at [531, 350] on icon at bounding box center [531, 351] width 5 height 5
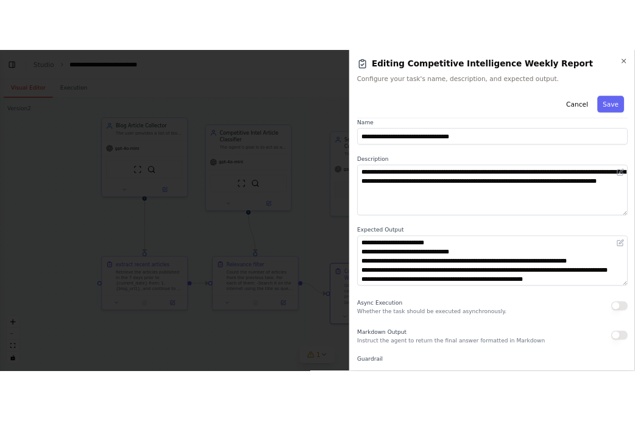
scroll to position [17, 0]
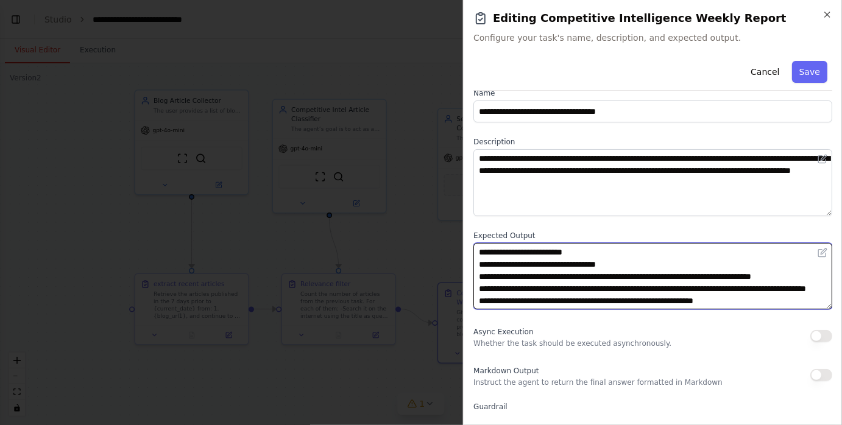
click at [609, 275] on textarea "**********" at bounding box center [652, 276] width 359 height 67
click at [709, 275] on textarea "**********" at bounding box center [652, 276] width 359 height 67
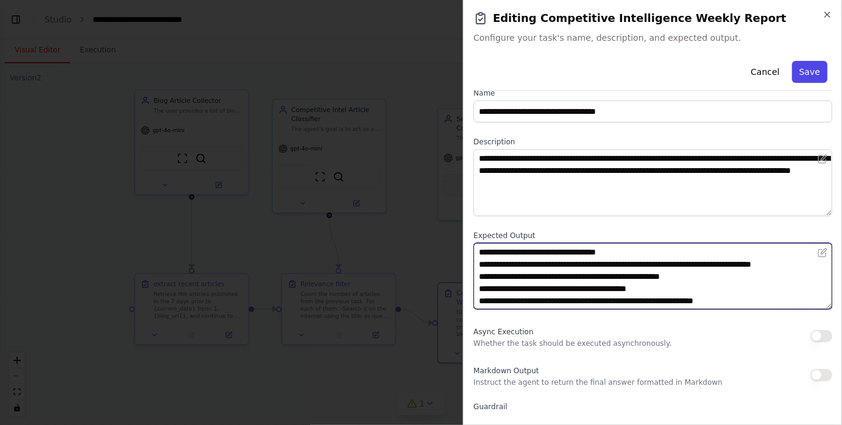
type textarea "**********"
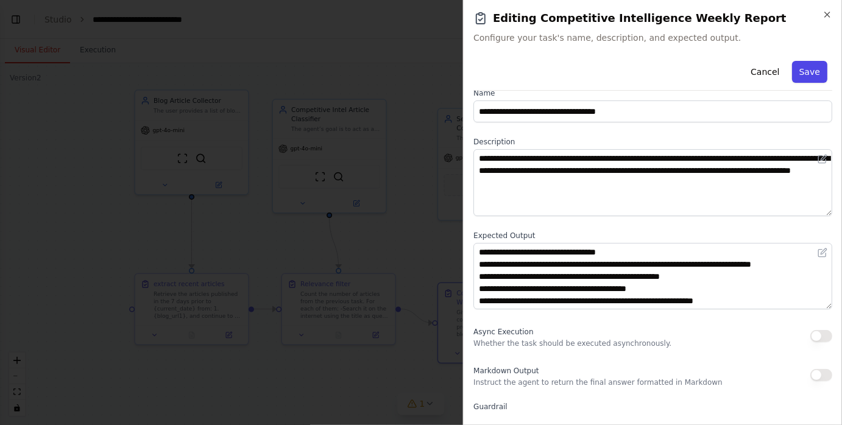
click at [811, 76] on button "Save" at bounding box center [809, 72] width 35 height 22
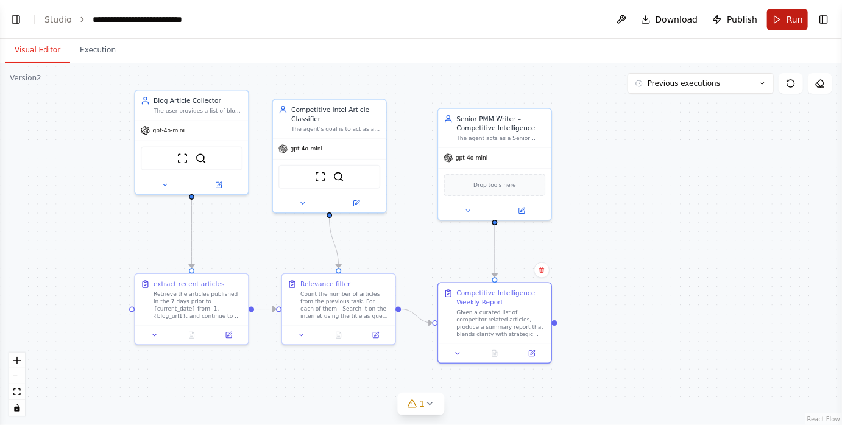
click at [779, 20] on button "Run" at bounding box center [787, 20] width 41 height 22
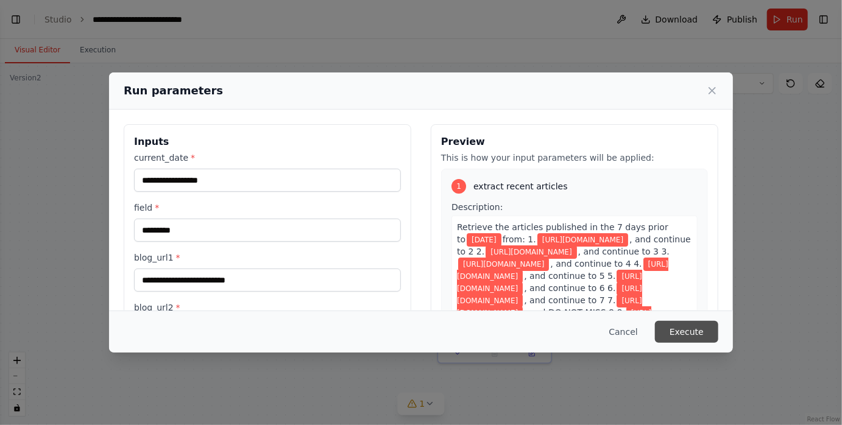
click at [690, 328] on button "Execute" at bounding box center [686, 332] width 63 height 22
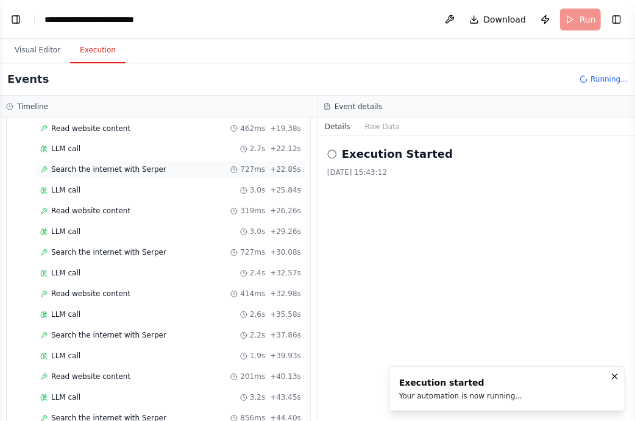
scroll to position [731, 0]
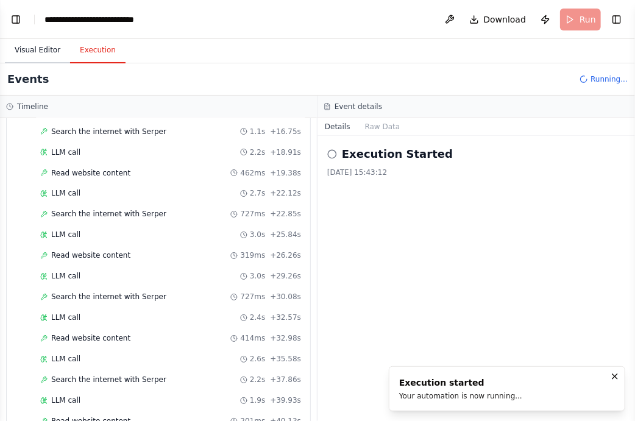
click at [36, 49] on button "Visual Editor" at bounding box center [37, 51] width 65 height 26
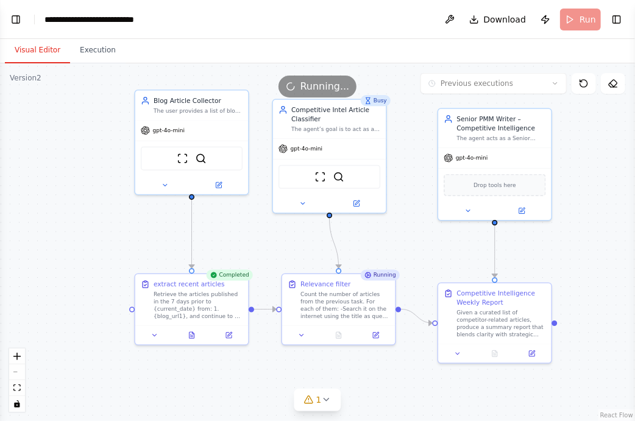
click at [286, 258] on div ".deletable-edge-delete-btn { width: 20px; height: 20px; border: 0px solid #ffff…" at bounding box center [317, 242] width 635 height 358
click at [197, 332] on button at bounding box center [191, 333] width 39 height 11
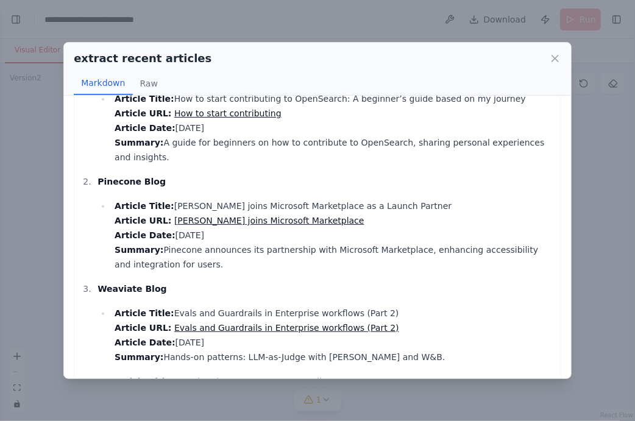
scroll to position [220, 0]
click at [406, 199] on li "Article Title: Pinecone joins Microsoft Marketplace as a Launch Partner Article…" at bounding box center [333, 235] width 444 height 73
click at [553, 60] on icon at bounding box center [555, 58] width 6 height 6
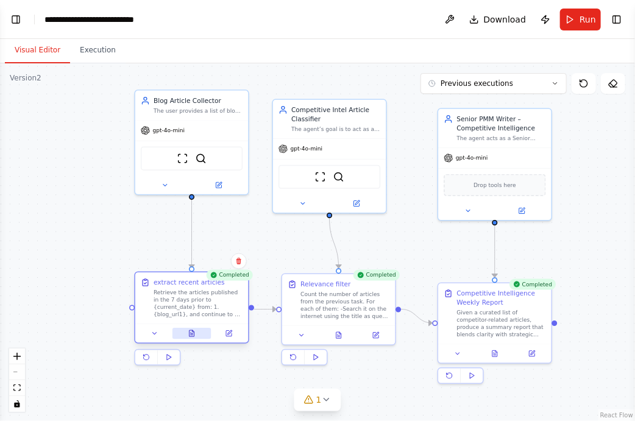
click at [197, 332] on button at bounding box center [191, 333] width 39 height 11
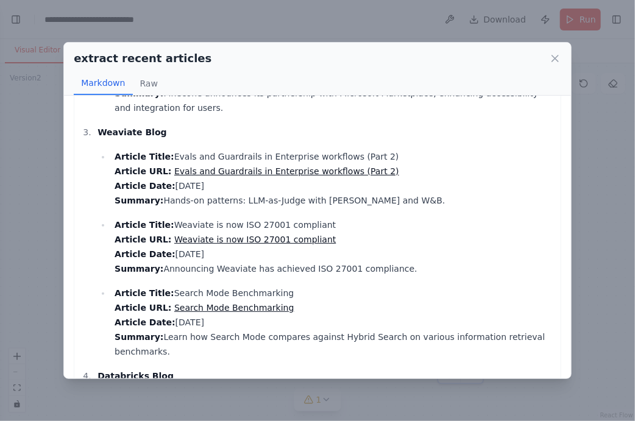
scroll to position [379, 0]
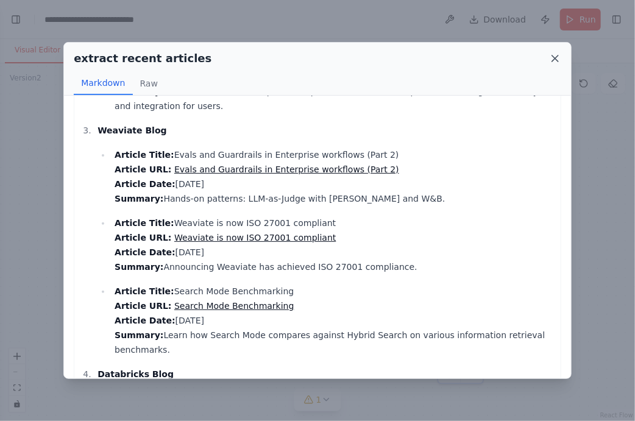
click at [559, 52] on icon at bounding box center [555, 58] width 12 height 12
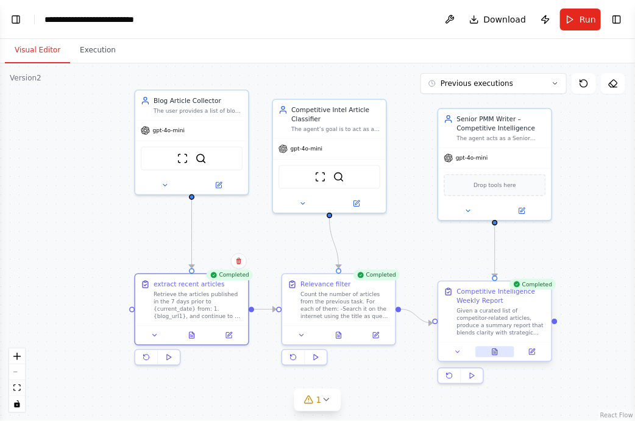
click at [493, 349] on icon at bounding box center [494, 352] width 5 height 6
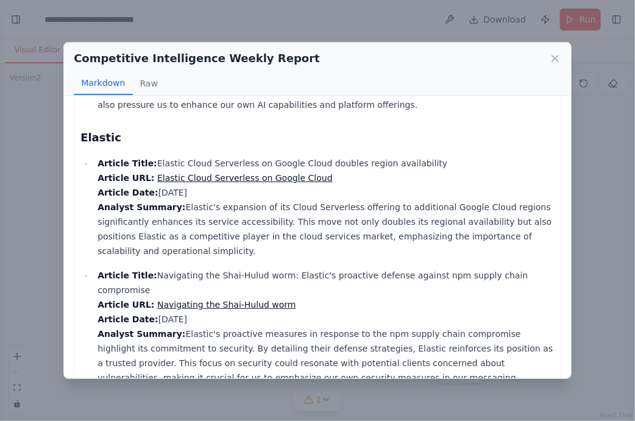
scroll to position [715, 0]
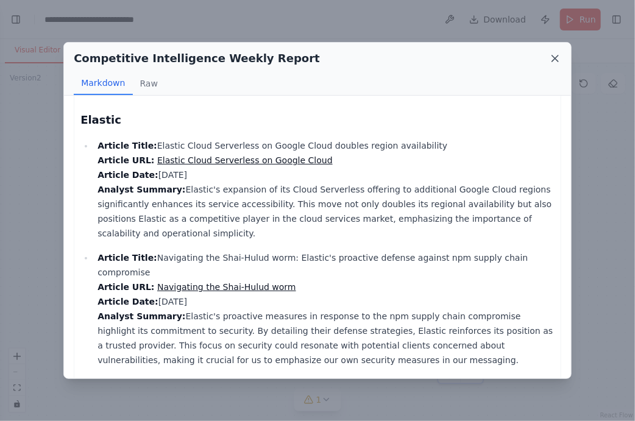
click at [556, 58] on icon at bounding box center [555, 58] width 6 height 6
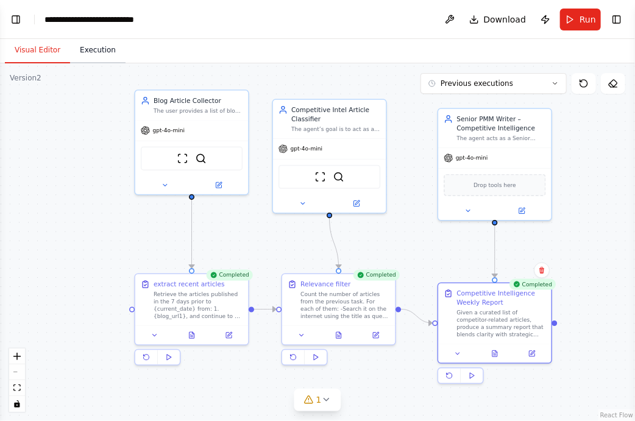
click at [94, 54] on button "Execution" at bounding box center [97, 51] width 55 height 26
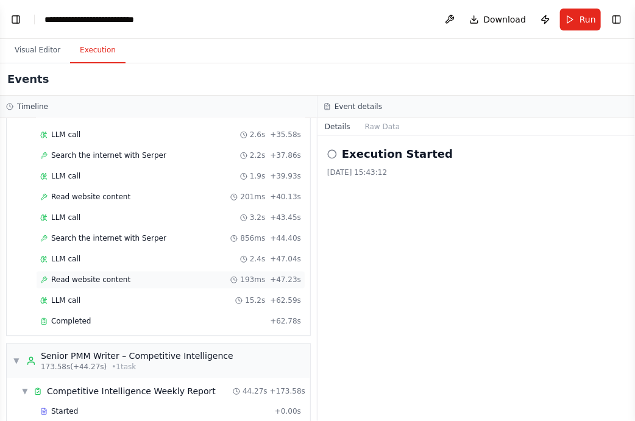
scroll to position [948, 0]
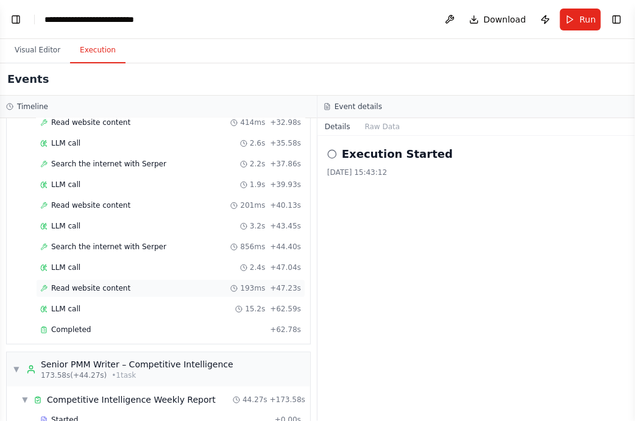
click at [133, 283] on div "Read website content 193ms + 47.23s" at bounding box center [170, 288] width 261 height 10
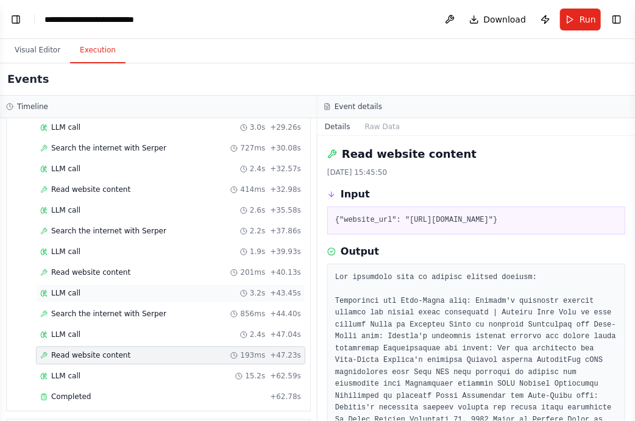
scroll to position [878, 0]
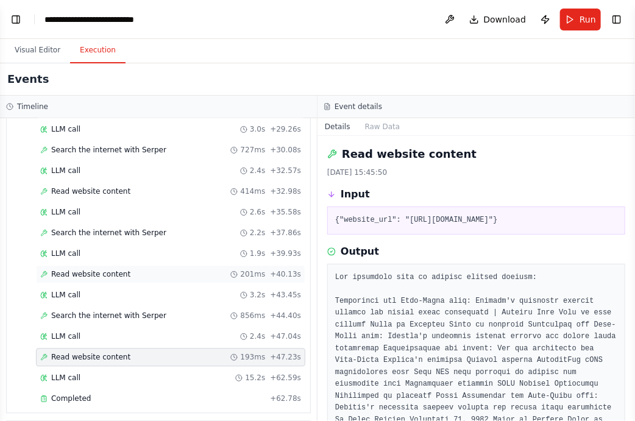
click at [127, 270] on div "Read website content 201ms + 40.13s" at bounding box center [170, 275] width 261 height 10
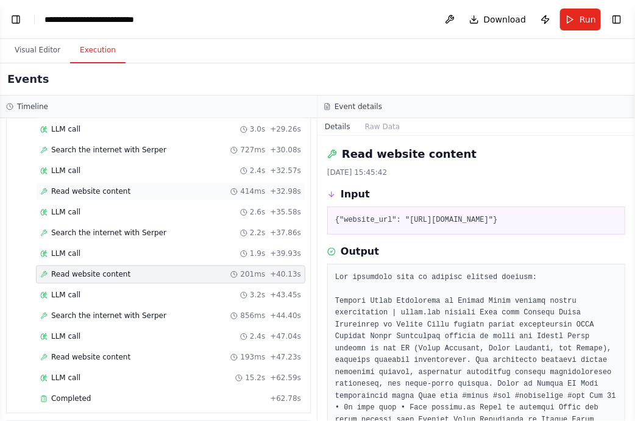
click at [135, 187] on div "Read website content 414ms + 32.98s" at bounding box center [170, 192] width 261 height 10
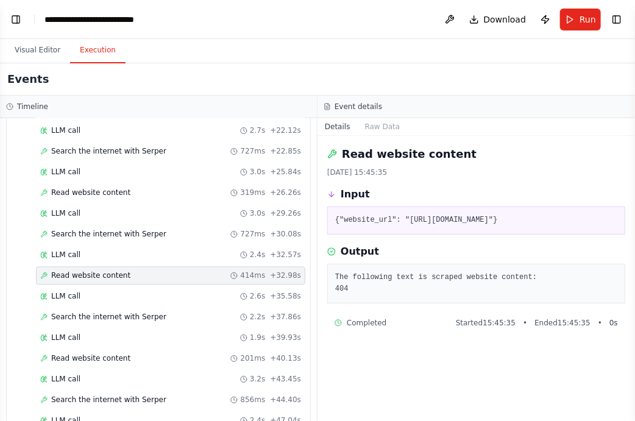
scroll to position [781, 0]
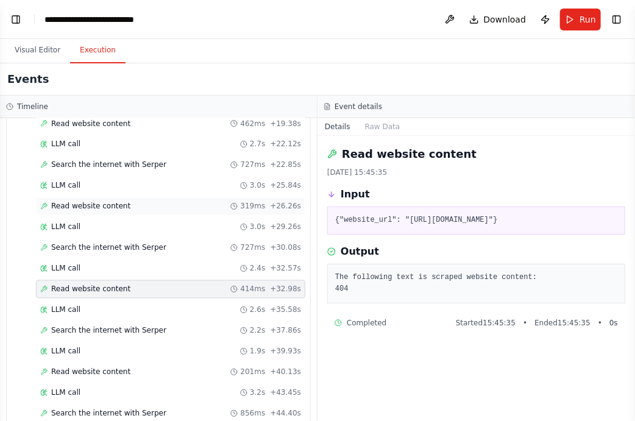
click at [131, 197] on div "Read website content 319ms + 26.26s" at bounding box center [170, 206] width 269 height 18
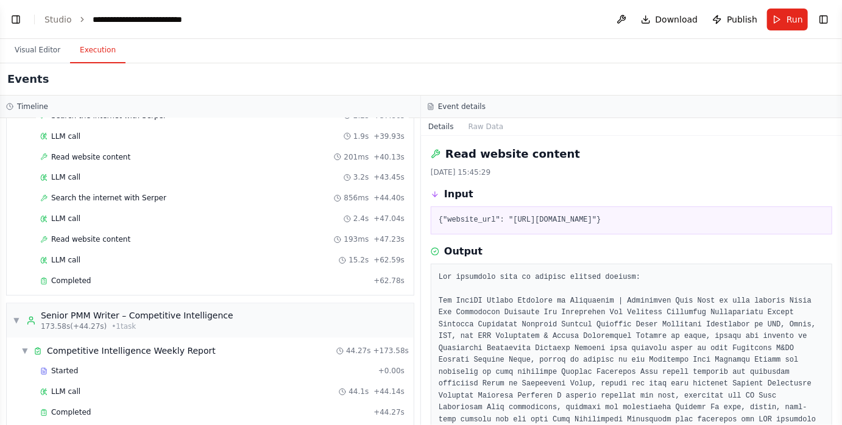
scroll to position [997, 0]
click at [132, 234] on div "Read website content 193ms + 47.23s" at bounding box center [222, 239] width 364 height 10
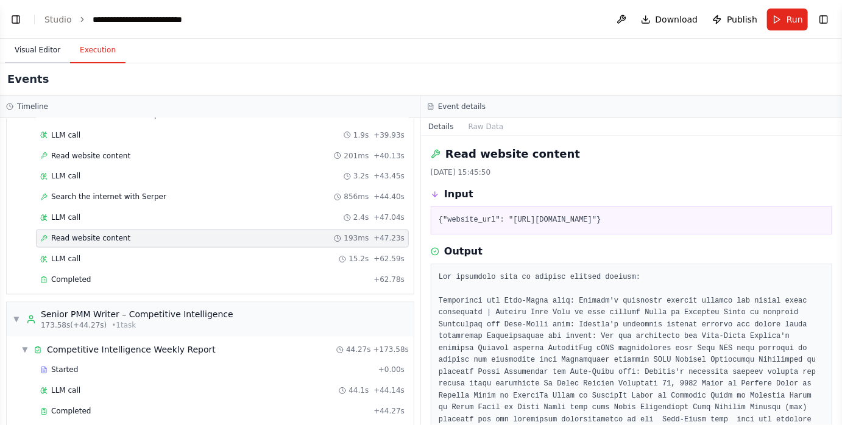
click at [52, 45] on button "Visual Editor" at bounding box center [37, 51] width 65 height 26
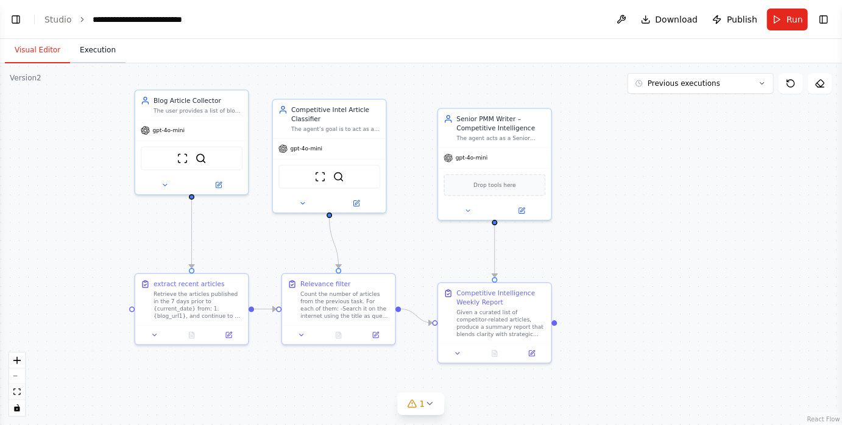
click at [87, 52] on button "Execution" at bounding box center [97, 51] width 55 height 26
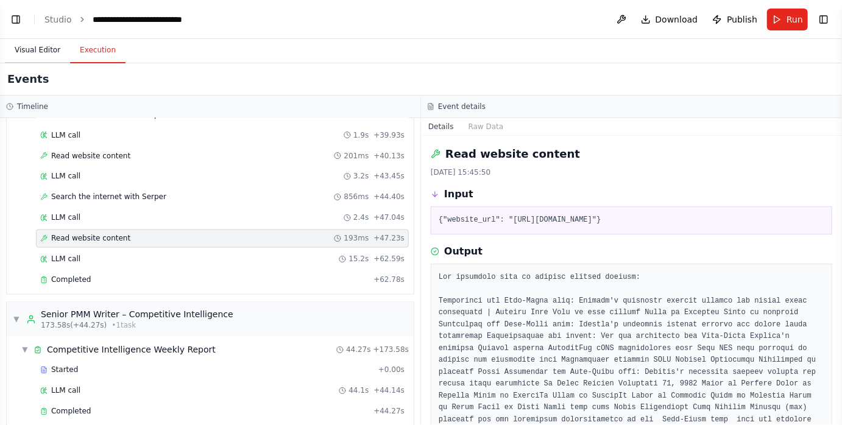
click at [51, 46] on button "Visual Editor" at bounding box center [37, 51] width 65 height 26
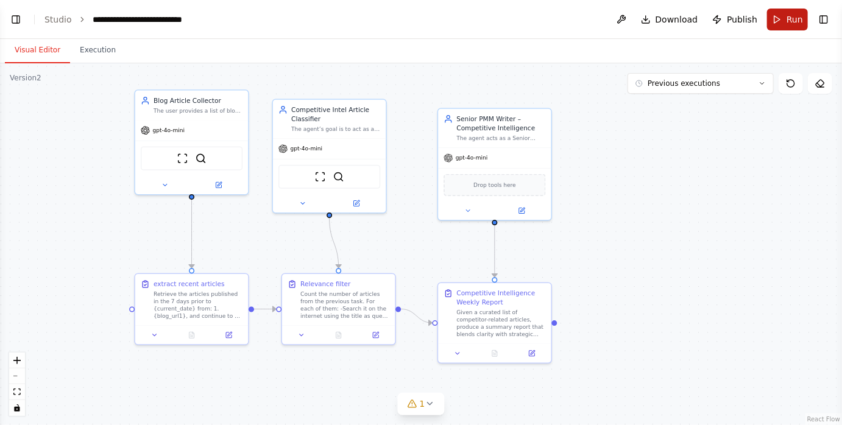
click at [777, 24] on button "Run" at bounding box center [787, 20] width 41 height 22
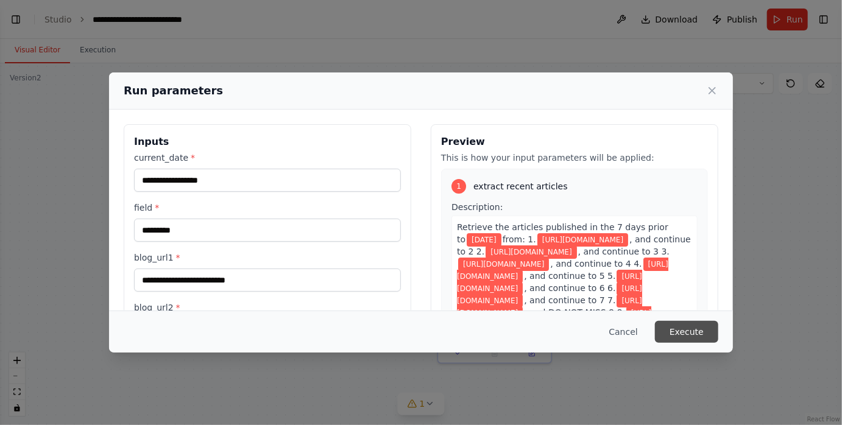
click at [685, 331] on button "Execute" at bounding box center [686, 332] width 63 height 22
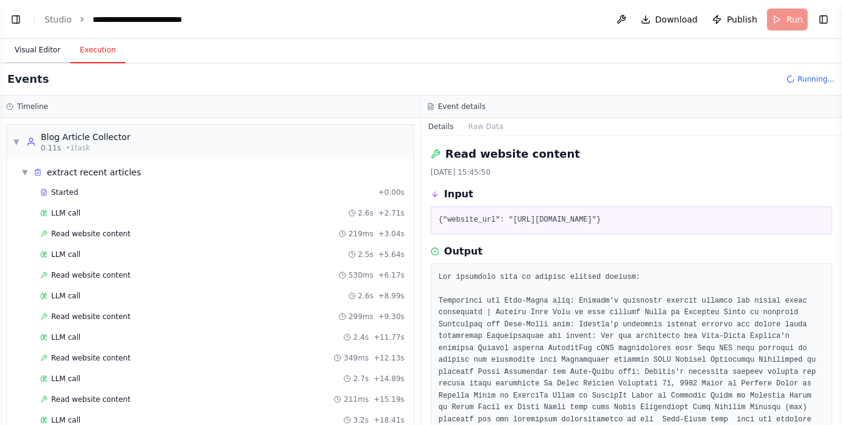
click at [49, 48] on button "Visual Editor" at bounding box center [37, 51] width 65 height 26
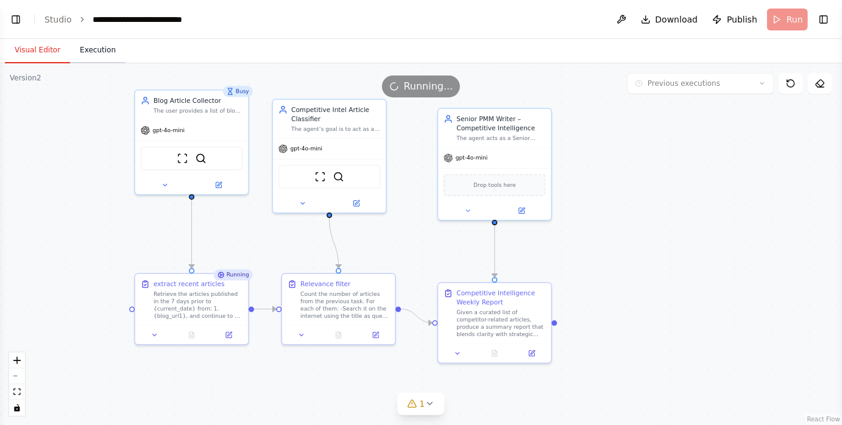
click at [104, 46] on button "Execution" at bounding box center [97, 51] width 55 height 26
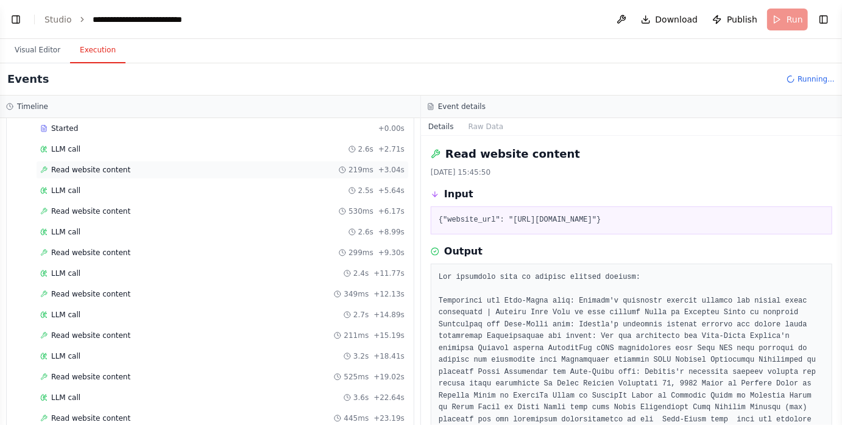
scroll to position [142, 0]
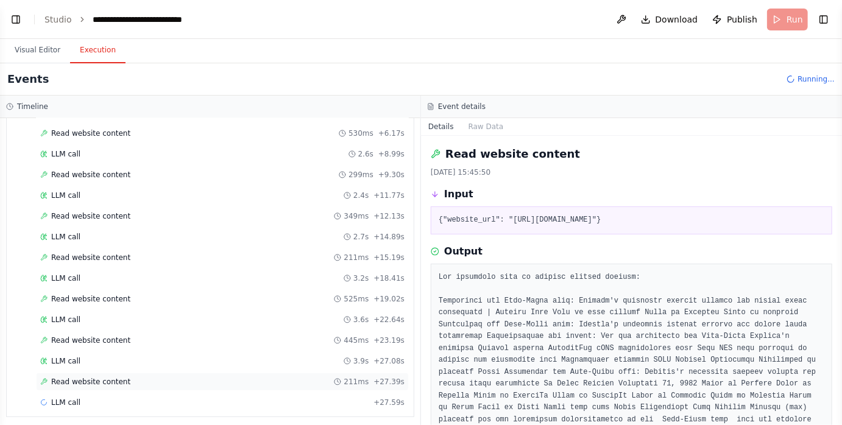
click at [127, 377] on div "Read website content 211ms + 27.39s" at bounding box center [222, 382] width 364 height 10
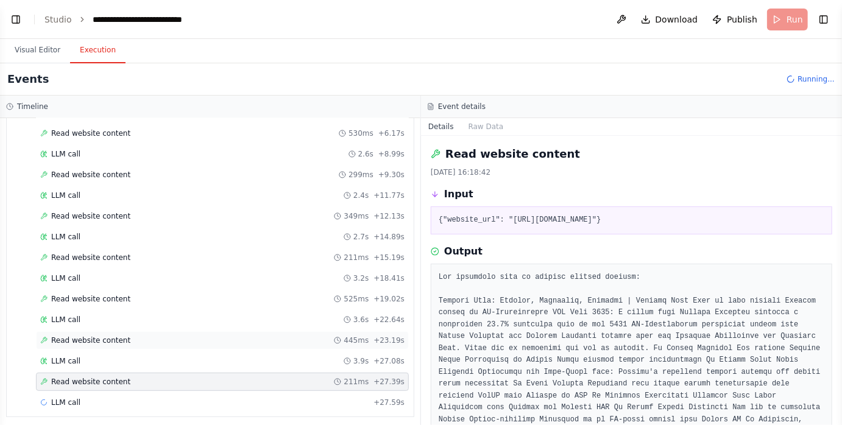
click at [137, 336] on div "Read website content 445ms + 23.19s" at bounding box center [222, 341] width 364 height 10
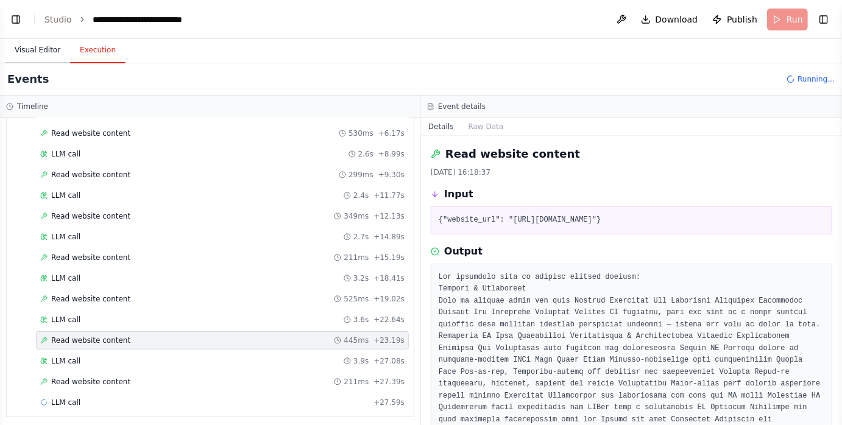
click at [44, 55] on button "Visual Editor" at bounding box center [37, 51] width 65 height 26
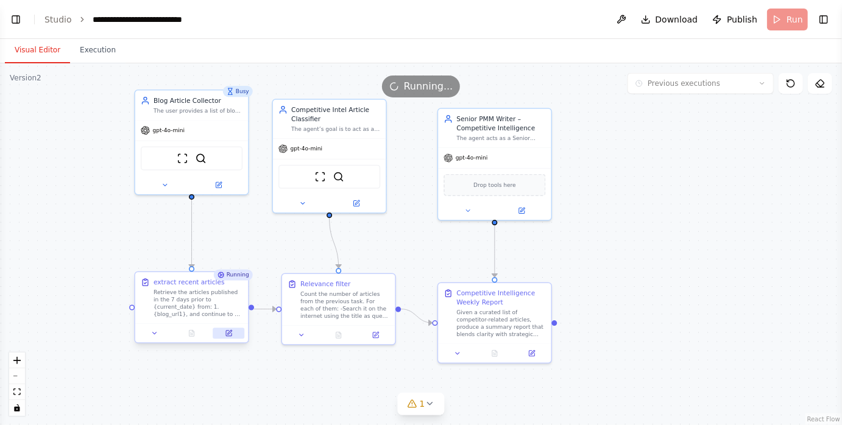
click at [229, 333] on icon at bounding box center [229, 332] width 4 height 4
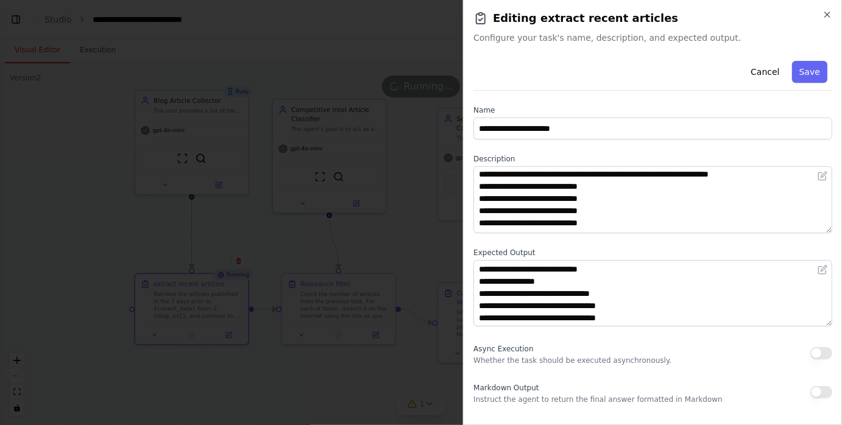
scroll to position [0, 0]
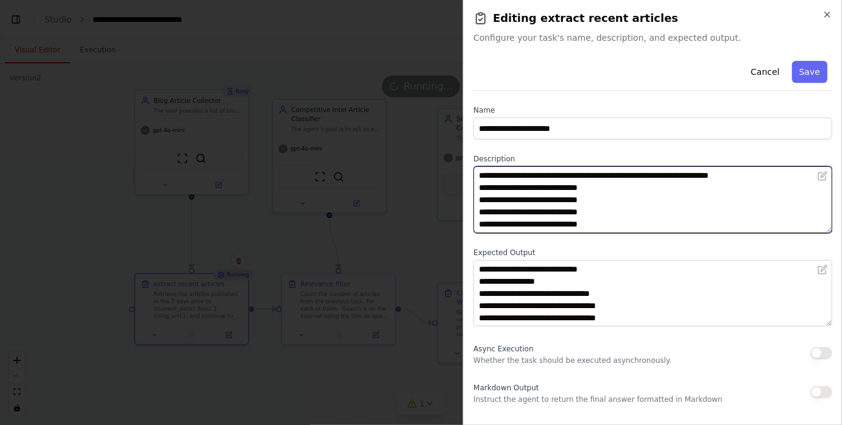
click at [514, 174] on textarea "**********" at bounding box center [652, 199] width 359 height 67
type textarea "**********"
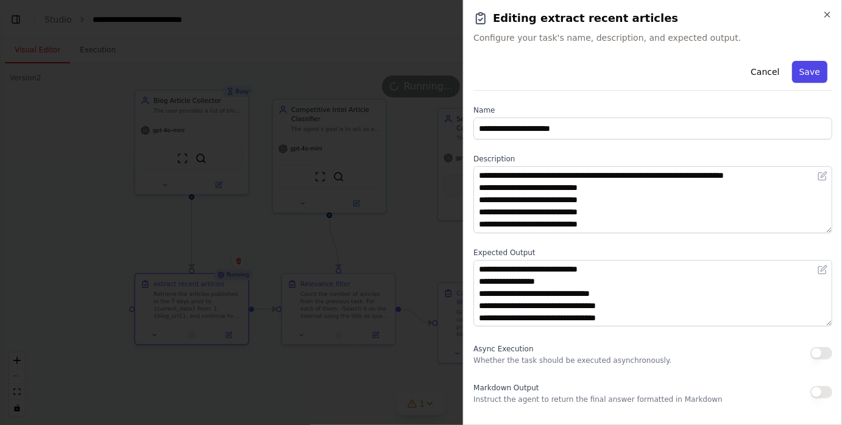
click at [817, 72] on button "Save" at bounding box center [809, 72] width 35 height 22
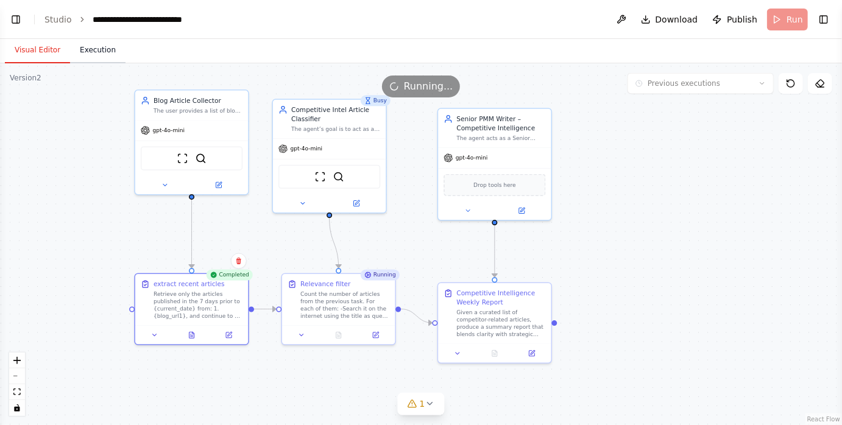
click at [104, 48] on button "Execution" at bounding box center [97, 51] width 55 height 26
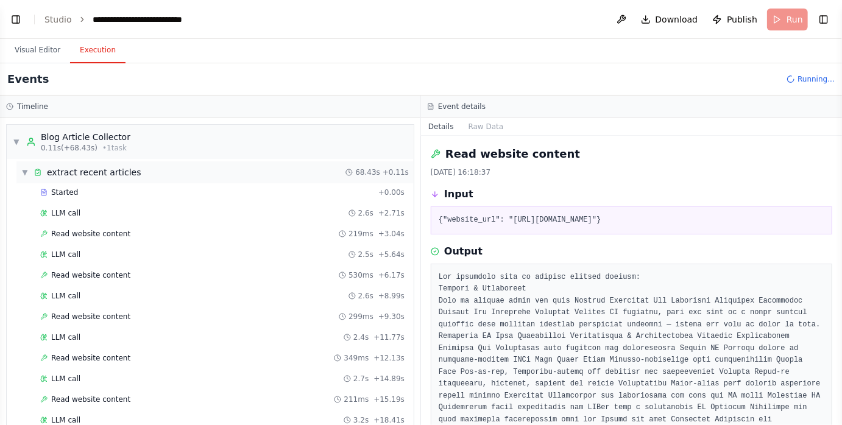
click at [135, 174] on div "▼ extract recent articles 68.43s + 0.11s" at bounding box center [214, 172] width 397 height 22
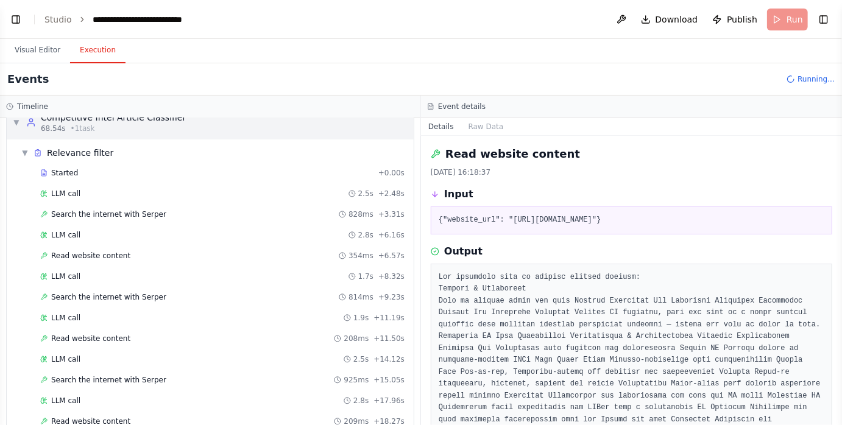
scroll to position [90, 0]
click at [167, 213] on div "Search the internet with Serper 828ms + 3.31s" at bounding box center [222, 214] width 364 height 10
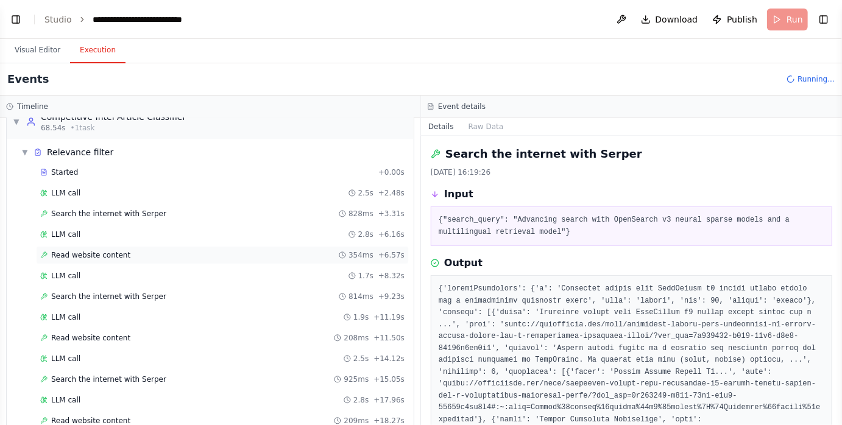
click at [151, 252] on div "Read website content 354ms + 6.57s" at bounding box center [222, 255] width 364 height 10
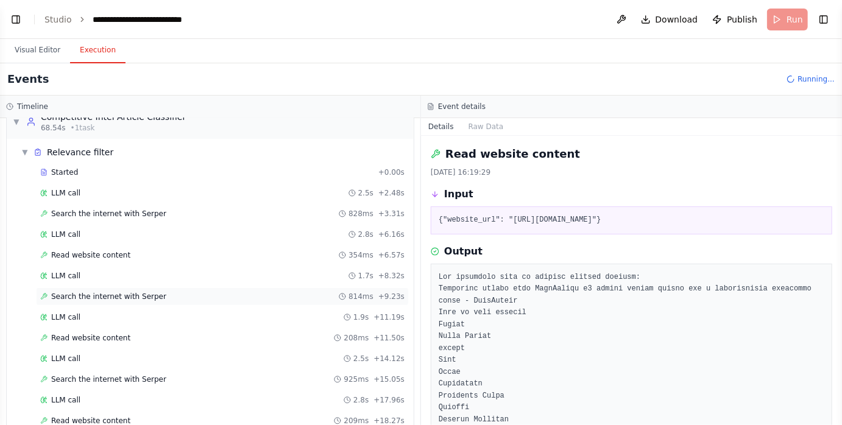
click at [154, 293] on span "Search the internet with Serper" at bounding box center [108, 297] width 115 height 10
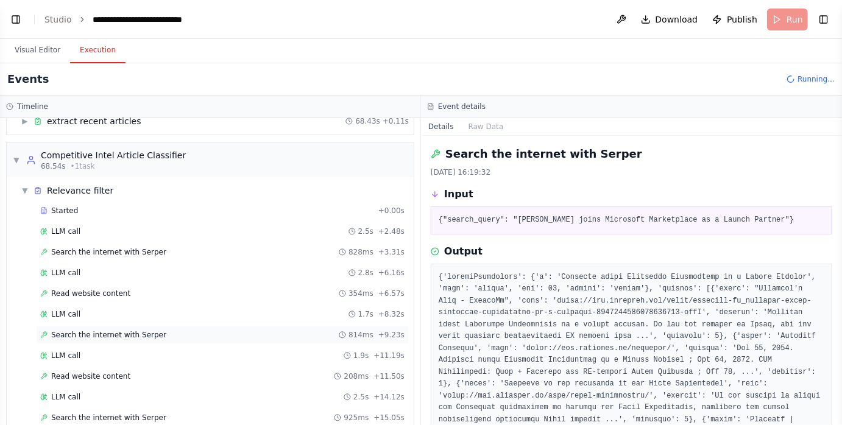
scroll to position [44, 0]
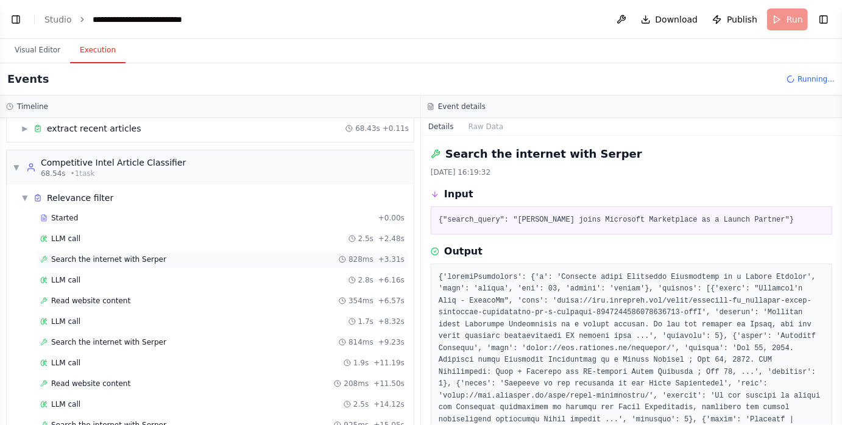
click at [124, 252] on div "Search the internet with Serper 828ms + 3.31s" at bounding box center [222, 259] width 373 height 18
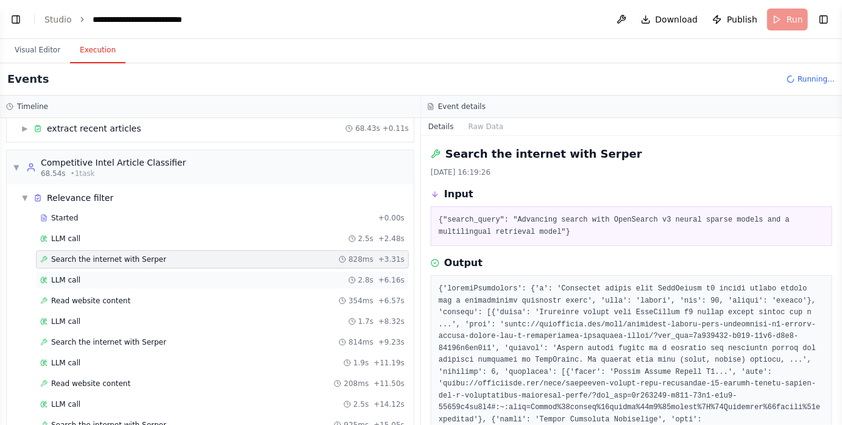
click at [125, 275] on div "LLM call 2.8s + 6.16s" at bounding box center [222, 280] width 364 height 10
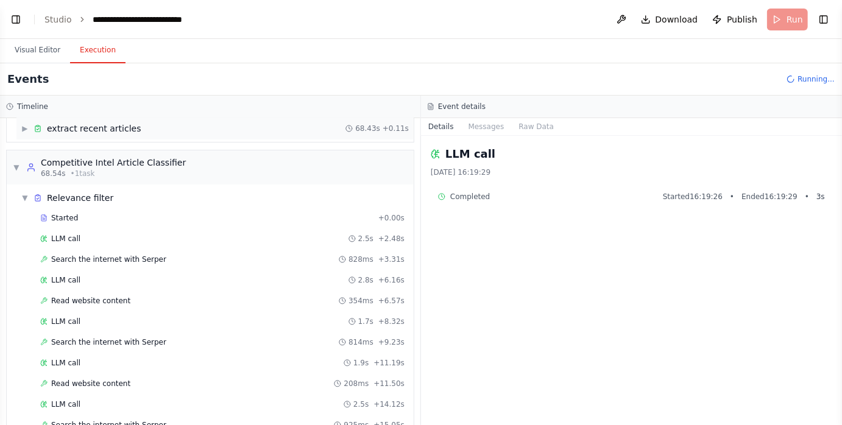
click at [65, 129] on span "extract recent articles" at bounding box center [94, 128] width 94 height 12
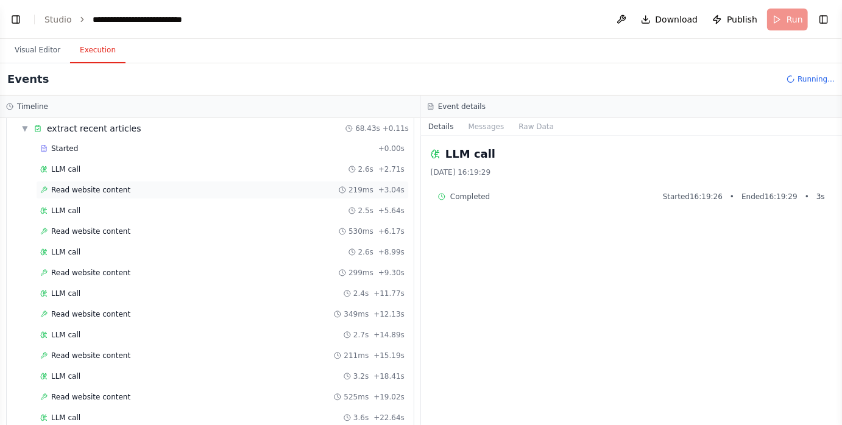
click at [88, 185] on span "Read website content" at bounding box center [90, 190] width 79 height 10
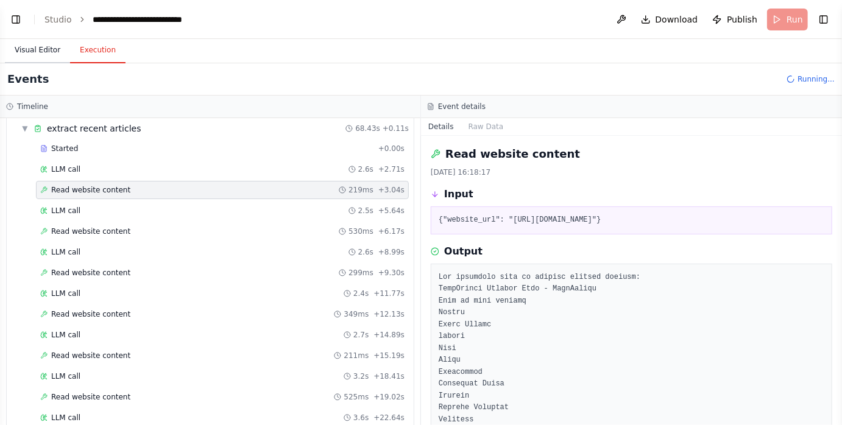
click at [45, 47] on button "Visual Editor" at bounding box center [37, 51] width 65 height 26
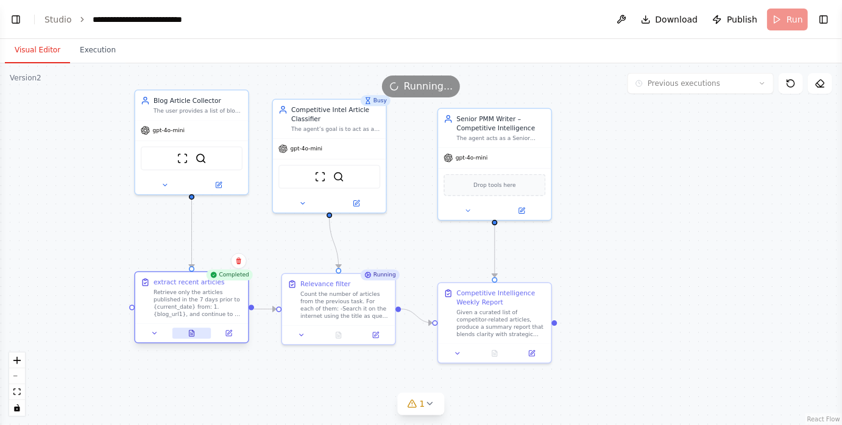
click at [187, 330] on button at bounding box center [191, 333] width 39 height 11
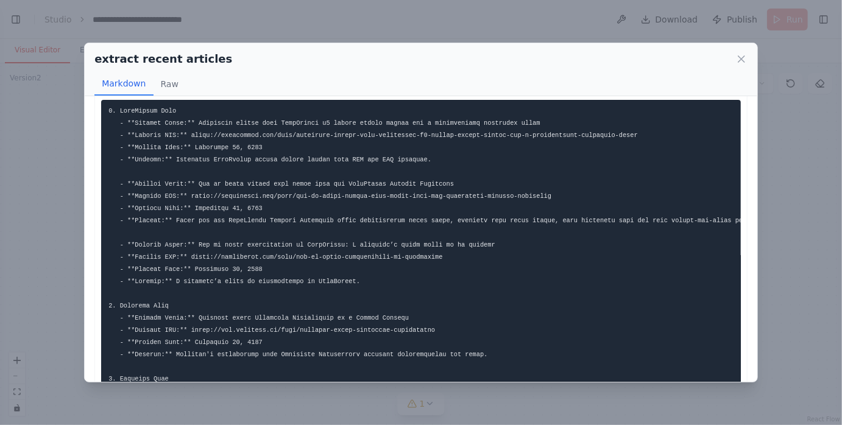
scroll to position [12, 0]
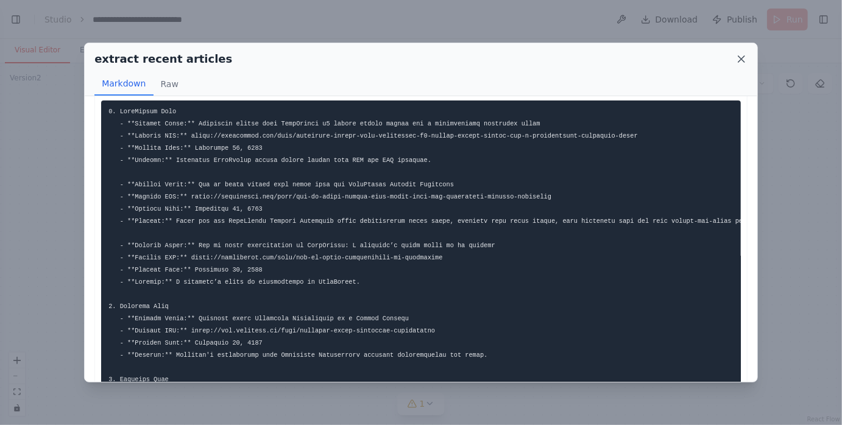
click at [740, 58] on icon at bounding box center [742, 59] width 12 height 12
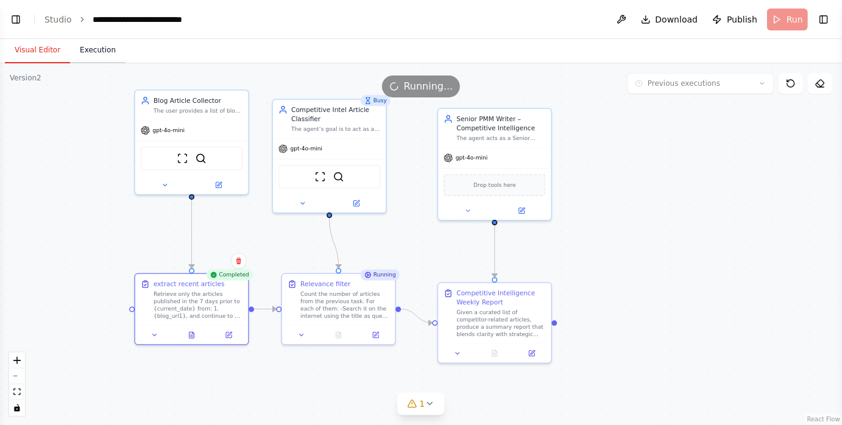
click at [110, 49] on button "Execution" at bounding box center [97, 51] width 55 height 26
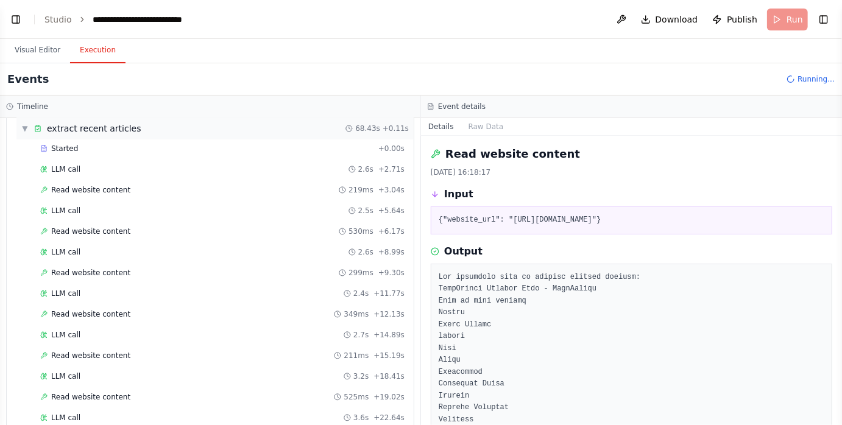
click at [128, 130] on span "extract recent articles" at bounding box center [94, 128] width 94 height 12
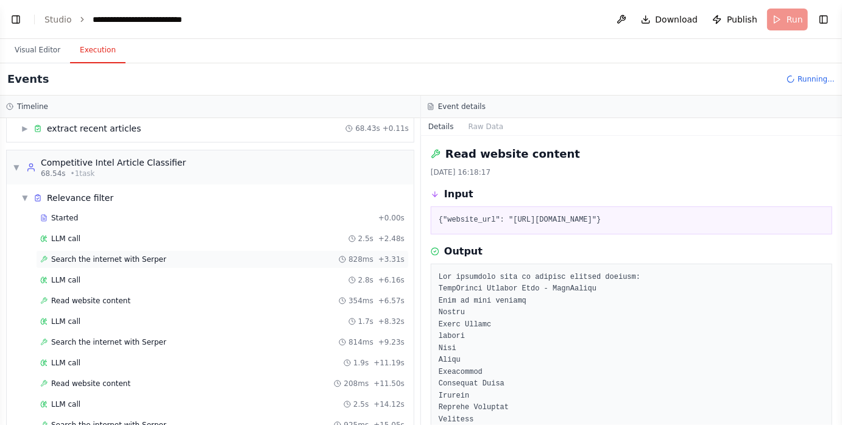
click at [132, 255] on span "Search the internet with Serper" at bounding box center [108, 260] width 115 height 10
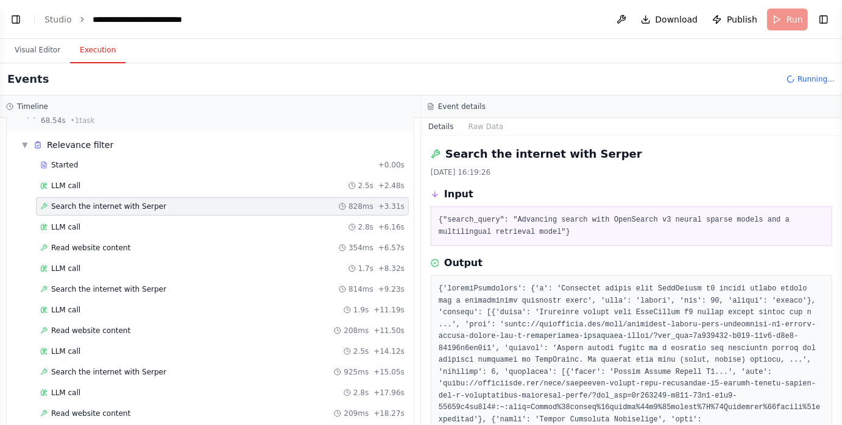
scroll to position [98, 0]
click at [135, 279] on div "Search the internet with Serper 814ms + 9.23s" at bounding box center [222, 288] width 373 height 18
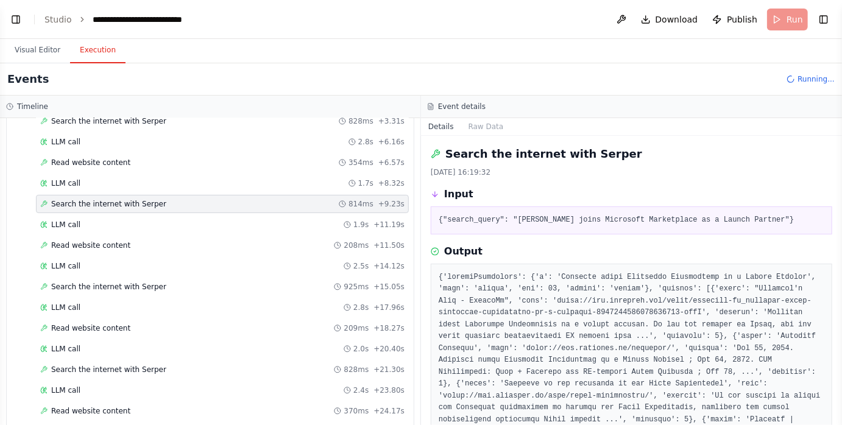
scroll to position [186, 0]
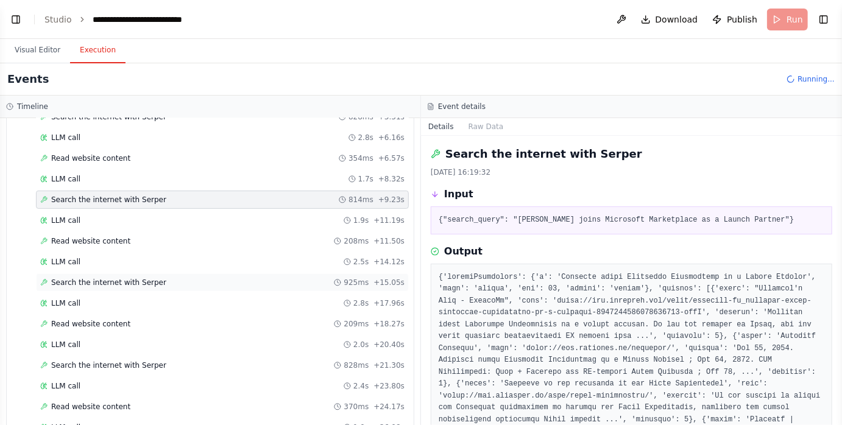
click at [137, 278] on span "Search the internet with Serper" at bounding box center [108, 283] width 115 height 10
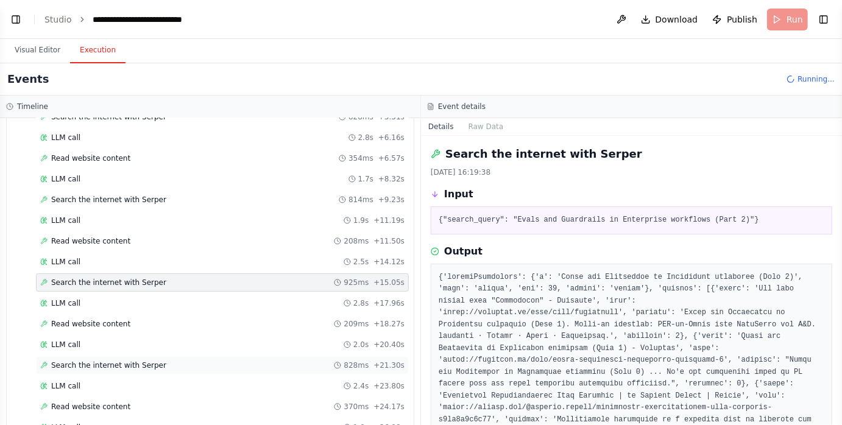
click at [141, 356] on div "Search the internet with Serper 828ms + 21.30s" at bounding box center [222, 365] width 373 height 18
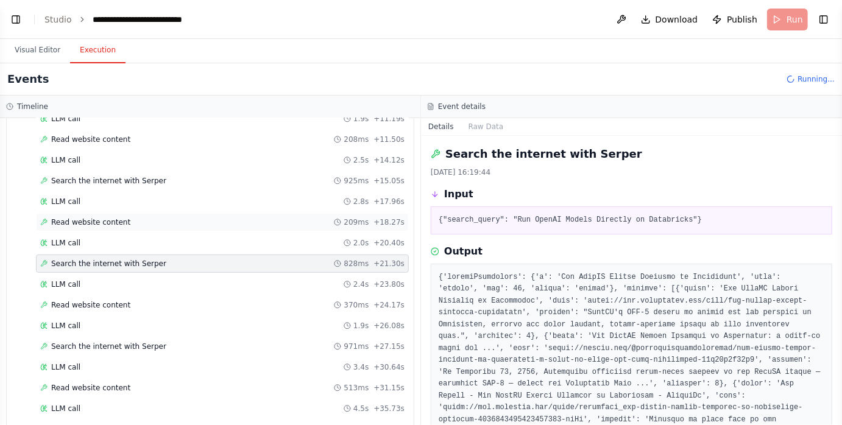
scroll to position [289, 0]
click at [169, 341] on div "Search the internet with Serper 971ms + 27.15s" at bounding box center [222, 346] width 364 height 10
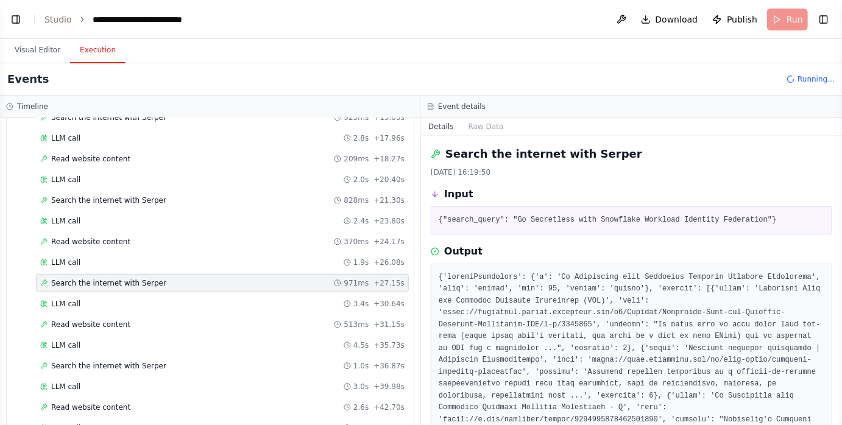
scroll to position [367, 0]
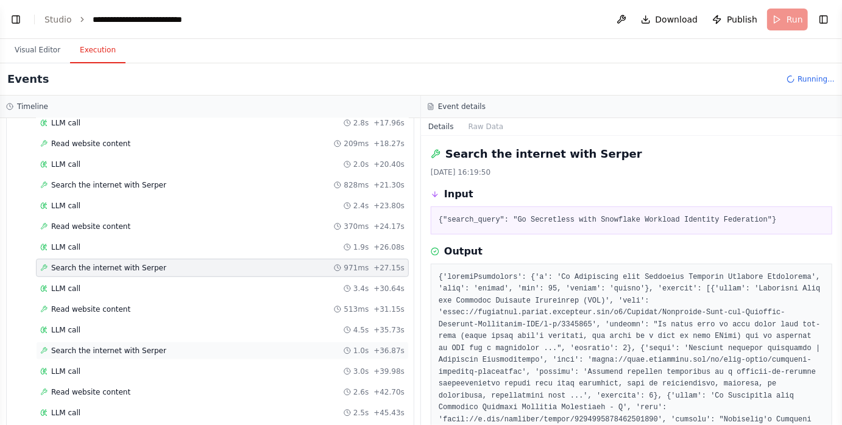
click at [164, 346] on div "Search the internet with Serper 1.0s + 36.87s" at bounding box center [222, 351] width 364 height 10
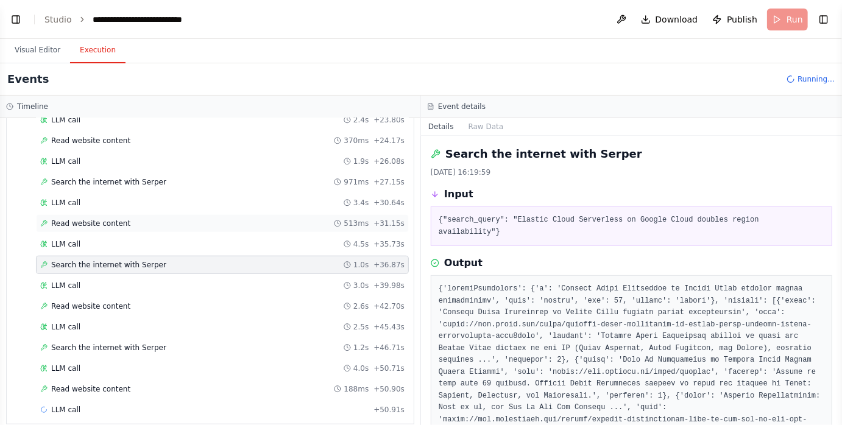
scroll to position [457, 0]
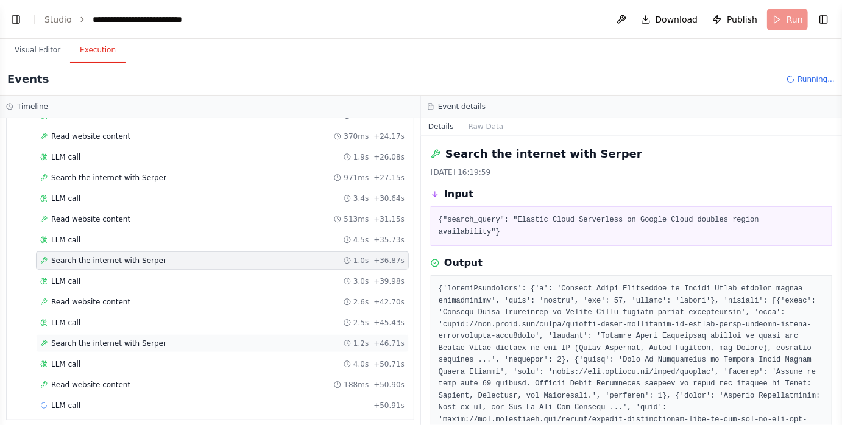
click at [180, 339] on div "Search the internet with Serper 1.2s + 46.71s" at bounding box center [222, 344] width 364 height 10
